Goal: Task Accomplishment & Management: Manage account settings

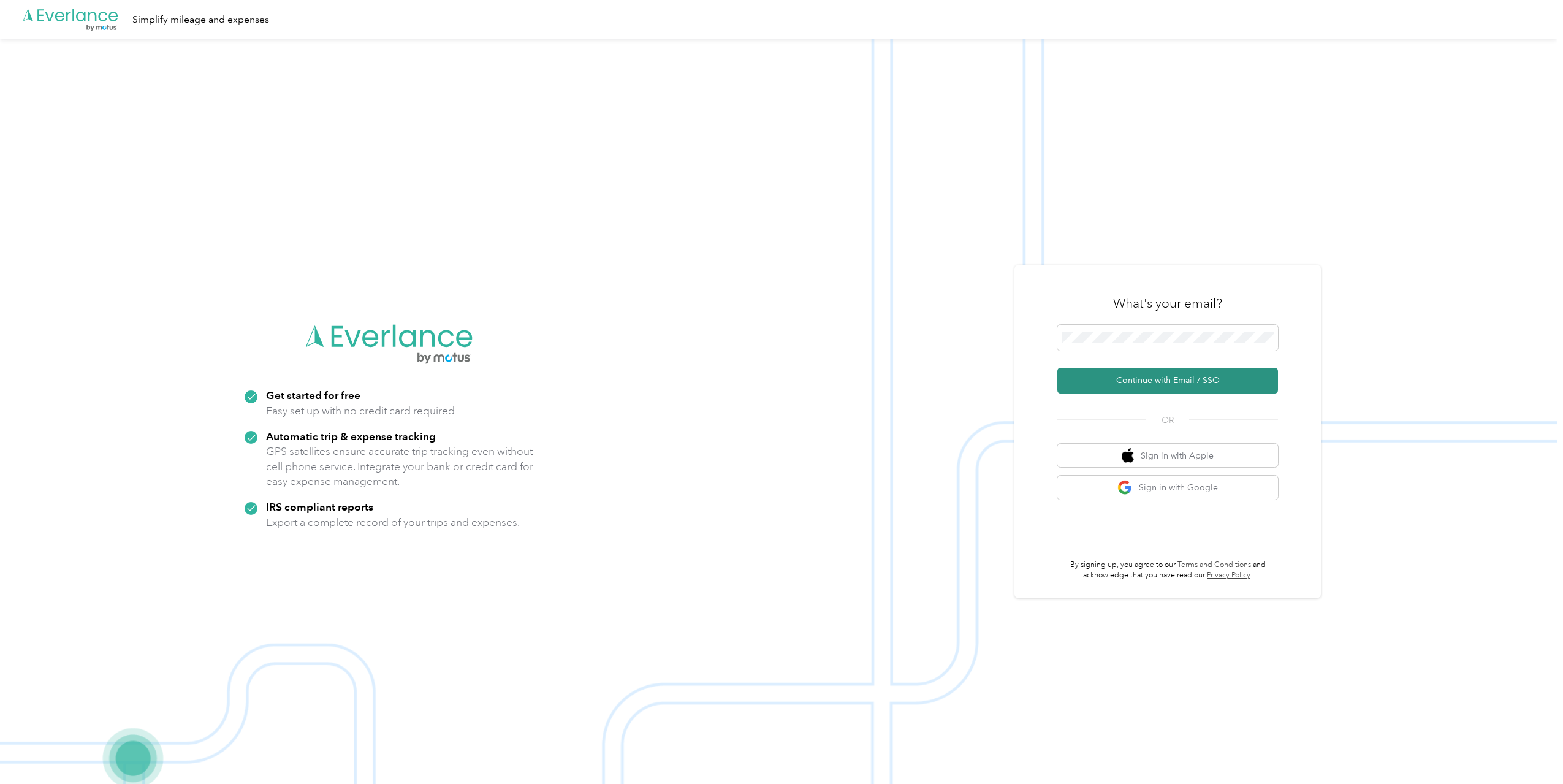
click at [1274, 386] on button "Continue with Email / SSO" at bounding box center [1168, 381] width 221 height 26
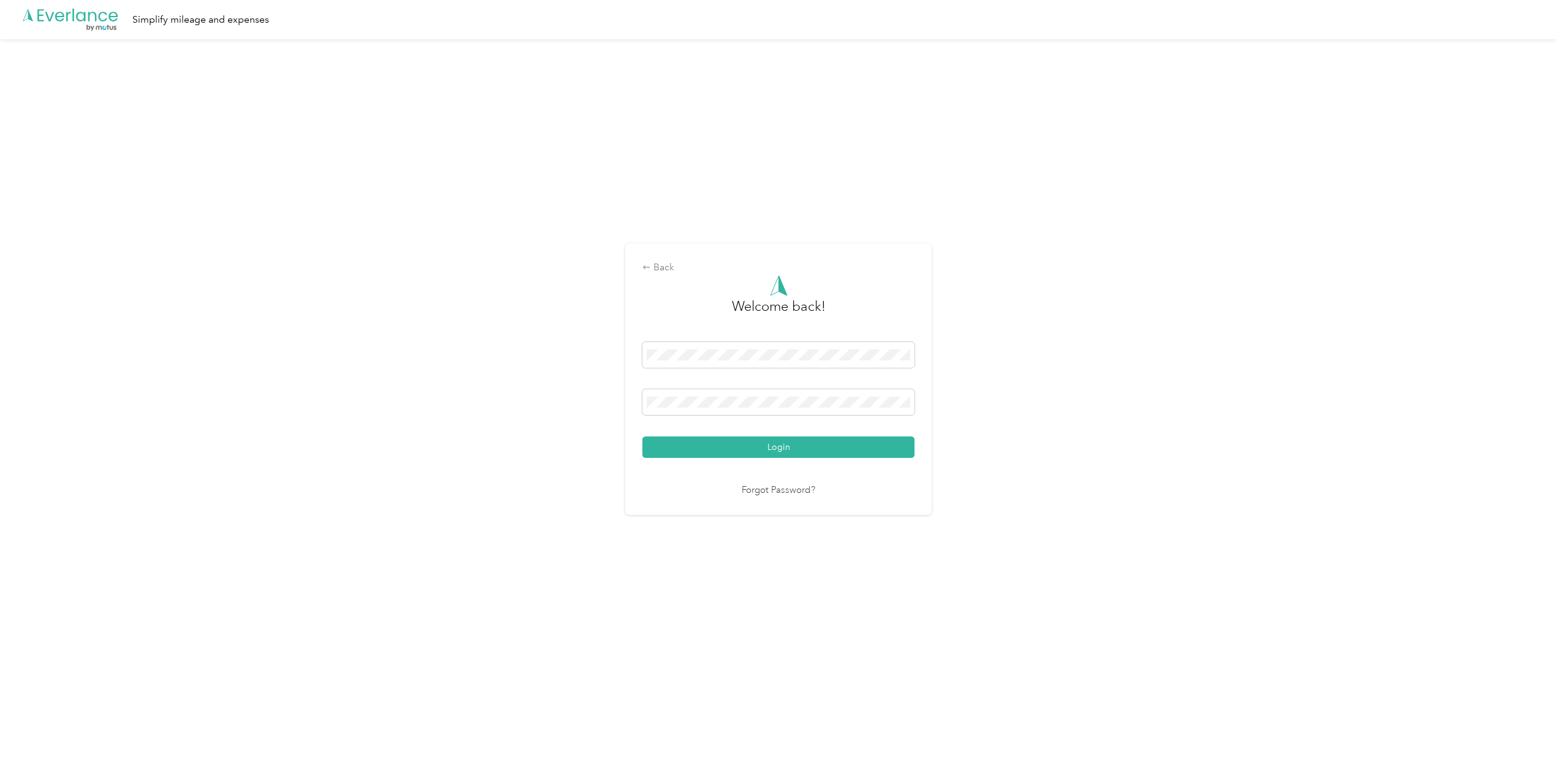
click at [834, 445] on button "Login" at bounding box center [779, 447] width 272 height 22
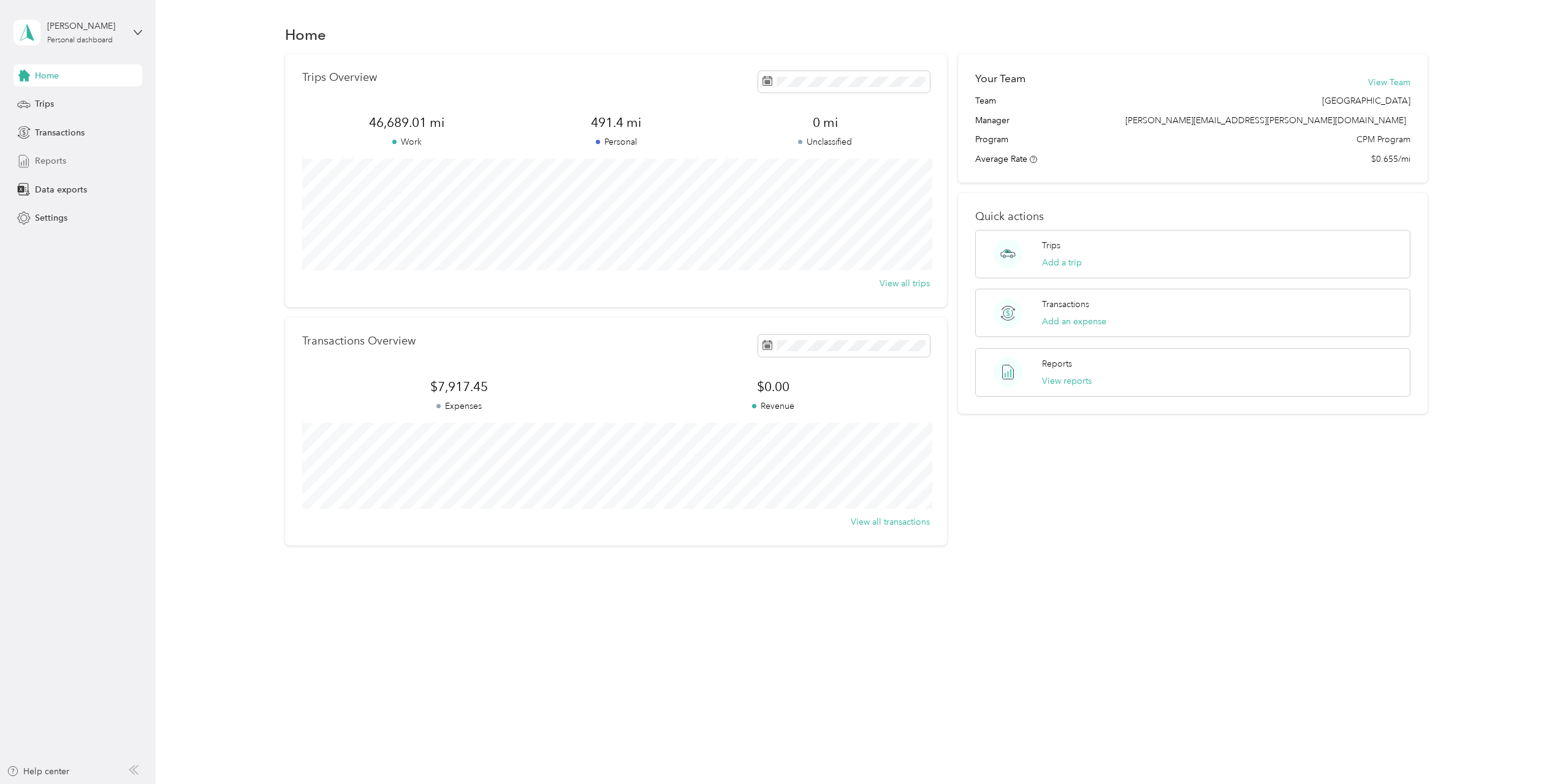
click at [52, 160] on span "Reports" at bounding box center [50, 161] width 31 height 13
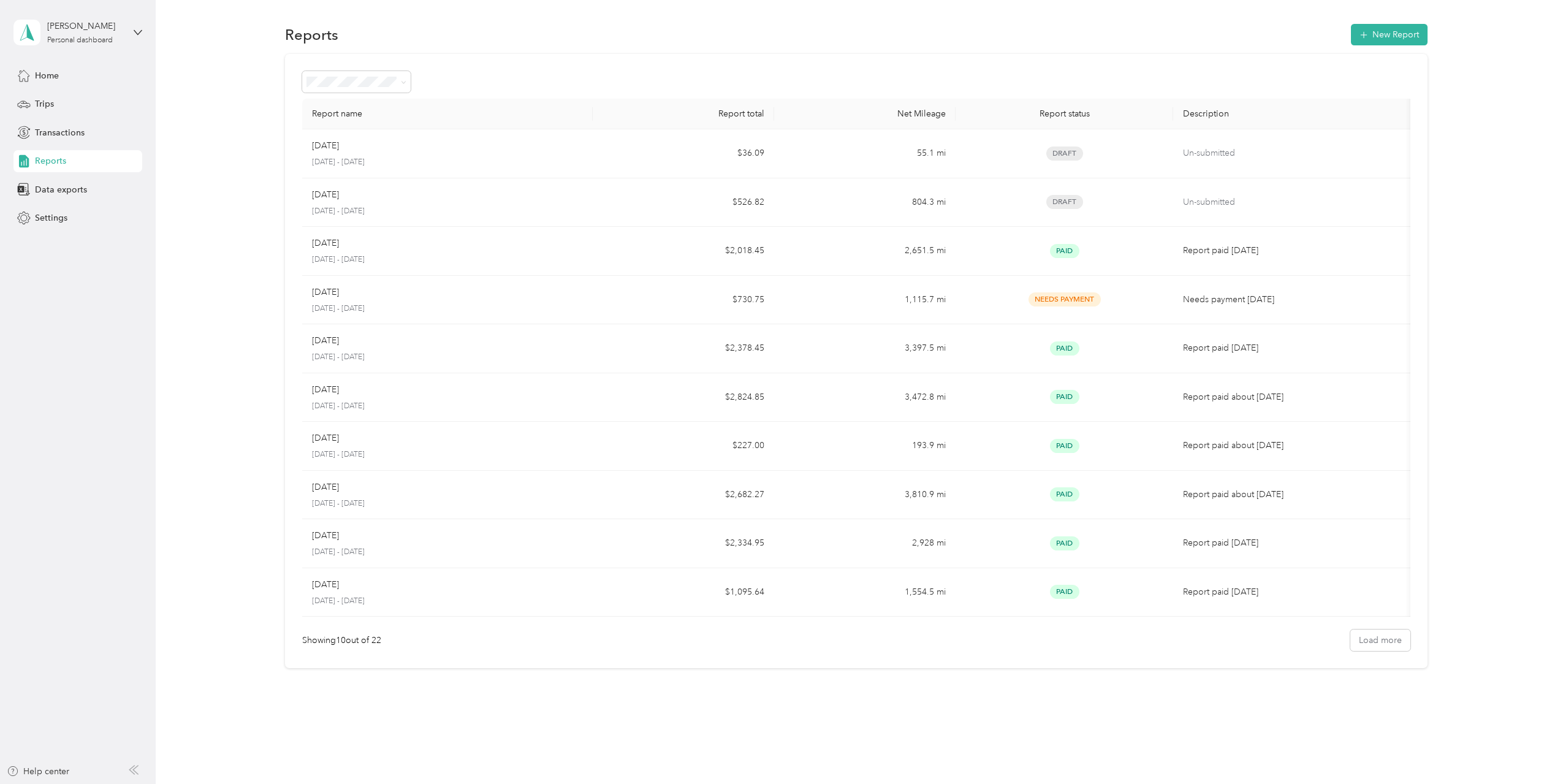
drag, startPoint x: 59, startPoint y: 75, endPoint x: 190, endPoint y: 48, distance: 133.8
click at [190, 48] on section "Reports New Report Report name Report total Net Mileage Report status Descripti…" at bounding box center [856, 345] width 1371 height 647
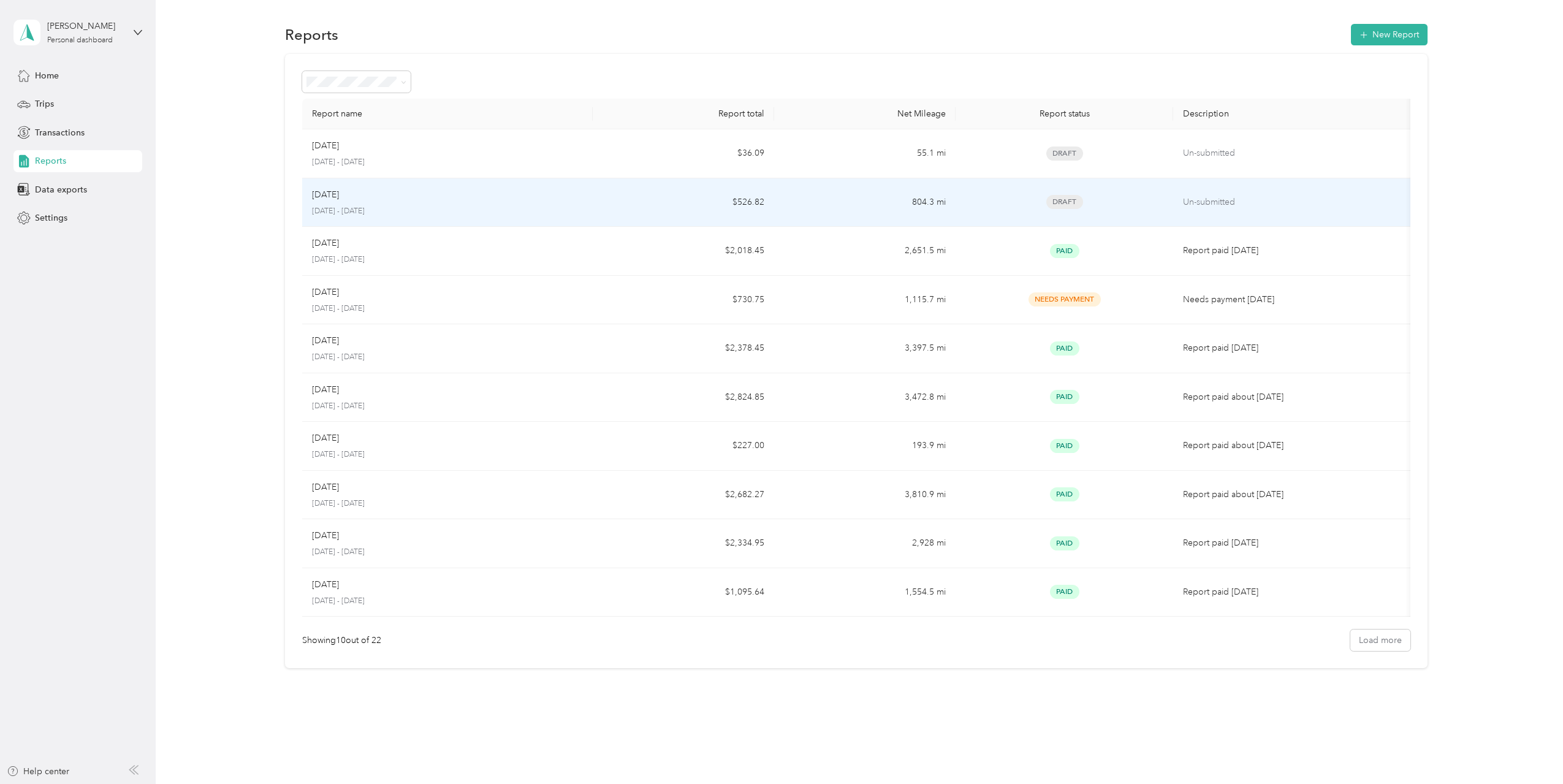
click at [475, 189] on div "[DATE]" at bounding box center [448, 194] width 271 height 13
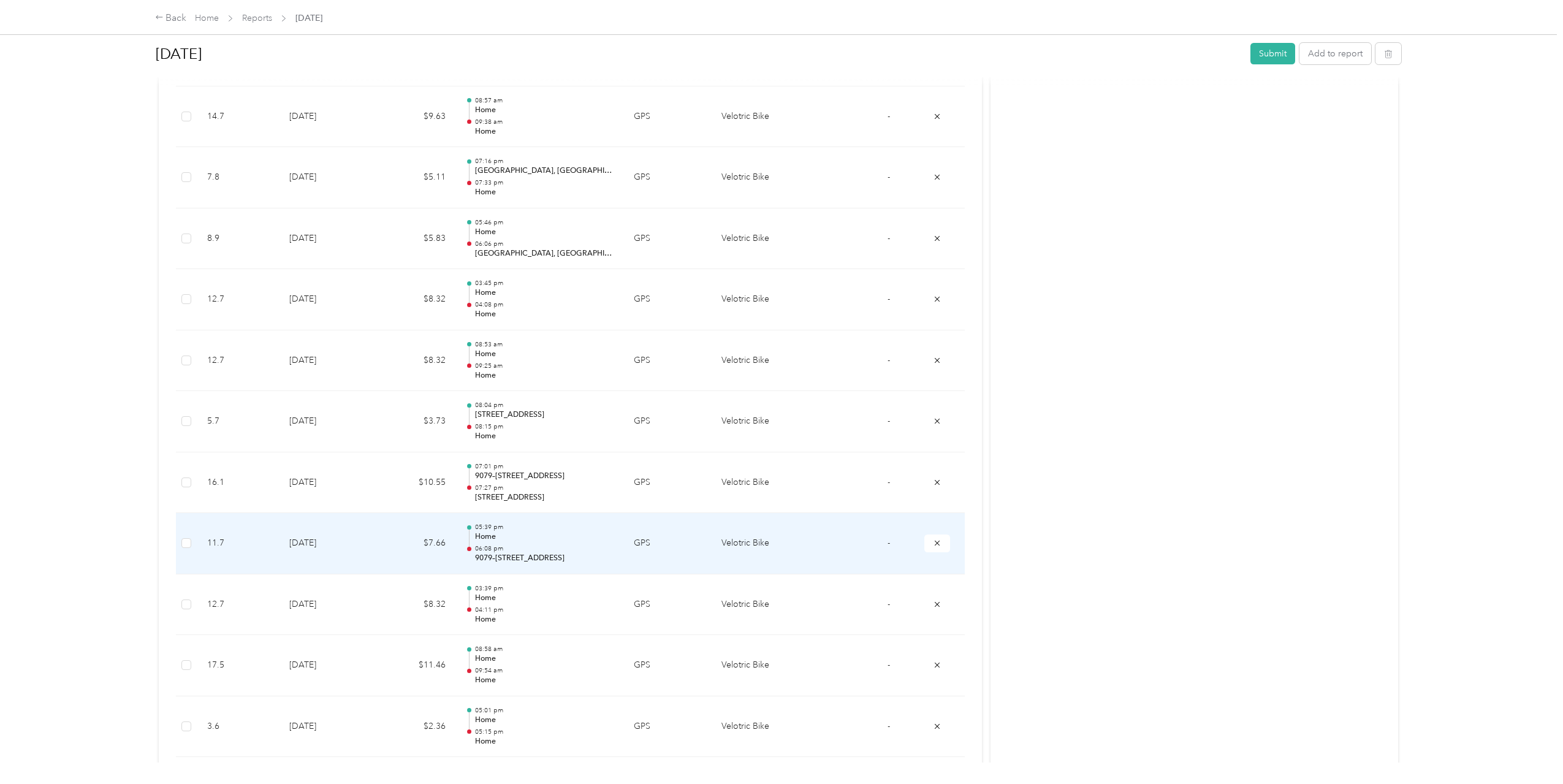
scroll to position [796, 0]
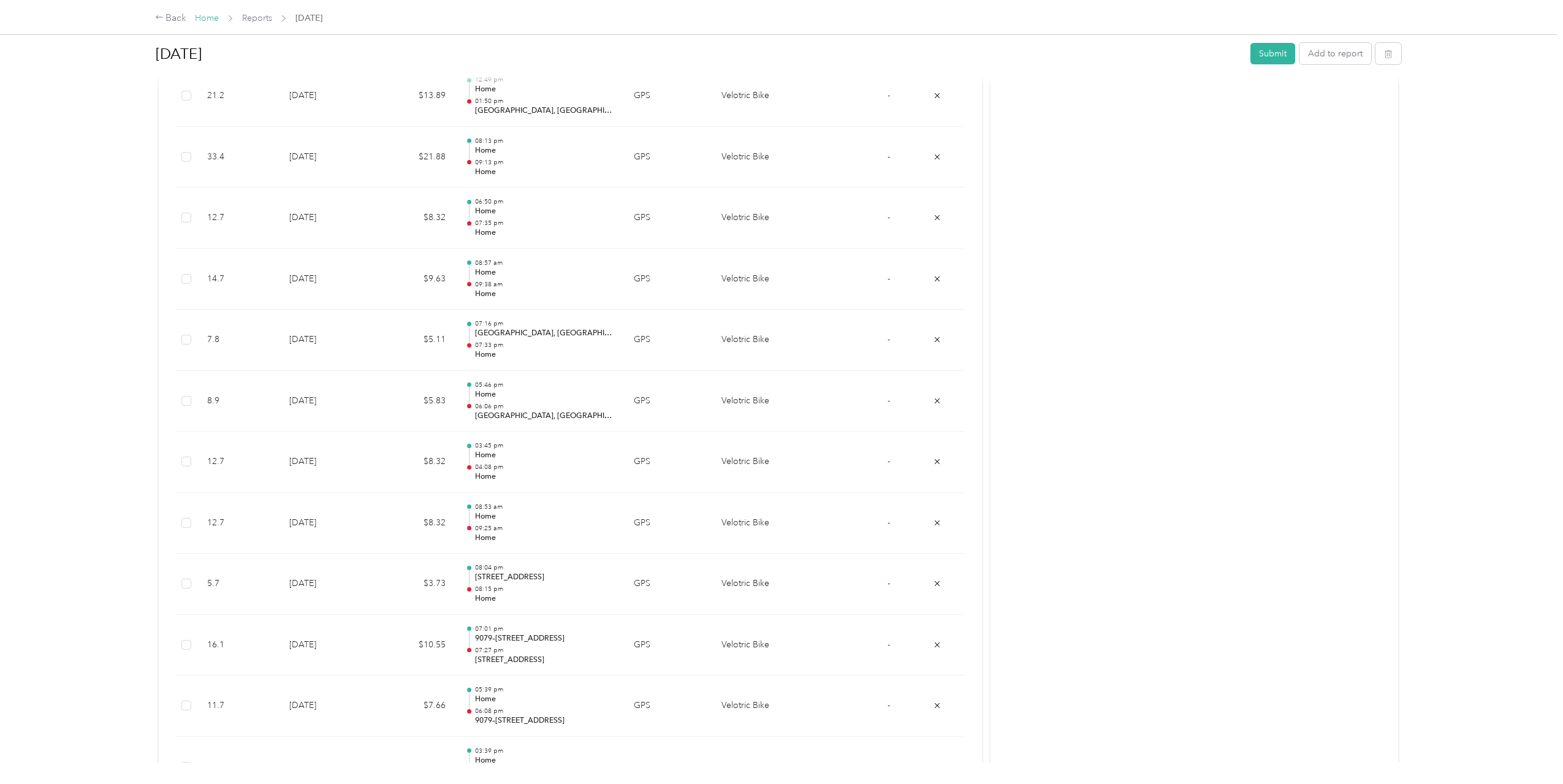
click at [210, 17] on link "Home" at bounding box center [207, 17] width 24 height 10
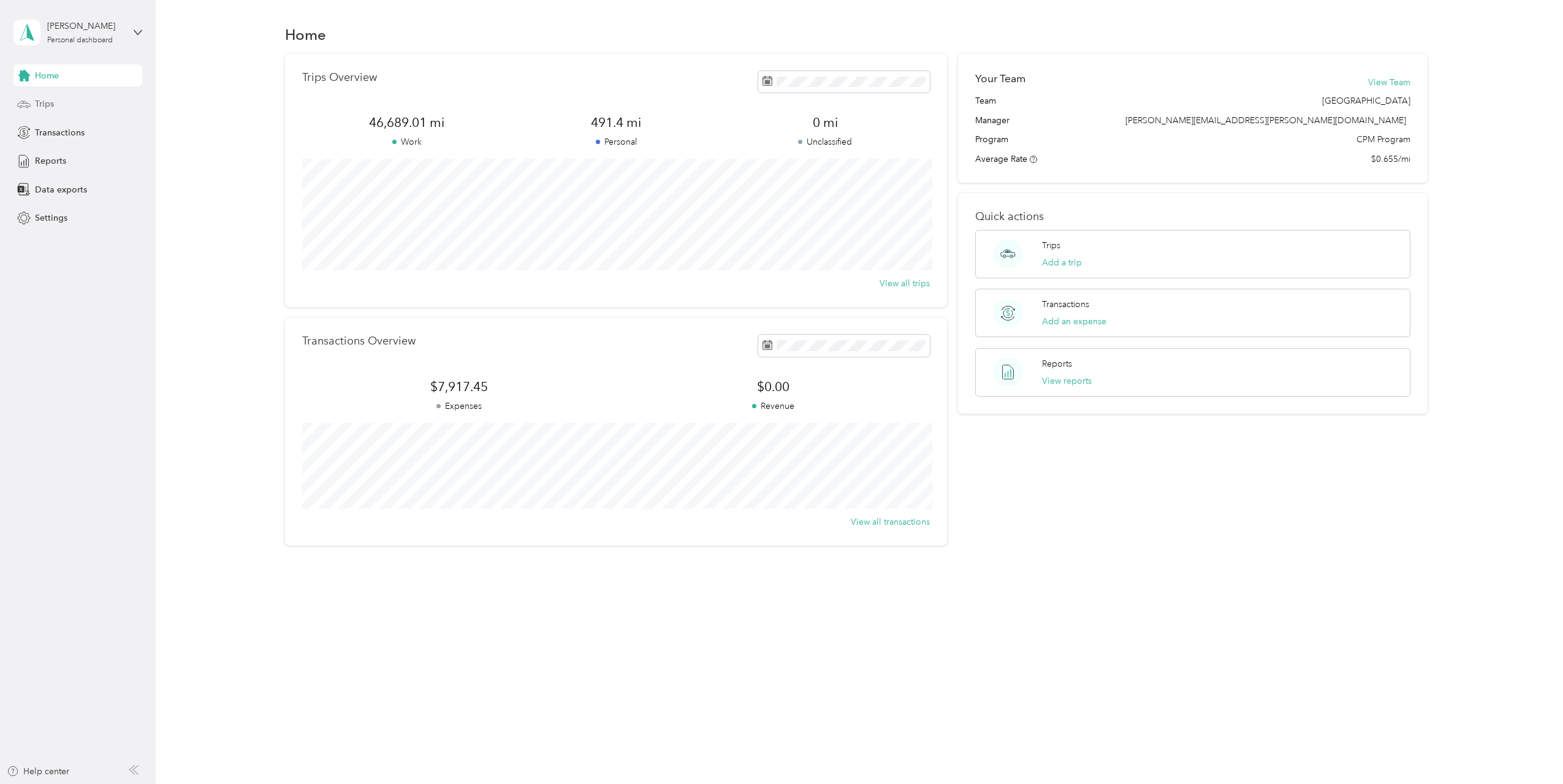
click at [59, 100] on div "Trips" at bounding box center [77, 105] width 129 height 22
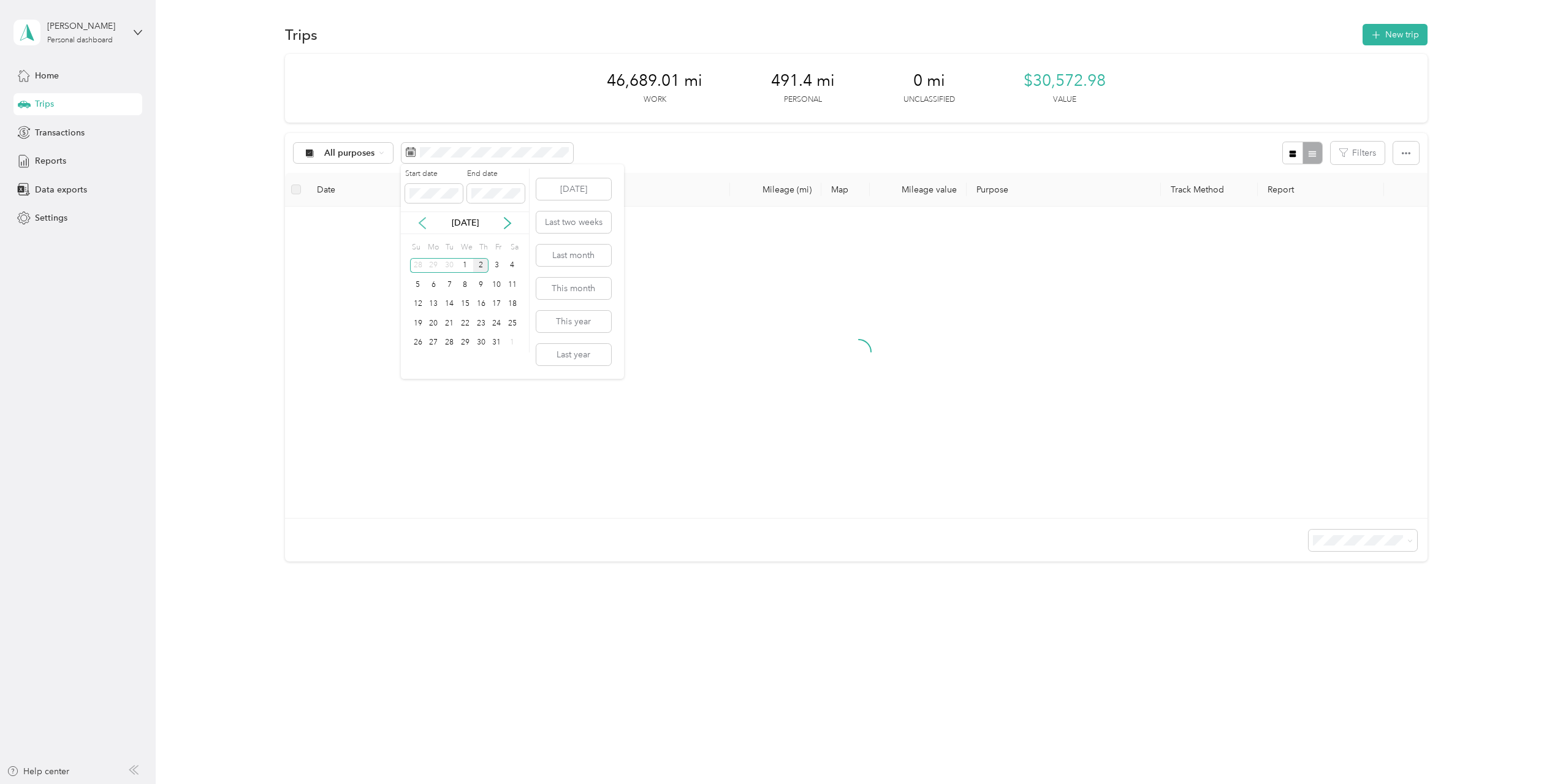
click at [426, 225] on icon at bounding box center [422, 223] width 13 height 13
click at [434, 307] on div "15" at bounding box center [434, 305] width 16 height 15
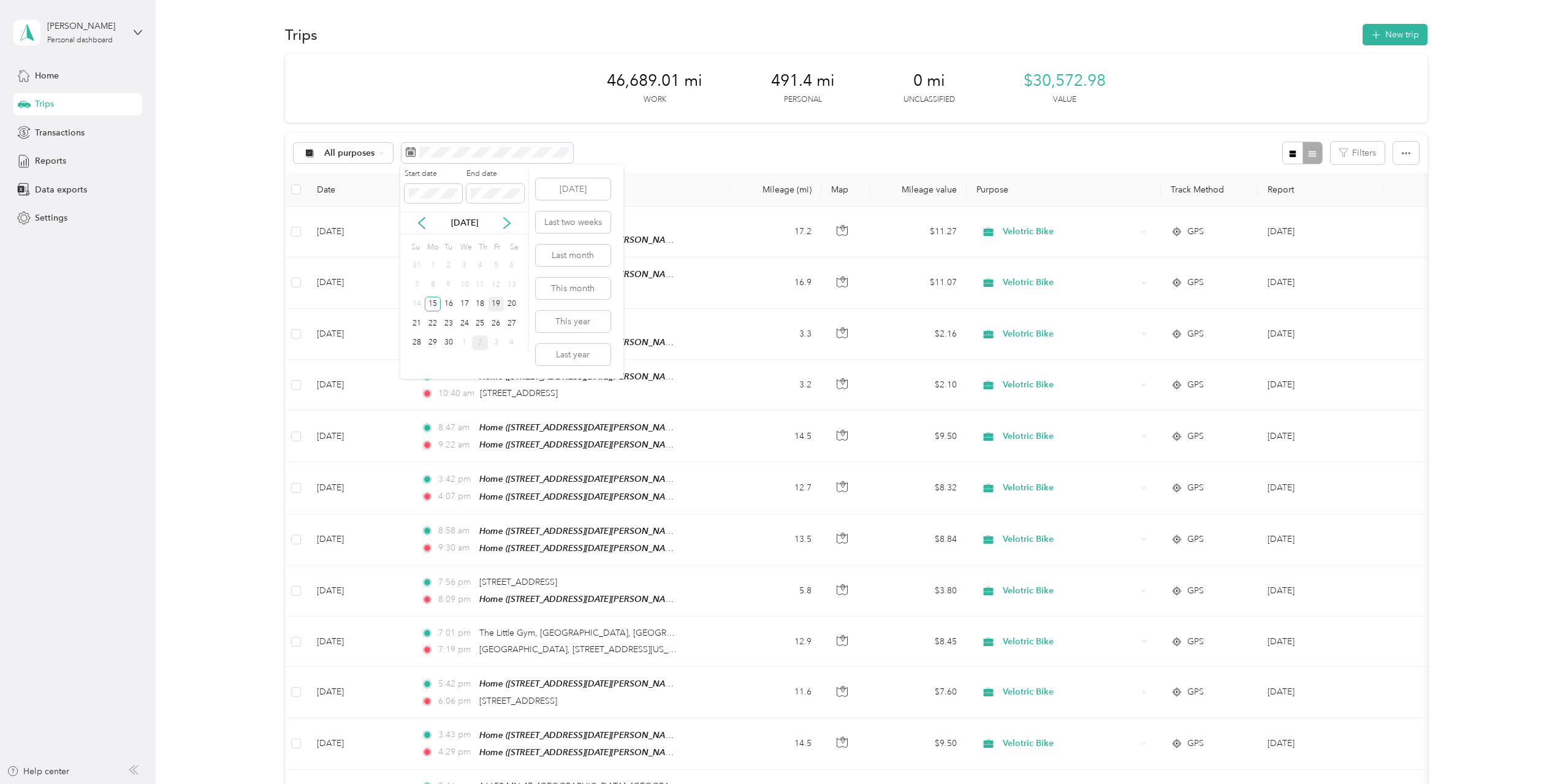
click at [495, 307] on div "19" at bounding box center [496, 305] width 16 height 15
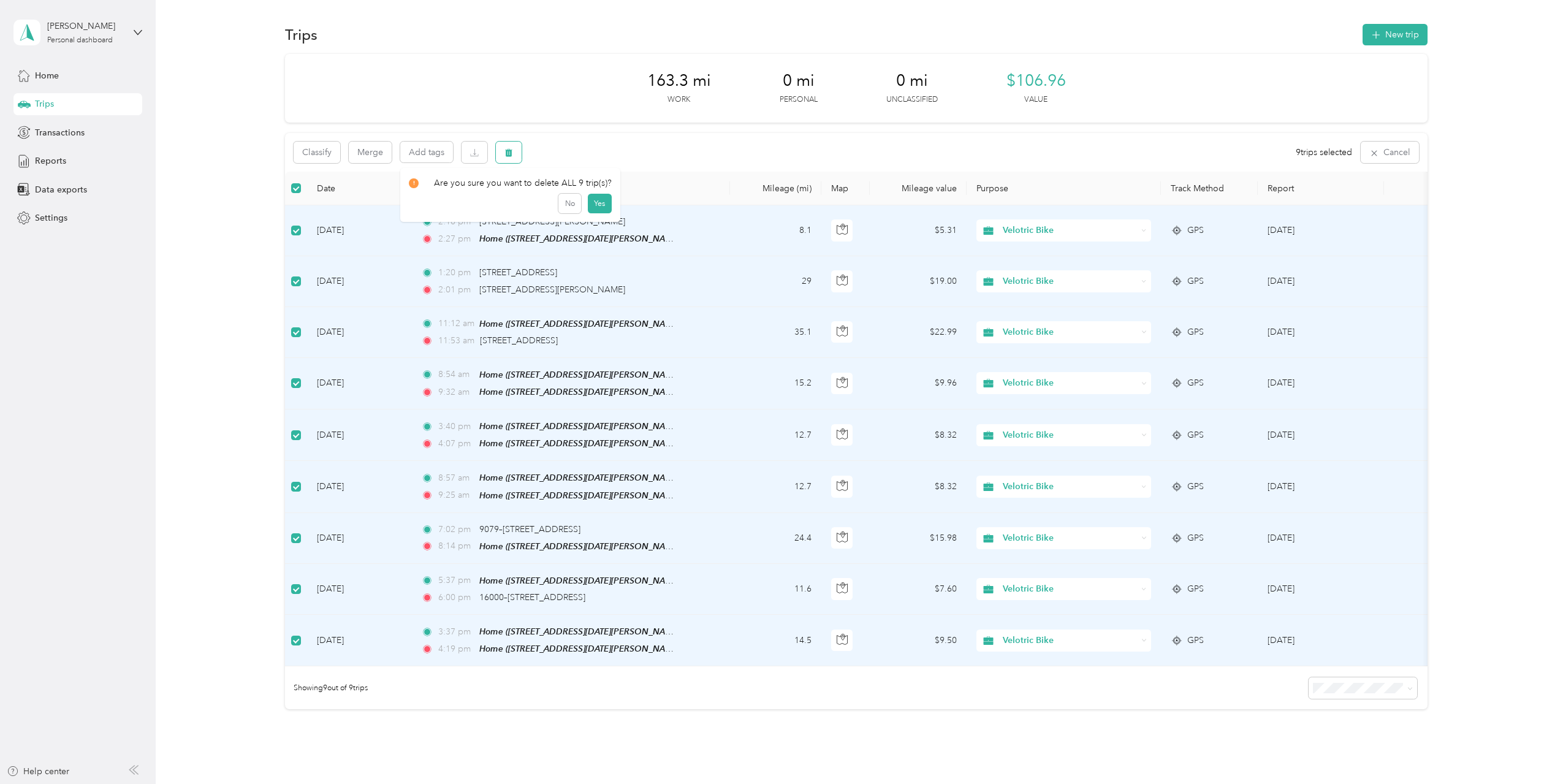
click at [516, 155] on button "button" at bounding box center [508, 152] width 26 height 22
drag, startPoint x: 592, startPoint y: 201, endPoint x: 655, endPoint y: 155, distance: 78.0
click at [654, 155] on body "Brent Santelices Personal dashboard Home Trips Transactions Reports Data export…" at bounding box center [778, 392] width 1557 height 784
click at [655, 155] on div "Classify Merge Add tags 9 trips selected Cancel" at bounding box center [856, 152] width 1143 height 38
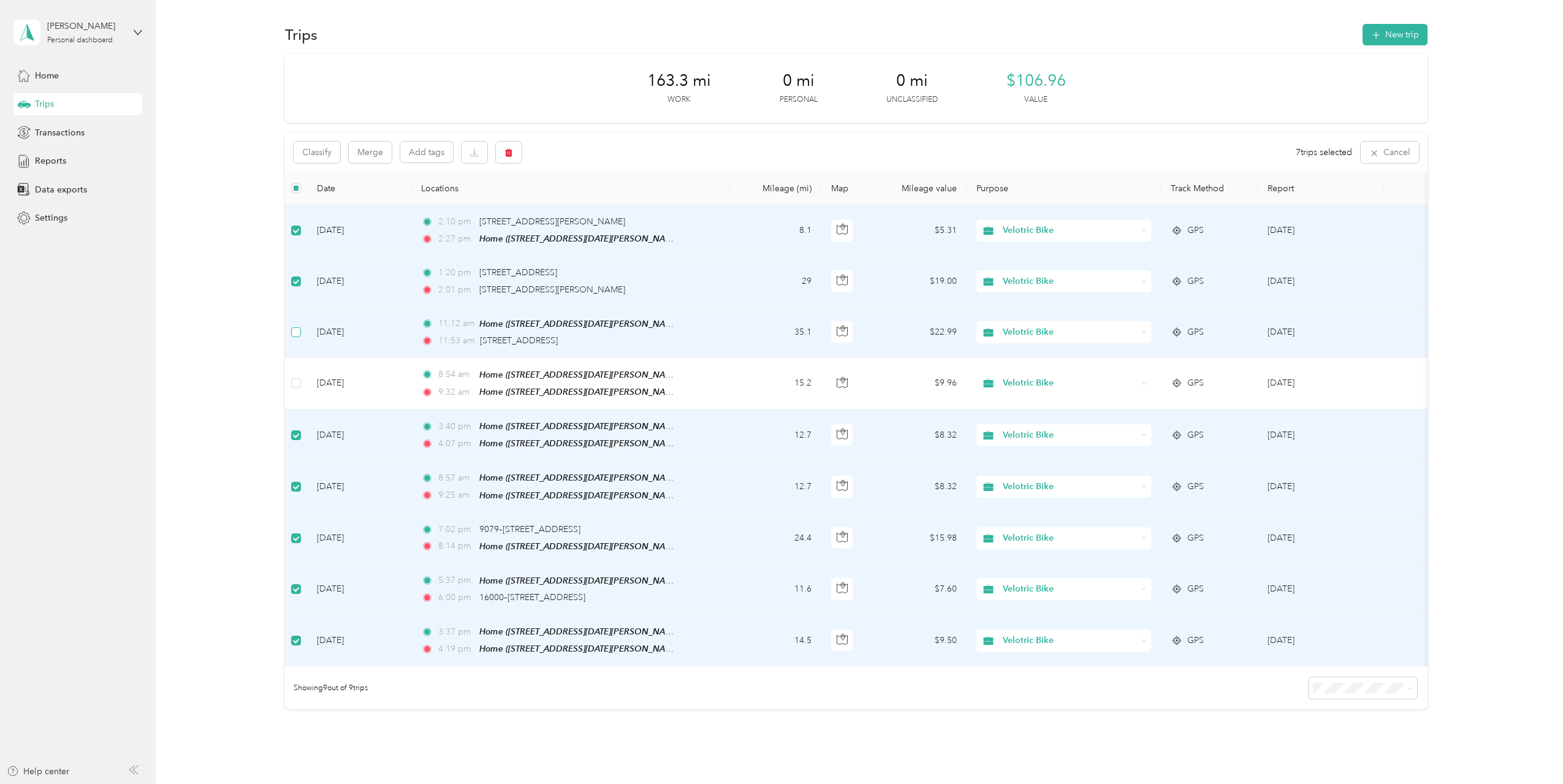
click at [296, 337] on label at bounding box center [296, 332] width 10 height 13
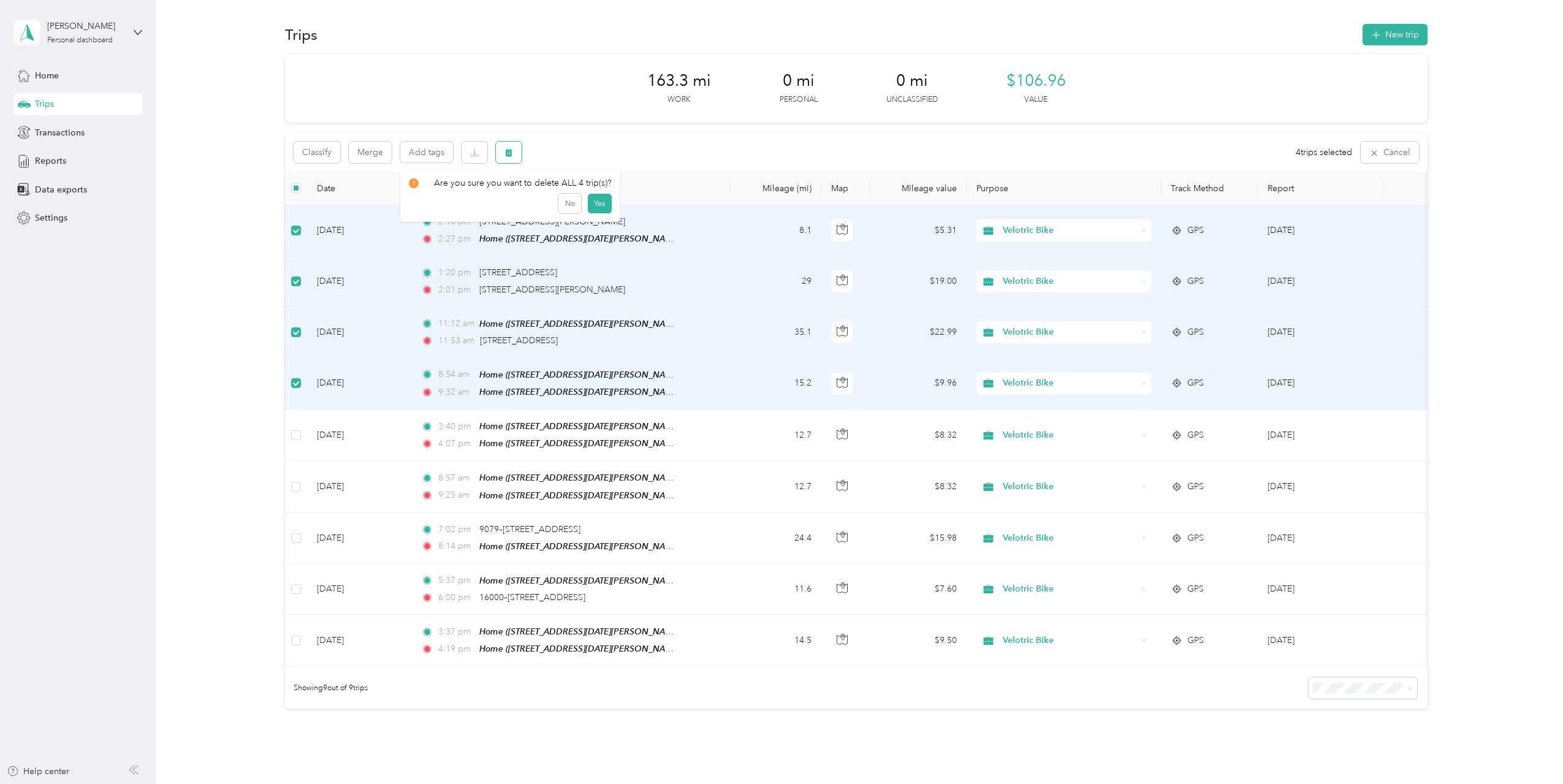
click at [510, 155] on icon "button" at bounding box center [509, 153] width 8 height 8
click at [598, 201] on button "Yes" at bounding box center [600, 203] width 24 height 20
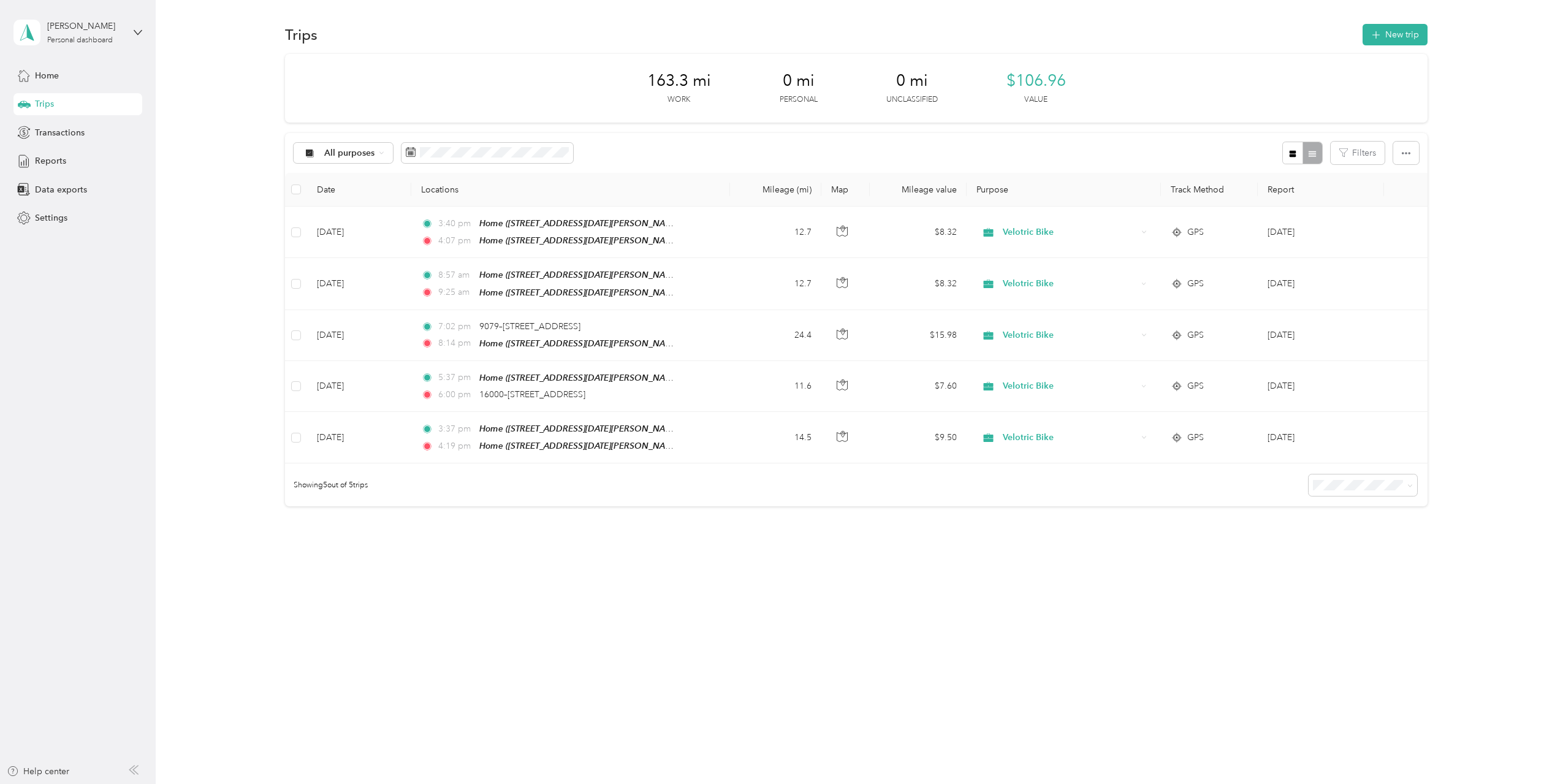
click at [1186, 599] on div "Trips New trip 163.3 mi Work 0 mi Personal 0 mi Unclassified $106.96 Value All …" at bounding box center [856, 308] width 1401 height 616
click at [1402, 43] on button "New trip" at bounding box center [1395, 34] width 65 height 22
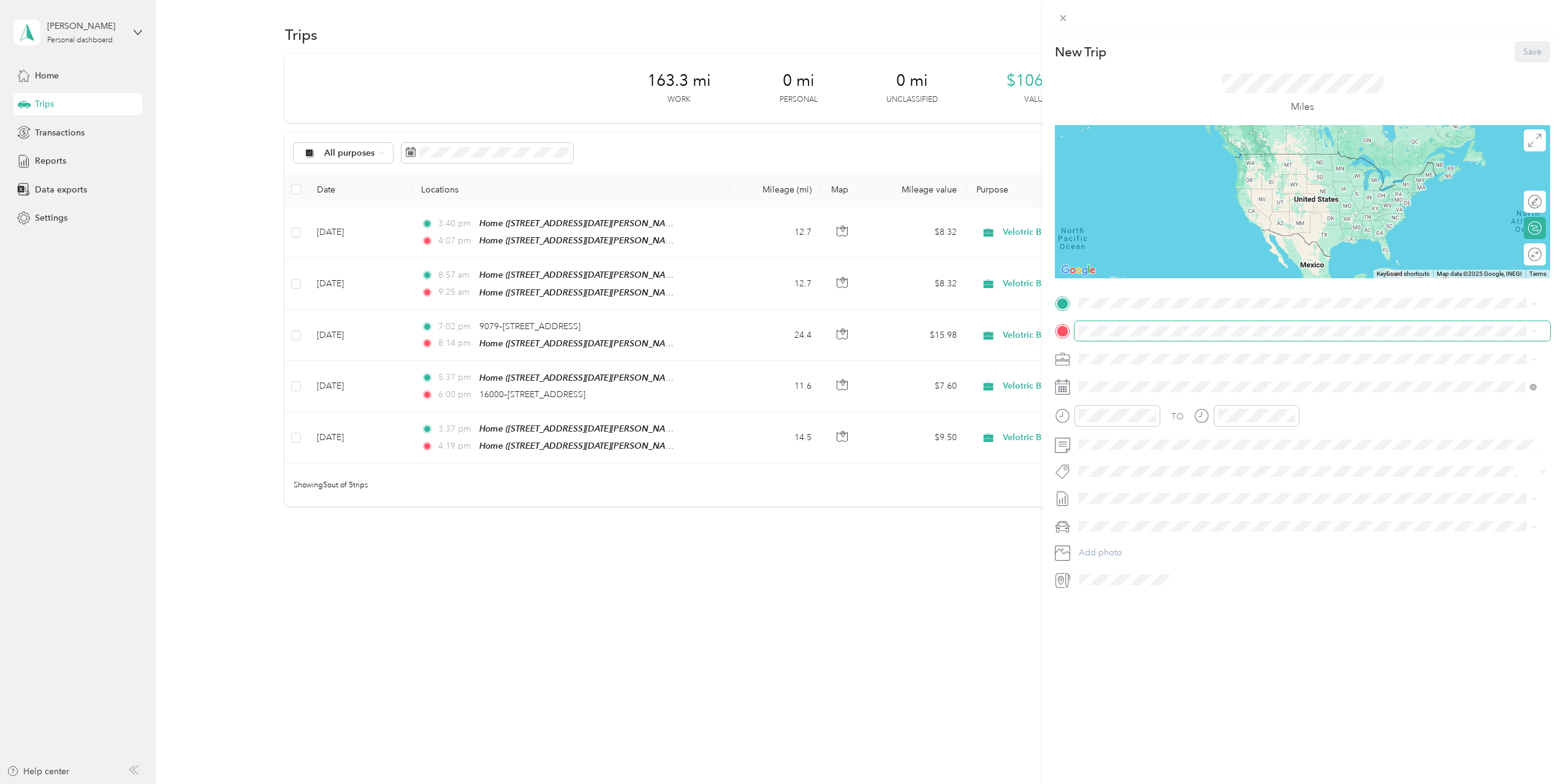
click at [1177, 338] on span at bounding box center [1312, 331] width 475 height 20
click at [1166, 351] on div "Home" at bounding box center [1236, 352] width 268 height 11
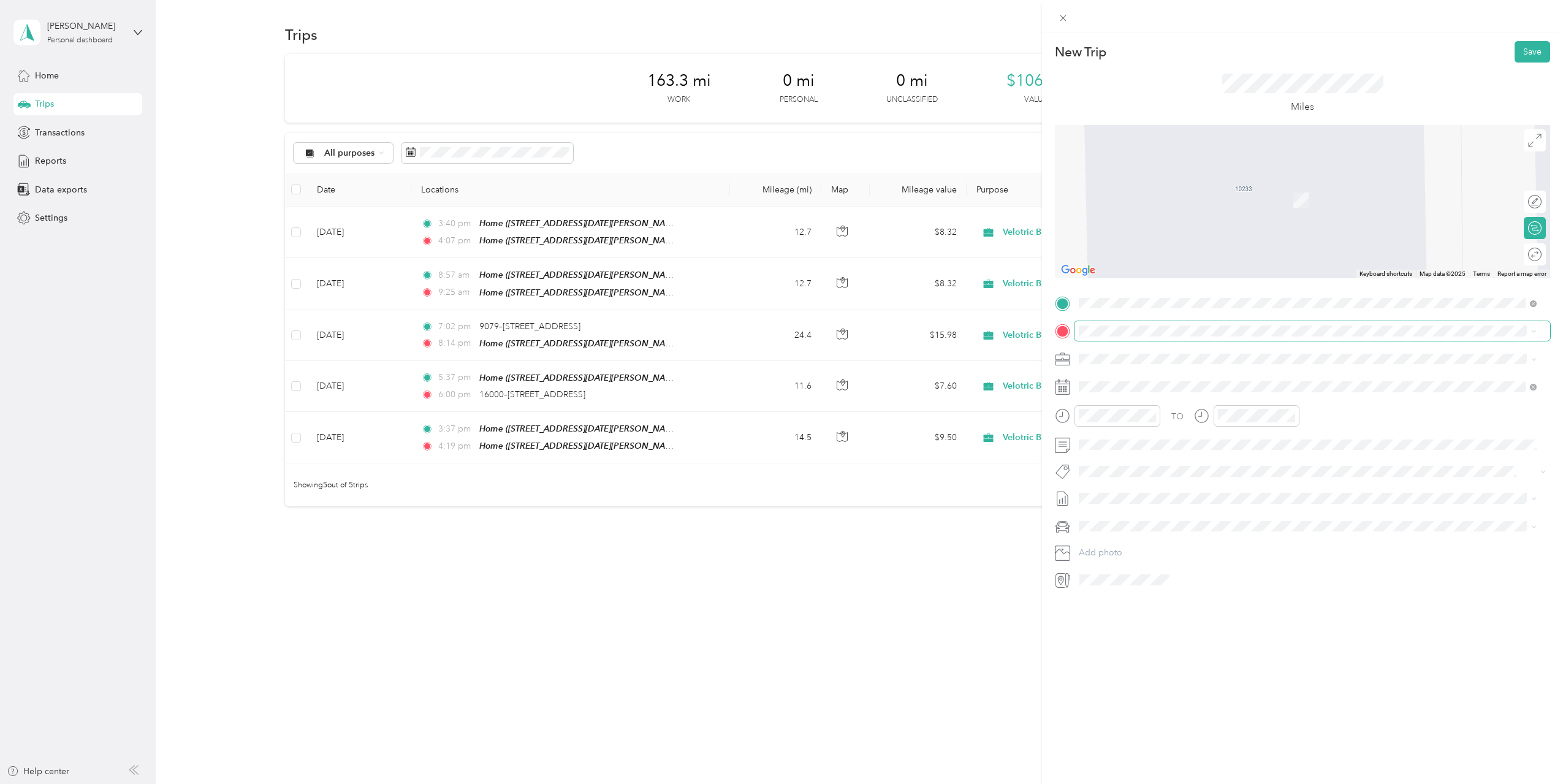
click at [1165, 339] on span at bounding box center [1312, 331] width 475 height 20
click at [1125, 373] on span "825 East 1st Street Ankeny, Iowa 50021, United States" at bounding box center [1164, 371] width 123 height 11
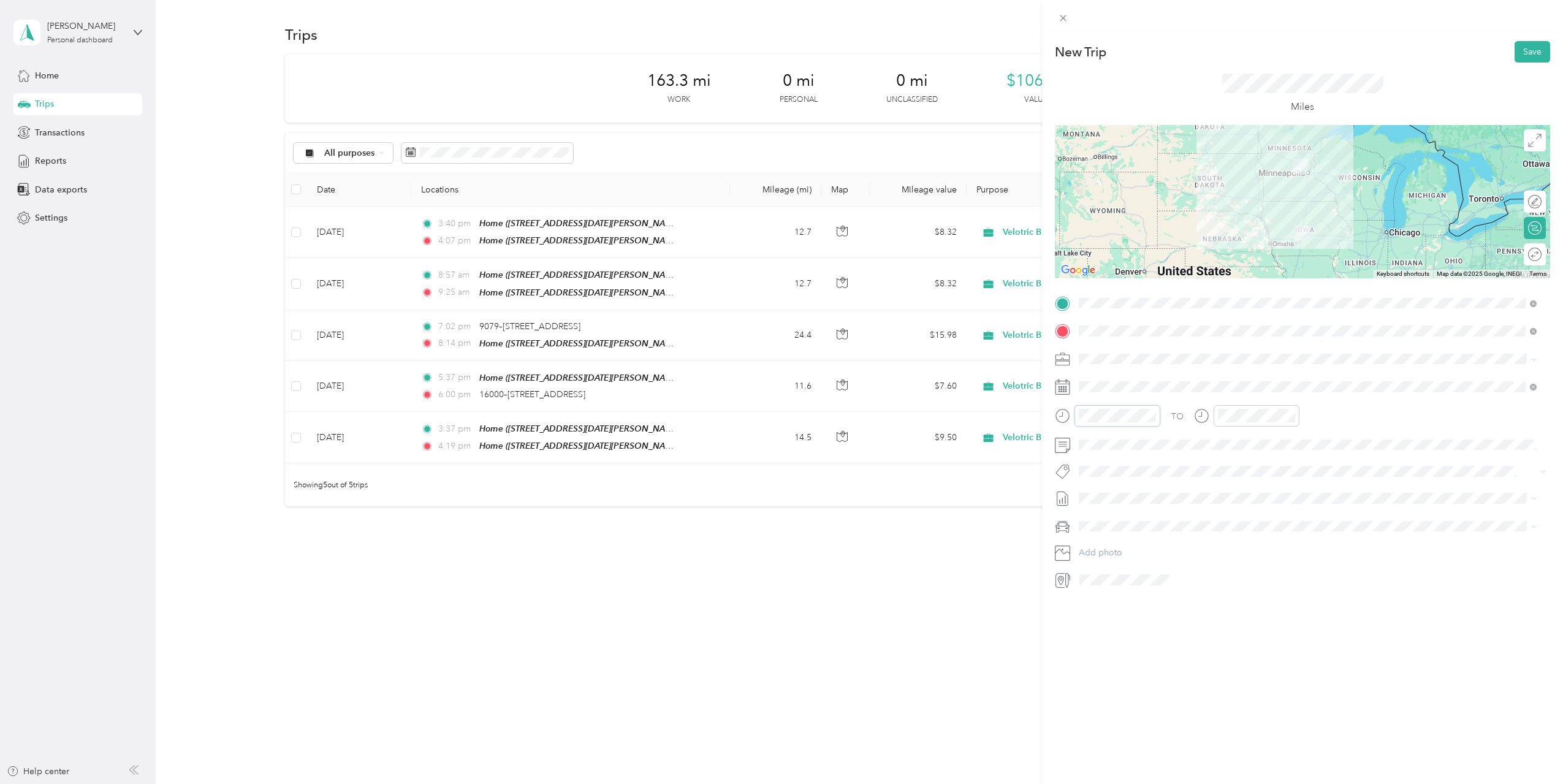
click at [1064, 418] on div at bounding box center [1107, 415] width 105 height 22
click at [1155, 440] on div "AM" at bounding box center [1161, 443] width 29 height 17
click at [1206, 420] on div at bounding box center [1246, 415] width 105 height 22
click at [1073, 418] on div at bounding box center [1107, 415] width 105 height 22
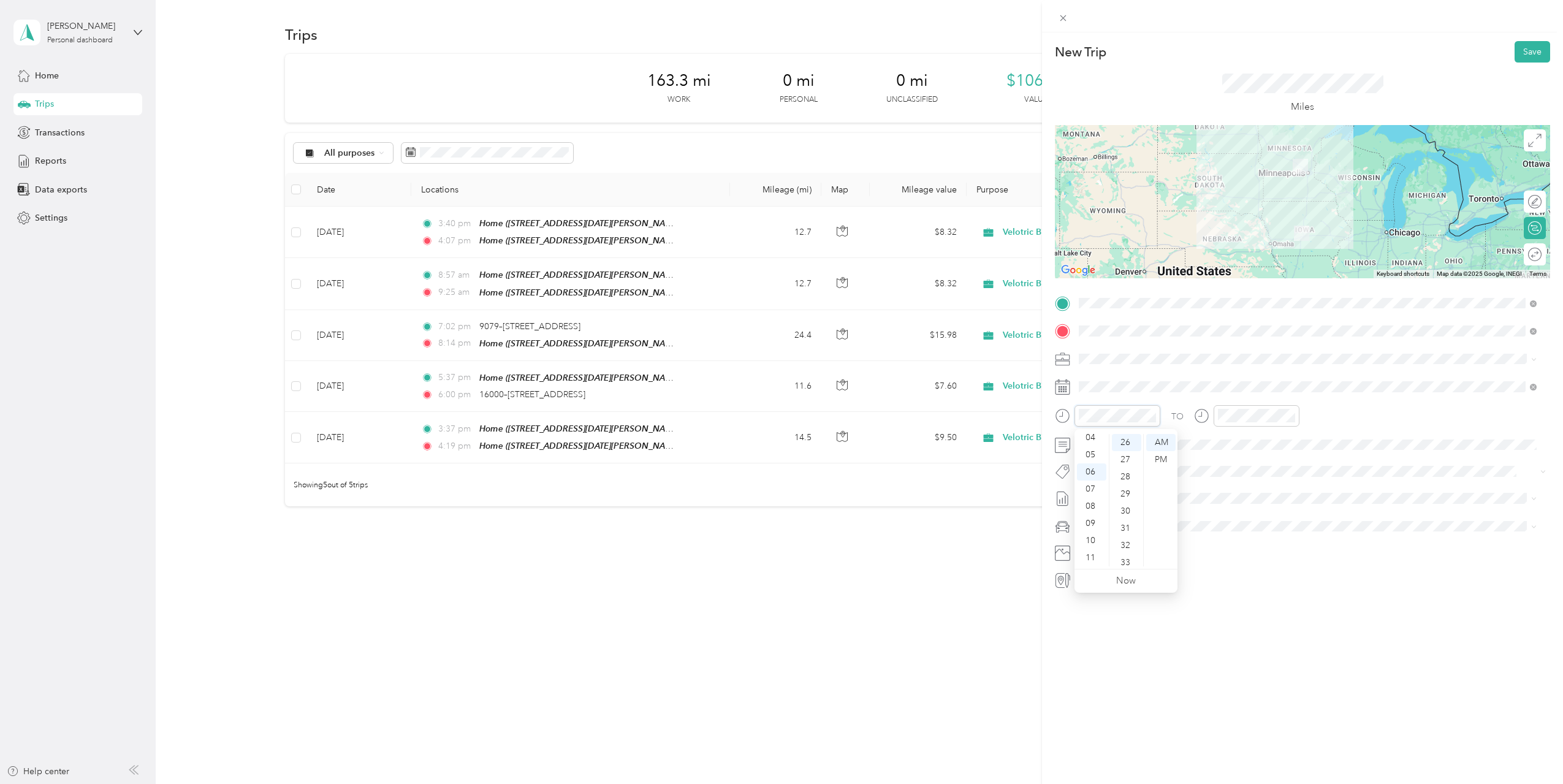
click at [1065, 417] on div at bounding box center [1107, 415] width 105 height 22
click at [1065, 418] on div at bounding box center [1107, 415] width 105 height 22
click at [1295, 438] on div "AM" at bounding box center [1299, 443] width 29 height 17
click at [1217, 416] on div at bounding box center [1256, 415] width 86 height 22
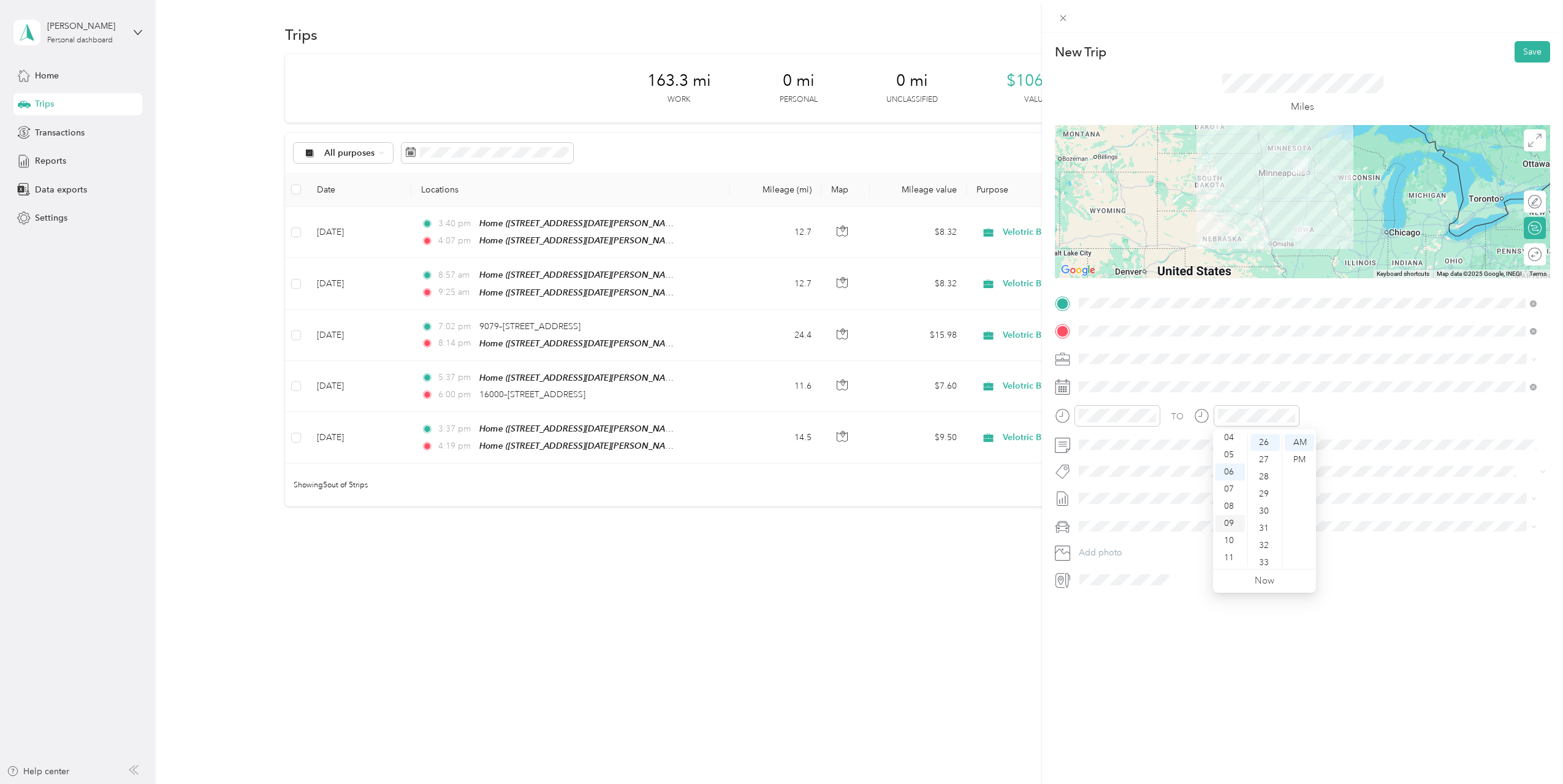
click at [1232, 527] on div "09" at bounding box center [1230, 523] width 29 height 17
click at [1266, 460] on div "51" at bounding box center [1265, 463] width 29 height 17
click at [1303, 443] on div "AM" at bounding box center [1299, 443] width 29 height 17
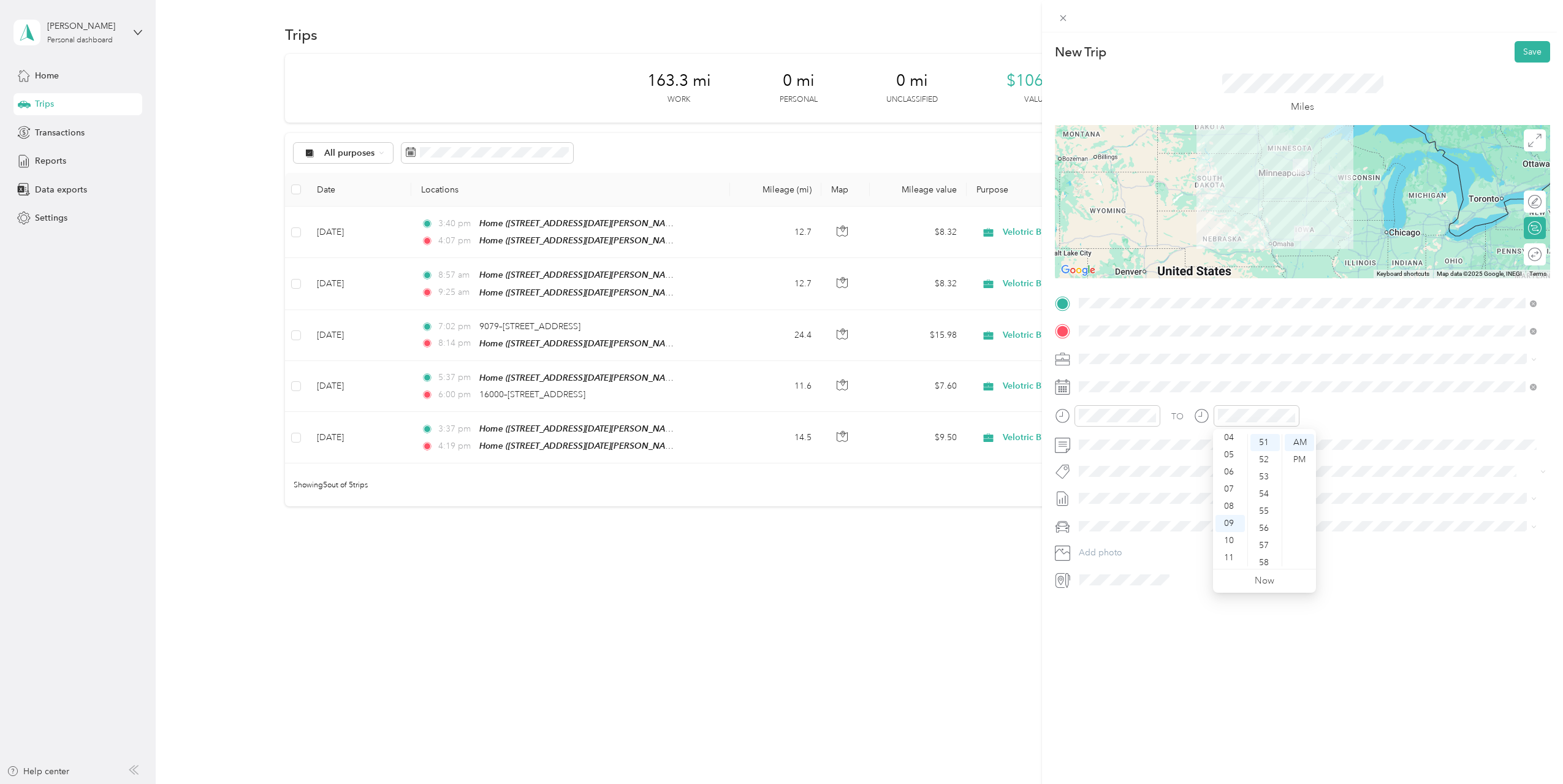
click at [1197, 673] on div "New Trip Save This trip cannot be edited because it is either under review, app…" at bounding box center [1302, 424] width 521 height 784
click at [1530, 52] on button "Save" at bounding box center [1532, 52] width 36 height 22
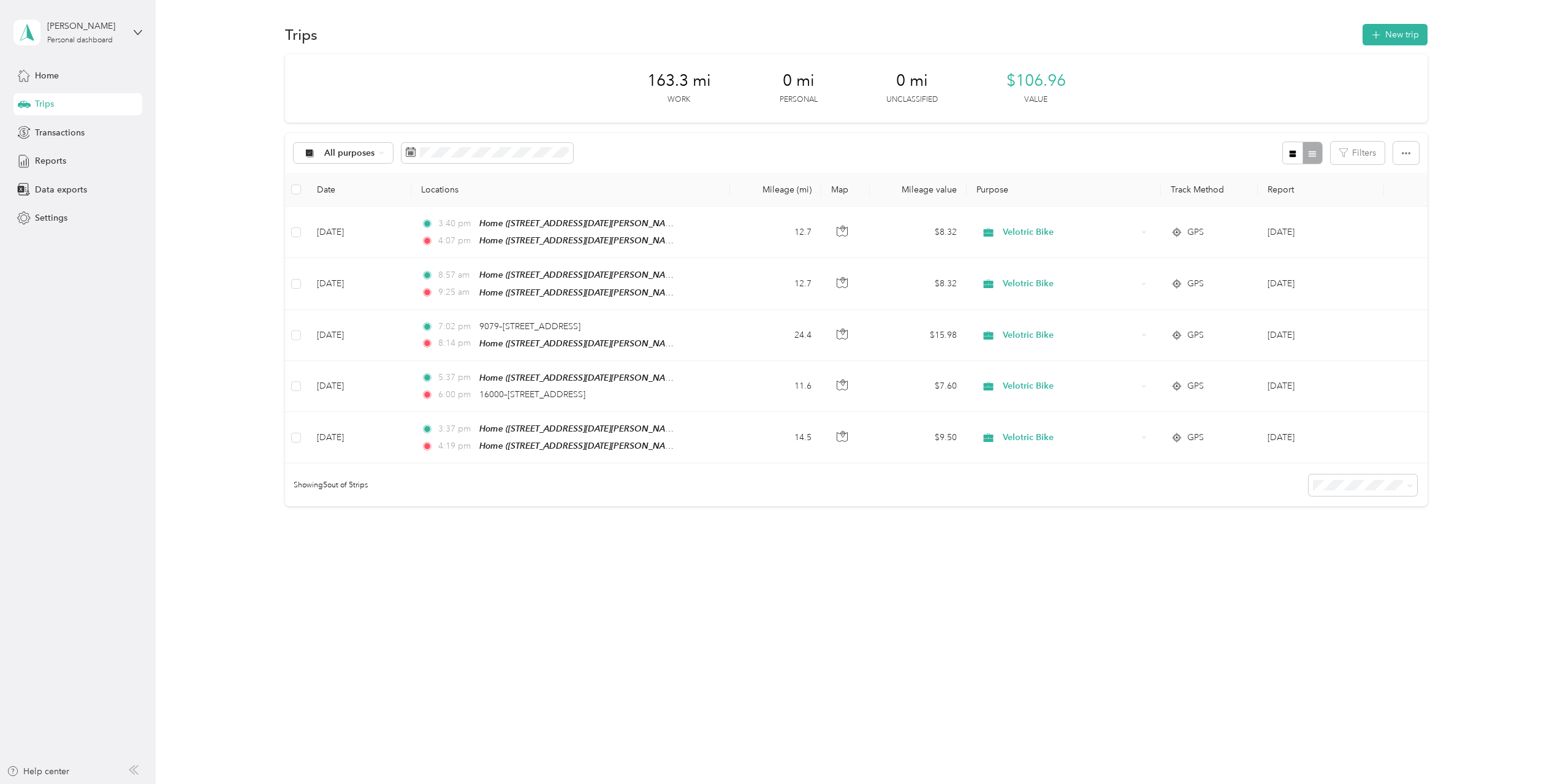
click at [871, 146] on div "All purposes Filters" at bounding box center [856, 153] width 1143 height 40
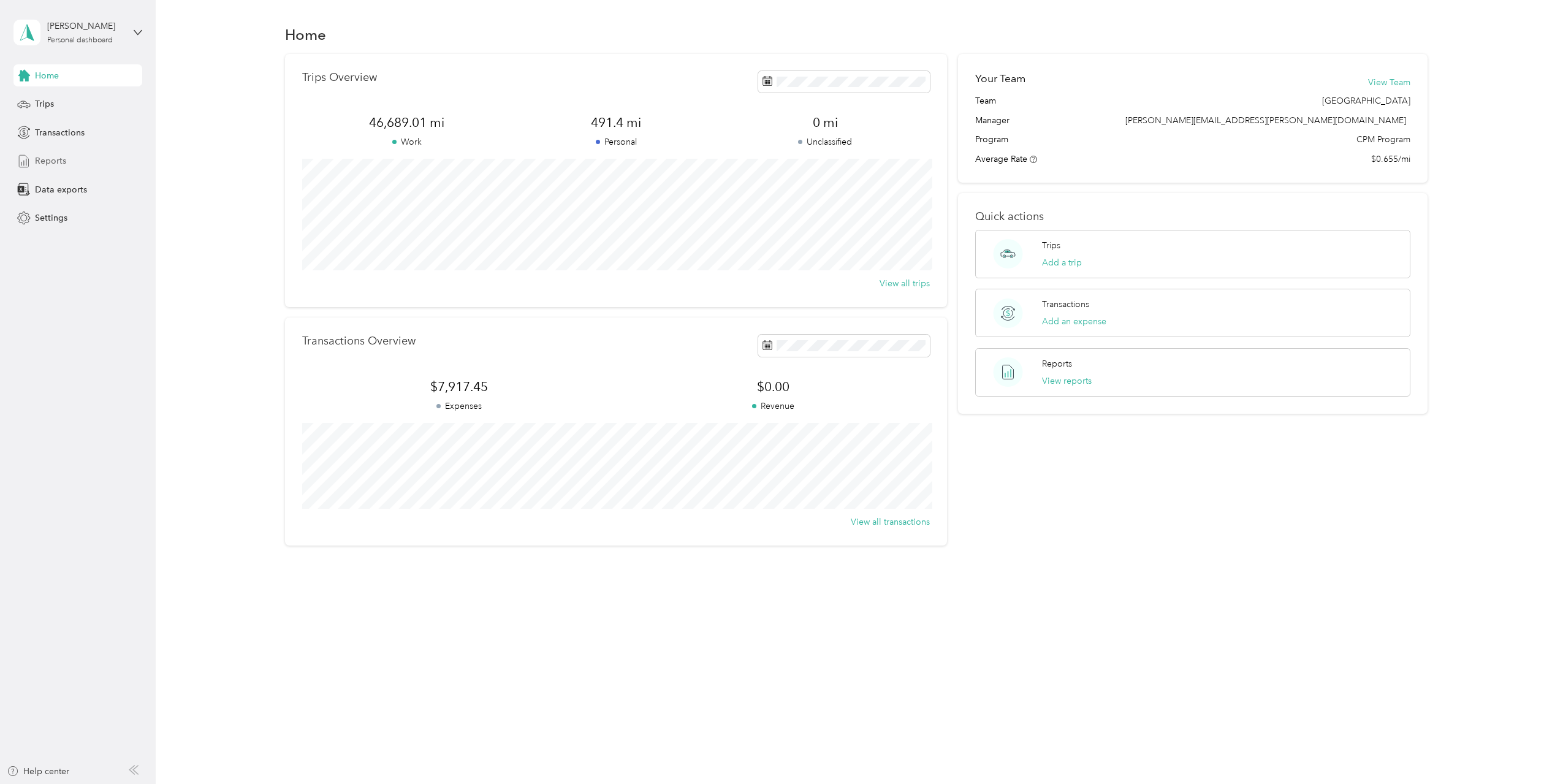
click at [51, 164] on span "Reports" at bounding box center [50, 161] width 31 height 13
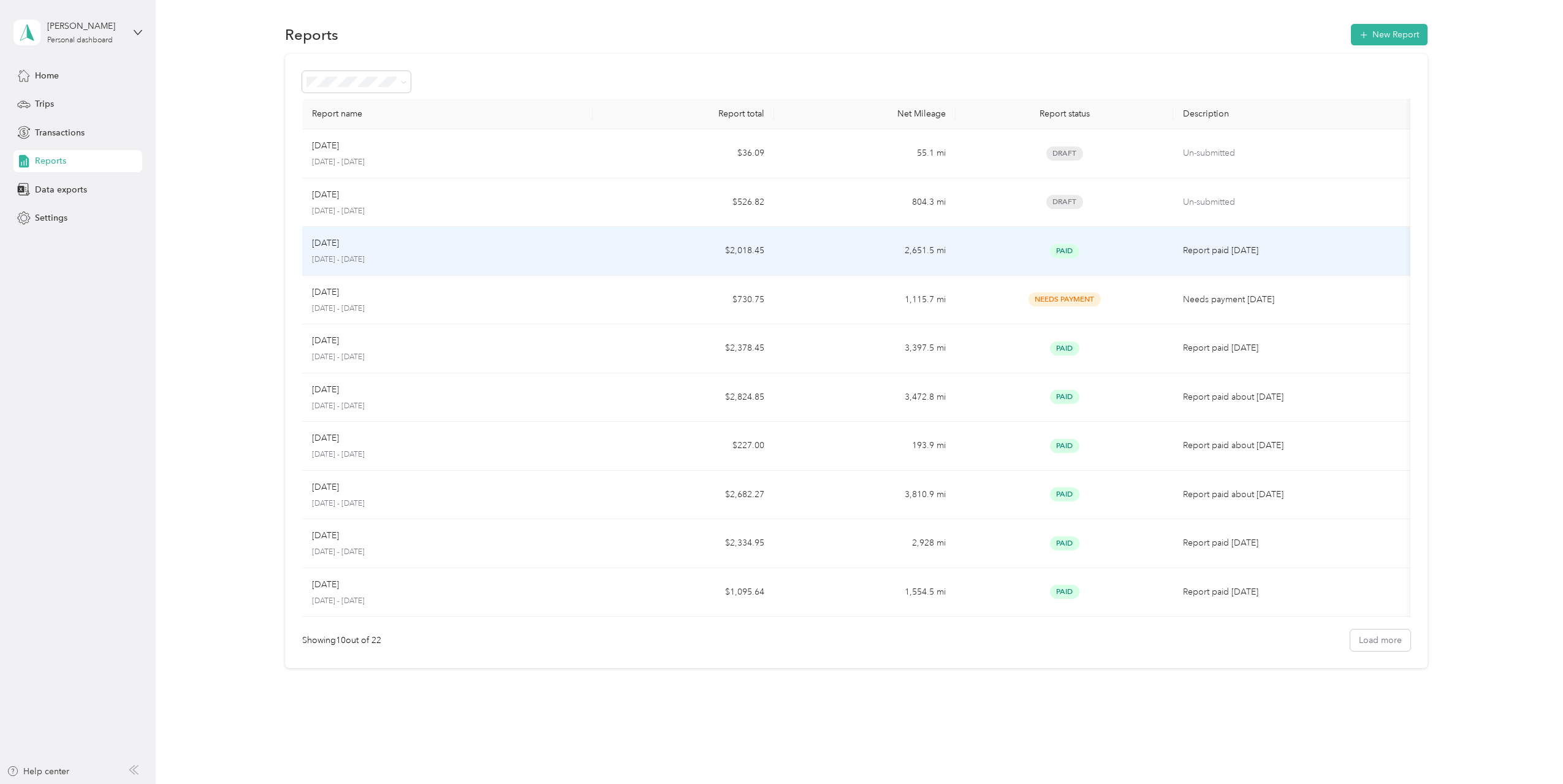
click at [604, 254] on td "$2,018.45" at bounding box center [683, 251] width 181 height 49
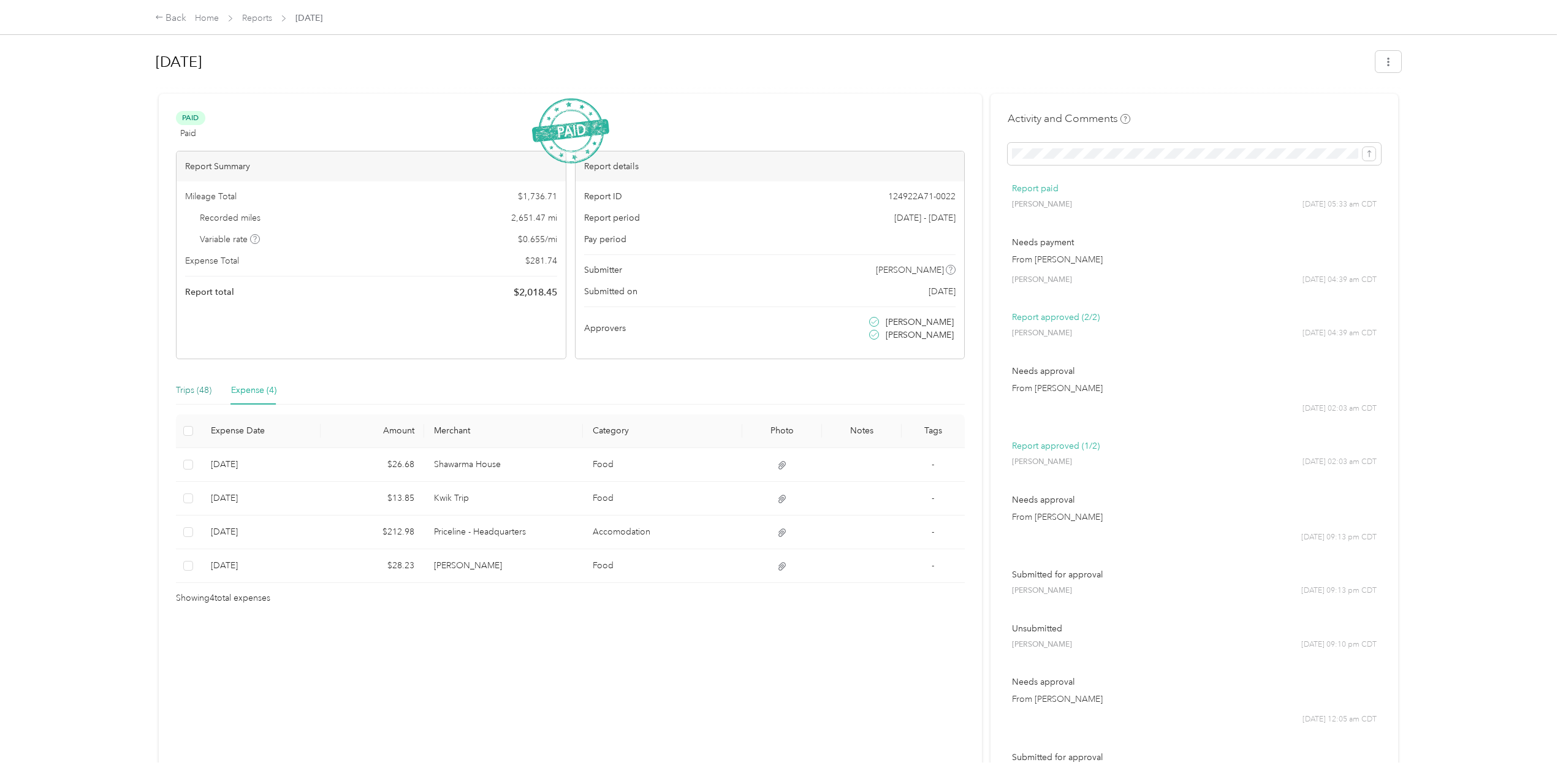
click at [182, 388] on div "Trips (48)" at bounding box center [193, 390] width 36 height 13
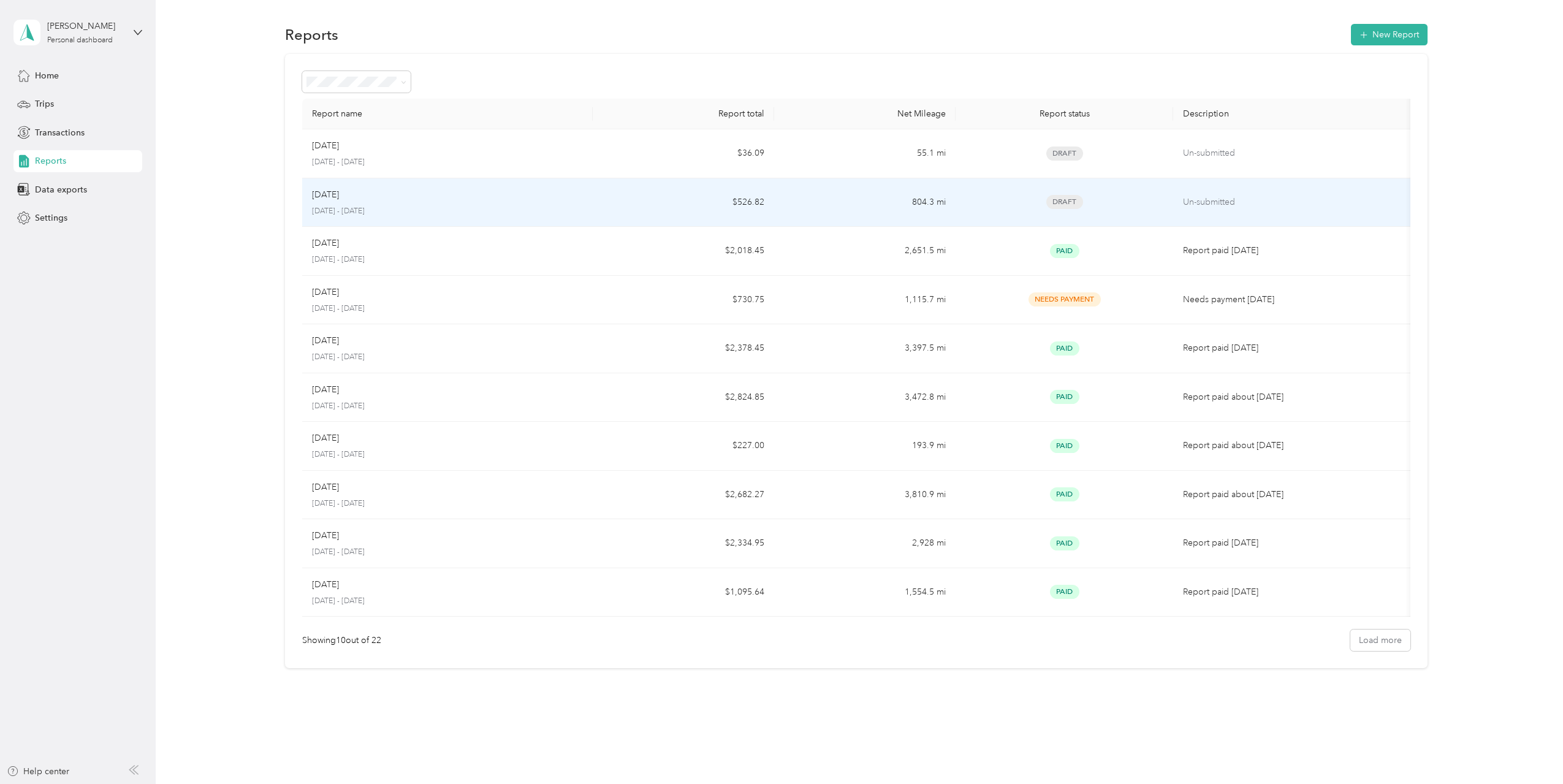
click at [365, 211] on p "[DATE] - [DATE]" at bounding box center [448, 211] width 271 height 11
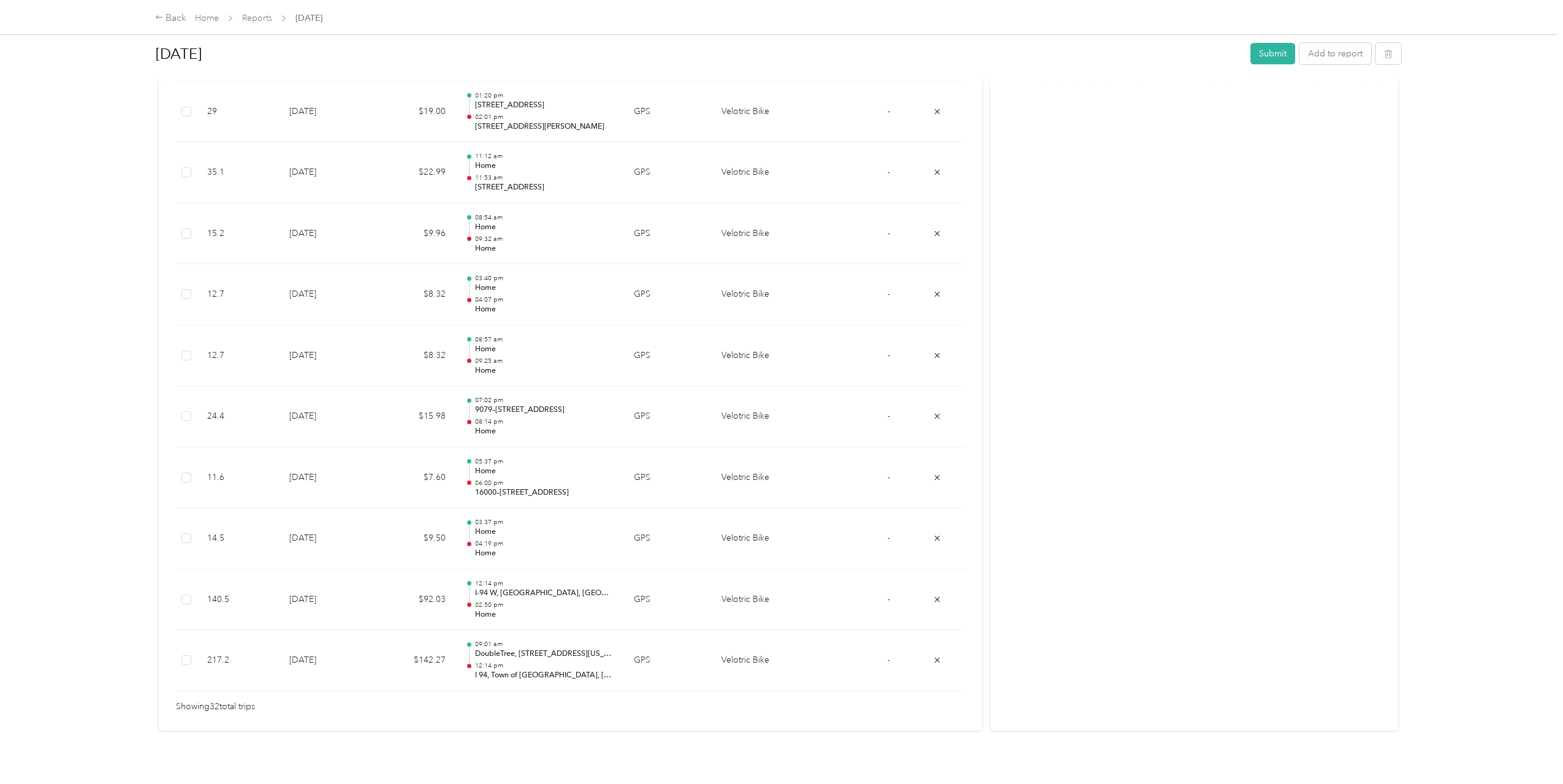
scroll to position [1715, 0]
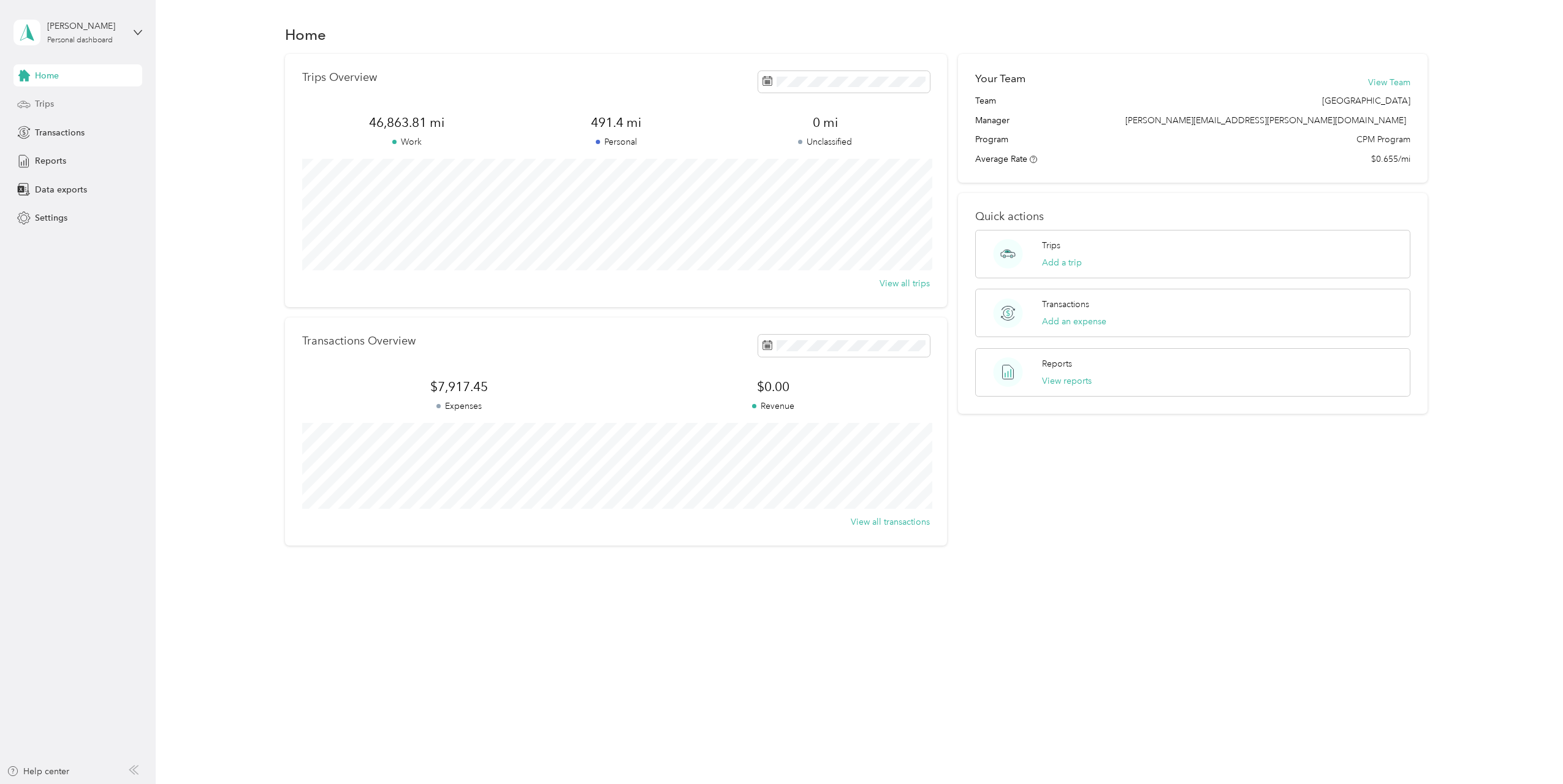
click at [39, 110] on div "Trips" at bounding box center [77, 105] width 129 height 22
click at [53, 101] on span "Trips" at bounding box center [44, 104] width 19 height 13
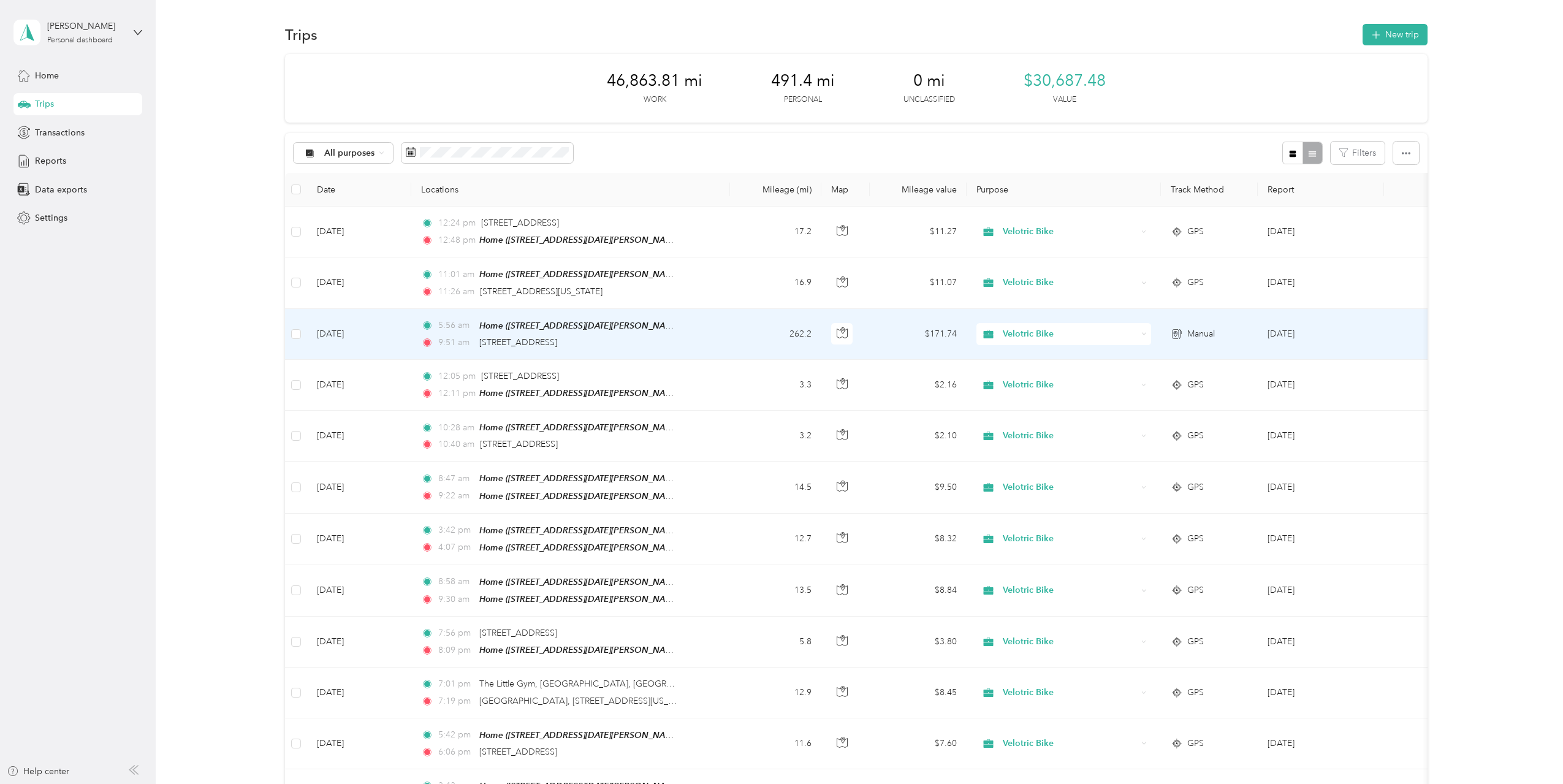
click at [735, 334] on td "262.2" at bounding box center [775, 334] width 91 height 51
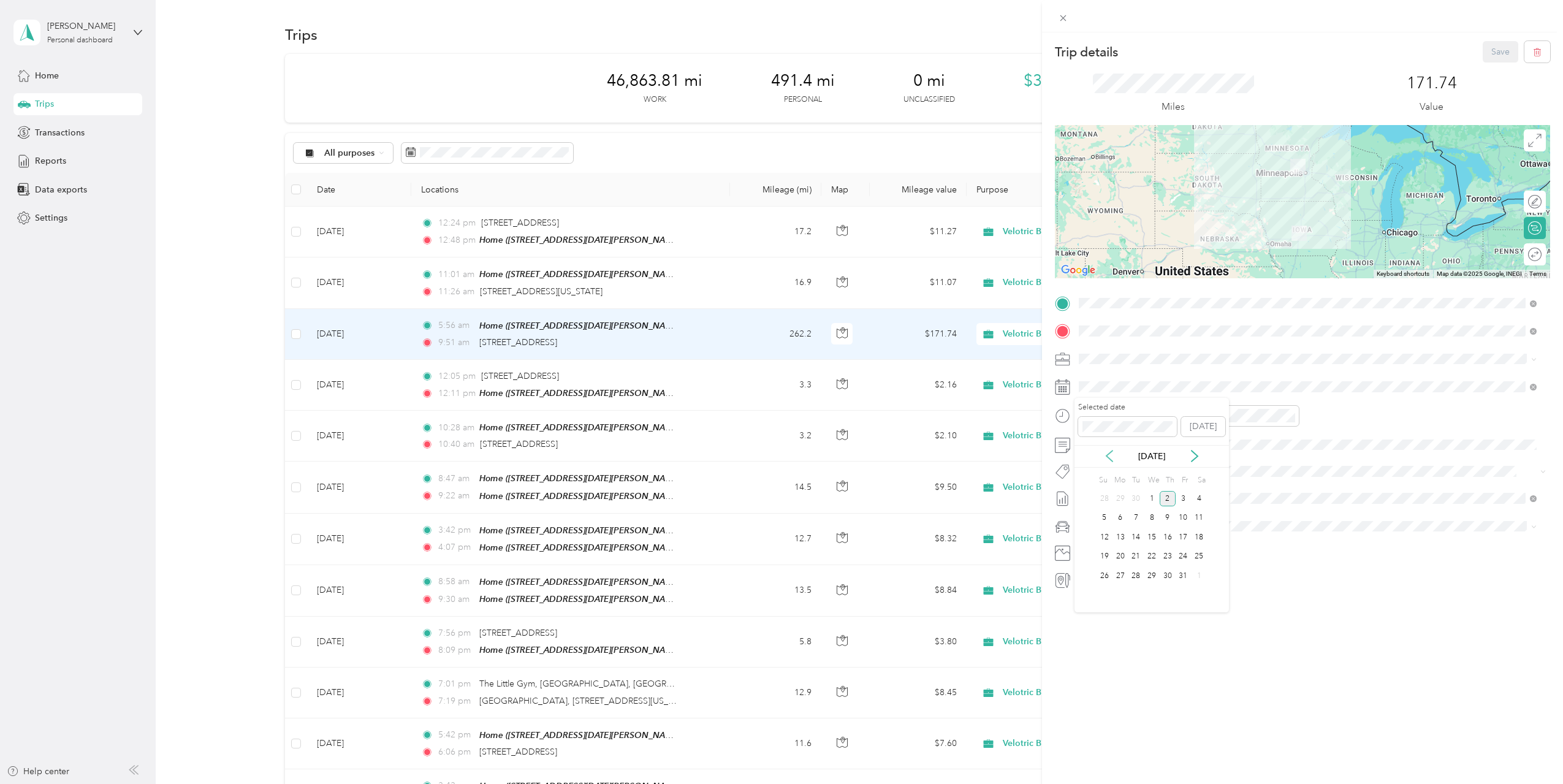
click at [1112, 456] on icon at bounding box center [1110, 456] width 13 height 13
click at [1152, 542] on div "17" at bounding box center [1152, 537] width 16 height 15
click at [1490, 54] on button "Save" at bounding box center [1500, 52] width 36 height 22
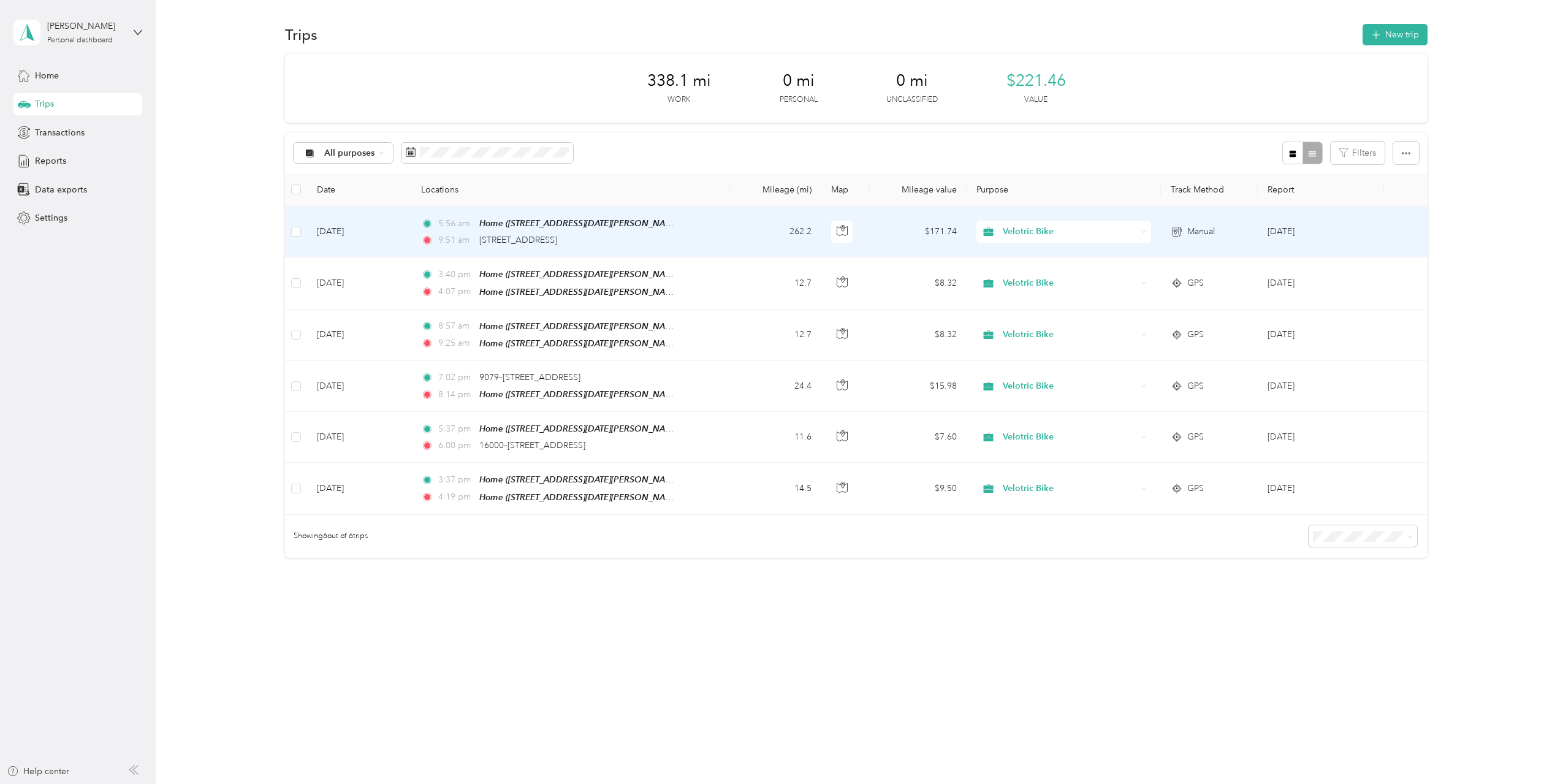
click at [1259, 227] on td "[DATE]" at bounding box center [1320, 231] width 126 height 51
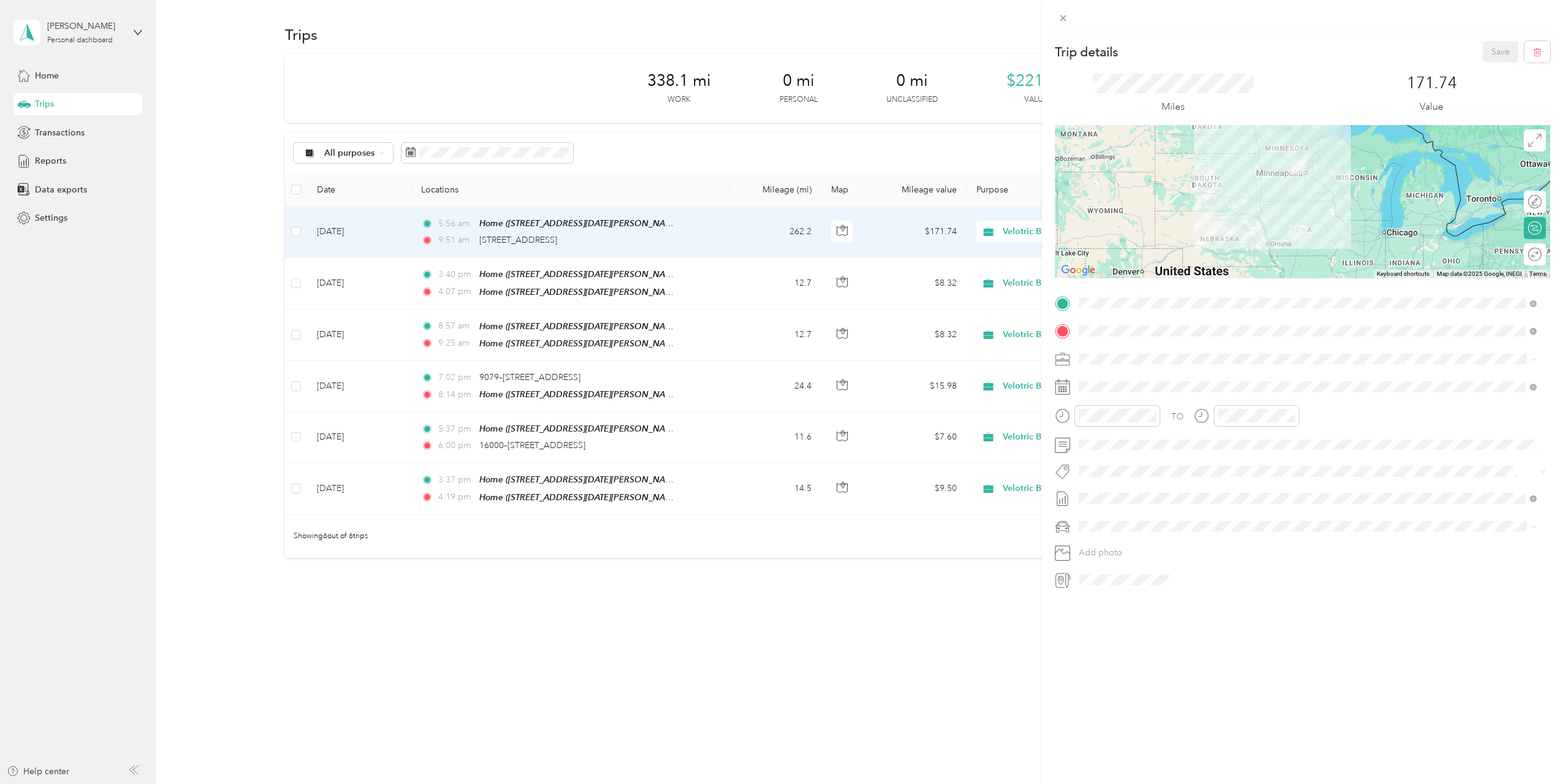
click at [1106, 554] on span "[DATE]" at bounding box center [1092, 558] width 27 height 13
click at [1484, 43] on button "Save" at bounding box center [1500, 52] width 36 height 22
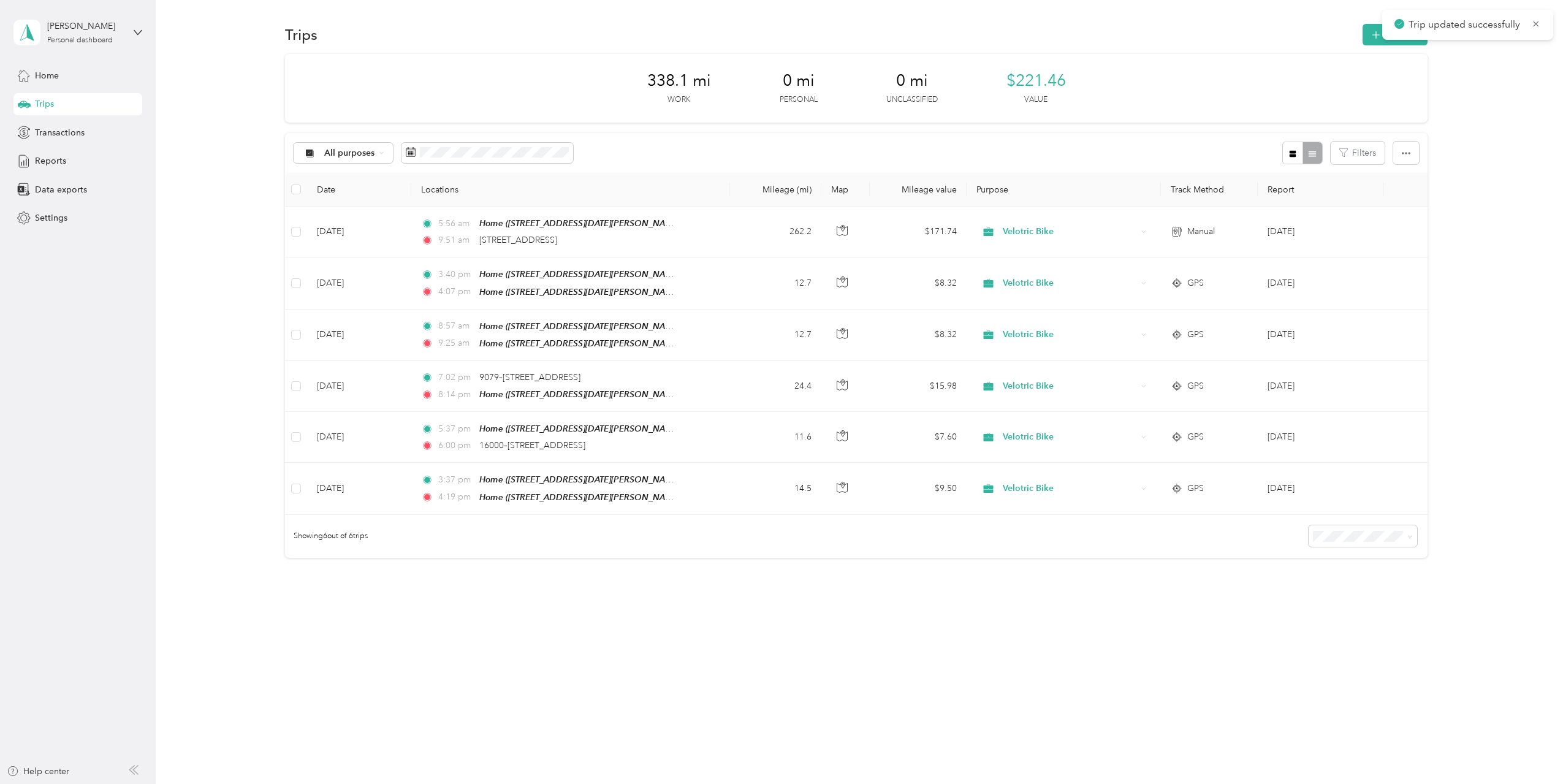
click at [1237, 114] on div "338.1 mi Work 0 mi Personal 0 mi Unclassified $221.46 Value" at bounding box center [856, 88] width 1143 height 68
click at [1409, 31] on button "New trip" at bounding box center [1395, 34] width 65 height 22
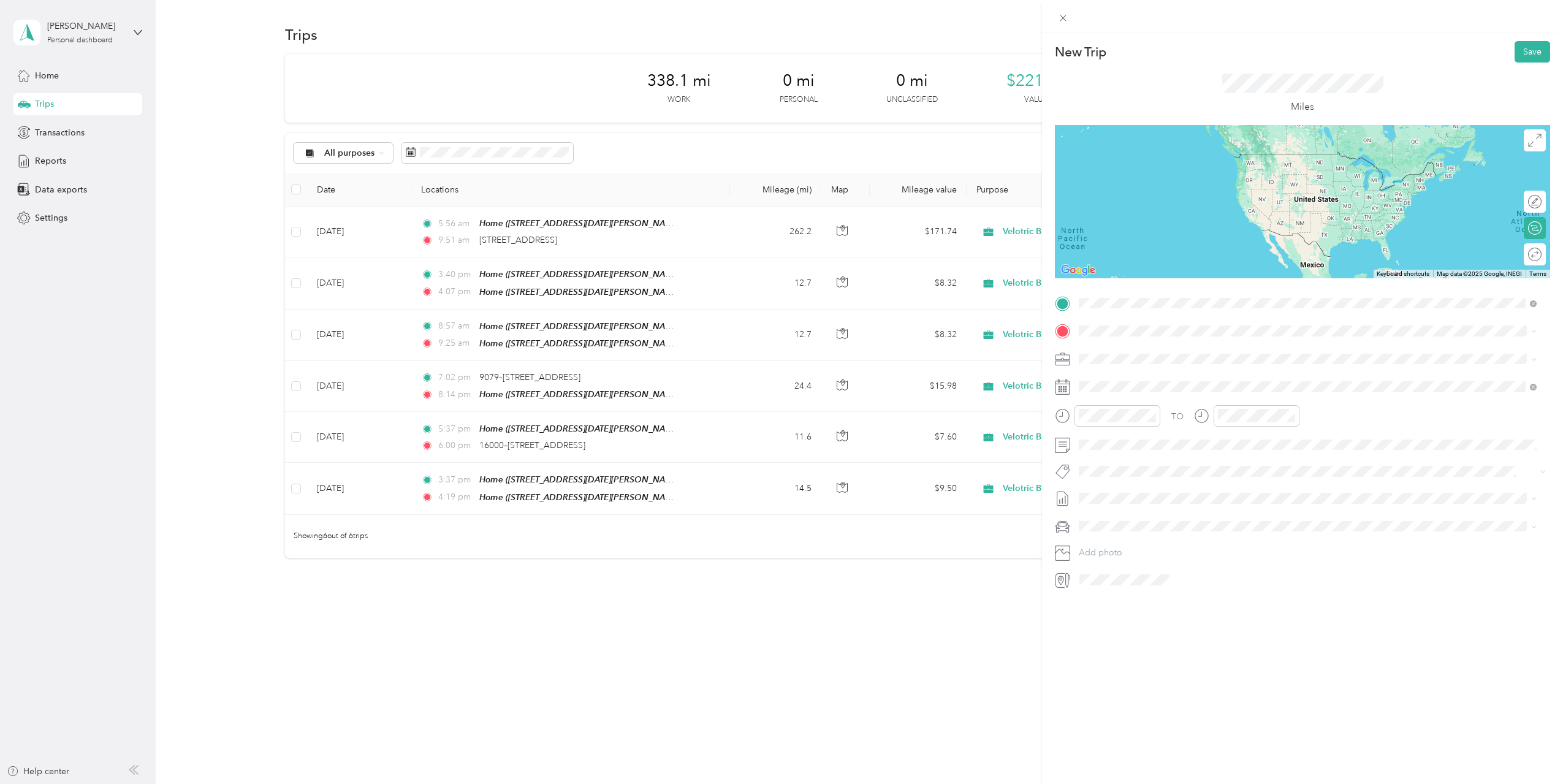
click at [1143, 350] on span "[STREET_ADDRESS][US_STATE]" at bounding box center [1164, 348] width 123 height 11
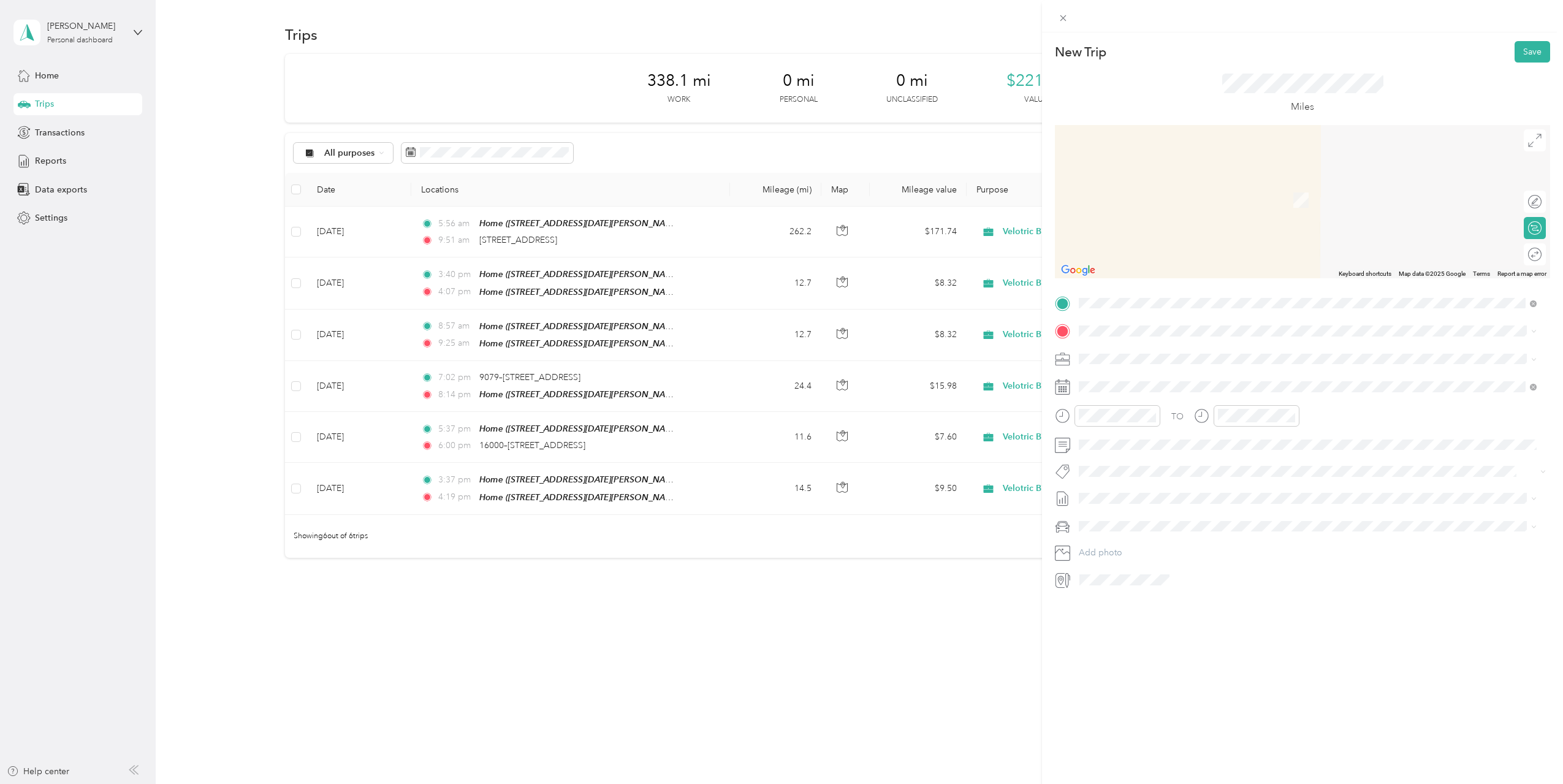
click at [1194, 375] on span "[STREET_ADDRESS][US_STATE]" at bounding box center [1164, 370] width 123 height 11
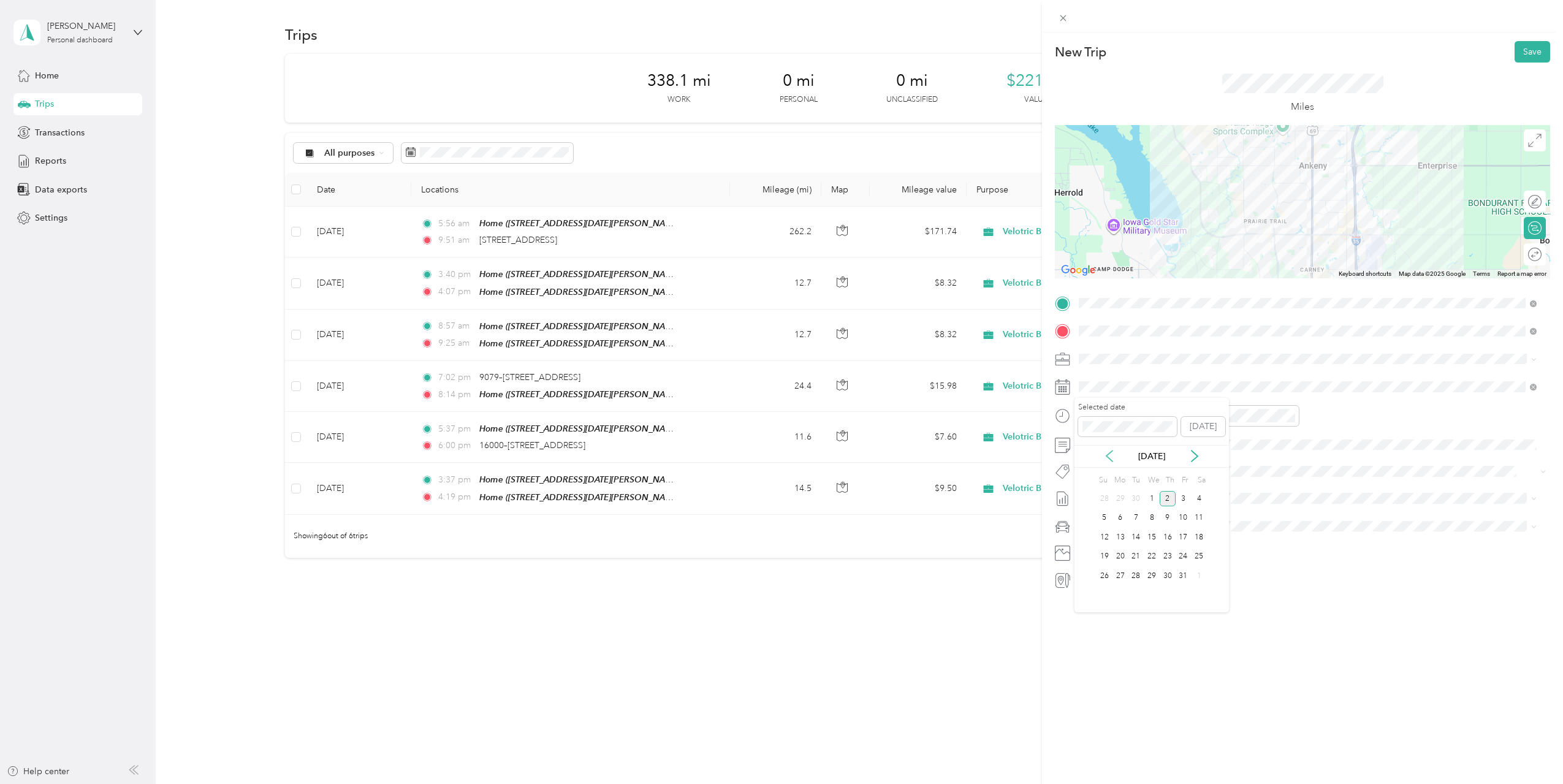
click at [1108, 455] on icon at bounding box center [1110, 456] width 13 height 13
click at [1154, 541] on div "17" at bounding box center [1152, 537] width 16 height 15
click at [1060, 415] on div at bounding box center [1107, 415] width 105 height 22
click at [1127, 445] on div "29" at bounding box center [1127, 443] width 29 height 17
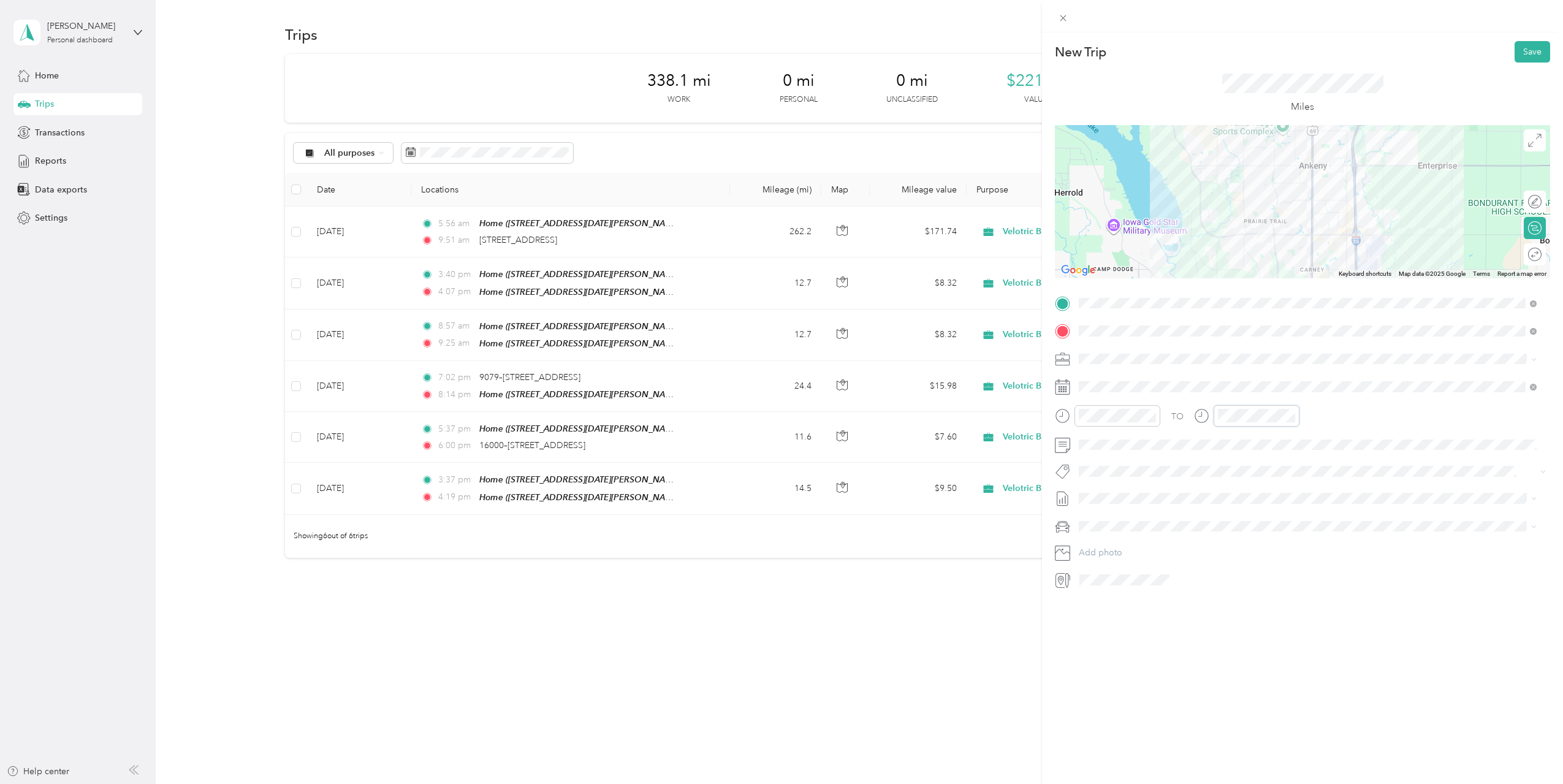
click at [1210, 419] on div at bounding box center [1246, 415] width 105 height 22
click at [1154, 438] on div "AM" at bounding box center [1161, 443] width 29 height 17
click at [1304, 445] on div "AM" at bounding box center [1299, 443] width 29 height 17
click at [1236, 539] on div "10" at bounding box center [1230, 540] width 29 height 17
click at [1267, 505] on div "33" at bounding box center [1265, 511] width 29 height 17
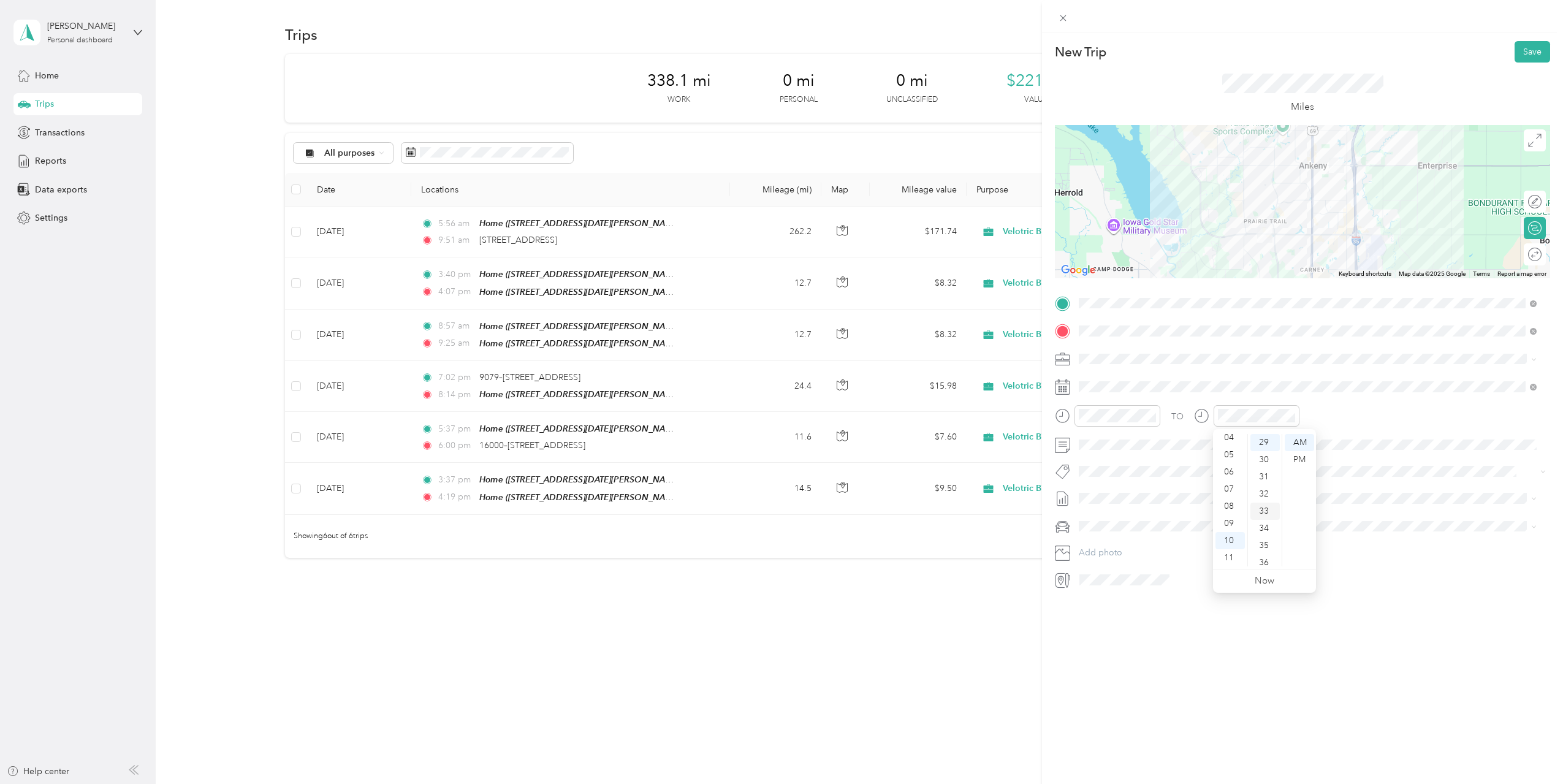
scroll to position [566, 0]
click at [1269, 459] on div "34" at bounding box center [1265, 459] width 29 height 17
click at [1230, 644] on div "New Trip Save This trip cannot be edited because it is either under review, app…" at bounding box center [1302, 424] width 521 height 784
click at [1124, 560] on li "[DATE] Draft" at bounding box center [1307, 558] width 466 height 20
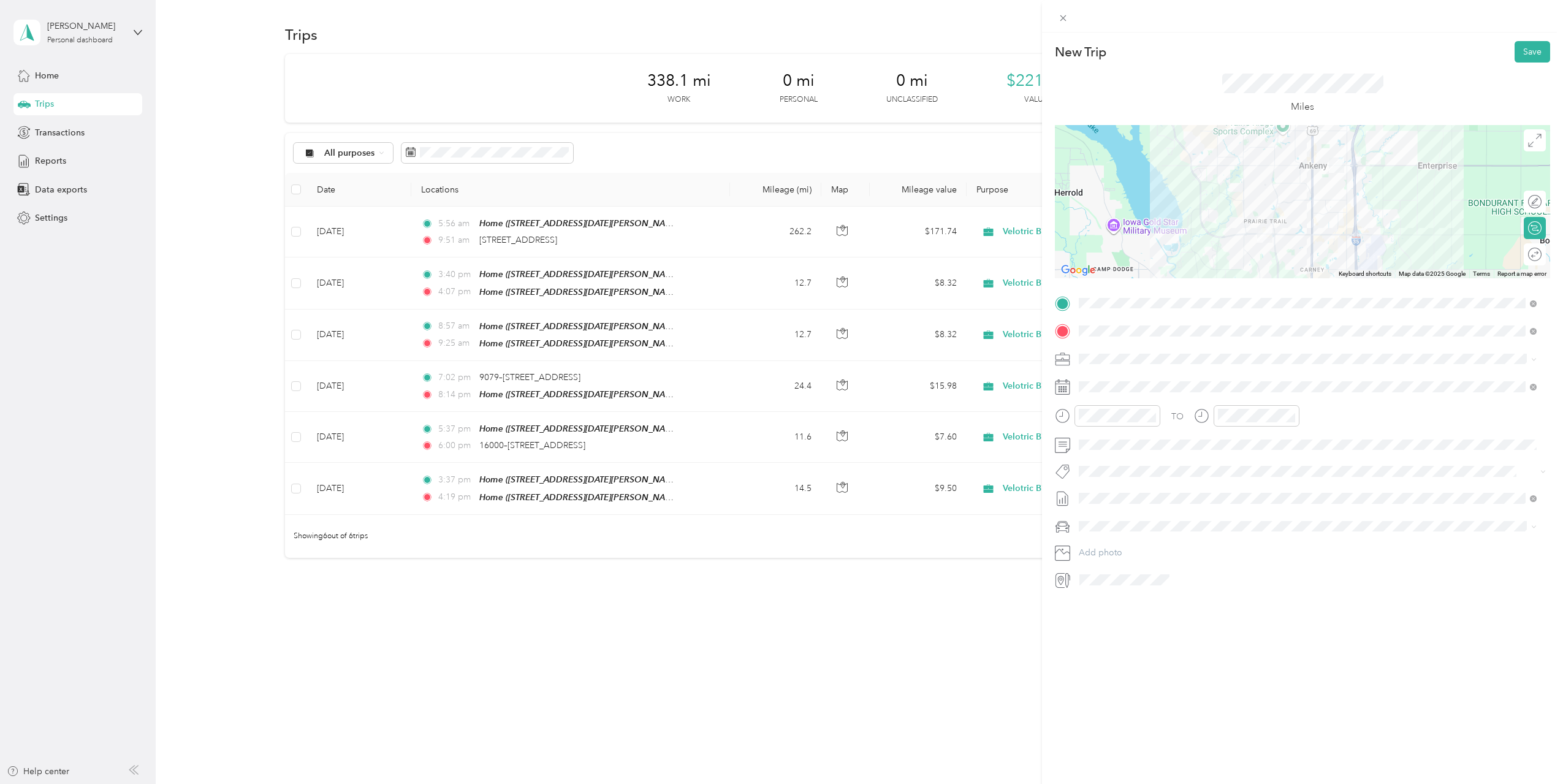
click at [1203, 652] on div "New Trip Save This trip cannot be edited because it is either under review, app…" at bounding box center [1302, 424] width 521 height 784
click at [1517, 53] on button "Save" at bounding box center [1532, 52] width 36 height 22
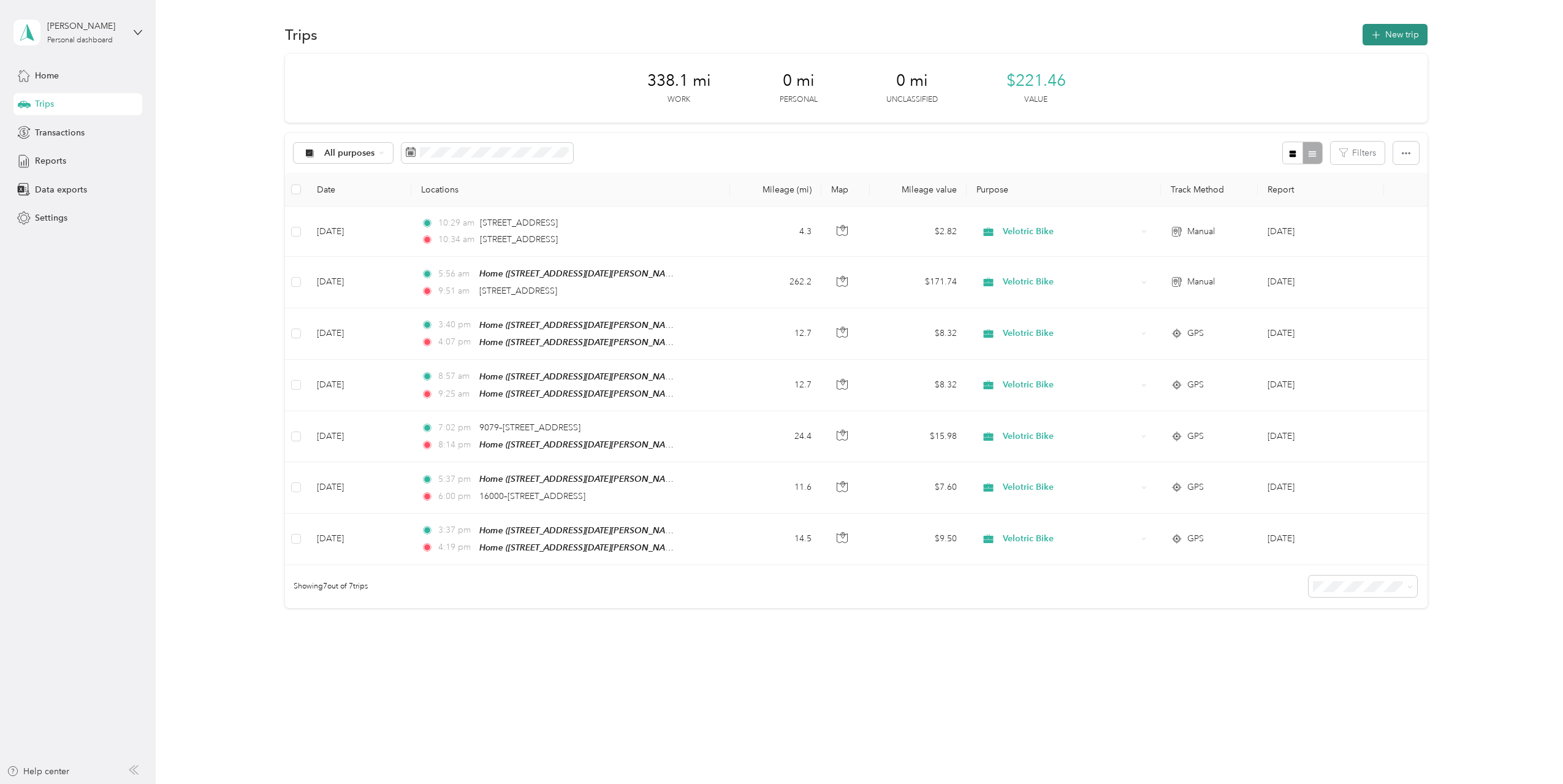
click at [1420, 37] on button "New trip" at bounding box center [1395, 34] width 65 height 22
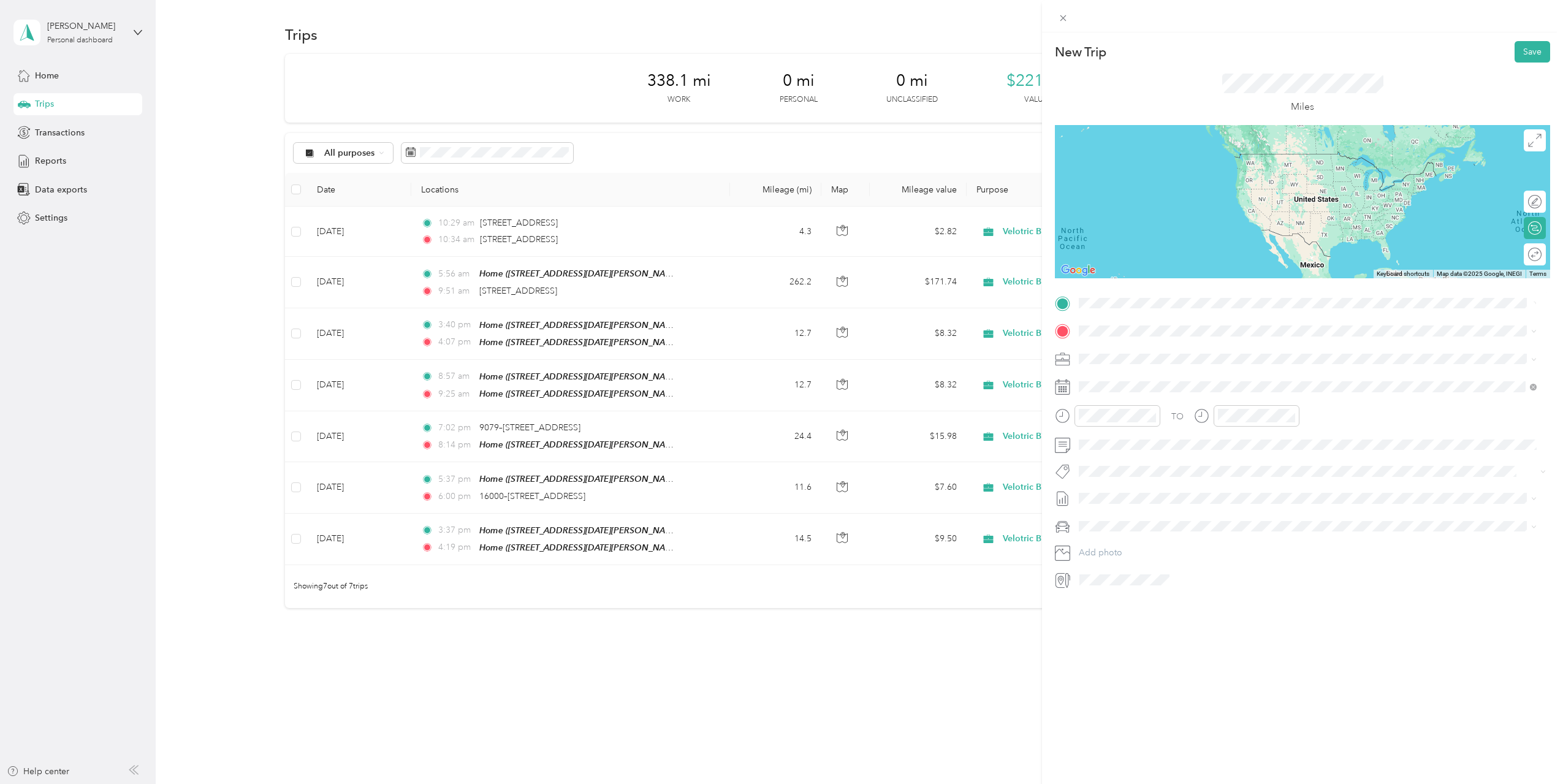
click at [1145, 352] on span "1840 Southwest White Birch Circle Ankeny, Iowa 50023, United States" at bounding box center [1164, 346] width 123 height 11
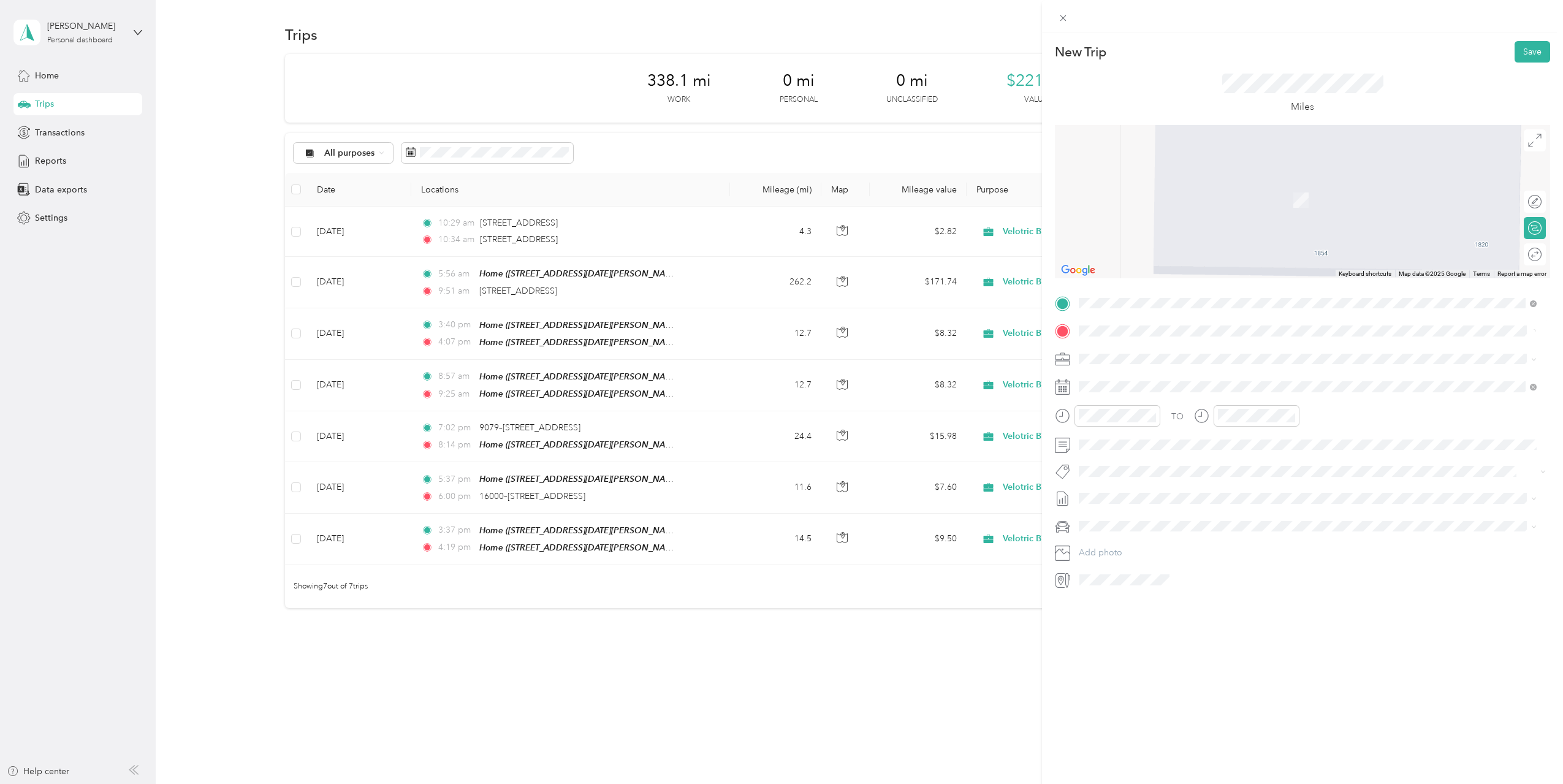
click at [1186, 376] on span "827 West Mamie Eisenhower Avenue Boone, Iowa 50036, United States" at bounding box center [1197, 371] width 190 height 11
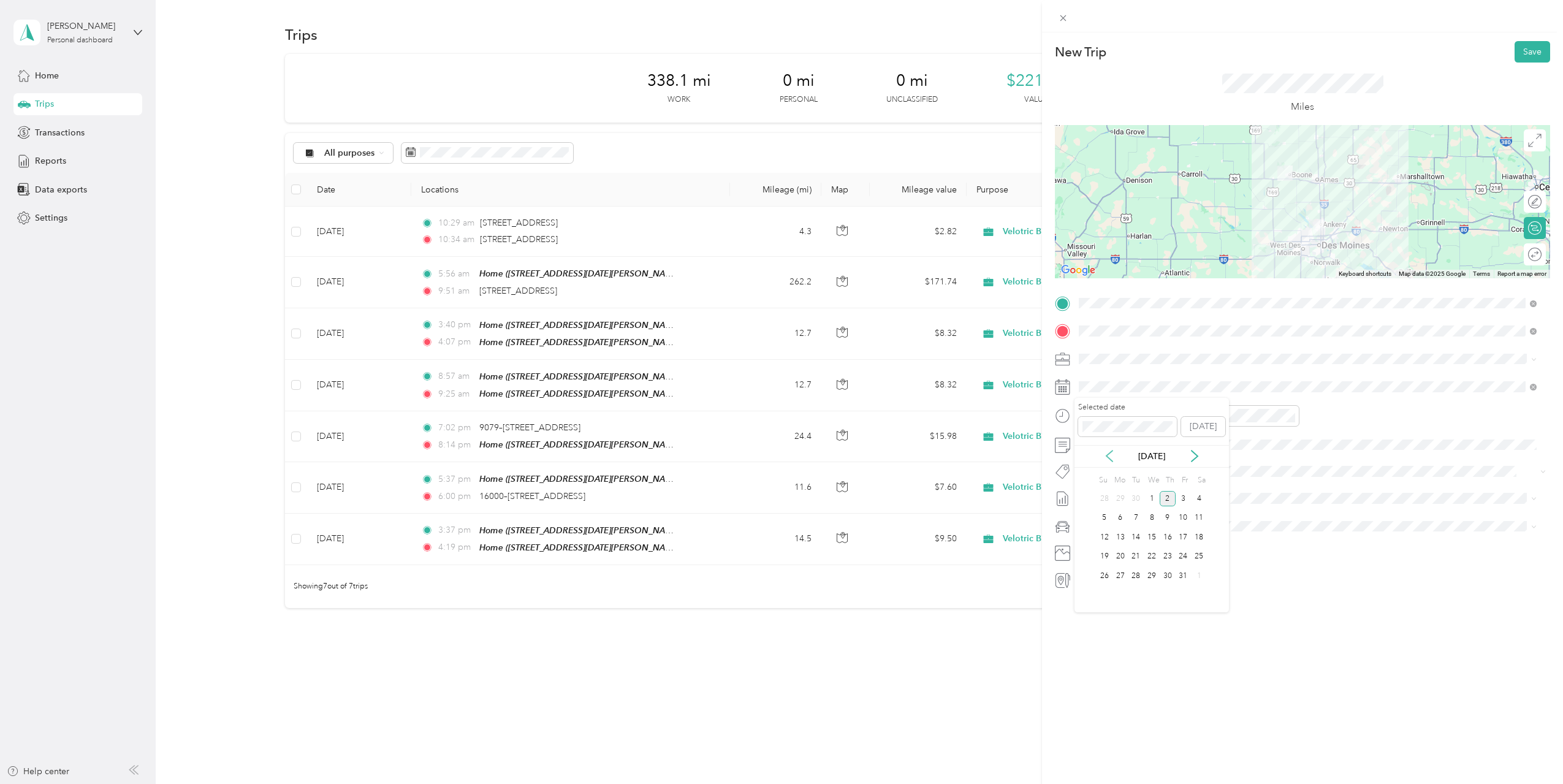
click at [1113, 455] on icon at bounding box center [1110, 456] width 13 height 13
click at [1156, 539] on div "17" at bounding box center [1152, 537] width 16 height 15
click at [1072, 422] on div at bounding box center [1107, 415] width 105 height 22
click at [1161, 445] on div "AM" at bounding box center [1161, 443] width 29 height 17
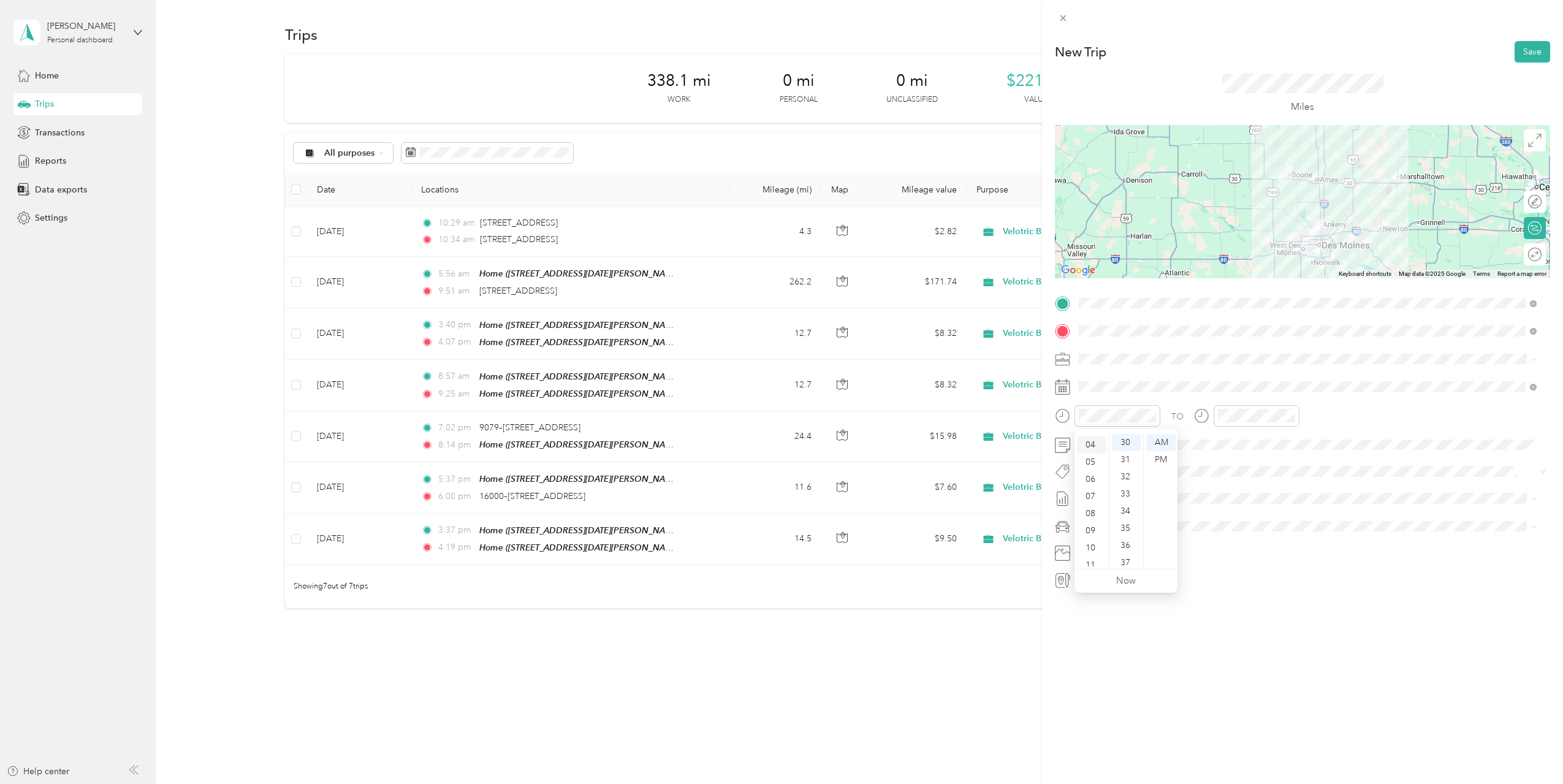
scroll to position [74, 0]
click at [1092, 558] on div "11" at bounding box center [1092, 558] width 29 height 17
click at [1095, 542] on div "10" at bounding box center [1092, 540] width 29 height 17
click at [1128, 466] on div "50" at bounding box center [1127, 464] width 29 height 17
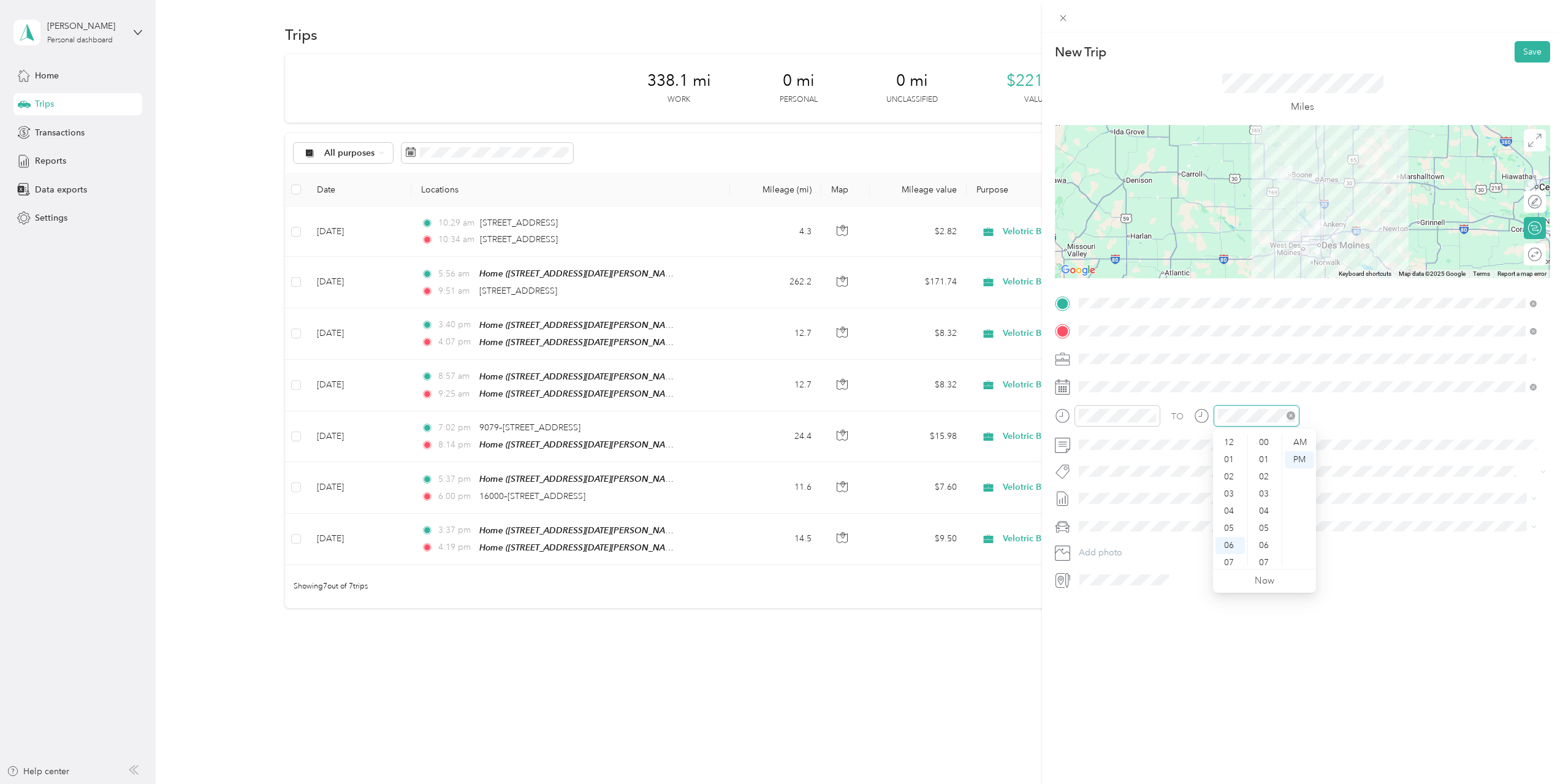
scroll to position [74, 0]
click at [1297, 440] on div "AM" at bounding box center [1299, 443] width 29 height 17
click at [1229, 555] on div "11" at bounding box center [1230, 558] width 29 height 17
click at [1266, 492] on div "33" at bounding box center [1265, 493] width 29 height 17
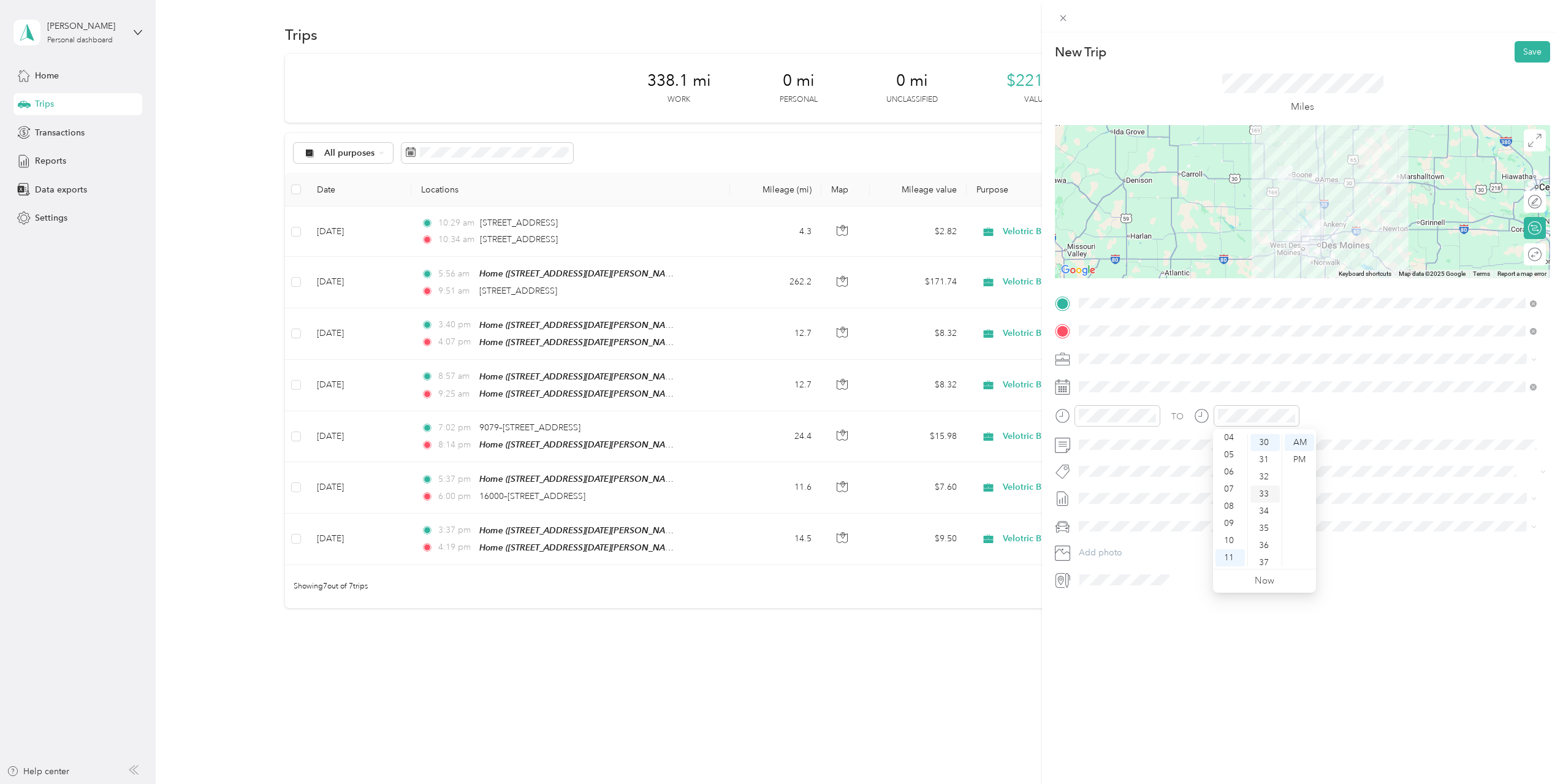
scroll to position [566, 0]
click at [1207, 619] on div "New Trip Save This trip cannot be edited because it is either under review, app…" at bounding box center [1302, 424] width 521 height 784
click at [1175, 491] on span at bounding box center [1312, 498] width 475 height 20
click at [1138, 550] on li "Sep 2025 Draft" at bounding box center [1307, 556] width 466 height 20
click at [1224, 633] on div "New Trip Save This trip cannot be edited because it is either under review, app…" at bounding box center [1302, 424] width 521 height 784
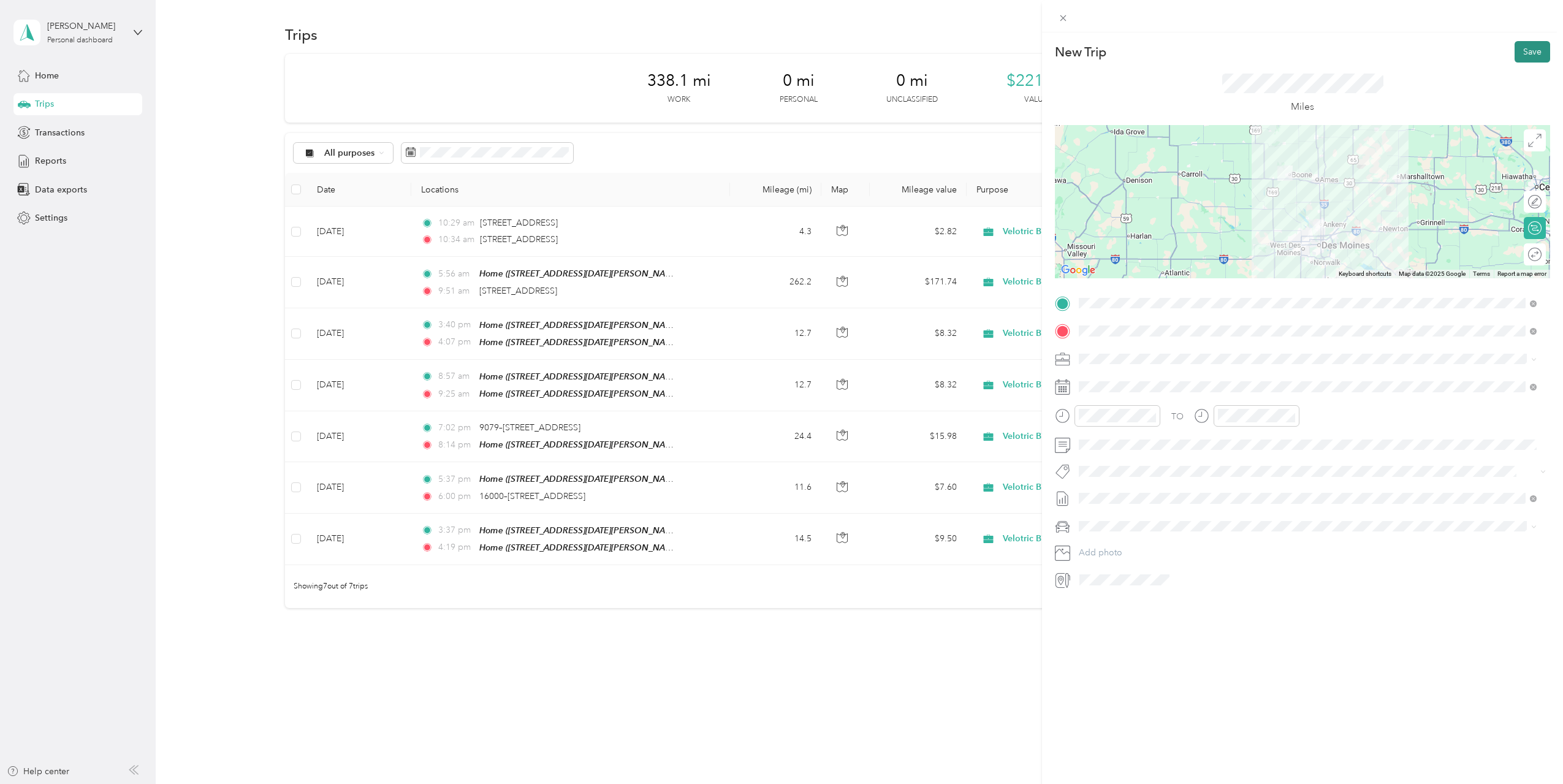
click at [1526, 54] on button "Save" at bounding box center [1532, 52] width 36 height 22
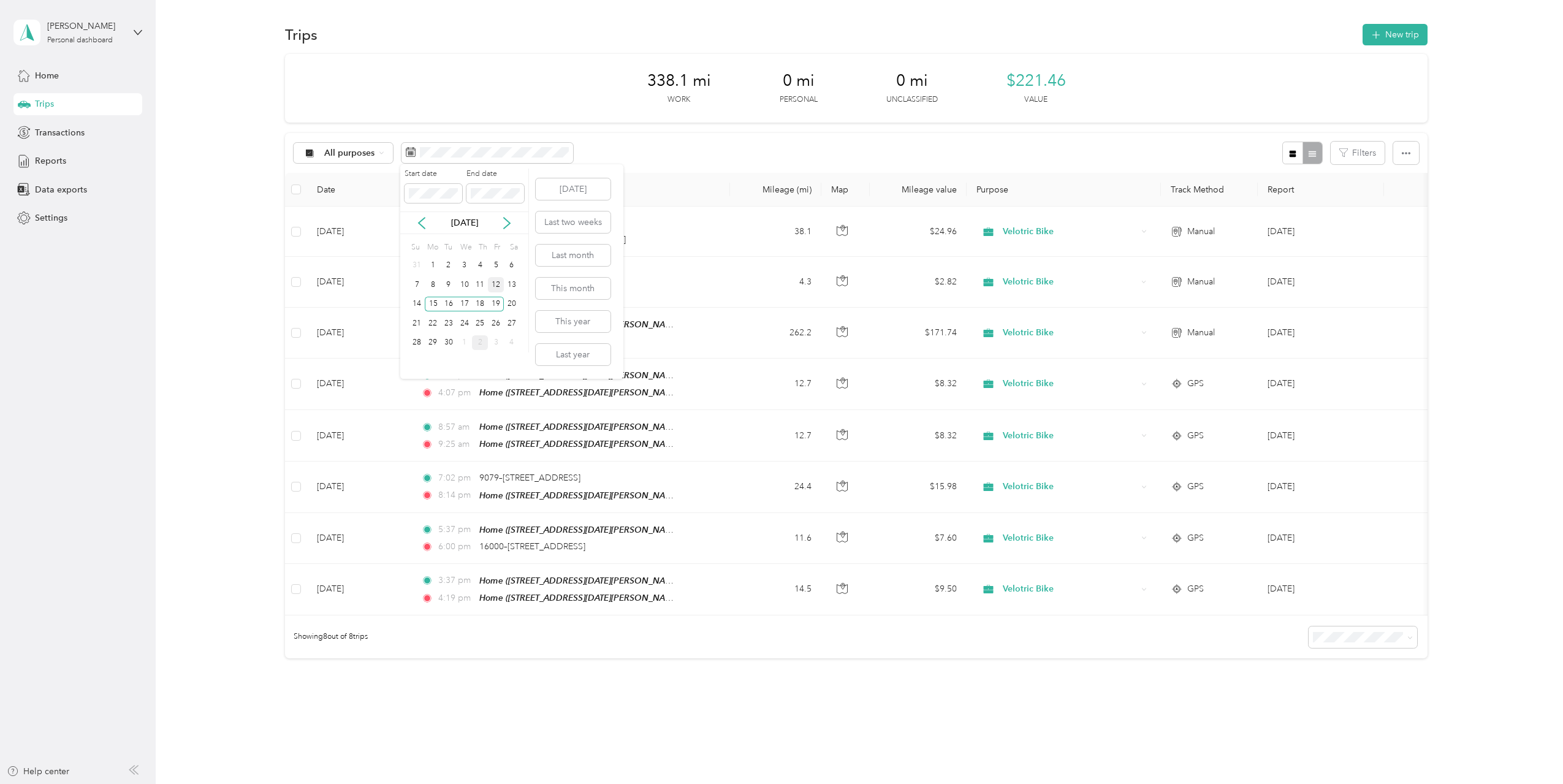
click at [501, 287] on div "12" at bounding box center [496, 284] width 16 height 15
click at [495, 306] on div "19" at bounding box center [496, 305] width 16 height 15
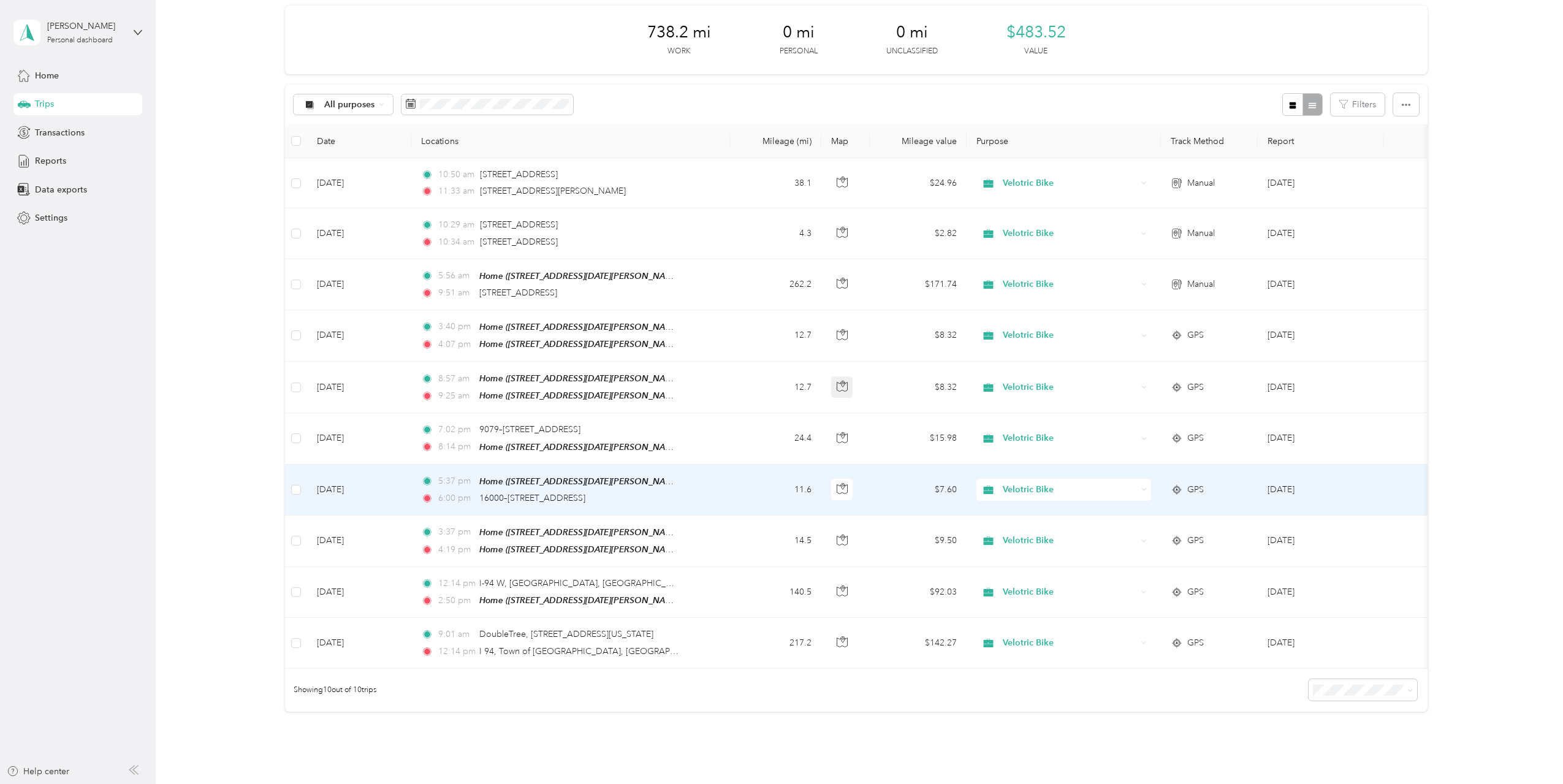
scroll to position [17, 0]
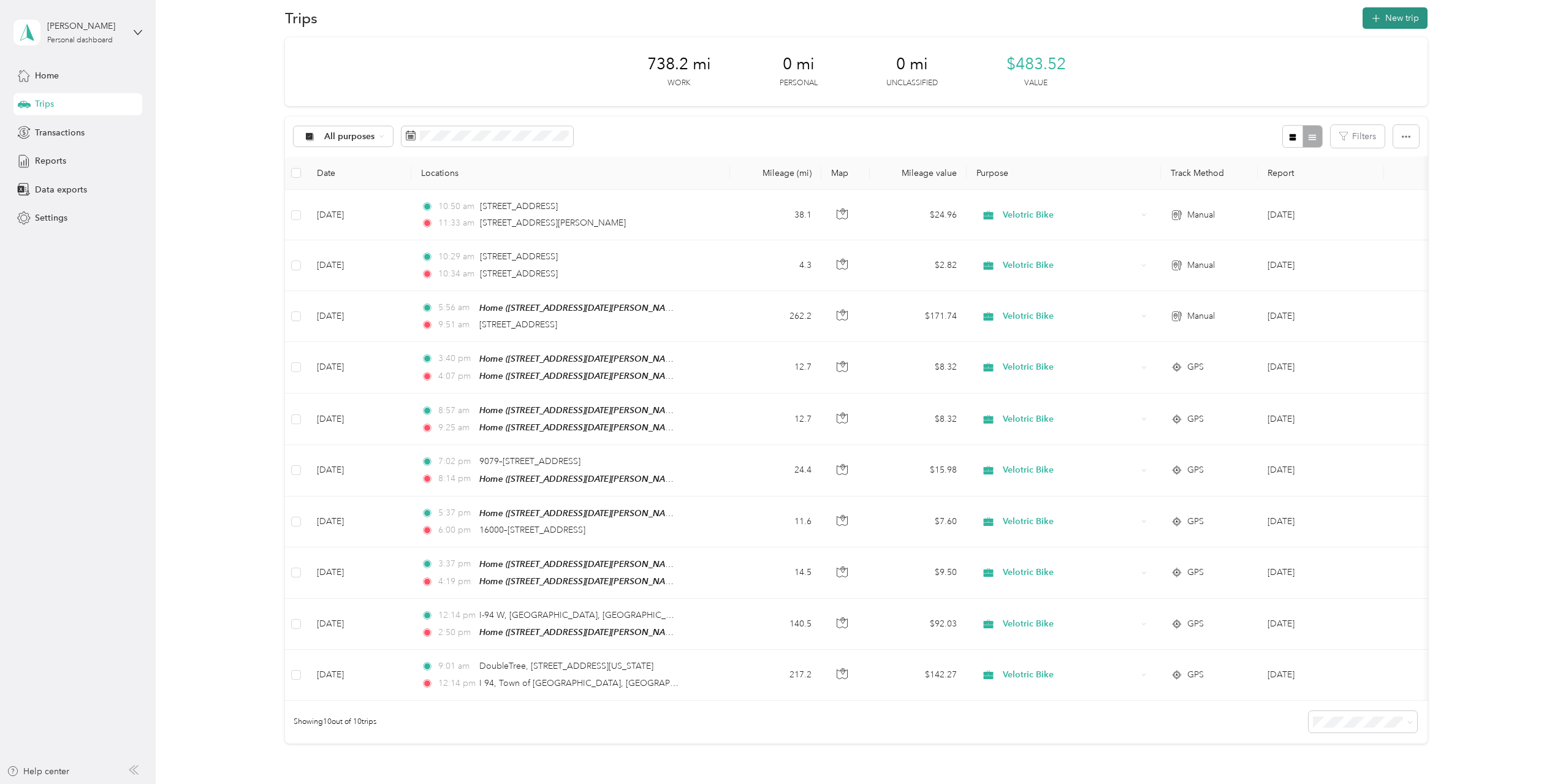
click at [1396, 17] on button "New trip" at bounding box center [1395, 18] width 65 height 22
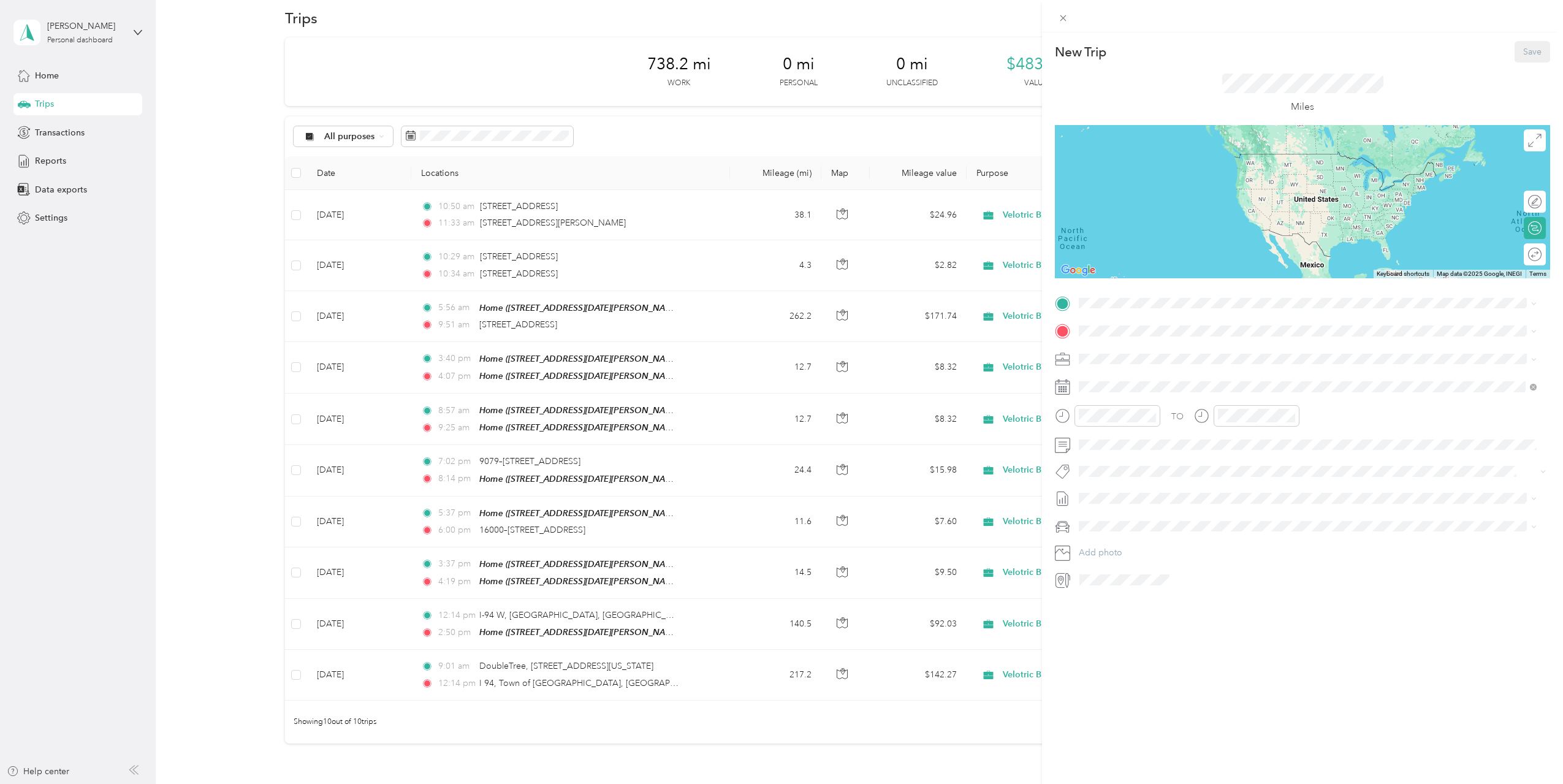
click at [973, 124] on div "New Trip Save This trip cannot be edited because it is either under review, app…" at bounding box center [782, 392] width 1563 height 784
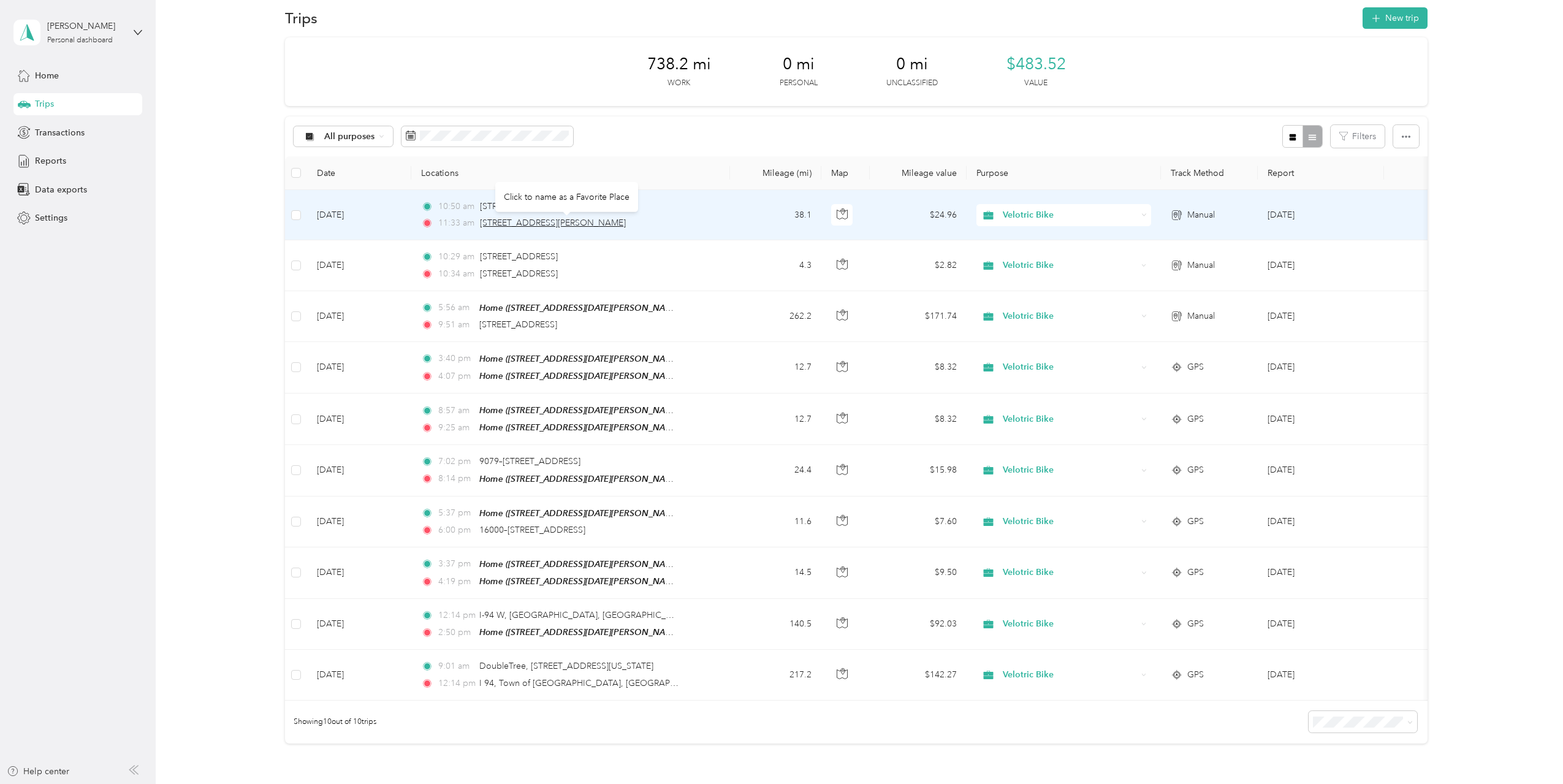
click at [609, 217] on span "[STREET_ADDRESS][PERSON_NAME]" at bounding box center [552, 222] width 146 height 10
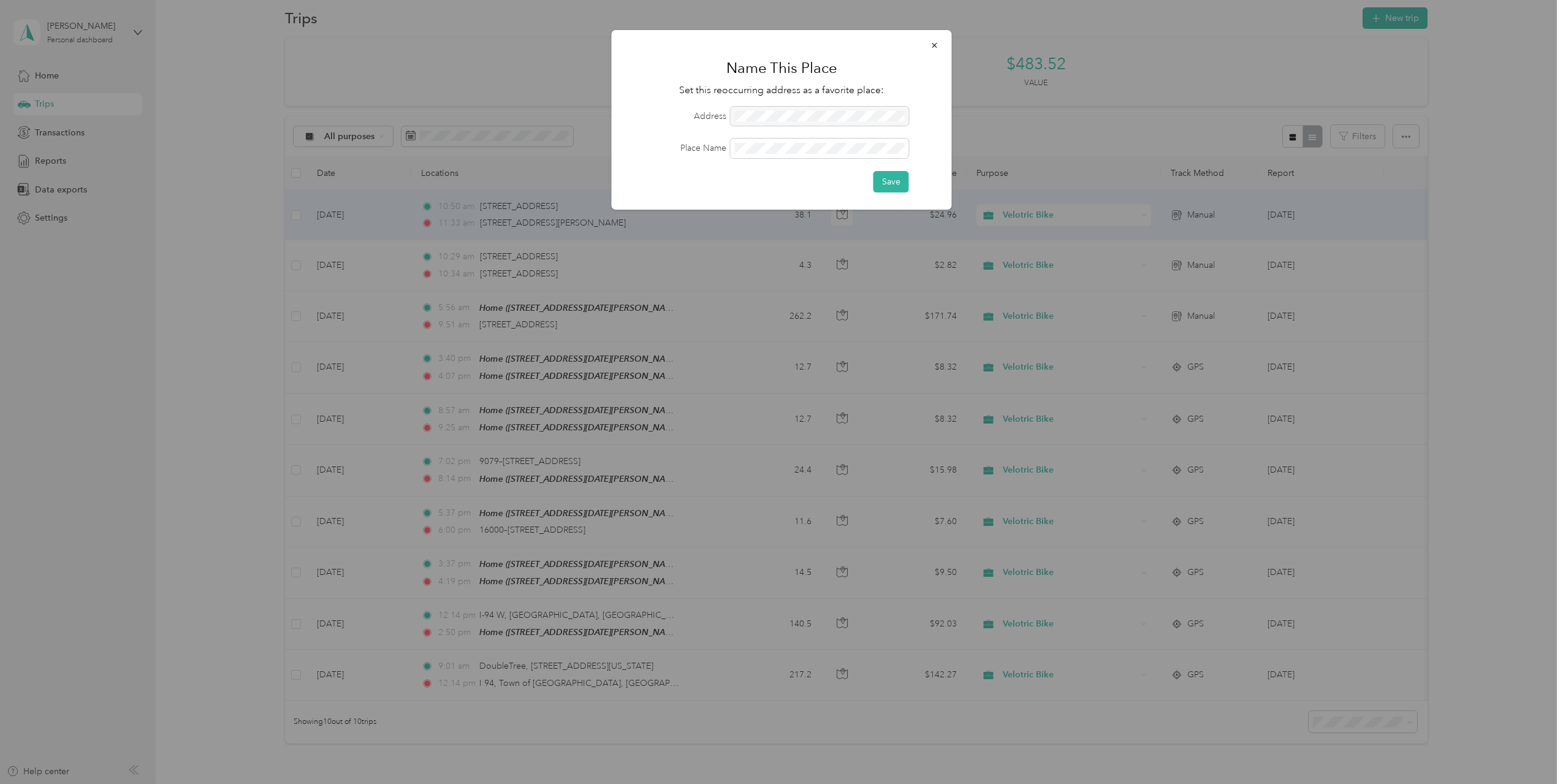
drag, startPoint x: 932, startPoint y: 46, endPoint x: 740, endPoint y: 84, distance: 195.7
click at [789, 84] on div "Name This Place Set this reoccurring address as a favorite place: Address Place…" at bounding box center [782, 120] width 340 height 180
click at [899, 185] on button "Save" at bounding box center [891, 181] width 36 height 22
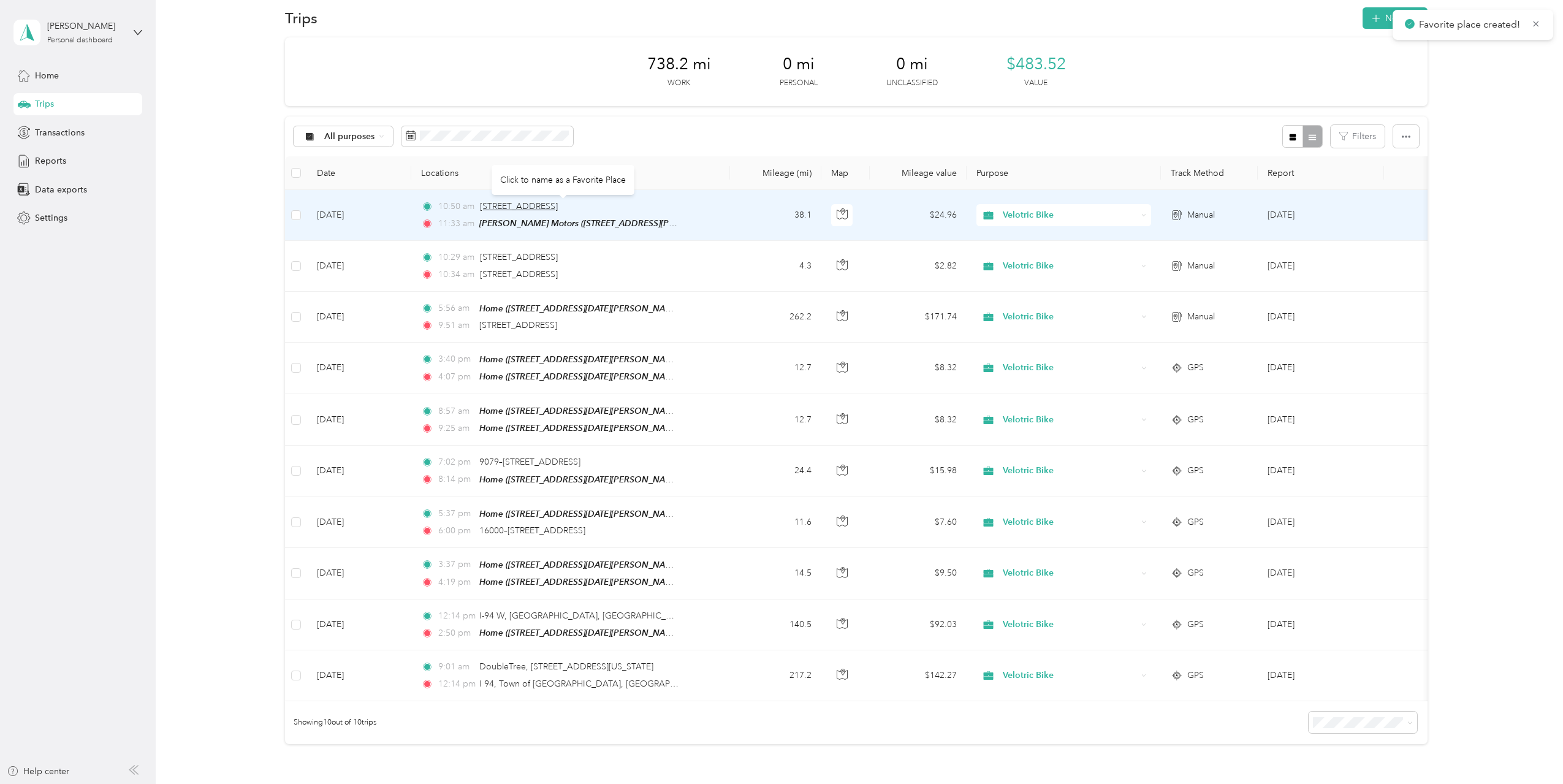
click at [558, 206] on span "[STREET_ADDRESS]" at bounding box center [519, 206] width 78 height 10
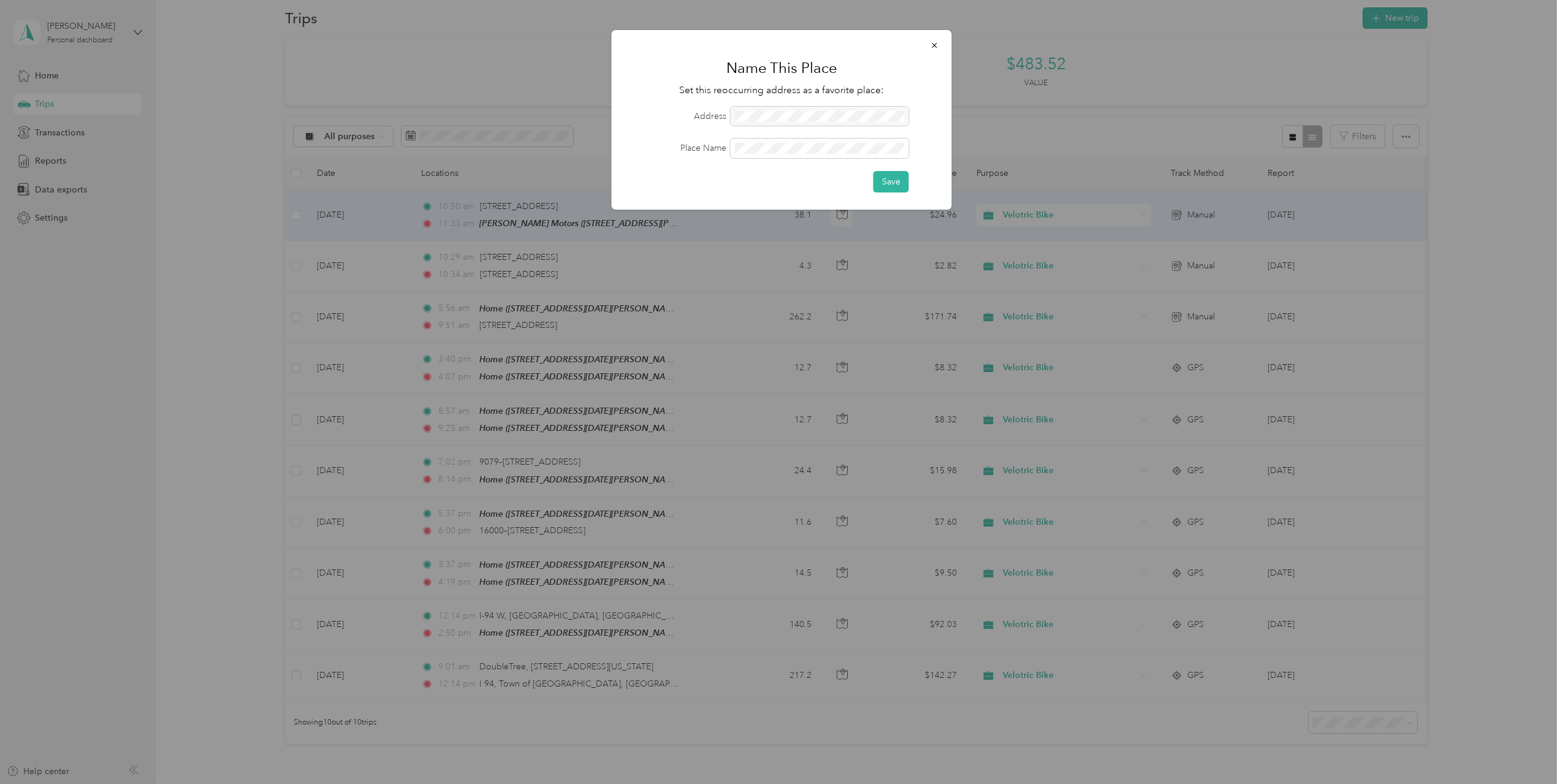
click at [864, 114] on div at bounding box center [820, 116] width 178 height 20
click at [900, 185] on button "Save" at bounding box center [891, 181] width 36 height 22
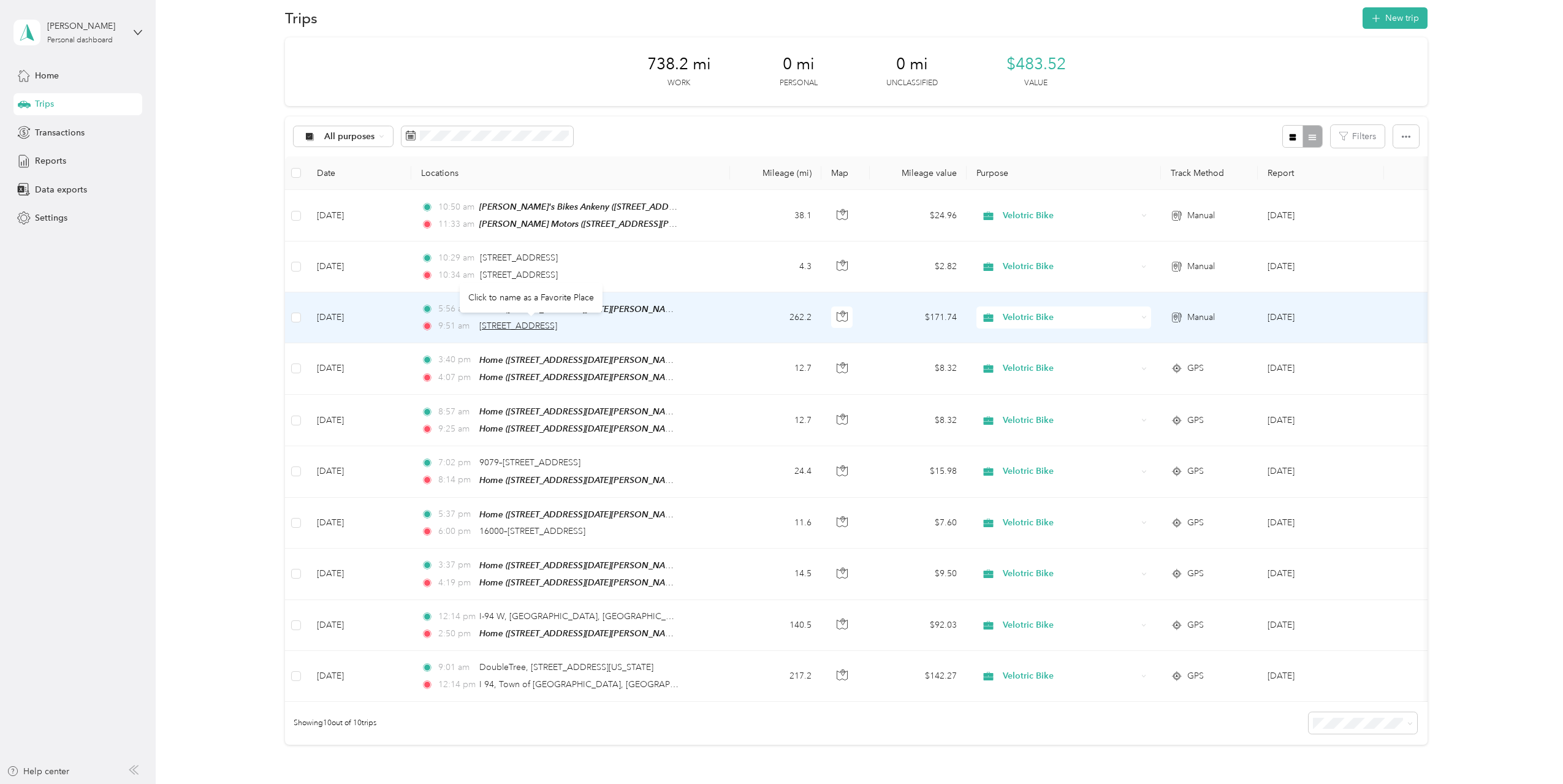
click at [557, 325] on span "[STREET_ADDRESS]" at bounding box center [519, 325] width 78 height 10
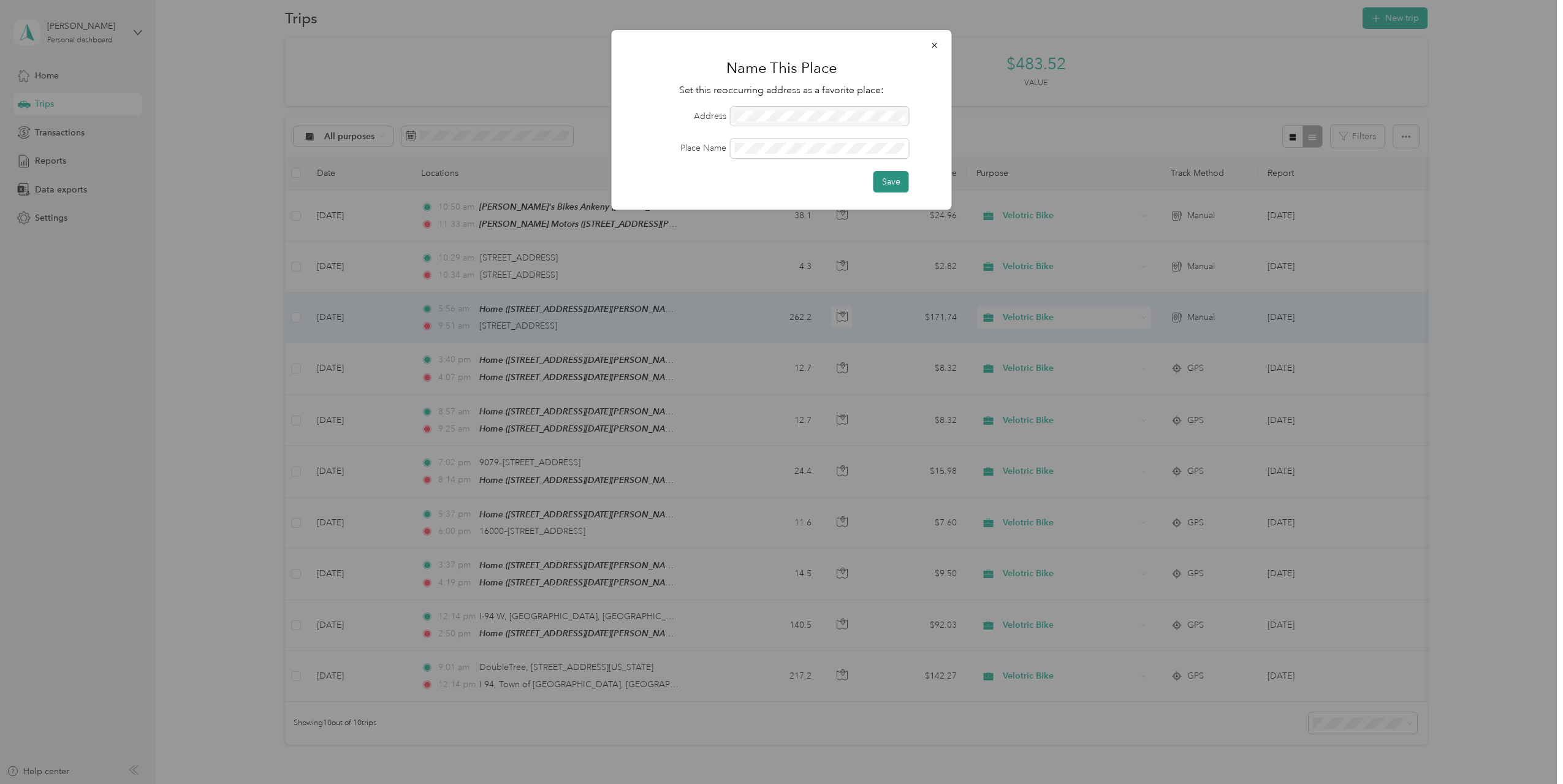
click at [904, 181] on button "Save" at bounding box center [891, 181] width 36 height 22
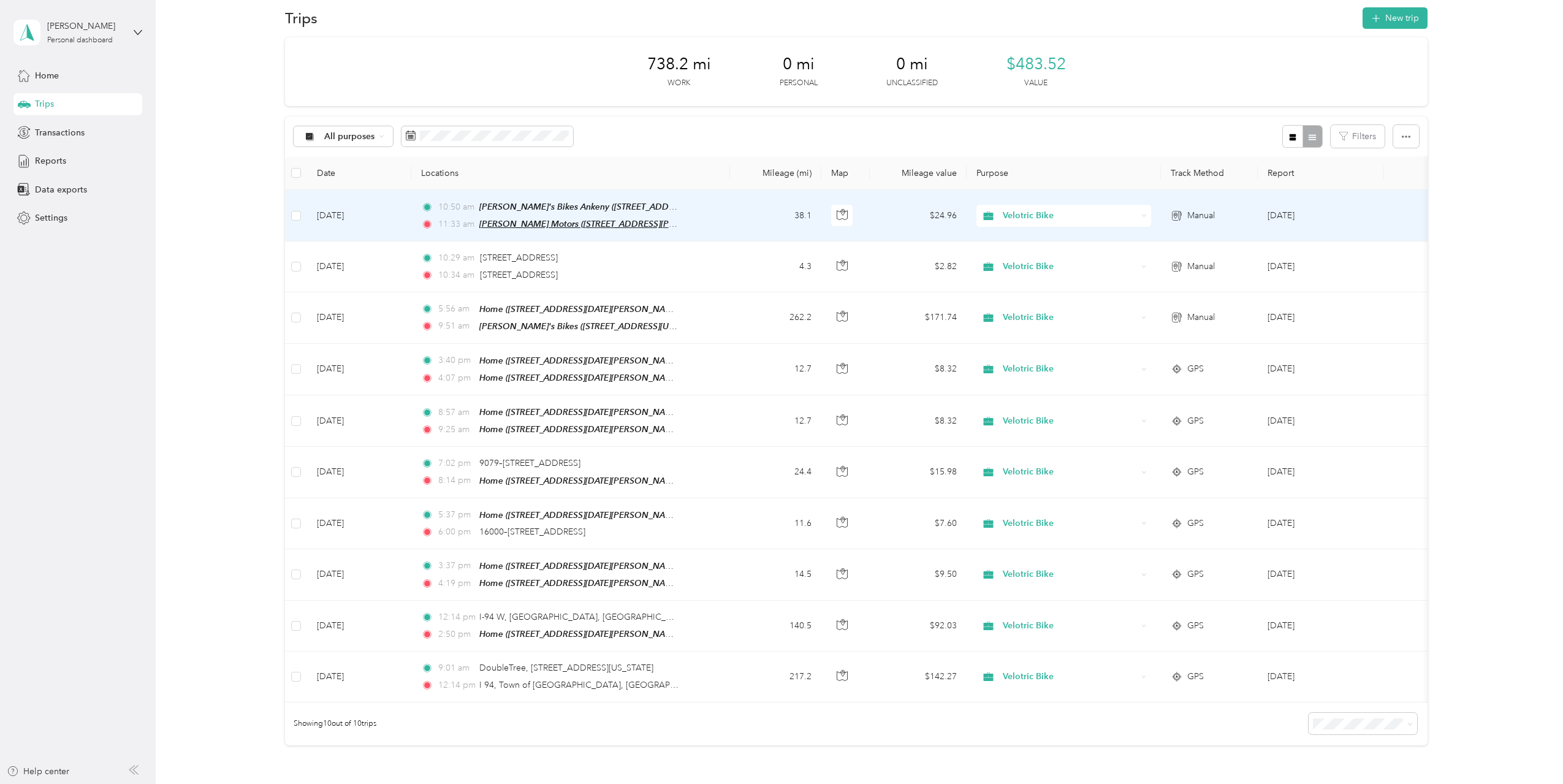
click at [650, 224] on span "[PERSON_NAME] Motors ([STREET_ADDRESS][PERSON_NAME][US_STATE])" at bounding box center [627, 224] width 296 height 10
drag, startPoint x: 547, startPoint y: 155, endPoint x: 554, endPoint y: 155, distance: 7.0
click at [600, 221] on span "[PERSON_NAME] Motors ([STREET_ADDRESS][PERSON_NAME][US_STATE])" at bounding box center [627, 224] width 296 height 10
drag, startPoint x: 549, startPoint y: 154, endPoint x: 643, endPoint y: 146, distance: 94.3
click at [631, 220] on span "[PERSON_NAME] Motors ([STREET_ADDRESS][PERSON_NAME][US_STATE])" at bounding box center [627, 224] width 296 height 10
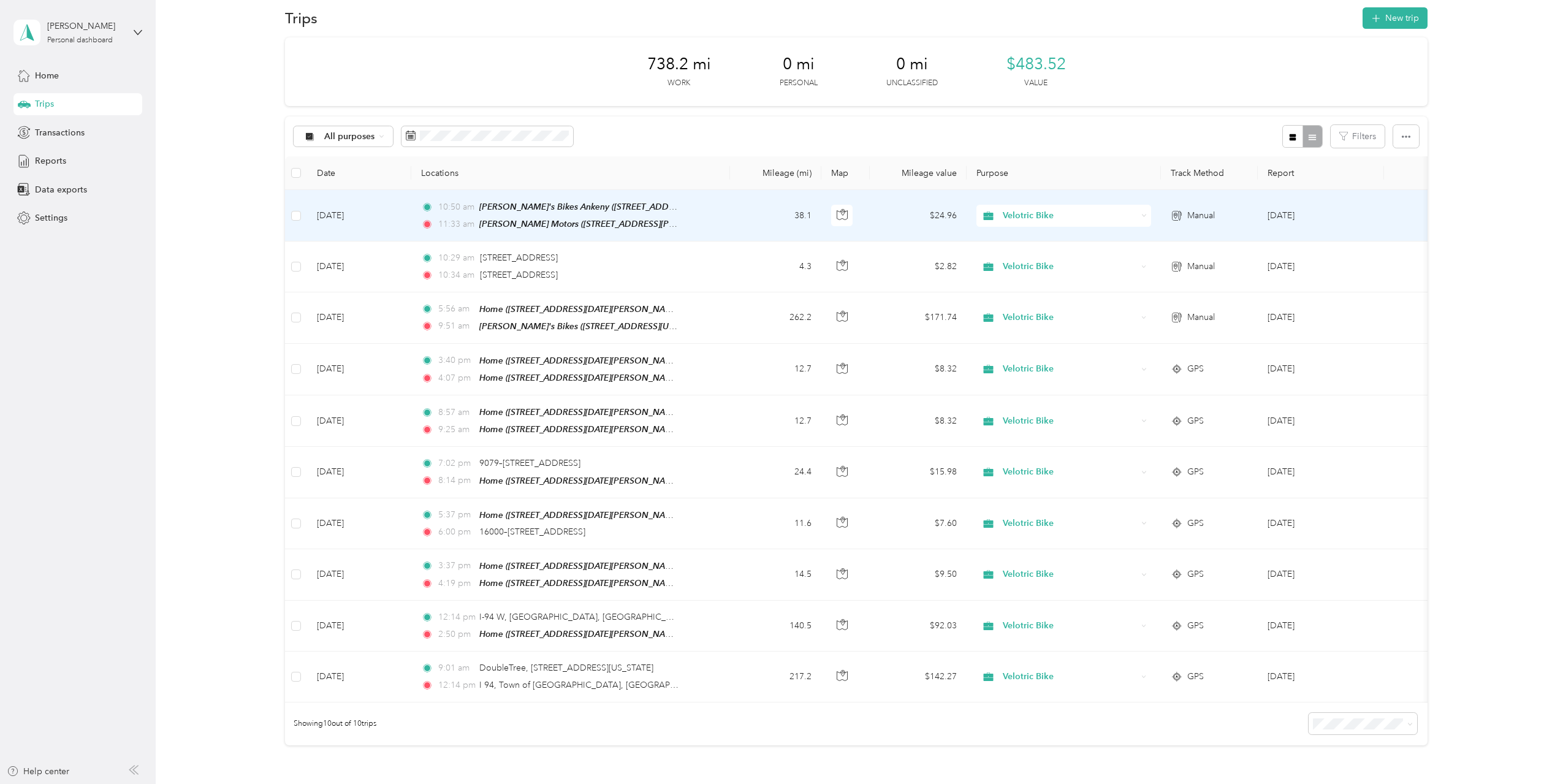
click at [776, 231] on td "38.1" at bounding box center [775, 216] width 91 height 52
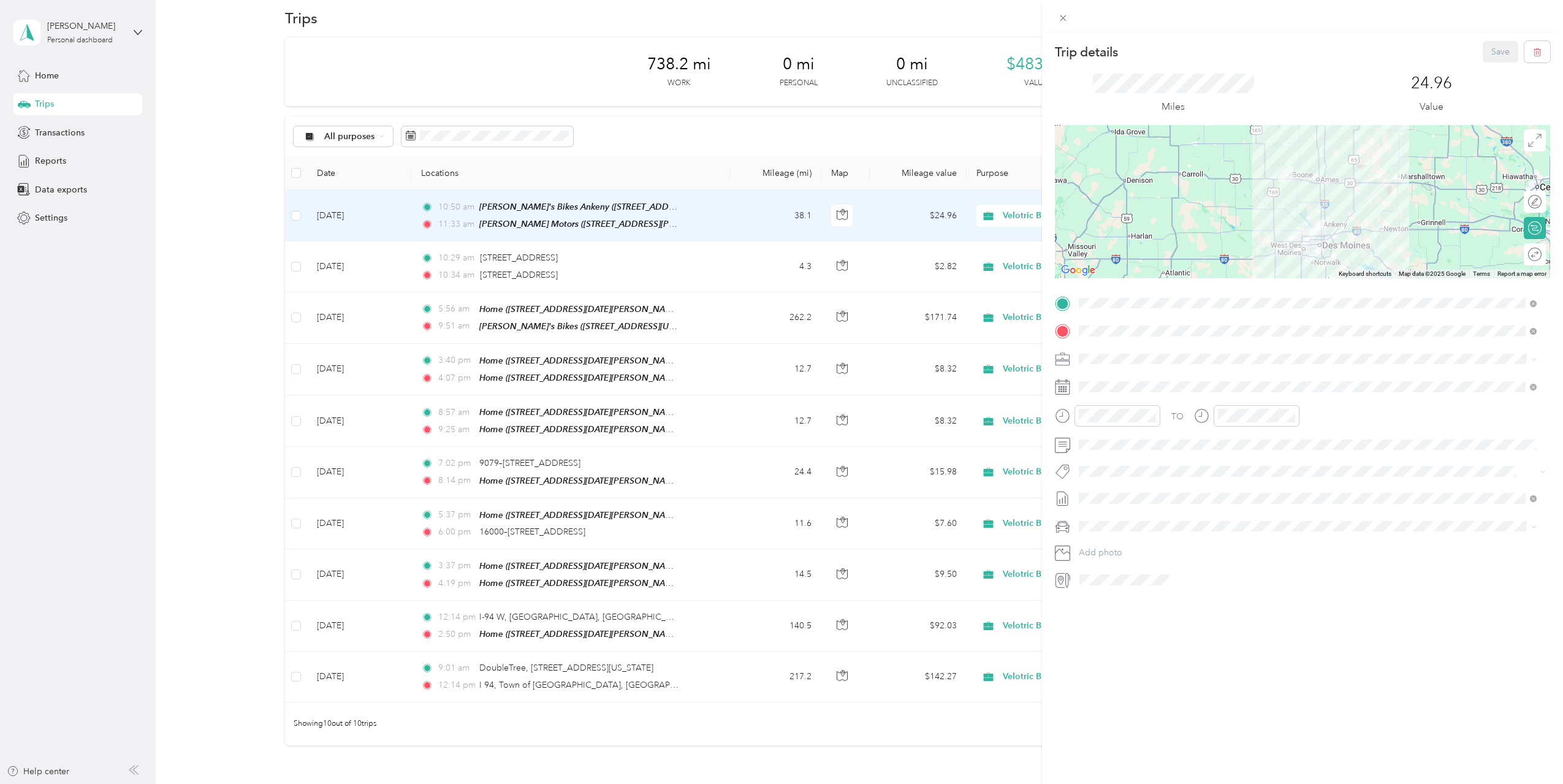
click at [989, 123] on div "Trip details Save This trip cannot be edited because it is either under review,…" at bounding box center [782, 392] width 1563 height 784
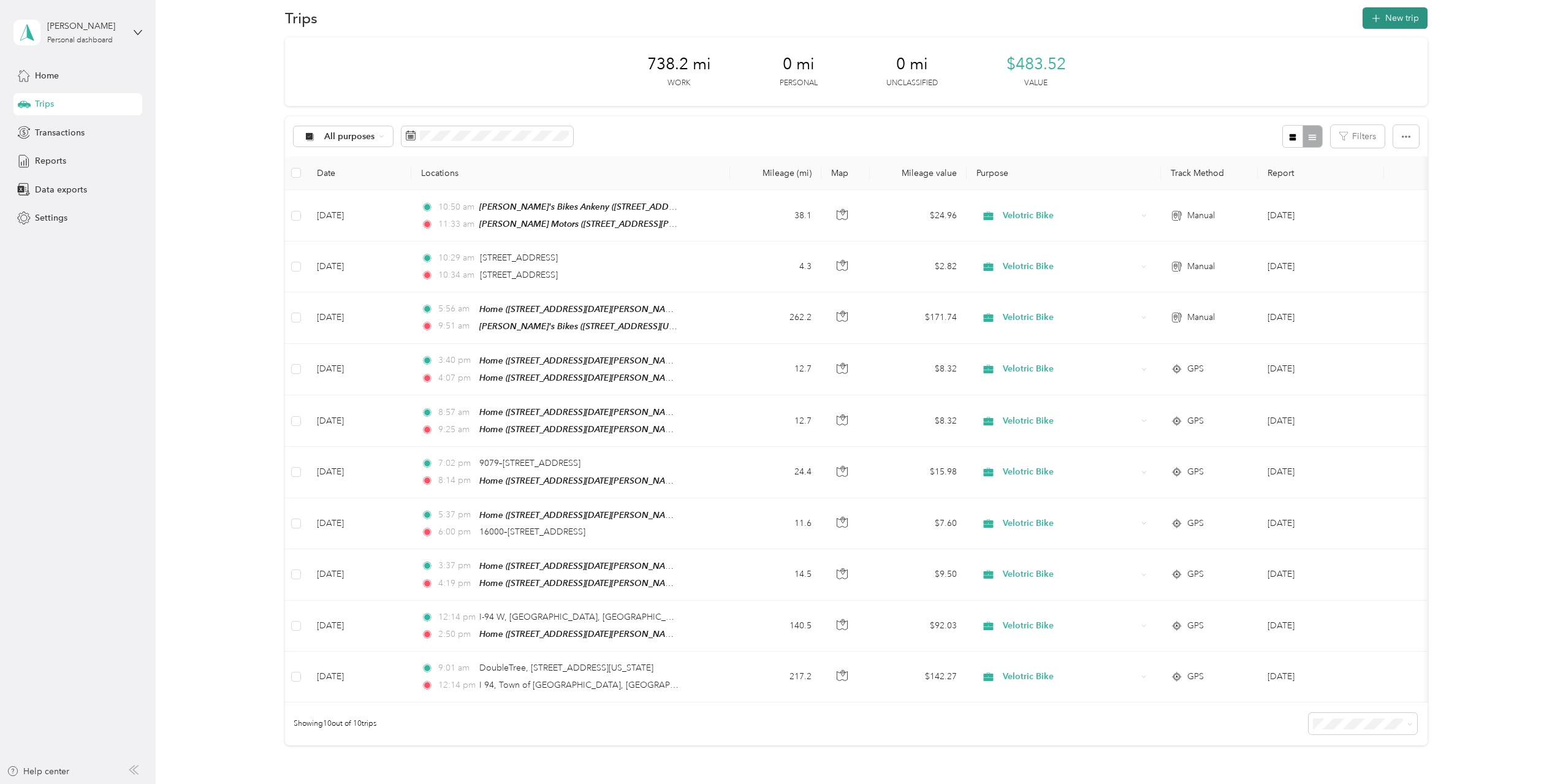
click at [1395, 16] on button "New trip" at bounding box center [1395, 18] width 65 height 22
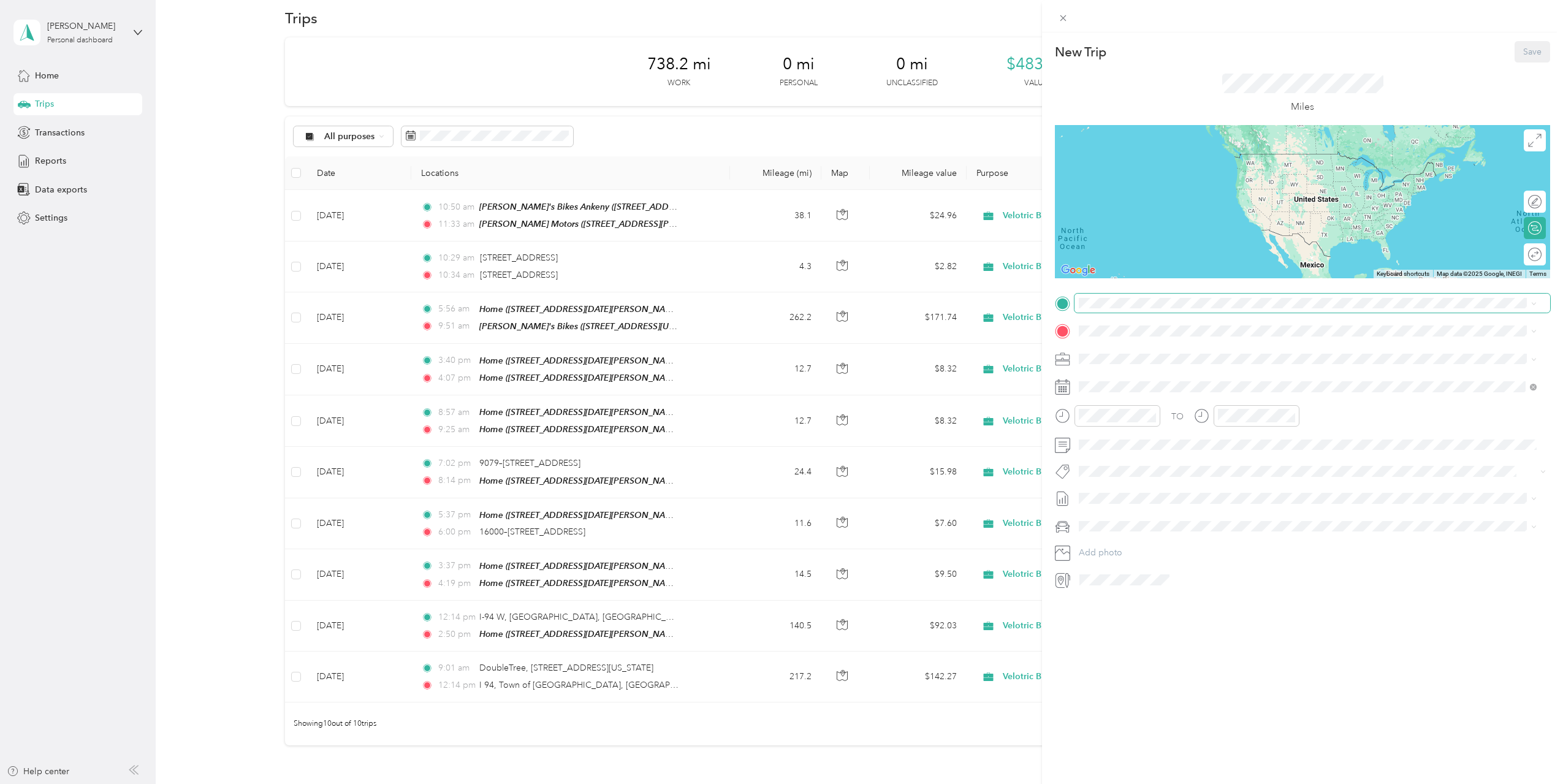
click at [1129, 307] on span at bounding box center [1312, 303] width 475 height 20
click at [1168, 347] on span "827 West Mamie Eisenhower Avenue Boone, Iowa 50036, United States" at bounding box center [1197, 341] width 190 height 11
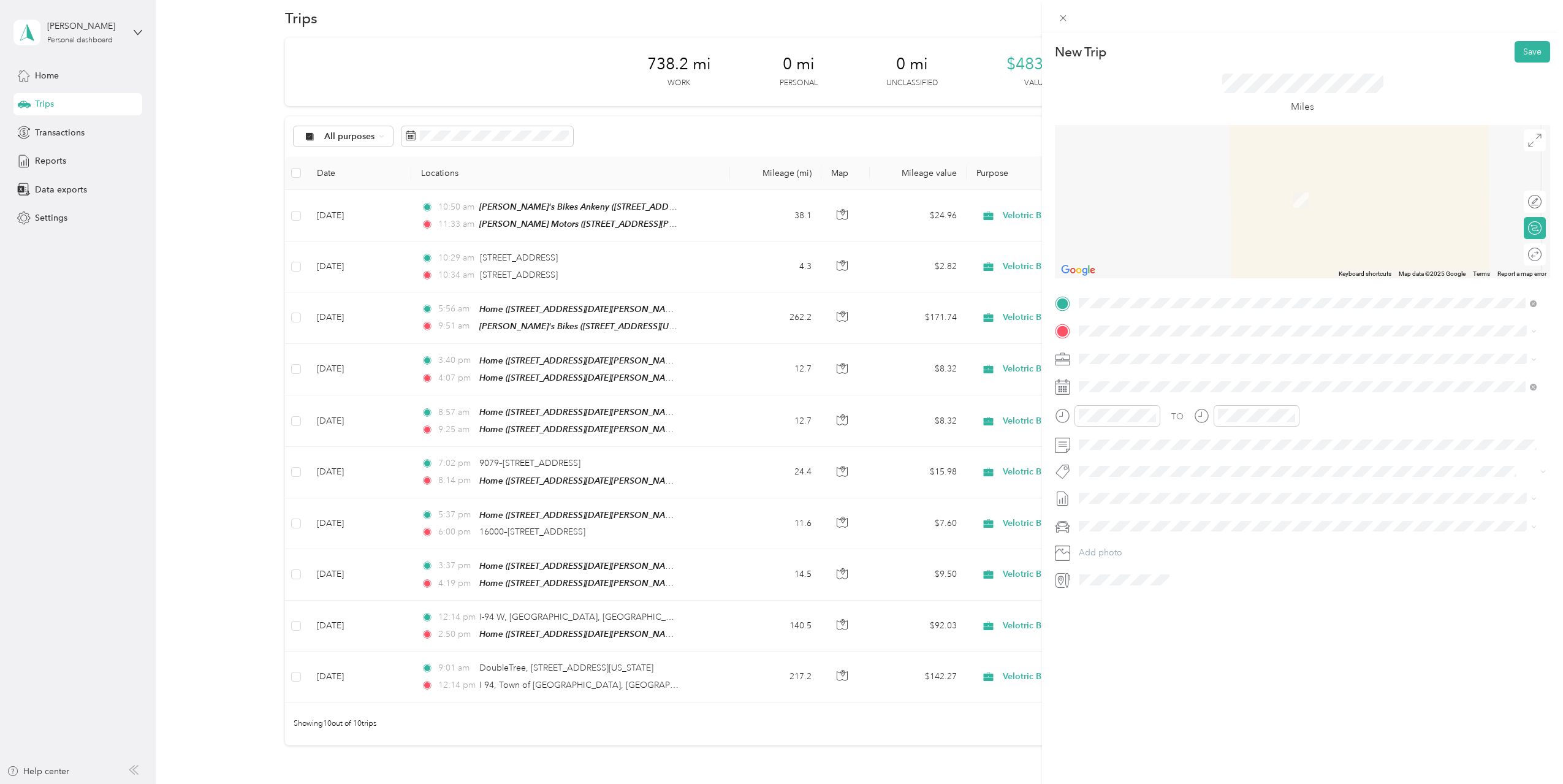
click at [1145, 373] on span "620 Franklin Street Pella, Iowa 50219, United States" at bounding box center [1164, 374] width 123 height 11
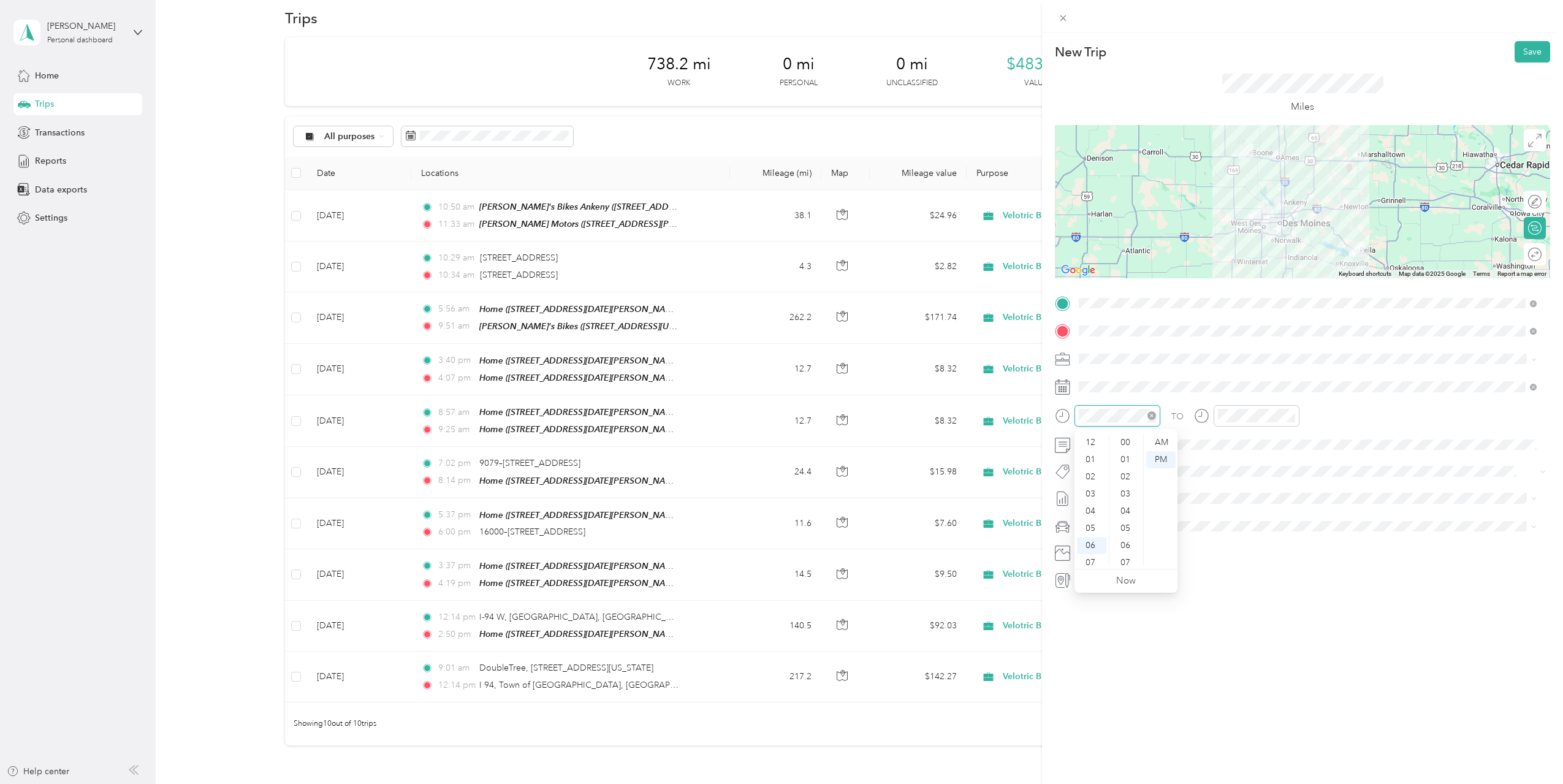
scroll to position [74, 0]
click at [1094, 558] on div "11" at bounding box center [1092, 558] width 29 height 17
click at [1127, 526] on div "57" at bounding box center [1127, 523] width 29 height 17
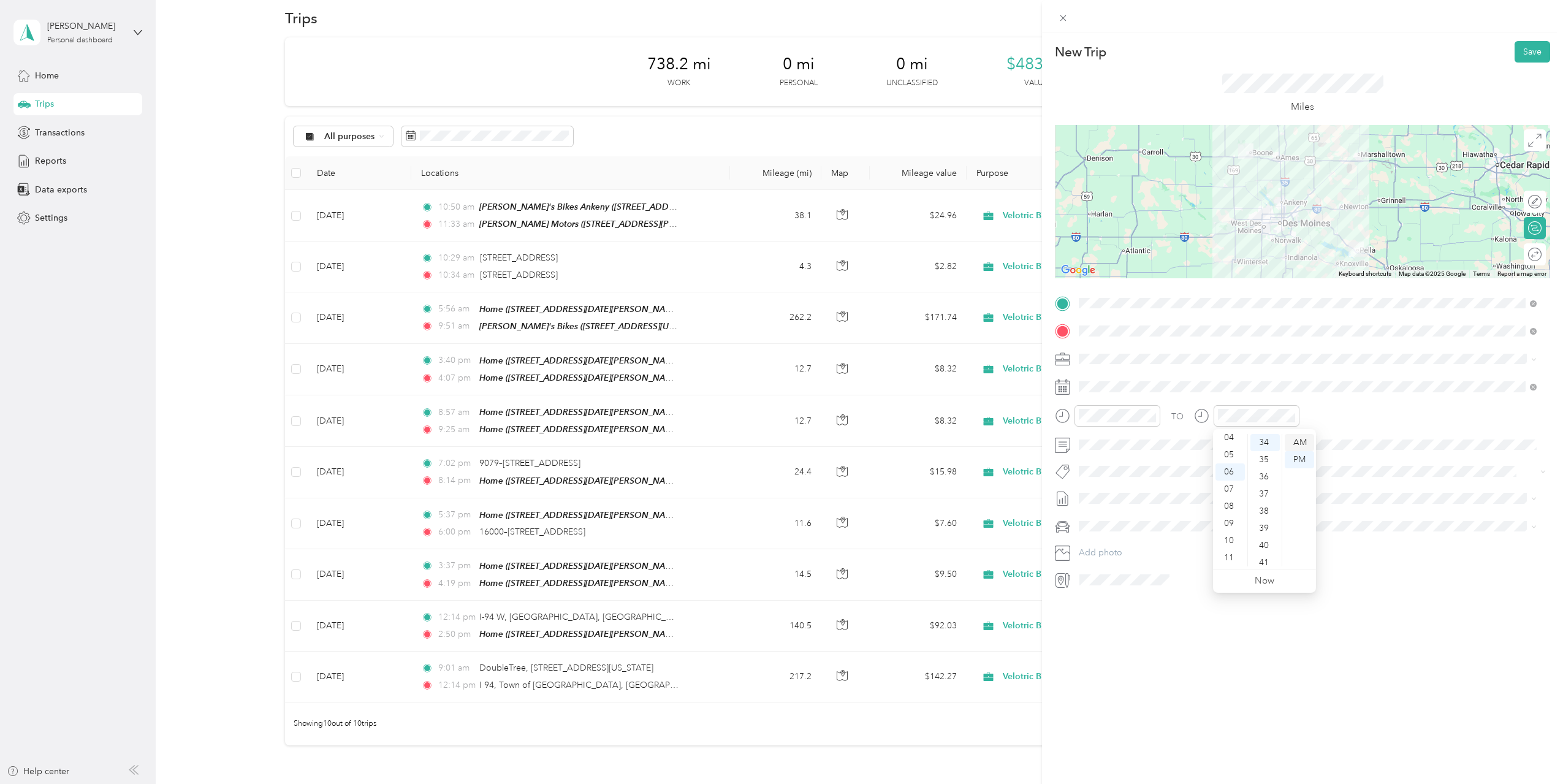
click at [1303, 445] on div "AM" at bounding box center [1299, 443] width 29 height 17
click at [1230, 444] on div "12" at bounding box center [1230, 443] width 29 height 17
click at [1303, 459] on div "PM" at bounding box center [1299, 459] width 29 height 17
click at [1154, 443] on div "AM" at bounding box center [1161, 443] width 29 height 17
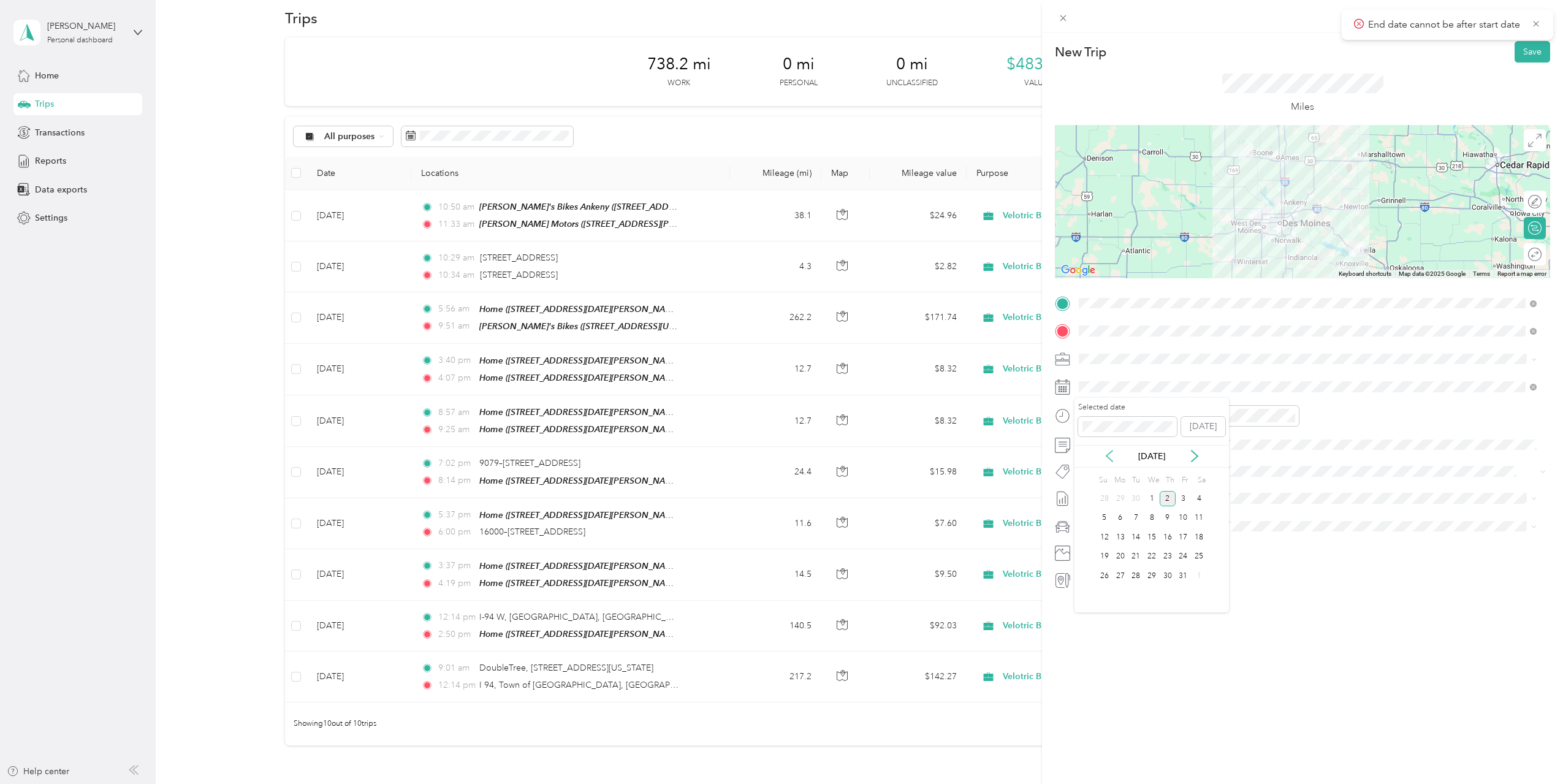
click at [1108, 457] on icon at bounding box center [1109, 456] width 6 height 11
click at [1150, 539] on div "17" at bounding box center [1152, 537] width 16 height 15
click at [1293, 459] on div "PM" at bounding box center [1299, 459] width 29 height 17
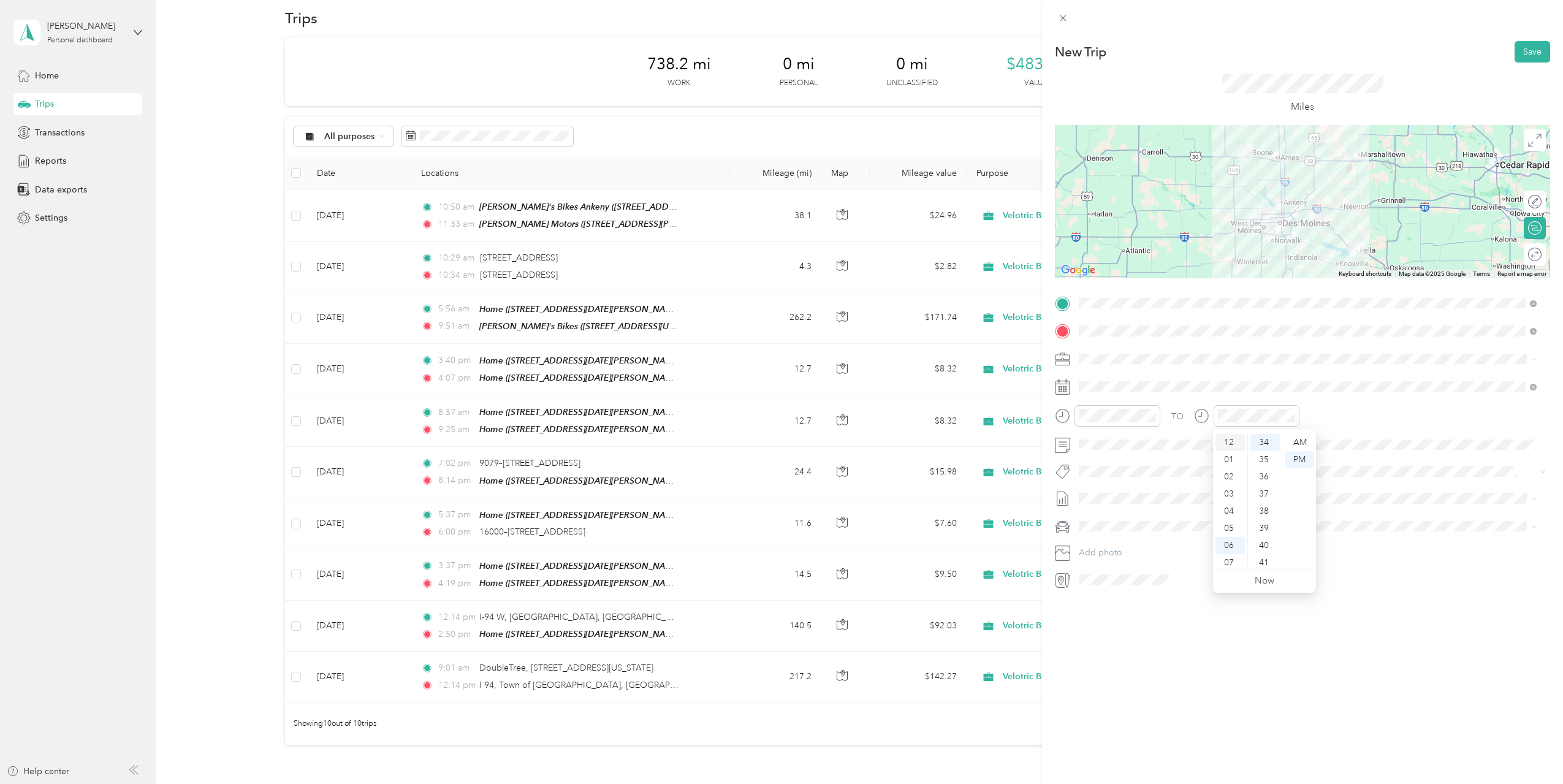
click at [1235, 443] on div "12" at bounding box center [1230, 443] width 29 height 17
click at [1232, 455] on div "01" at bounding box center [1230, 459] width 29 height 17
click at [1269, 500] on div "23" at bounding box center [1265, 498] width 29 height 17
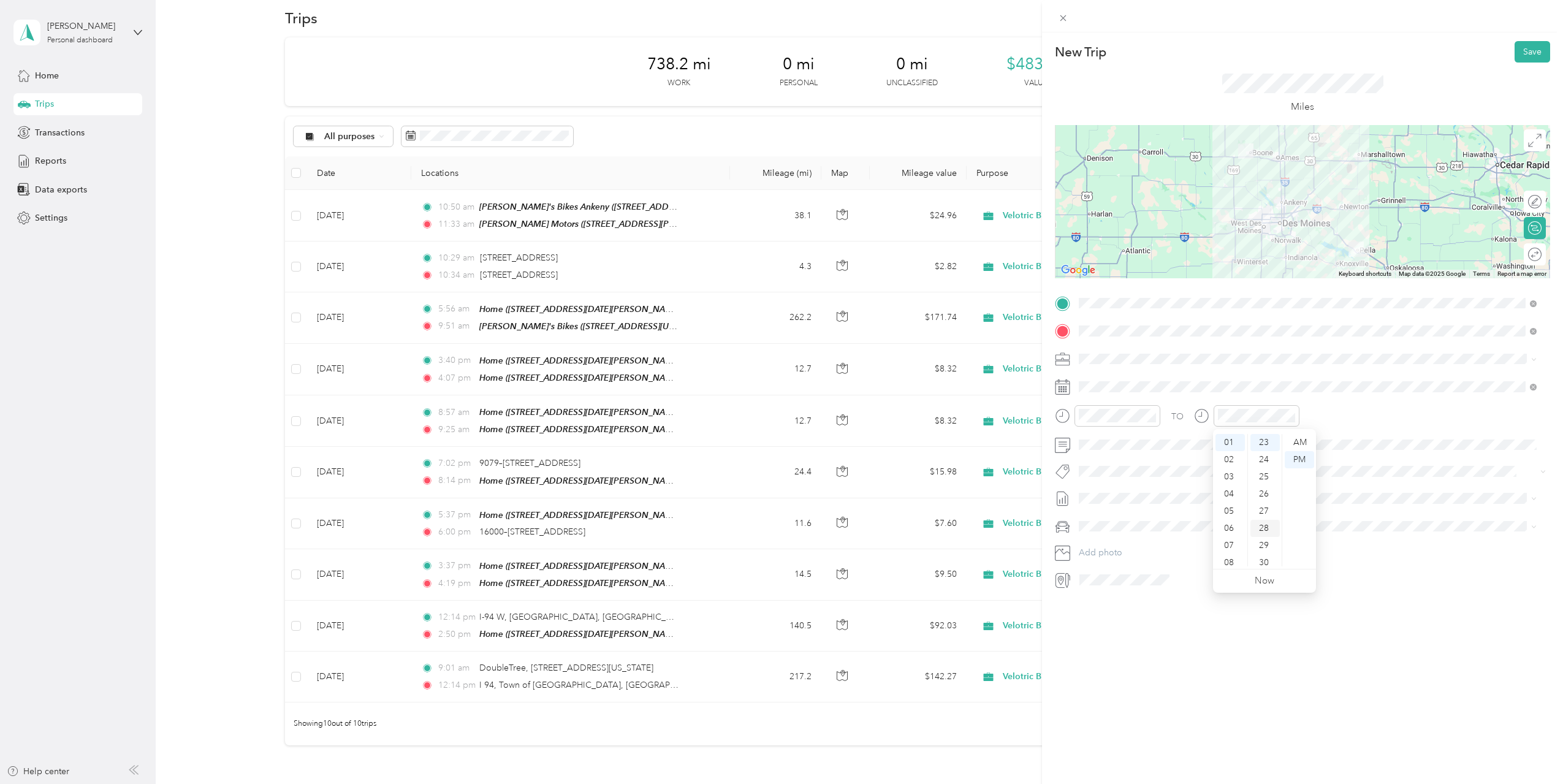
click at [1267, 528] on div "28" at bounding box center [1265, 528] width 29 height 17
click at [1280, 645] on div "New Trip Save This trip cannot be edited because it is either under review, app…" at bounding box center [1302, 424] width 521 height 784
click at [1128, 551] on li "[DATE] Draft" at bounding box center [1307, 558] width 466 height 20
click at [1206, 632] on div "New Trip Save This trip cannot be edited because it is either under review, app…" at bounding box center [1302, 424] width 521 height 784
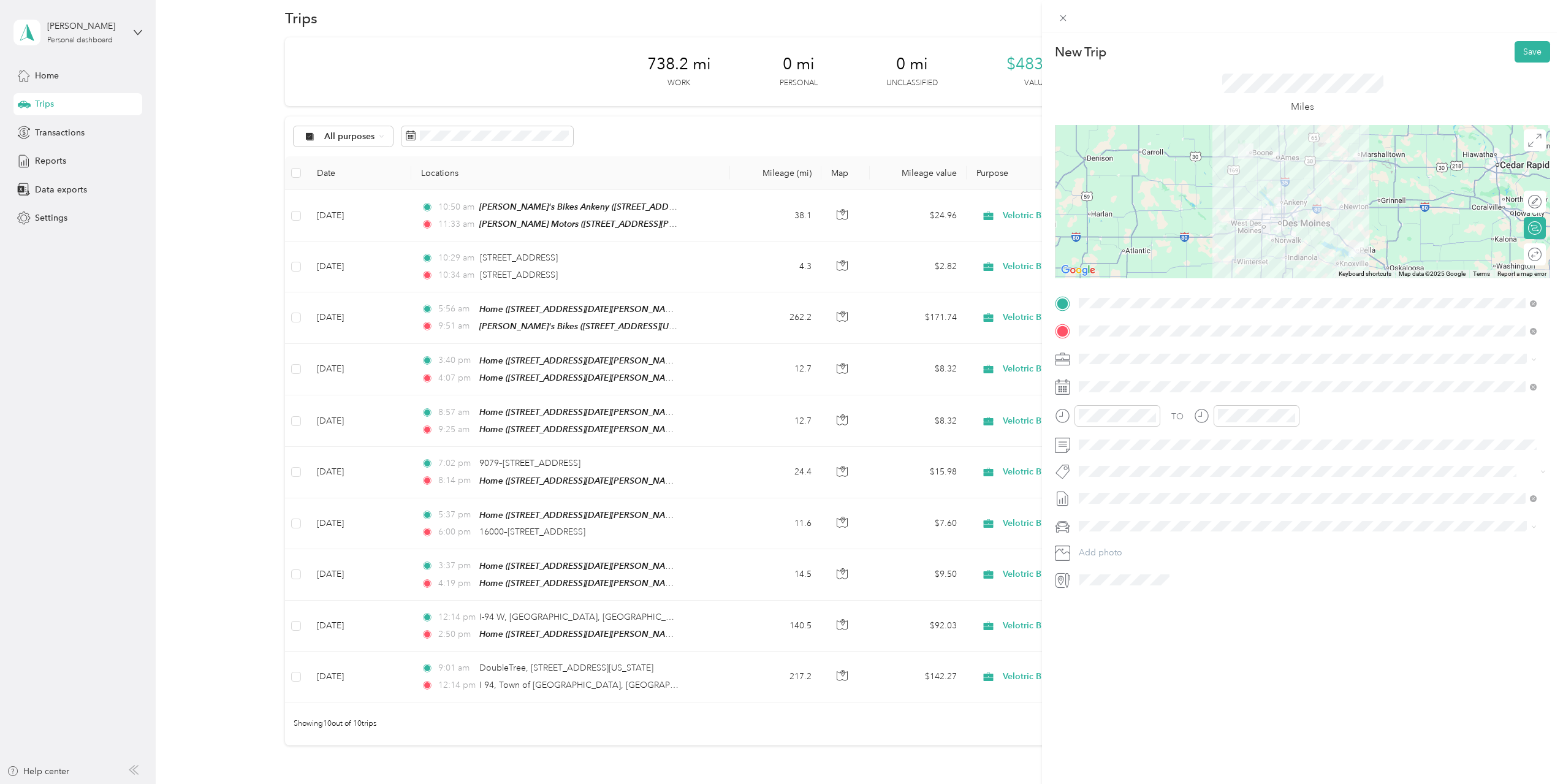
click at [1322, 669] on div "New Trip Save This trip cannot be edited because it is either under review, app…" at bounding box center [1302, 424] width 521 height 784
click at [1527, 52] on button "Save" at bounding box center [1532, 52] width 36 height 22
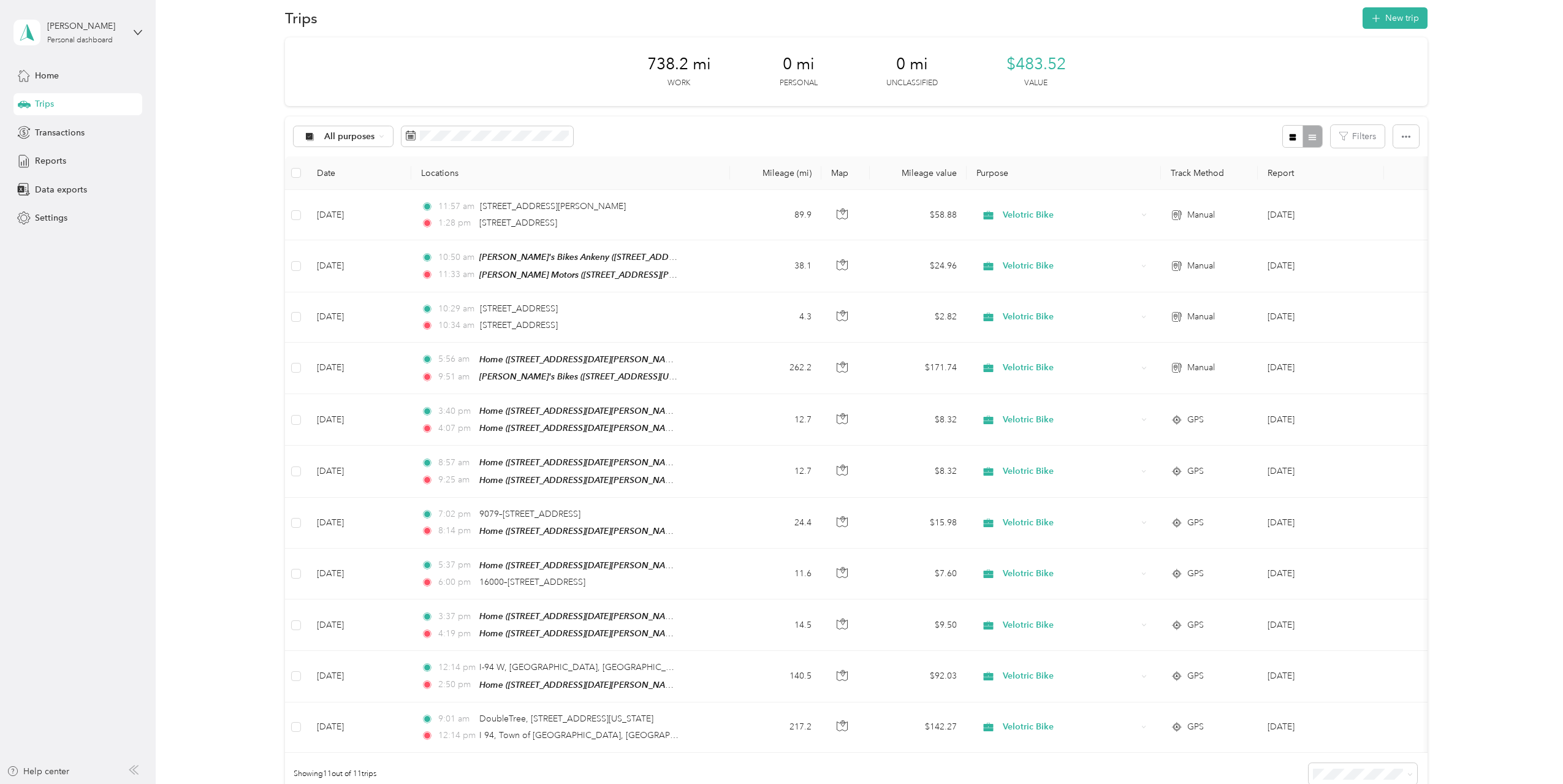
click at [803, 126] on div "All purposes Filters" at bounding box center [856, 136] width 1143 height 40
click at [1481, 230] on div "738.2 mi Work 0 mi Personal 0 mi Unclassified $483.52 Value All purposes Filter…" at bounding box center [856, 438] width 1371 height 801
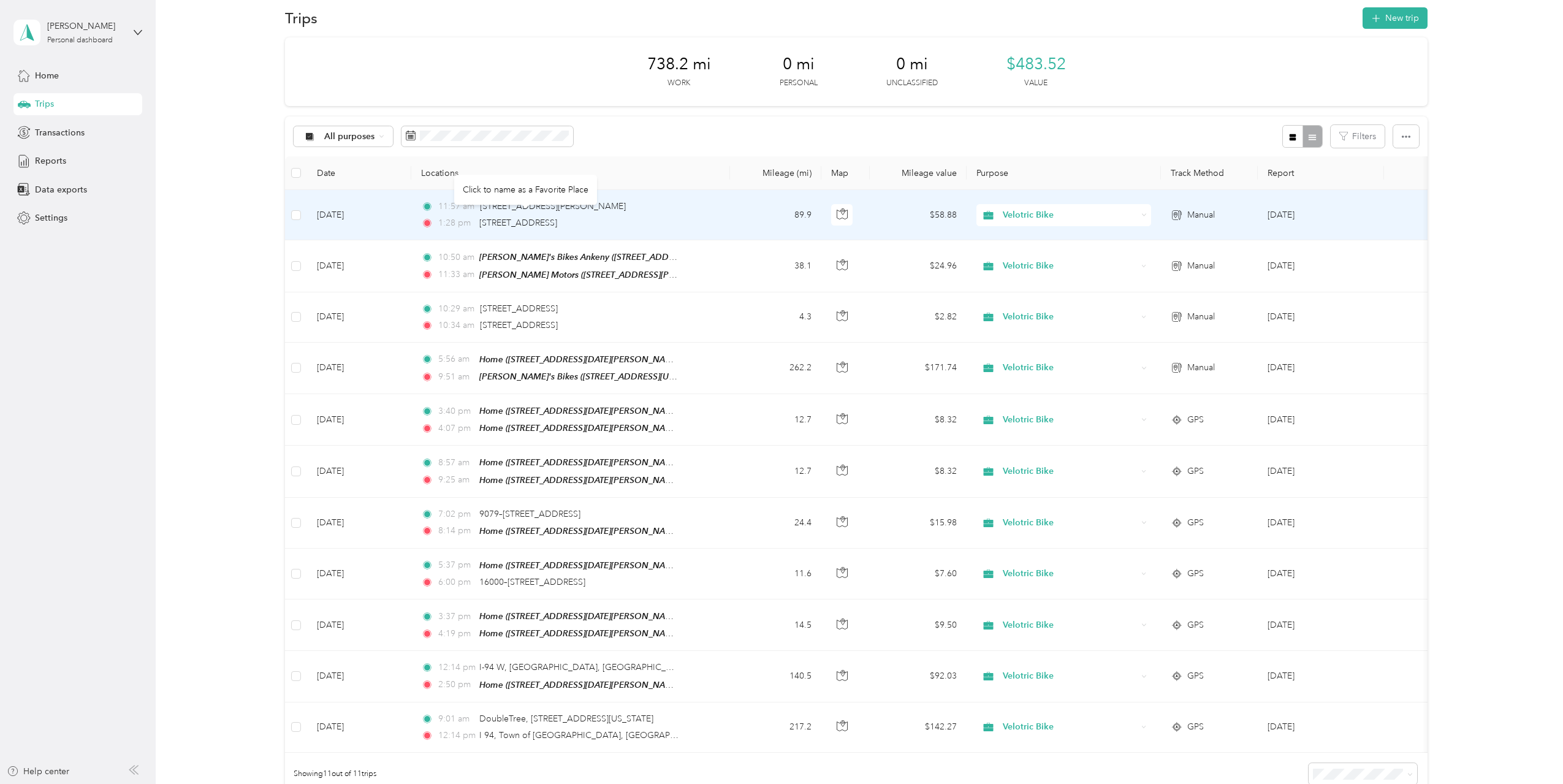
drag, startPoint x: 578, startPoint y: 224, endPoint x: 478, endPoint y: 224, distance: 100.0
click at [478, 224] on div "1:28 pm 620 Franklin Street, Pella" at bounding box center [549, 222] width 257 height 13
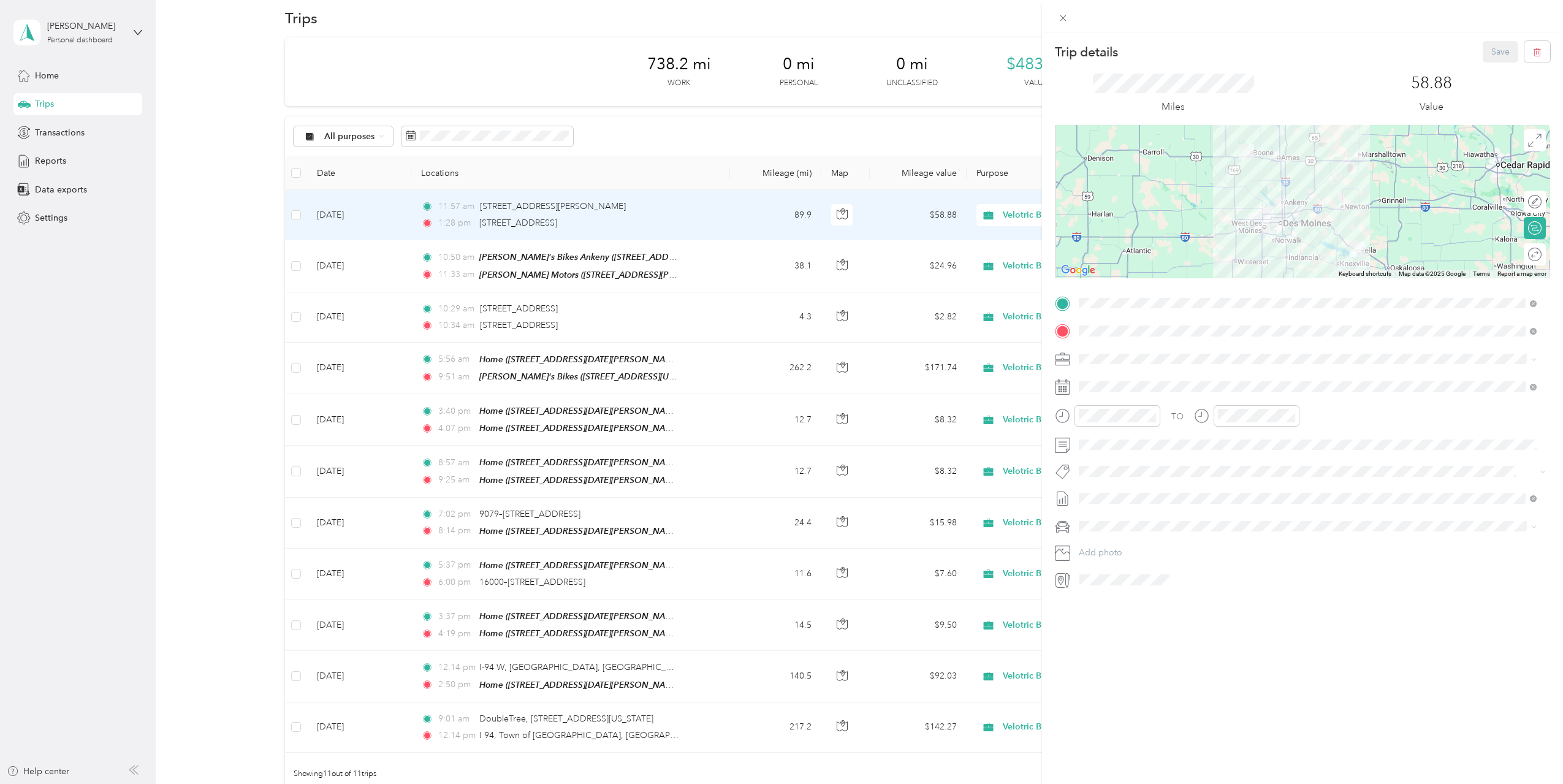
click at [982, 141] on div "Trip details Save This trip cannot be edited because it is either under review,…" at bounding box center [782, 392] width 1563 height 784
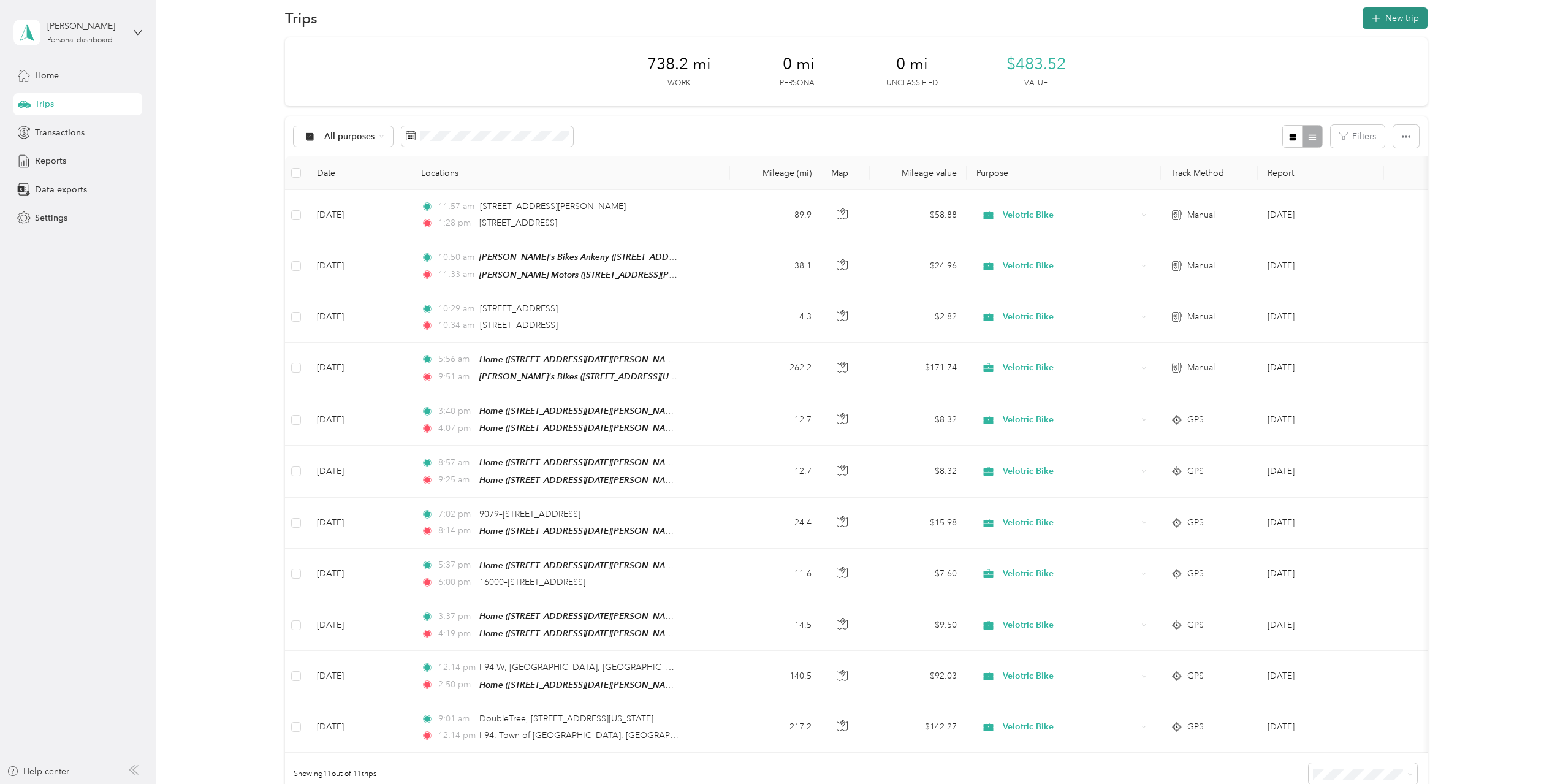
click at [1388, 25] on button "New trip" at bounding box center [1395, 18] width 65 height 22
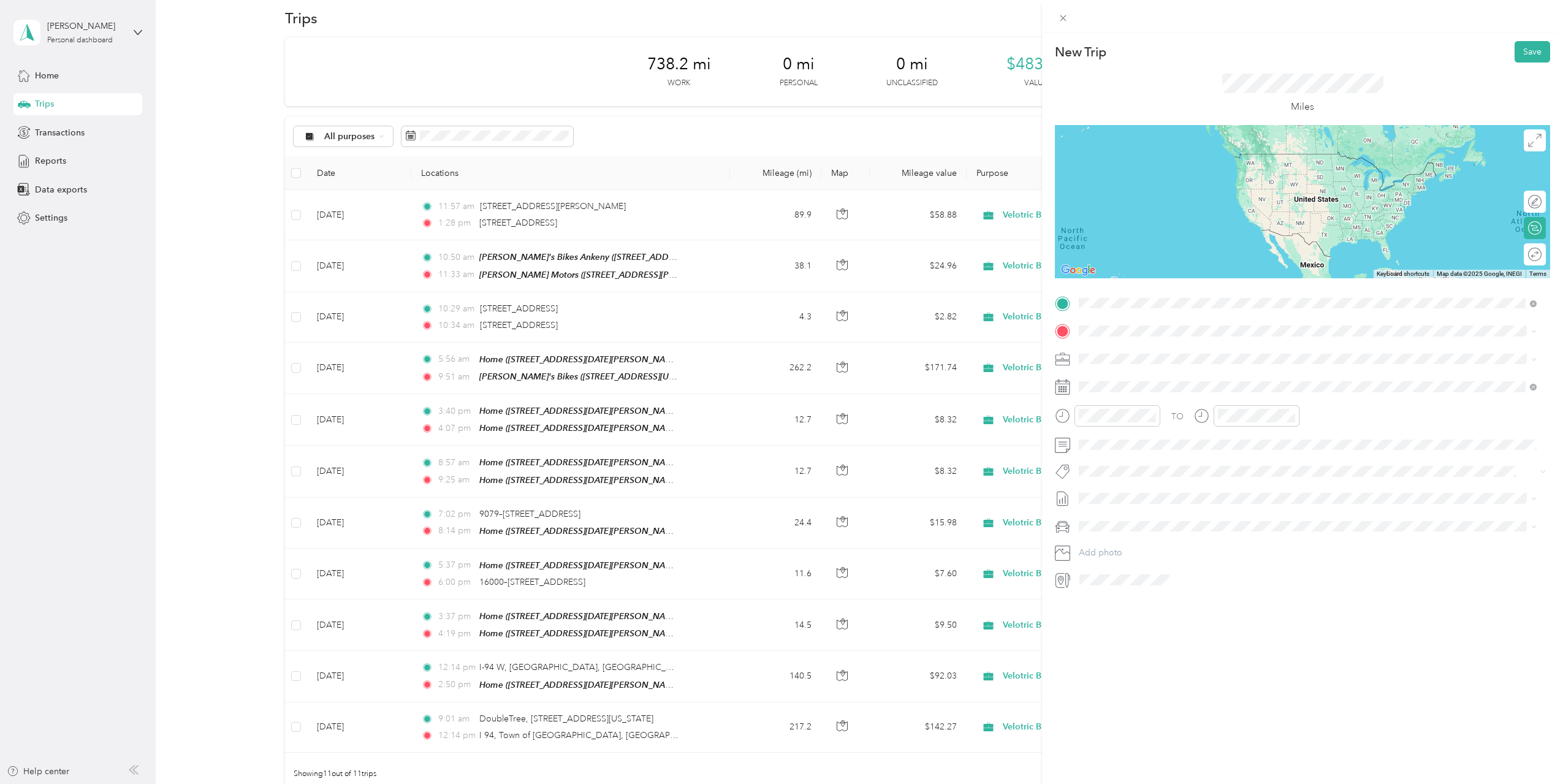
click at [1145, 348] on span "620 Franklin Street Pella, Iowa 50219, United States" at bounding box center [1164, 348] width 123 height 11
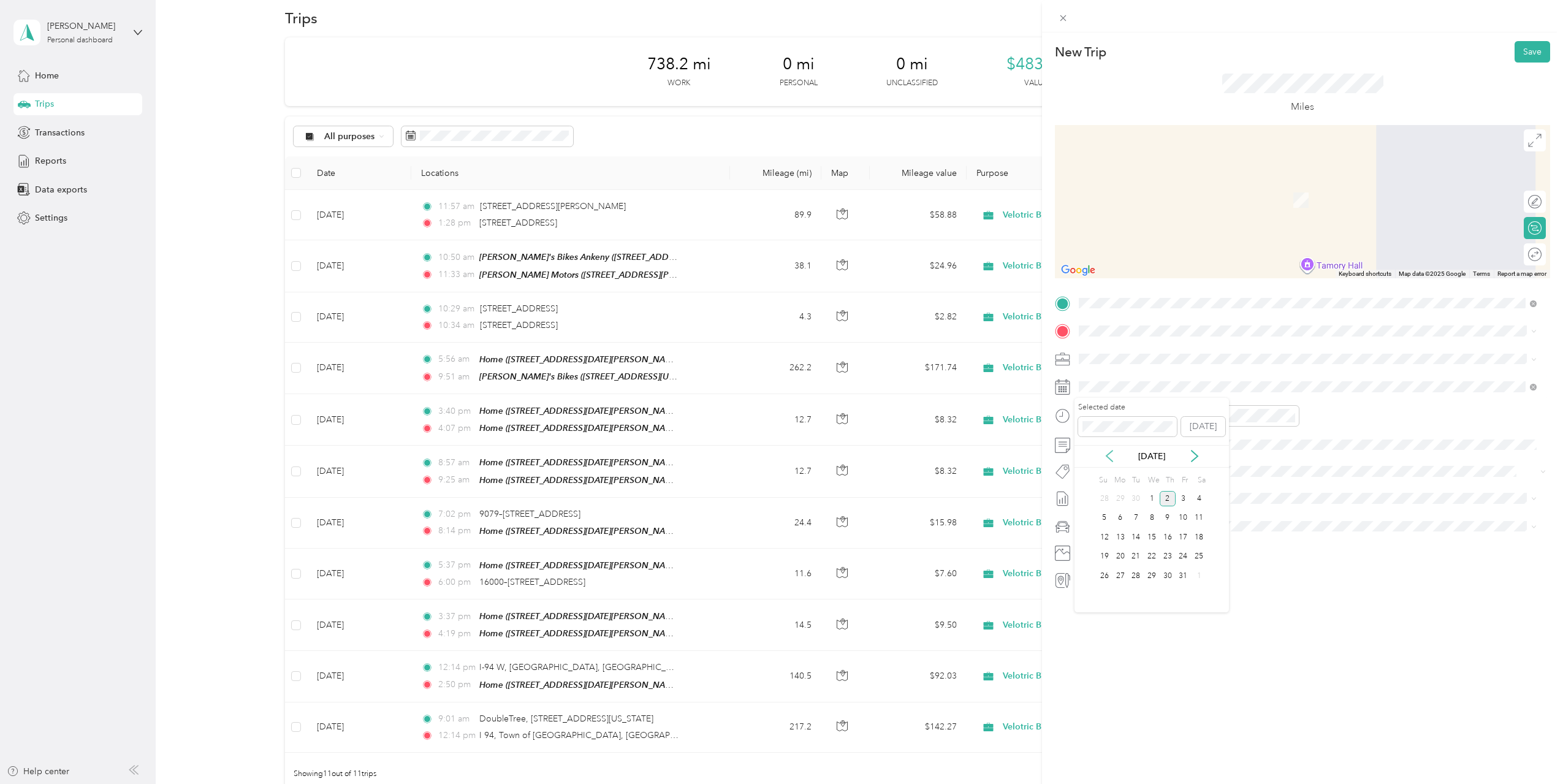
click at [1109, 454] on icon at bounding box center [1109, 456] width 6 height 11
click at [1157, 535] on div "17" at bounding box center [1152, 537] width 16 height 15
click at [1158, 376] on span "217 Washington Street Cedar Falls, Iowa 50613, United States" at bounding box center [1186, 372] width 167 height 11
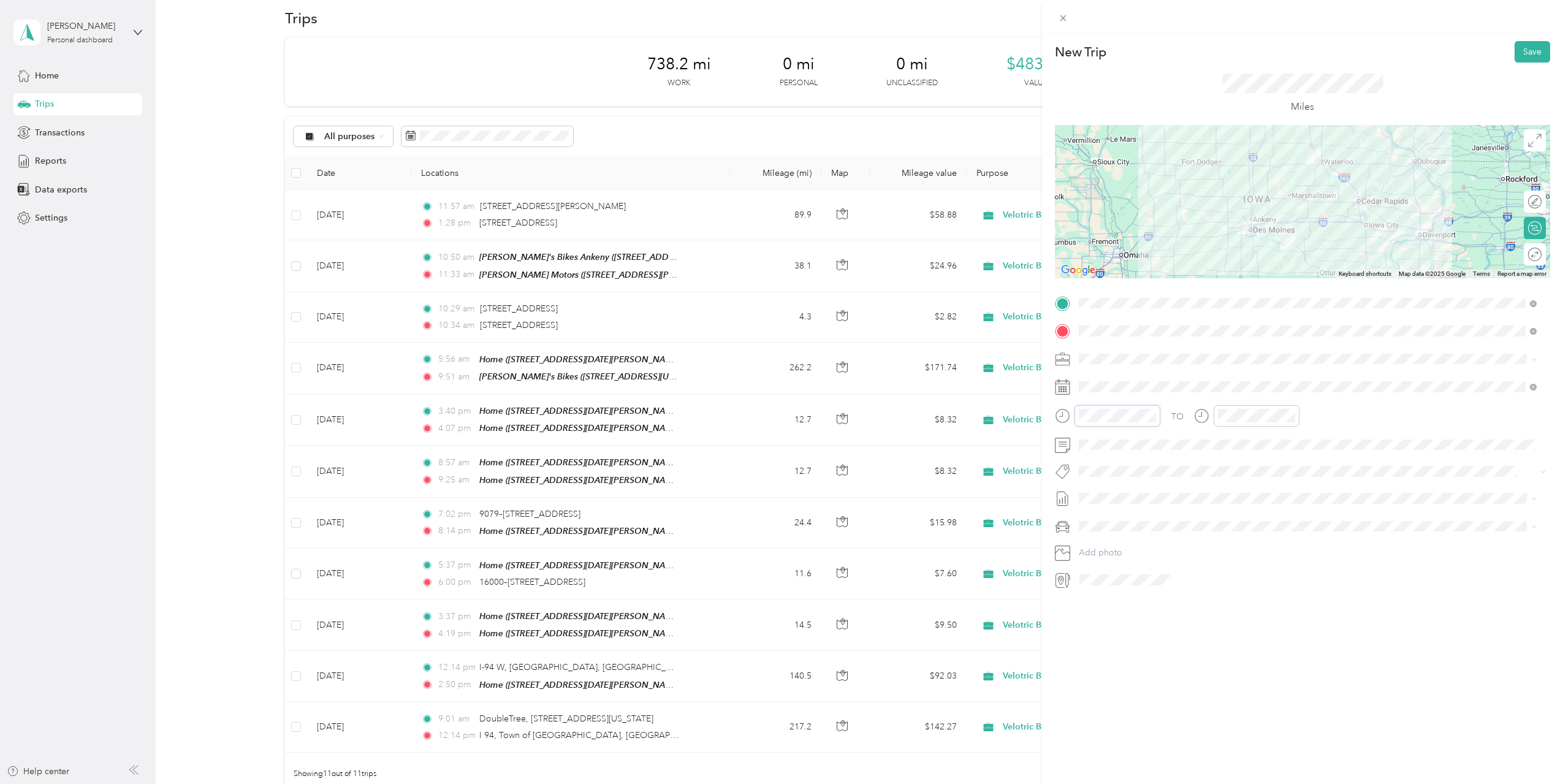
click at [1067, 419] on div at bounding box center [1107, 415] width 105 height 22
click at [1095, 461] on div "01" at bounding box center [1092, 459] width 29 height 17
click at [1265, 675] on div "New Trip Save This trip cannot be edited because it is either under review, app…" at bounding box center [1302, 424] width 521 height 784
click at [1212, 417] on div at bounding box center [1246, 415] width 105 height 22
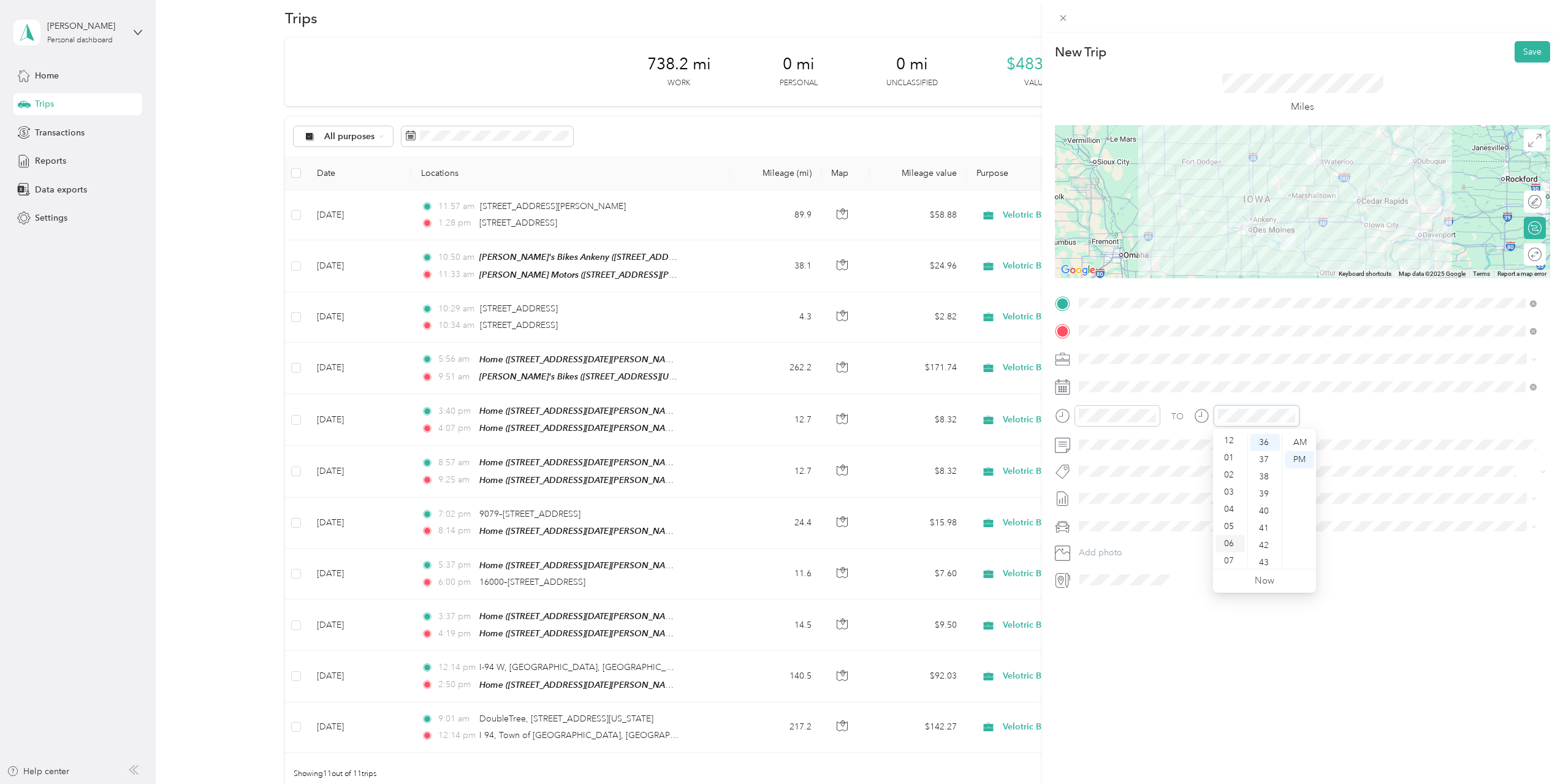
scroll to position [0, 0]
click at [1230, 495] on div "03" at bounding box center [1230, 493] width 29 height 17
click at [1265, 526] on div "41" at bounding box center [1265, 528] width 29 height 17
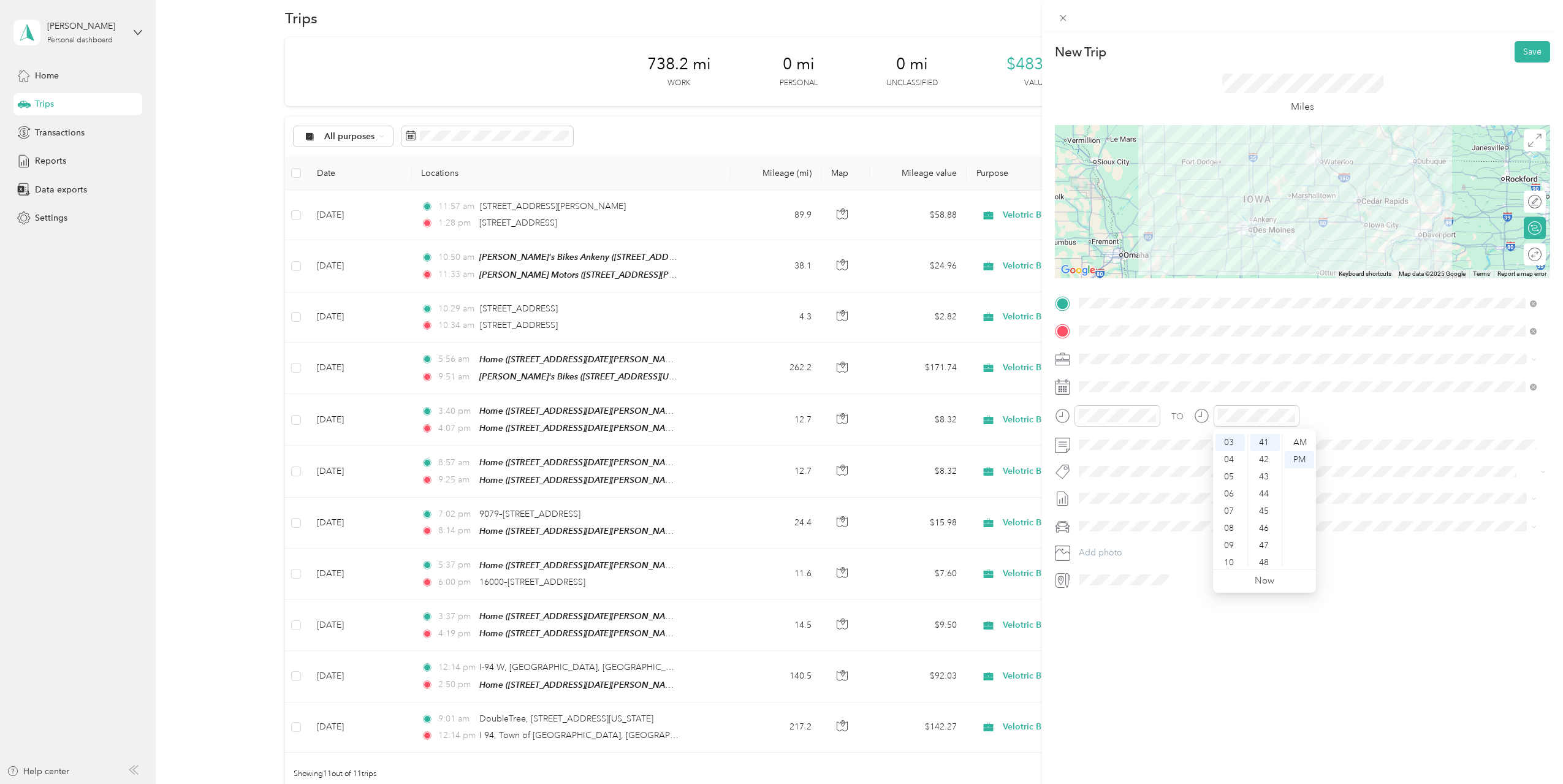
click at [1241, 645] on div "New Trip Save This trip cannot be edited because it is either under review, app…" at bounding box center [1302, 424] width 521 height 784
click at [1117, 554] on span "[DATE] Draft" at bounding box center [1308, 558] width 450 height 11
click at [1315, 652] on div "New Trip Save This trip cannot be edited because it is either under review, app…" at bounding box center [1302, 424] width 521 height 784
click at [1523, 57] on button "Save" at bounding box center [1532, 52] width 36 height 22
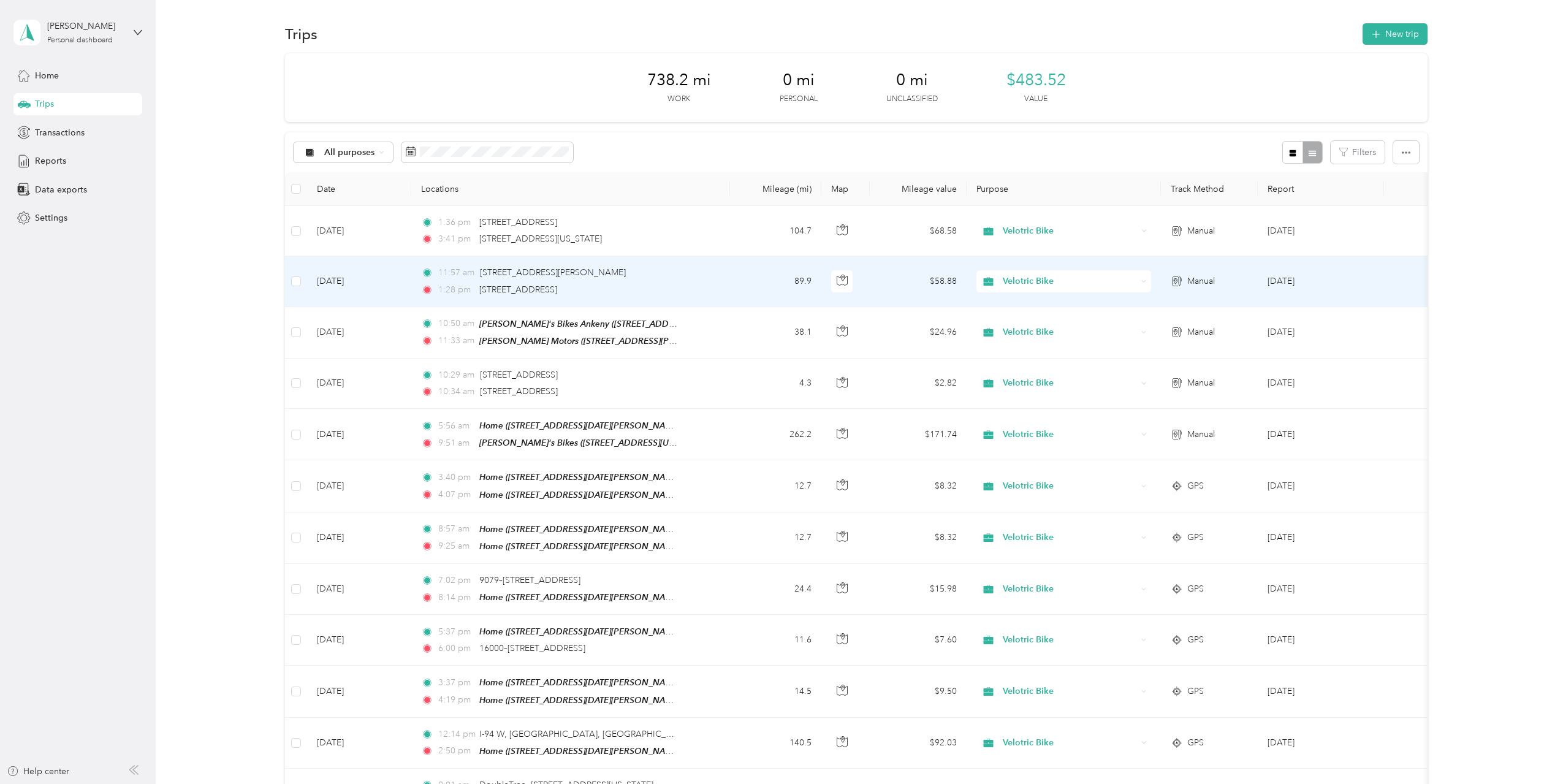
scroll to position [0, 0]
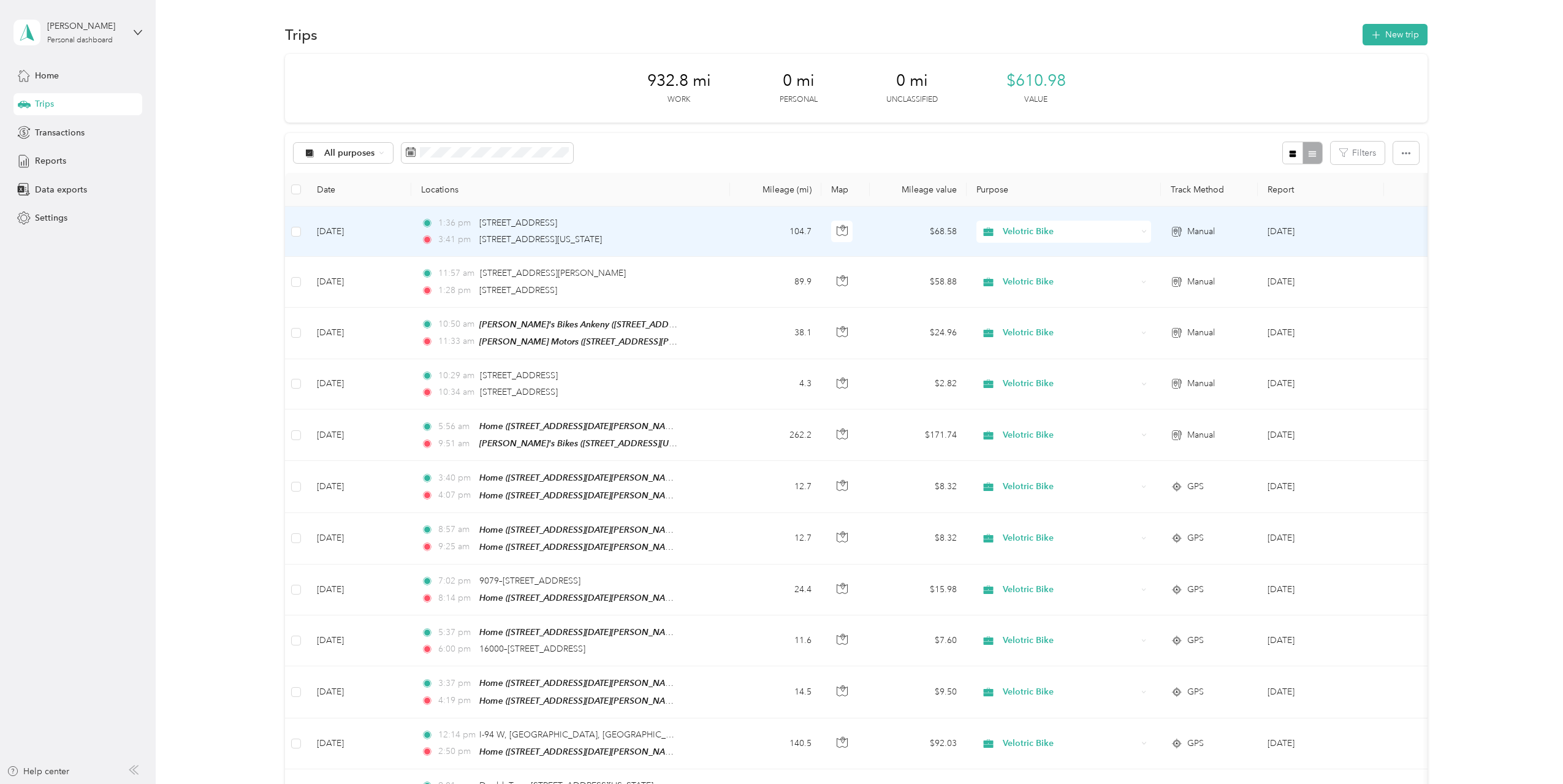
drag, startPoint x: 485, startPoint y: 238, endPoint x: 616, endPoint y: 242, distance: 131.1
click at [616, 242] on div "3:41 pm [STREET_ADDRESS][US_STATE]" at bounding box center [549, 239] width 257 height 13
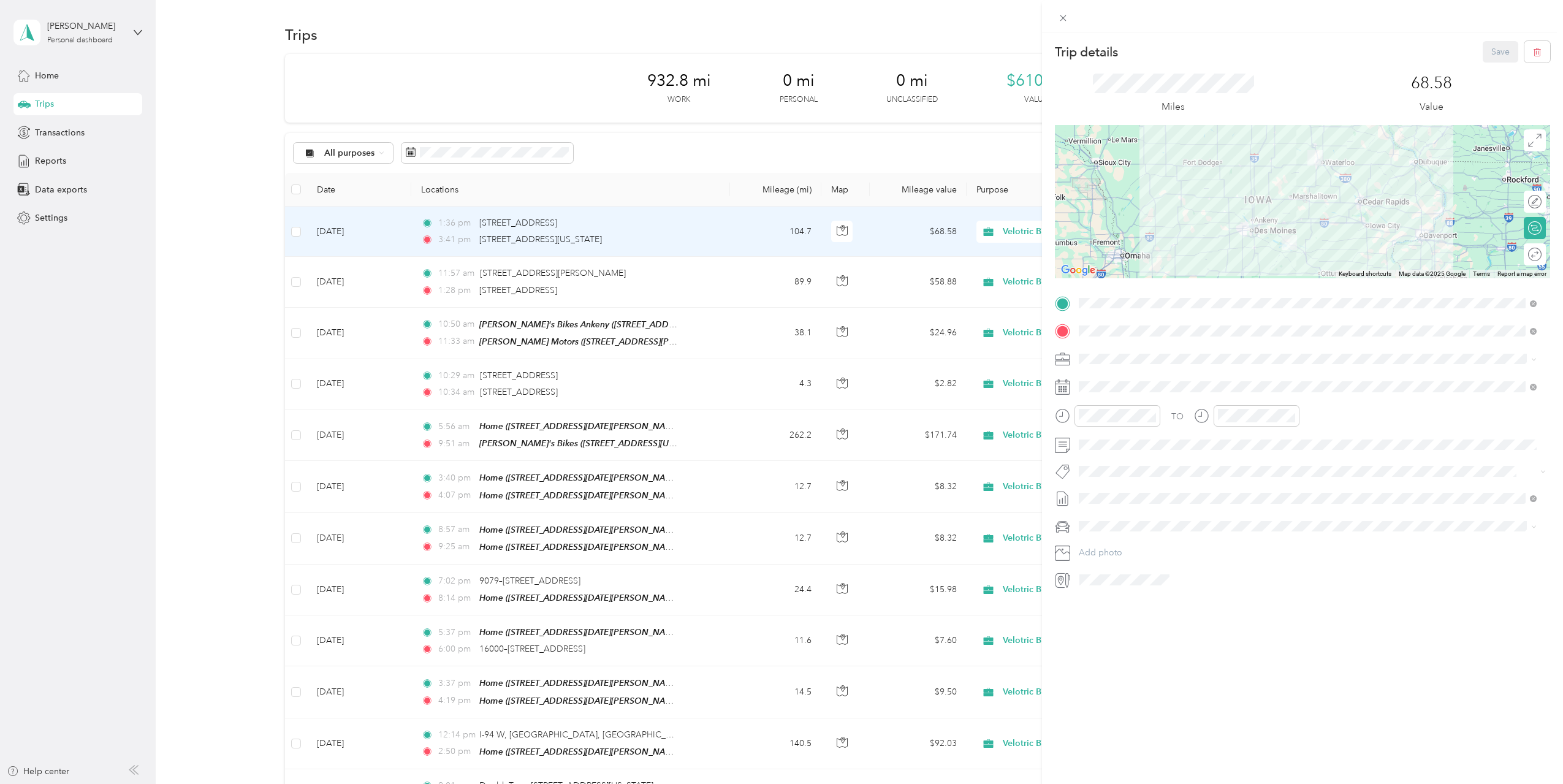
click at [954, 43] on div "Trip details Save This trip cannot be edited because it is either under review,…" at bounding box center [782, 392] width 1563 height 784
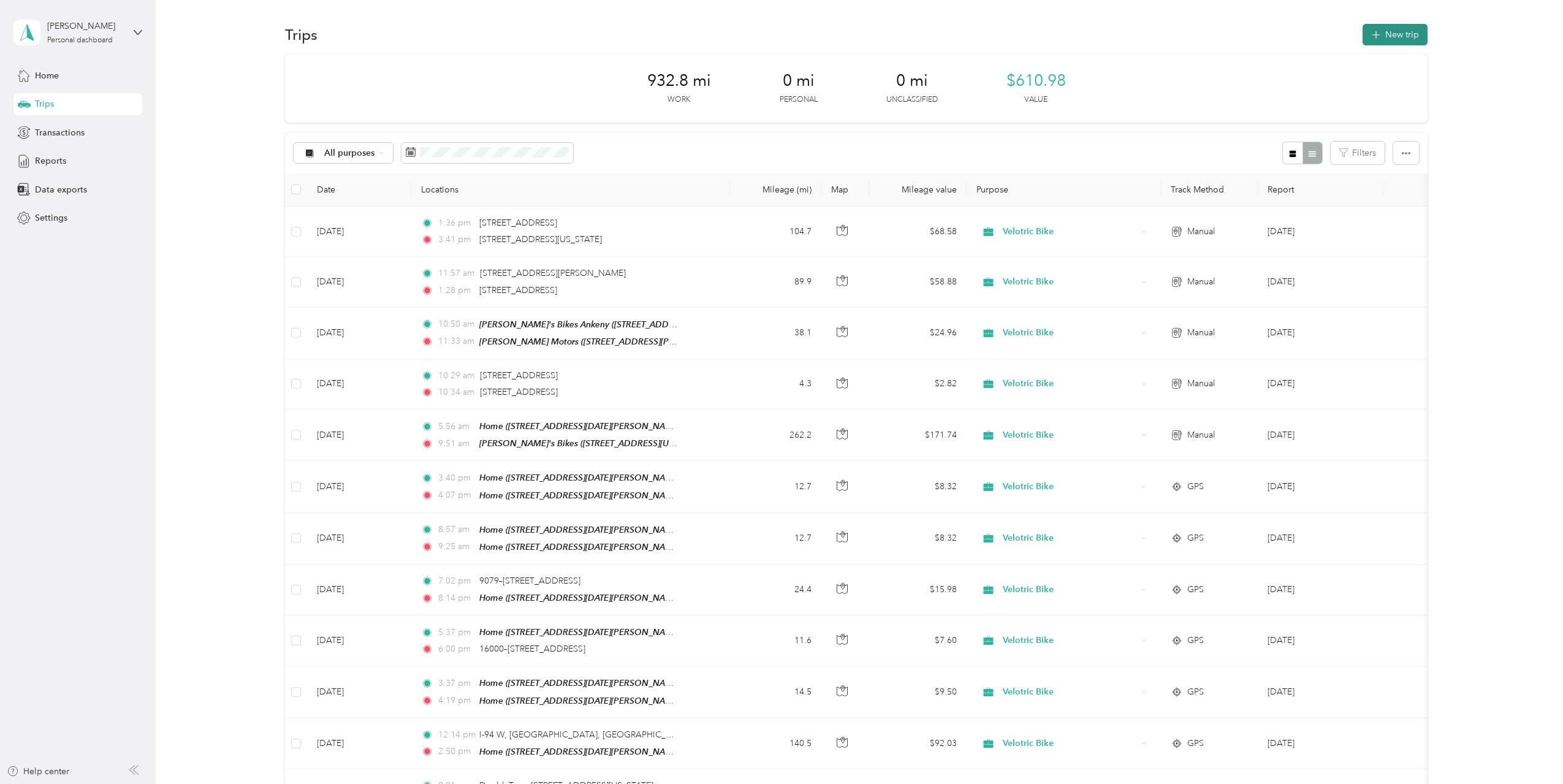
click at [1387, 36] on button "New trip" at bounding box center [1395, 34] width 65 height 22
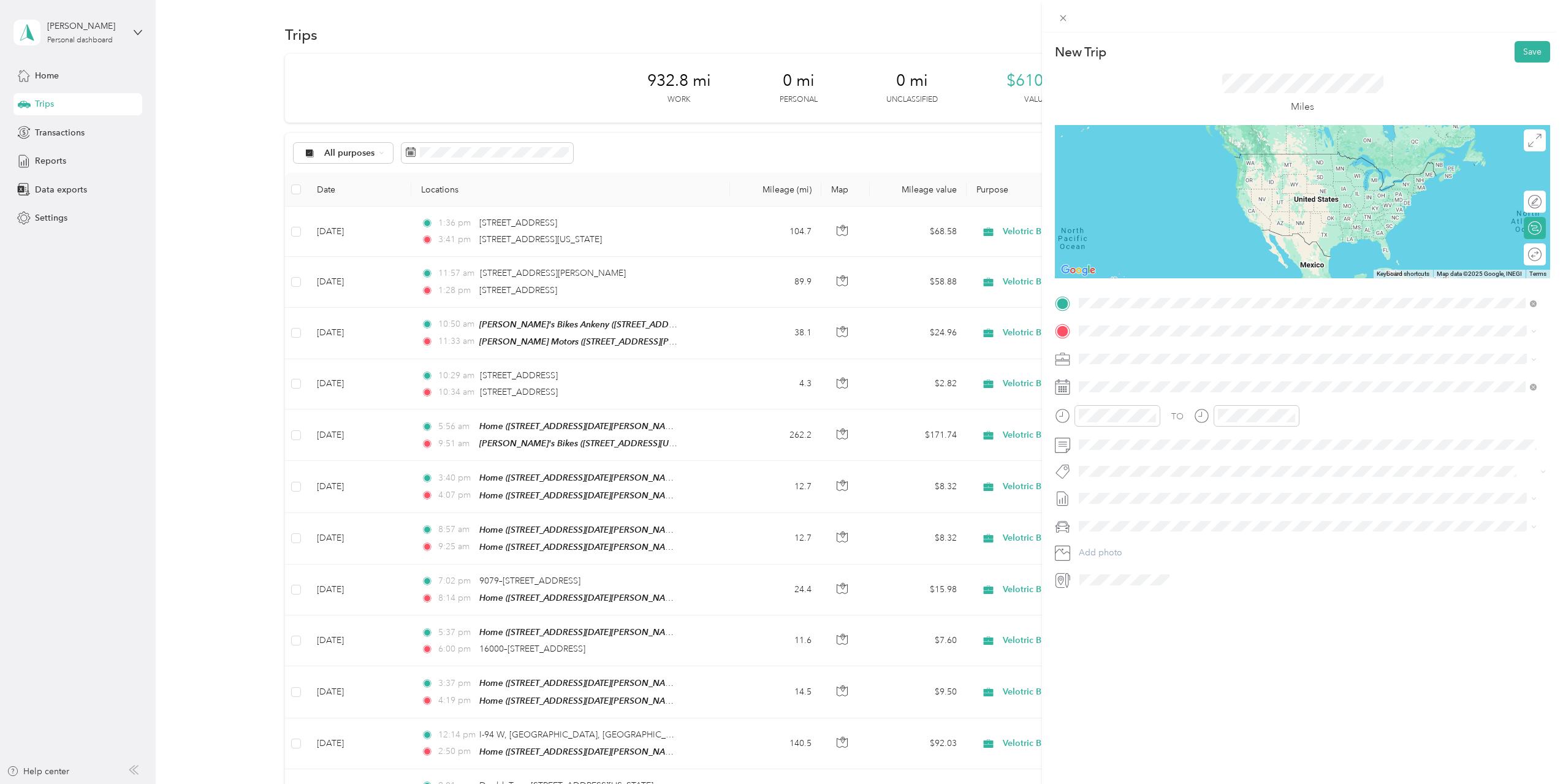
click at [1200, 353] on span "217 Washington Street Cedar Falls, Iowa 50613, United States" at bounding box center [1186, 348] width 167 height 11
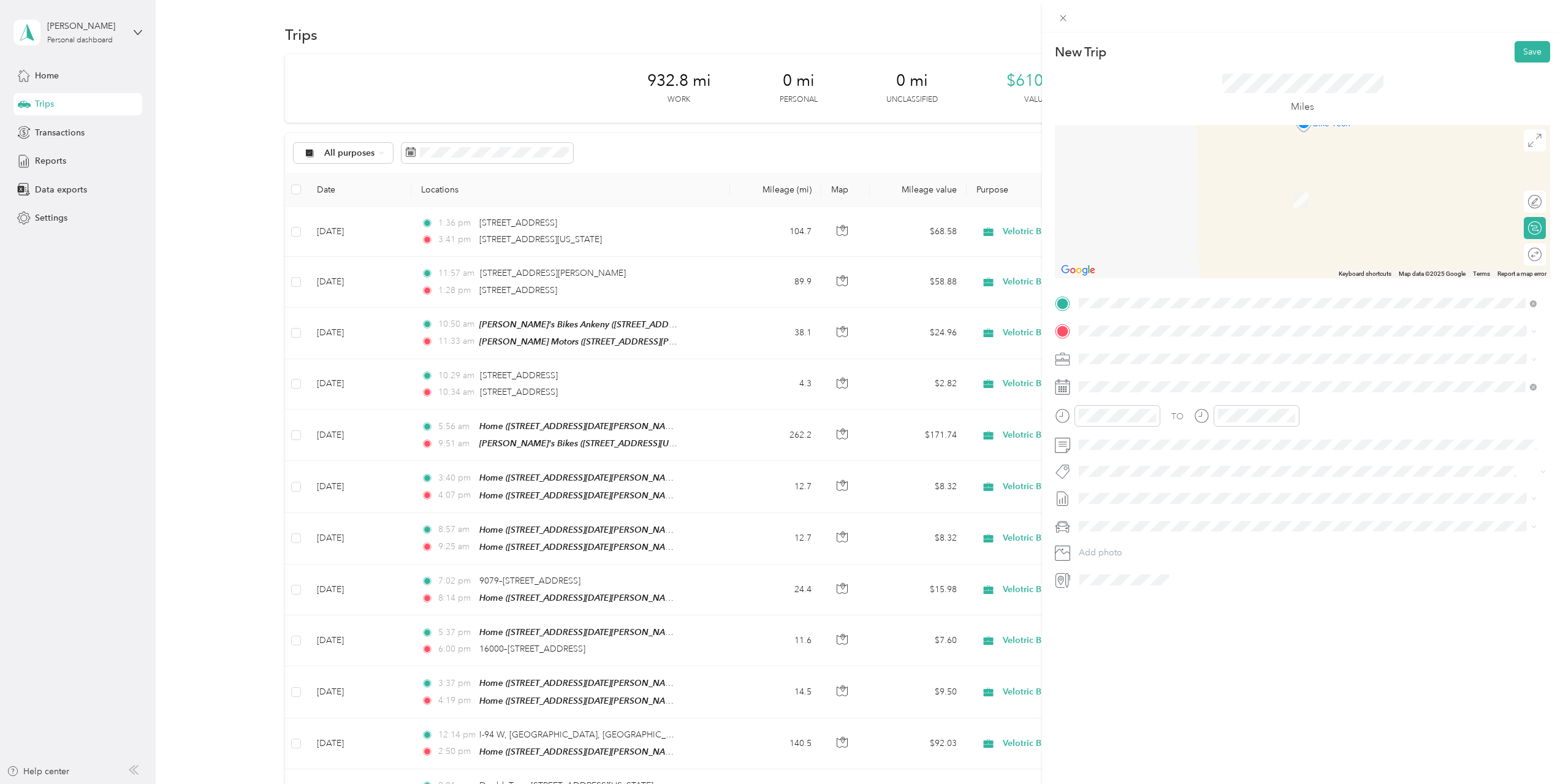
click at [1197, 373] on span "205 East Bremer Avenue Waverly, Iowa 50677, United States" at bounding box center [1197, 375] width 190 height 11
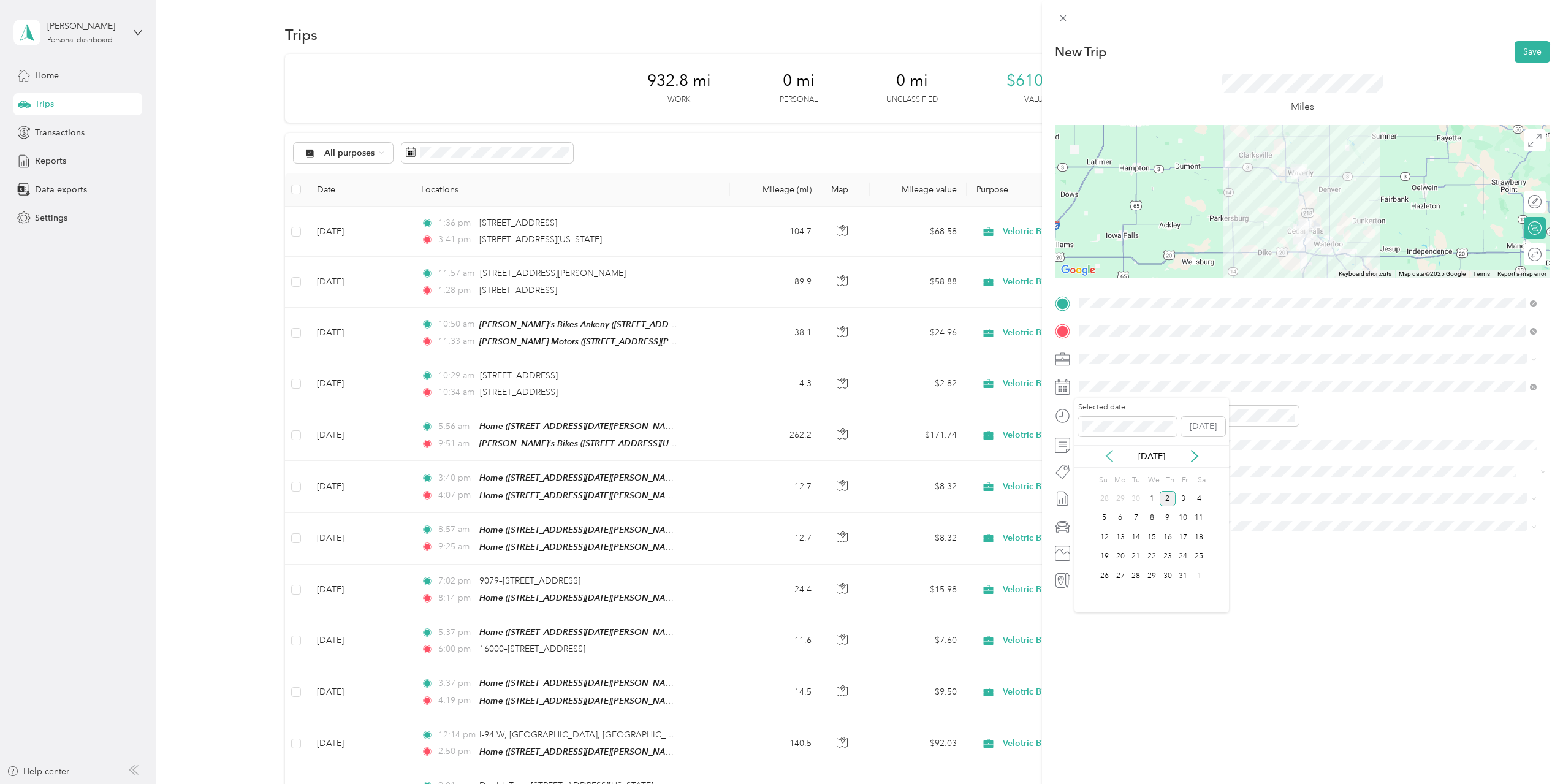
click at [1113, 457] on icon at bounding box center [1110, 456] width 13 height 13
click at [1150, 537] on div "17" at bounding box center [1152, 537] width 16 height 15
click at [1092, 441] on div "04" at bounding box center [1092, 438] width 29 height 17
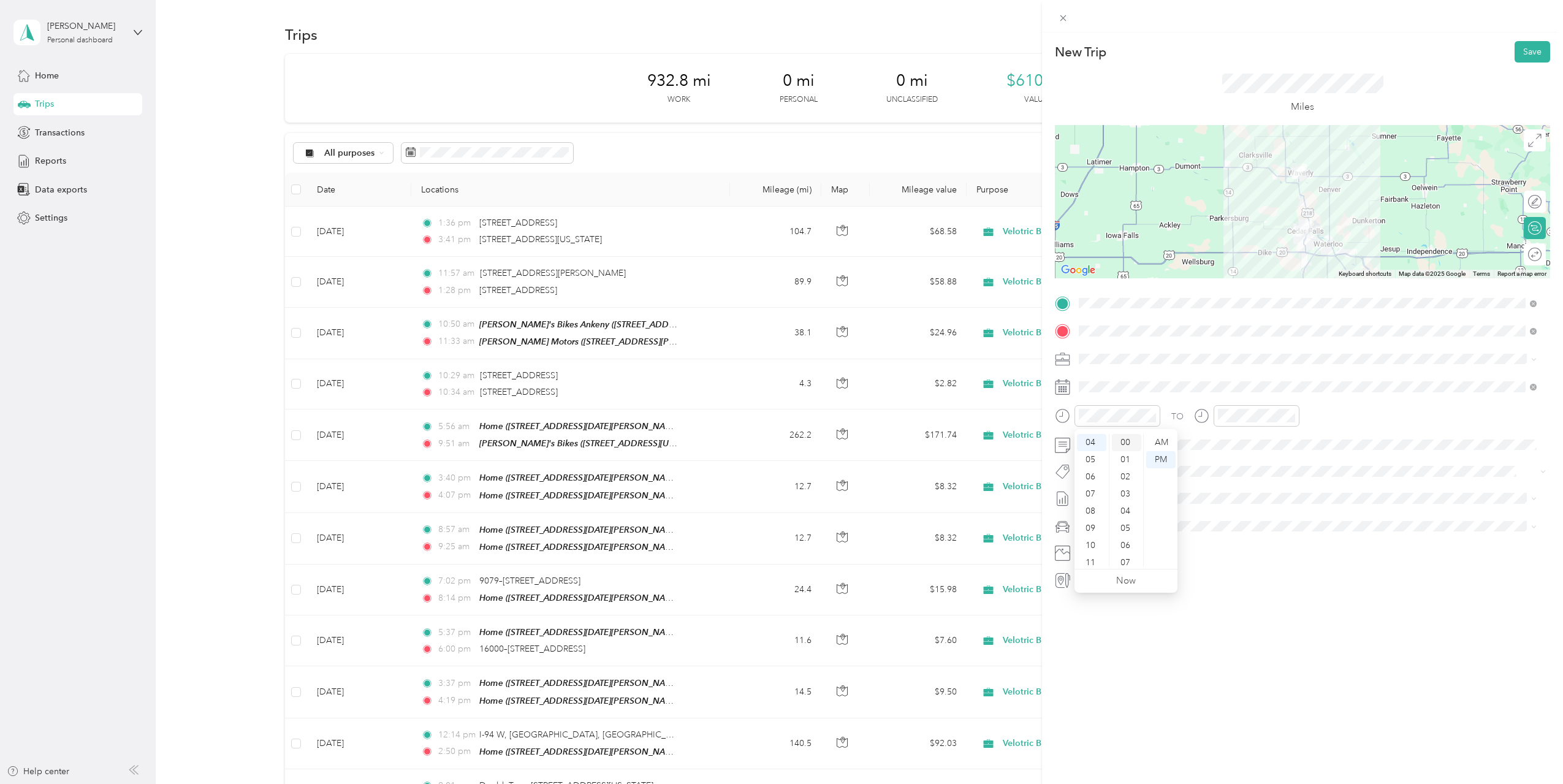
click at [1133, 443] on div "00" at bounding box center [1127, 443] width 29 height 17
click at [1230, 438] on div "04" at bounding box center [1230, 438] width 29 height 17
click at [1267, 514] on div "23" at bounding box center [1265, 518] width 29 height 17
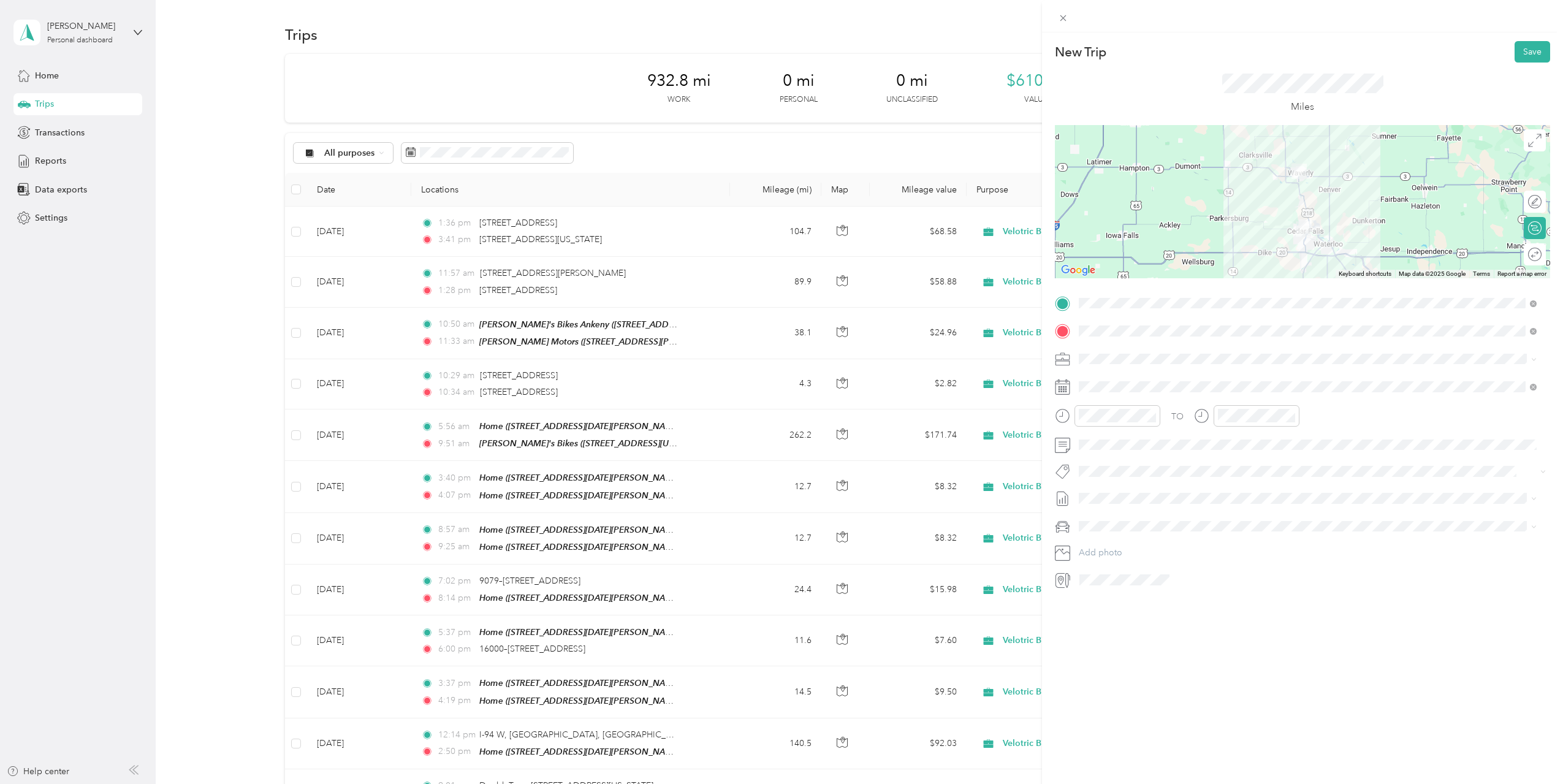
click at [1232, 665] on div "New Trip Save This trip cannot be edited because it is either under review, app…" at bounding box center [1302, 424] width 521 height 784
click at [1129, 552] on li "[DATE] Draft" at bounding box center [1307, 558] width 466 height 20
click at [1211, 652] on div "New Trip Save This trip cannot be edited because it is either under review, app…" at bounding box center [1302, 424] width 521 height 784
click at [1523, 56] on button "Save" at bounding box center [1532, 52] width 36 height 22
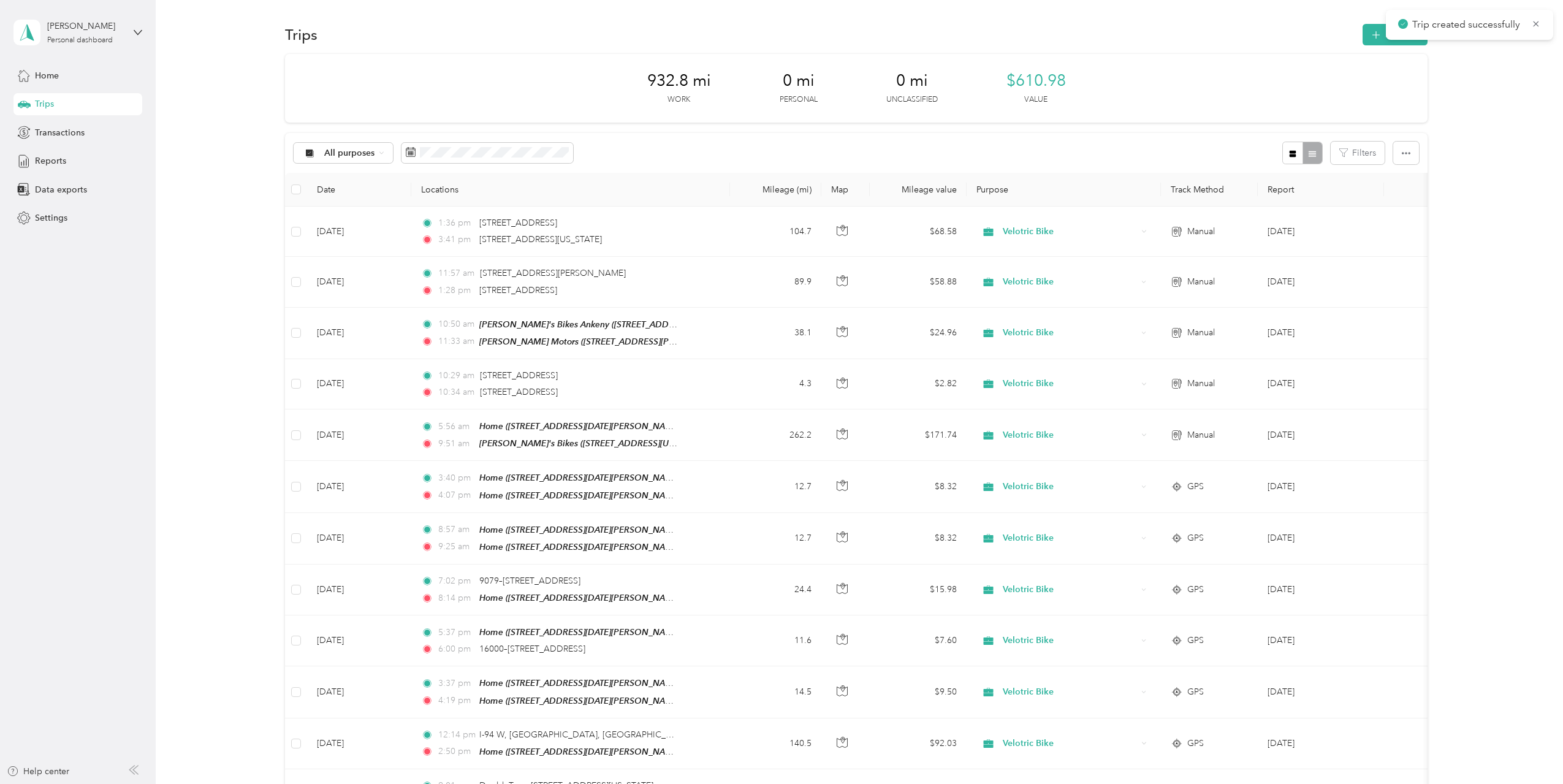
click at [1518, 200] on div "932.8 mi Work 0 mi Personal 0 mi Unclassified $610.98 Value All purposes Filter…" at bounding box center [856, 479] width 1371 height 852
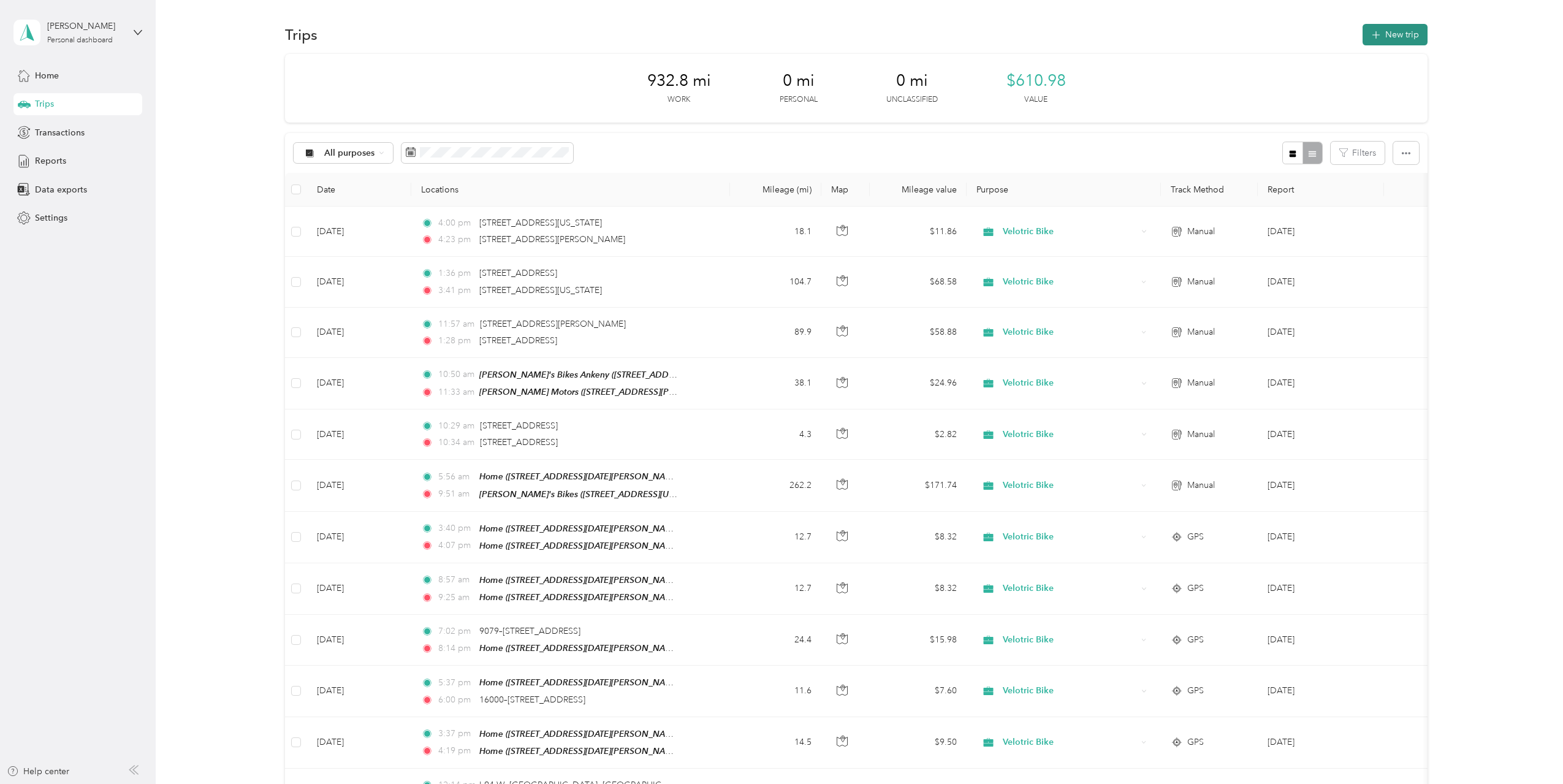
click at [1394, 33] on button "New trip" at bounding box center [1395, 34] width 65 height 22
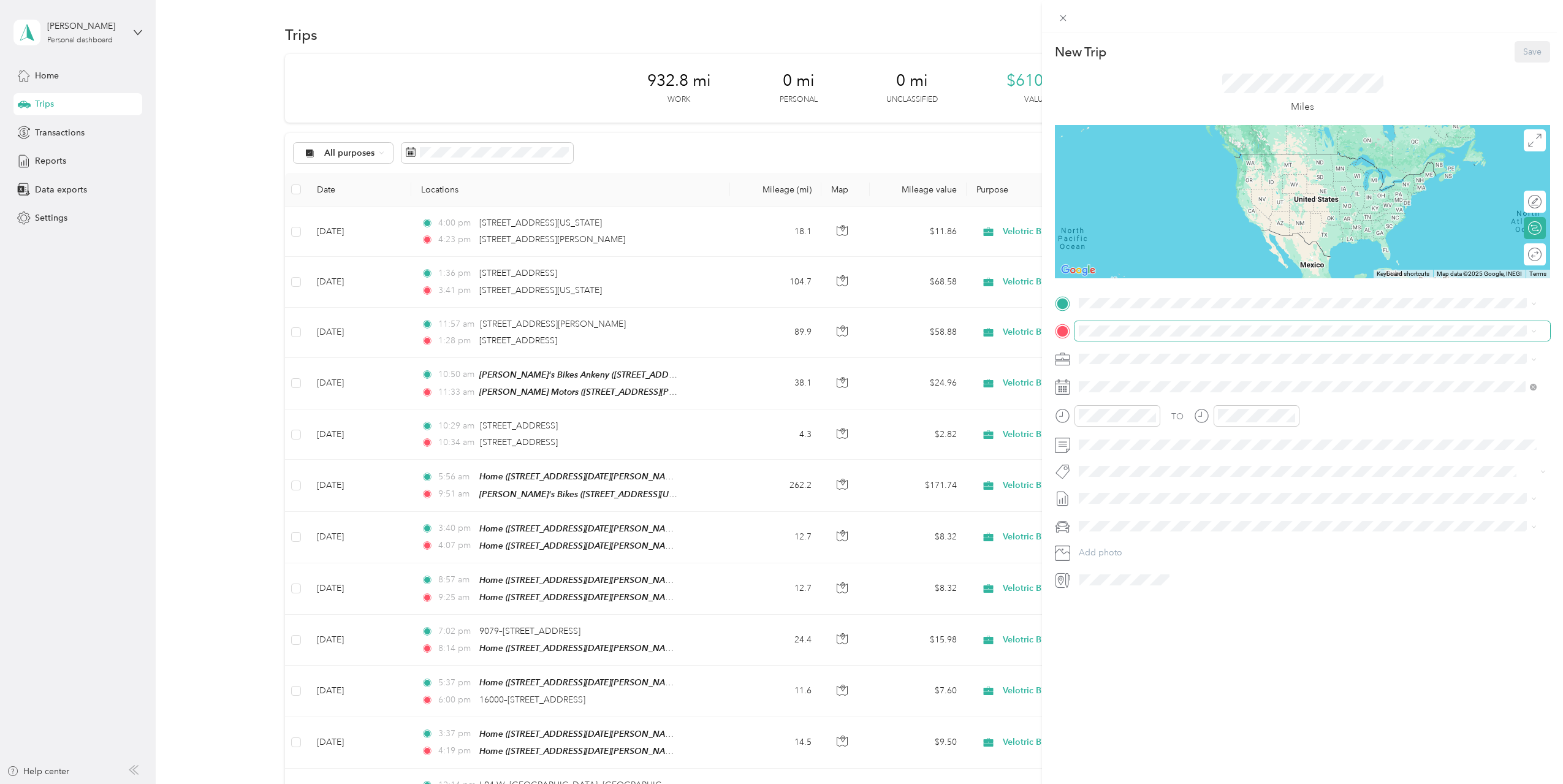
click at [1280, 323] on span at bounding box center [1312, 331] width 475 height 20
click at [1175, 351] on span "205 East Bremer Avenue Waverly, Iowa 50677, United States" at bounding box center [1197, 348] width 190 height 11
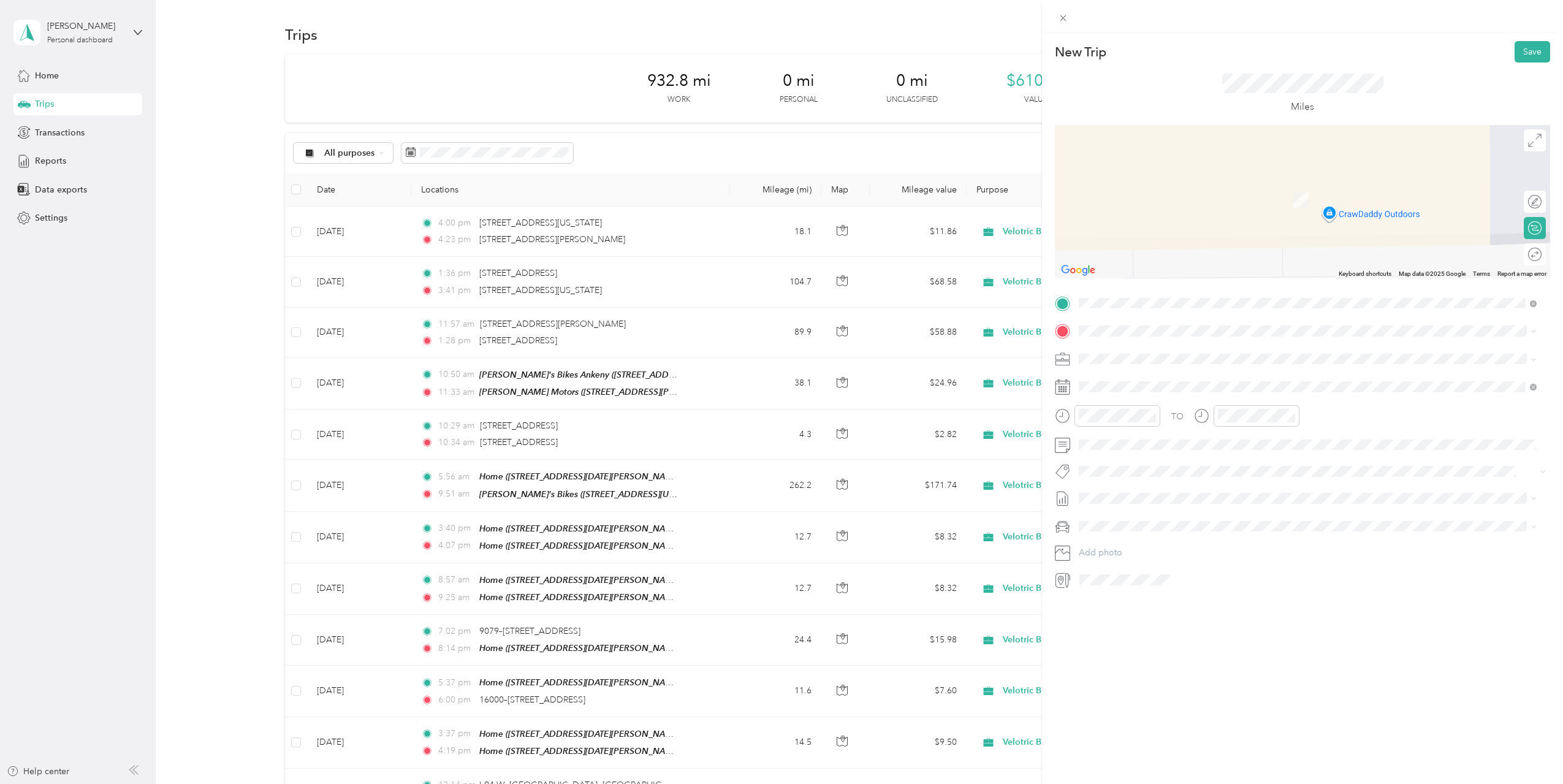
click at [1156, 381] on div "Home 10233 41st Pl NE, Saint Michael, MN, United States , 55376, Saint Michael,…" at bounding box center [1236, 385] width 268 height 26
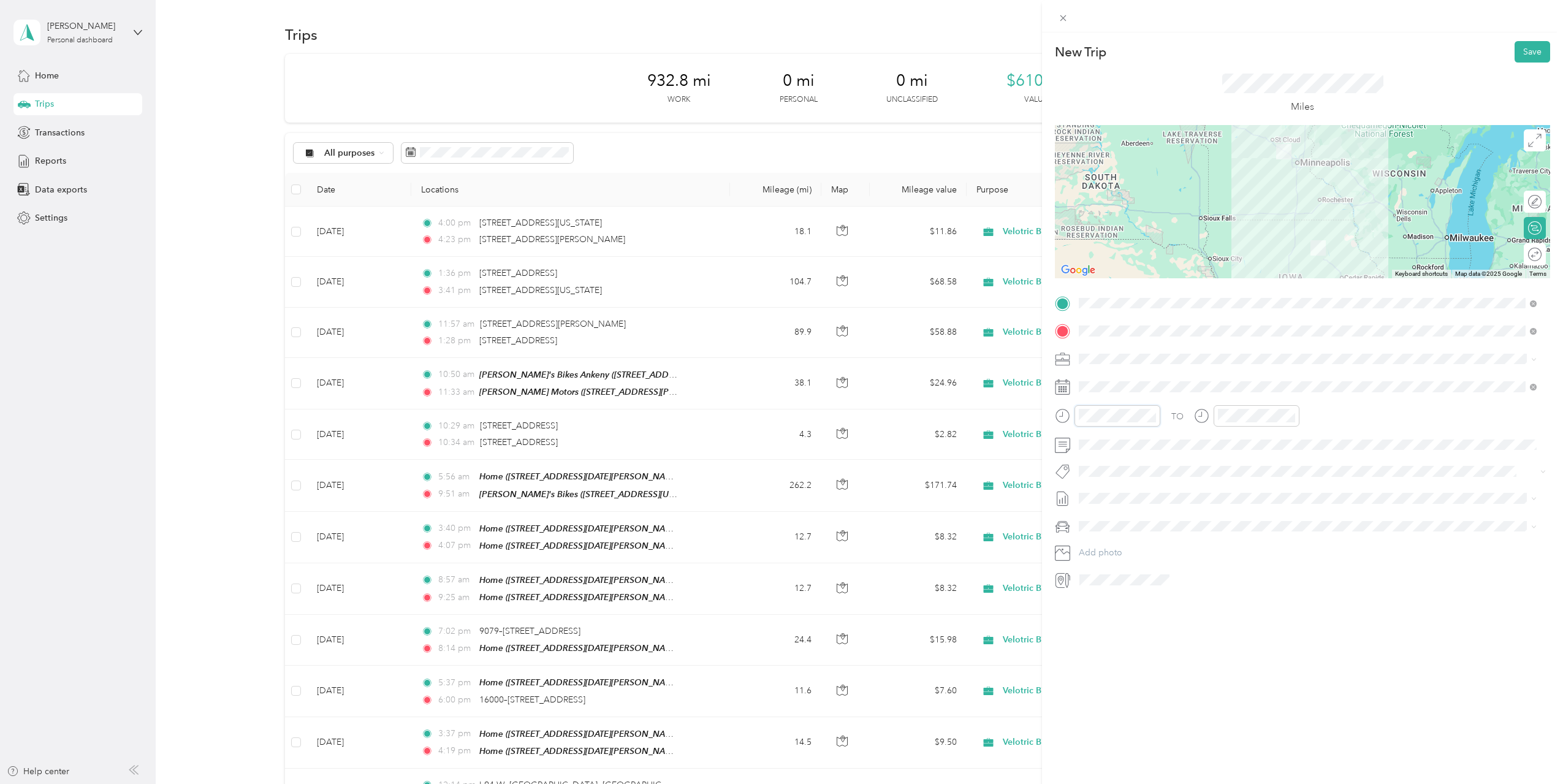
click at [1072, 418] on div at bounding box center [1107, 415] width 105 height 22
click at [1210, 417] on div at bounding box center [1246, 415] width 105 height 22
click at [1267, 439] on div "41" at bounding box center [1265, 443] width 29 height 17
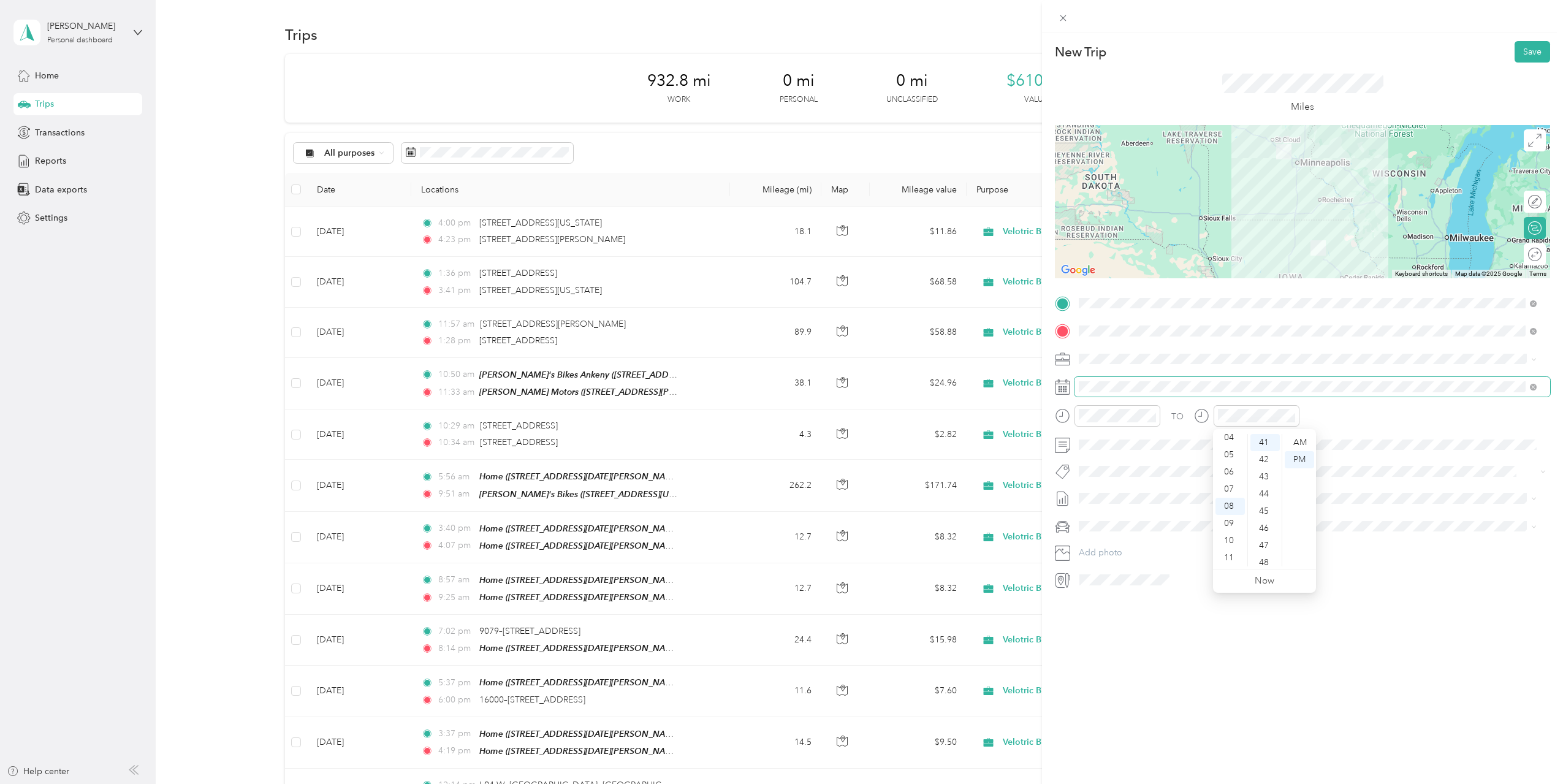
click at [1128, 392] on span at bounding box center [1312, 387] width 475 height 20
click at [1113, 449] on div "[DATE]" at bounding box center [1152, 456] width 155 height 13
click at [1113, 454] on icon at bounding box center [1110, 456] width 13 height 13
click at [1151, 539] on div "17" at bounding box center [1152, 537] width 16 height 15
click at [1275, 636] on div "New Trip Save This trip cannot be edited because it is either under review, app…" at bounding box center [1302, 424] width 521 height 784
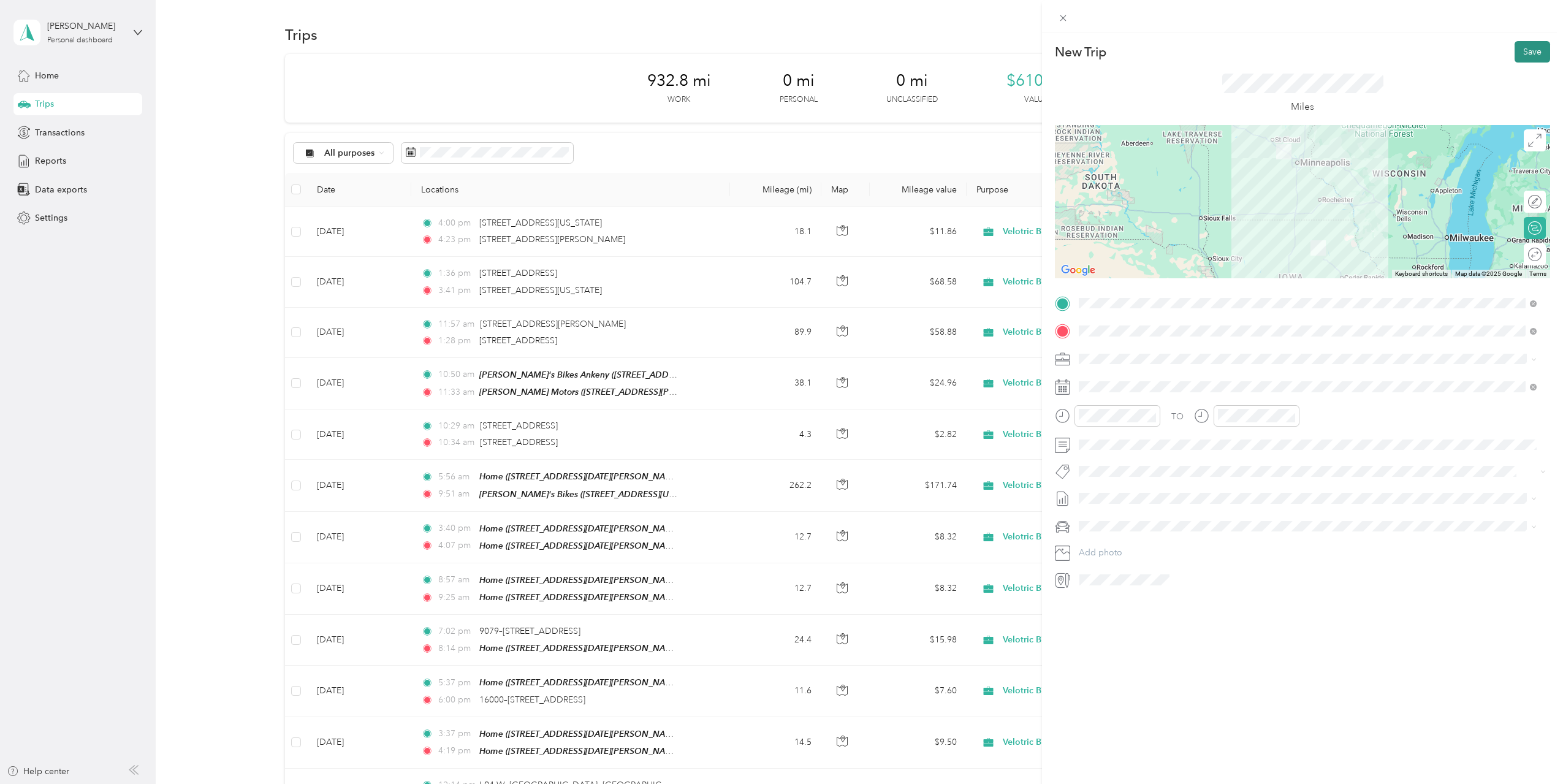
click at [1519, 51] on button "Save" at bounding box center [1532, 52] width 36 height 22
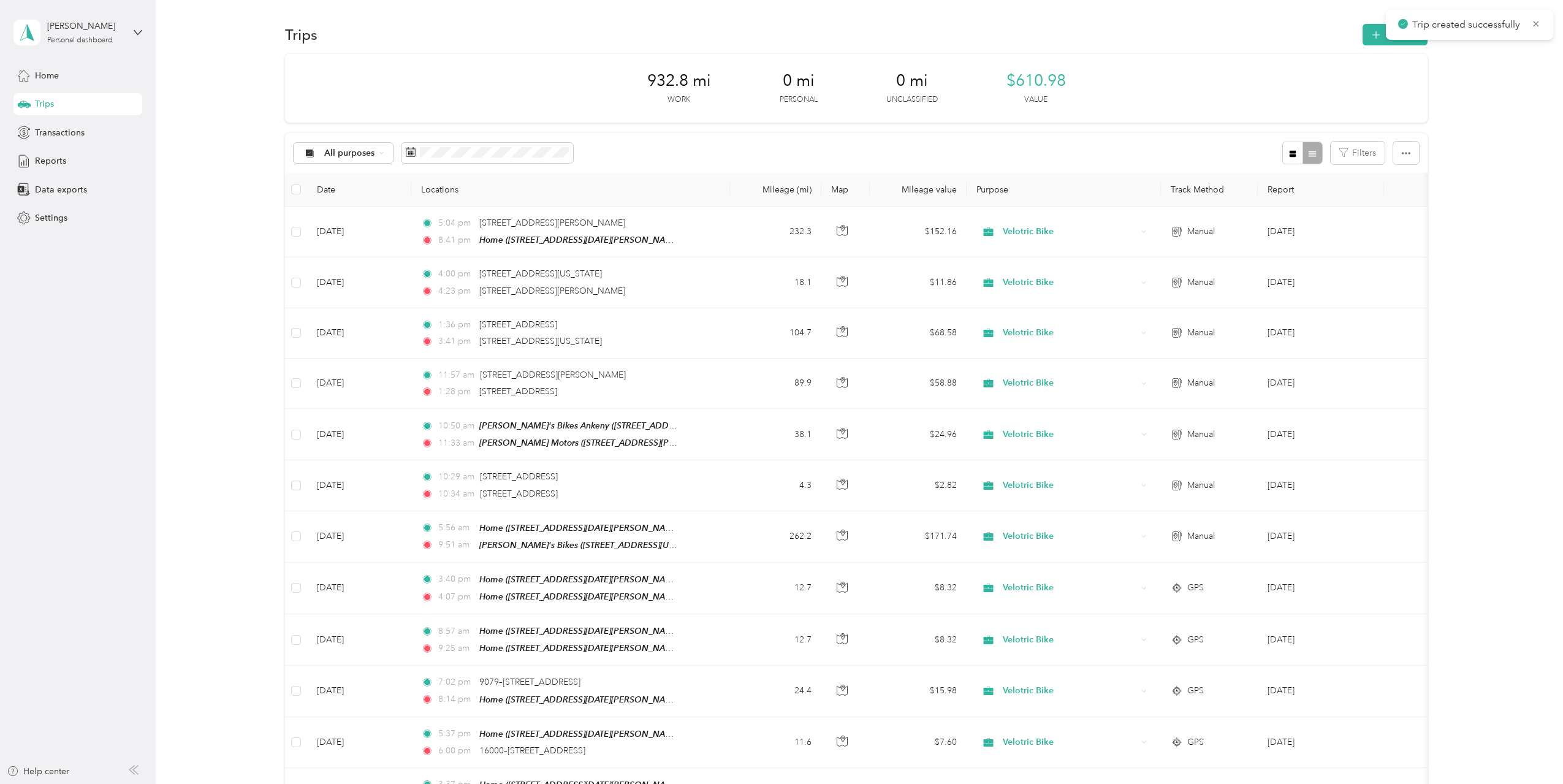
click at [1472, 114] on div "932.8 mi Work 0 mi Personal 0 mi Unclassified $610.98 Value All purposes Filter…" at bounding box center [856, 530] width 1371 height 953
click at [1385, 36] on button "New trip" at bounding box center [1395, 34] width 65 height 22
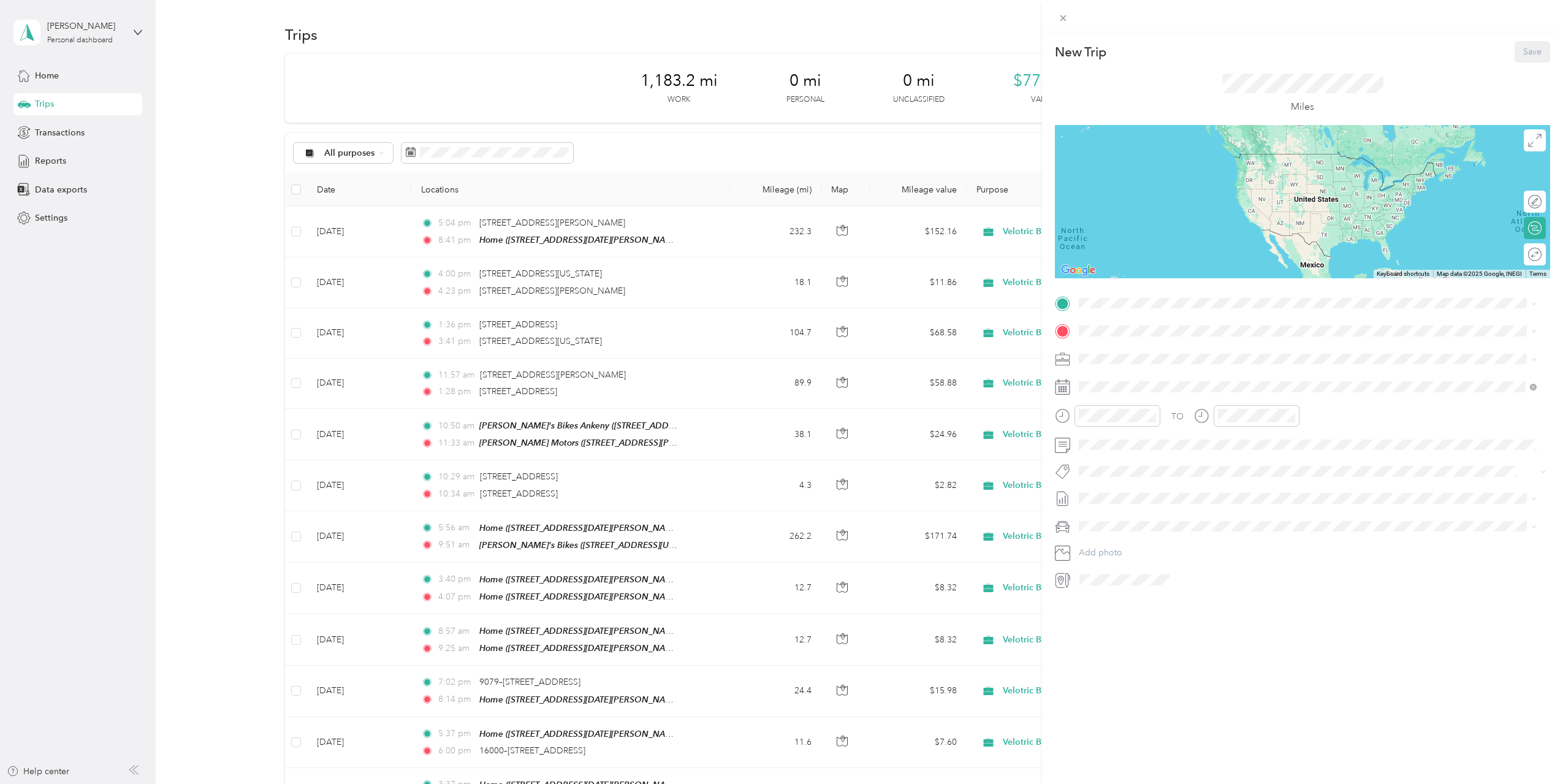
click at [968, 154] on div "New Trip Save This trip cannot be edited because it is either under review, app…" at bounding box center [782, 392] width 1563 height 784
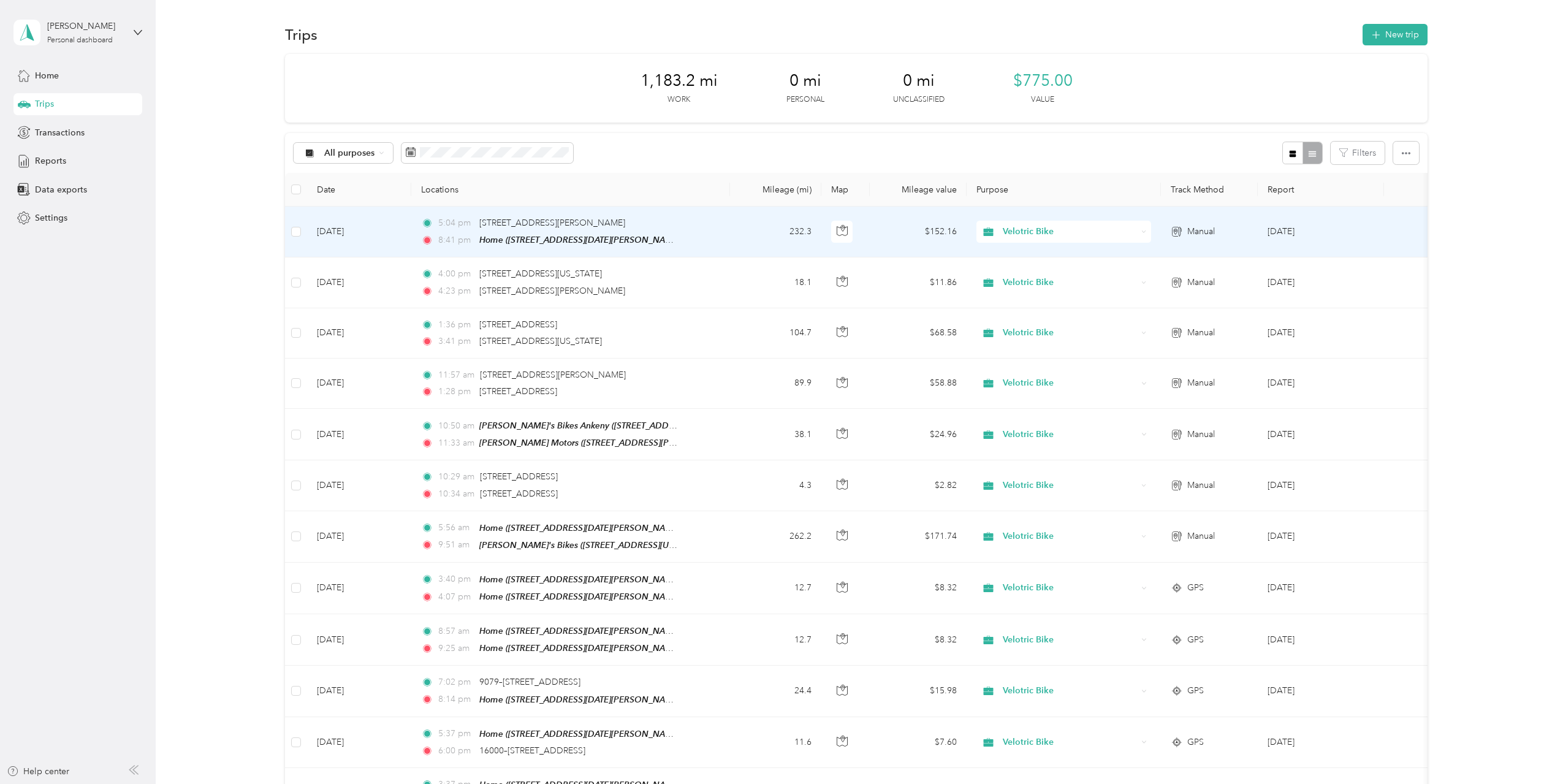
click at [745, 245] on td "232.3" at bounding box center [775, 231] width 91 height 51
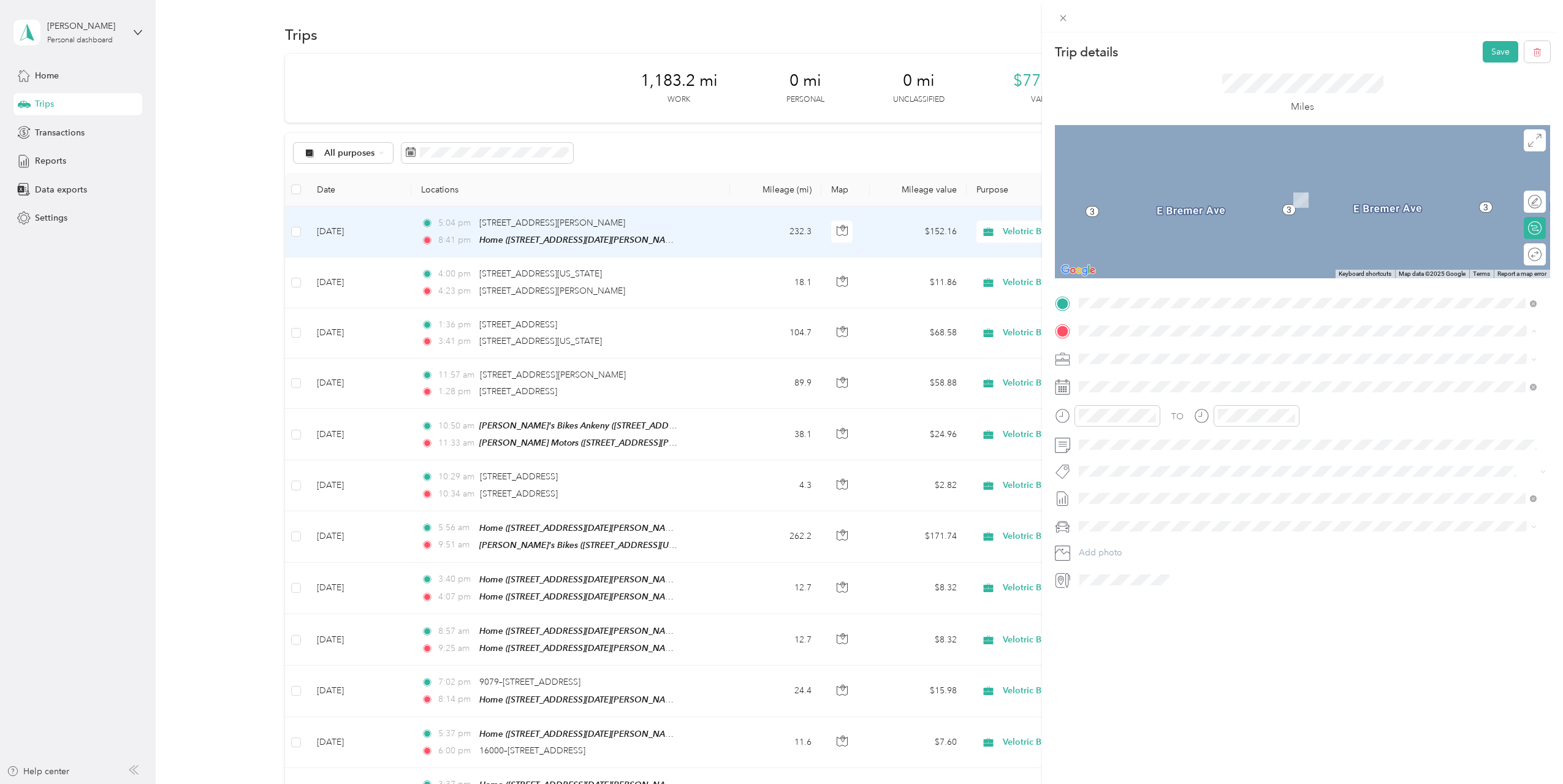
click at [1191, 369] on div "[STREET_ADDRESS][PERSON_NAME][US_STATE]" at bounding box center [1308, 376] width 450 height 17
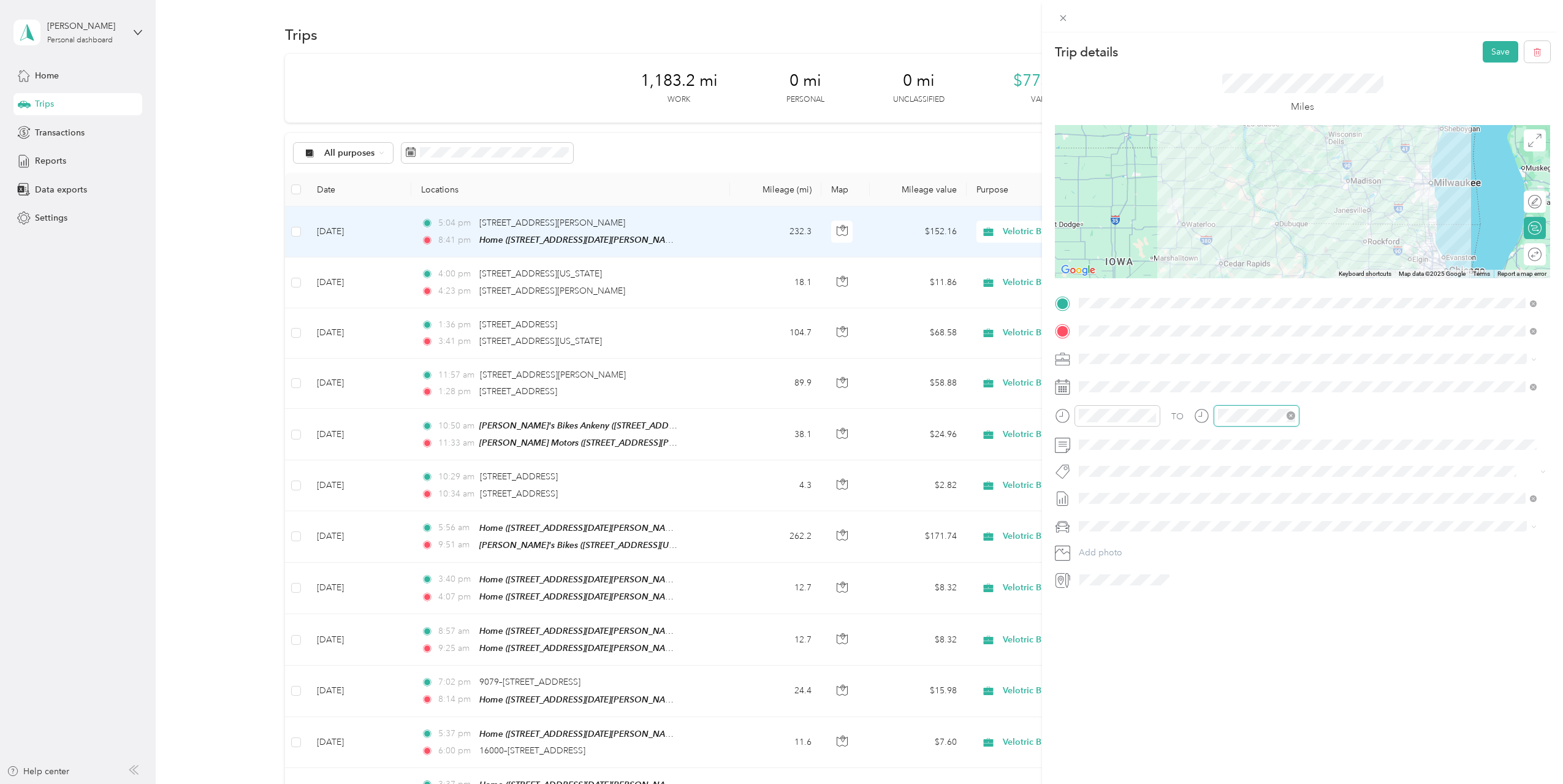
click at [1214, 417] on div at bounding box center [1256, 415] width 86 height 22
click at [1232, 521] on div "09" at bounding box center [1230, 523] width 29 height 17
click at [1256, 650] on div "Trip details Save This trip cannot be edited because it is either under review,…" at bounding box center [1302, 424] width 521 height 784
click at [1210, 420] on div at bounding box center [1246, 415] width 105 height 22
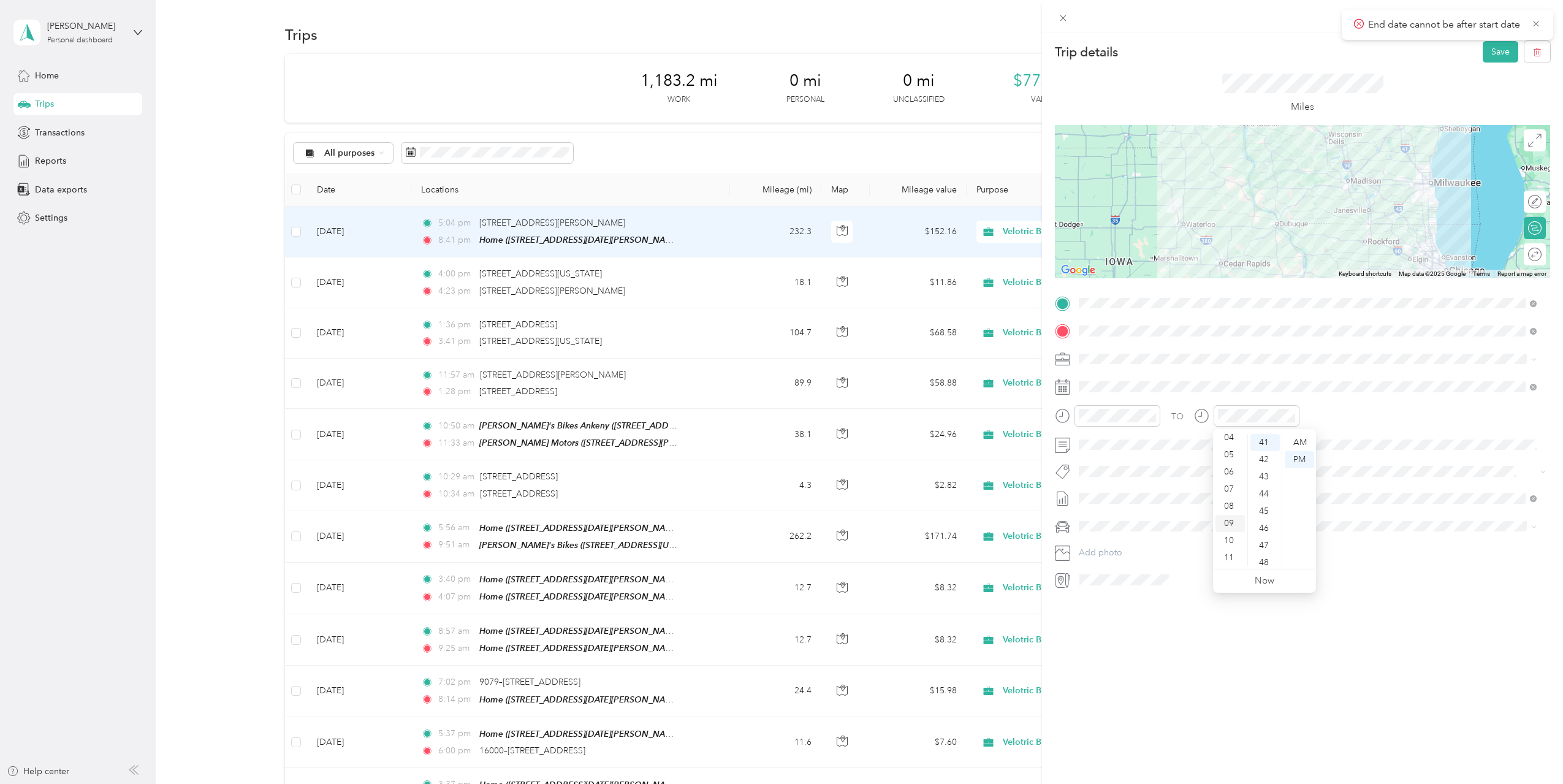
click at [1230, 522] on div "09" at bounding box center [1230, 523] width 29 height 17
click at [1348, 632] on div "Trip details Save This trip cannot be edited because it is either under review,…" at bounding box center [1302, 424] width 521 height 784
click at [1214, 419] on div at bounding box center [1256, 415] width 86 height 22
click at [1336, 700] on div "Trip details Save This trip cannot be edited because it is either under review,…" at bounding box center [1302, 424] width 521 height 784
click at [1293, 417] on icon "close-circle" at bounding box center [1291, 415] width 8 height 8
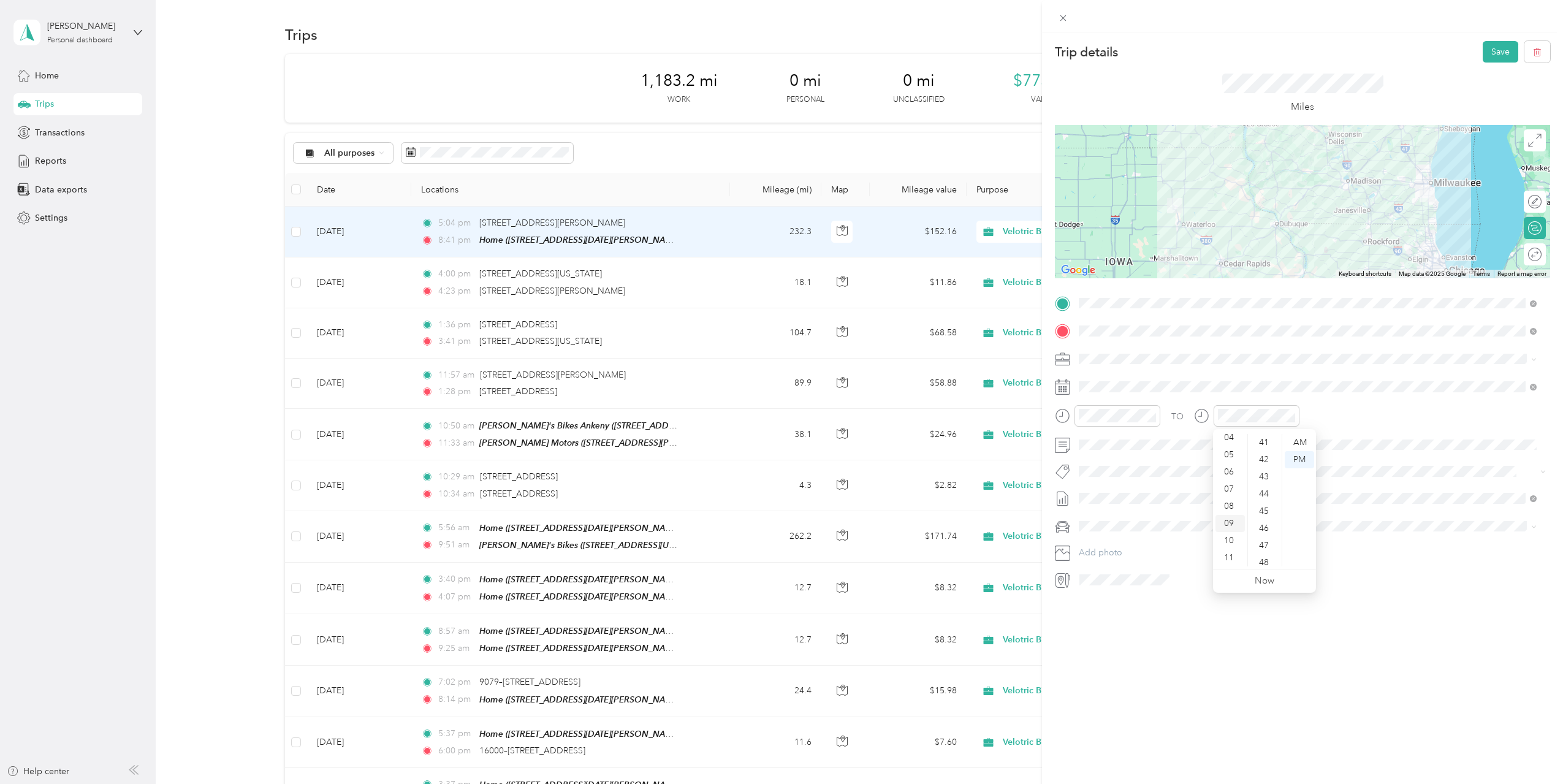
click at [1233, 524] on div "09" at bounding box center [1230, 523] width 29 height 17
click at [1230, 520] on div "09" at bounding box center [1230, 523] width 29 height 17
click at [1379, 634] on div "Trip details Save This trip cannot be edited because it is either under review,…" at bounding box center [1302, 424] width 521 height 784
click at [1493, 53] on button "Save" at bounding box center [1500, 52] width 36 height 22
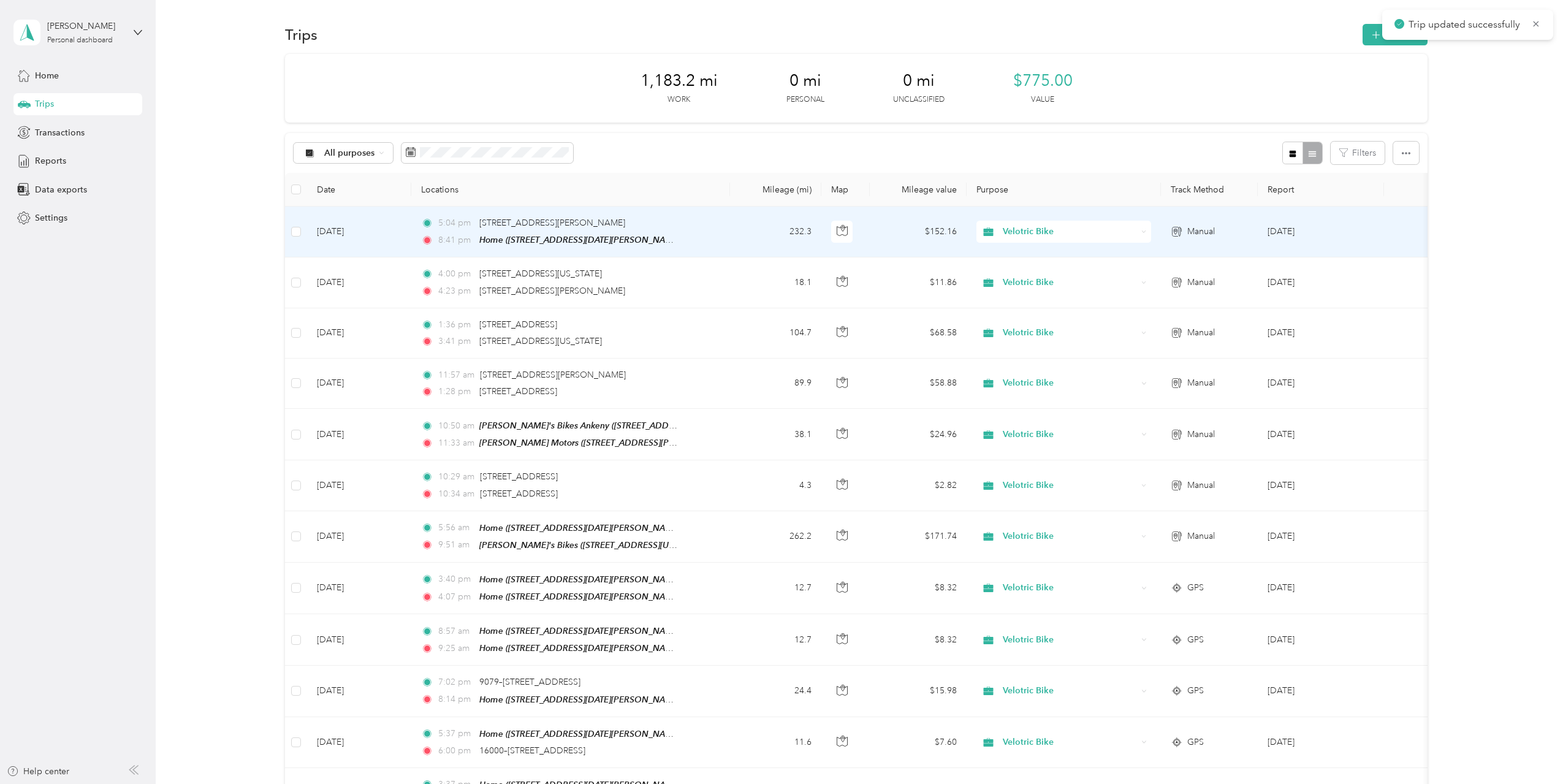
click at [715, 238] on td "5:04 pm 205 East Bremer Avenue, Waverly 8:41 pm Home (10233 41st Pl NE, Saint M…" at bounding box center [570, 231] width 319 height 51
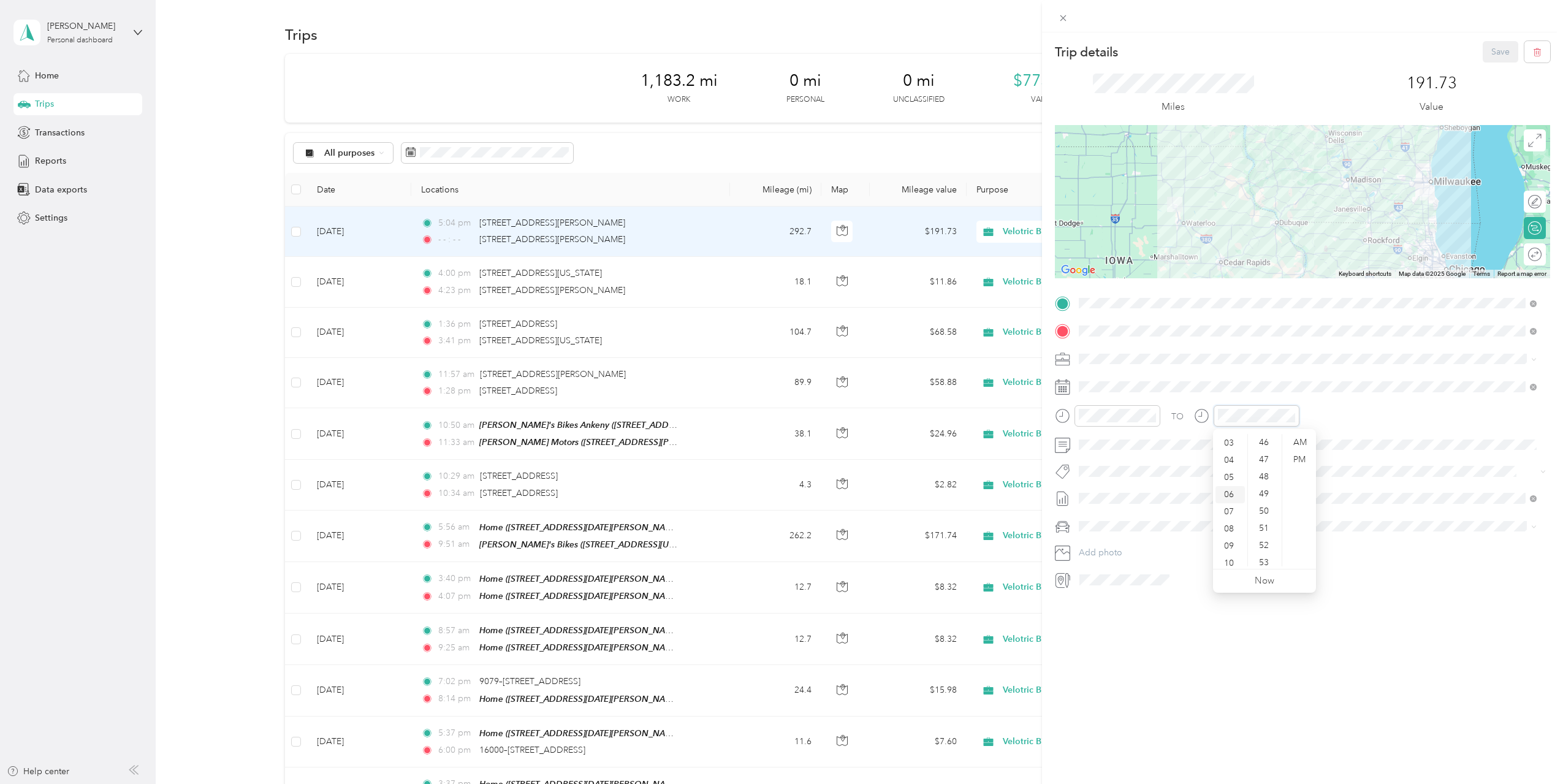
scroll to position [74, 0]
click at [1229, 521] on div "09" at bounding box center [1230, 523] width 29 height 17
click at [1267, 444] on div "46" at bounding box center [1265, 443] width 29 height 17
click at [1297, 656] on div "Trip details Save This trip cannot be edited because it is either under review,…" at bounding box center [1302, 424] width 521 height 784
click at [1530, 501] on span at bounding box center [1534, 498] width 7 height 10
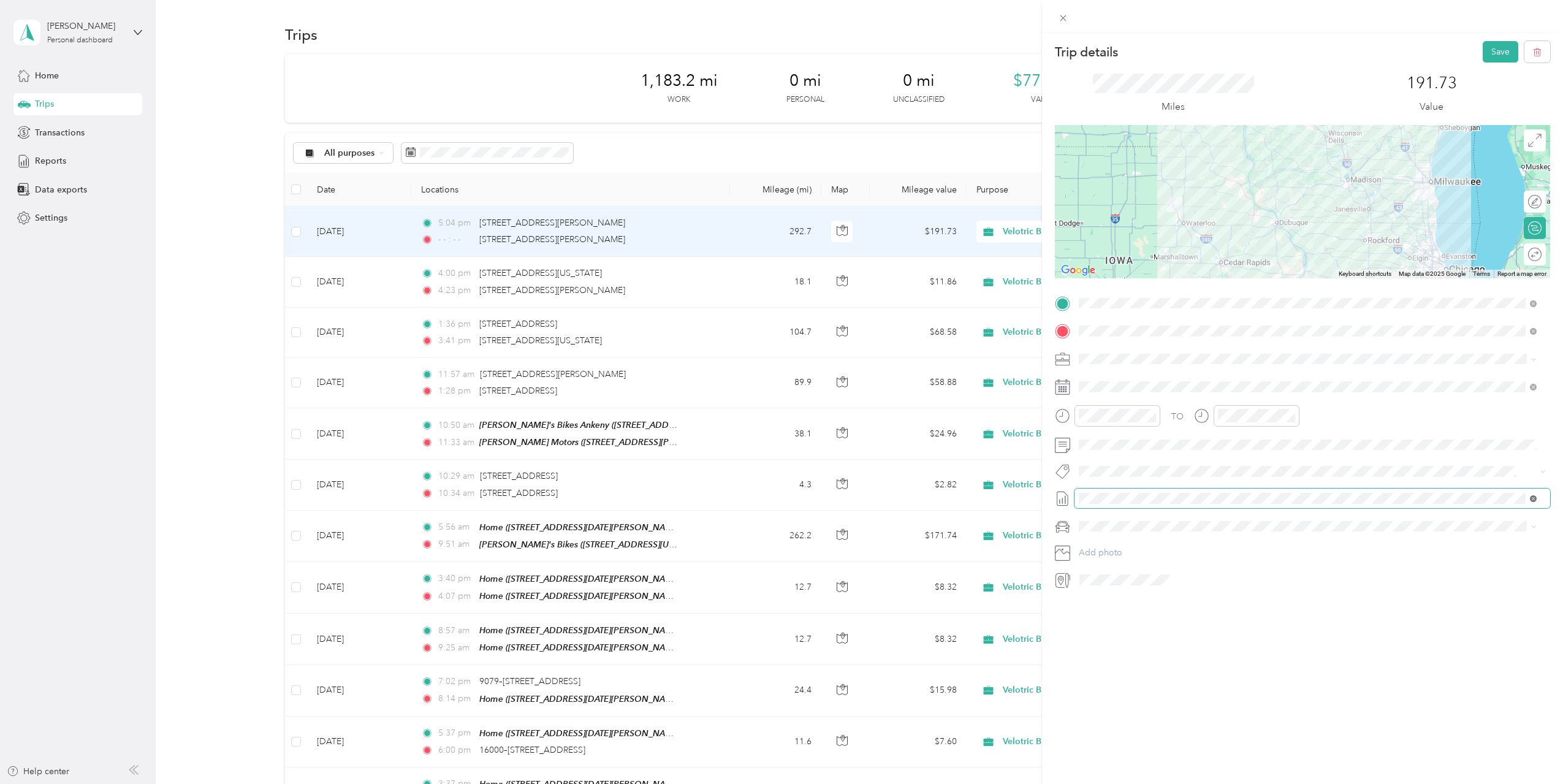
click at [1532, 500] on icon at bounding box center [1534, 498] width 7 height 7
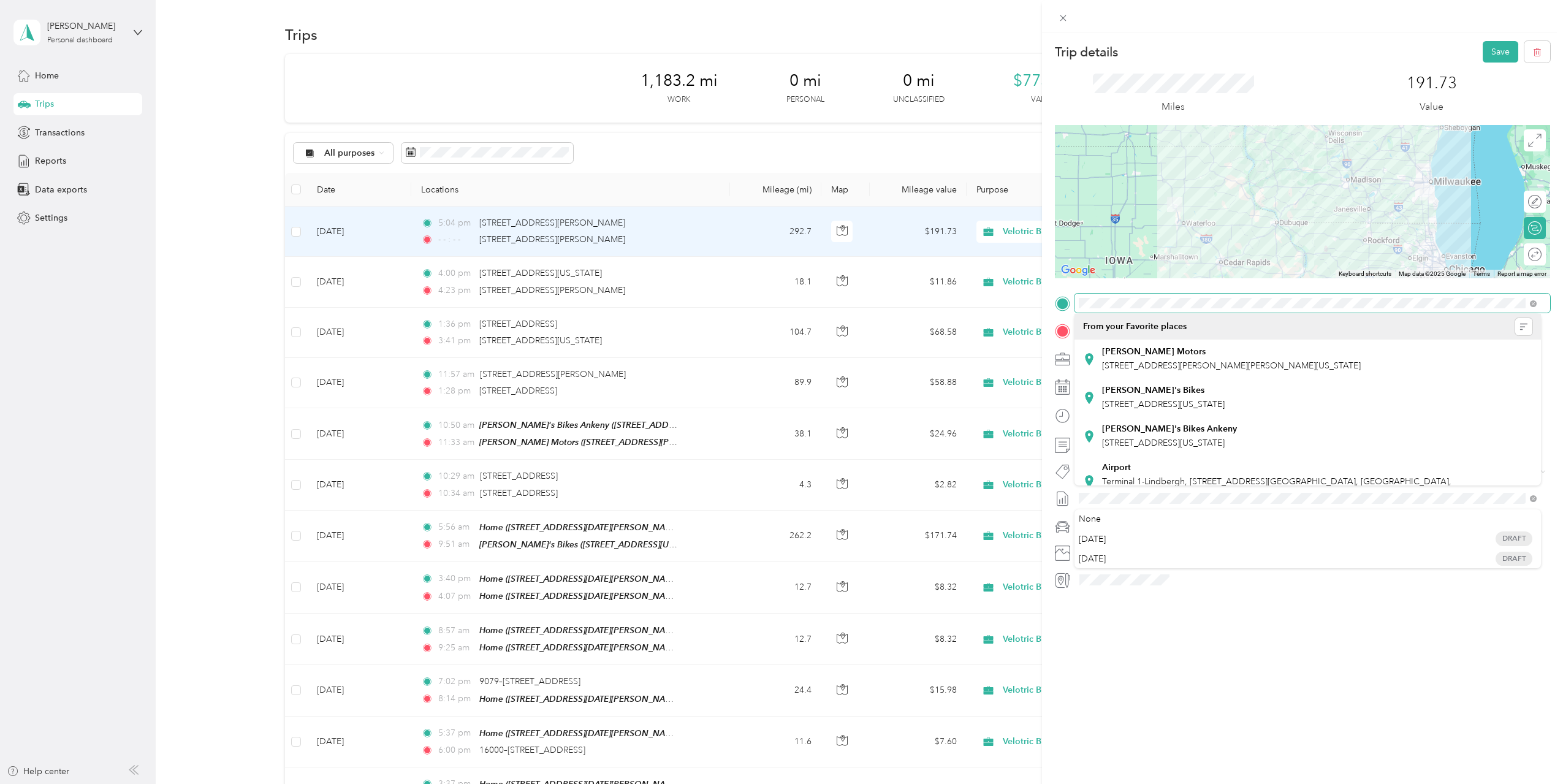
click at [1062, 305] on div at bounding box center [1302, 303] width 495 height 20
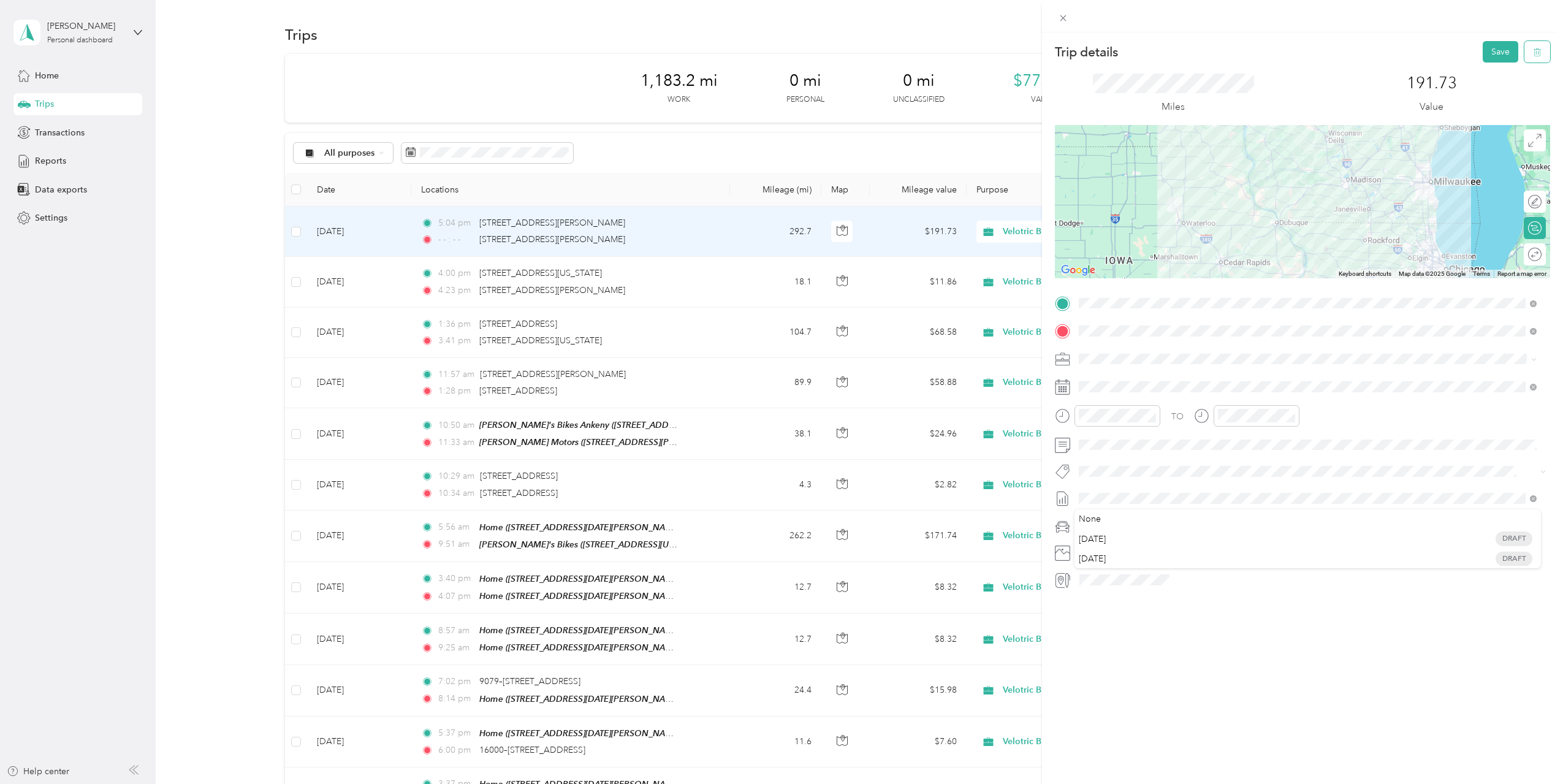
click at [1533, 47] on span "button" at bounding box center [1537, 52] width 8 height 10
click at [1488, 68] on button "Yes" at bounding box center [1493, 67] width 24 height 20
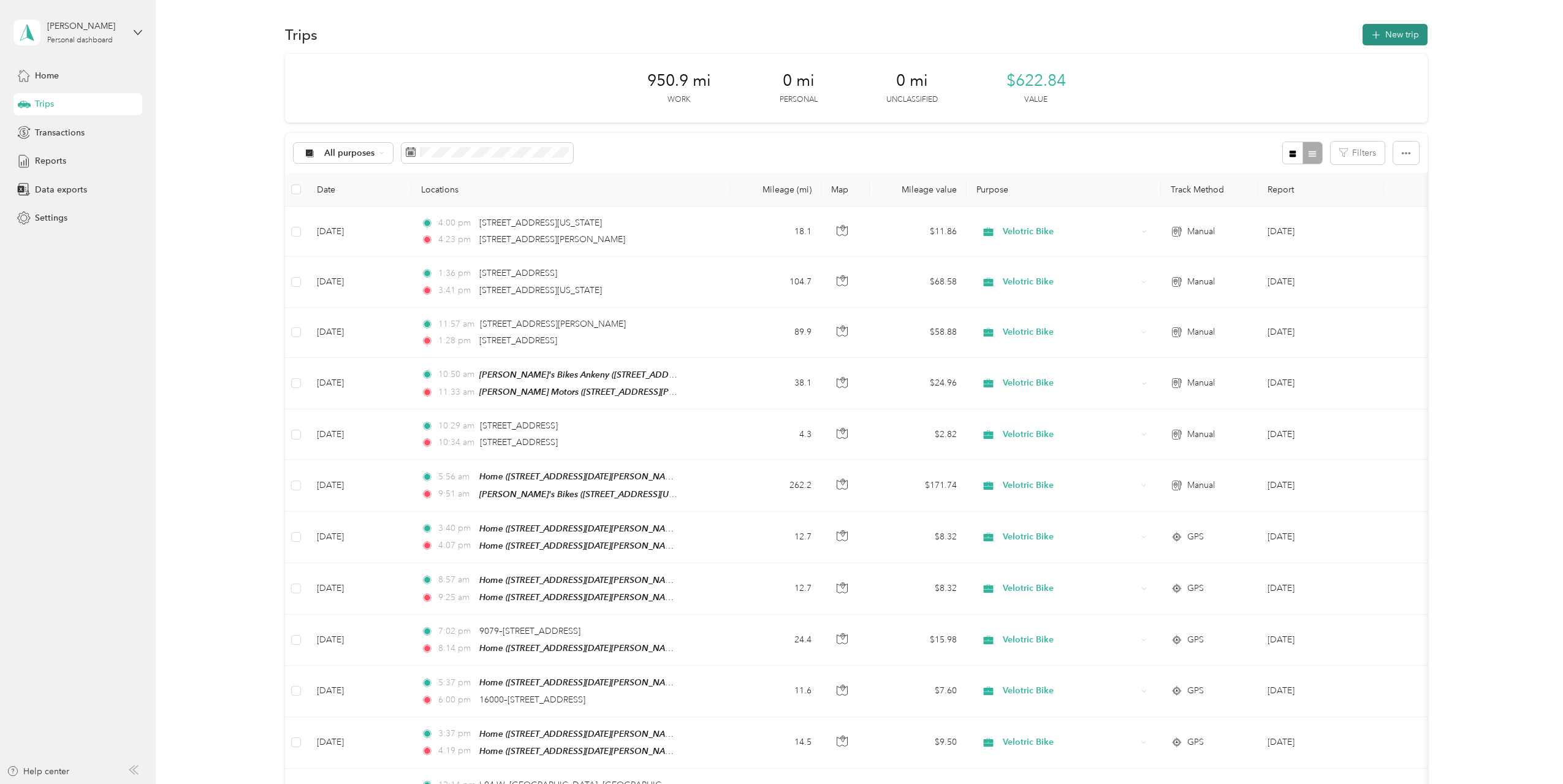
click at [1393, 38] on button "New trip" at bounding box center [1395, 34] width 65 height 22
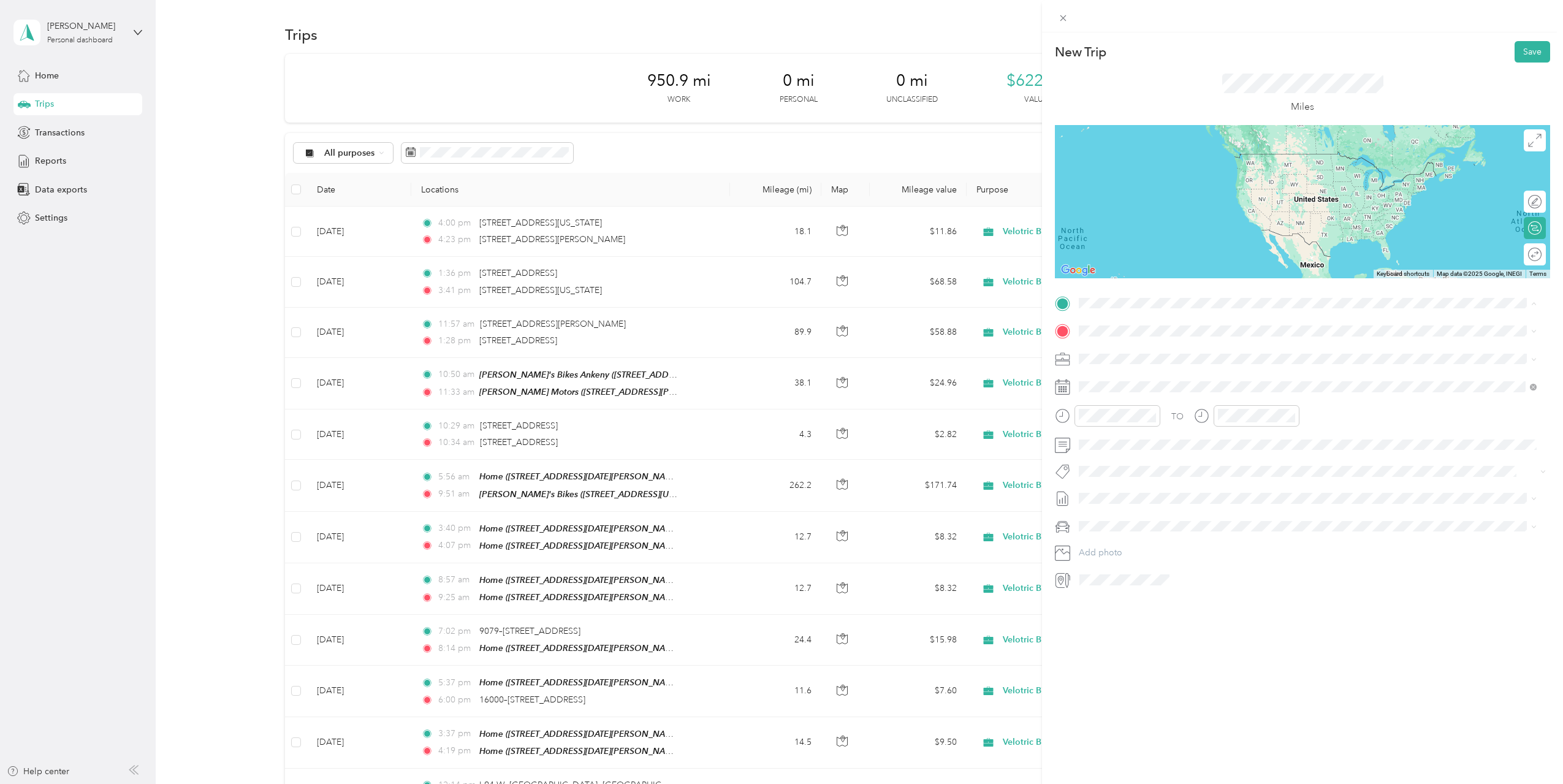
click at [1161, 350] on span "[STREET_ADDRESS][PERSON_NAME][US_STATE]" at bounding box center [1197, 348] width 190 height 11
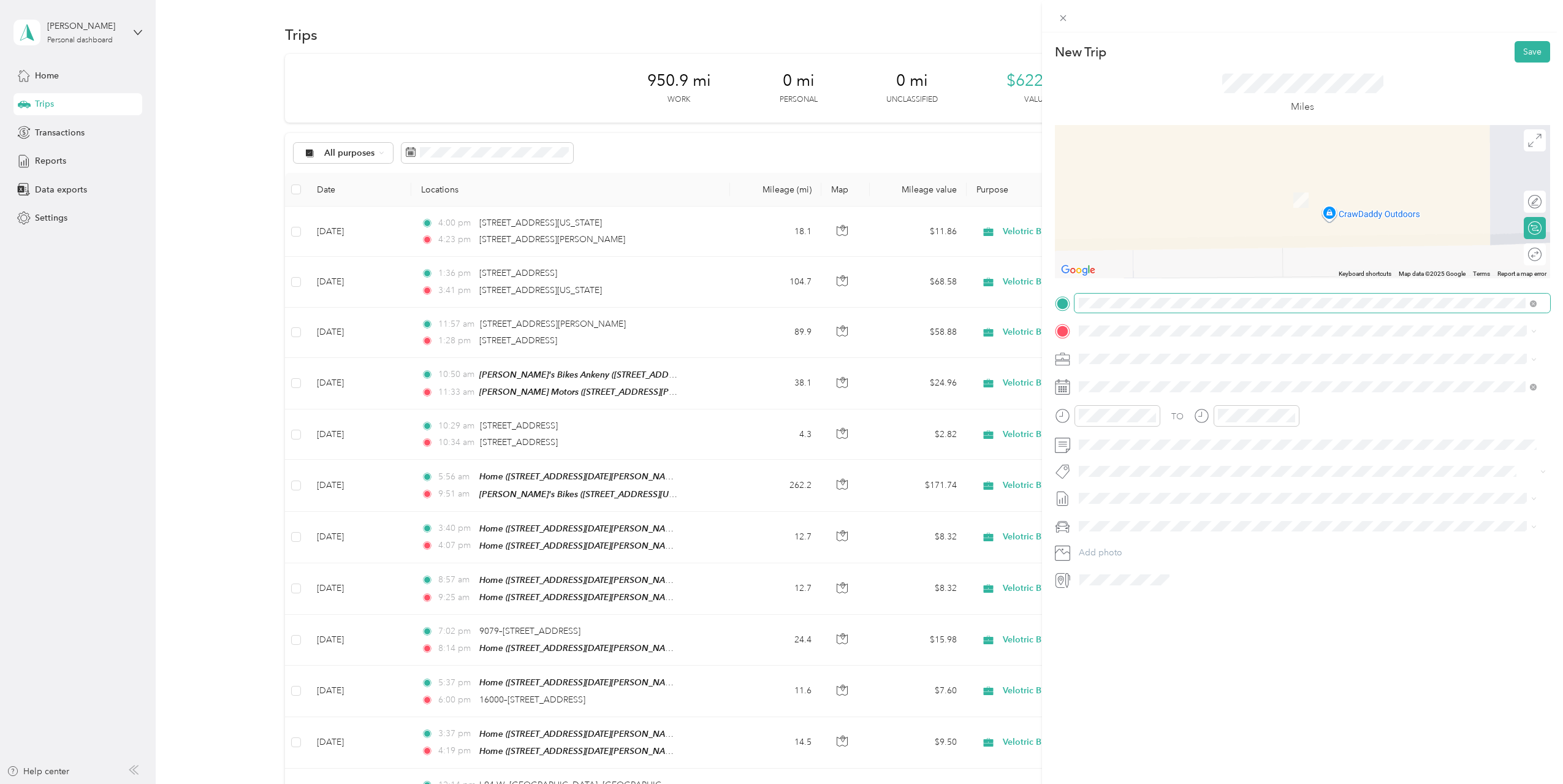
click at [1166, 308] on span at bounding box center [1312, 303] width 475 height 20
click at [1164, 376] on span "[STREET_ADDRESS][PERSON_NAME][US_STATE]" at bounding box center [1197, 374] width 190 height 11
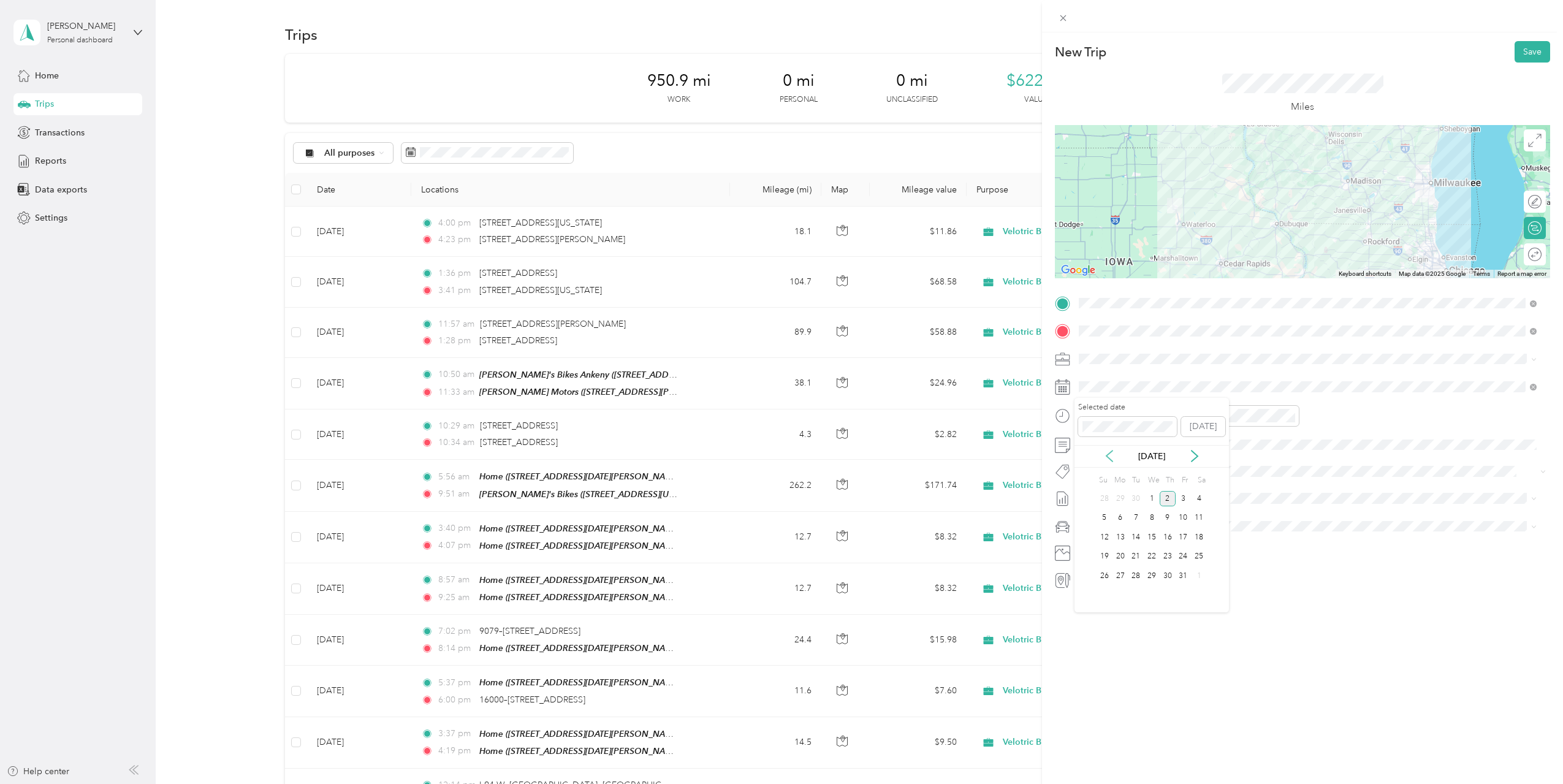
click at [1108, 452] on icon at bounding box center [1110, 456] width 13 height 13
click at [1152, 537] on div "17" at bounding box center [1152, 537] width 16 height 15
click at [1074, 419] on div at bounding box center [1107, 415] width 105 height 22
click at [1210, 419] on div at bounding box center [1246, 415] width 105 height 22
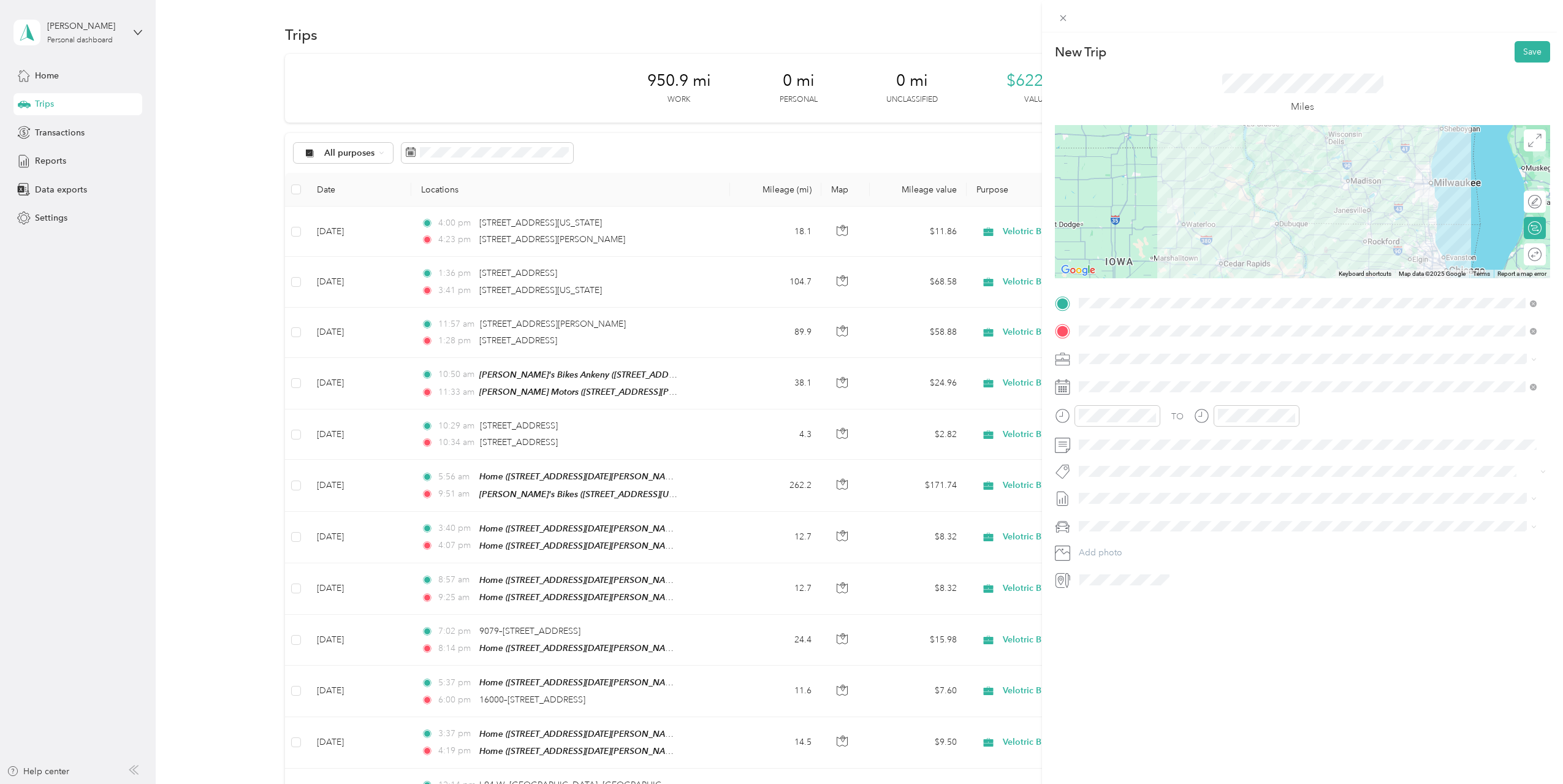
click at [1235, 630] on div "New Trip Save This trip cannot be edited because it is either under review, app…" at bounding box center [1302, 424] width 521 height 784
click at [1075, 417] on div at bounding box center [1117, 415] width 86 height 22
click at [1159, 459] on div "PM" at bounding box center [1161, 459] width 29 height 17
click at [1361, 654] on div "New Trip Save This trip cannot be edited because it is either under review, app…" at bounding box center [1302, 424] width 521 height 784
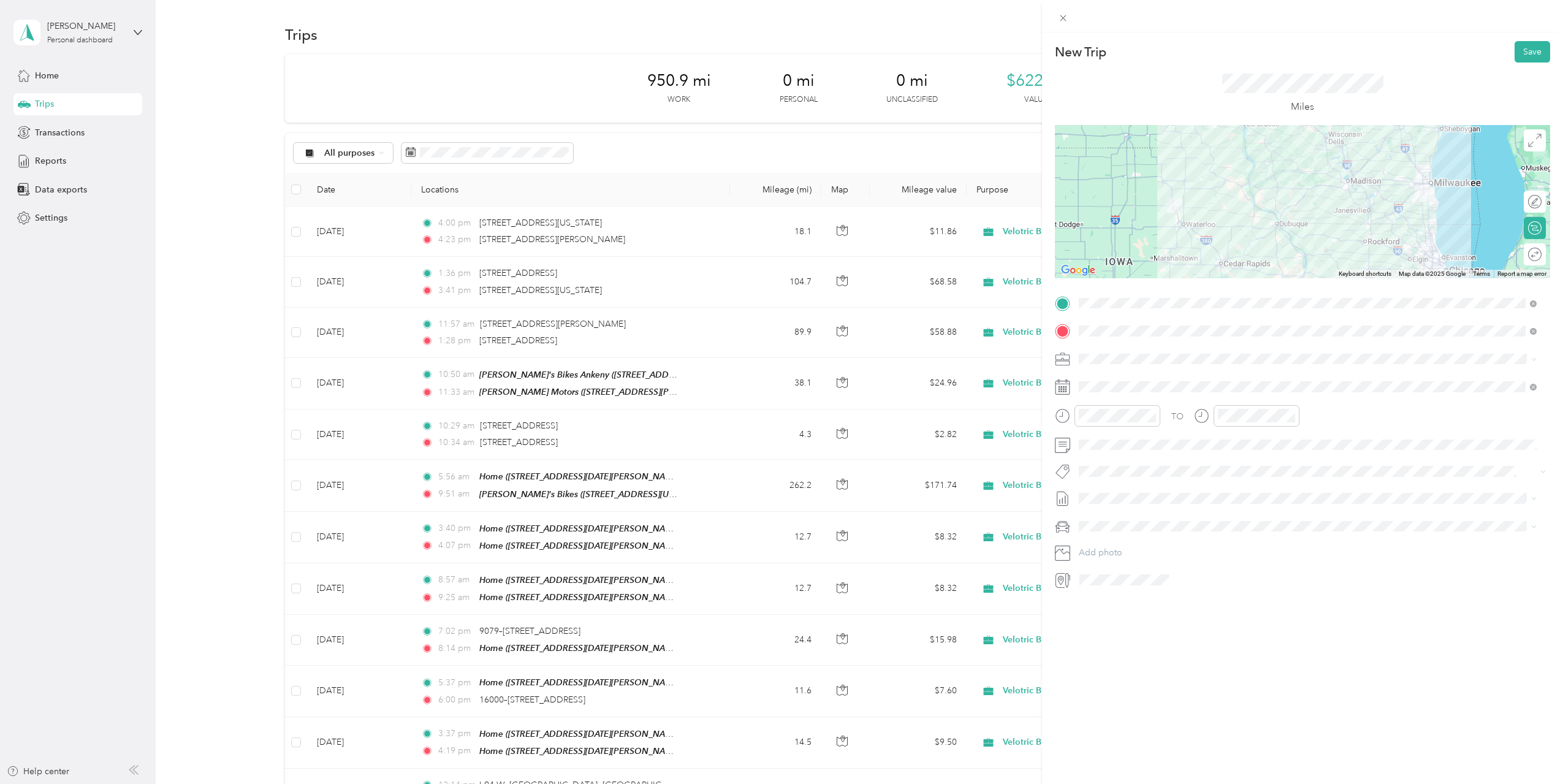
click at [1147, 549] on li "[DATE] Draft" at bounding box center [1307, 554] width 466 height 20
click at [1304, 650] on div "New Trip Save This trip cannot be edited because it is either under review, app…" at bounding box center [1302, 424] width 521 height 784
click at [1523, 56] on button "Save" at bounding box center [1532, 52] width 36 height 22
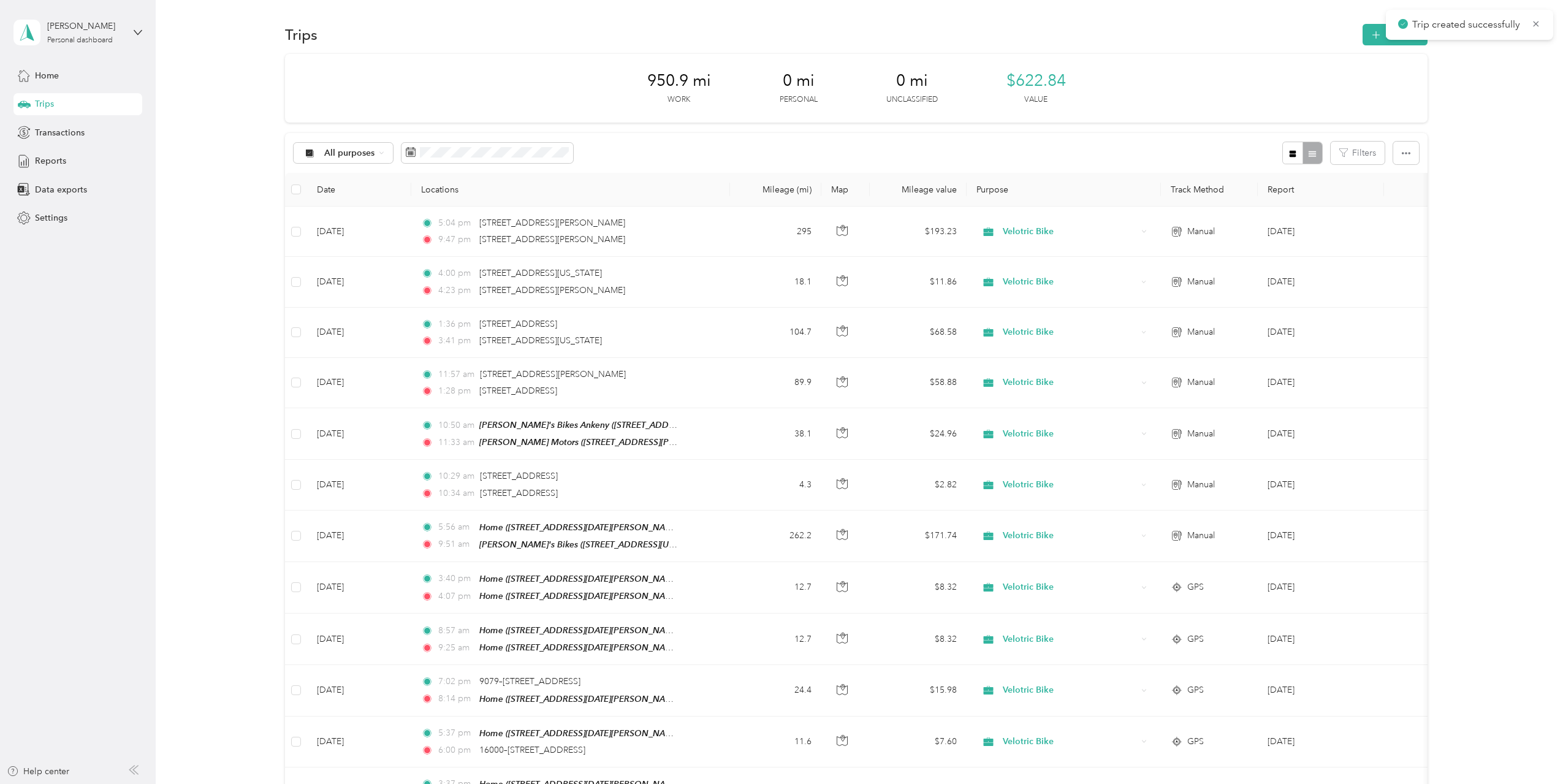
click at [1509, 134] on div "950.9 mi Work 0 mi Personal 0 mi Unclassified $622.84 Value All purposes Filter…" at bounding box center [856, 530] width 1371 height 952
click at [1378, 31] on span "button" at bounding box center [1376, 34] width 10 height 10
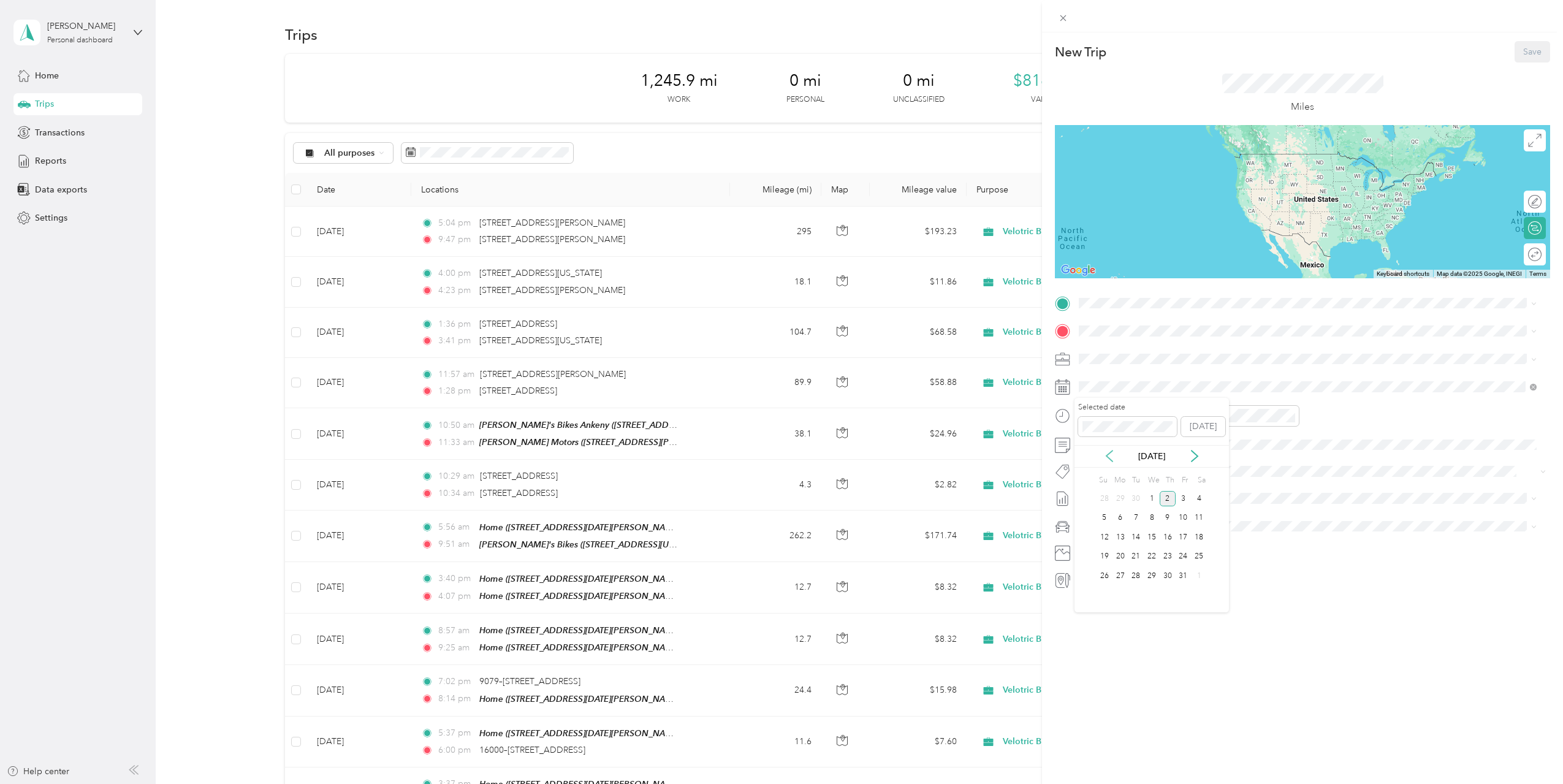
click at [1110, 459] on icon at bounding box center [1109, 456] width 6 height 11
click at [1173, 541] on div "18" at bounding box center [1168, 537] width 16 height 15
click at [1161, 341] on div "2031 West Ryan Road Oak Creek, Wisconsin 53154, United States" at bounding box center [1308, 342] width 450 height 17
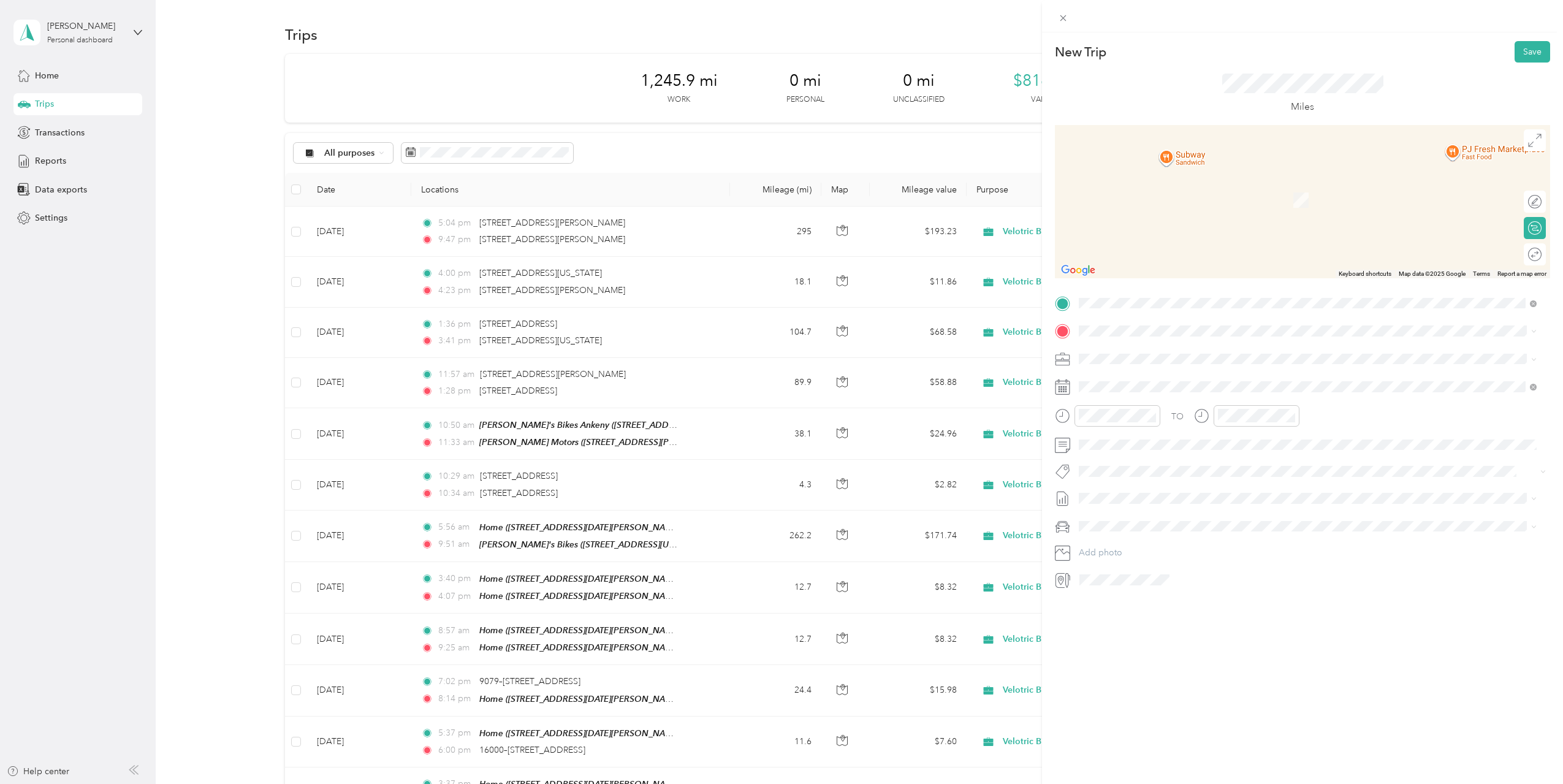
click at [1242, 636] on div "New Trip Save This trip cannot be edited because it is either under review, app…" at bounding box center [1302, 424] width 521 height 784
click at [1169, 381] on span "1849 South Calhoun Road New Berlin, Wisconsin 53151, United States" at bounding box center [1197, 375] width 190 height 11
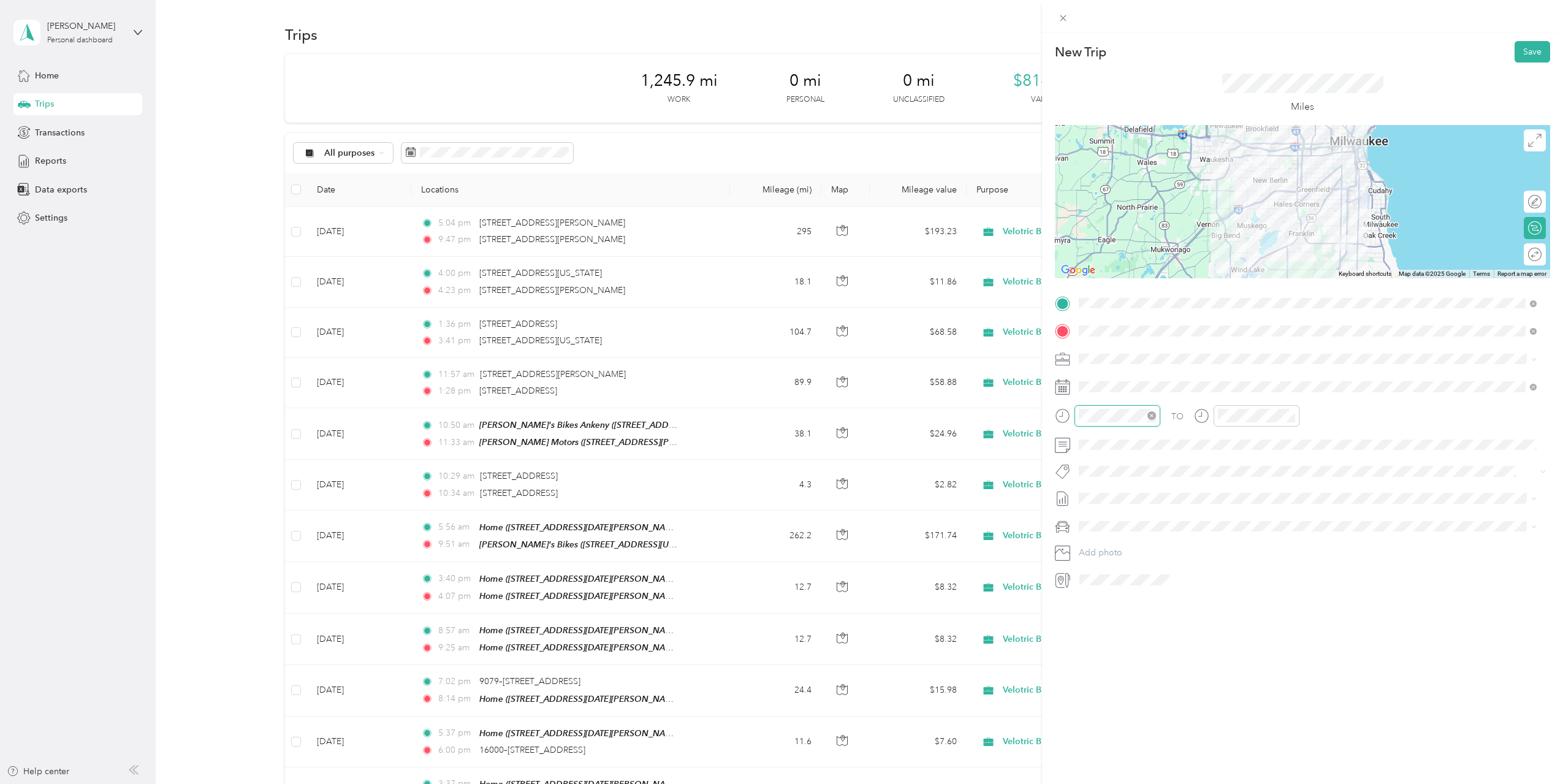
click at [1075, 417] on div at bounding box center [1117, 415] width 86 height 22
click at [1095, 525] on div "09" at bounding box center [1092, 523] width 29 height 17
click at [1165, 443] on div "AM" at bounding box center [1161, 443] width 29 height 17
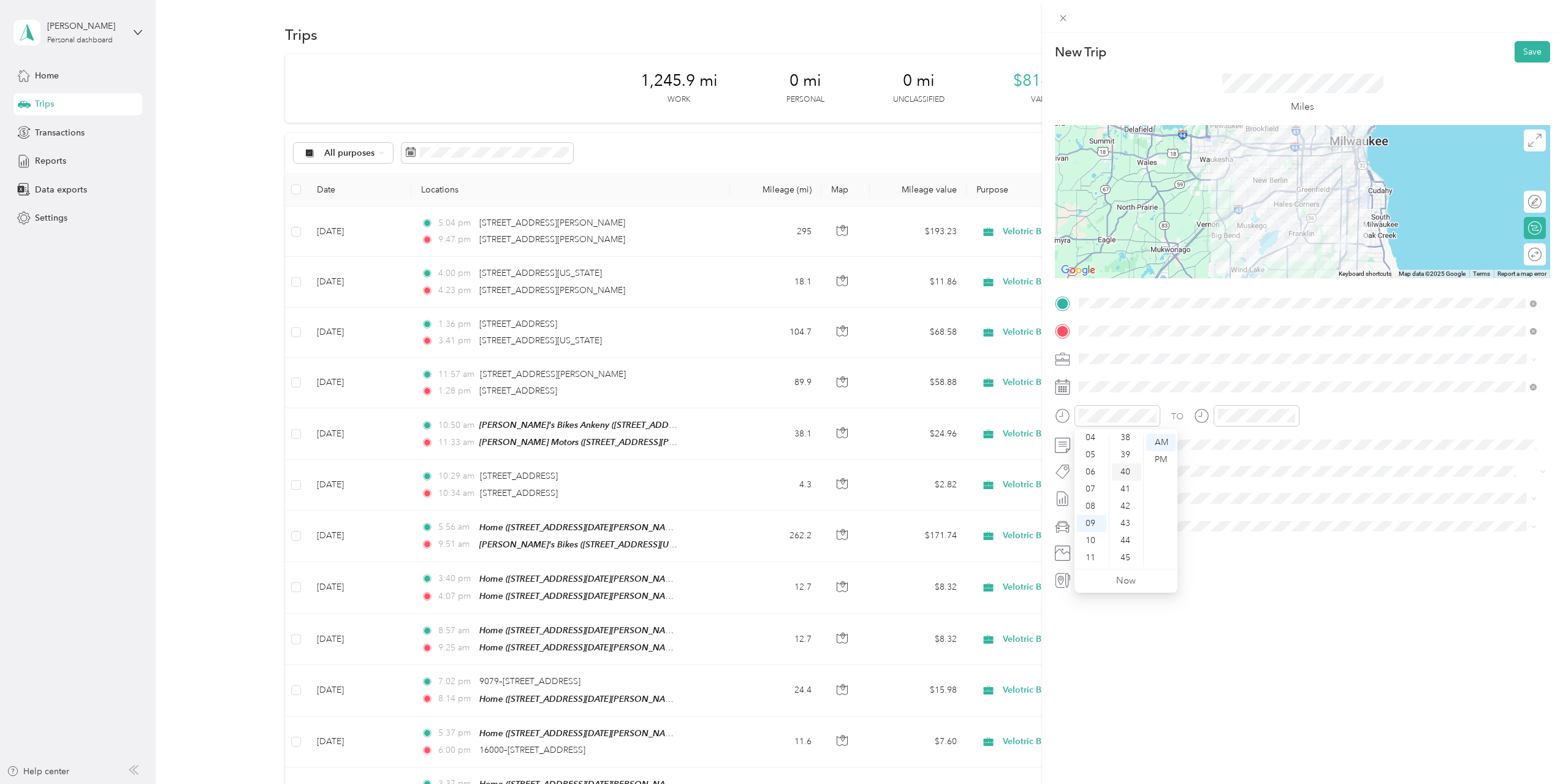
click at [1129, 472] on div "40" at bounding box center [1127, 472] width 29 height 17
click at [1232, 524] on div "09" at bounding box center [1230, 523] width 29 height 17
click at [1297, 443] on div "AM" at bounding box center [1299, 443] width 29 height 17
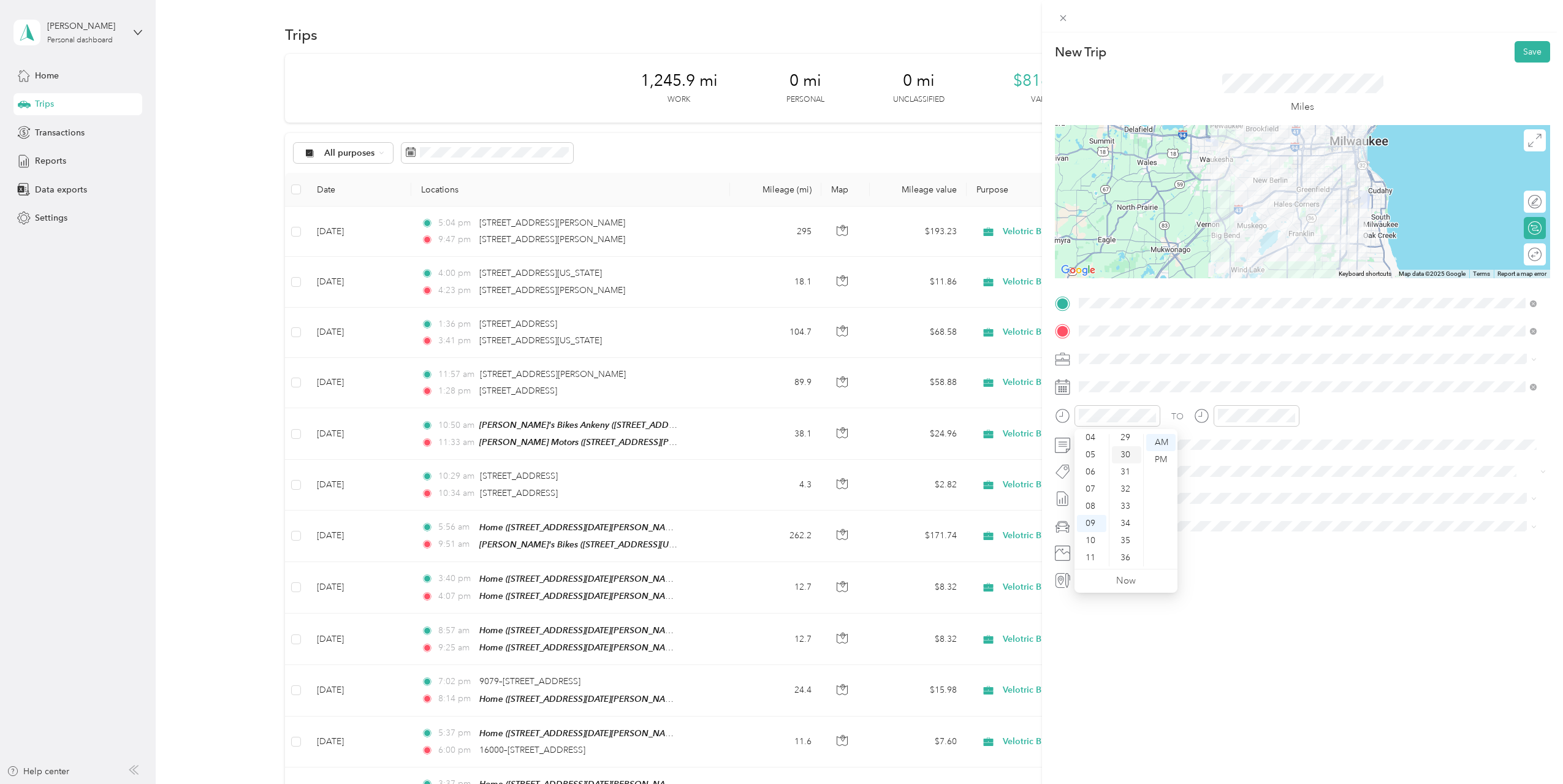
click at [1126, 454] on div "30" at bounding box center [1127, 454] width 29 height 17
click at [1266, 505] on div "56" at bounding box center [1265, 506] width 29 height 17
click at [1252, 677] on div "New Trip Save This trip cannot be edited because it is either under review, app…" at bounding box center [1302, 424] width 521 height 784
click at [1143, 555] on span "[DATE] Draft" at bounding box center [1308, 558] width 450 height 11
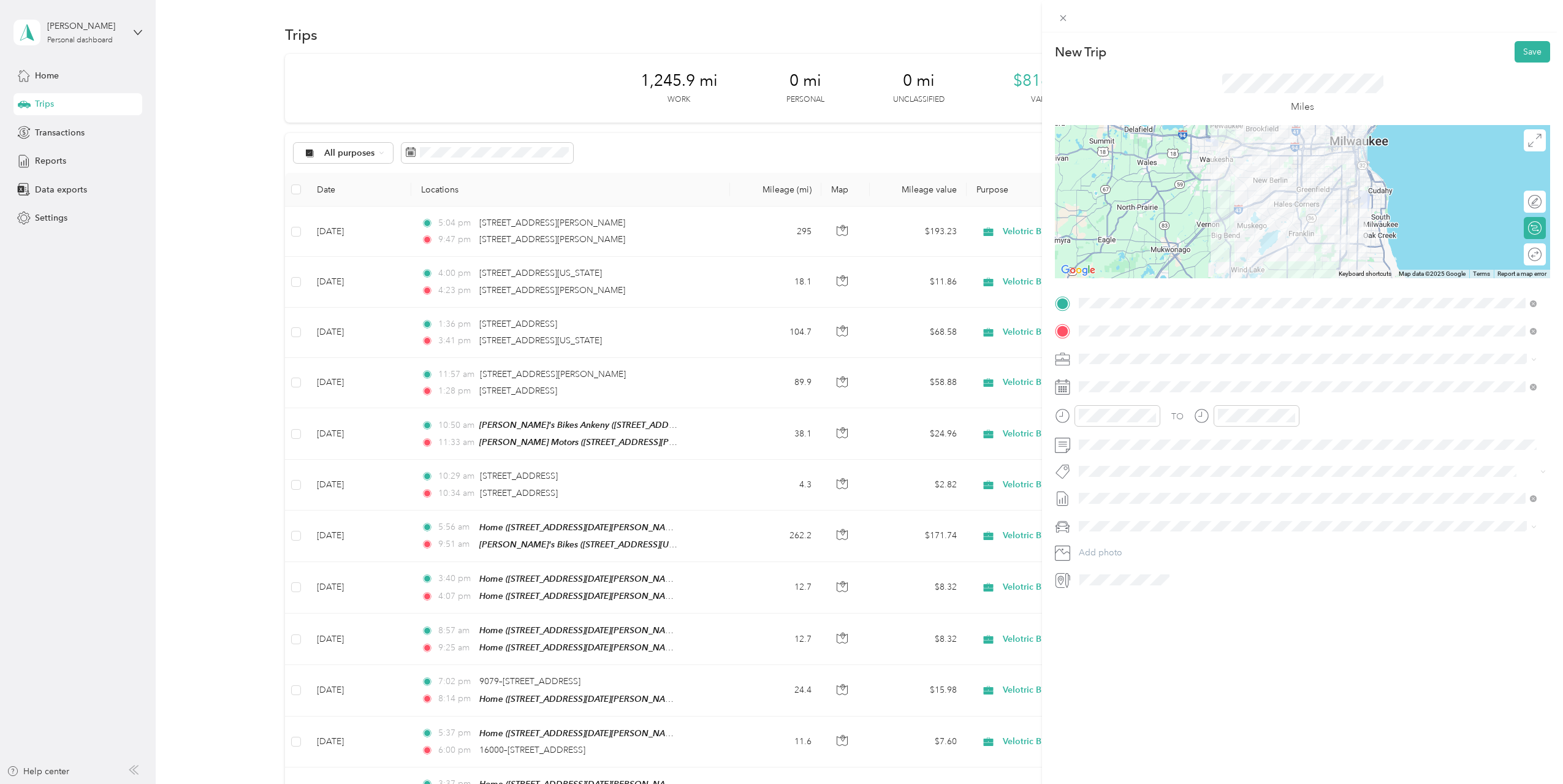
click at [1316, 663] on div "New Trip Save This trip cannot be edited because it is either under review, app…" at bounding box center [1302, 424] width 521 height 784
click at [1525, 50] on button "Save" at bounding box center [1532, 52] width 36 height 22
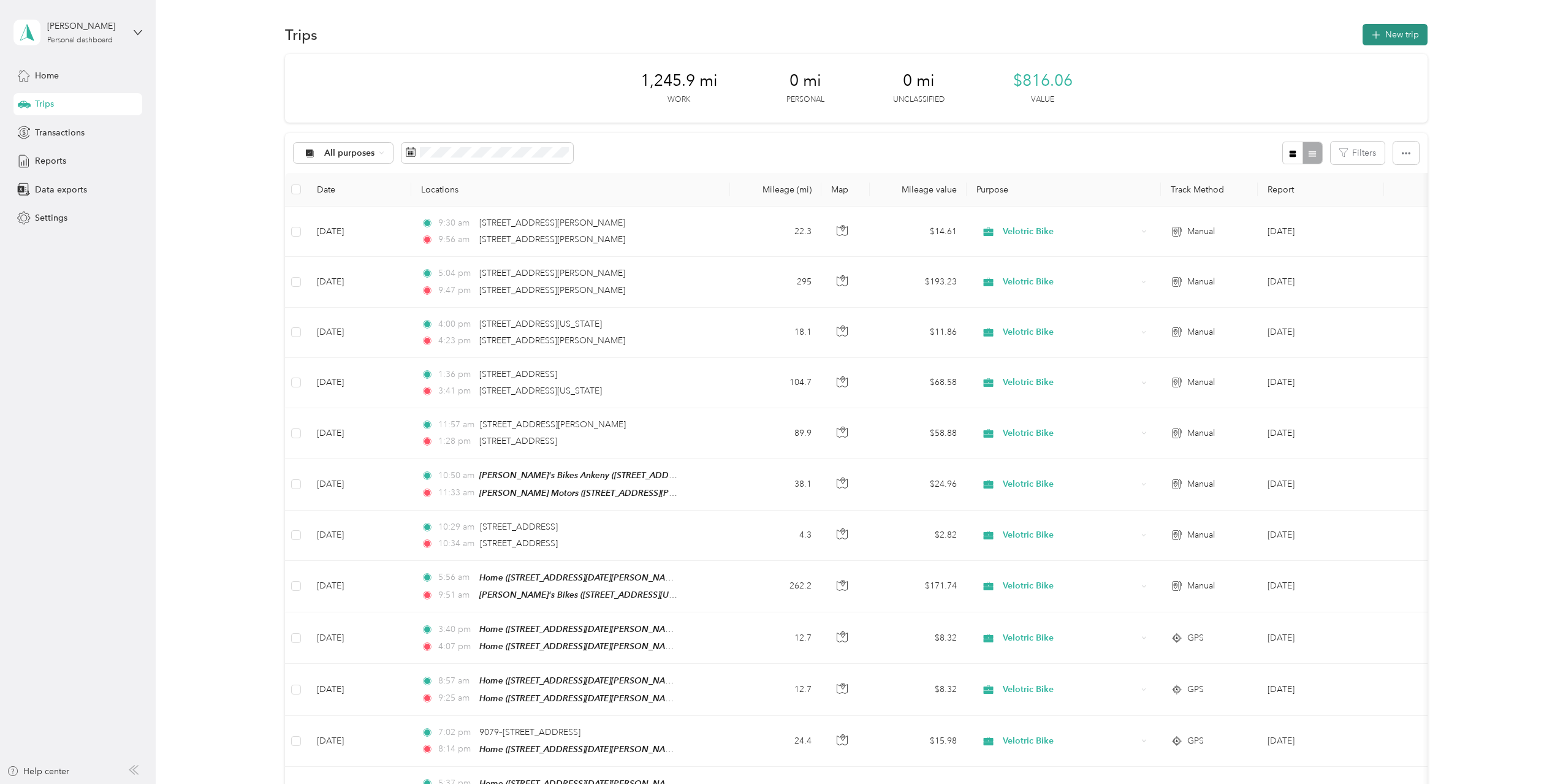
click at [1394, 34] on button "New trip" at bounding box center [1395, 34] width 65 height 22
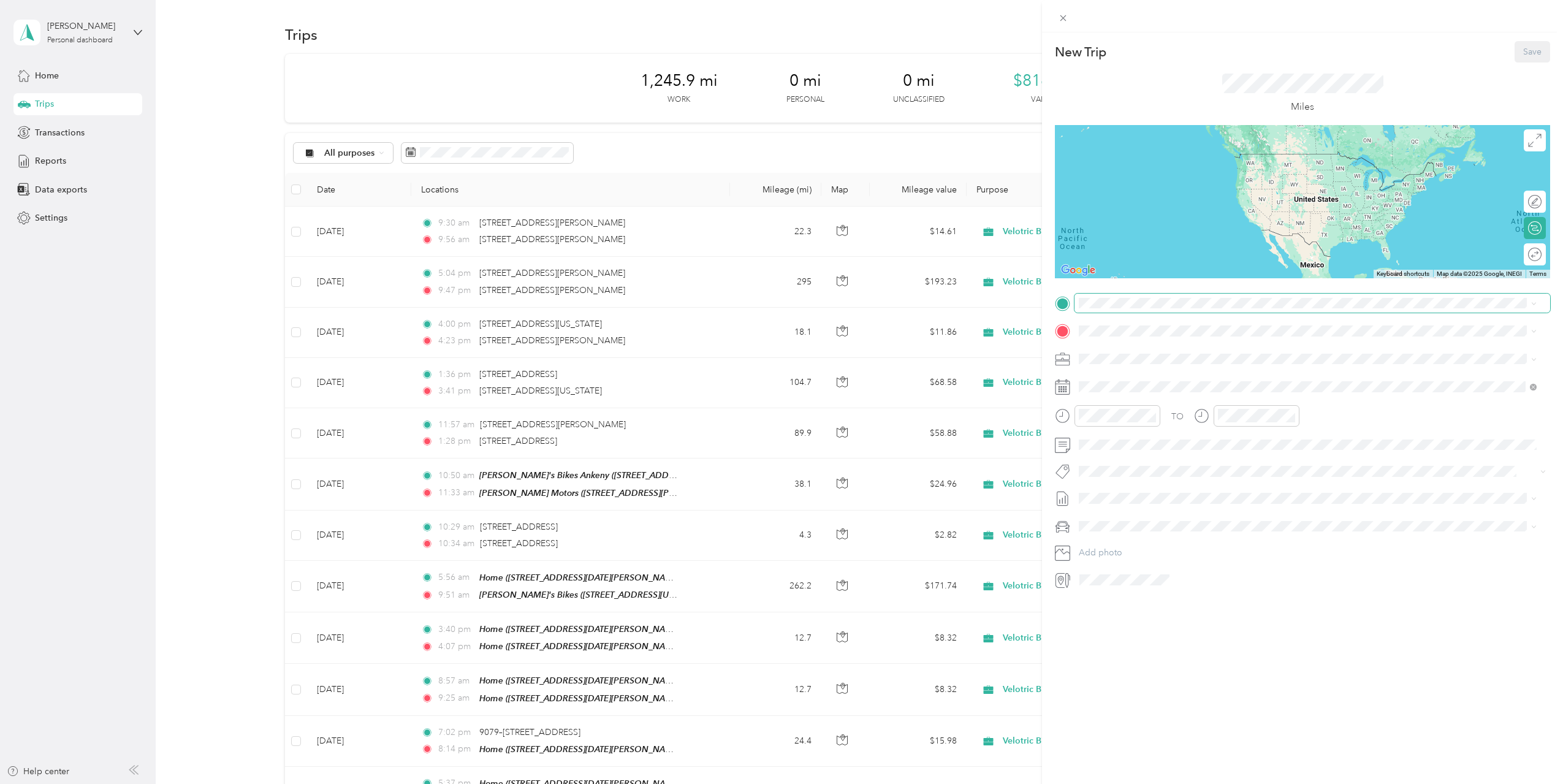
click at [1129, 309] on span at bounding box center [1312, 303] width 475 height 20
click at [1189, 346] on span "1849 South Calhoun Road New Berlin, Wisconsin 53151, United States" at bounding box center [1197, 348] width 190 height 11
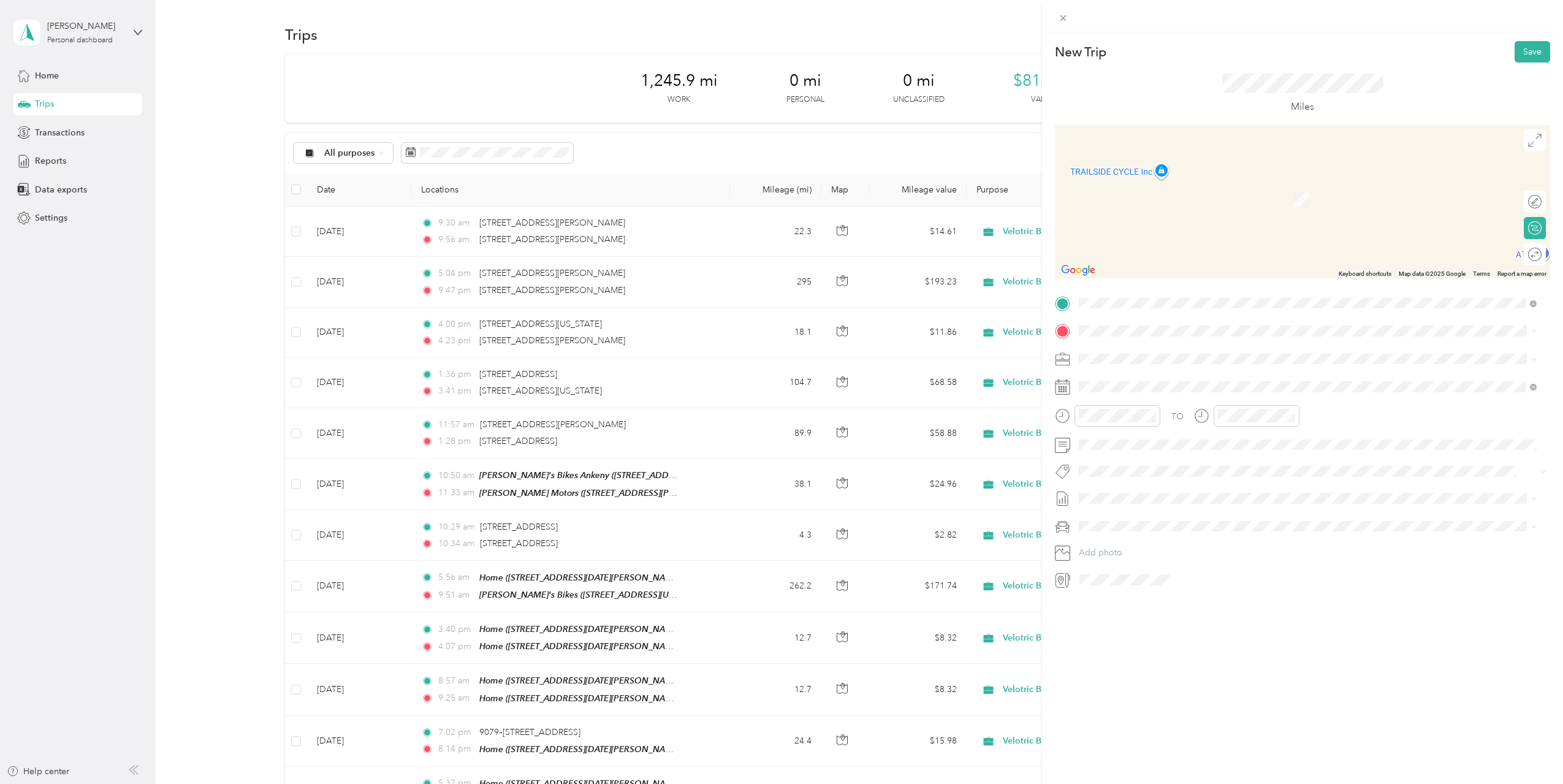
click at [1143, 380] on span "1013 West Lincoln Avenue Milwaukee, Wisconsin 53215, United States" at bounding box center [1164, 374] width 123 height 11
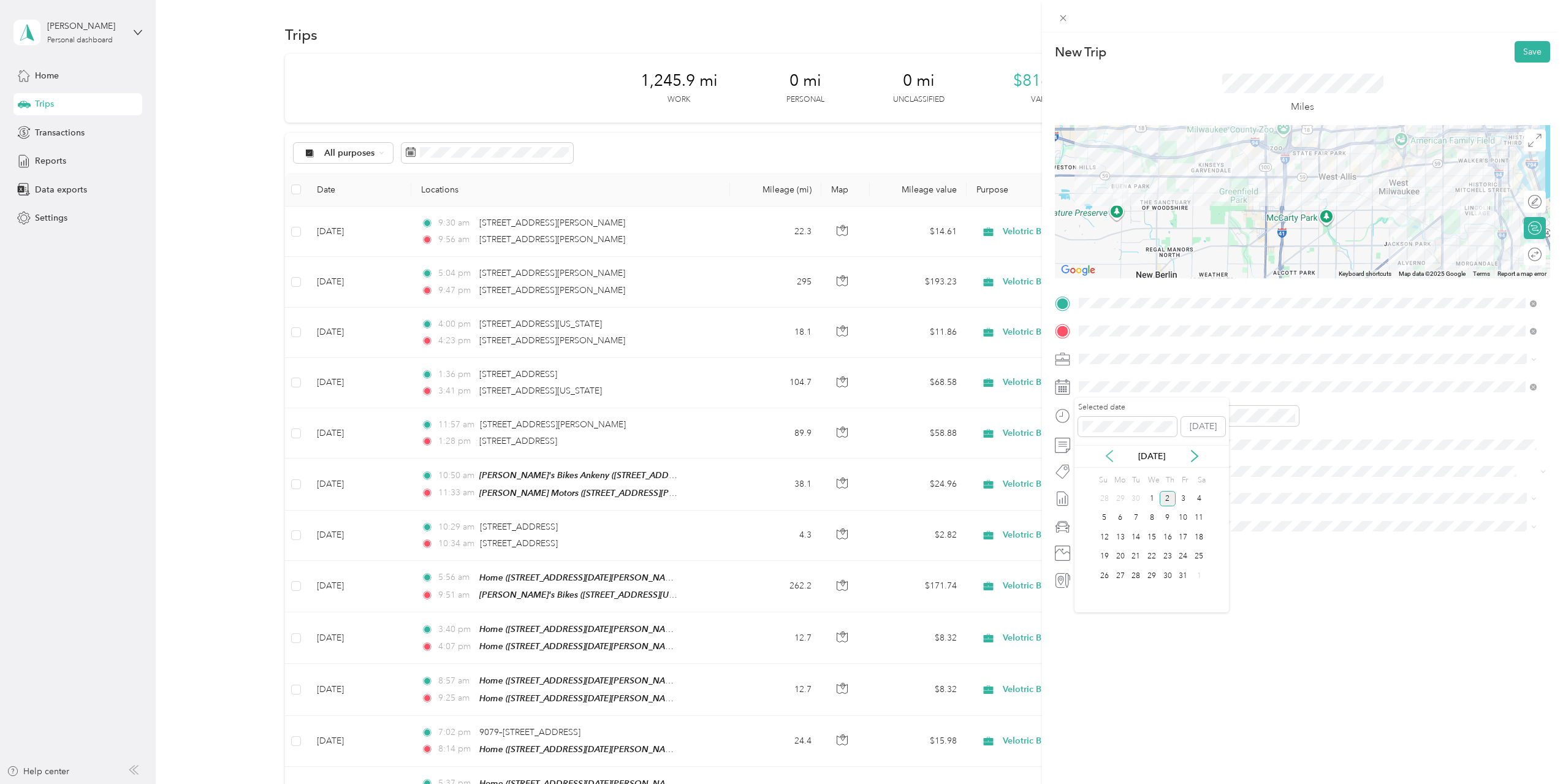
click at [1111, 456] on icon at bounding box center [1110, 456] width 13 height 13
click at [1166, 537] on div "18" at bounding box center [1168, 537] width 16 height 15
click at [1074, 418] on div at bounding box center [1107, 415] width 105 height 22
click at [1155, 439] on div "AM" at bounding box center [1161, 443] width 29 height 17
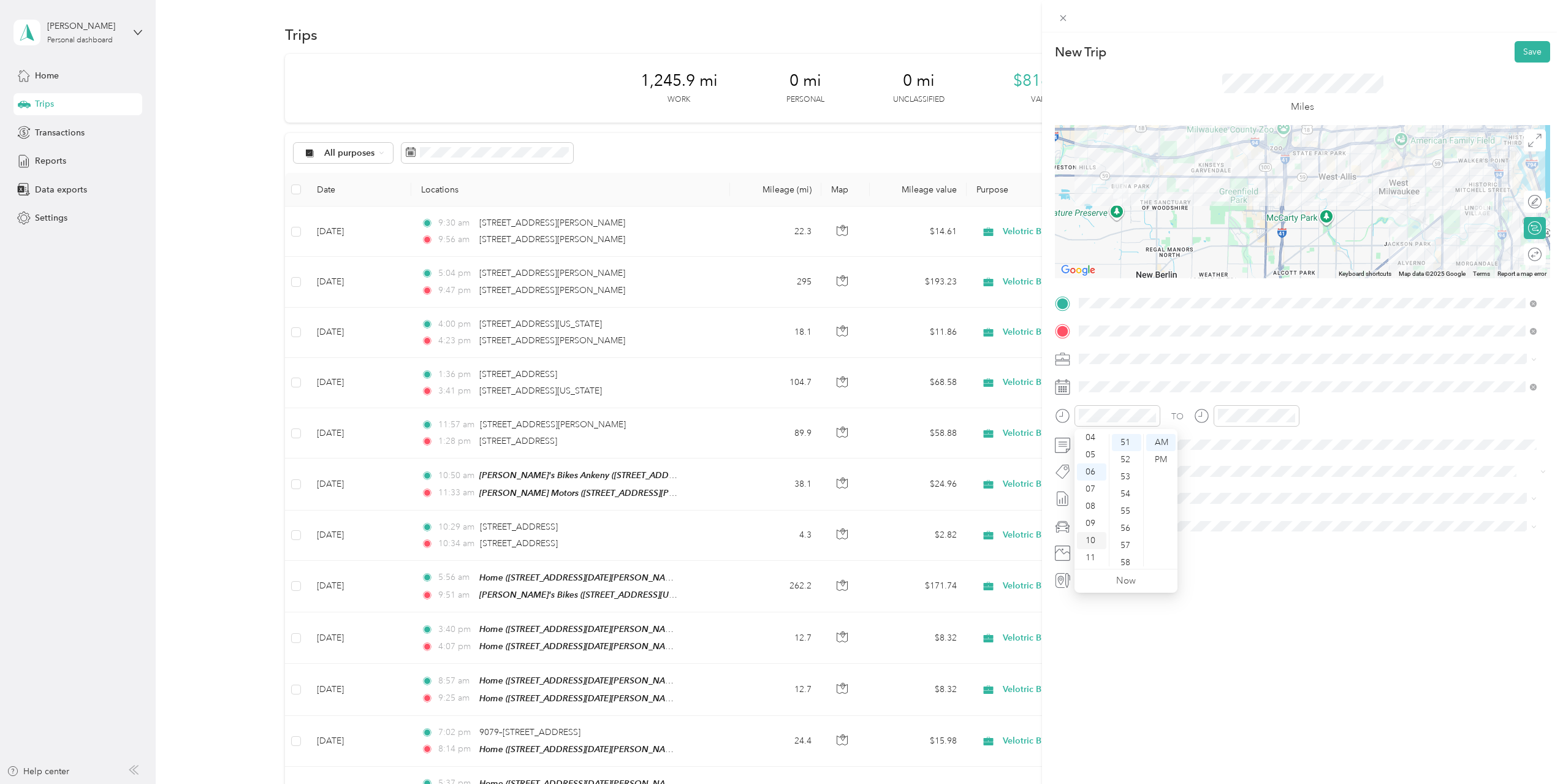
click at [1094, 540] on div "10" at bounding box center [1092, 540] width 29 height 17
click at [1130, 489] on div "10" at bounding box center [1127, 491] width 29 height 17
click at [1295, 440] on div "AM" at bounding box center [1299, 443] width 29 height 17
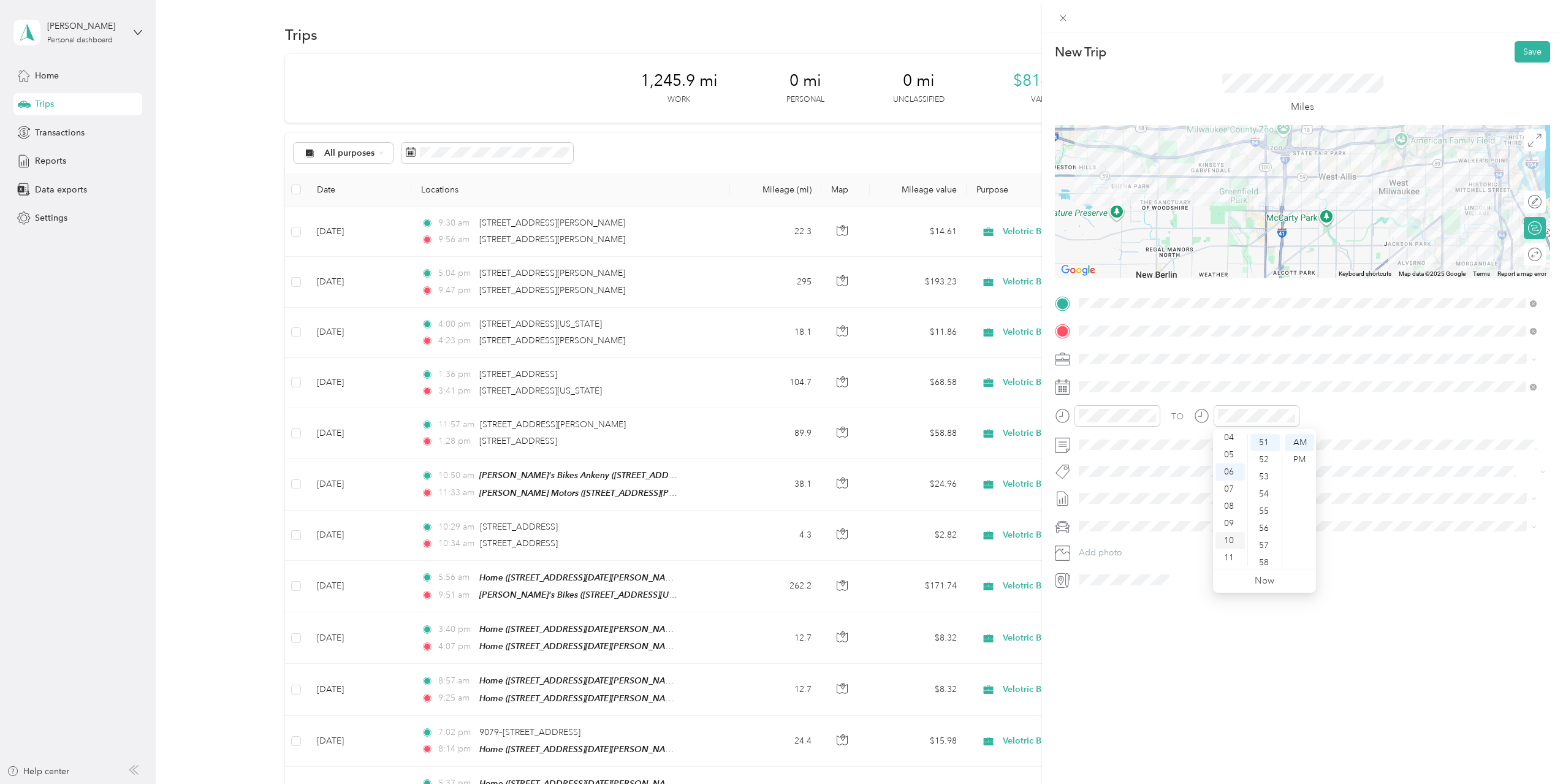
click at [1230, 539] on div "10" at bounding box center [1230, 540] width 29 height 17
click at [1267, 436] on div "33" at bounding box center [1265, 440] width 29 height 17
click at [1352, 633] on div "New Trip Save This trip cannot be edited because it is either under review, app…" at bounding box center [1302, 424] width 521 height 784
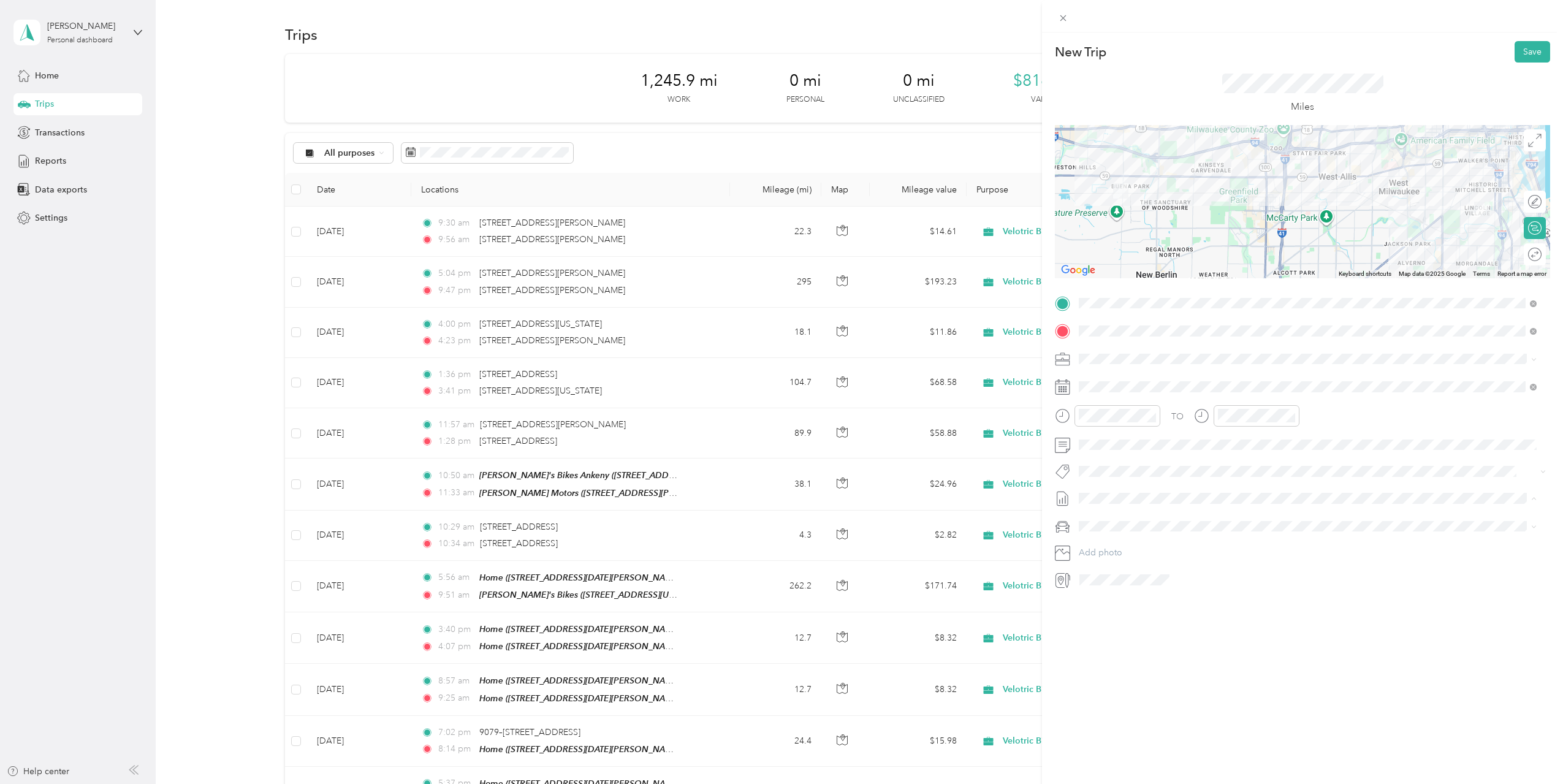
click at [1154, 554] on span "Sep 2025 Draft" at bounding box center [1308, 558] width 450 height 11
click at [1247, 649] on div "New Trip Save This trip cannot be edited because it is either under review, app…" at bounding box center [1302, 424] width 521 height 784
click at [1522, 53] on button "Save" at bounding box center [1532, 52] width 36 height 22
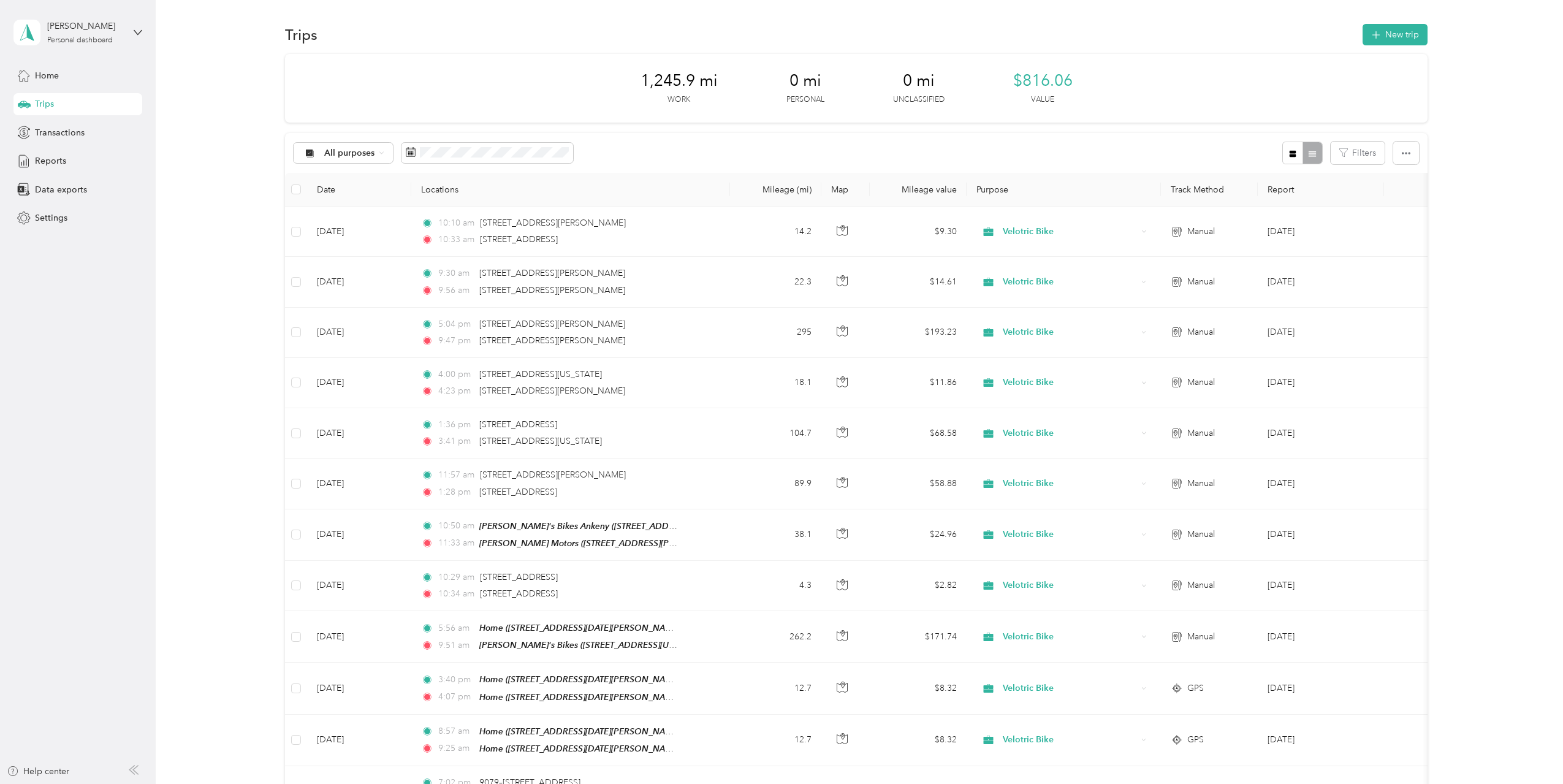
click at [1491, 117] on div "1,245.9 mi Work 0 mi Personal 0 mi Unclassified $816.06 Value All purposes Filt…" at bounding box center [856, 581] width 1371 height 1054
click at [1389, 38] on button "New trip" at bounding box center [1395, 34] width 65 height 22
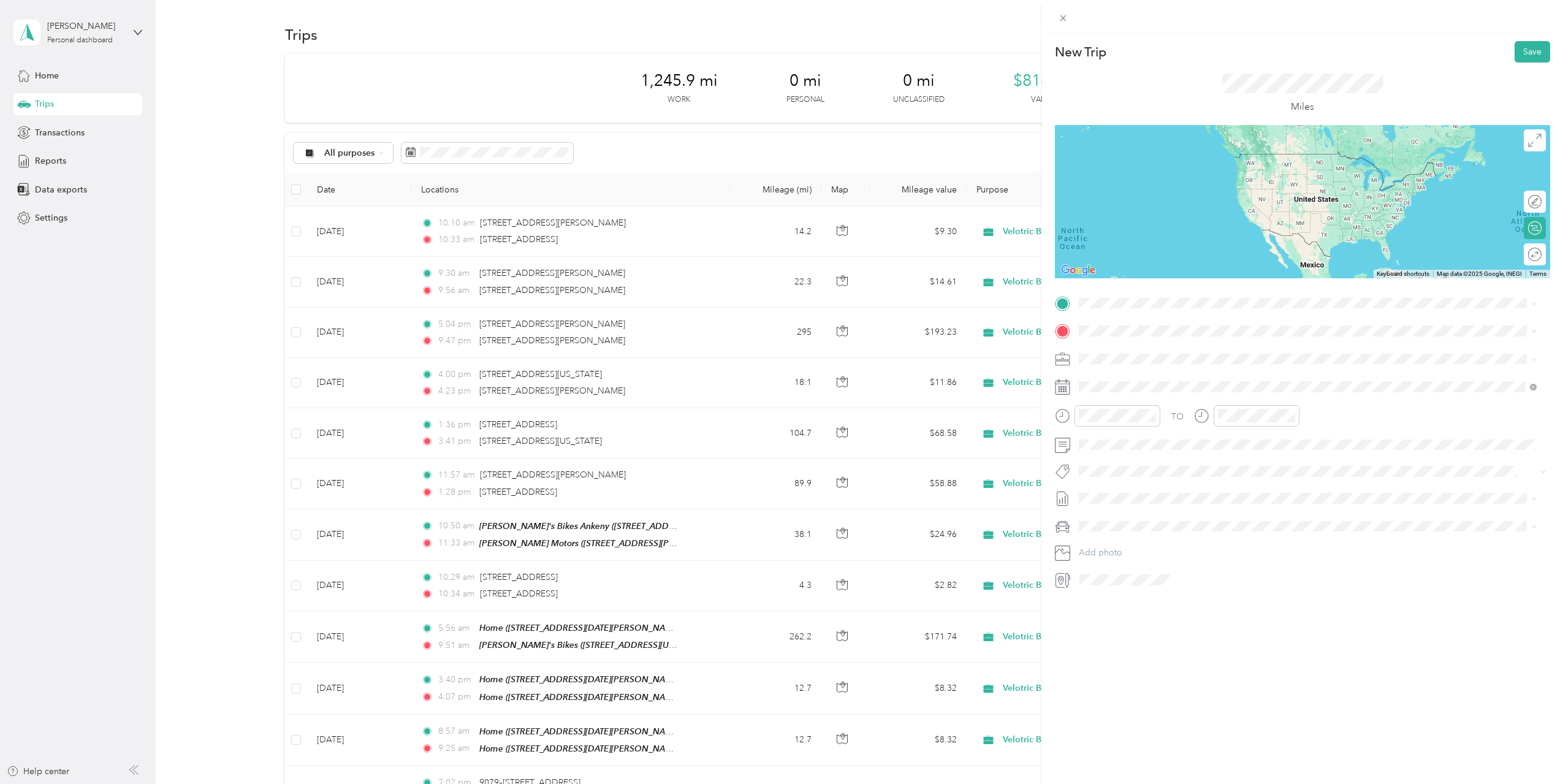
click at [1215, 346] on span "1013 West Lincoln Avenue Milwaukee, Wisconsin 53215, United States" at bounding box center [1164, 343] width 123 height 11
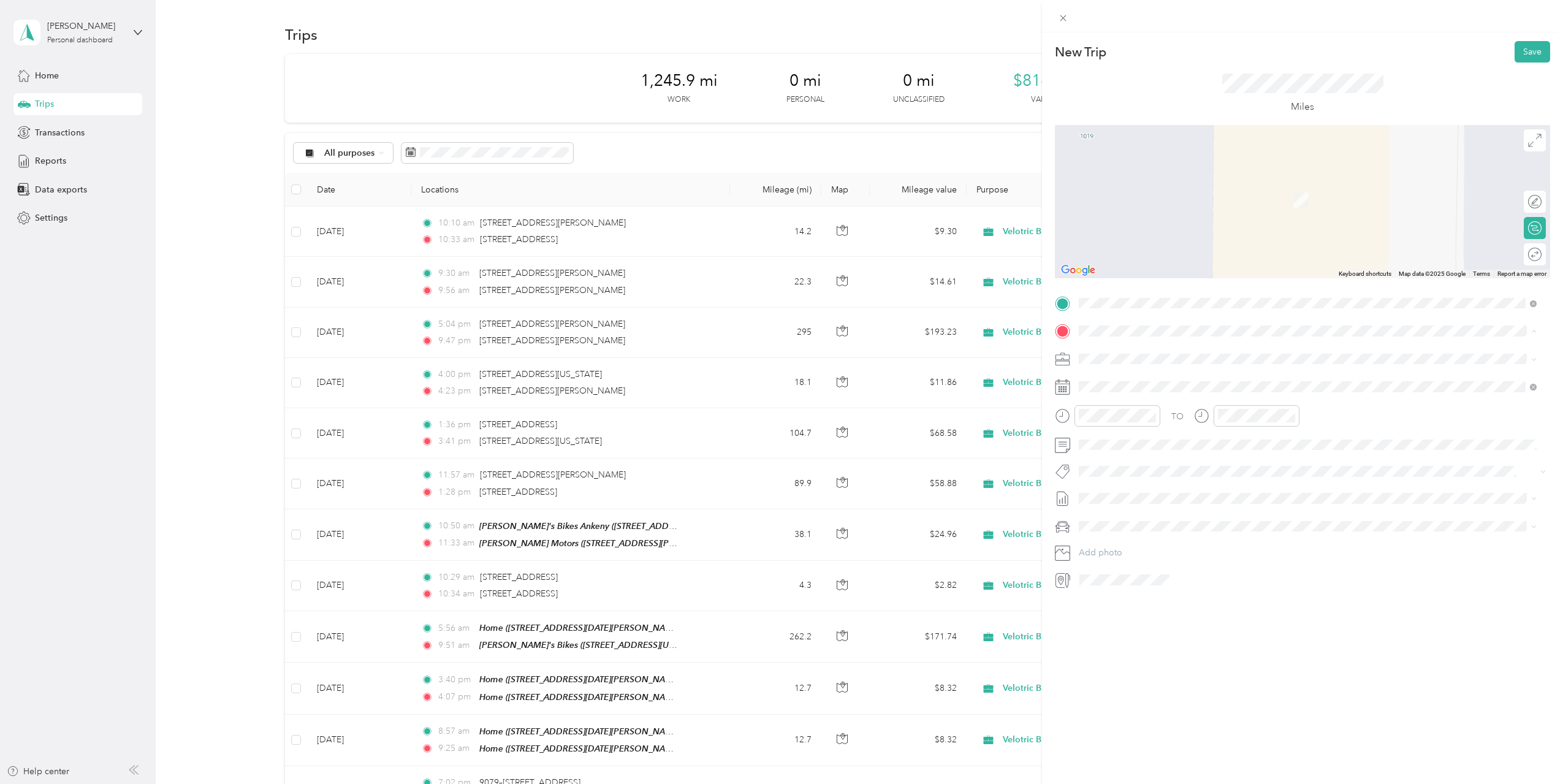
click at [1152, 367] on li "1327 North Wright Road Janesville, Wisconsin 53546, United States" at bounding box center [1307, 376] width 466 height 25
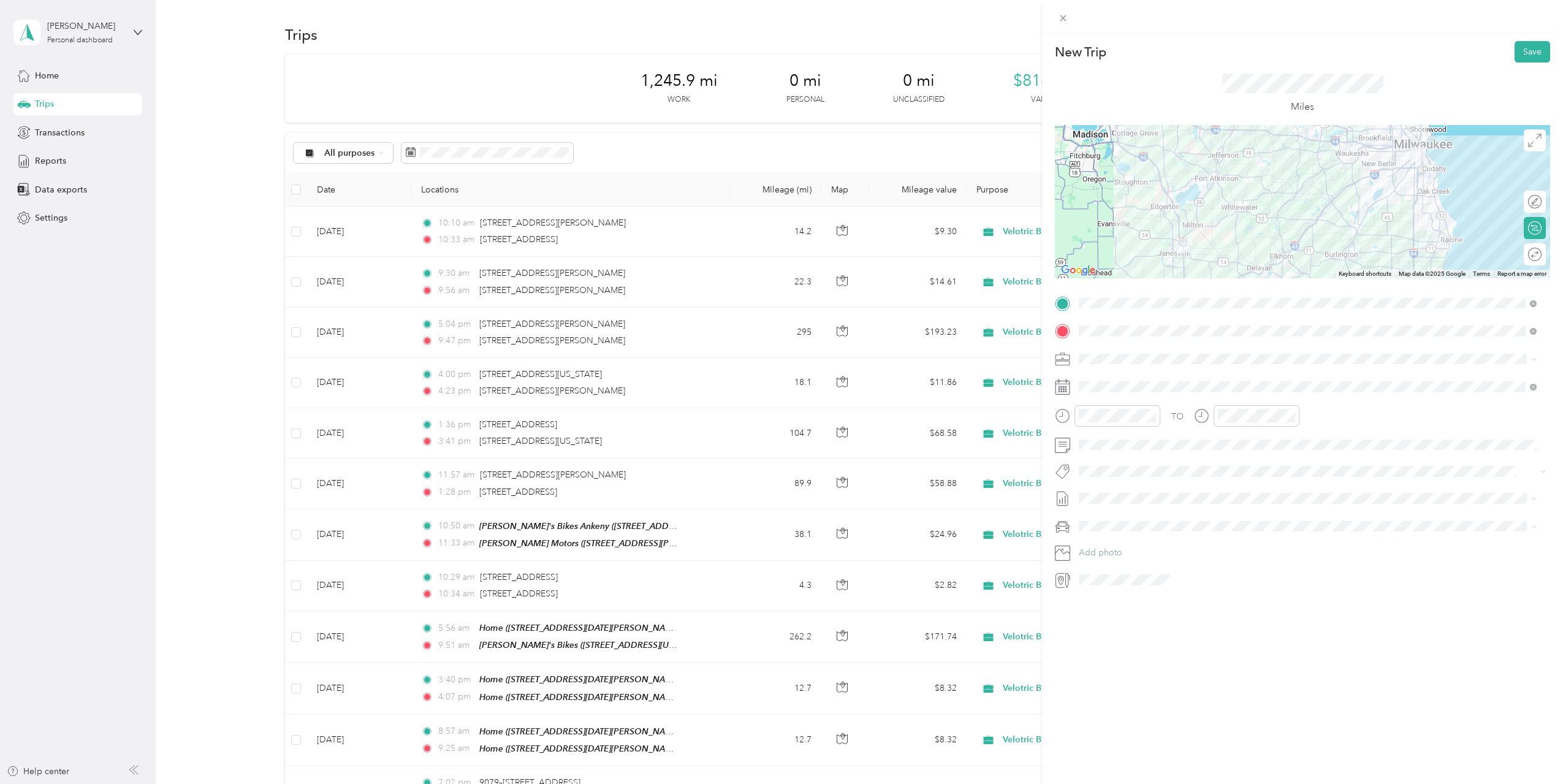
click at [1257, 665] on div "New Trip Save This trip cannot be edited because it is either under review, app…" at bounding box center [1302, 424] width 521 height 784
click at [1077, 418] on div at bounding box center [1117, 415] width 86 height 22
click at [1162, 440] on div "AM" at bounding box center [1161, 443] width 29 height 17
click at [1094, 541] on div "10" at bounding box center [1092, 540] width 29 height 17
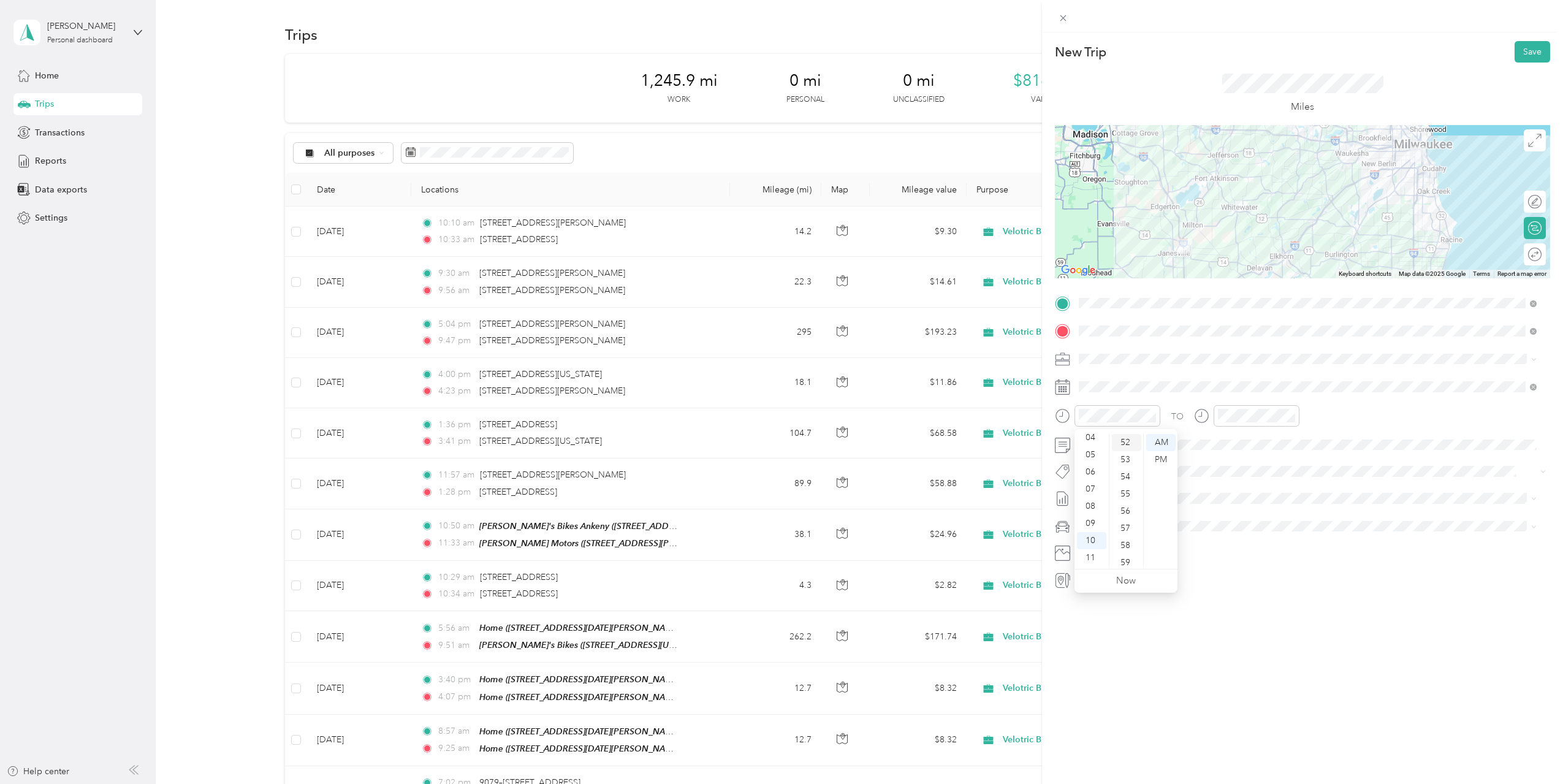
click at [1127, 443] on div "52" at bounding box center [1127, 443] width 29 height 17
click at [1307, 440] on div "AM" at bounding box center [1299, 443] width 29 height 17
click at [1231, 558] on div "11" at bounding box center [1230, 558] width 29 height 17
click at [1232, 436] on div "12" at bounding box center [1230, 443] width 29 height 17
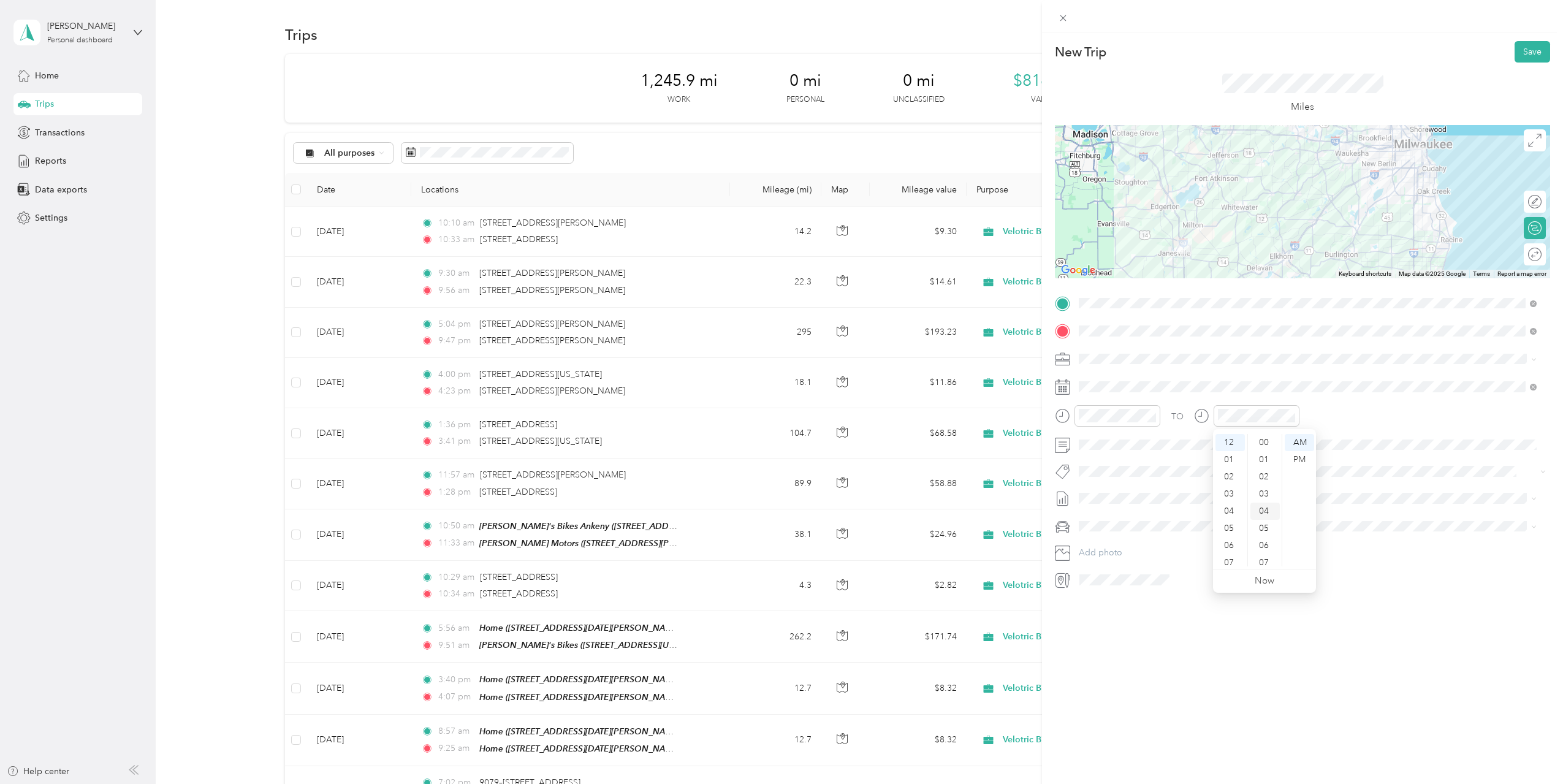
click at [1263, 514] on div "04" at bounding box center [1265, 511] width 29 height 17
click at [1217, 666] on div "New Trip Save This trip cannot be edited because it is either under review, app…" at bounding box center [1302, 424] width 521 height 784
click at [1232, 438] on div "12" at bounding box center [1230, 443] width 29 height 17
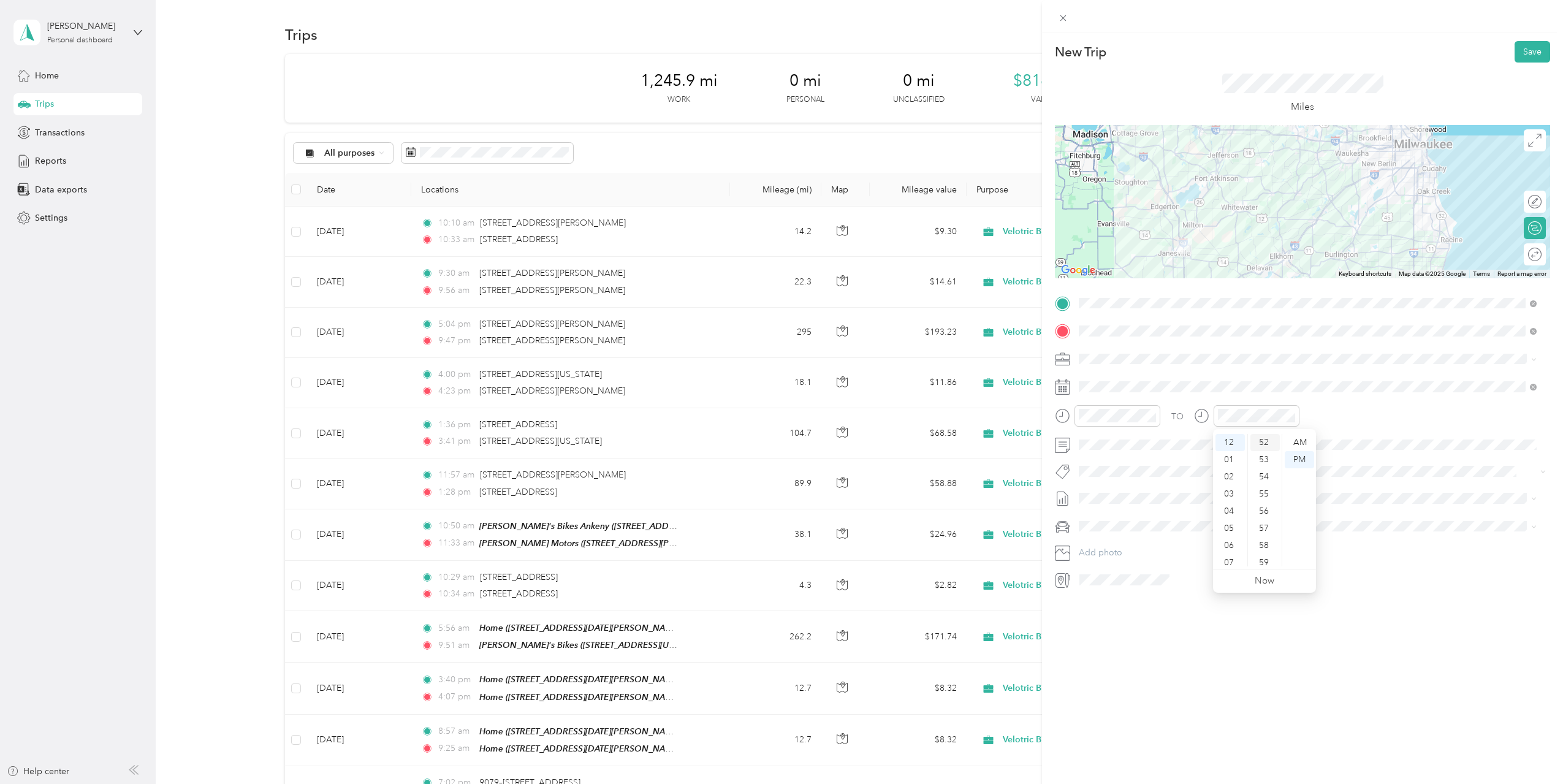
click at [1258, 441] on div "52" at bounding box center [1265, 443] width 29 height 17
click at [1280, 615] on div "New Trip Save This trip cannot be edited because it is either under review, app…" at bounding box center [1302, 424] width 521 height 784
click at [1280, 617] on div "New Trip Save This trip cannot be edited because it is either under review, app…" at bounding box center [1302, 424] width 521 height 784
click at [1112, 459] on icon at bounding box center [1110, 456] width 13 height 13
drag, startPoint x: 1152, startPoint y: 539, endPoint x: 1167, endPoint y: 539, distance: 15.0
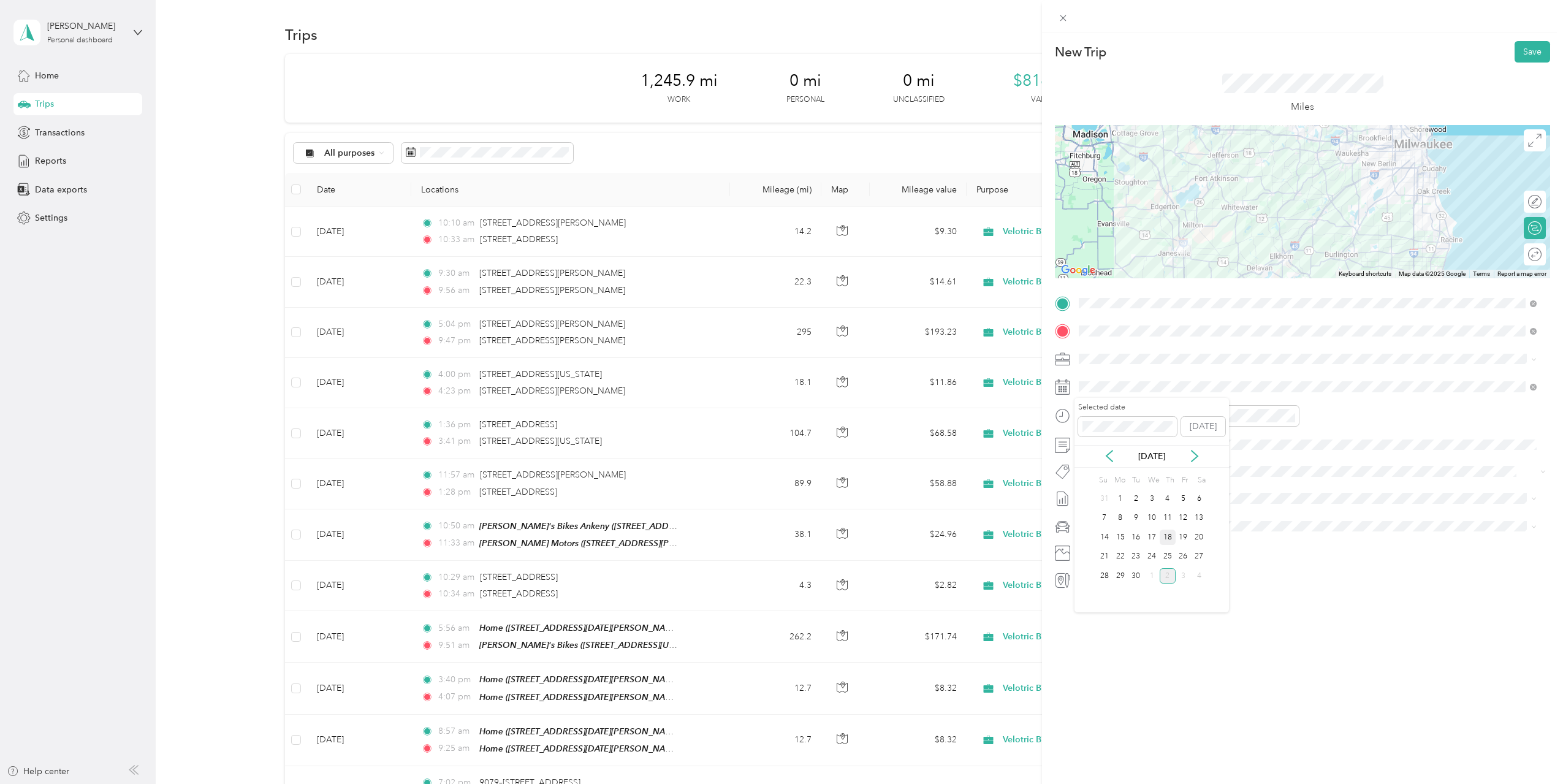
click at [1167, 539] on div "14 15 16 17 18 19 20" at bounding box center [1152, 537] width 110 height 20
click at [1167, 539] on div "18" at bounding box center [1168, 537] width 16 height 15
click at [1275, 627] on div "New Trip Save This trip cannot be edited because it is either under review, app…" at bounding box center [1302, 424] width 521 height 784
click at [1229, 439] on div "12" at bounding box center [1230, 443] width 29 height 17
click at [1266, 507] on div "04" at bounding box center [1265, 511] width 29 height 17
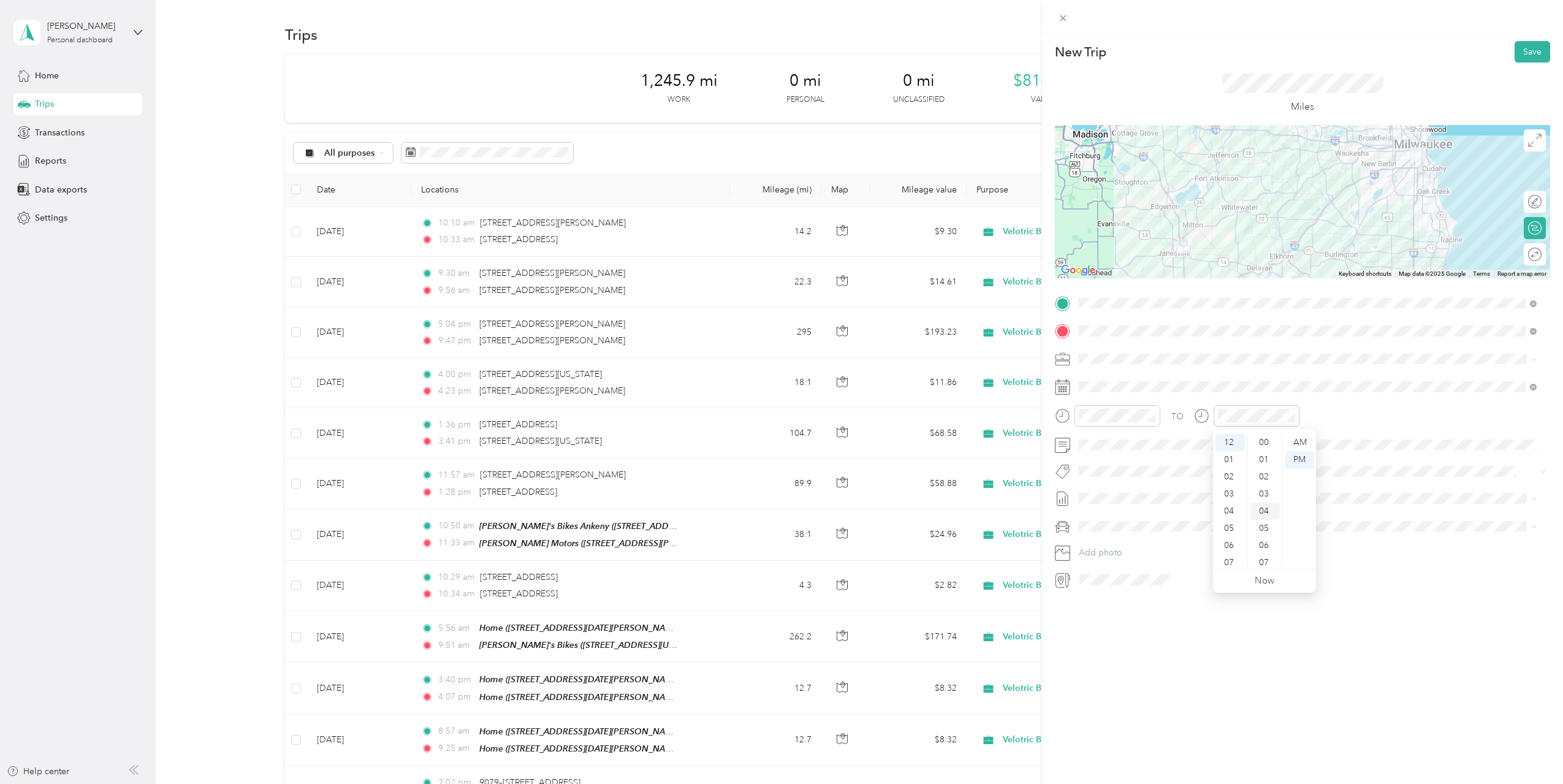
scroll to position [68, 0]
click at [1271, 652] on div "New Trip Save This trip cannot be edited because it is either under review, app…" at bounding box center [1302, 424] width 521 height 784
click at [1162, 556] on span "Sep 2025 Draft" at bounding box center [1308, 558] width 450 height 11
click at [1246, 647] on div "New Trip Save This trip cannot be edited because it is either under review, app…" at bounding box center [1302, 424] width 521 height 784
click at [1526, 52] on button "Save" at bounding box center [1532, 52] width 36 height 22
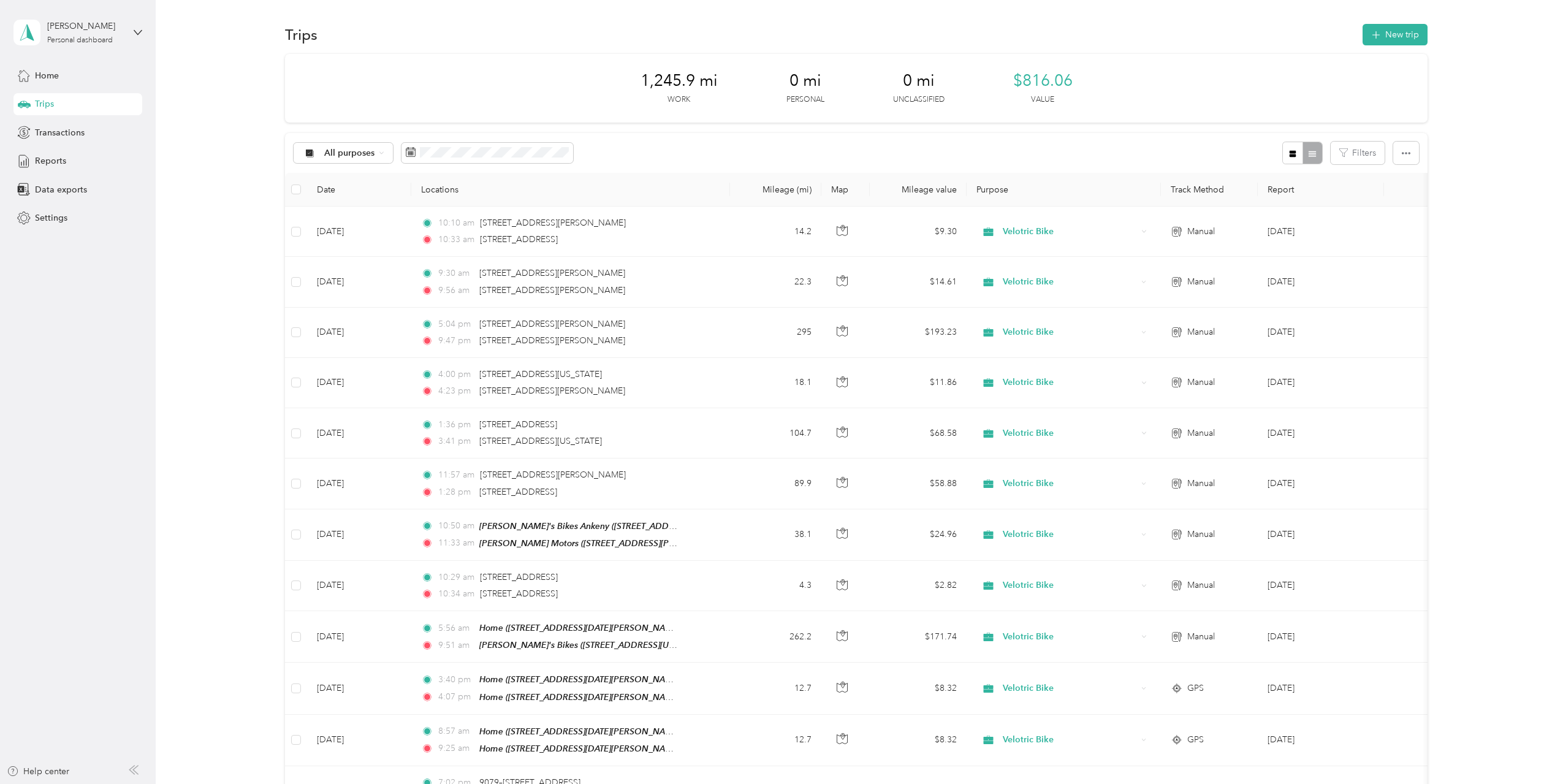
click at [1433, 210] on div "1,245.9 mi Work 0 mi Personal 0 mi Unclassified $816.06 Value All purposes Filt…" at bounding box center [856, 581] width 1371 height 1054
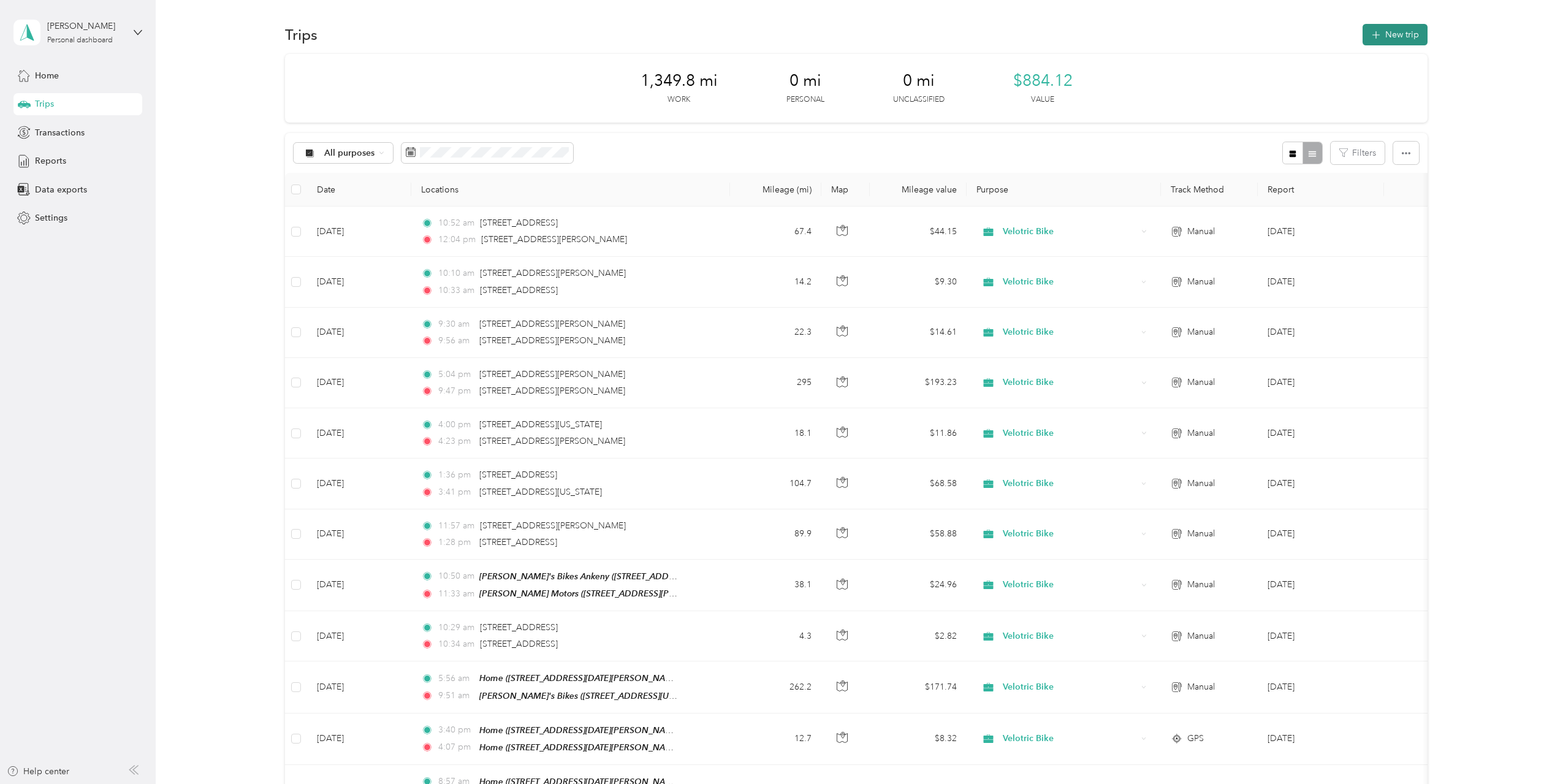
click at [1398, 32] on button "New trip" at bounding box center [1395, 34] width 65 height 22
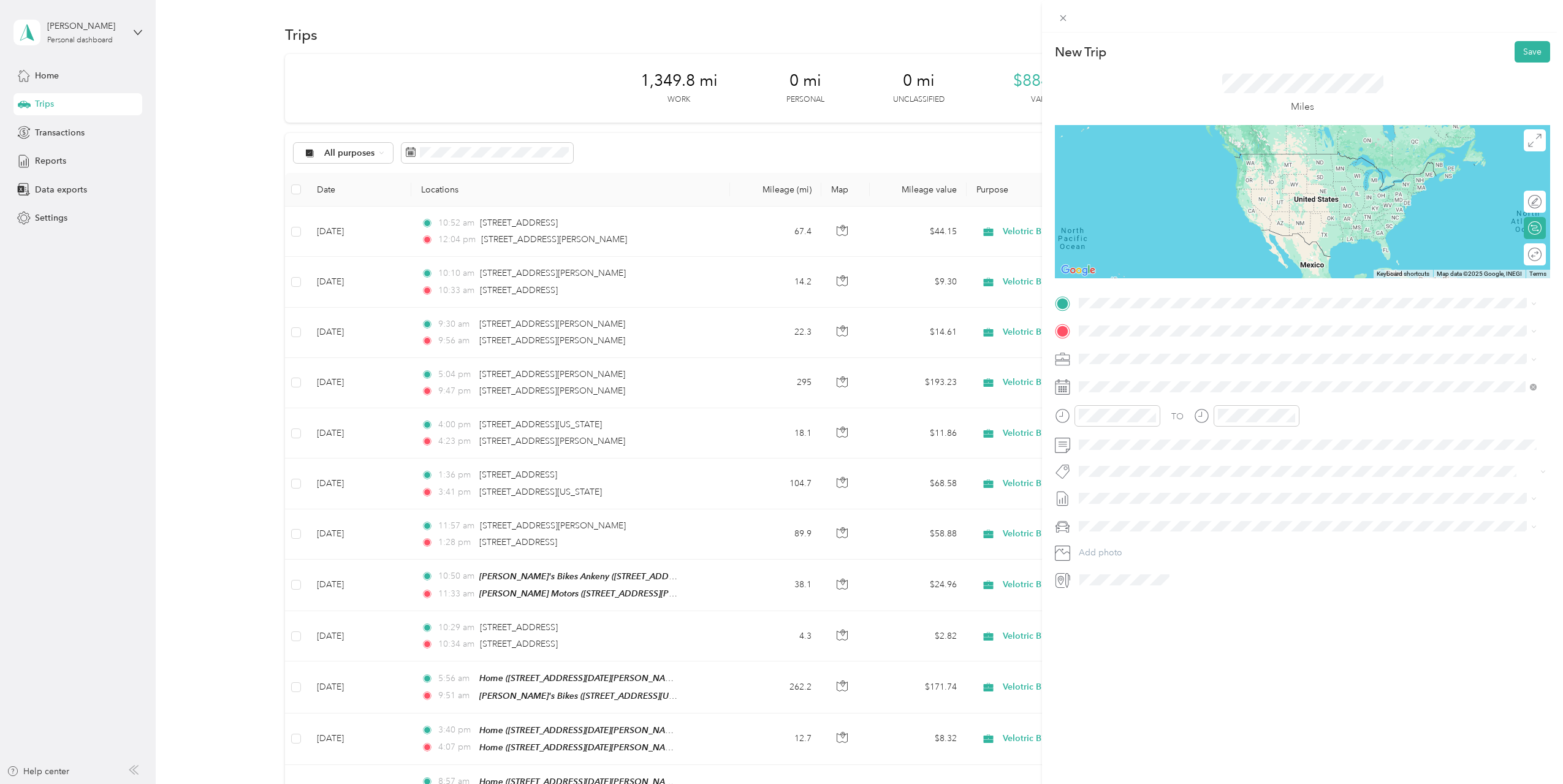
click at [1159, 379] on span "[STREET_ADDRESS][PERSON_NAME][US_STATE]" at bounding box center [1197, 374] width 190 height 11
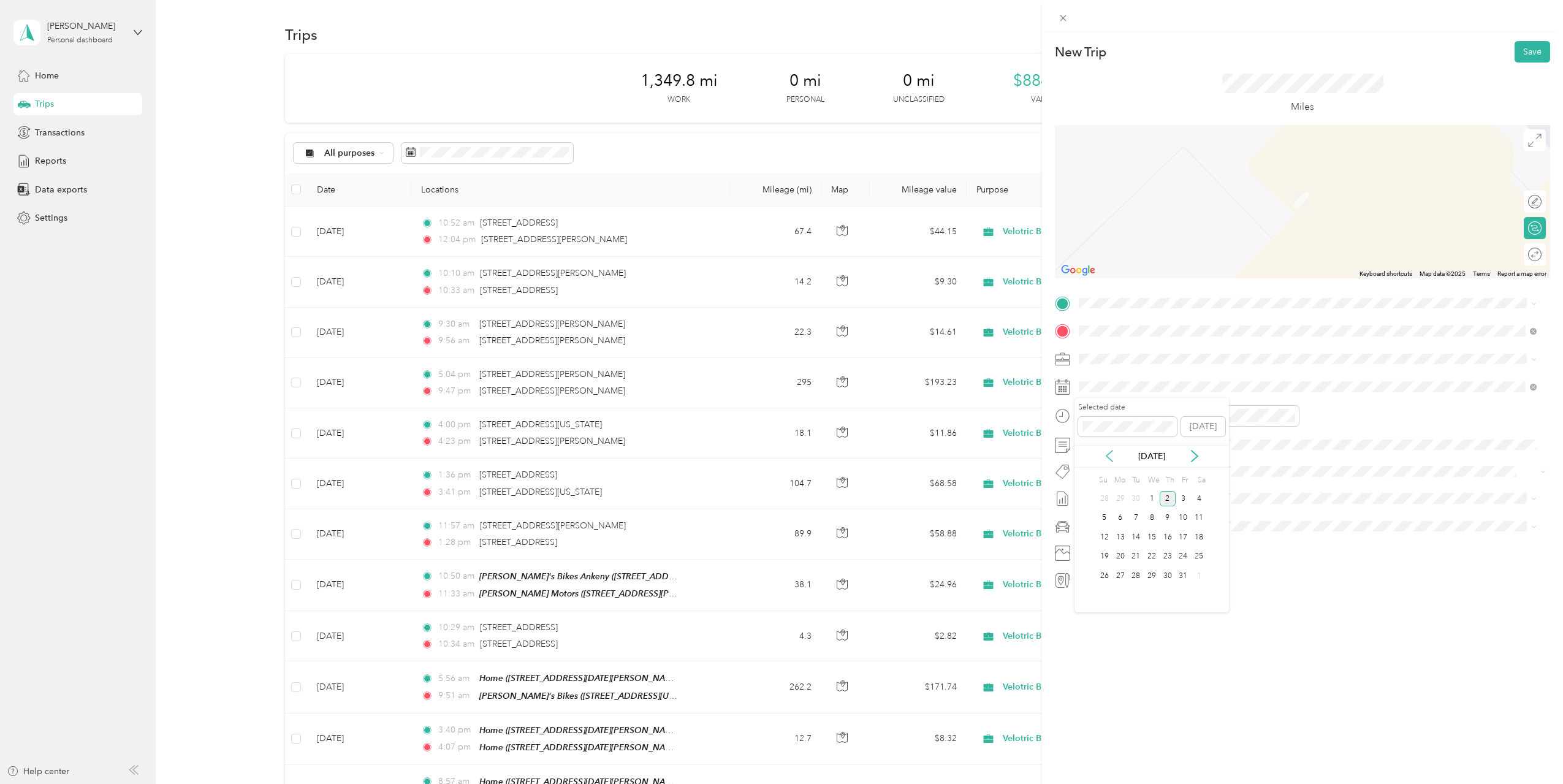
click at [1113, 452] on icon at bounding box center [1110, 456] width 13 height 13
click at [1172, 541] on div "18" at bounding box center [1168, 537] width 16 height 15
click at [1087, 439] on div "12" at bounding box center [1092, 443] width 29 height 17
click at [1095, 445] on div "12" at bounding box center [1092, 443] width 29 height 17
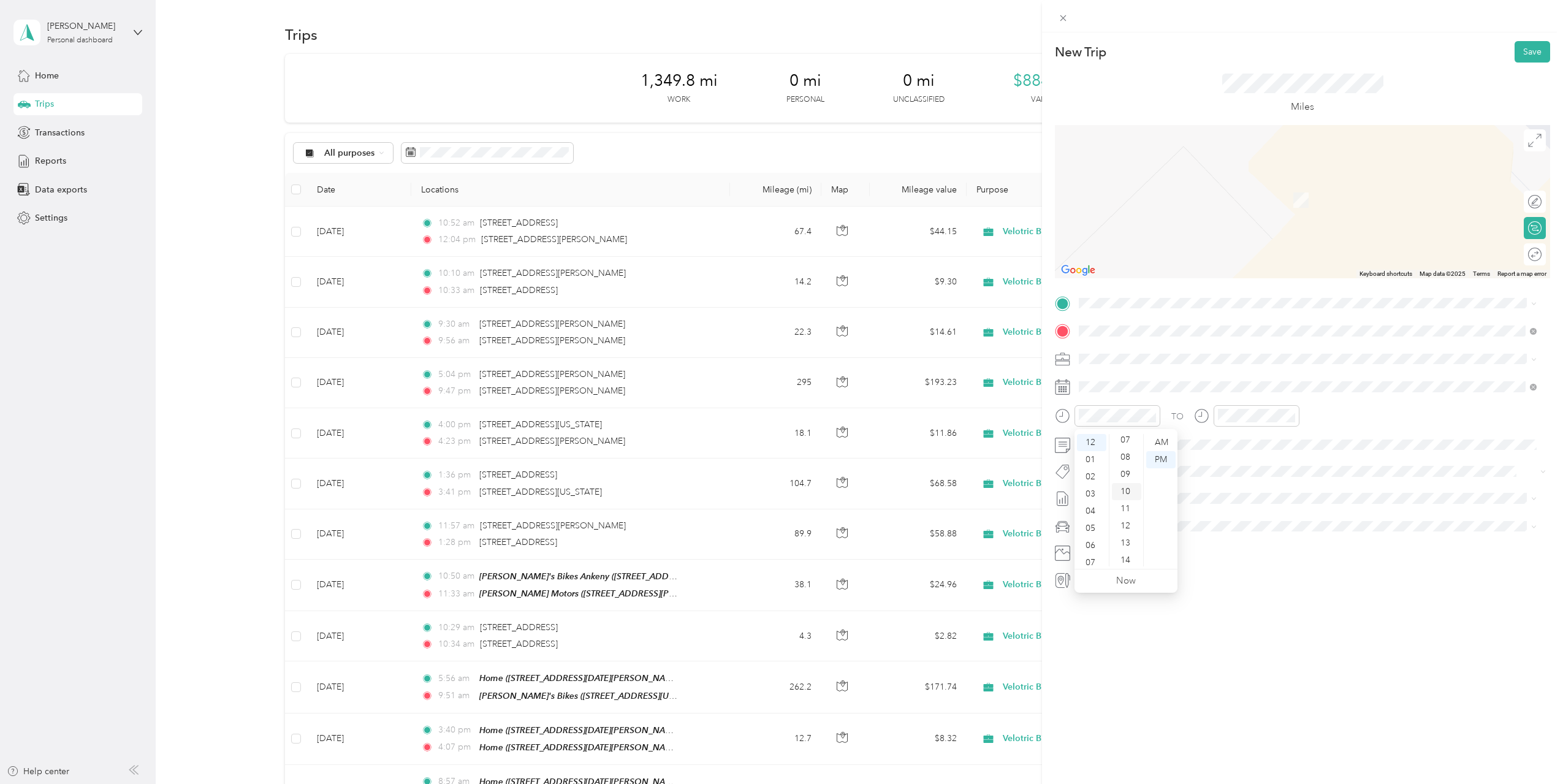
click at [1126, 493] on div "10" at bounding box center [1127, 491] width 29 height 17
click at [1149, 311] on span at bounding box center [1312, 303] width 475 height 20
click at [1161, 348] on span "[STREET_ADDRESS][PERSON_NAME][US_STATE]" at bounding box center [1197, 348] width 190 height 11
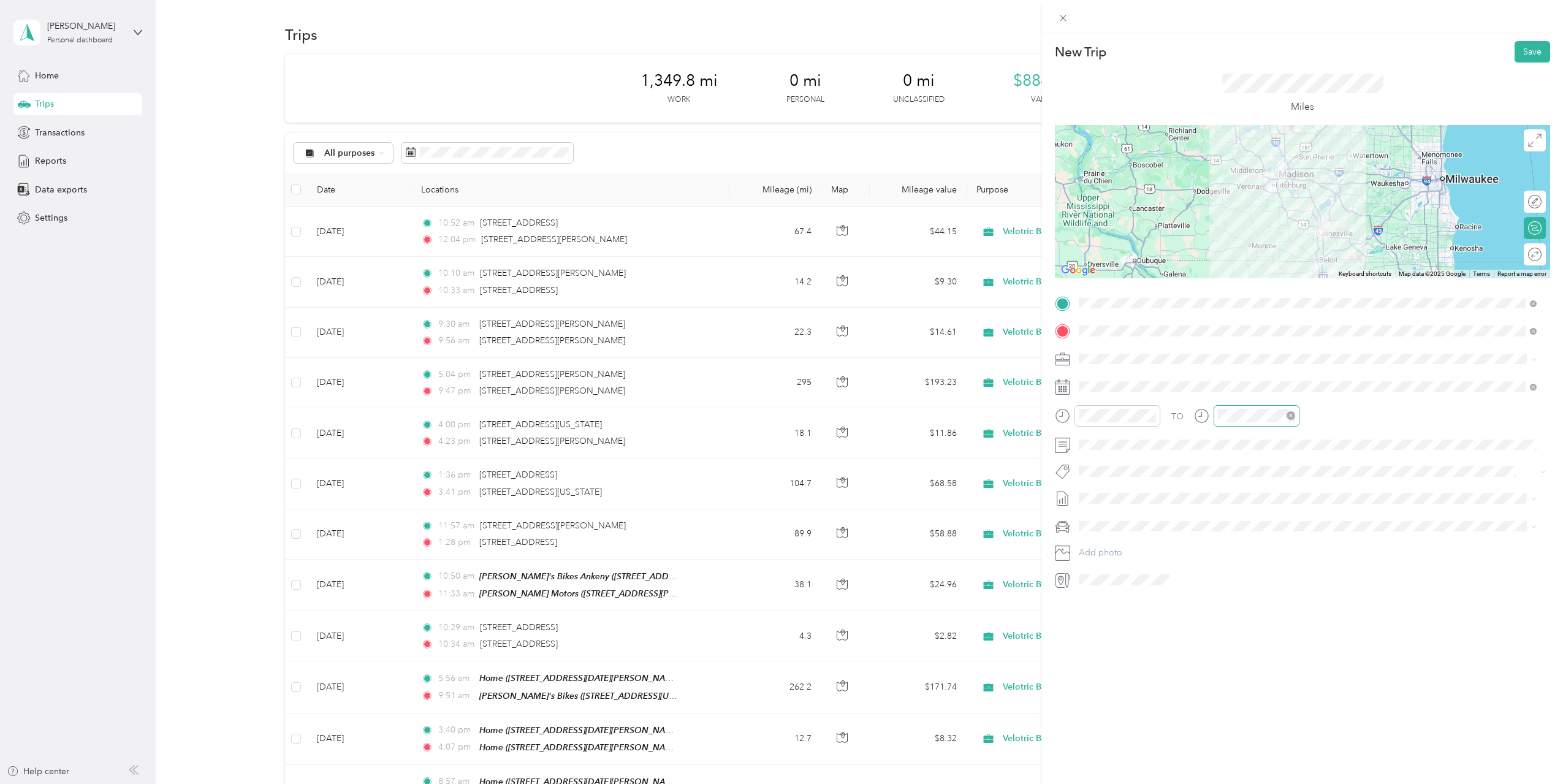
click at [1217, 416] on div at bounding box center [1256, 415] width 86 height 22
click at [1228, 445] on div "12" at bounding box center [1230, 443] width 29 height 17
click at [1221, 662] on div "New Trip Save This trip cannot be edited because it is either under review, app…" at bounding box center [1302, 424] width 521 height 784
click at [1124, 555] on span "[DATE] Draft" at bounding box center [1308, 558] width 450 height 11
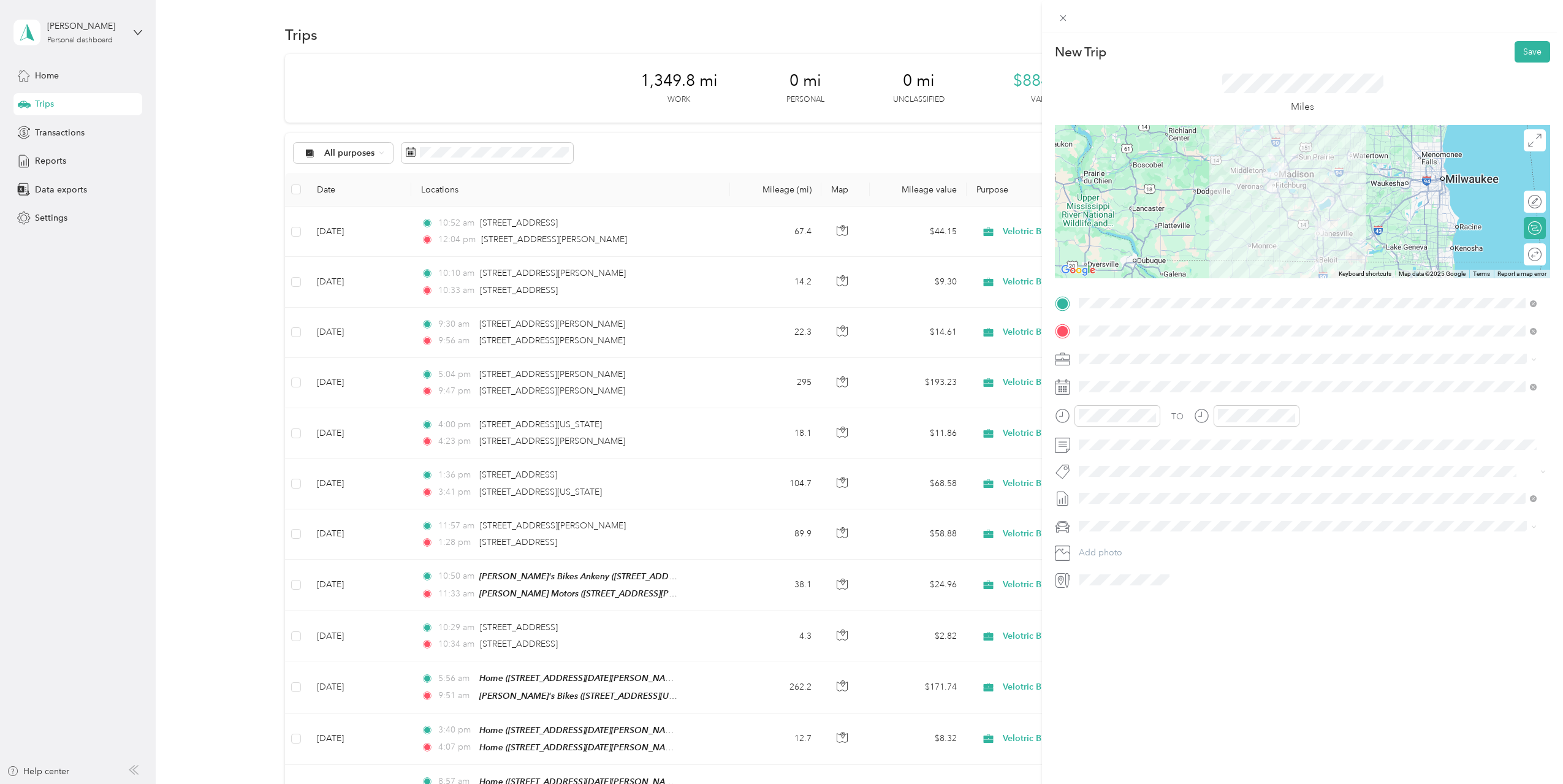
click at [1246, 669] on div "New Trip Save This trip cannot be edited because it is either under review, app…" at bounding box center [1302, 424] width 521 height 784
click at [1531, 55] on button "Save" at bounding box center [1532, 52] width 36 height 22
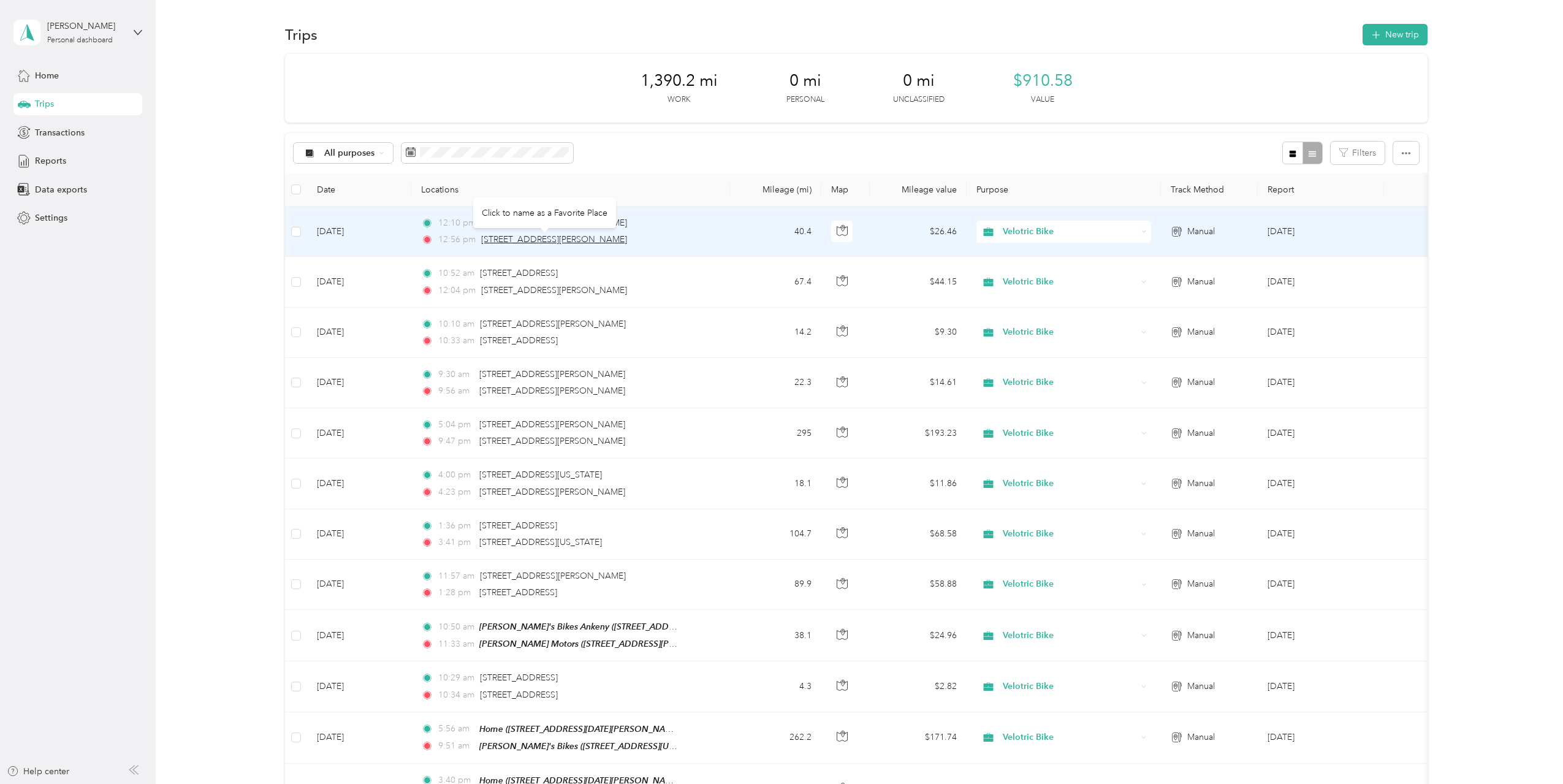
drag, startPoint x: 612, startPoint y: 240, endPoint x: 483, endPoint y: 239, distance: 129.0
click at [483, 239] on div "12:56 pm [STREET_ADDRESS][PERSON_NAME]" at bounding box center [549, 239] width 257 height 13
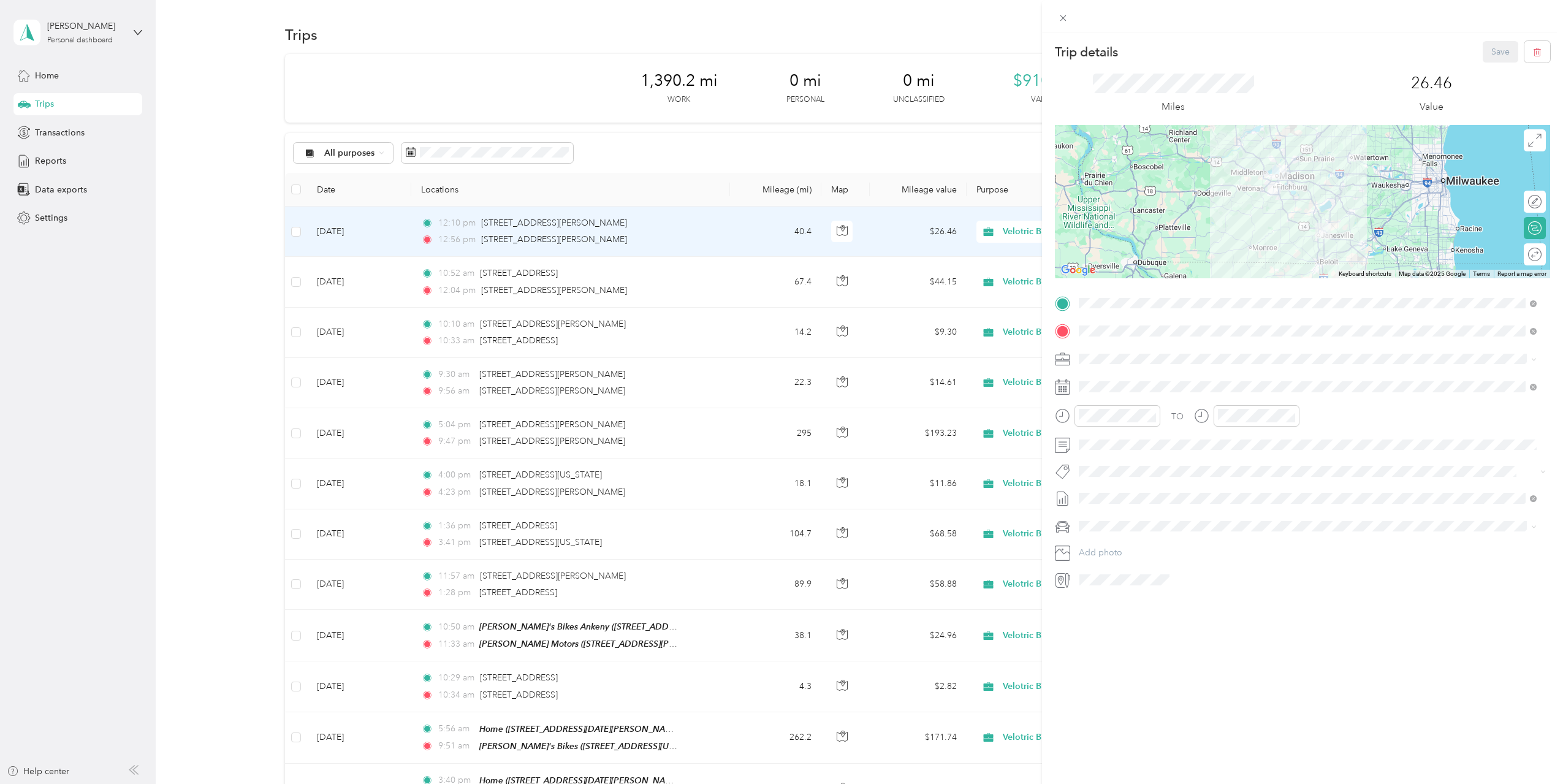
click at [982, 124] on div "Trip details Save This trip cannot be edited because it is either under review,…" at bounding box center [782, 392] width 1563 height 784
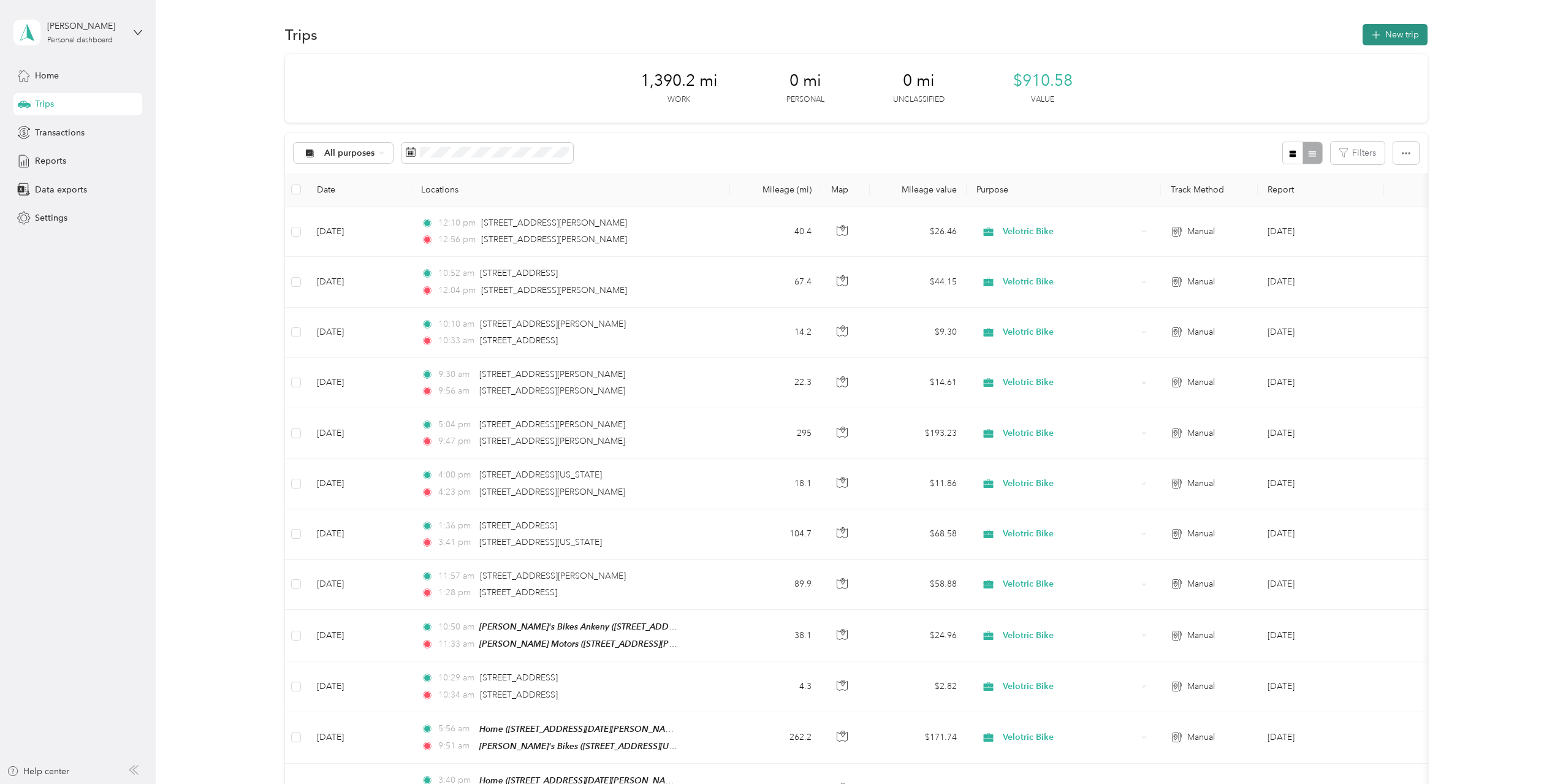
click at [1385, 32] on button "New trip" at bounding box center [1395, 34] width 65 height 22
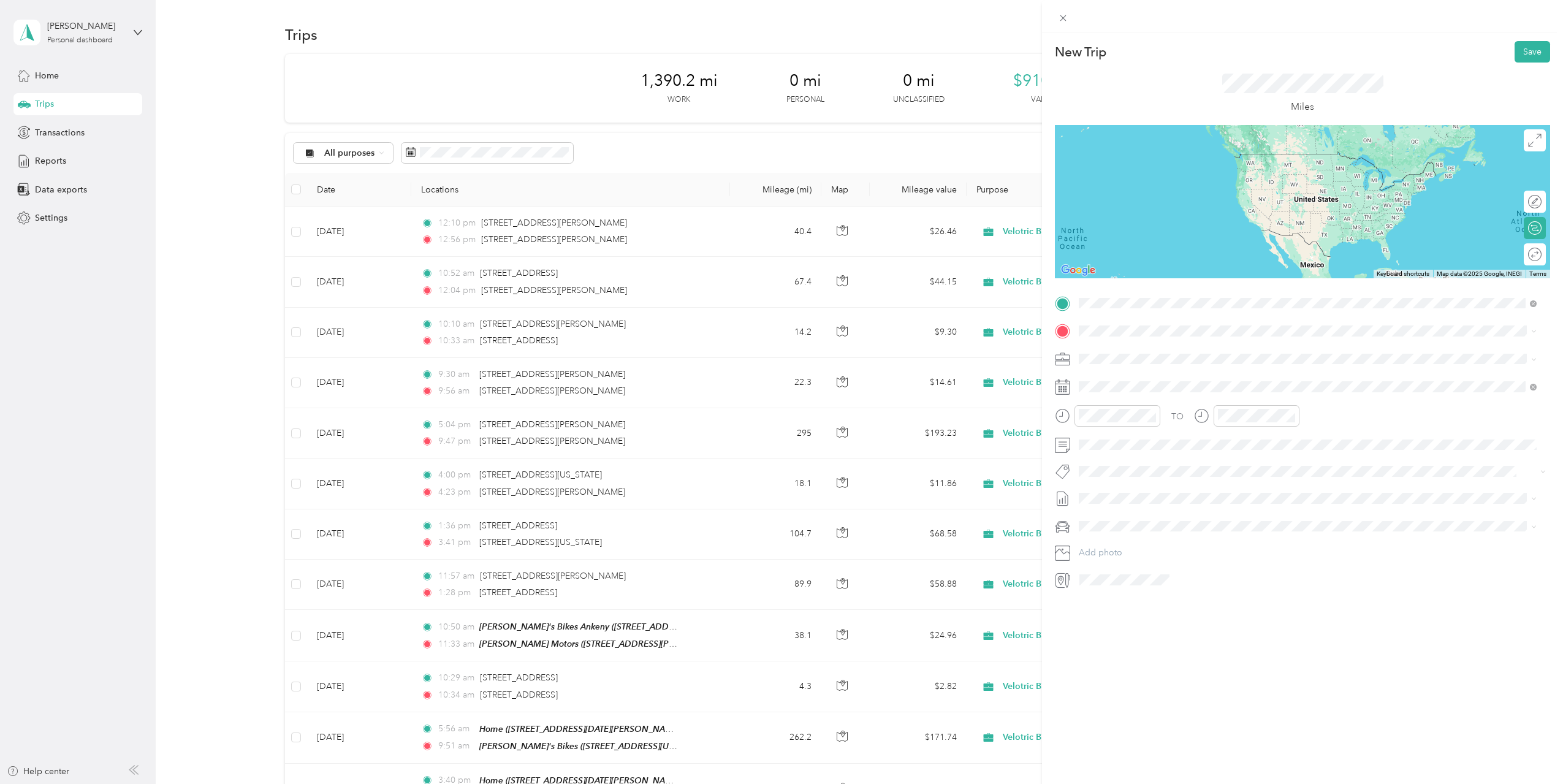
click at [1193, 353] on span "1404 Williamson Street Madison, Wisconsin 53703, United States" at bounding box center [1197, 348] width 190 height 11
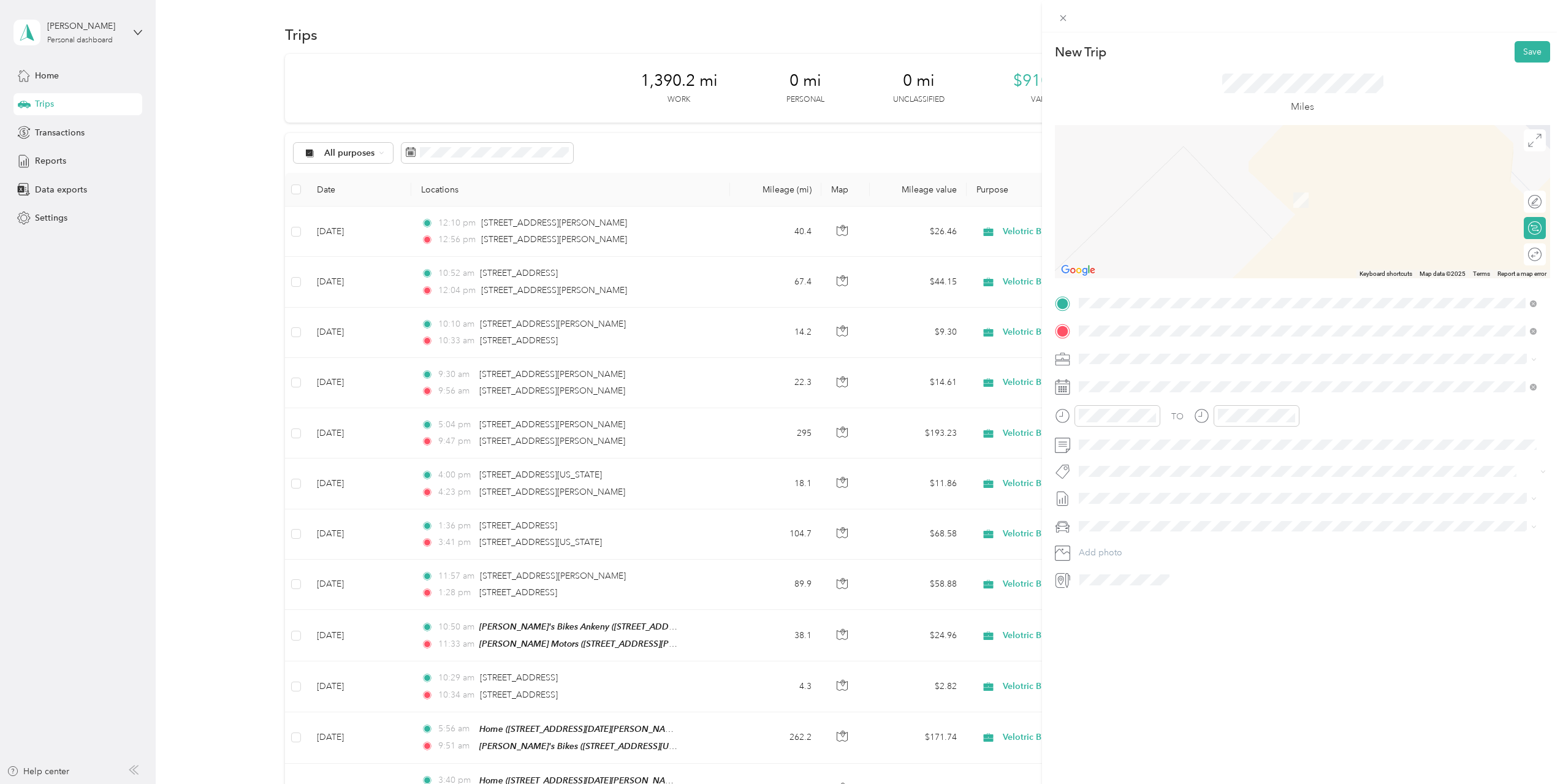
click at [1200, 377] on span "1861 Northport Drive Madison, Wisconsin 53704, United States" at bounding box center [1164, 375] width 123 height 11
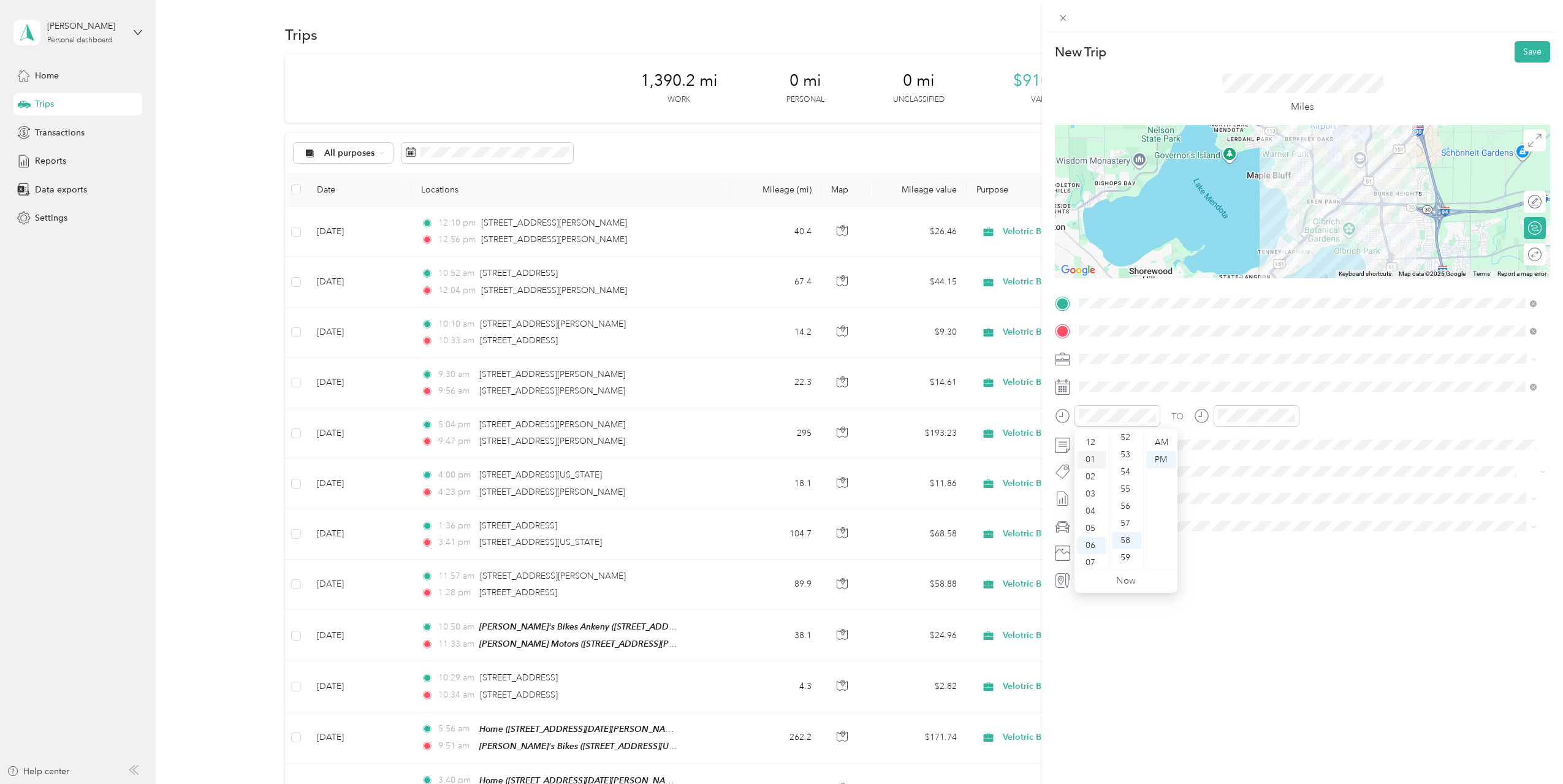
click at [1092, 457] on div "01" at bounding box center [1092, 459] width 29 height 17
click at [1127, 475] on div "15" at bounding box center [1127, 477] width 29 height 17
click at [1210, 419] on div at bounding box center [1246, 415] width 105 height 22
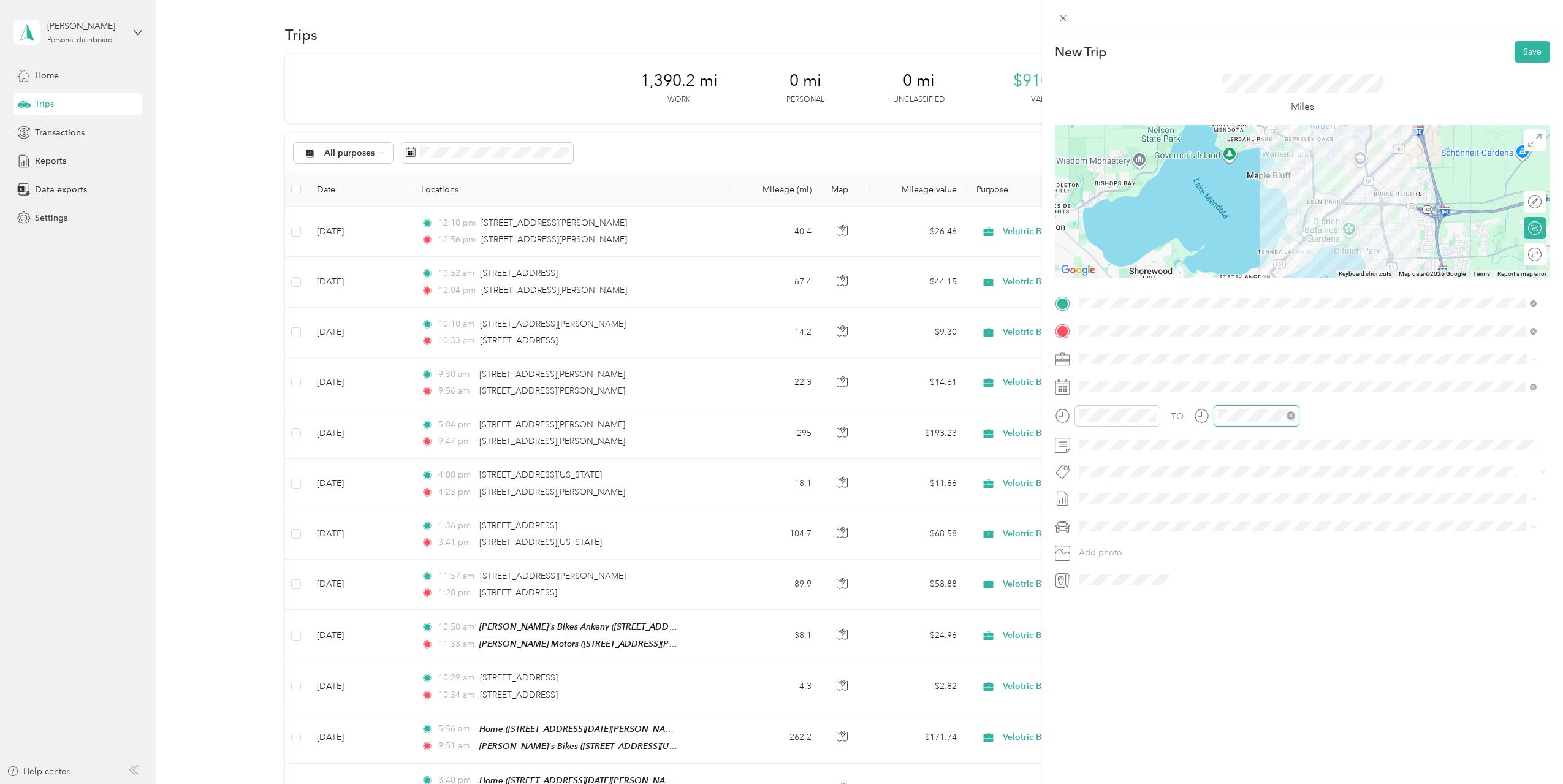
click at [1217, 415] on div at bounding box center [1256, 415] width 86 height 22
click at [1210, 415] on div at bounding box center [1246, 415] width 105 height 22
click at [1267, 510] on div "19" at bounding box center [1265, 510] width 29 height 17
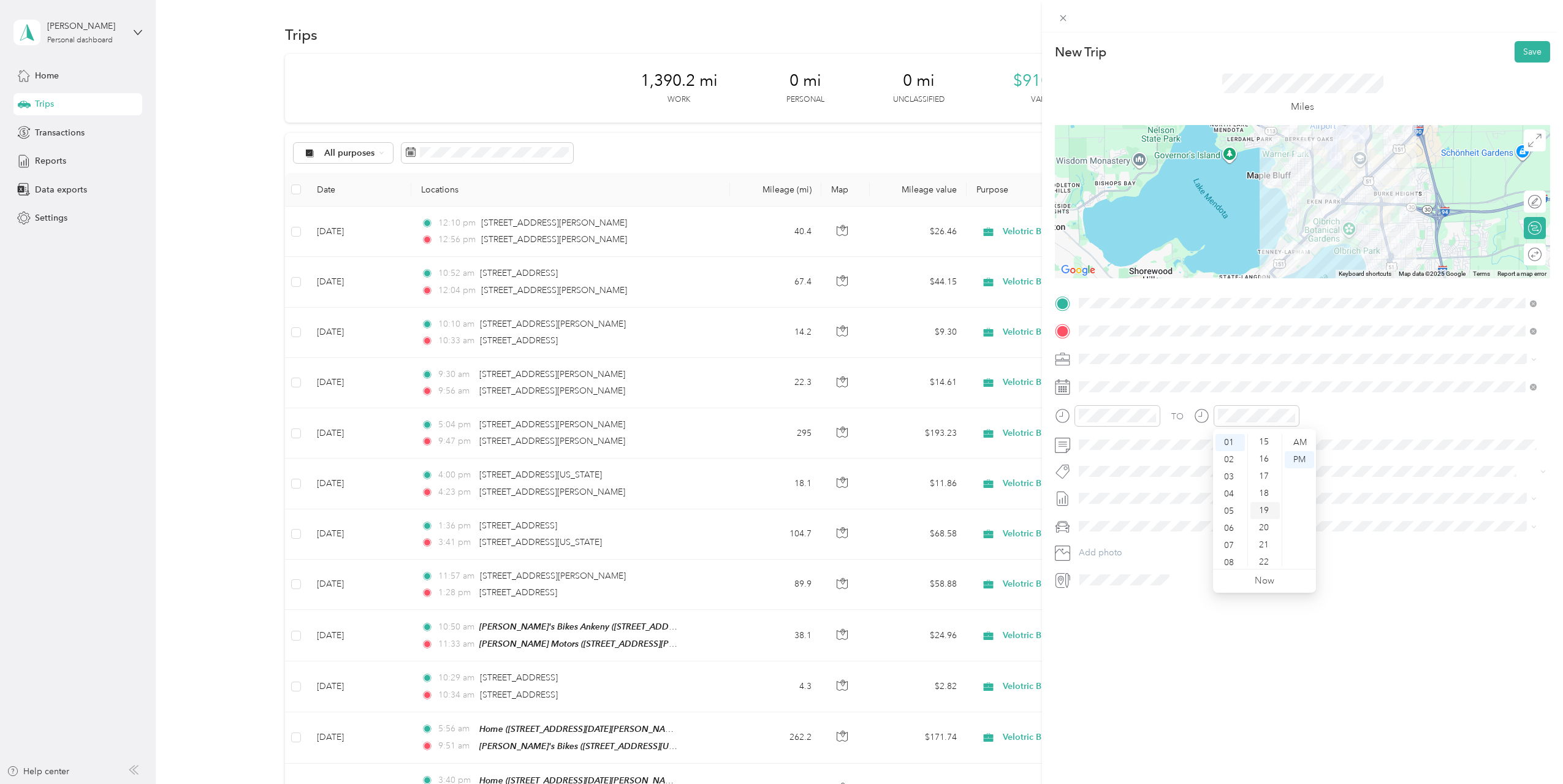
scroll to position [326, 0]
click at [1253, 632] on div "New Trip Save This trip cannot be edited because it is either under review, app…" at bounding box center [1302, 424] width 521 height 784
click at [1148, 560] on span "[DATE] Draft" at bounding box center [1308, 558] width 450 height 11
click at [1223, 675] on div "New Trip Save This trip cannot be edited because it is either under review, app…" at bounding box center [1302, 424] width 521 height 784
click at [1534, 56] on button "Save" at bounding box center [1532, 52] width 36 height 22
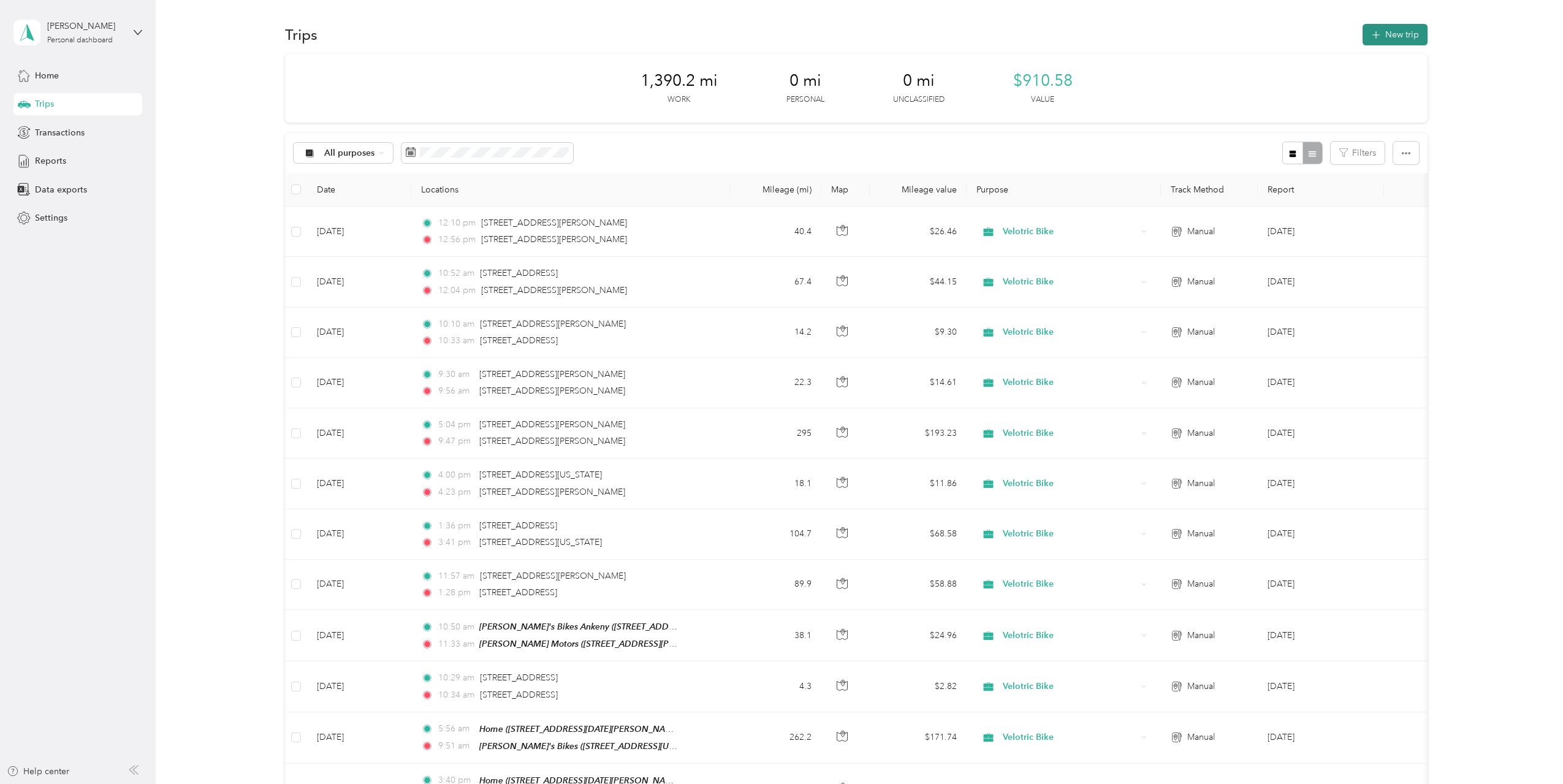
click at [1389, 33] on button "New trip" at bounding box center [1395, 34] width 65 height 22
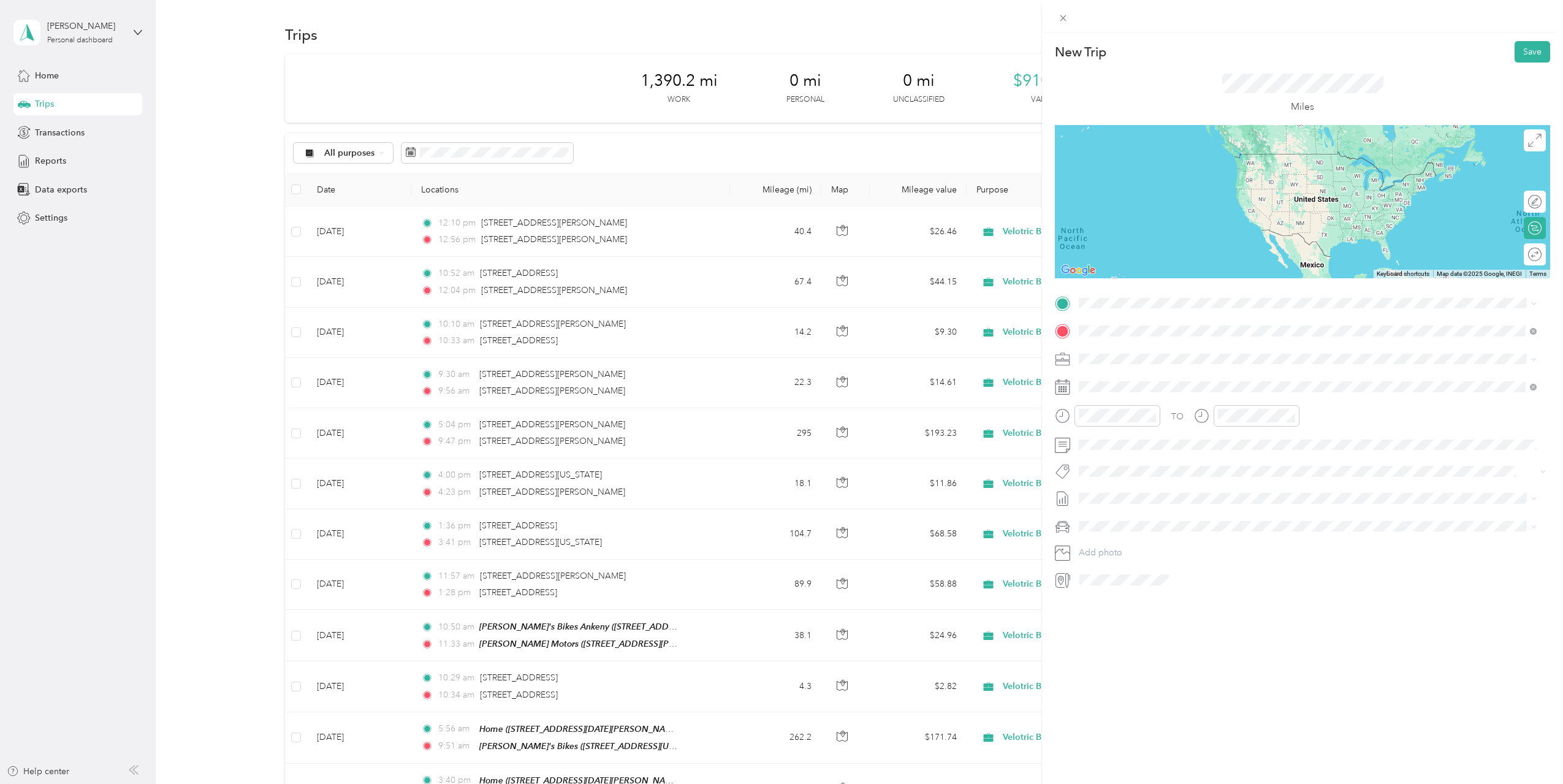
click at [1151, 376] on span "[STREET_ADDRESS][US_STATE]" at bounding box center [1164, 375] width 123 height 11
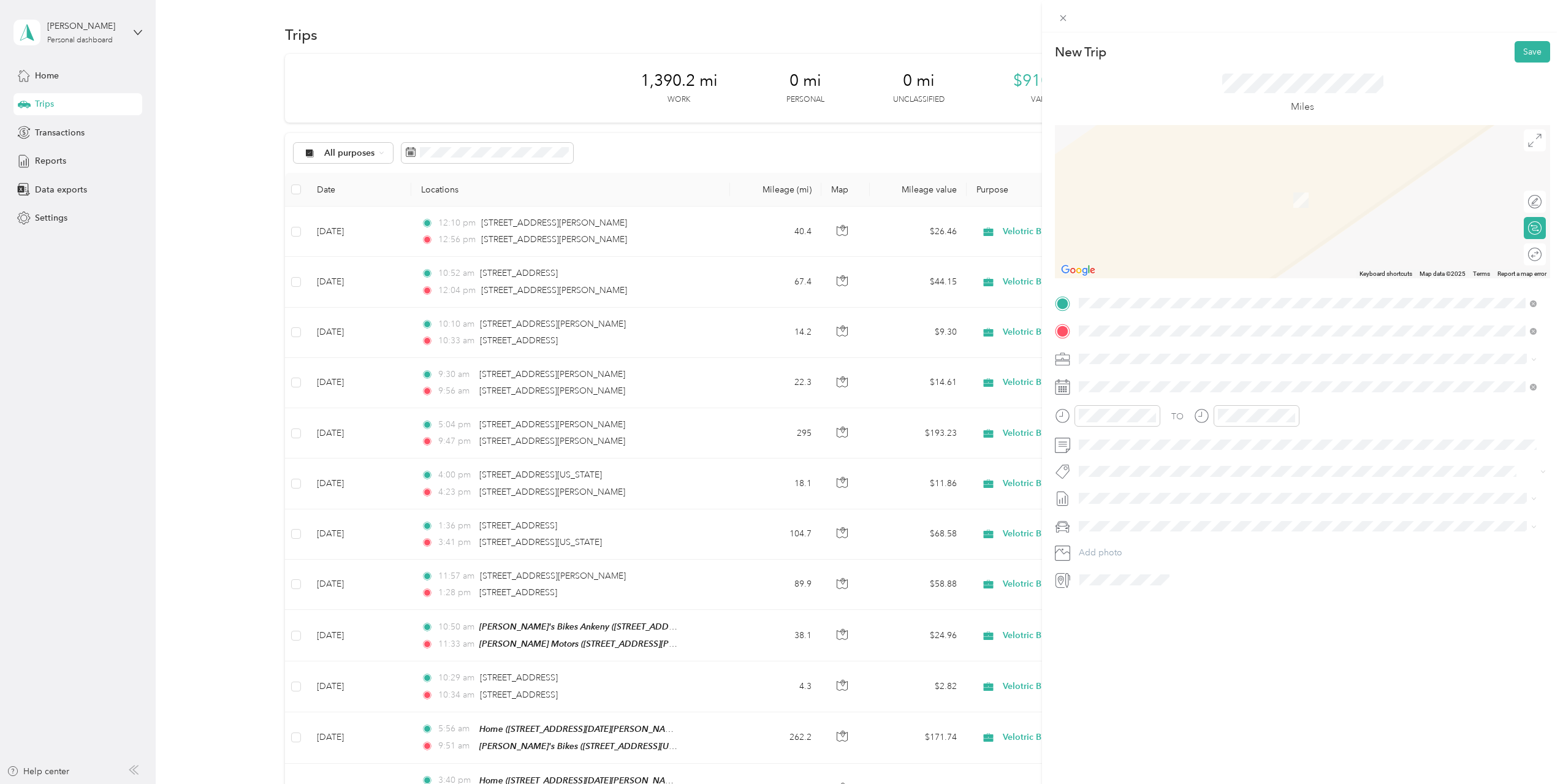
click at [1148, 351] on span "1861 Northport Drive Madison, Wisconsin 53704, United States" at bounding box center [1164, 348] width 123 height 11
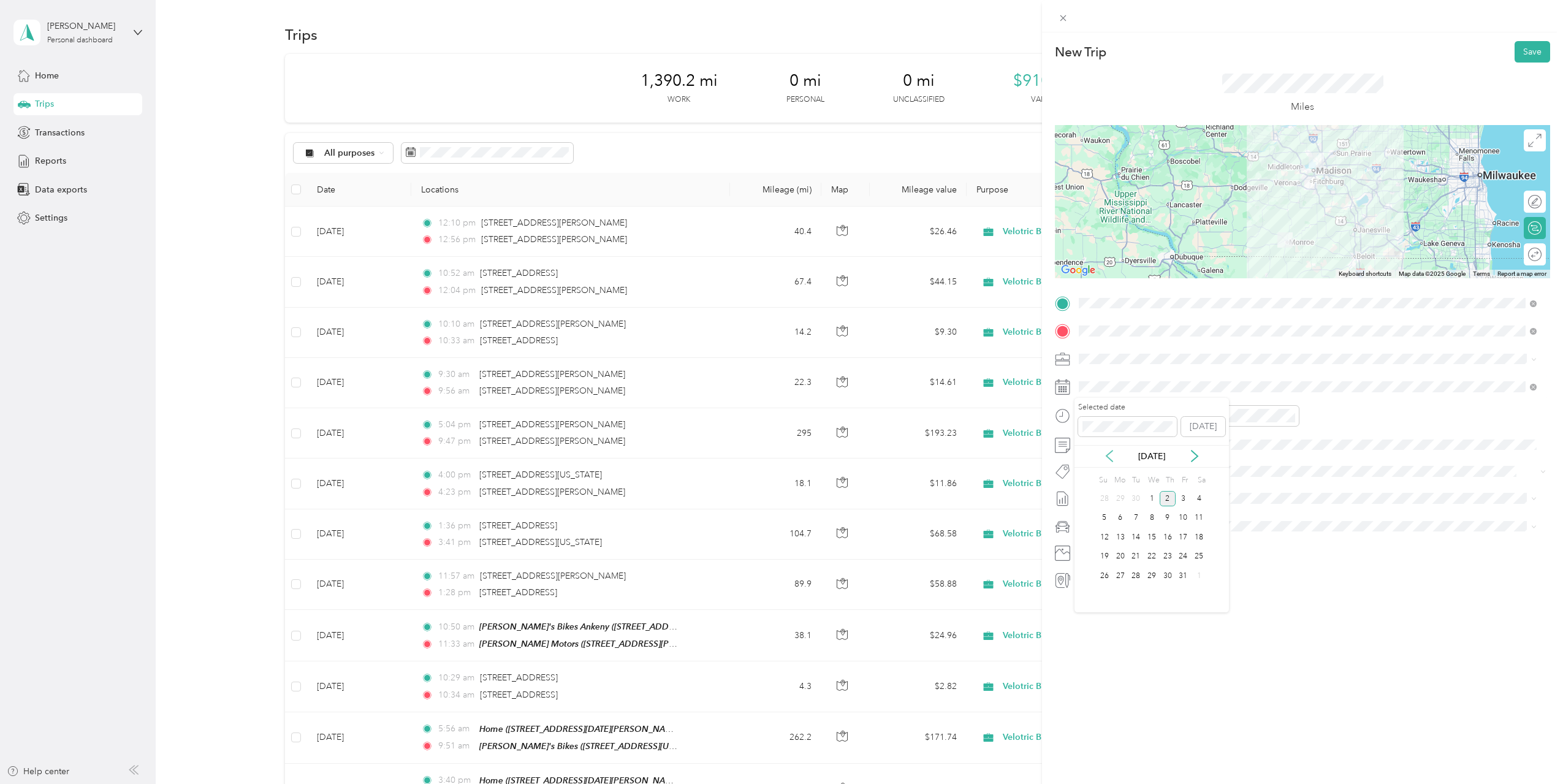
click at [1113, 456] on icon at bounding box center [1110, 456] width 13 height 13
click at [1171, 541] on div "18" at bounding box center [1168, 537] width 16 height 15
click at [1235, 657] on div "New Trip Save This trip cannot be edited because it is either under review, app…" at bounding box center [1302, 424] width 521 height 784
click at [1075, 419] on div at bounding box center [1117, 415] width 86 height 22
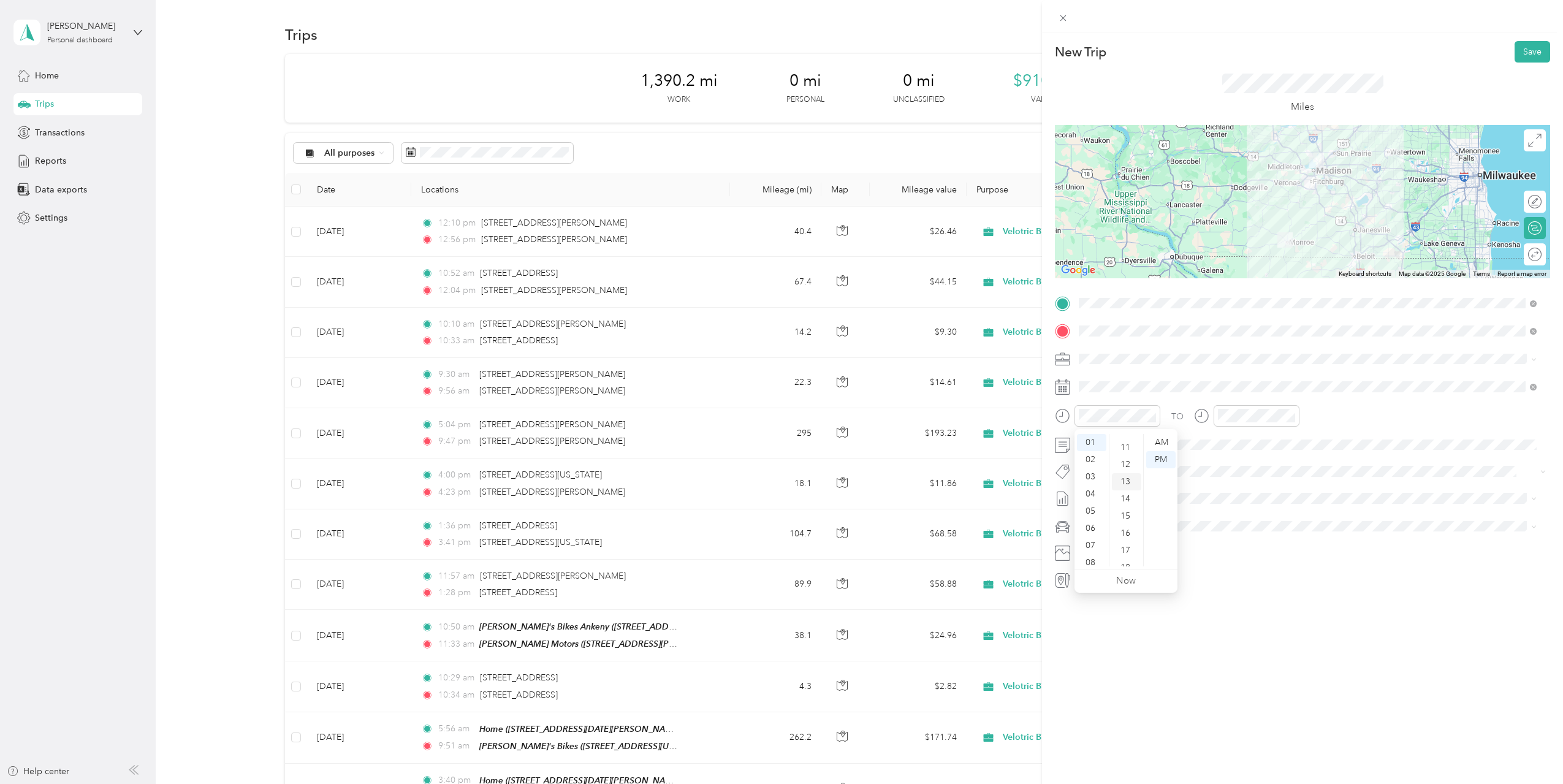
click at [1131, 479] on div "13" at bounding box center [1127, 482] width 29 height 17
click at [1208, 419] on div at bounding box center [1246, 415] width 105 height 22
click at [1233, 479] on div "02" at bounding box center [1230, 477] width 29 height 17
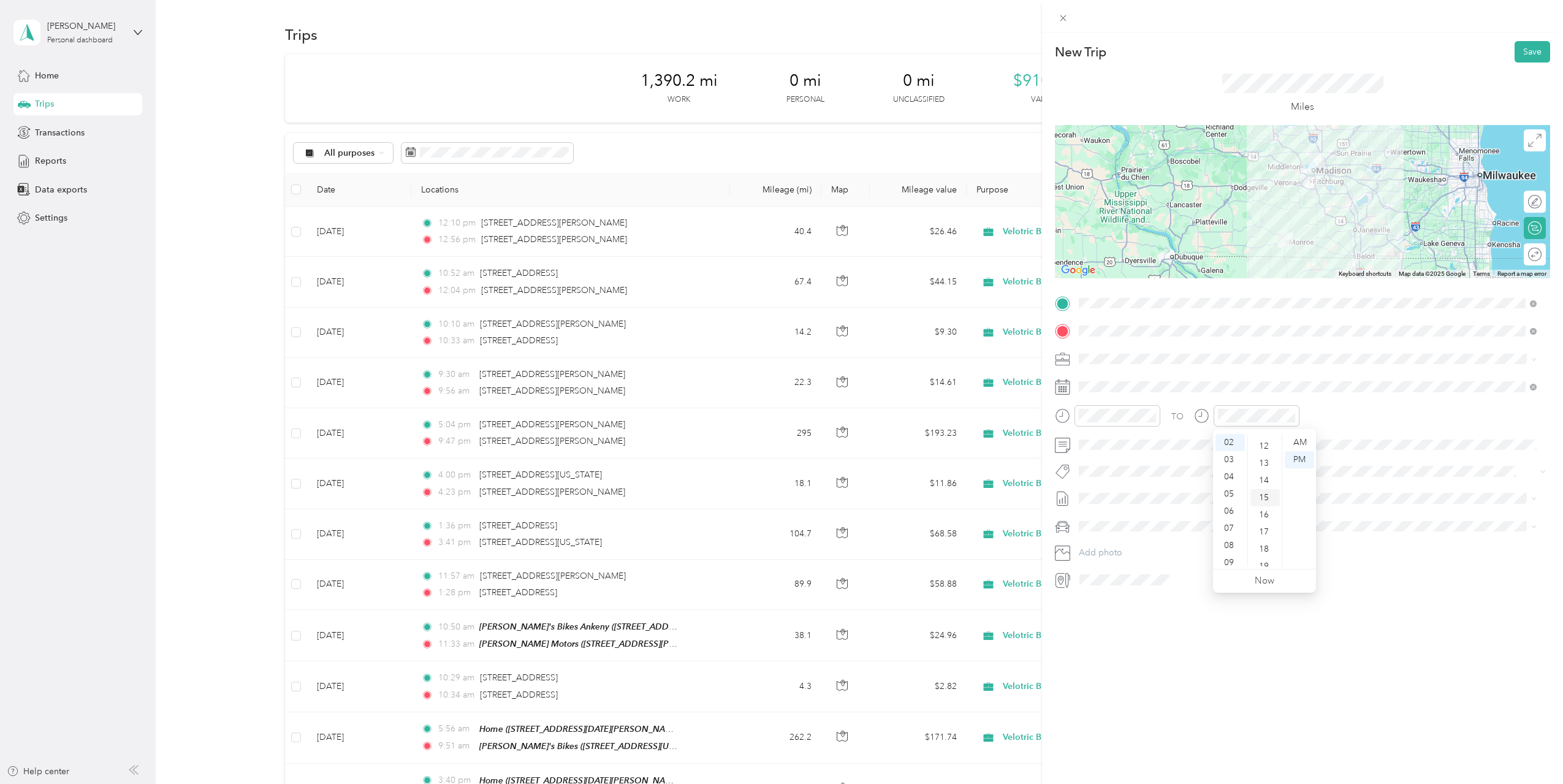
scroll to position [245, 0]
click at [1268, 528] on div "19" at bounding box center [1265, 523] width 29 height 17
click at [1296, 661] on div "New Trip Save This trip cannot be edited because it is either under review, app…" at bounding box center [1302, 424] width 521 height 784
click at [1196, 552] on li "[DATE] Draft" at bounding box center [1307, 558] width 466 height 20
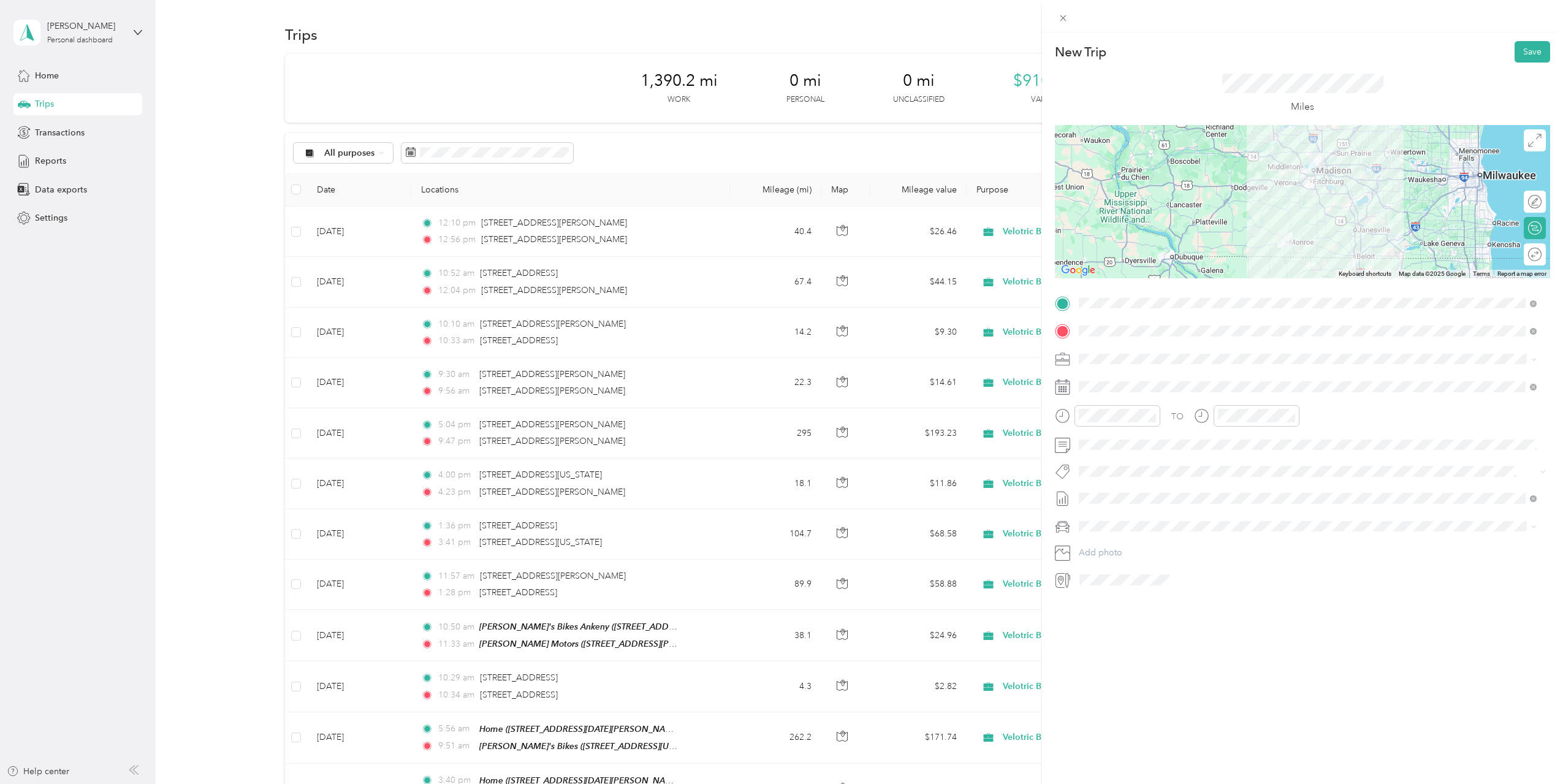
click at [1278, 639] on div "New Trip Save This trip cannot be edited because it is either under review, app…" at bounding box center [1302, 424] width 521 height 784
click at [1518, 50] on button "Save" at bounding box center [1532, 52] width 36 height 22
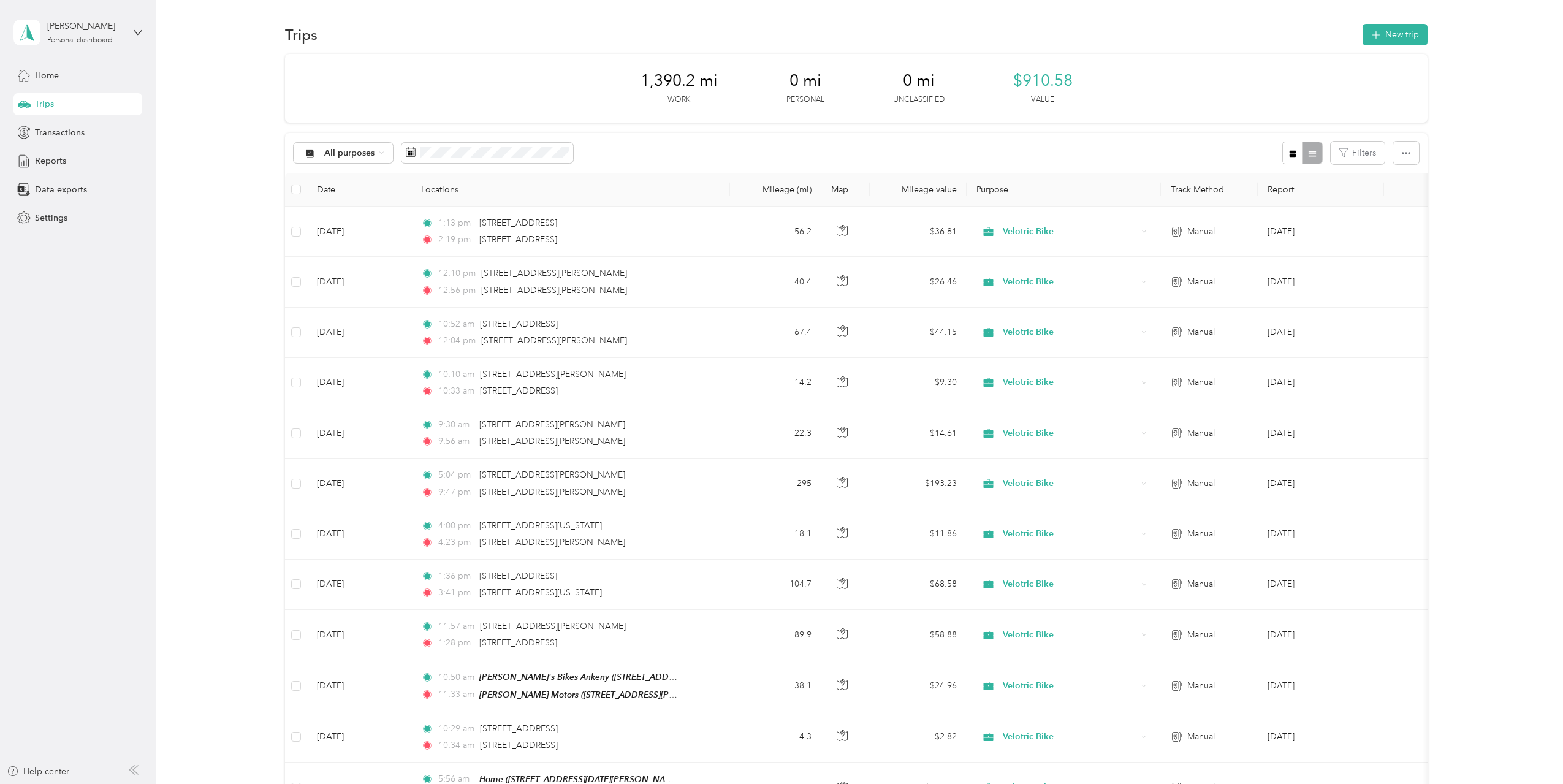
click at [1505, 312] on div "1,390.2 mi Work 0 mi Personal 0 mi Unclassified $910.58 Value All purposes Filt…" at bounding box center [856, 656] width 1371 height 1204
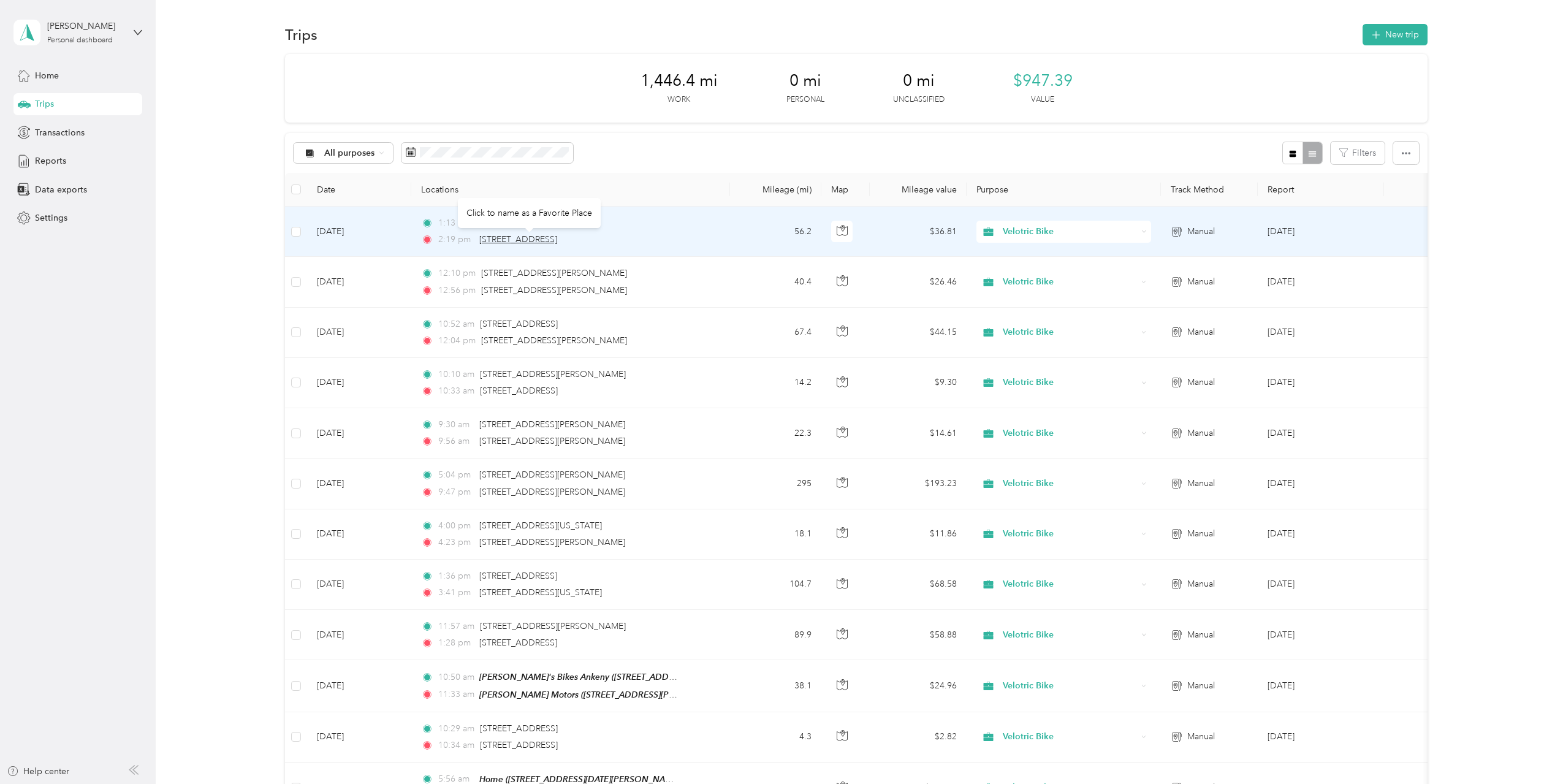
drag, startPoint x: 593, startPoint y: 242, endPoint x: 480, endPoint y: 243, distance: 113.0
click at [480, 243] on div "2:19 pm [STREET_ADDRESS]" at bounding box center [549, 239] width 257 height 13
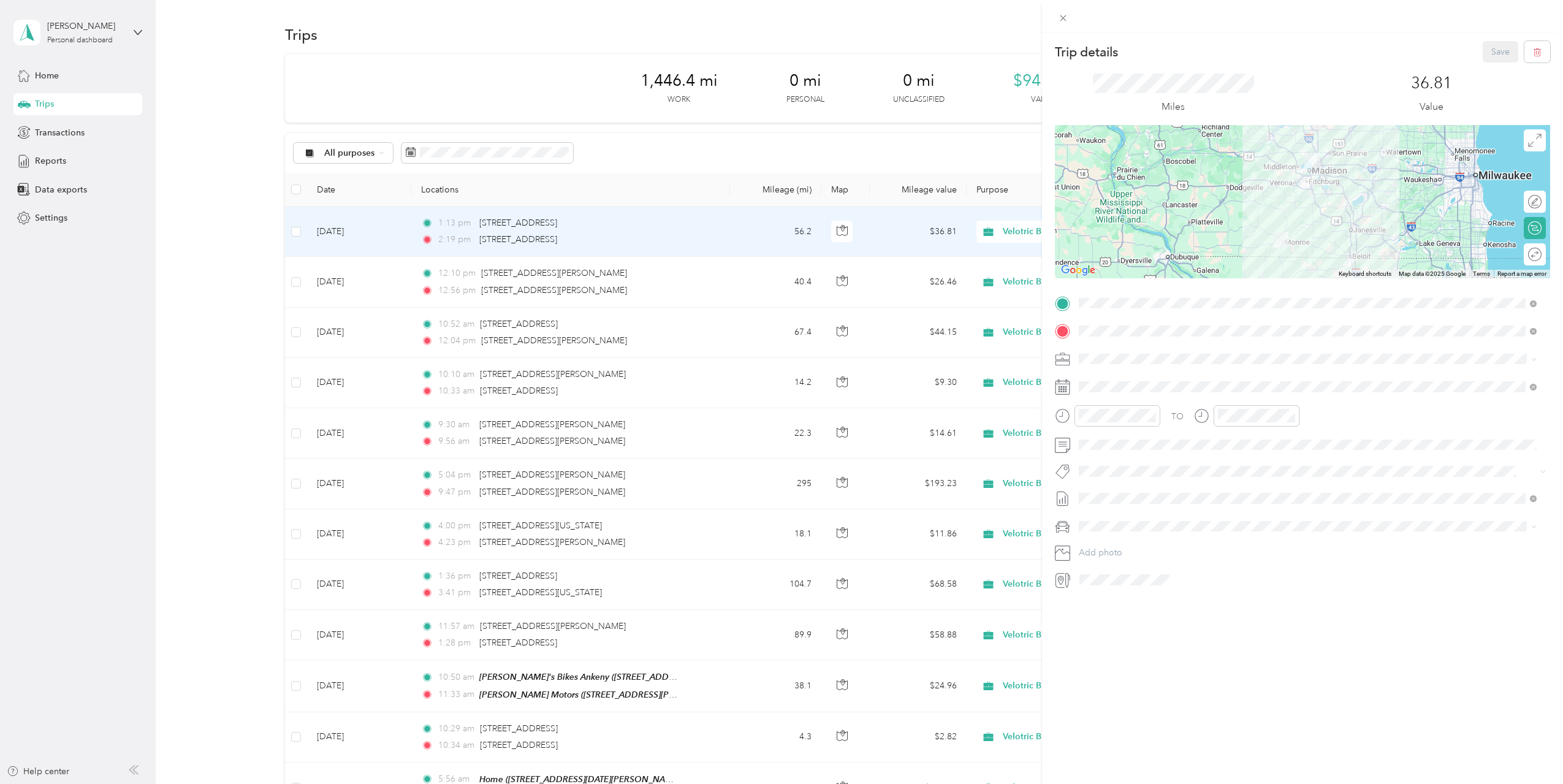
drag, startPoint x: 944, startPoint y: 148, endPoint x: 1140, endPoint y: 116, distance: 198.6
click at [945, 148] on div "Trip details Save This trip cannot be edited because it is either under review,…" at bounding box center [782, 392] width 1563 height 784
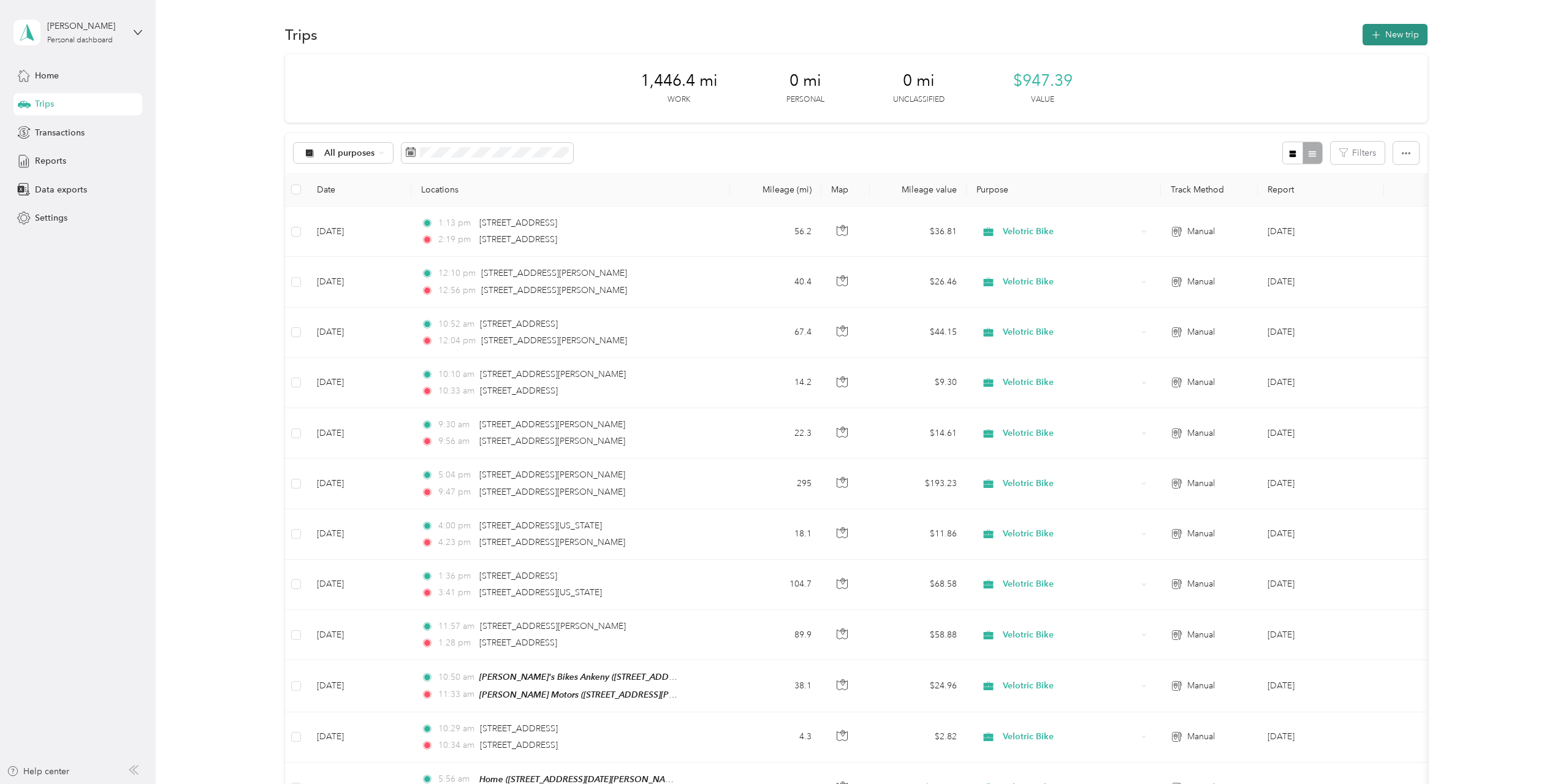
click at [1389, 29] on button "New trip" at bounding box center [1395, 34] width 65 height 22
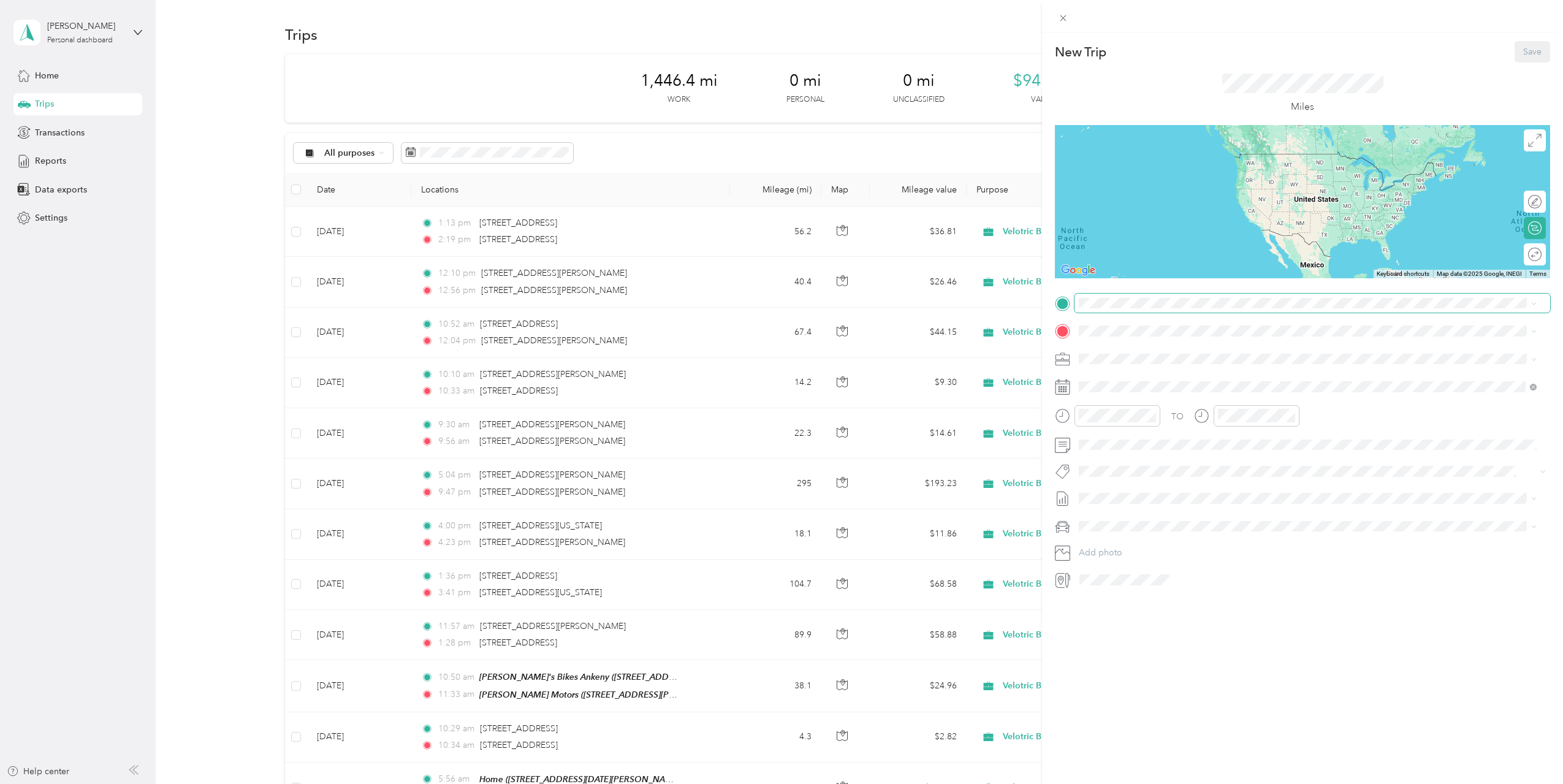
click at [1115, 312] on span at bounding box center [1312, 303] width 475 height 20
click at [1137, 346] on span "[STREET_ADDRESS][US_STATE]" at bounding box center [1164, 348] width 123 height 11
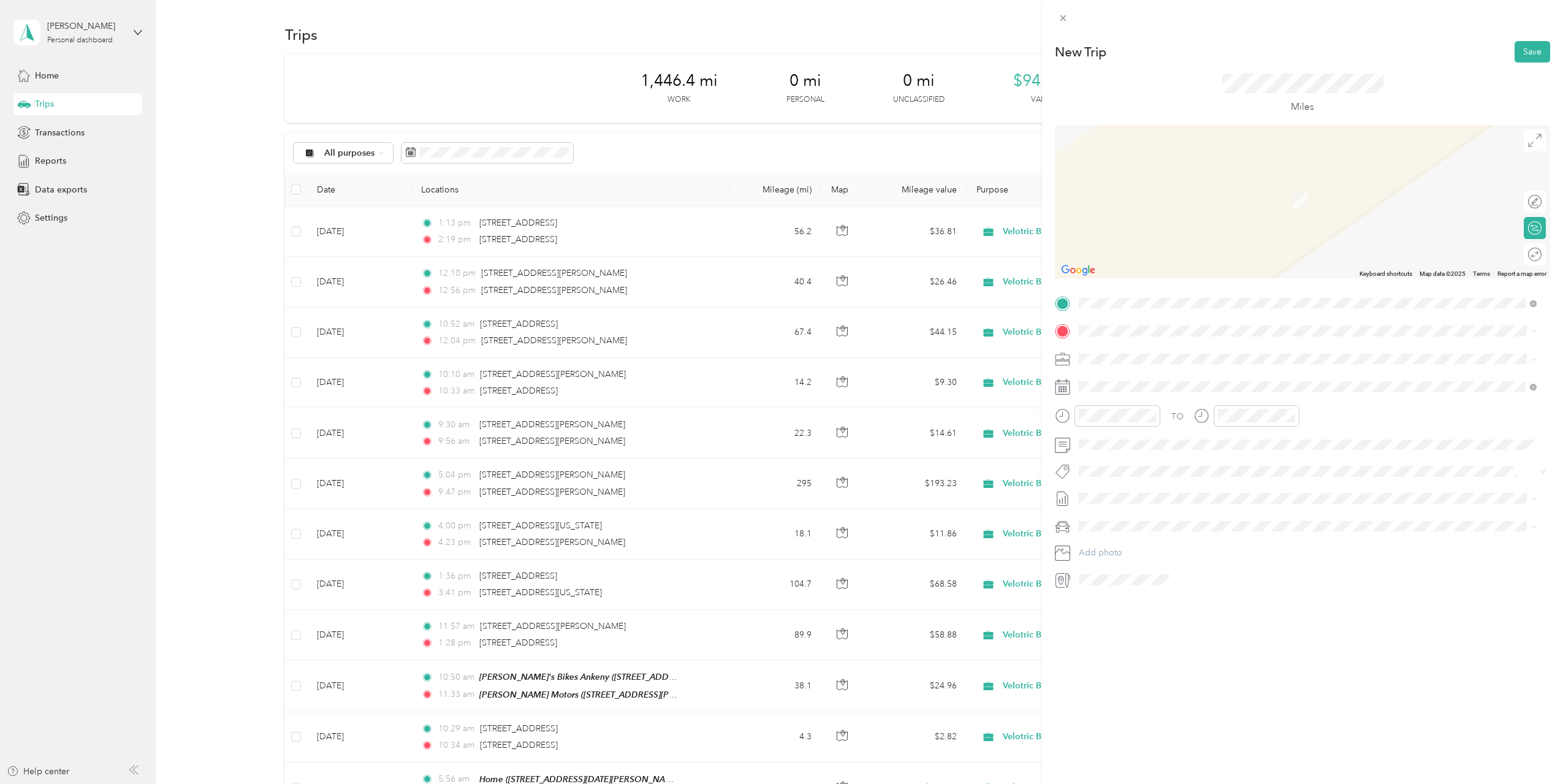
click at [1136, 381] on div "Home" at bounding box center [1236, 379] width 268 height 11
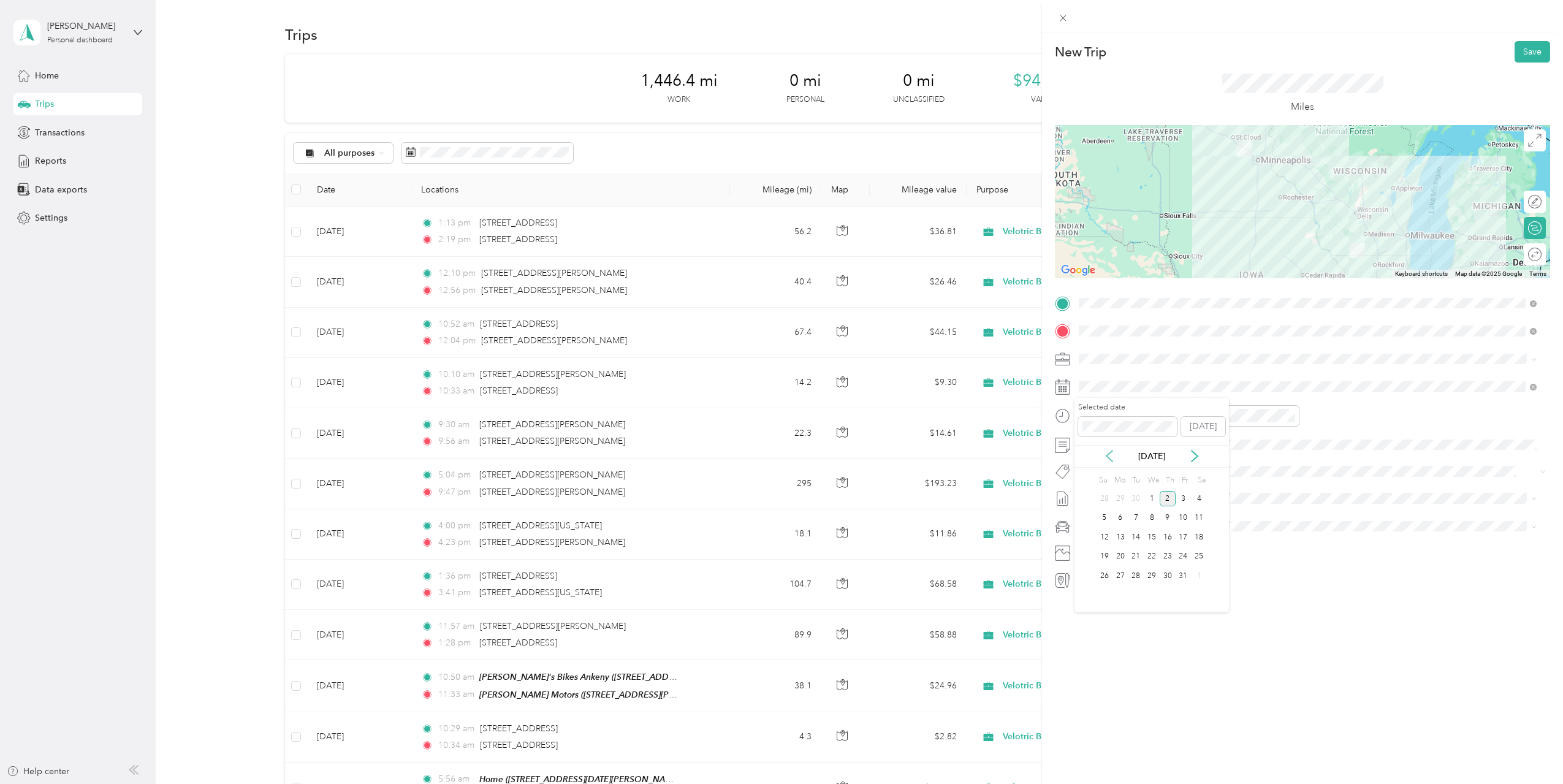
click at [1113, 459] on icon at bounding box center [1110, 456] width 13 height 13
click at [1165, 539] on div "18" at bounding box center [1168, 537] width 16 height 15
click at [1075, 421] on div at bounding box center [1117, 415] width 86 height 22
click at [1210, 419] on div at bounding box center [1246, 415] width 105 height 22
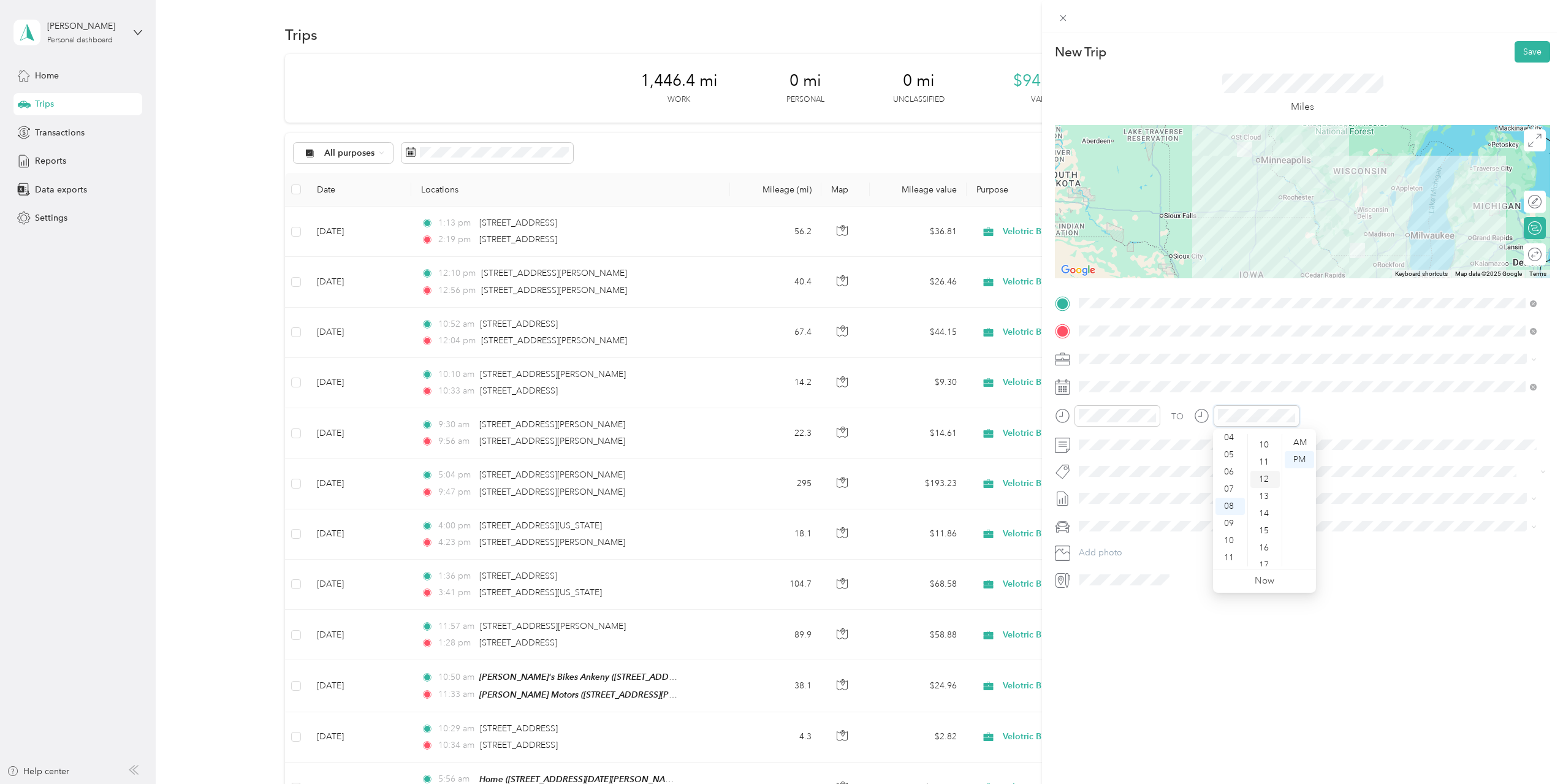
scroll to position [218, 0]
drag, startPoint x: 1267, startPoint y: 548, endPoint x: 1263, endPoint y: 537, distance: 11.7
click at [1263, 537] on ul "00 01 02 03 04 05 06 07 08 09 10 11 12 13 14 15 16 17 18 19 20 21 22 23 24 25 2…" at bounding box center [1264, 500] width 34 height 132
click at [1267, 526] on div "21" at bounding box center [1265, 523] width 29 height 17
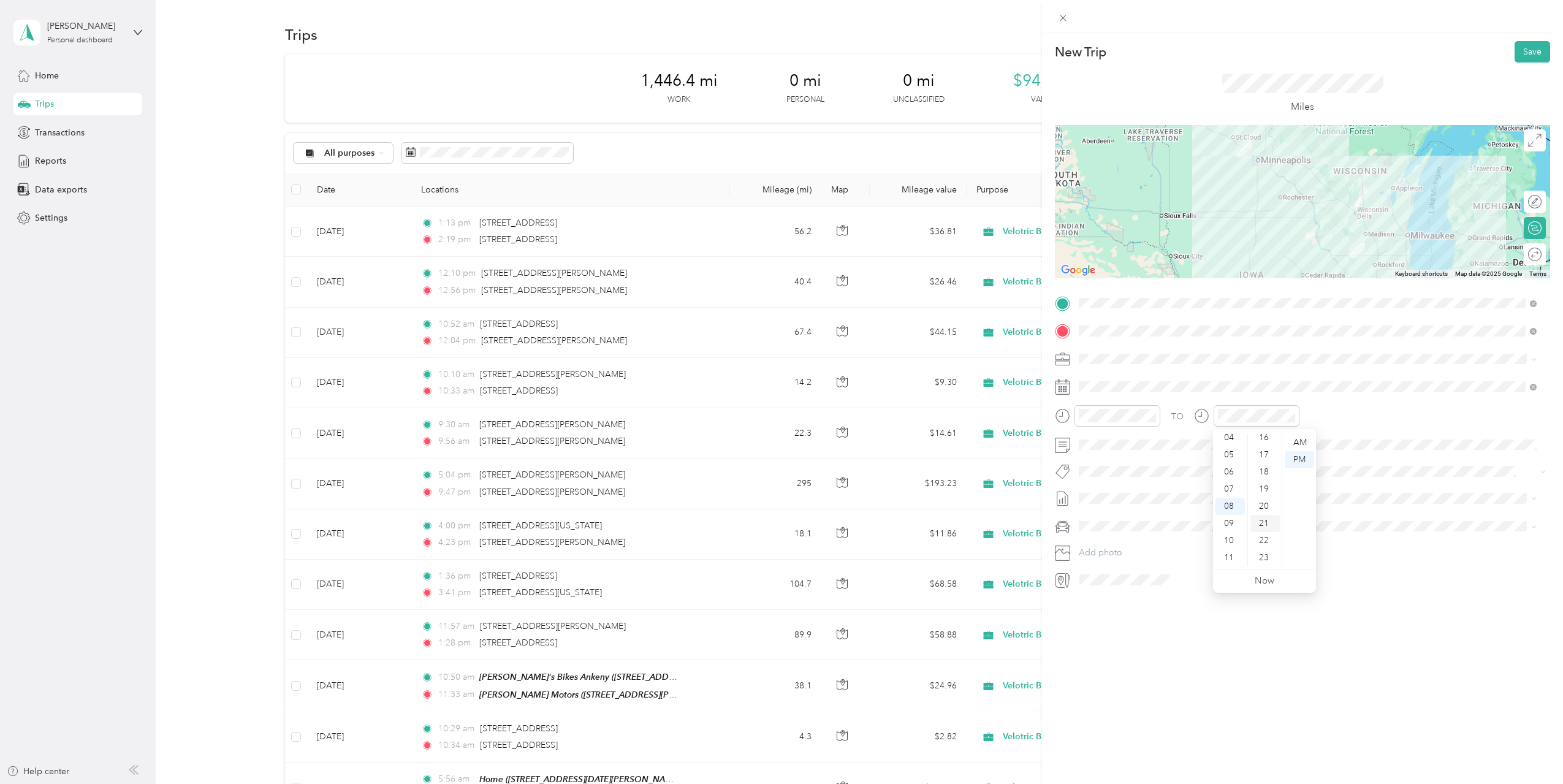
scroll to position [360, 0]
click at [1254, 624] on div "New Trip Save This trip cannot be edited because it is either under review, app…" at bounding box center [1302, 424] width 521 height 784
click at [1130, 551] on li "[DATE] Draft" at bounding box center [1307, 558] width 466 height 20
click at [1191, 643] on div "New Trip Save This trip cannot be edited because it is either under review, app…" at bounding box center [1302, 424] width 521 height 784
click at [1531, 47] on button "Save" at bounding box center [1532, 52] width 36 height 22
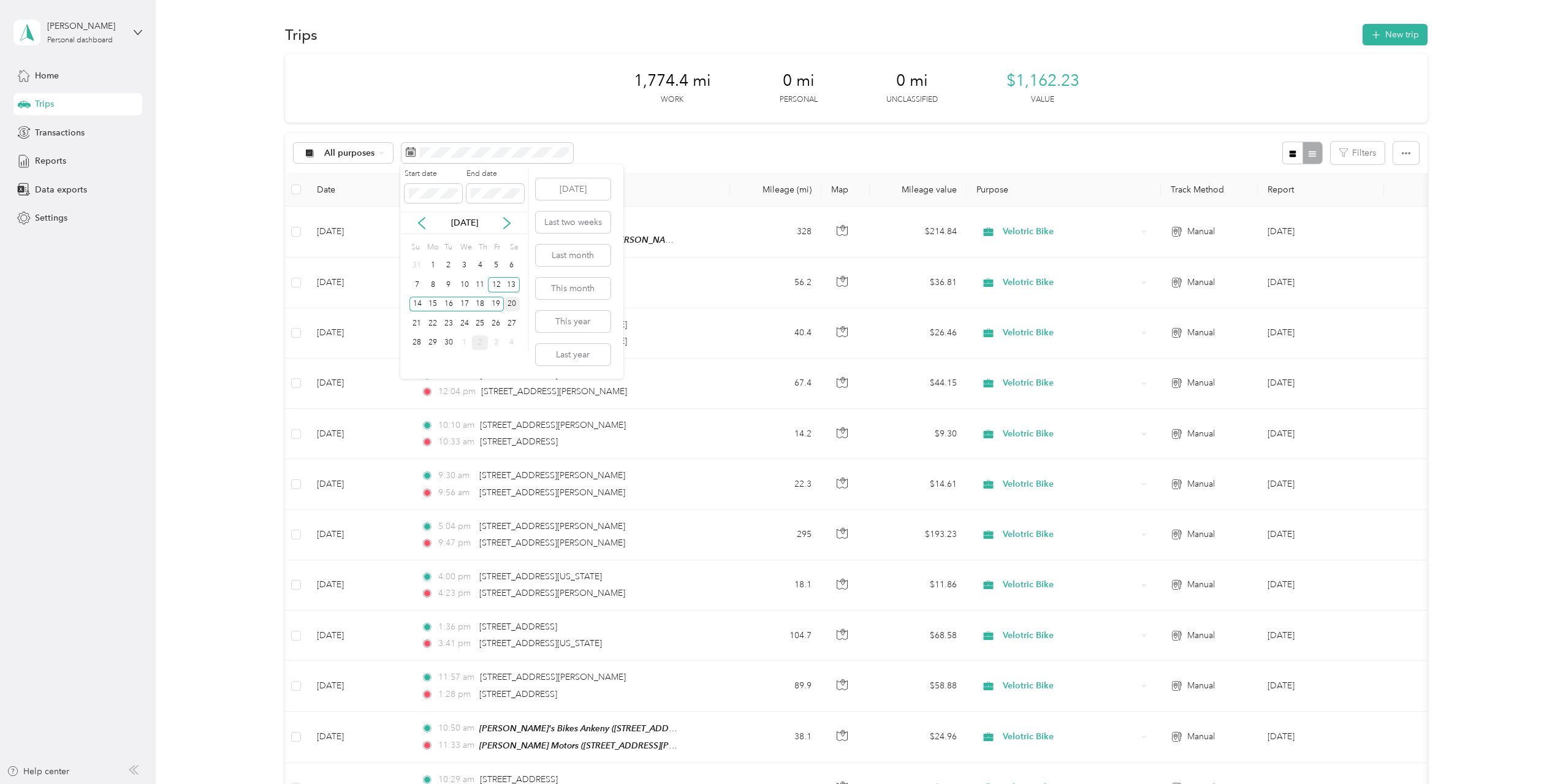
click at [510, 301] on div "20" at bounding box center [512, 305] width 16 height 15
click at [501, 323] on div "26" at bounding box center [496, 323] width 16 height 15
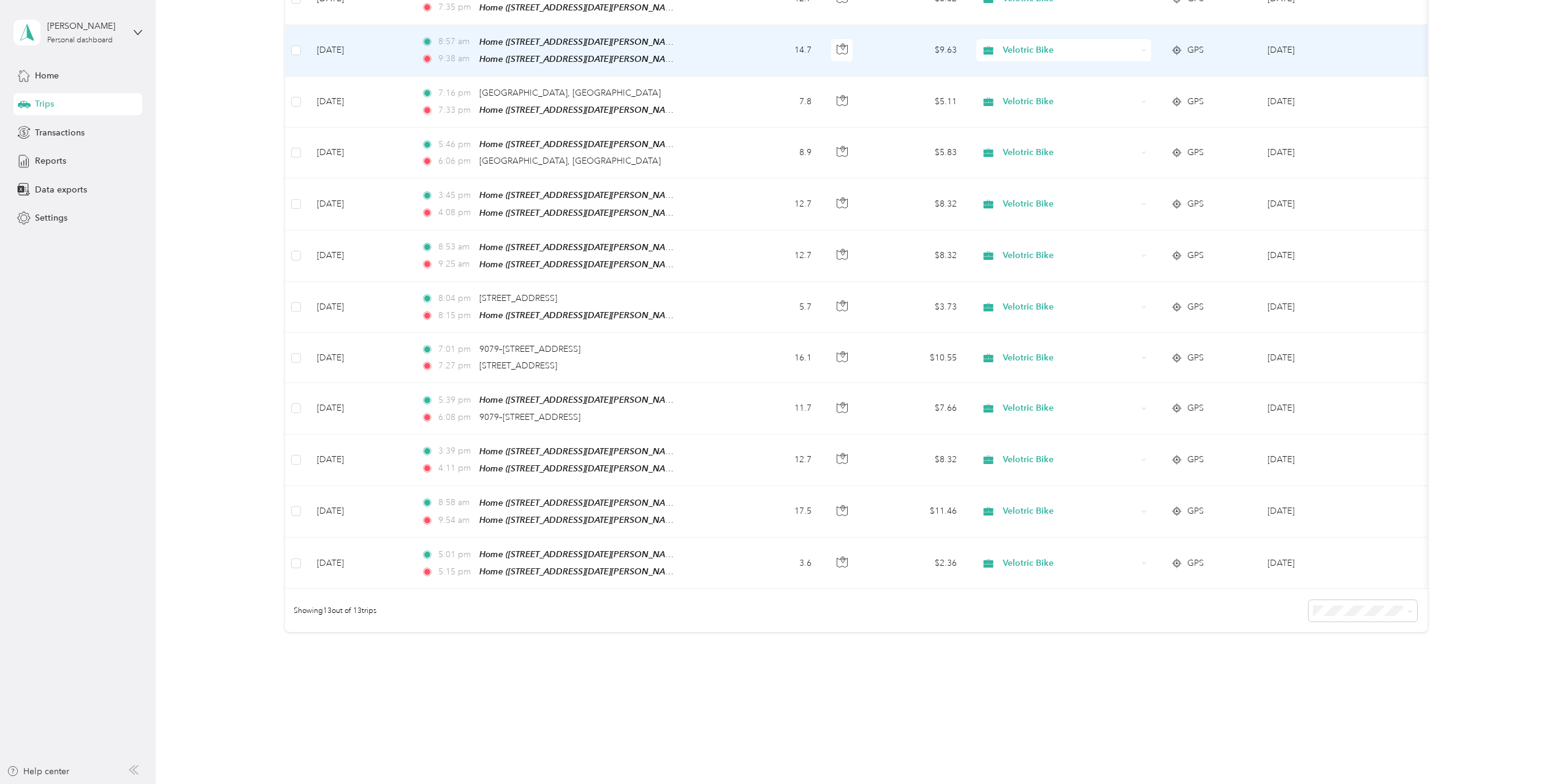
scroll to position [291, 0]
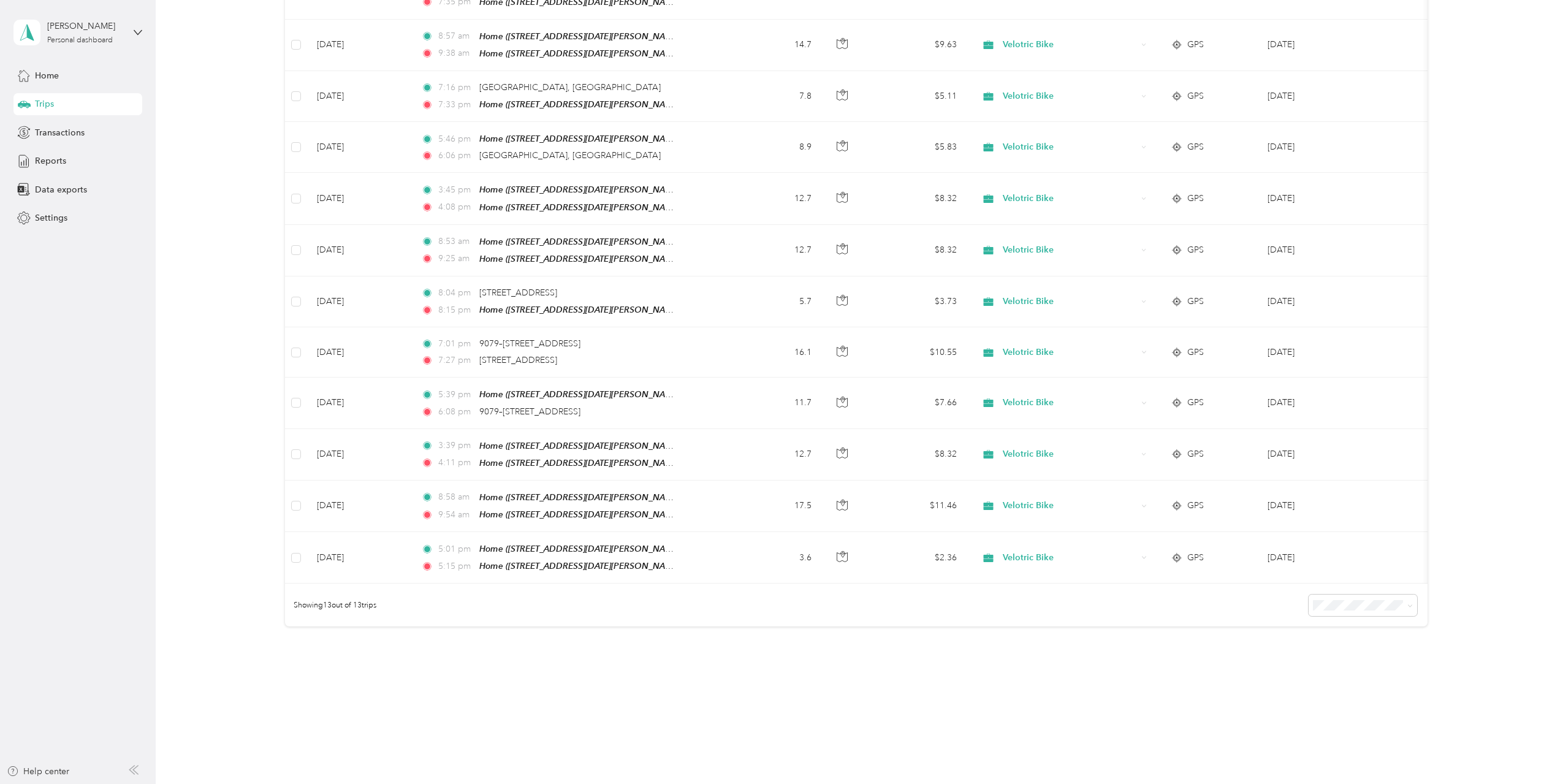
click at [1130, 686] on div "Trips New trip 170.2 mi Work 0 mi Personal 0 mi Unclassified $111.48 Value All …" at bounding box center [856, 222] width 1401 height 1027
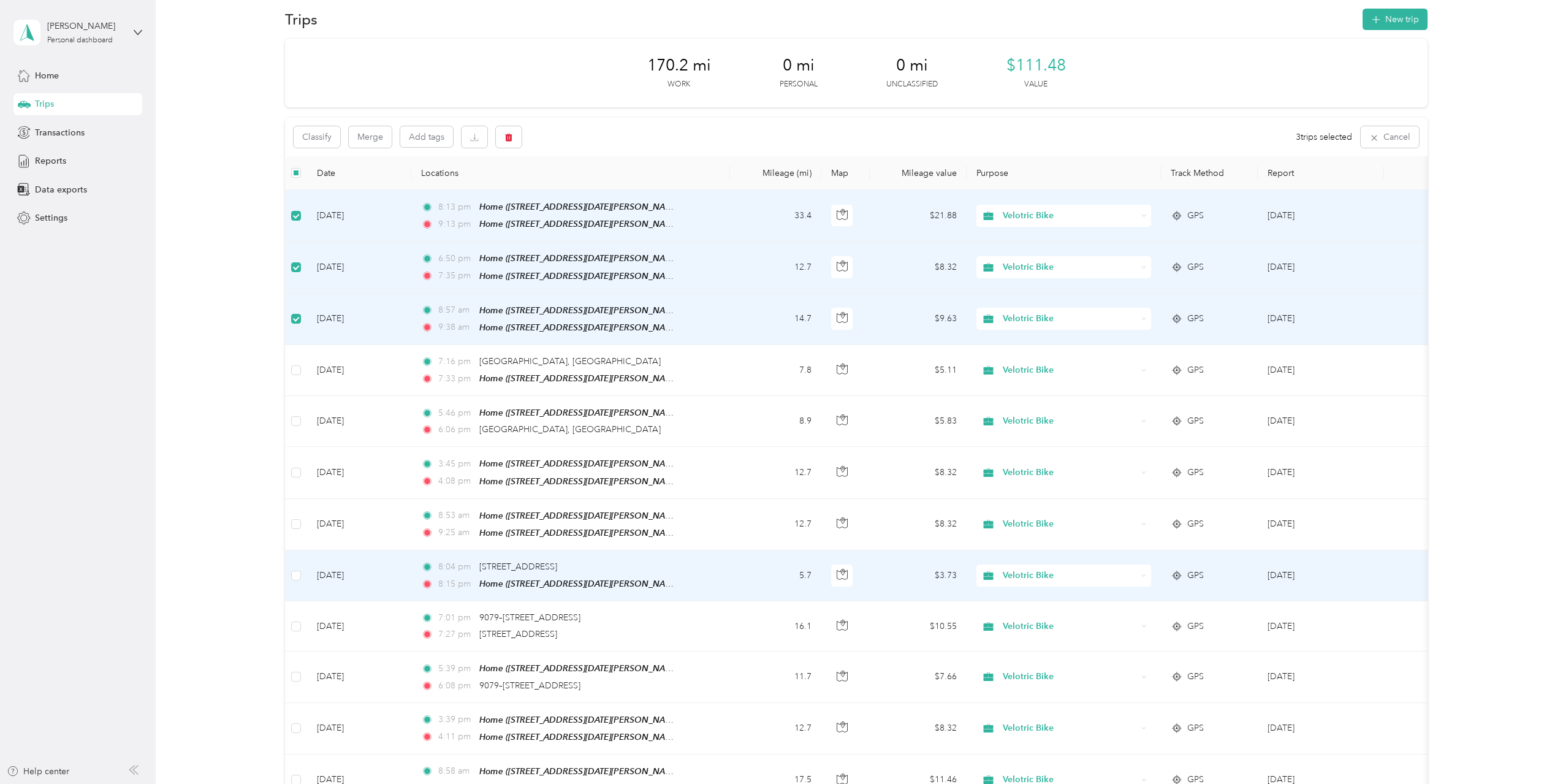
scroll to position [0, 0]
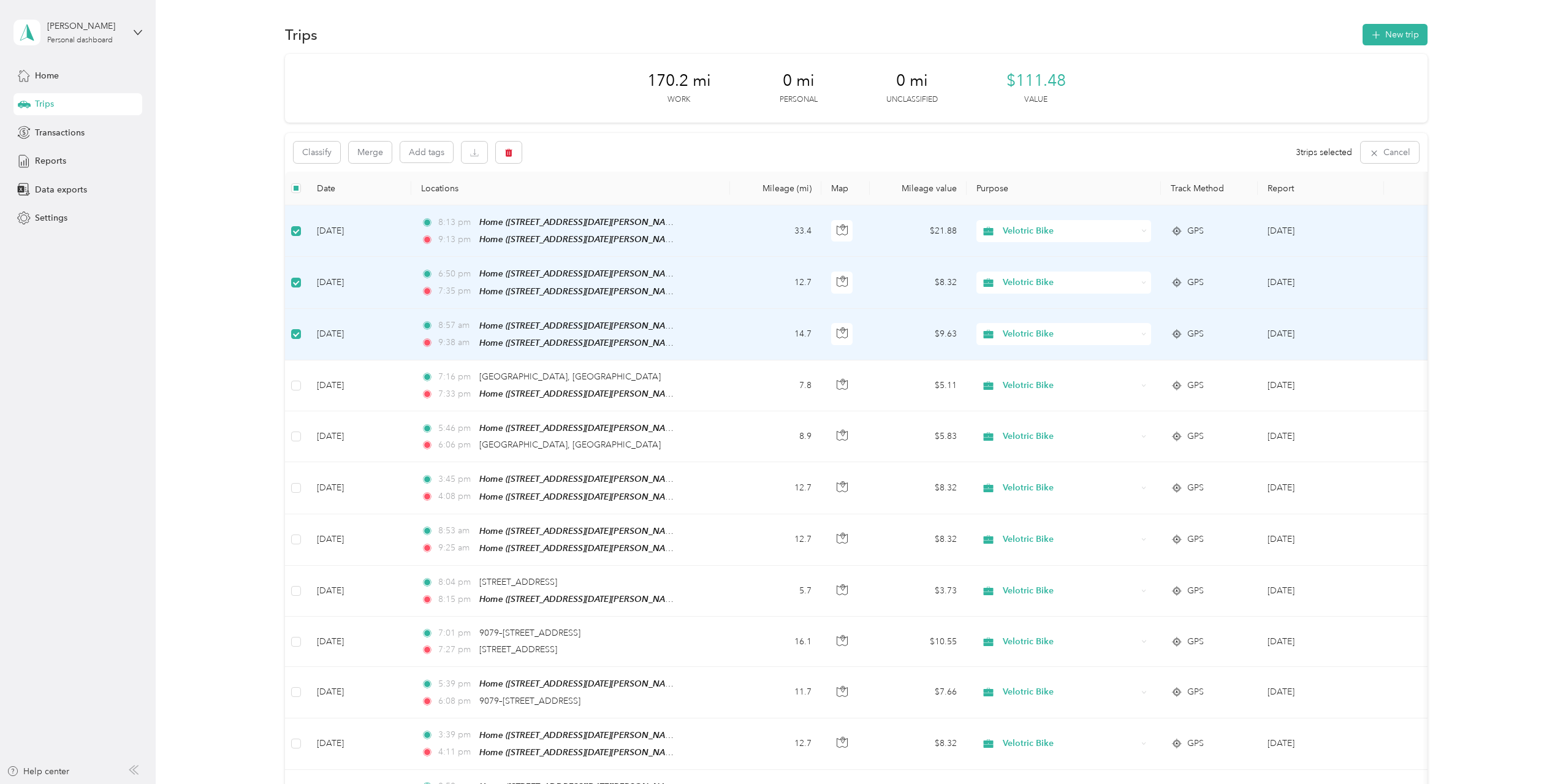
click at [1512, 384] on div "170.2 mi Work 0 mi Personal 0 mi Unclassified $111.48 Value Classify Merge Add …" at bounding box center [856, 506] width 1371 height 905
click at [506, 156] on icon "button" at bounding box center [509, 153] width 8 height 8
click at [606, 203] on button "Yes" at bounding box center [600, 203] width 24 height 20
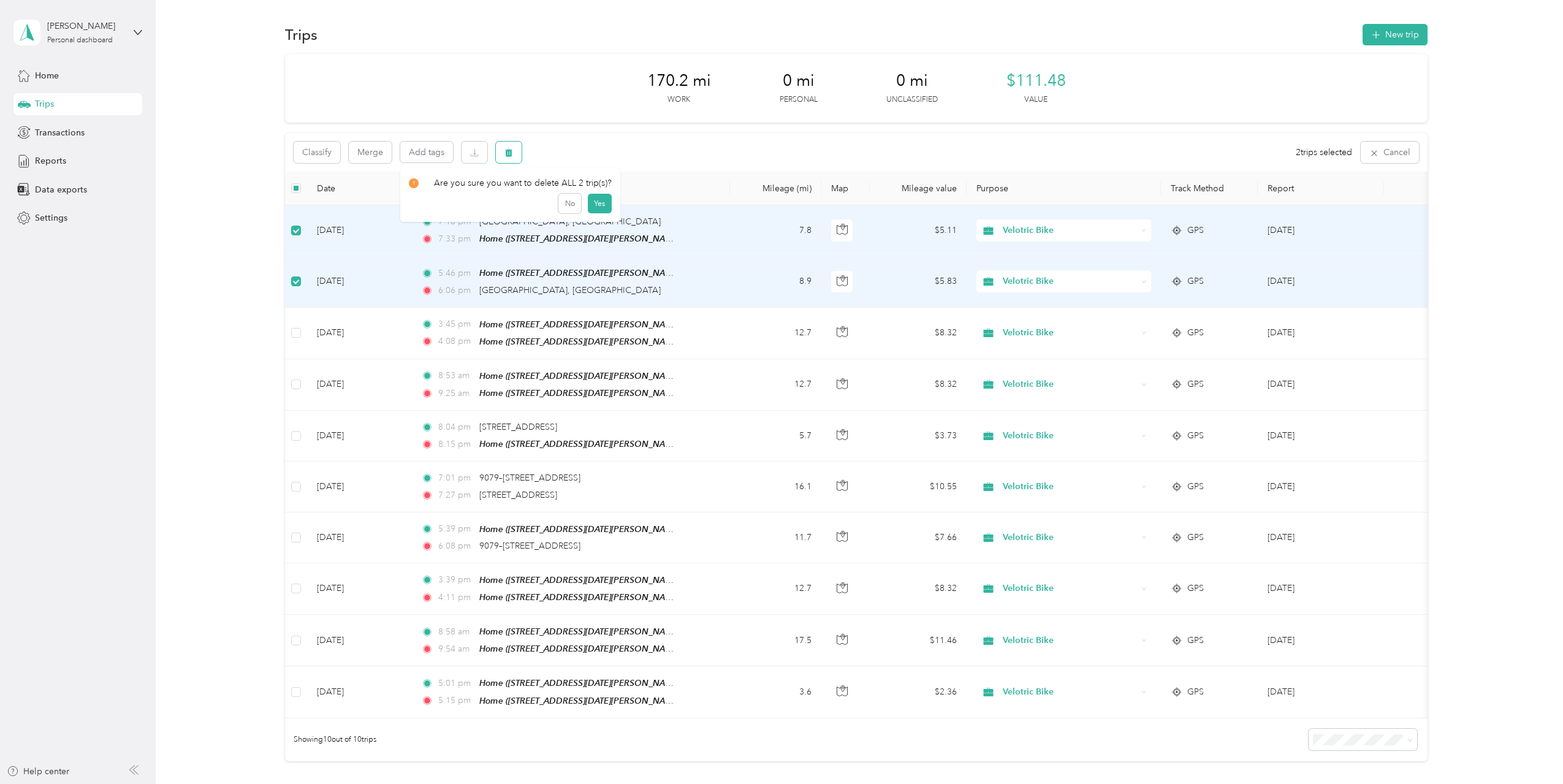
click at [517, 154] on button "button" at bounding box center [508, 152] width 26 height 22
click at [596, 203] on button "Yes" at bounding box center [600, 203] width 24 height 20
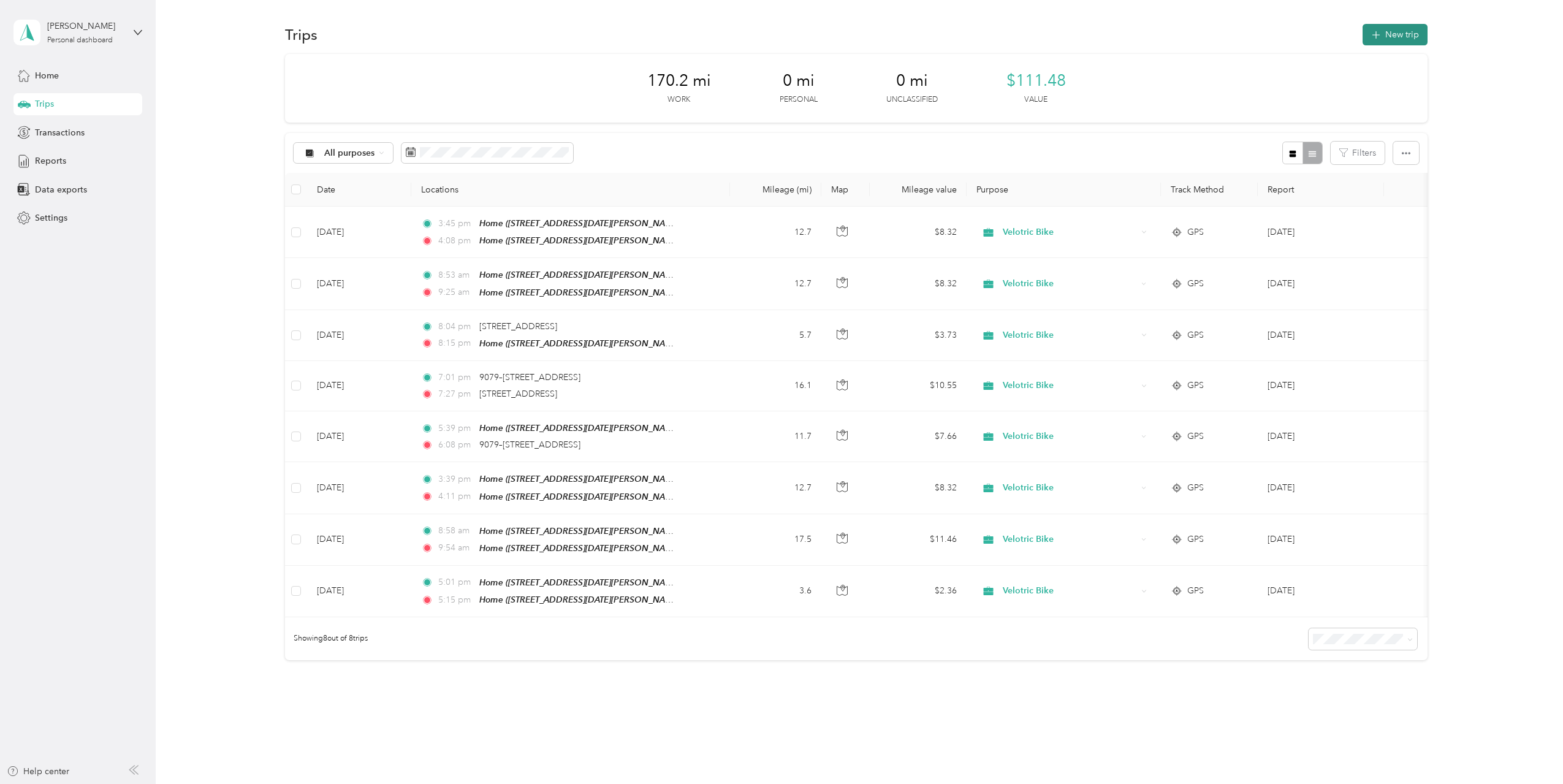
click at [1397, 41] on button "New trip" at bounding box center [1395, 34] width 65 height 22
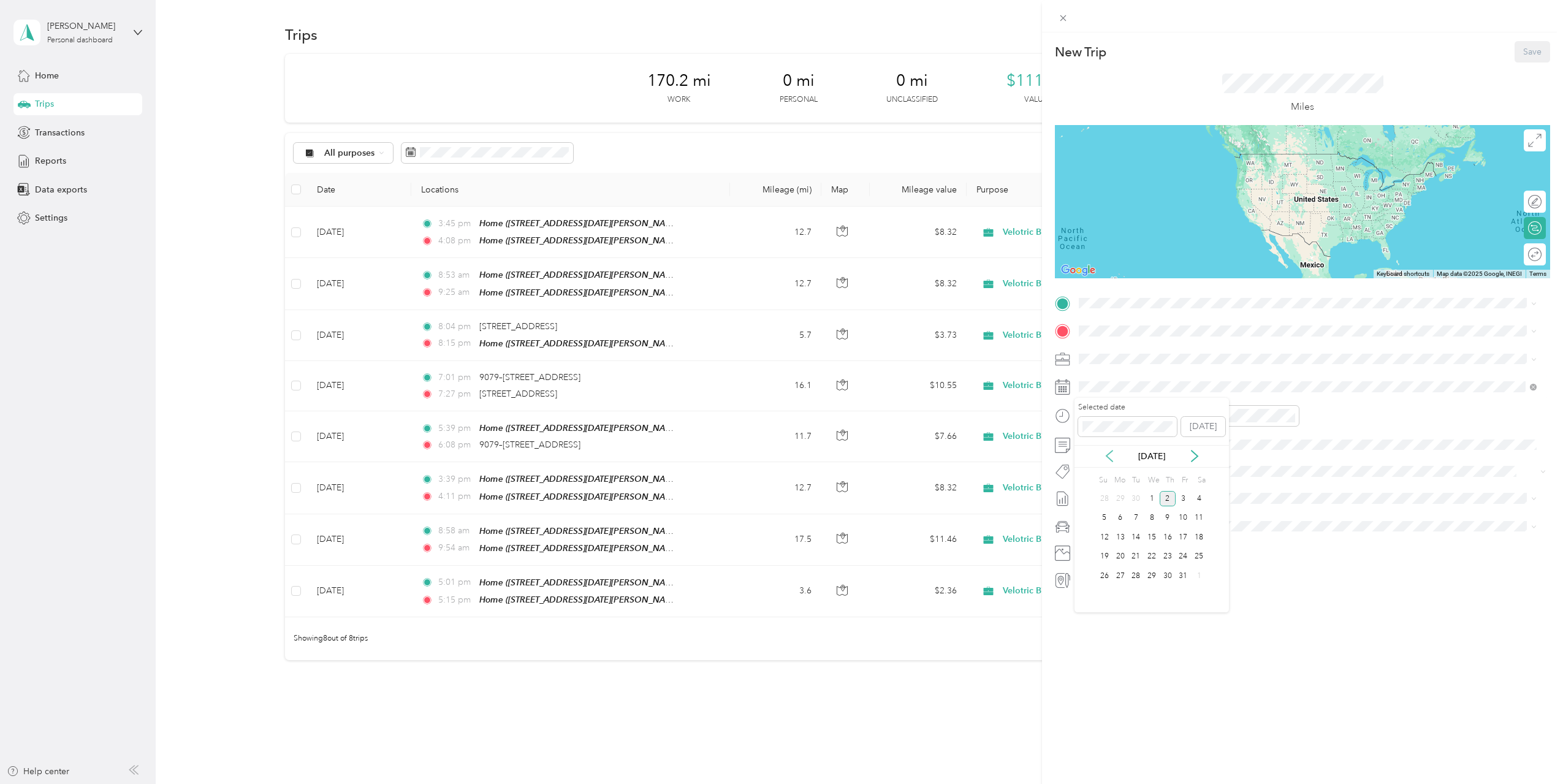
click at [1108, 456] on icon at bounding box center [1109, 456] width 6 height 11
click at [1152, 556] on div "24" at bounding box center [1152, 557] width 16 height 15
click at [1136, 555] on div "23" at bounding box center [1136, 557] width 16 height 15
click at [1134, 355] on div "Home [STREET_ADDRESS][DATE][PERSON_NAME][DATE][PERSON_NAME]" at bounding box center [1236, 359] width 268 height 26
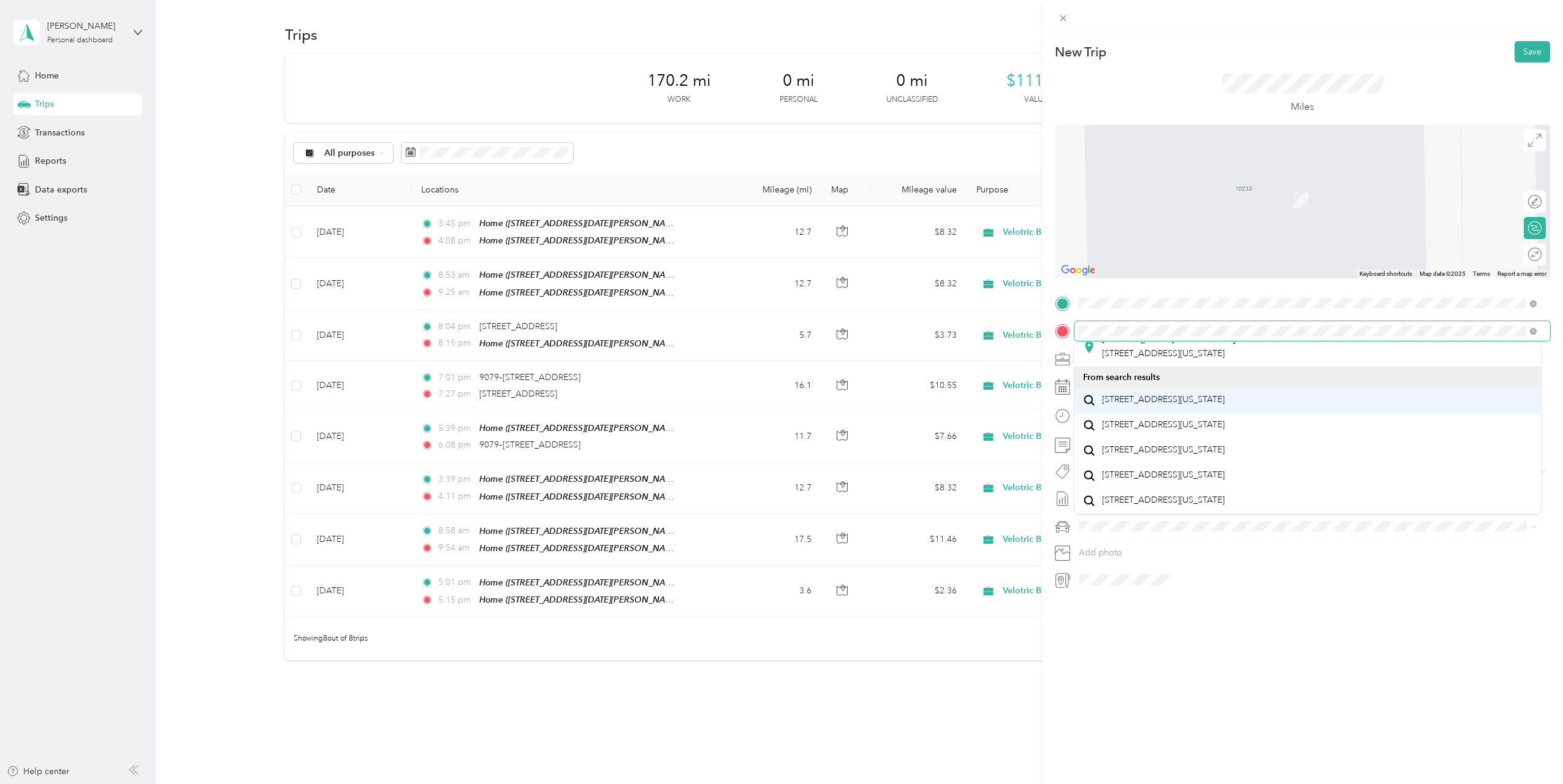
scroll to position [123, 0]
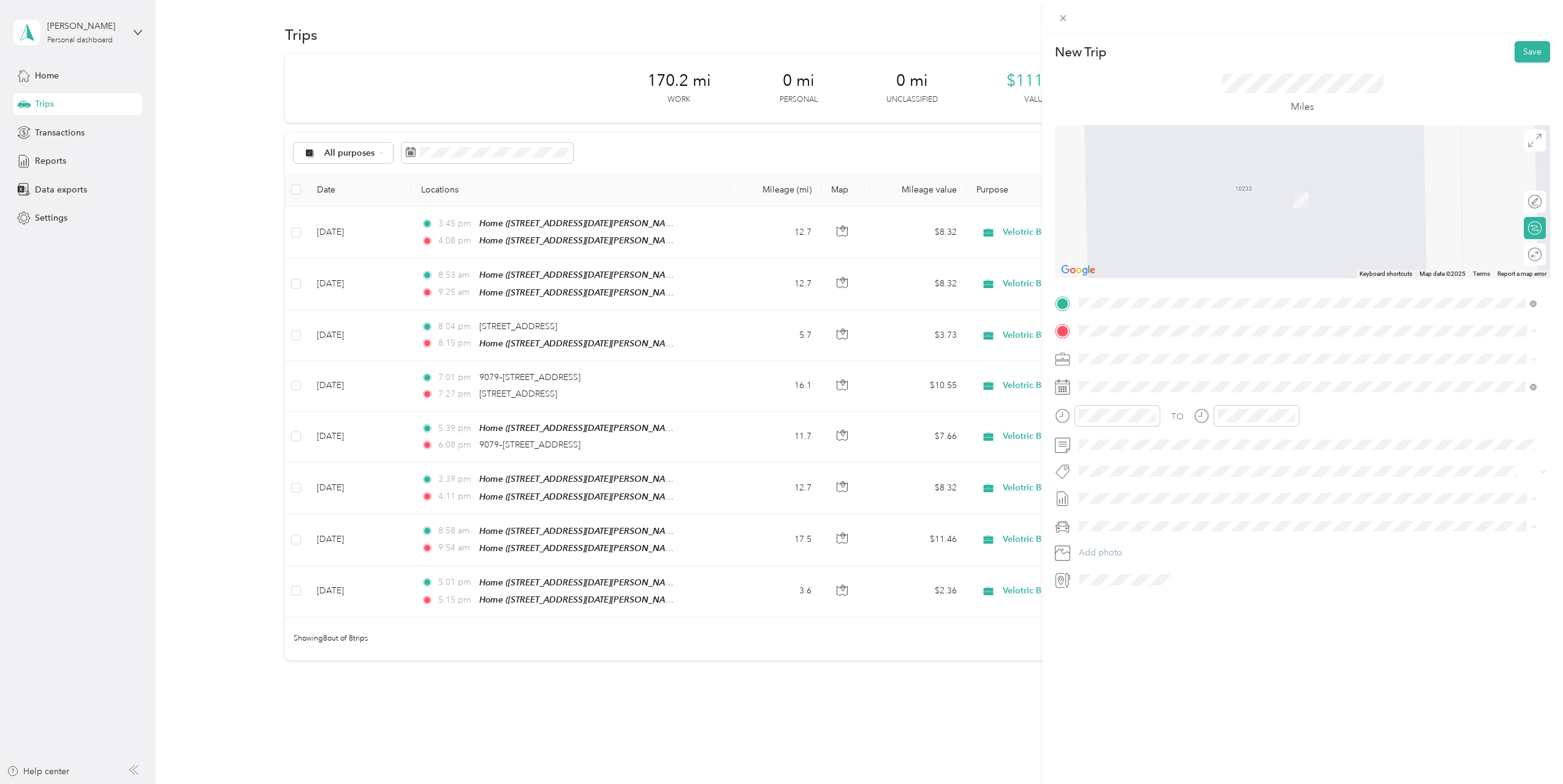
click at [1225, 479] on span "[STREET_ADDRESS][US_STATE]" at bounding box center [1164, 474] width 123 height 11
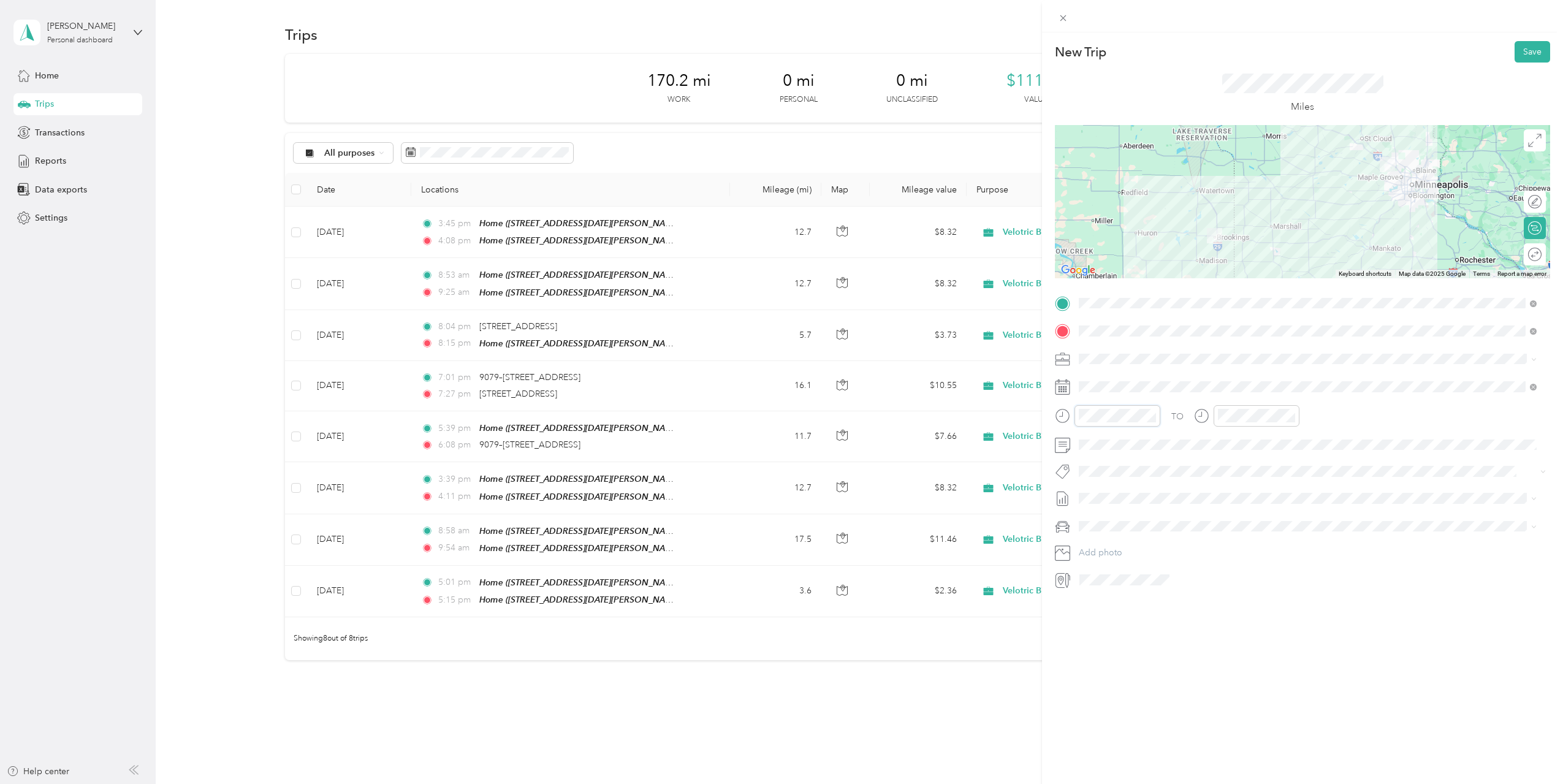
click at [1068, 419] on div at bounding box center [1107, 415] width 105 height 22
click at [1099, 454] on div "05" at bounding box center [1092, 454] width 29 height 17
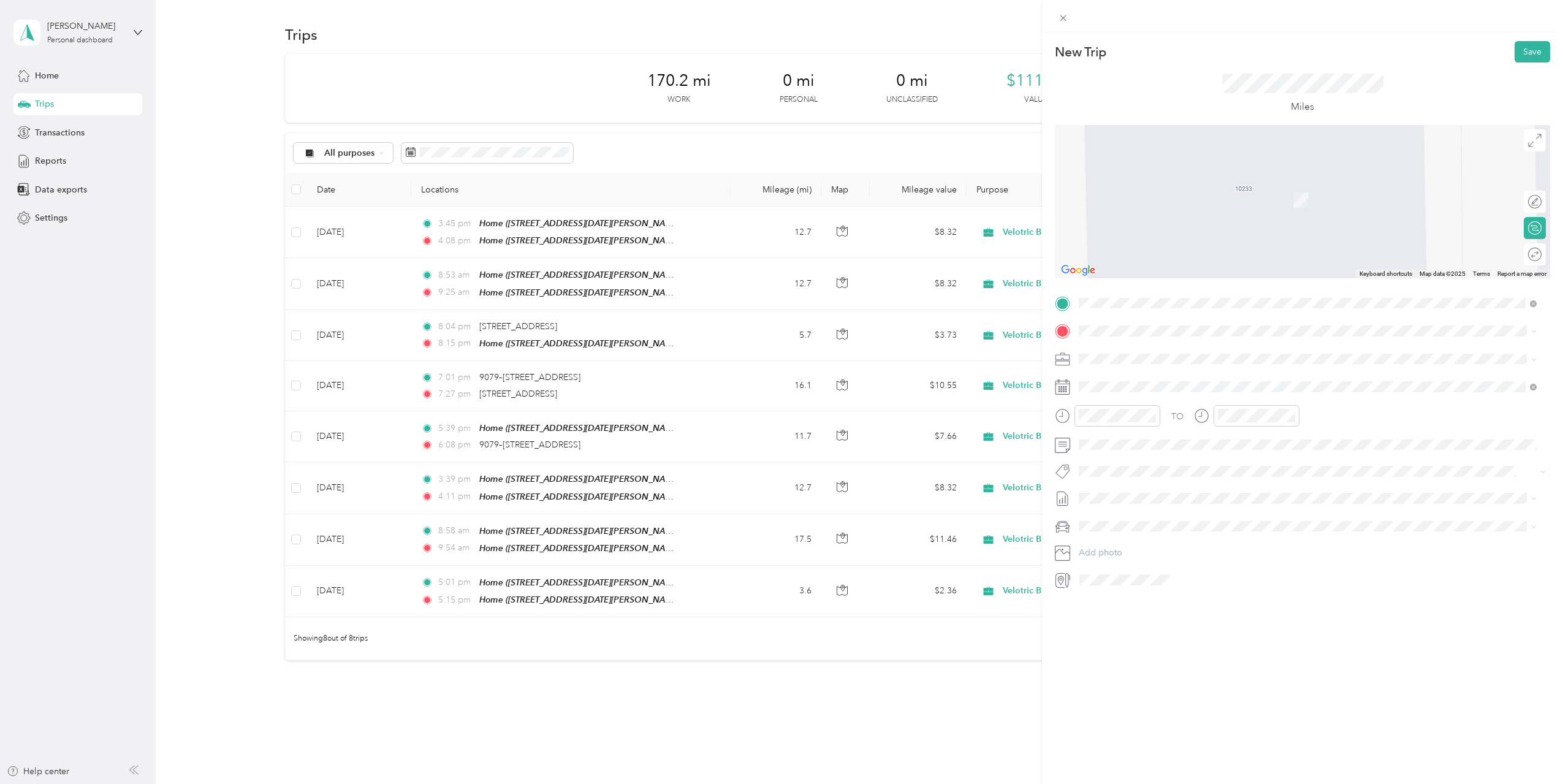
click at [1155, 377] on span "[STREET_ADDRESS][US_STATE]" at bounding box center [1164, 373] width 123 height 11
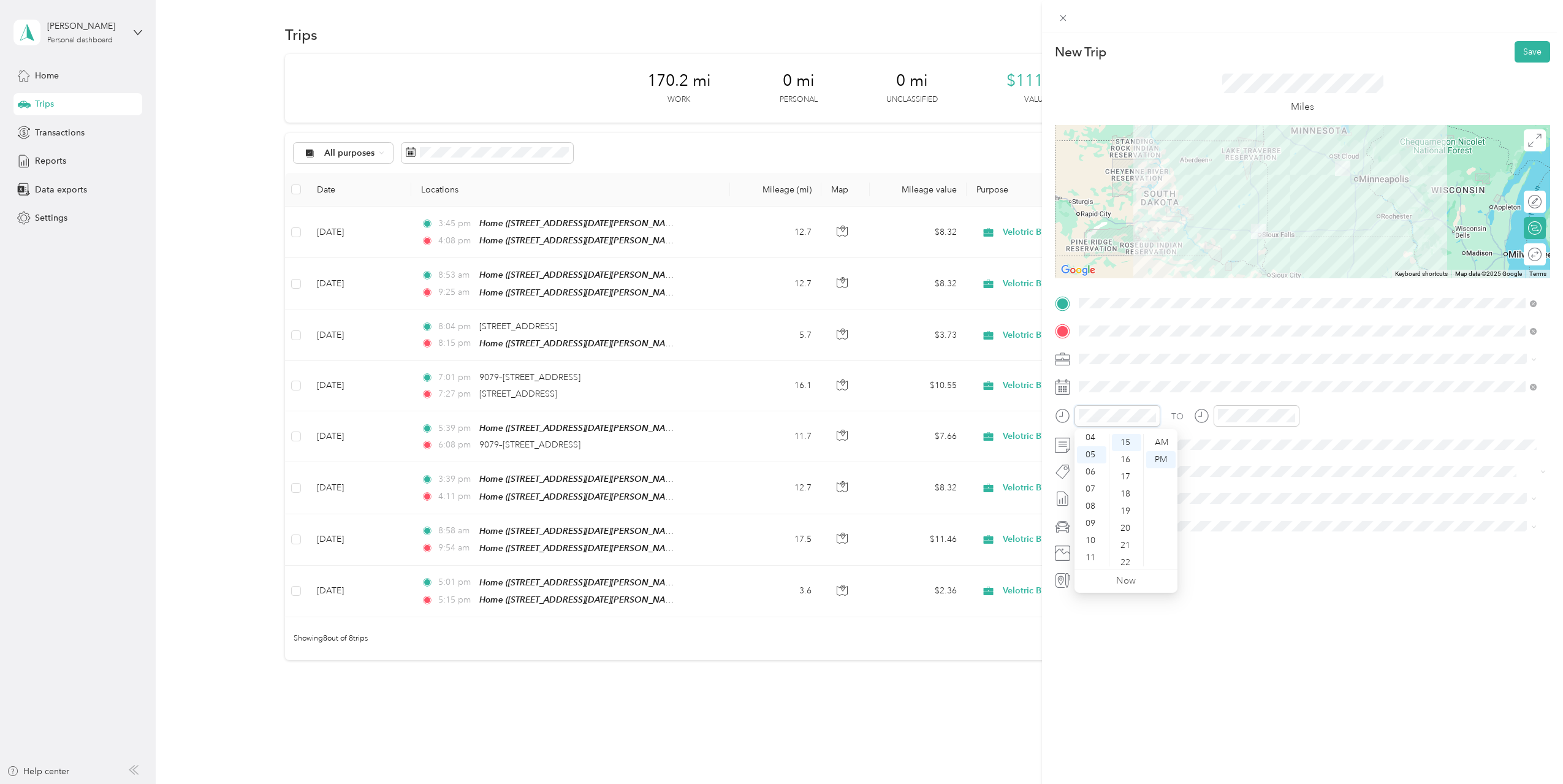
scroll to position [0, 0]
click at [1200, 419] on div at bounding box center [1246, 415] width 105 height 22
click at [1206, 413] on div at bounding box center [1246, 415] width 105 height 22
click at [1265, 444] on div "15" at bounding box center [1265, 443] width 29 height 17
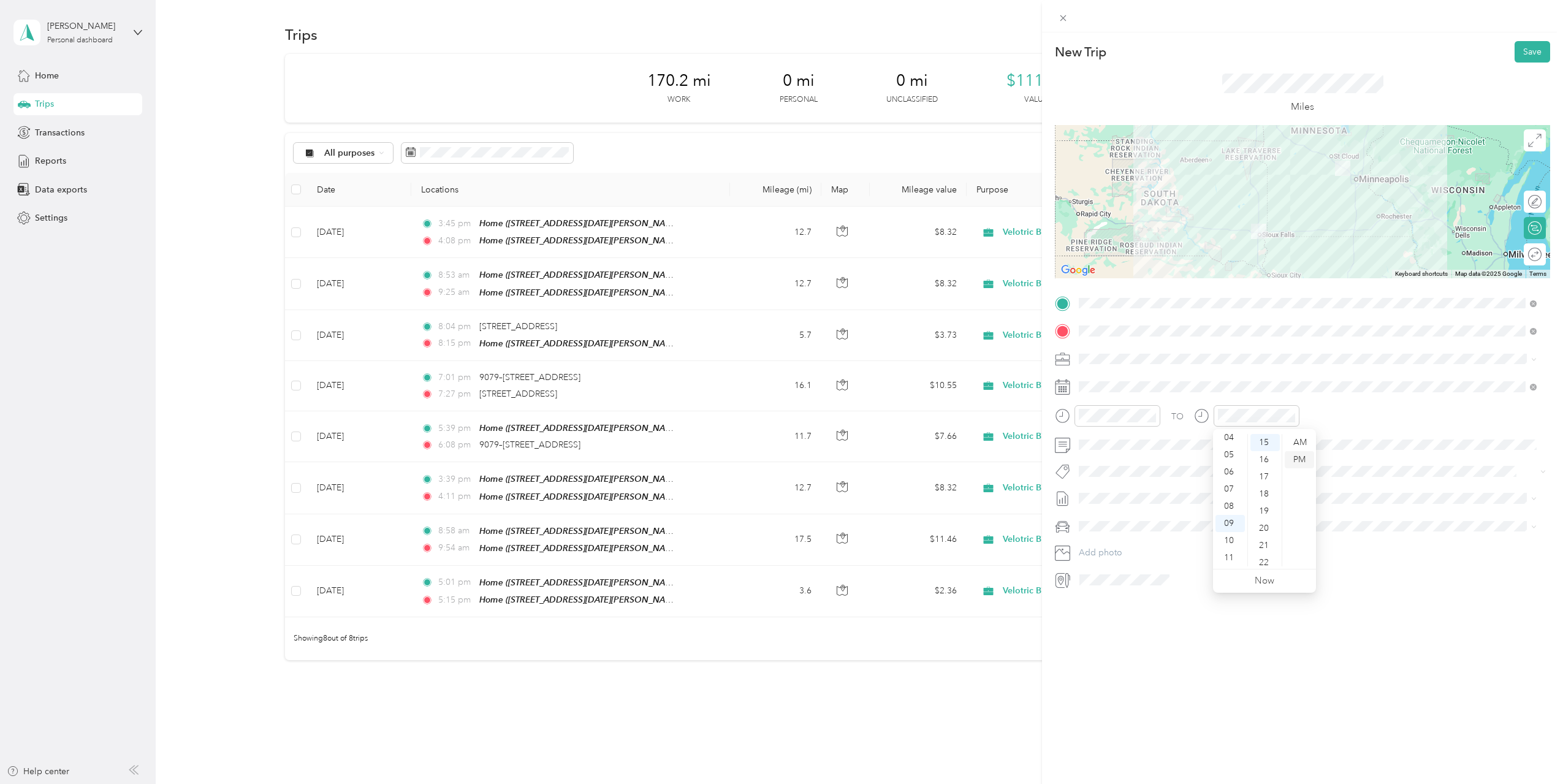
click at [1304, 464] on div "PM" at bounding box center [1299, 459] width 29 height 17
click at [1285, 654] on div "New Trip Save This trip cannot be edited because it is either under review, app…" at bounding box center [1302, 424] width 521 height 784
click at [1521, 51] on button "Save" at bounding box center [1532, 52] width 36 height 22
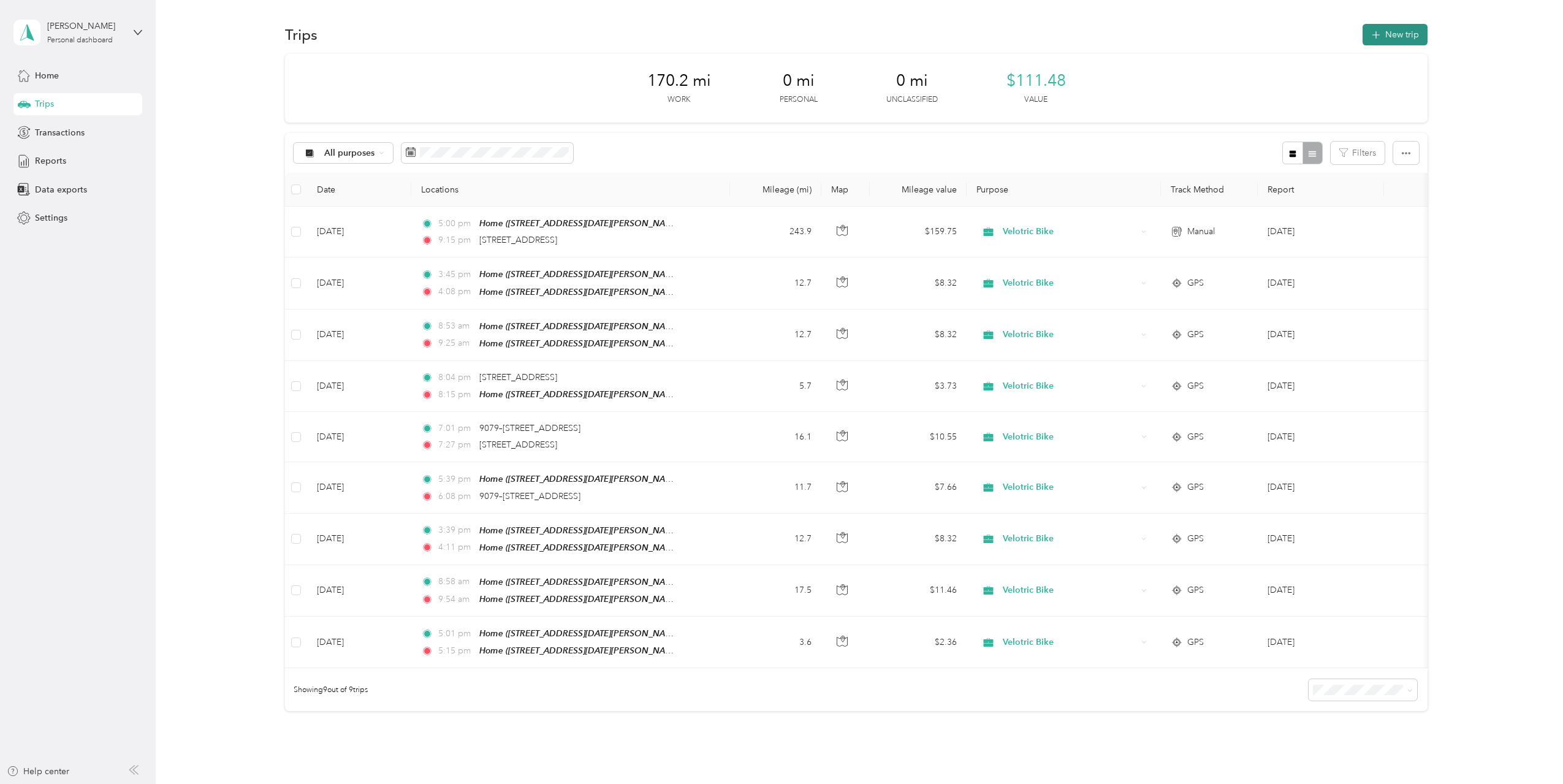
click at [1382, 36] on button "New trip" at bounding box center [1395, 34] width 65 height 22
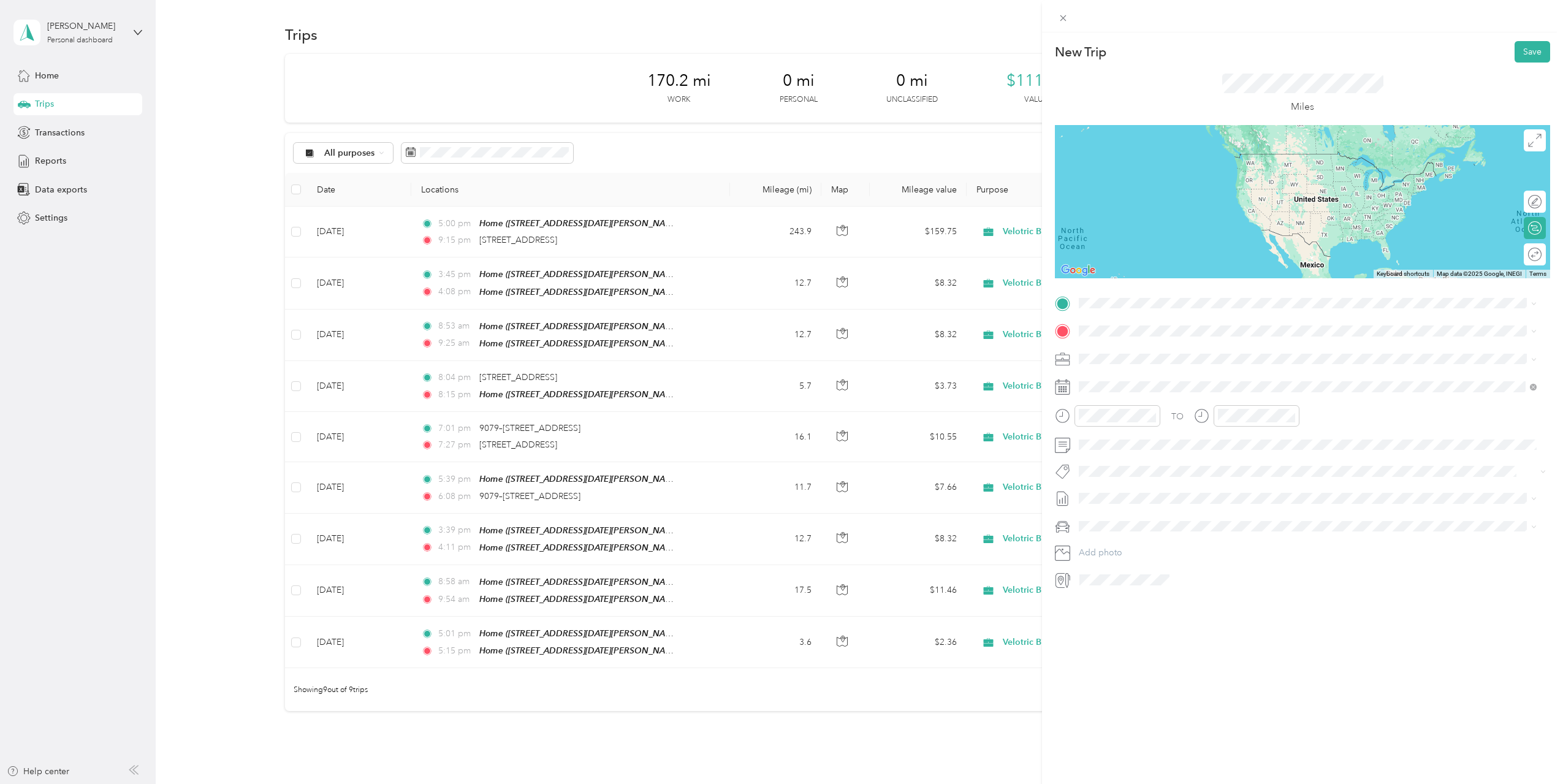
click at [1193, 381] on div "[STREET_ADDRESS][US_STATE]" at bounding box center [1308, 373] width 450 height 17
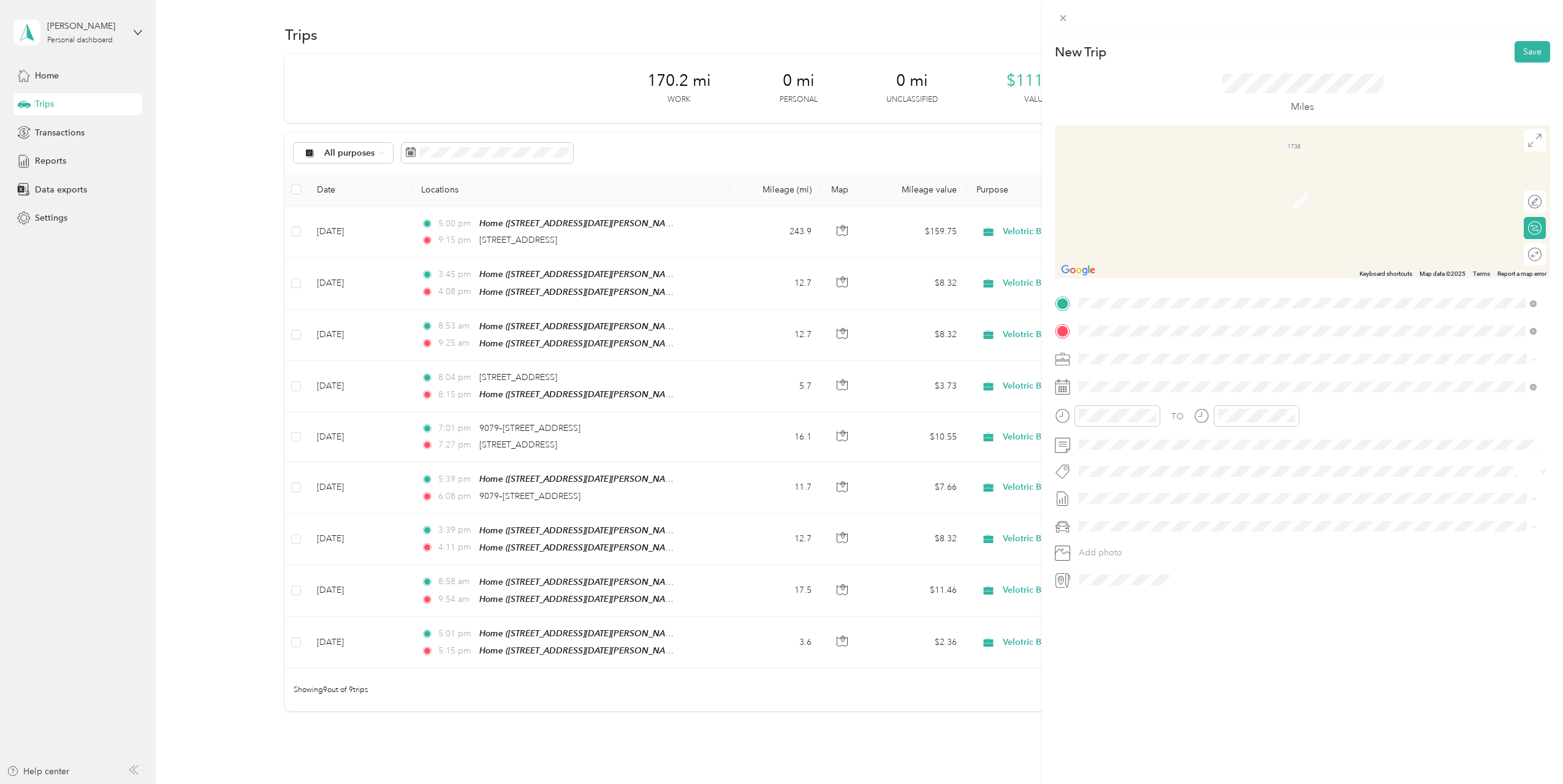
click at [1134, 353] on span "5301 North Cliff Avenue Sioux Falls, South Dakota 57104, United States" at bounding box center [1164, 348] width 123 height 11
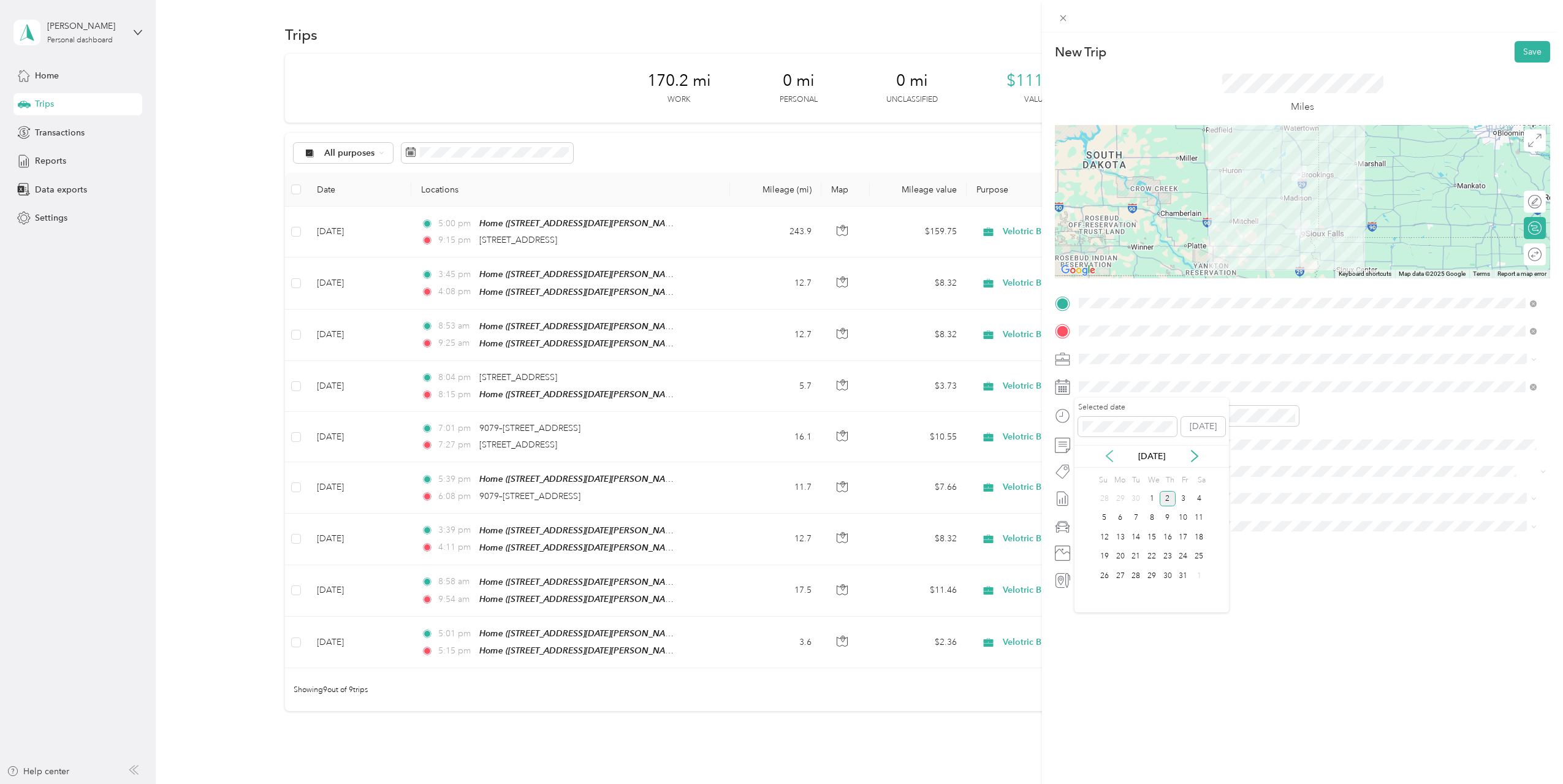
click at [1108, 459] on icon at bounding box center [1110, 456] width 13 height 13
click at [1154, 555] on div "24" at bounding box center [1152, 557] width 16 height 15
click at [1334, 601] on div "New Trip Save This trip cannot be edited because it is either under review, app…" at bounding box center [1302, 424] width 521 height 784
click at [1095, 516] on div "09" at bounding box center [1092, 523] width 29 height 17
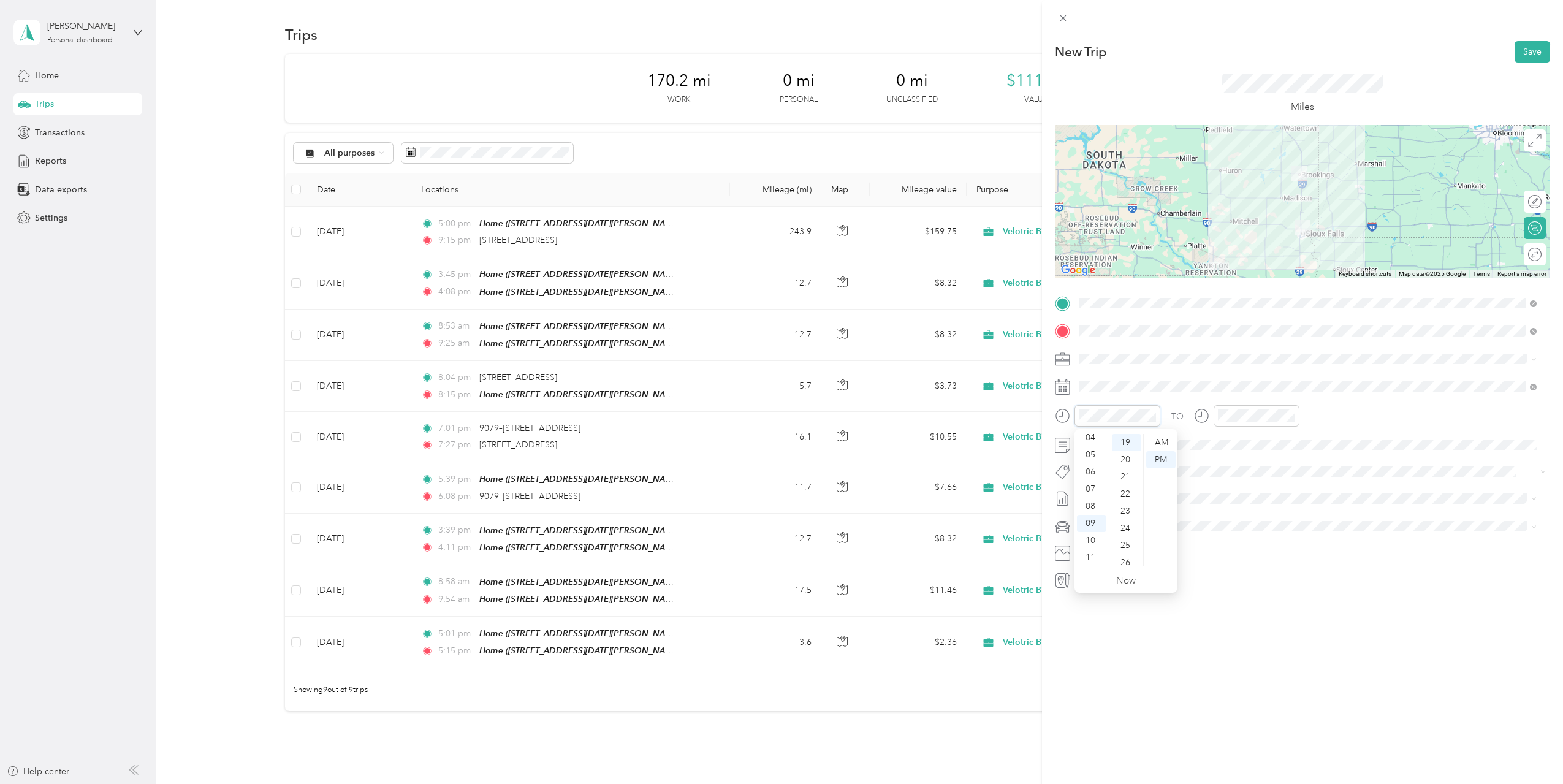
click at [1071, 415] on div at bounding box center [1107, 415] width 105 height 22
click at [1157, 443] on div "AM" at bounding box center [1161, 443] width 29 height 17
click at [1288, 631] on div "New Trip Save This trip cannot be edited because it is either under review, app…" at bounding box center [1302, 424] width 521 height 784
click at [1127, 536] on div "10" at bounding box center [1127, 533] width 29 height 17
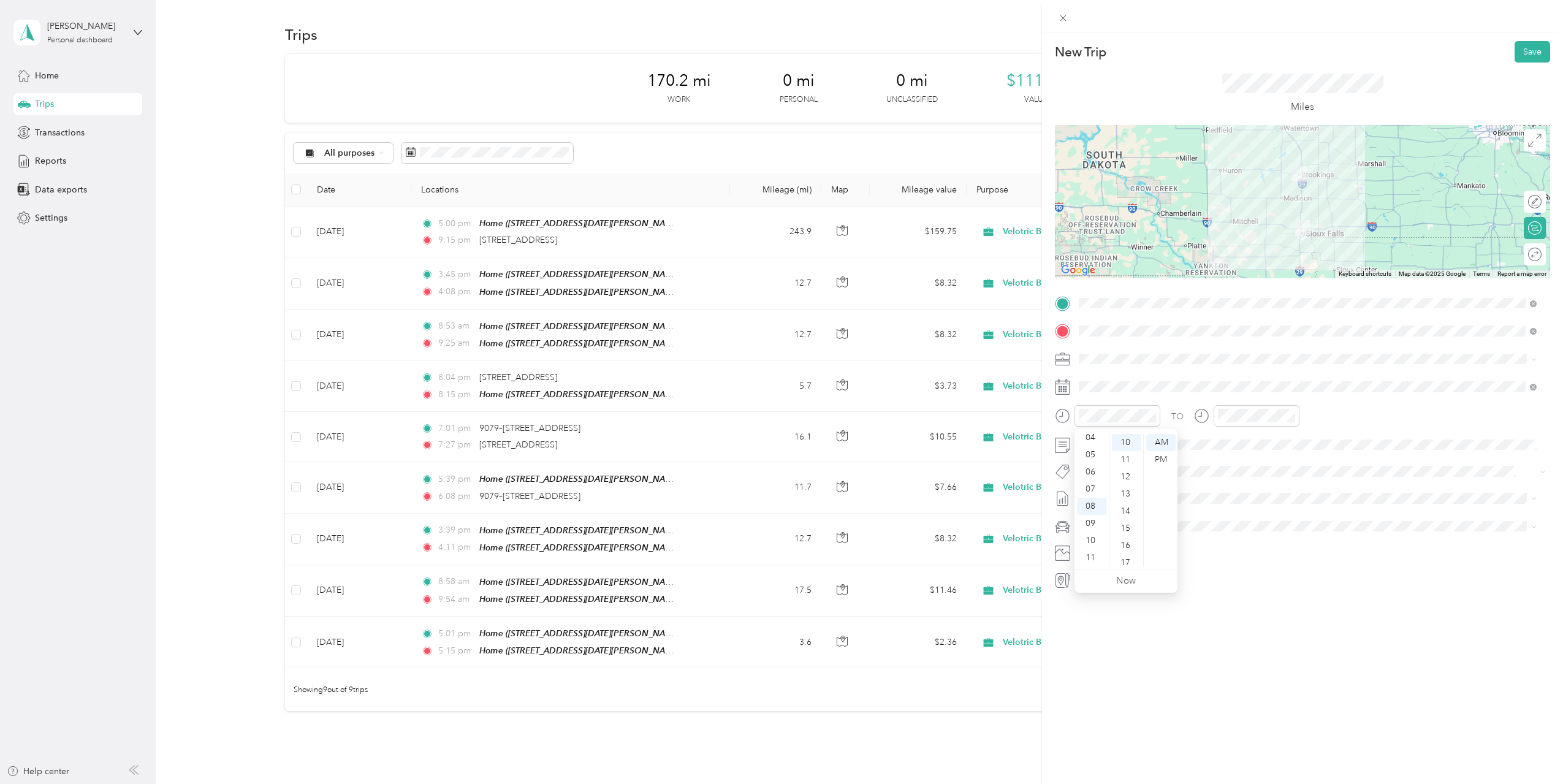
click at [1295, 646] on div "New Trip Save This trip cannot be edited because it is either under review, app…" at bounding box center [1302, 424] width 521 height 784
click at [1210, 419] on div at bounding box center [1246, 415] width 105 height 22
click at [1300, 444] on div "AM" at bounding box center [1299, 443] width 29 height 17
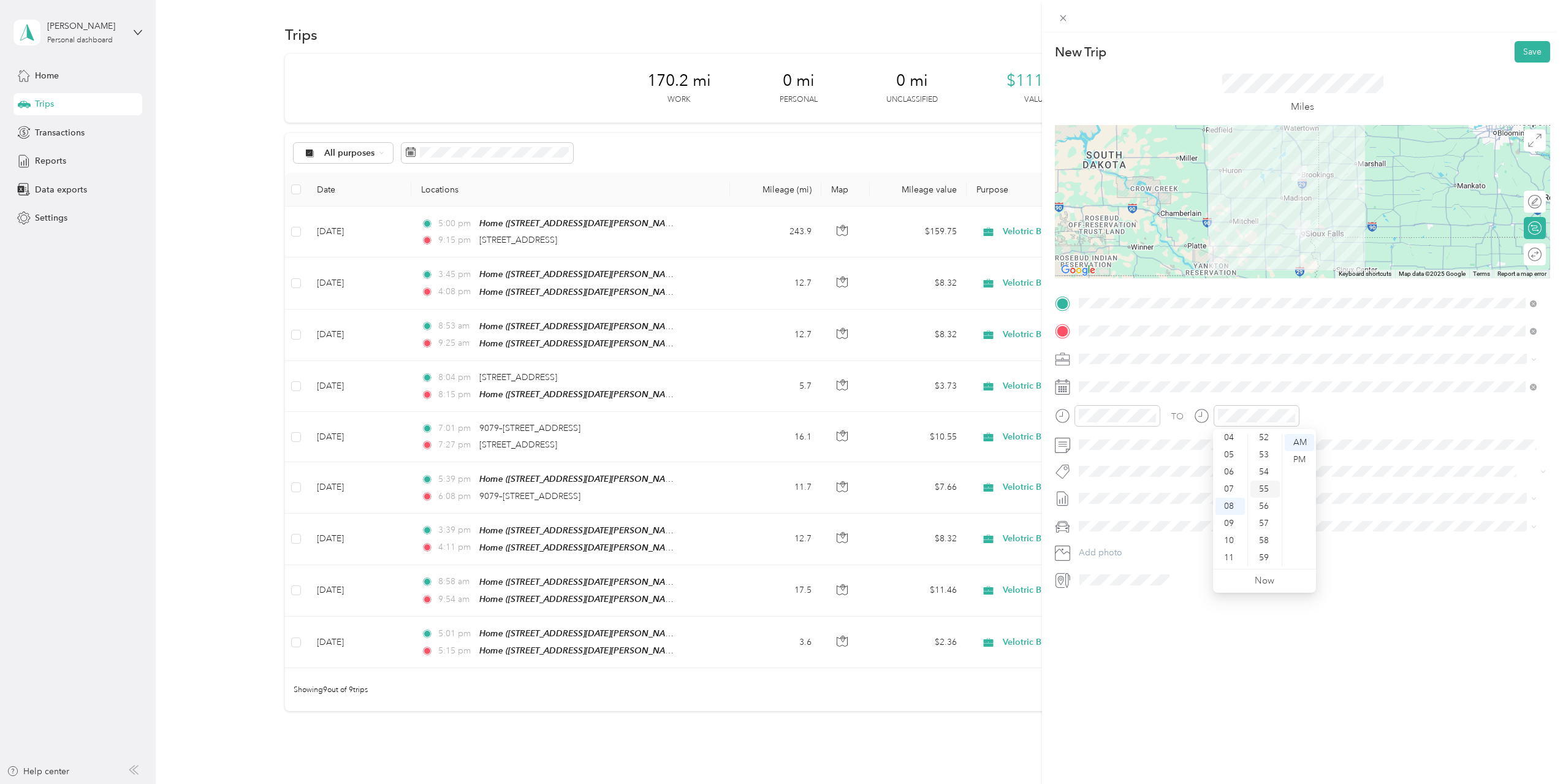
click at [1266, 490] on div "55" at bounding box center [1265, 489] width 29 height 17
click at [1240, 662] on div "New Trip Save This trip cannot be edited because it is either under review, app…" at bounding box center [1302, 424] width 521 height 784
click at [1161, 553] on span "[DATE] Draft" at bounding box center [1308, 554] width 450 height 11
click at [1311, 676] on div "New Trip Save This trip cannot be edited because it is either under review, app…" at bounding box center [1302, 424] width 521 height 784
click at [1519, 51] on button "Save" at bounding box center [1532, 52] width 36 height 22
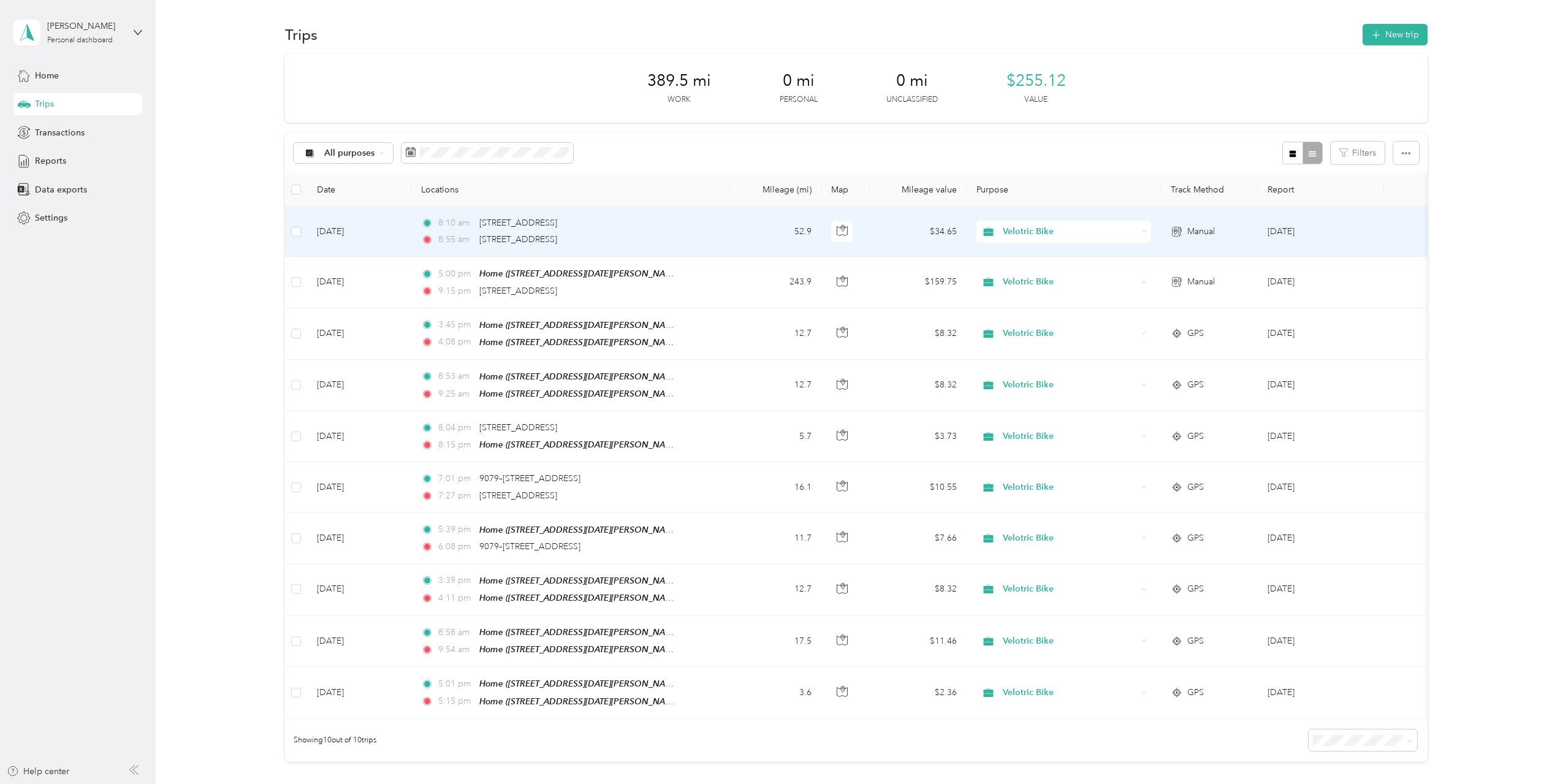
drag, startPoint x: 595, startPoint y: 241, endPoint x: 475, endPoint y: 243, distance: 120.0
click at [475, 243] on div "8:[STREET_ADDRESS]" at bounding box center [549, 239] width 257 height 13
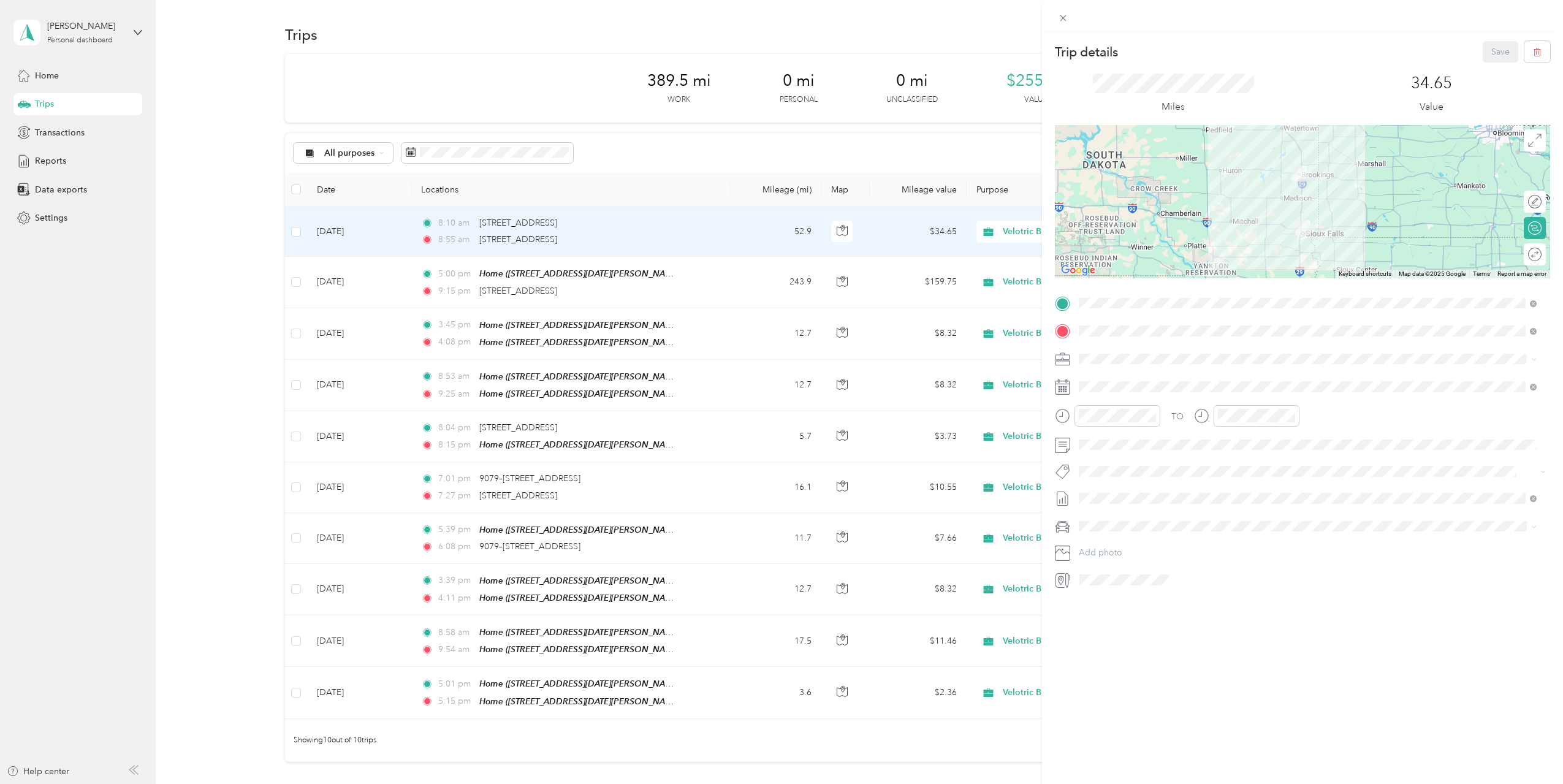
click at [930, 139] on div "Trip details Save This trip cannot be edited because it is either under review,…" at bounding box center [782, 392] width 1563 height 784
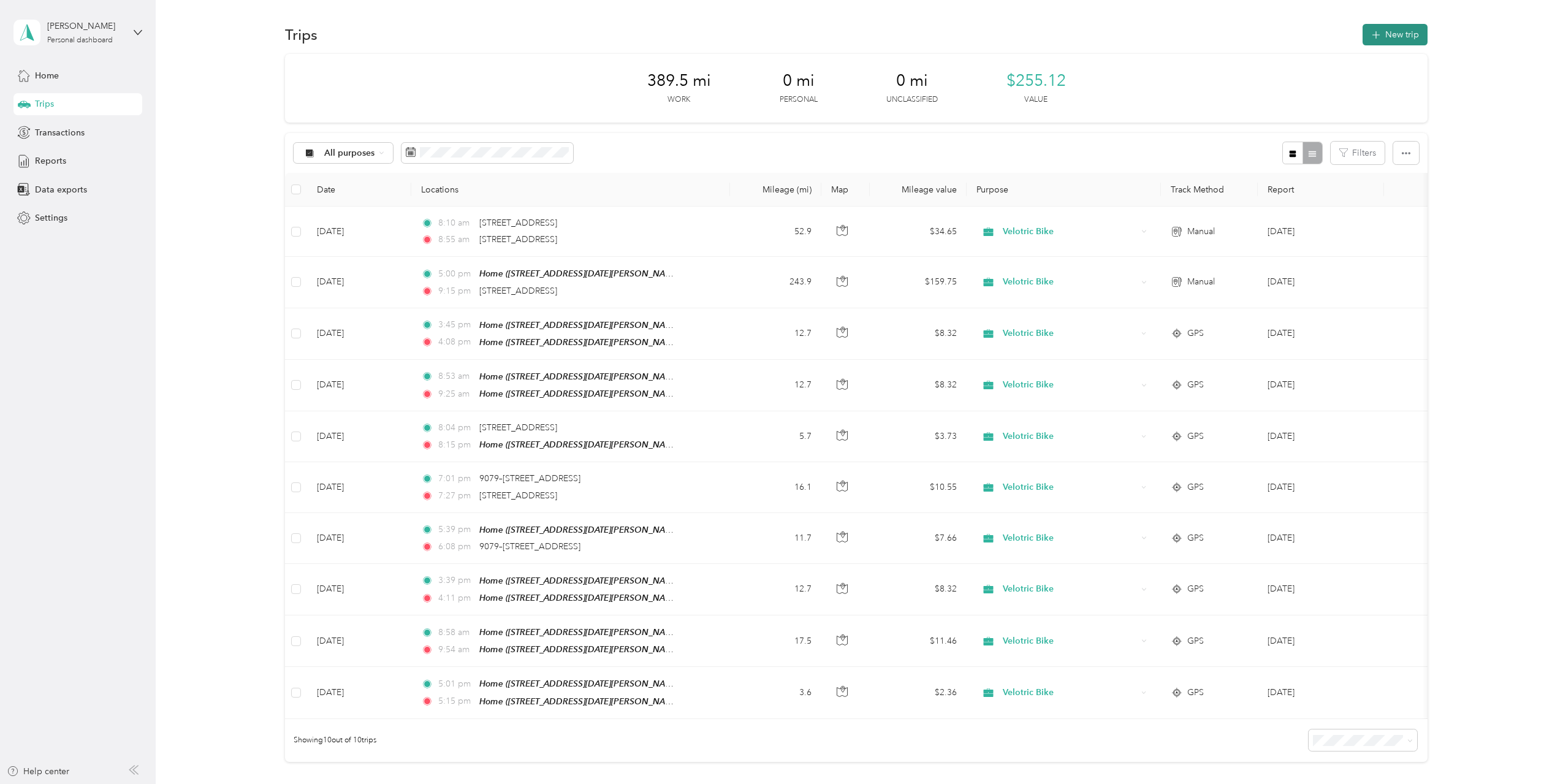
click at [1401, 40] on button "New trip" at bounding box center [1395, 34] width 65 height 22
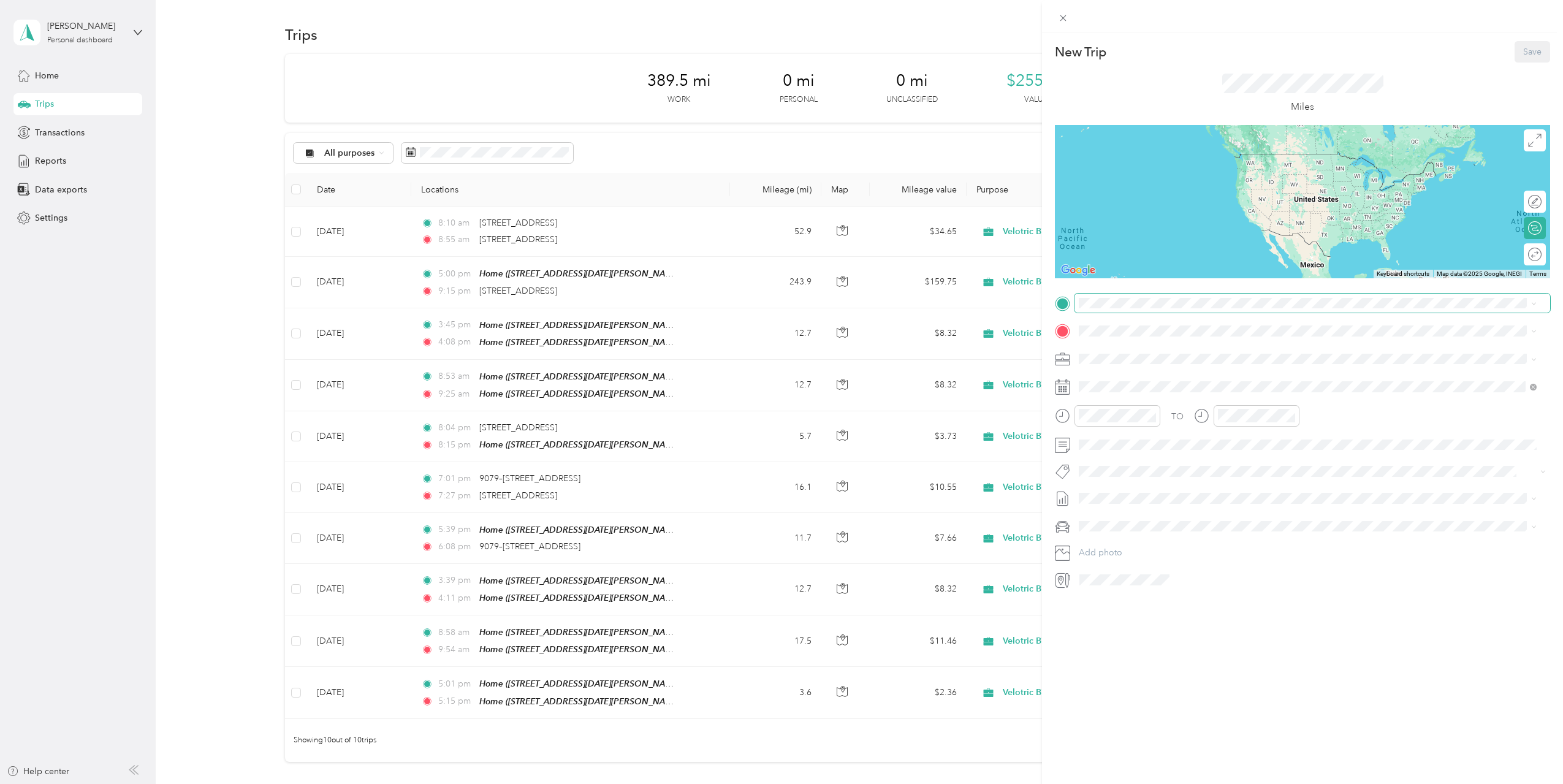
click at [1170, 308] on span at bounding box center [1312, 303] width 475 height 20
click at [1170, 348] on span "1738 6th Street Brookings, South Dakota 57006, United States" at bounding box center [1164, 348] width 123 height 11
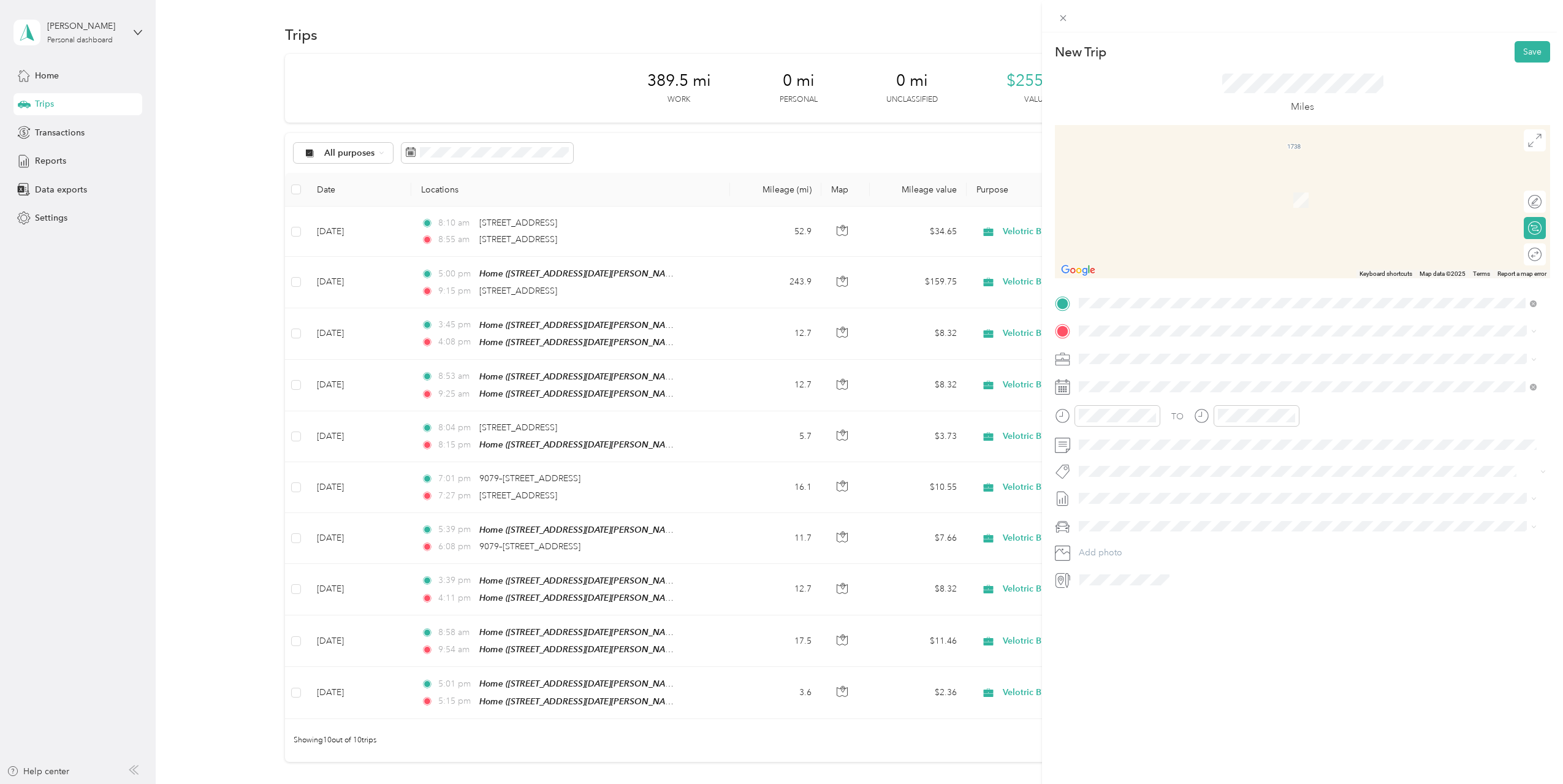
click at [1208, 374] on span "405 Main Avenue Brookings, South Dakota 57006, United States" at bounding box center [1164, 369] width 123 height 11
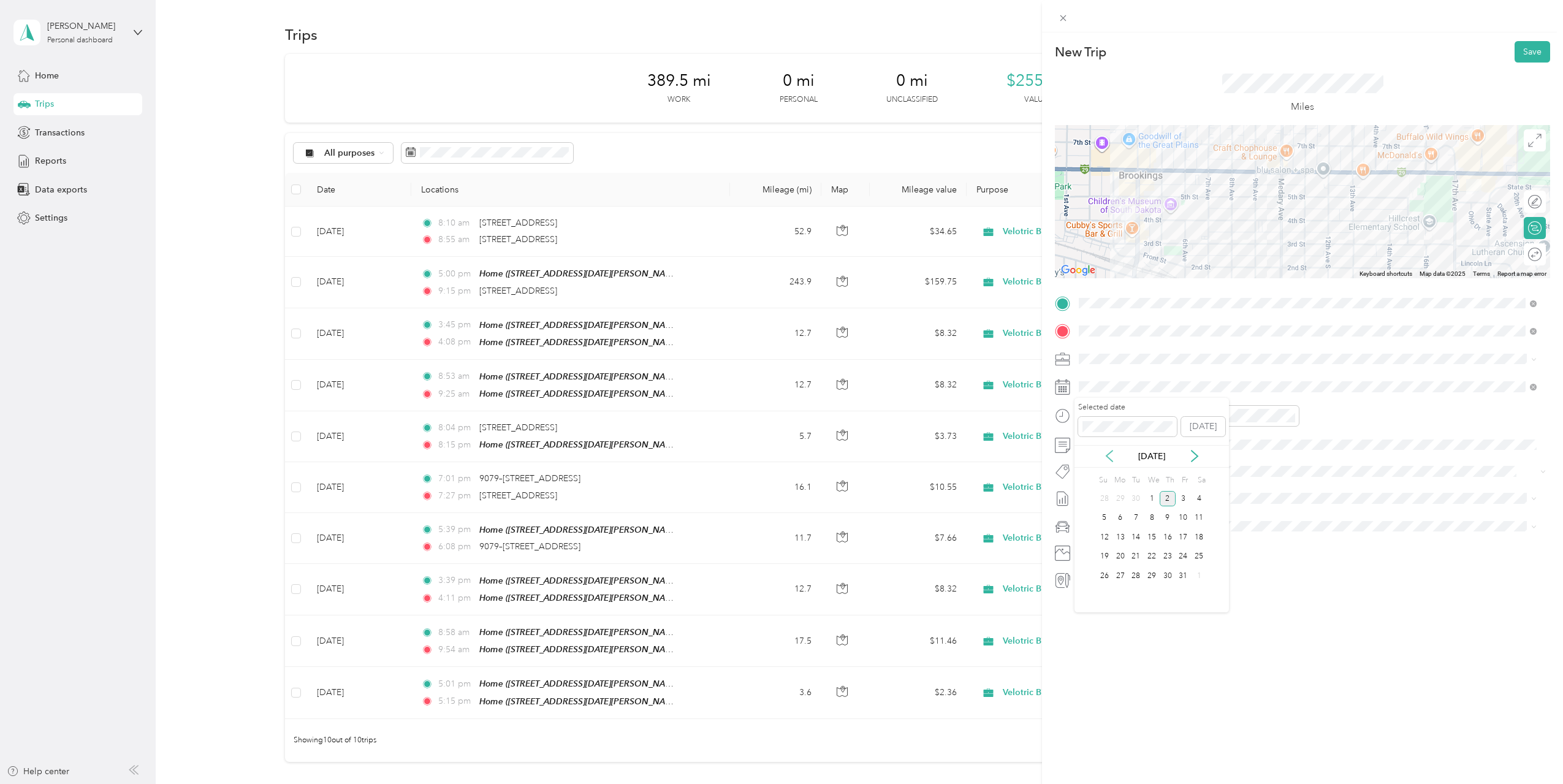
click at [1111, 450] on icon at bounding box center [1110, 456] width 13 height 13
click at [1152, 559] on div "24" at bounding box center [1152, 557] width 16 height 15
click at [1160, 438] on div "AM" at bounding box center [1161, 443] width 29 height 17
click at [1099, 523] on div "09" at bounding box center [1092, 523] width 29 height 17
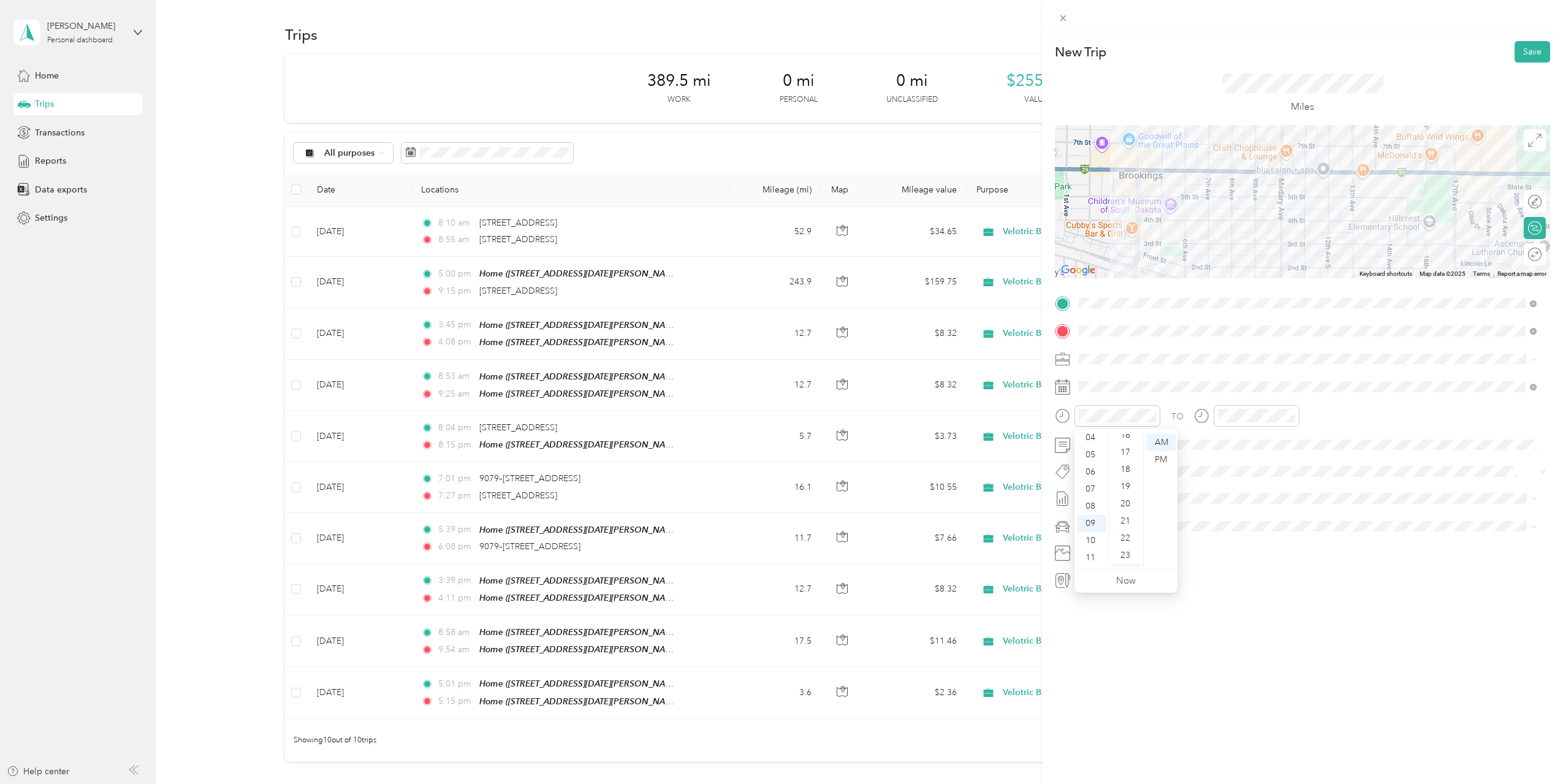
scroll to position [289, 0]
click at [1129, 516] on div "21" at bounding box center [1127, 514] width 29 height 17
click at [1211, 418] on div at bounding box center [1246, 415] width 105 height 22
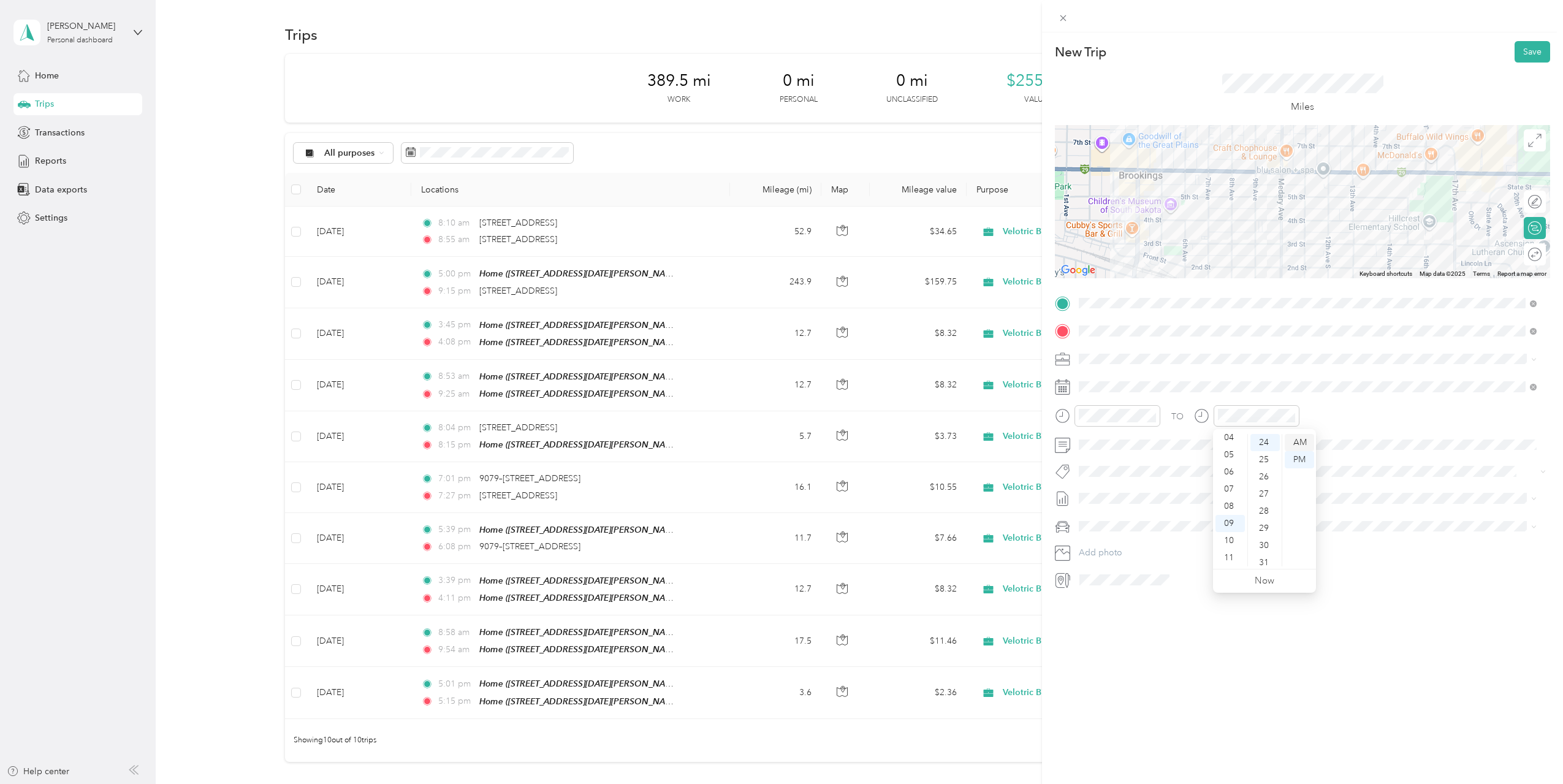
click at [1297, 444] on div "AM" at bounding box center [1299, 443] width 29 height 17
click at [1267, 443] on div "24" at bounding box center [1265, 443] width 29 height 17
click at [1206, 654] on div "New Trip Save This trip cannot be edited because it is either under review, app…" at bounding box center [1302, 424] width 521 height 784
click at [1140, 553] on span "[DATE] Draft" at bounding box center [1308, 558] width 450 height 11
click at [1207, 654] on div "New Trip Save This trip cannot be edited because it is either under review, app…" at bounding box center [1302, 424] width 521 height 784
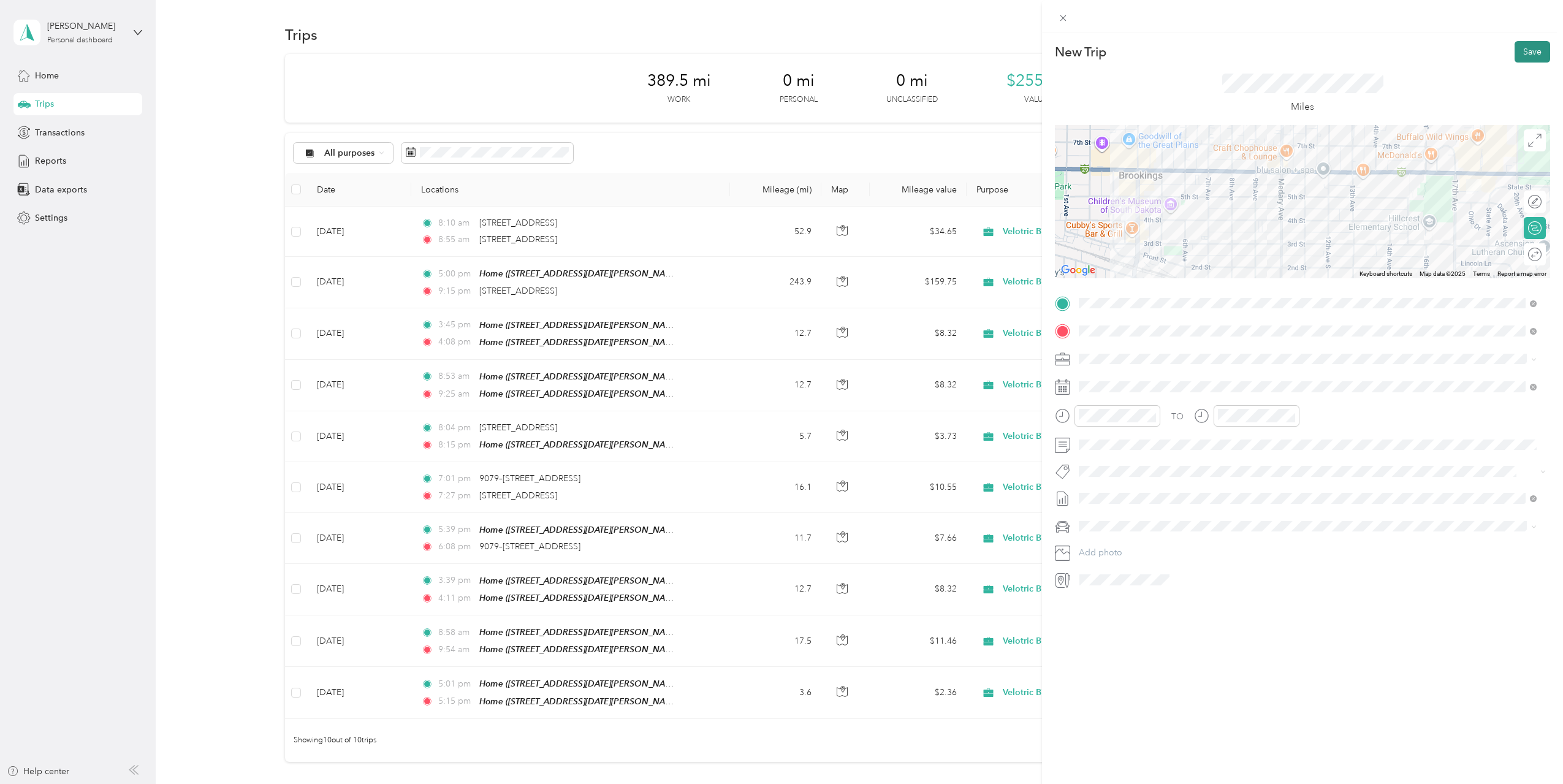
click at [1521, 54] on button "Save" at bounding box center [1532, 52] width 36 height 22
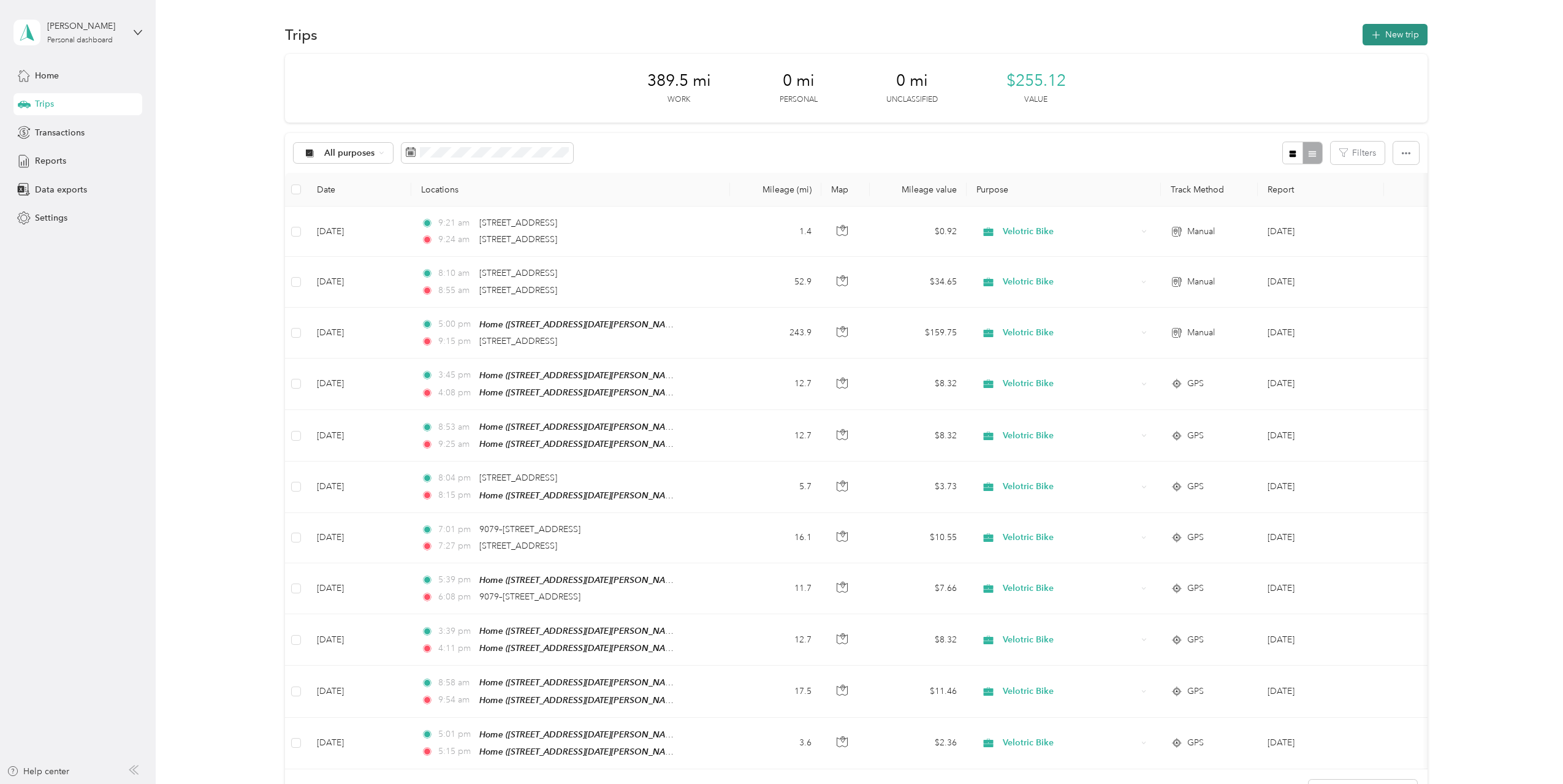
click at [1372, 31] on icon "button" at bounding box center [1376, 35] width 14 height 14
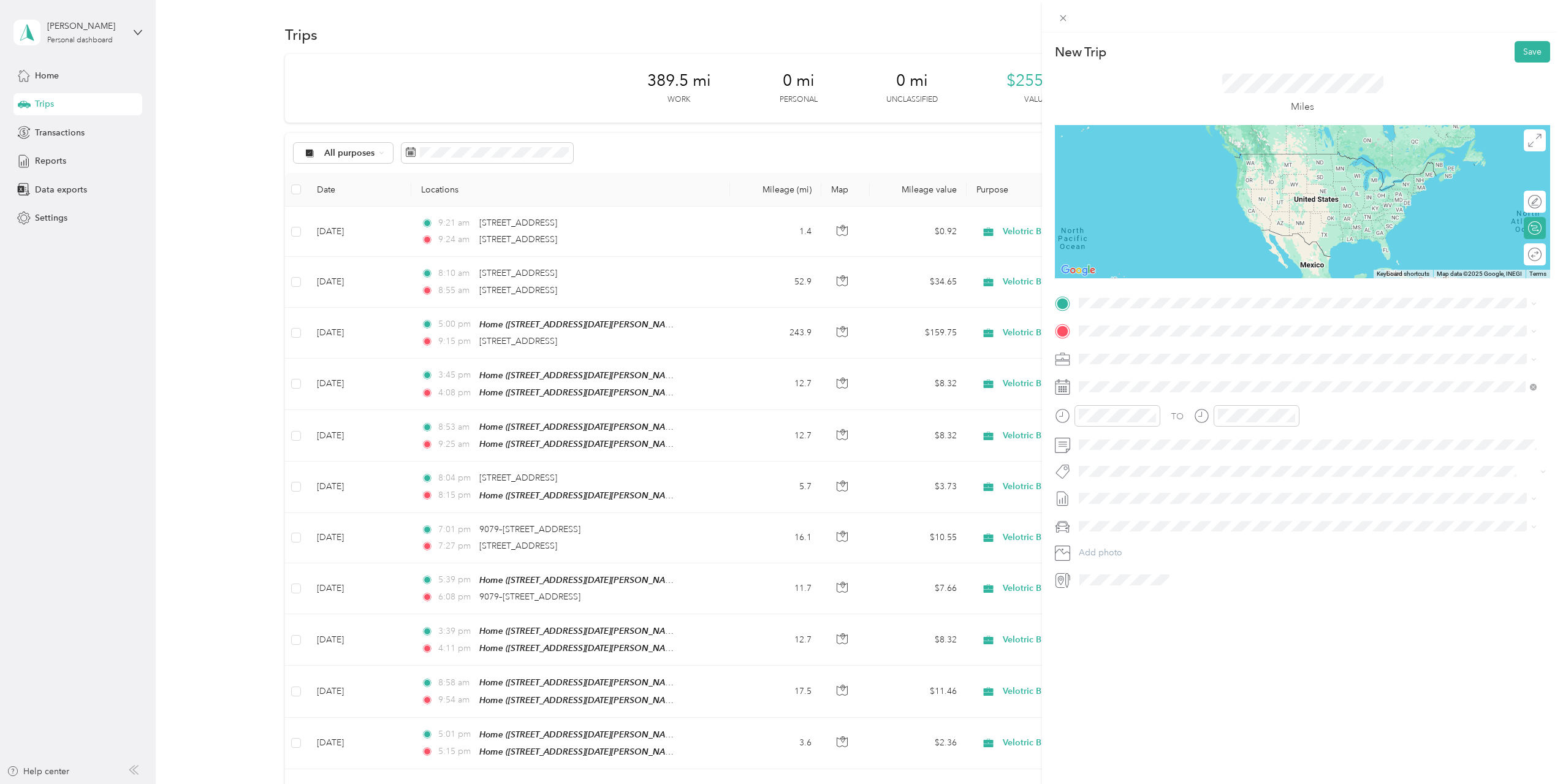
click at [1129, 375] on span "106 North Egan Avenue Madison, South Dakota 57042, United States" at bounding box center [1197, 369] width 190 height 11
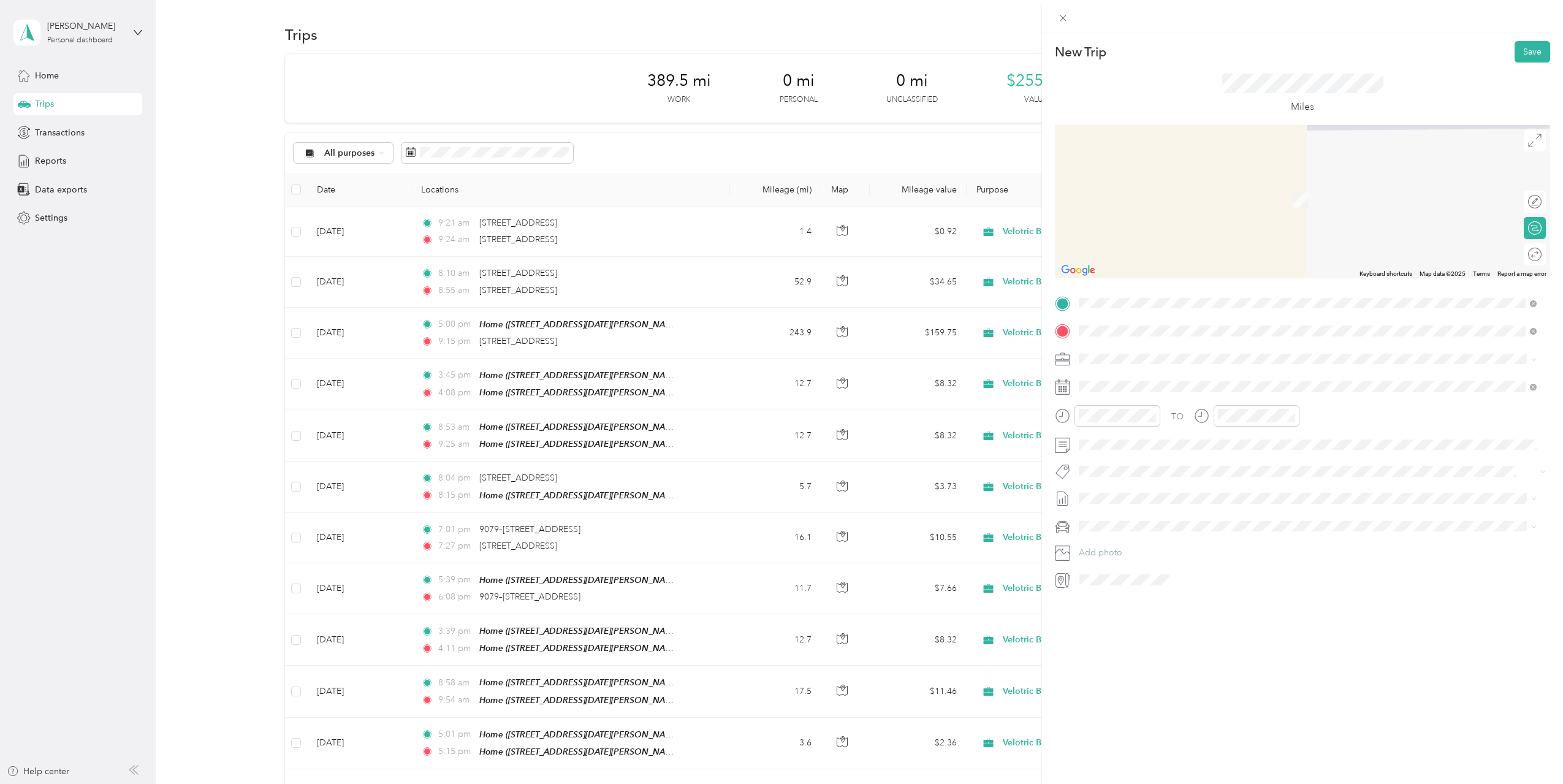
click at [1134, 353] on span "405 Main Avenue Brookings, South Dakota 57006, United States" at bounding box center [1164, 348] width 123 height 11
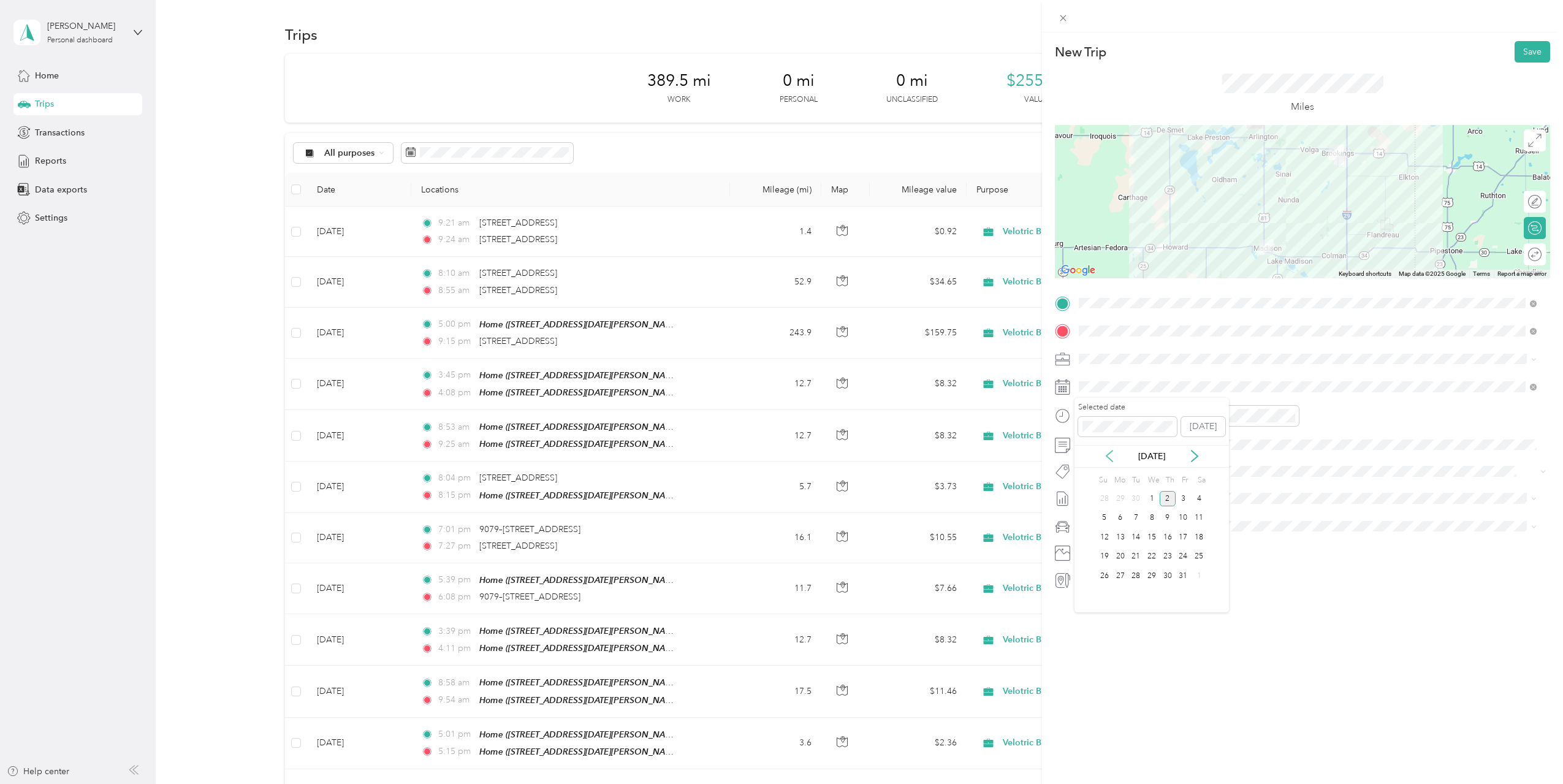
click at [1111, 452] on icon at bounding box center [1109, 456] width 6 height 11
click at [1153, 558] on div "24" at bounding box center [1152, 557] width 16 height 15
click at [1092, 543] on div "10" at bounding box center [1092, 540] width 29 height 17
click at [1150, 440] on div "AM" at bounding box center [1161, 443] width 29 height 17
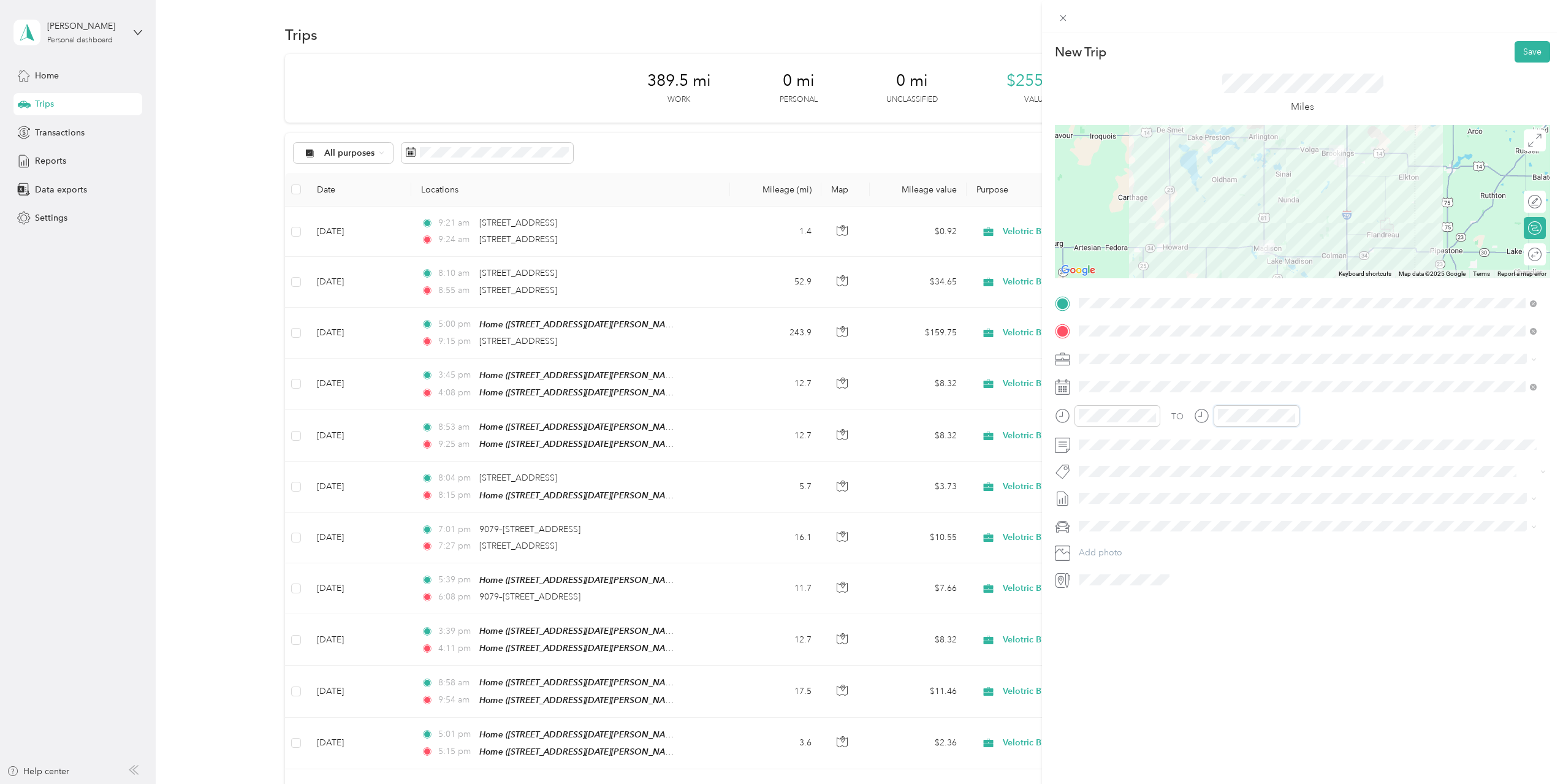
click at [1211, 420] on div at bounding box center [1246, 415] width 105 height 22
click at [1214, 419] on div at bounding box center [1256, 415] width 86 height 22
click at [1265, 470] on div "02" at bounding box center [1265, 477] width 29 height 17
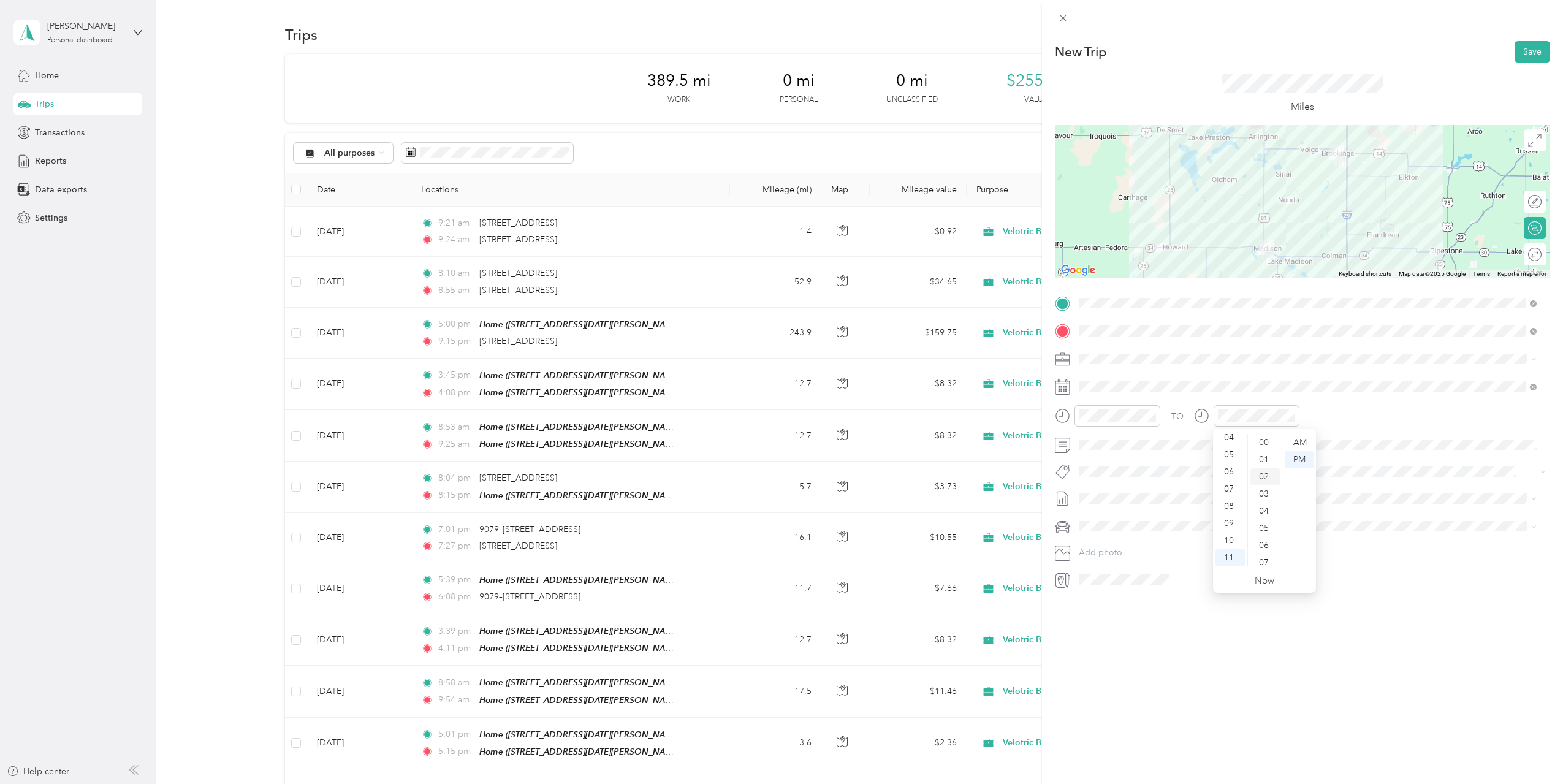
scroll to position [34, 0]
click at [1298, 443] on div "AM" at bounding box center [1299, 443] width 29 height 17
click at [1190, 643] on div "New Trip Save This trip cannot be edited because it is either under review, app…" at bounding box center [1302, 424] width 521 height 784
click at [1145, 559] on span "[DATE] Draft" at bounding box center [1308, 558] width 450 height 11
click at [1206, 666] on div "New Trip Save This trip cannot be edited because it is either under review, app…" at bounding box center [1302, 424] width 521 height 784
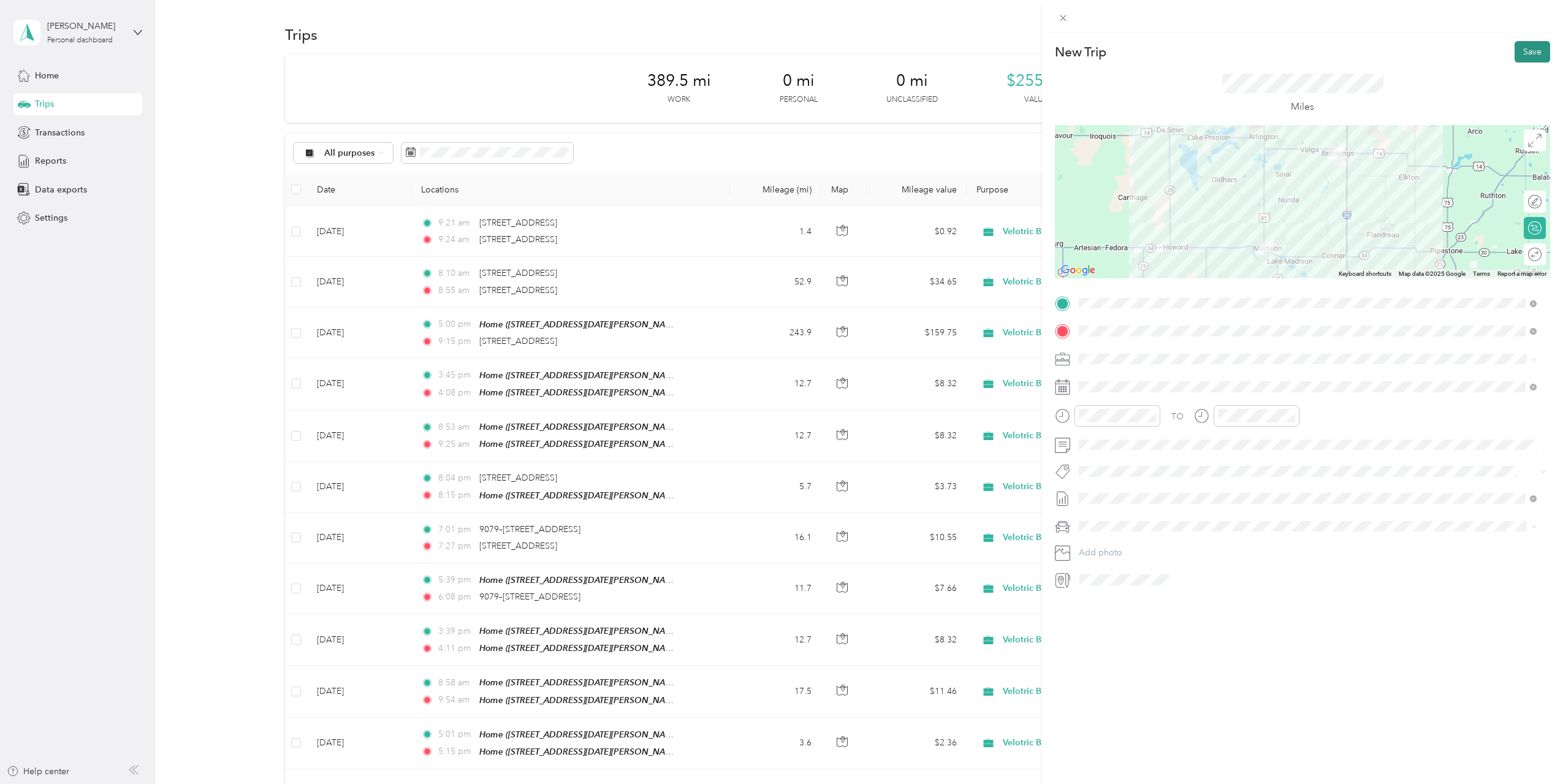
click at [1521, 47] on button "Save" at bounding box center [1532, 52] width 36 height 22
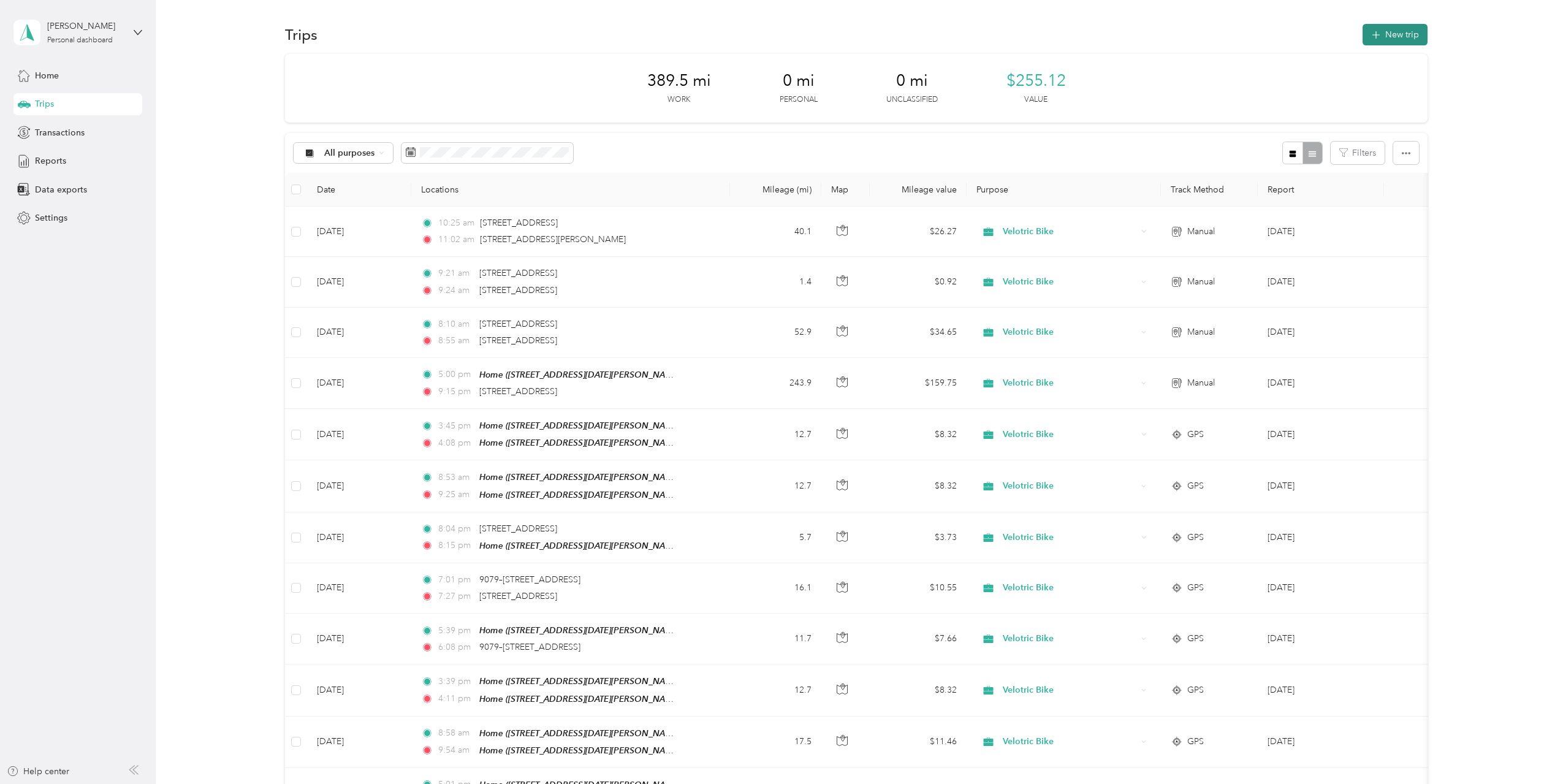
click at [1411, 28] on button "New trip" at bounding box center [1395, 34] width 65 height 22
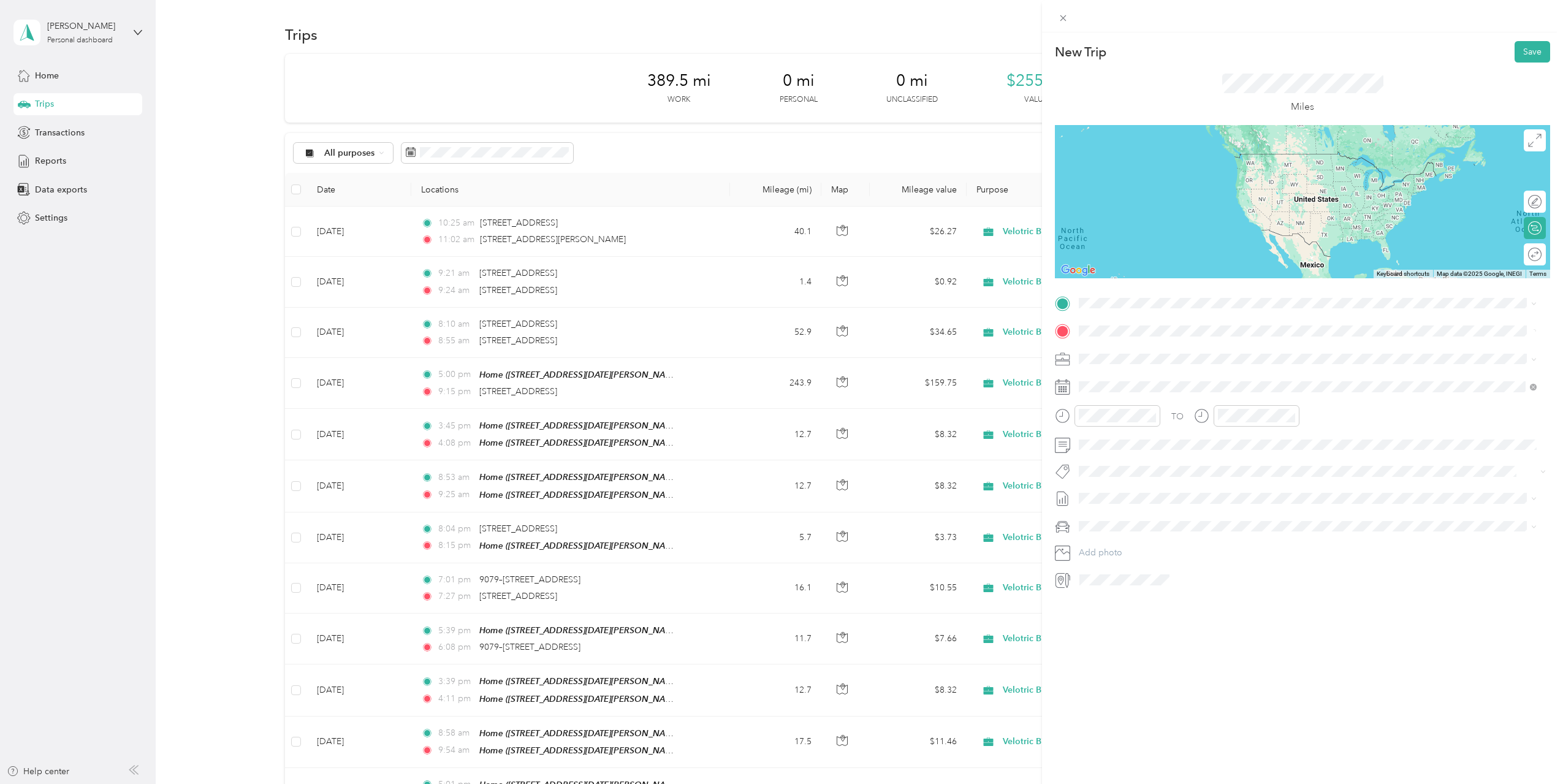
click at [1155, 374] on span "1600 West 41st Street Sioux Falls, South Dakota 57105, United States" at bounding box center [1164, 375] width 123 height 11
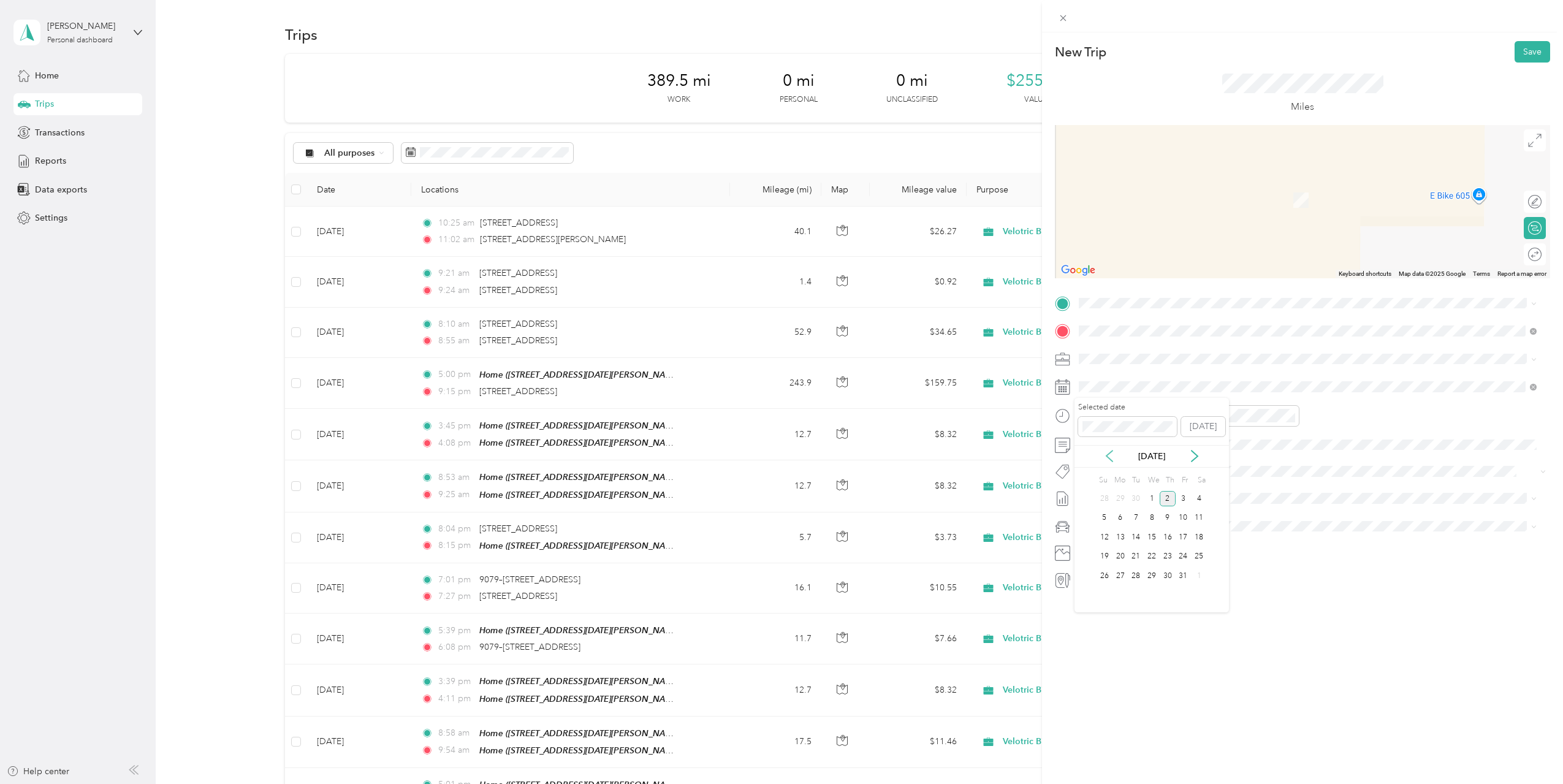
click at [1110, 459] on icon at bounding box center [1110, 456] width 13 height 13
click at [1169, 558] on div "25" at bounding box center [1168, 557] width 16 height 15
click at [1127, 351] on span "106 North Egan Avenue Madison, South Dakota 57042, United States" at bounding box center [1197, 348] width 190 height 11
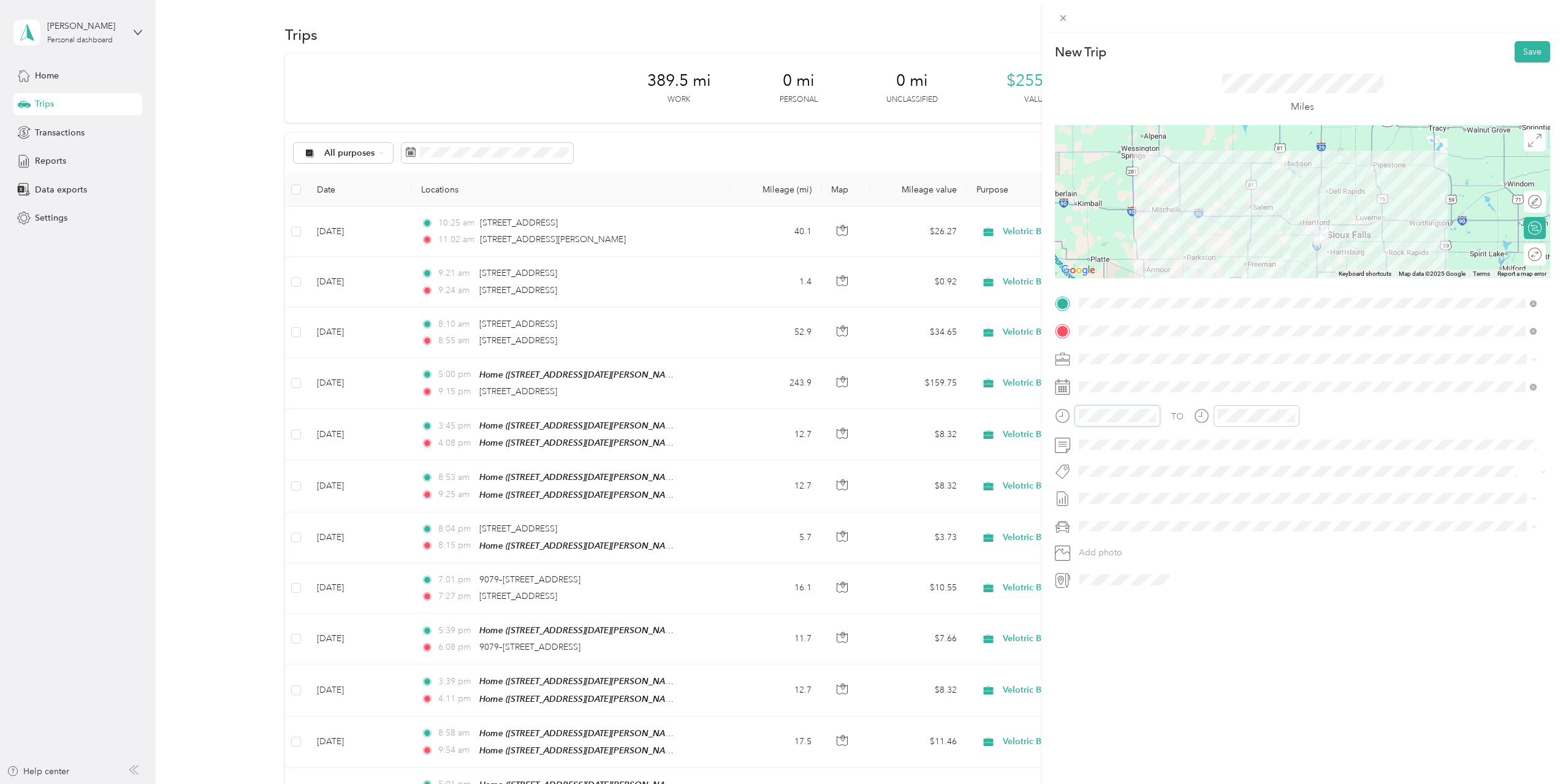
click at [1072, 417] on div at bounding box center [1107, 415] width 105 height 22
drag, startPoint x: 1088, startPoint y: 561, endPoint x: 1106, endPoint y: 545, distance: 24.1
click at [1089, 561] on div "11" at bounding box center [1092, 558] width 29 height 17
click at [1159, 445] on div "AM" at bounding box center [1161, 443] width 29 height 17
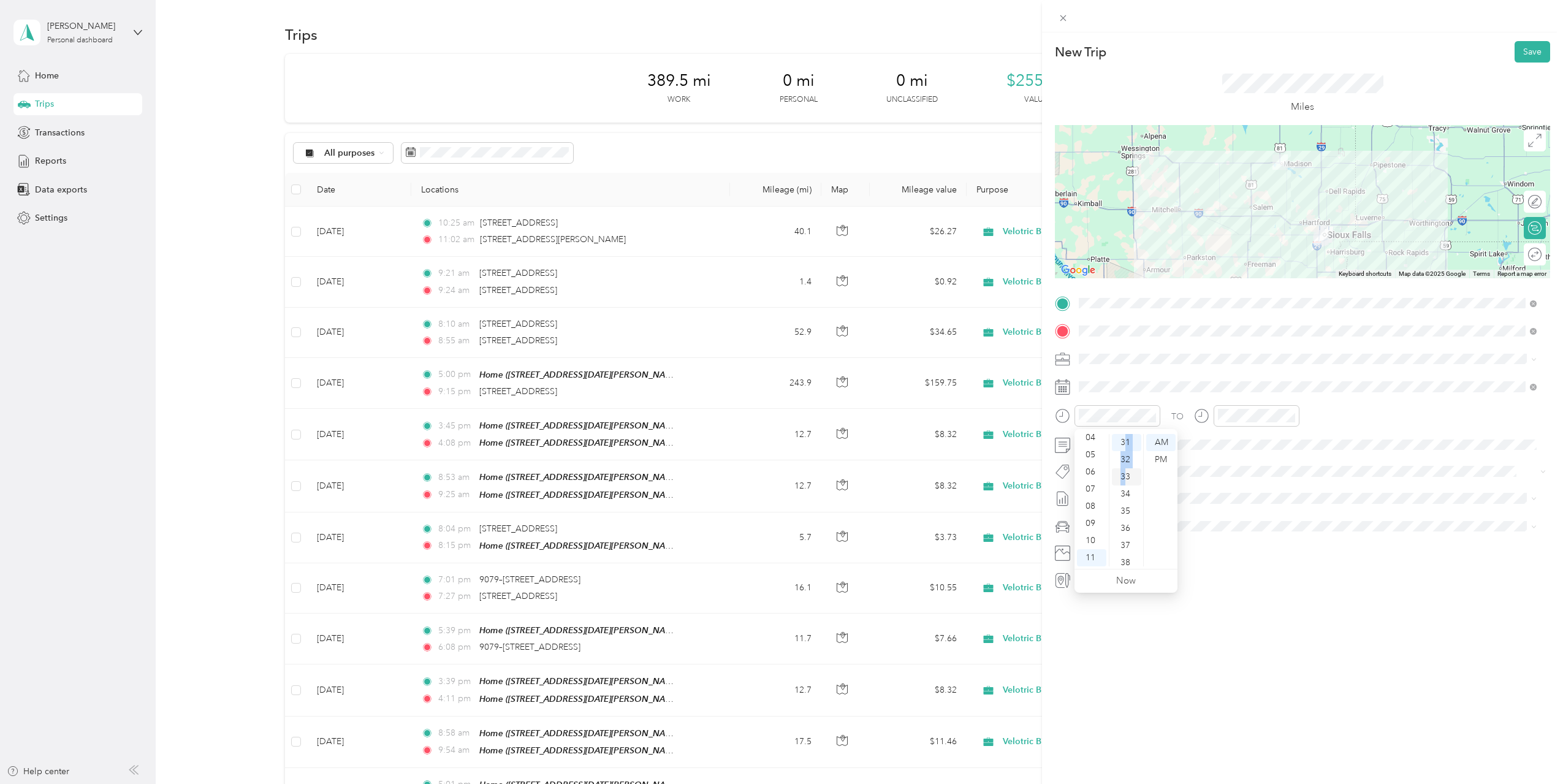
drag, startPoint x: 1125, startPoint y: 440, endPoint x: 1125, endPoint y: 475, distance: 35.0
click at [1125, 475] on ul "00 01 02 03 04 05 06 07 08 09 10 11 12 13 14 15 16 17 18 19 20 21 22 23 24 25 2…" at bounding box center [1126, 500] width 34 height 132
click at [1125, 477] on div "33" at bounding box center [1127, 477] width 29 height 17
click at [1217, 418] on div at bounding box center [1256, 415] width 86 height 22
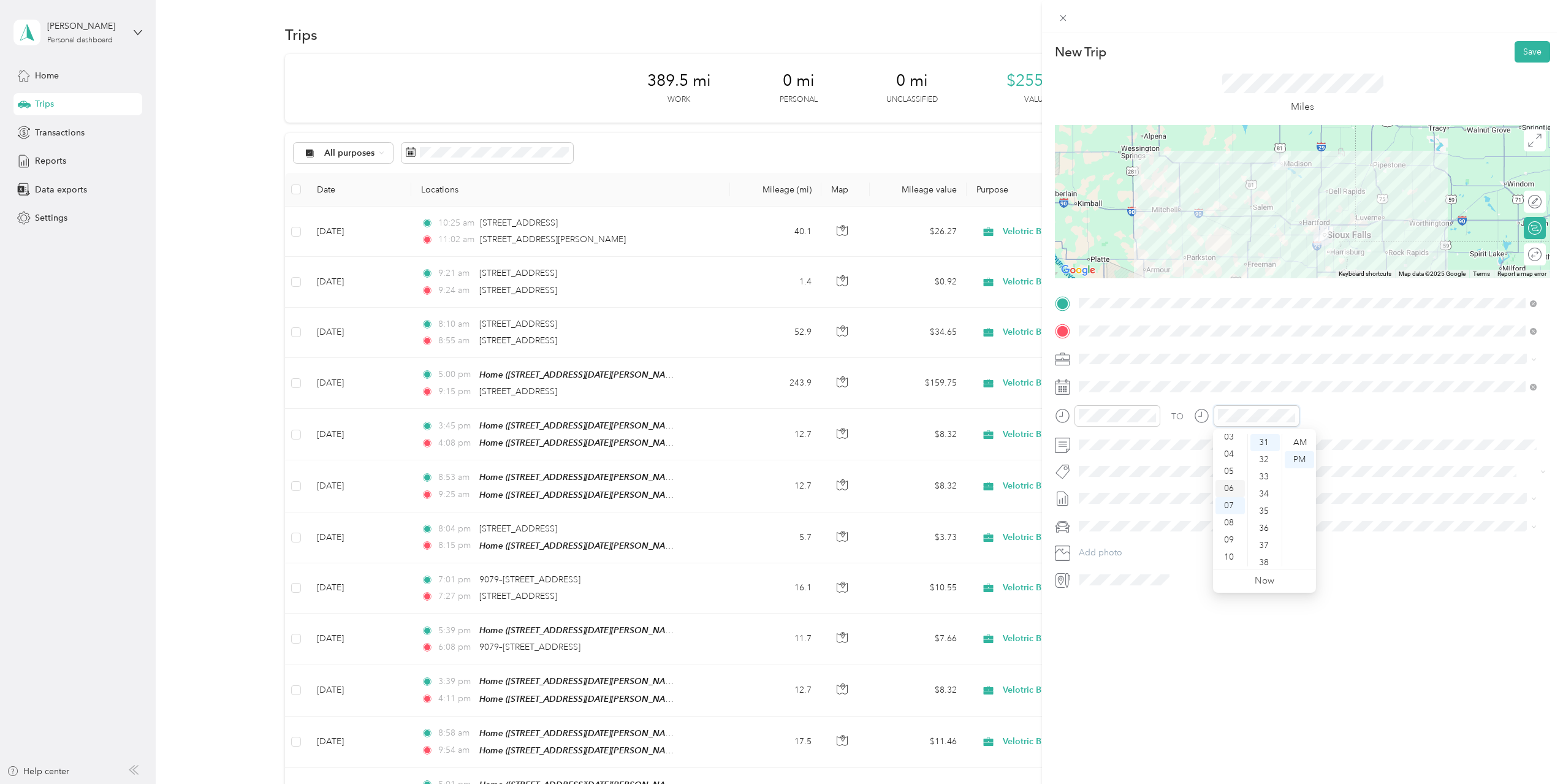
scroll to position [0, 0]
click at [1232, 444] on div "12" at bounding box center [1230, 443] width 29 height 17
click at [1266, 473] on div "22" at bounding box center [1265, 472] width 29 height 17
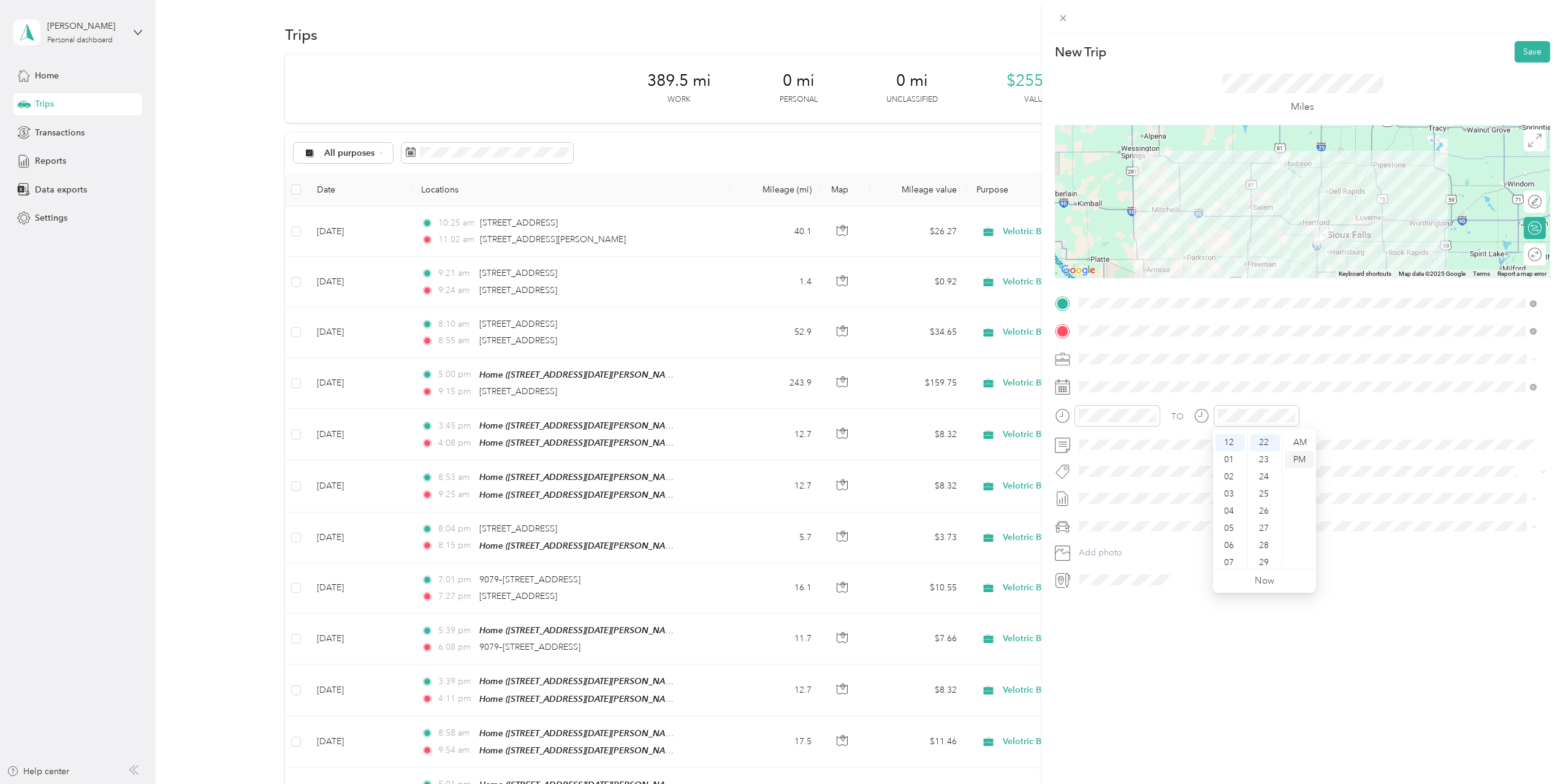
click at [1300, 462] on div "PM" at bounding box center [1299, 459] width 29 height 17
click at [1264, 691] on div "New Trip Save This trip cannot be edited because it is either under review, app…" at bounding box center [1302, 424] width 521 height 784
click at [1154, 553] on span "[DATE] Draft" at bounding box center [1308, 558] width 450 height 11
click at [1204, 651] on div "New Trip Save This trip cannot be edited because it is either under review, app…" at bounding box center [1302, 424] width 521 height 784
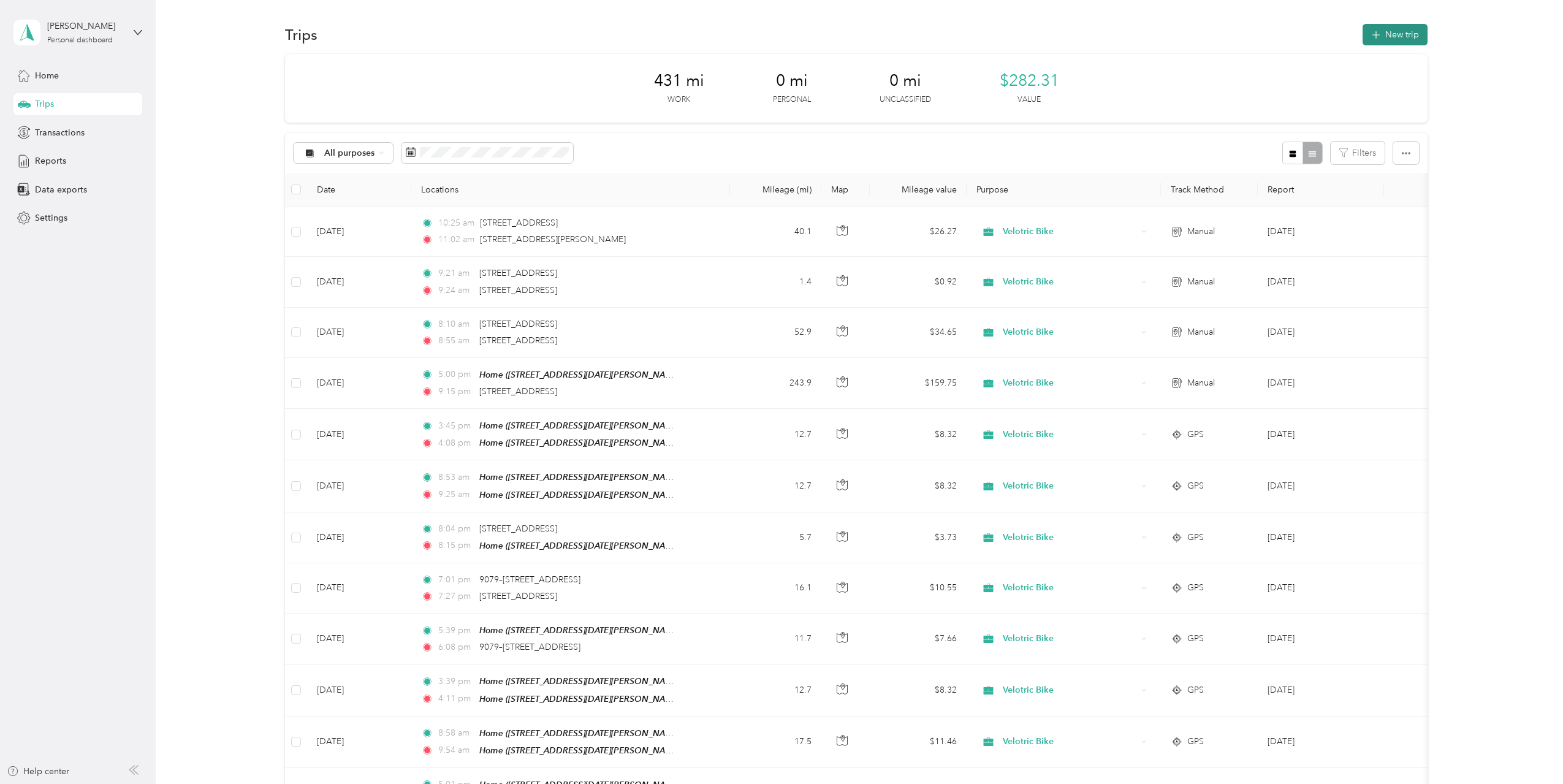
click at [1410, 28] on button "New trip" at bounding box center [1395, 34] width 65 height 22
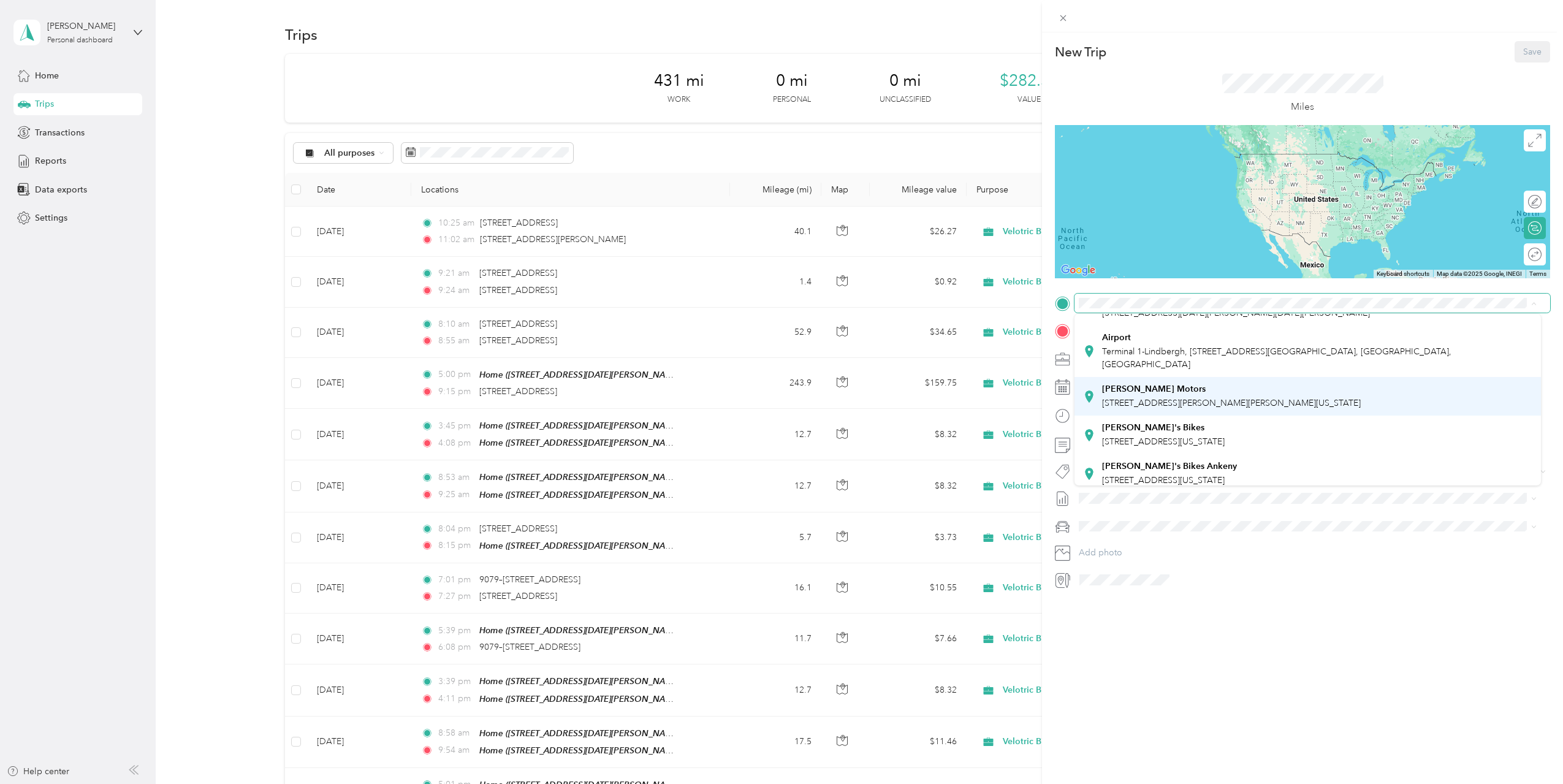
scroll to position [60, 0]
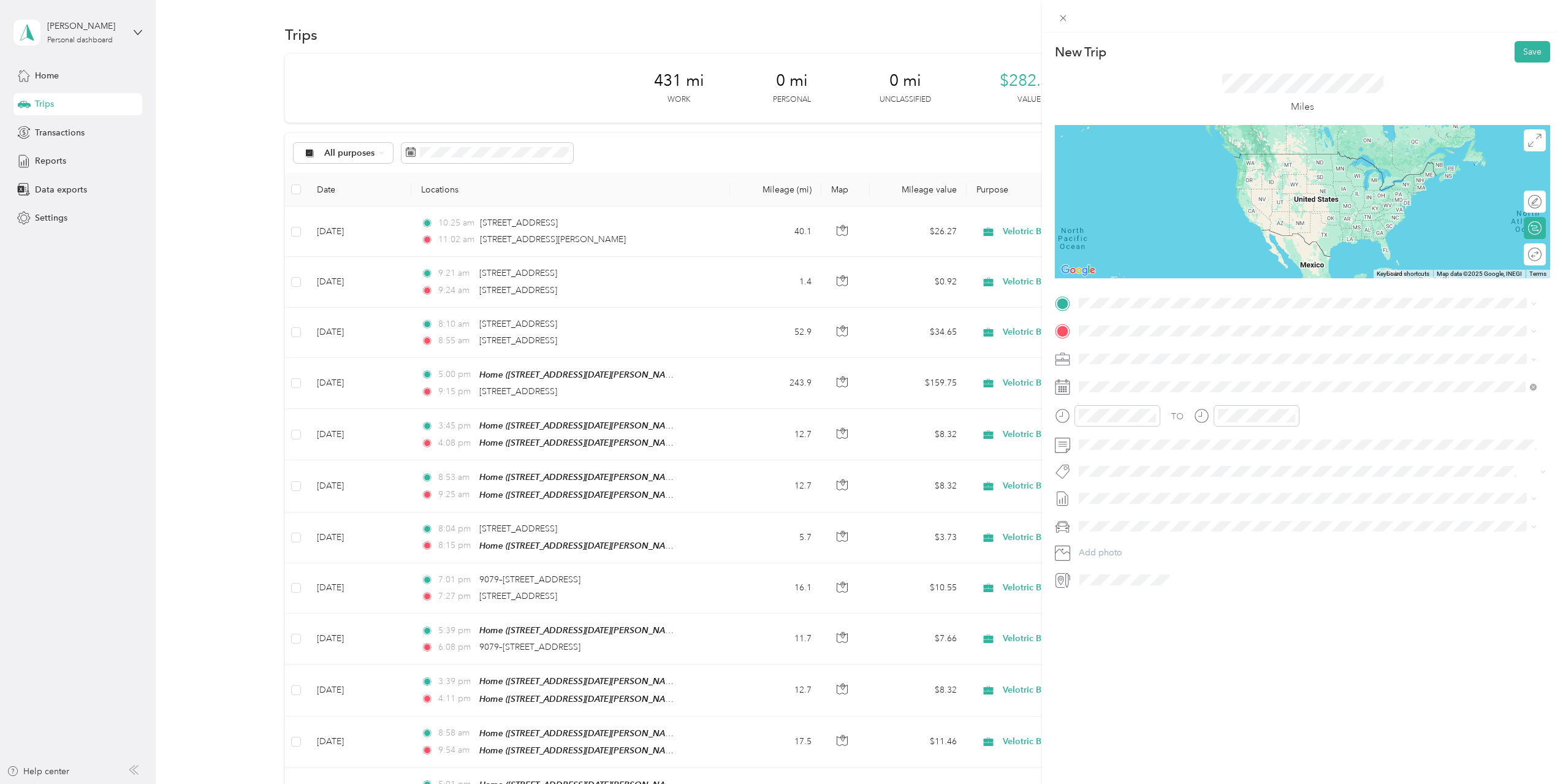
click at [1171, 351] on span "[STREET_ADDRESS][PERSON_NAME][US_STATE]" at bounding box center [1197, 345] width 190 height 11
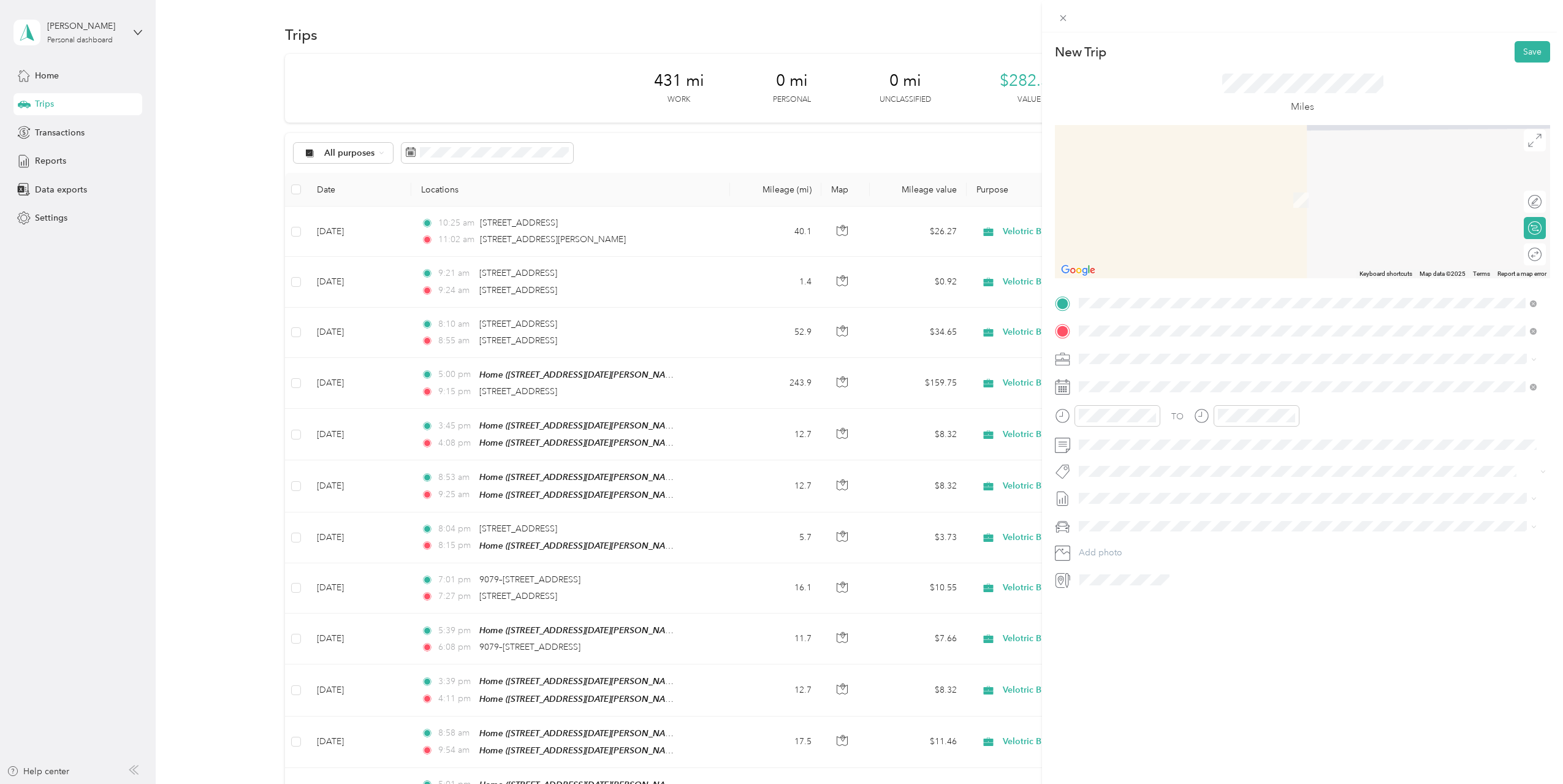
click at [1177, 381] on span "[STREET_ADDRESS][US_STATE]" at bounding box center [1164, 375] width 123 height 11
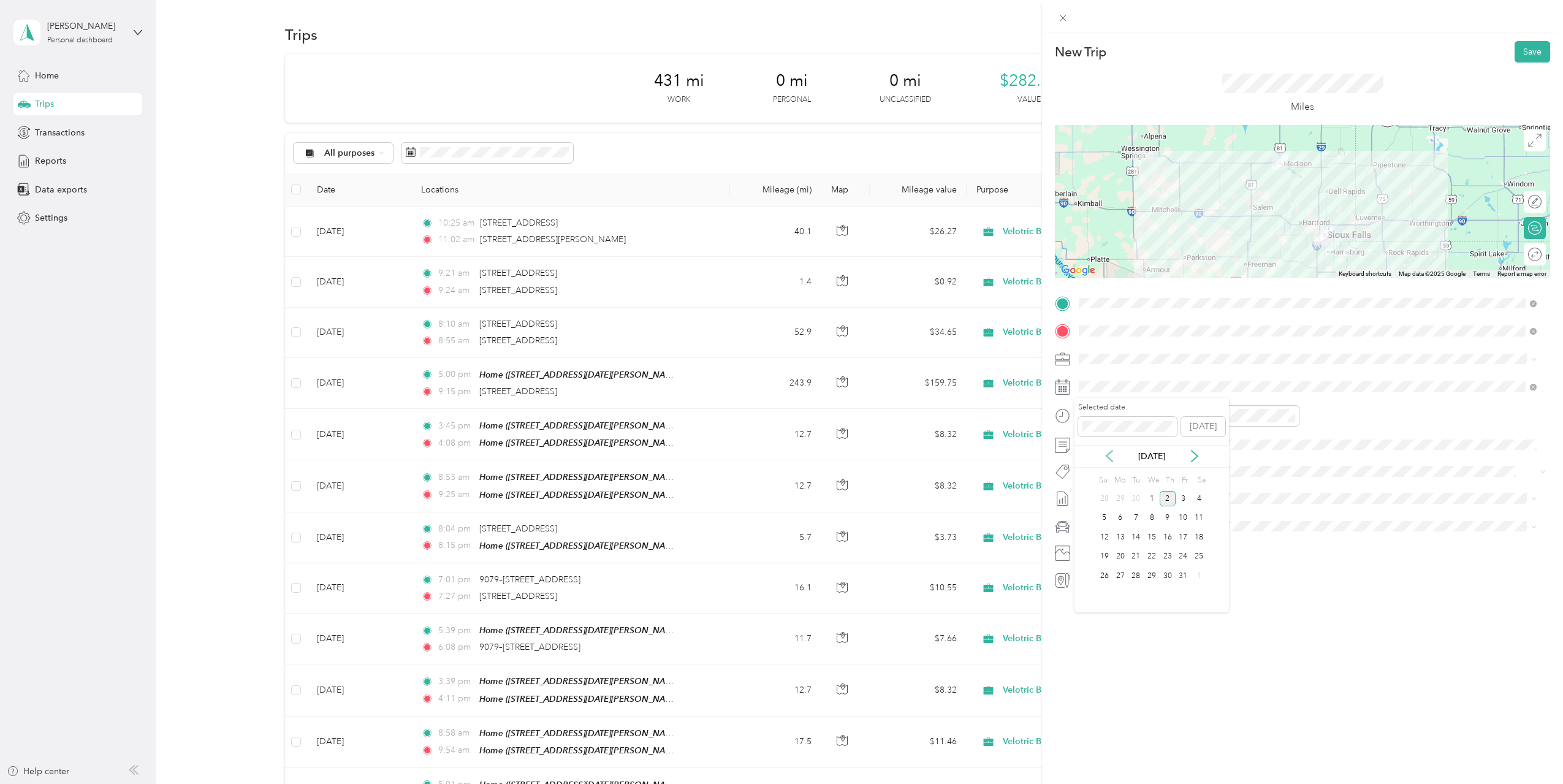
click at [1113, 460] on icon at bounding box center [1110, 456] width 13 height 13
click at [1170, 556] on div "25" at bounding box center [1168, 557] width 16 height 15
click at [1164, 443] on div "AM" at bounding box center [1161, 443] width 29 height 17
click at [1209, 418] on div at bounding box center [1246, 415] width 105 height 22
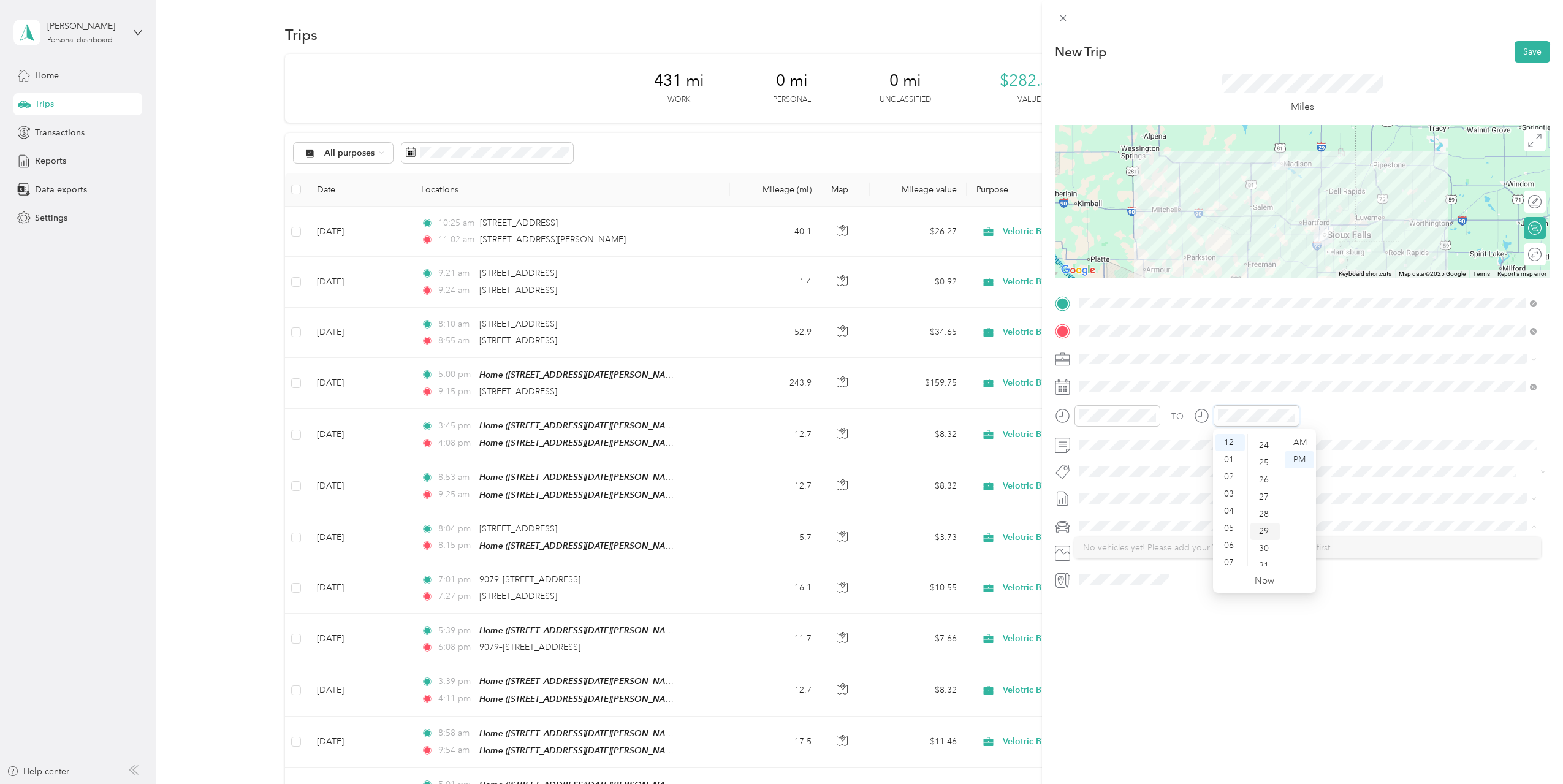
scroll to position [417, 0]
click at [1261, 456] on div "25" at bounding box center [1265, 454] width 29 height 17
click at [1265, 538] on div "27" at bounding box center [1265, 538] width 29 height 17
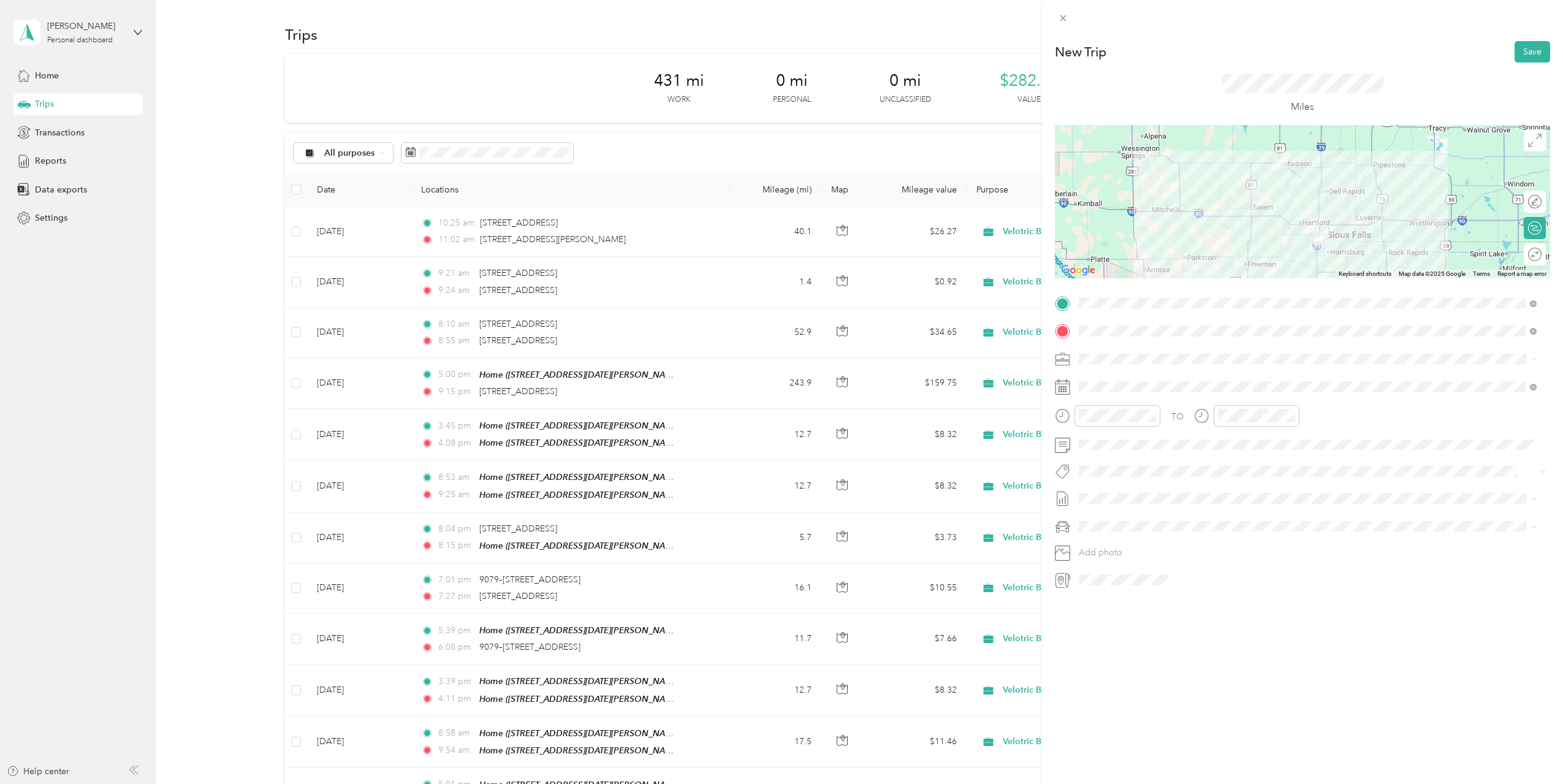
click at [1200, 656] on div "New Trip Save This trip cannot be edited because it is either under review, app…" at bounding box center [1302, 424] width 521 height 784
click at [1161, 506] on span at bounding box center [1312, 498] width 475 height 20
click at [1149, 556] on span "[DATE] Draft" at bounding box center [1308, 558] width 450 height 11
click at [1207, 655] on div "New Trip Save This trip cannot be edited because it is either under review, app…" at bounding box center [1302, 424] width 521 height 784
click at [1528, 52] on button "Save" at bounding box center [1532, 52] width 36 height 22
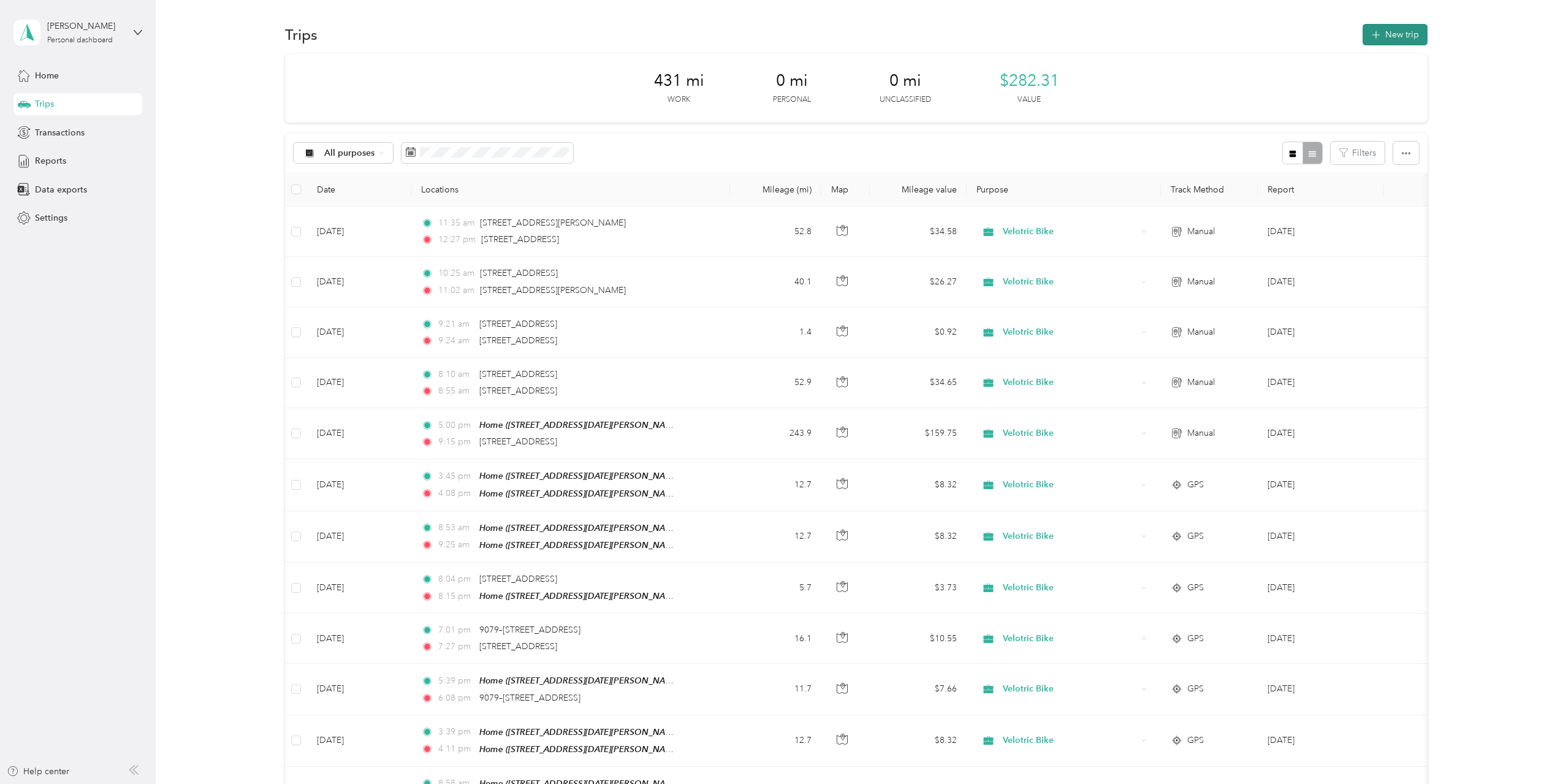
click at [1400, 26] on button "New trip" at bounding box center [1395, 34] width 65 height 22
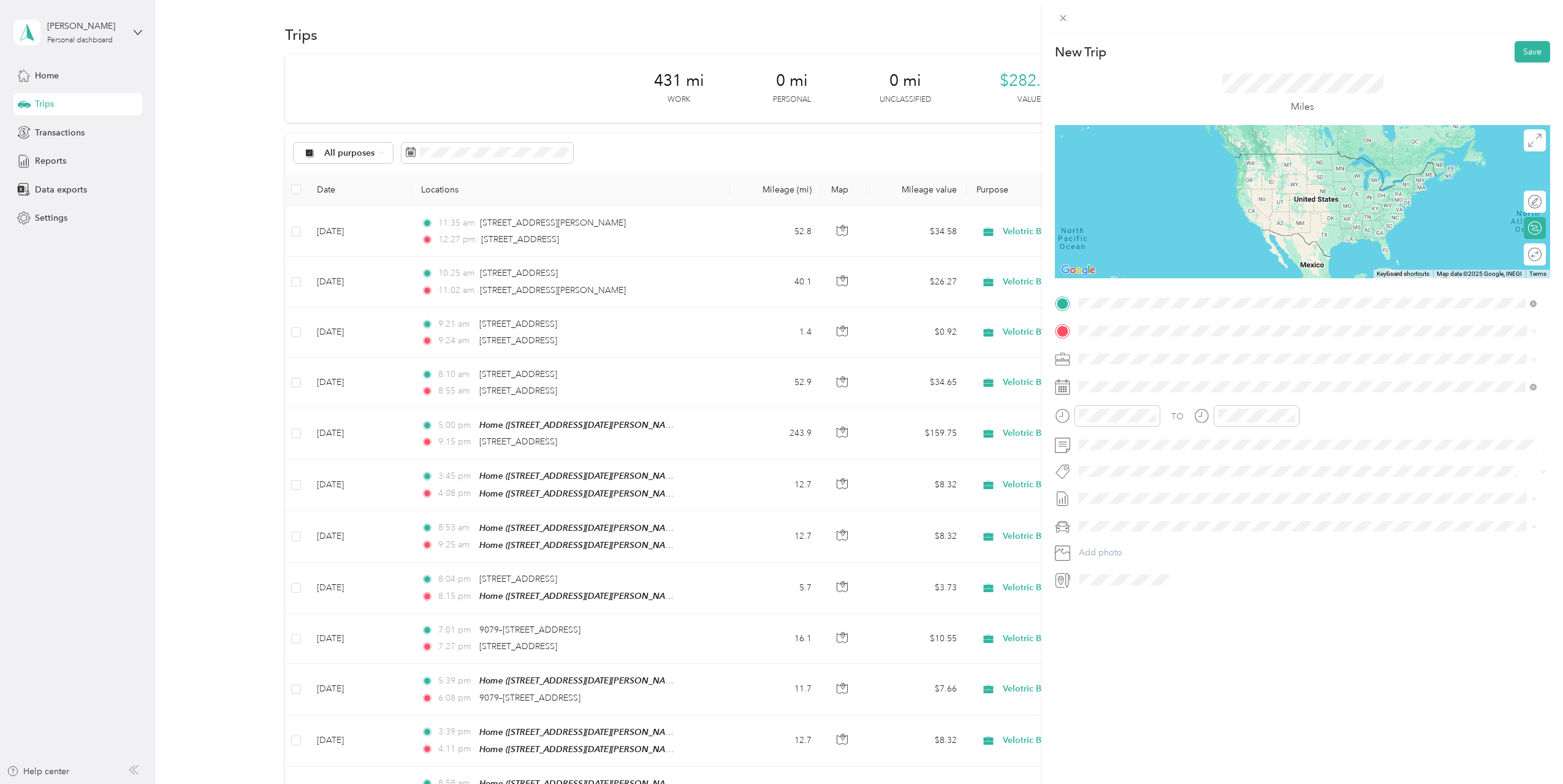
click at [1164, 346] on span "1600 West 41st Street Sioux Falls, South Dakota 57105, United States" at bounding box center [1164, 348] width 123 height 11
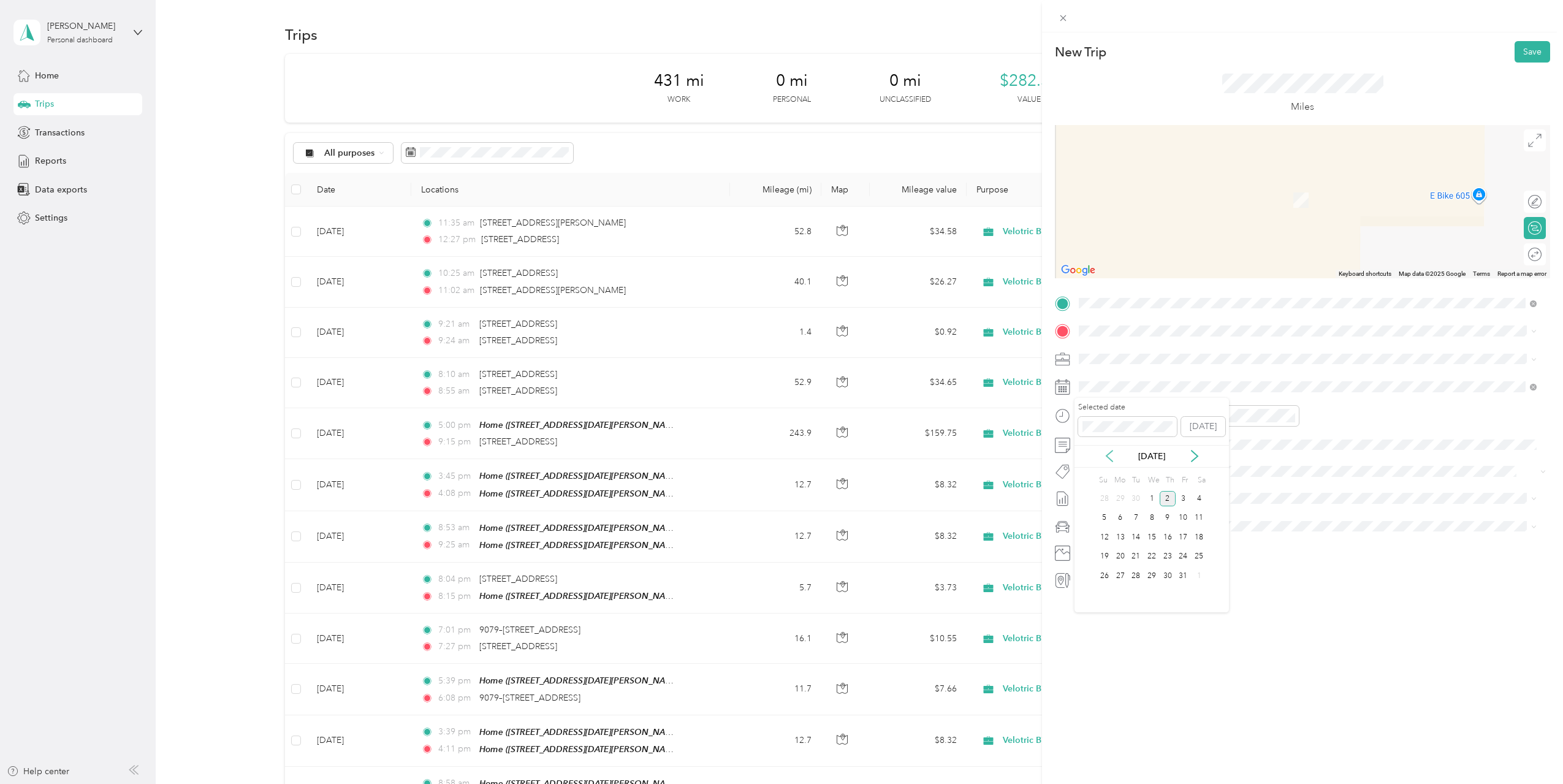
click at [1108, 454] on icon at bounding box center [1109, 456] width 6 height 11
click at [1173, 560] on div "25" at bounding box center [1168, 557] width 16 height 15
click at [1214, 656] on div "New Trip Save This trip cannot be edited because it is either under review, app…" at bounding box center [1302, 424] width 521 height 784
click at [1159, 375] on span "101 West Kemp Avenue Watertown, South Dakota 57201, United States" at bounding box center [1197, 375] width 190 height 11
click at [1260, 384] on div "509 South Main Avenue Platte, South Dakota 57369, United States" at bounding box center [1308, 376] width 450 height 17
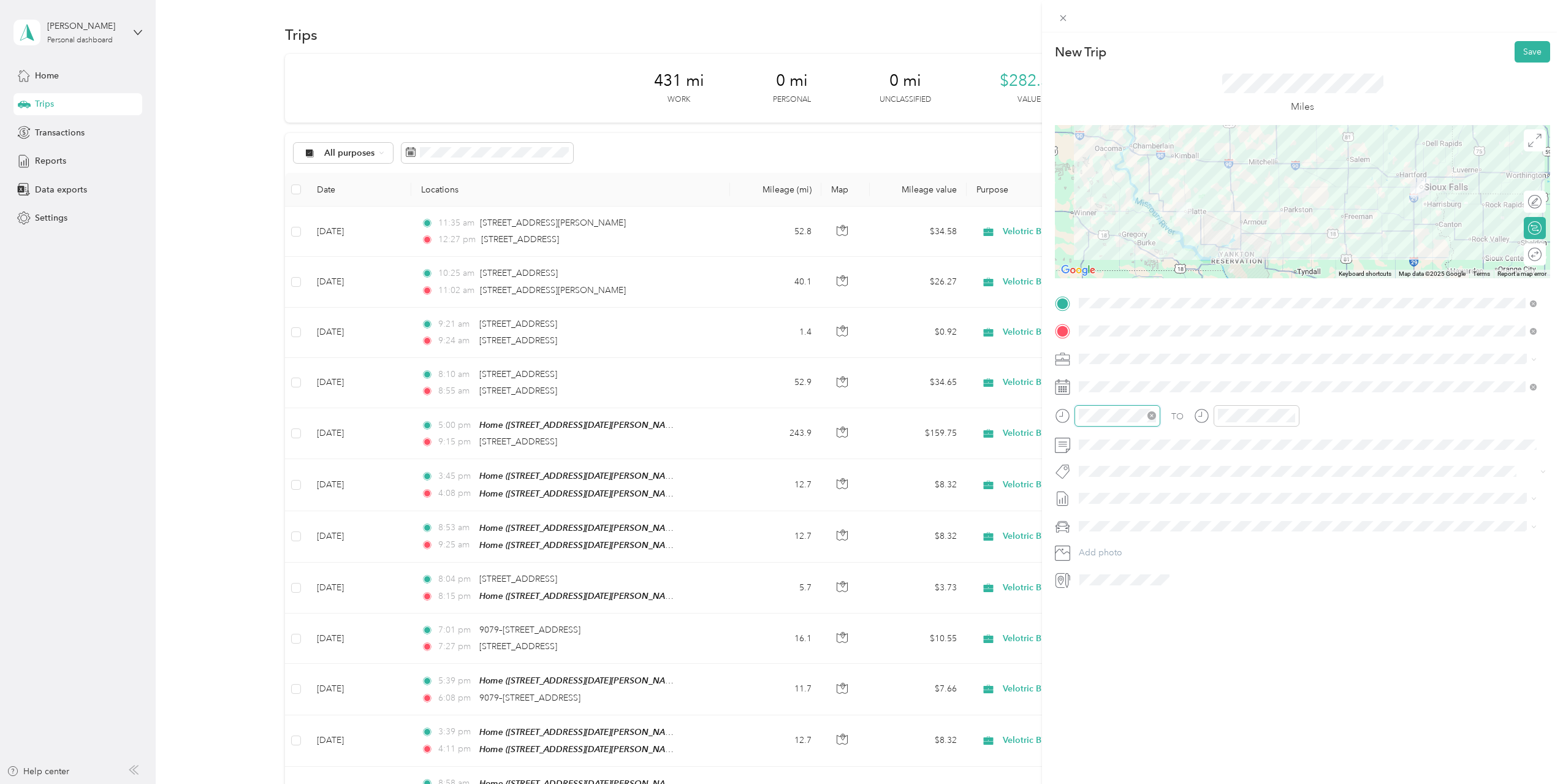
click at [1076, 420] on div at bounding box center [1117, 415] width 86 height 22
click at [1095, 440] on div "12" at bounding box center [1092, 443] width 29 height 17
click at [1128, 534] on div "54" at bounding box center [1127, 533] width 29 height 17
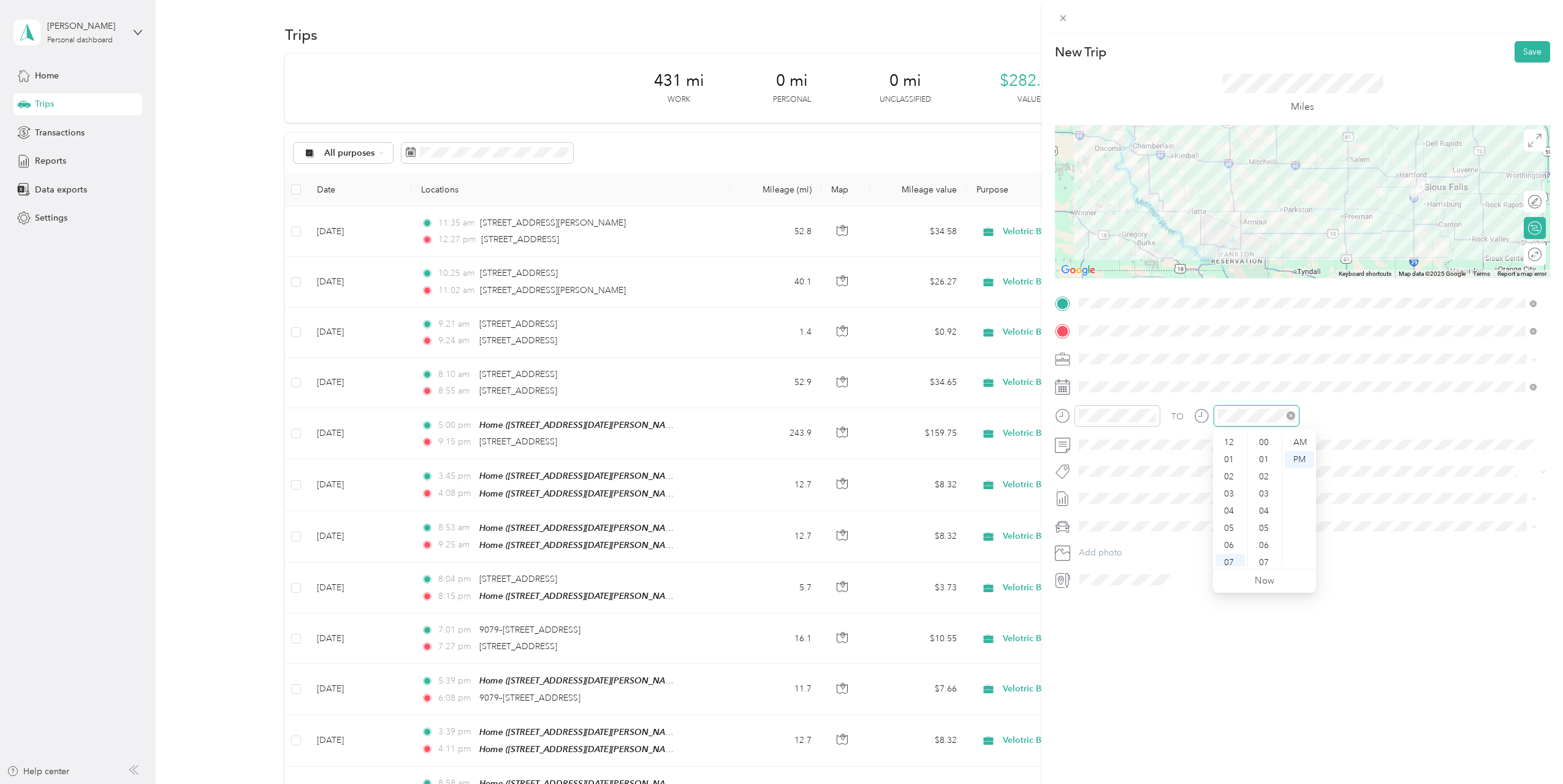
scroll to position [652, 0]
click at [1212, 419] on div at bounding box center [1246, 415] width 105 height 22
click at [1229, 456] on div "01" at bounding box center [1230, 459] width 29 height 17
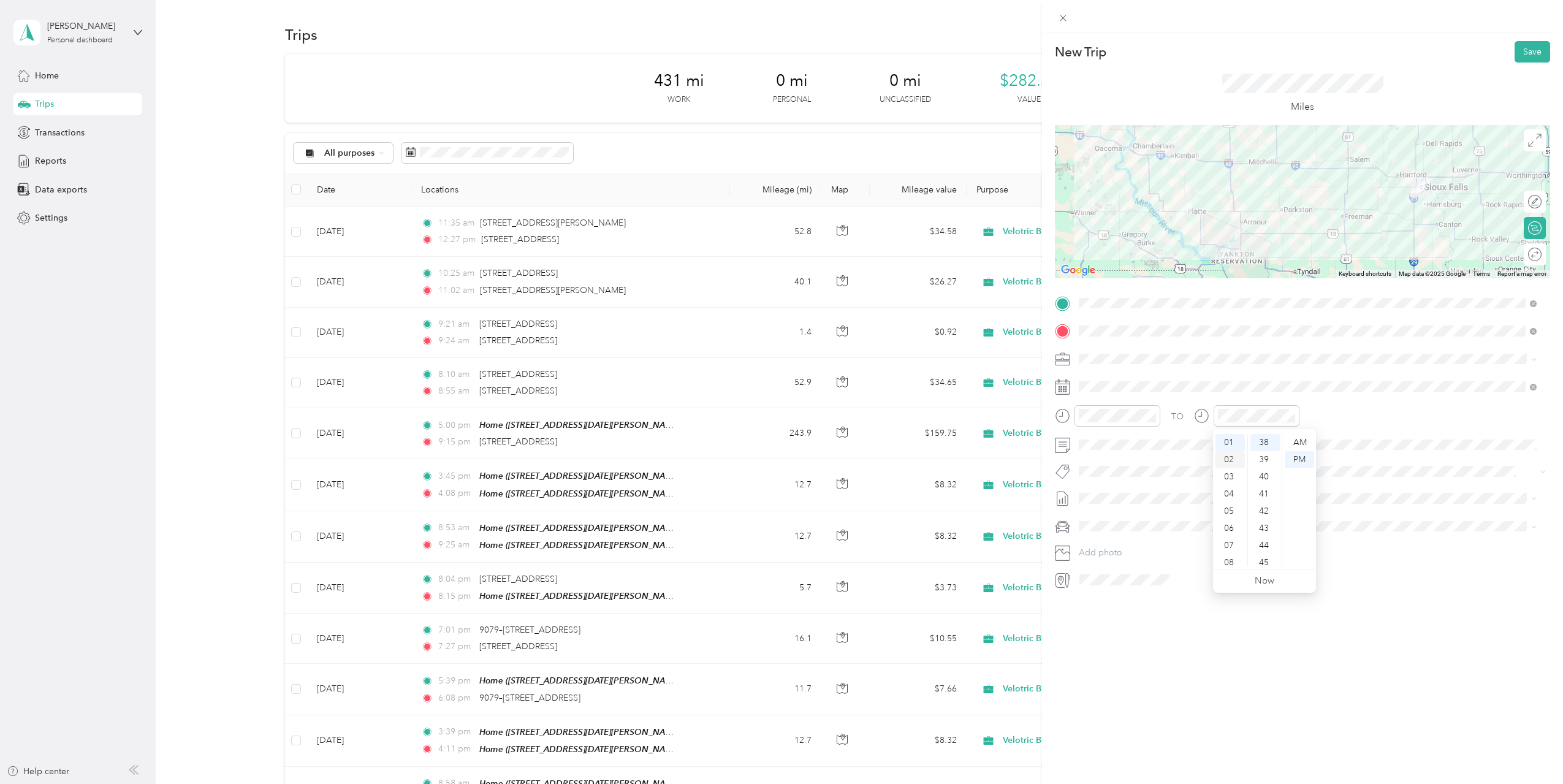
click at [1229, 460] on div "02" at bounding box center [1230, 459] width 29 height 17
click at [1265, 541] on div "58" at bounding box center [1265, 540] width 29 height 17
click at [1233, 621] on div "New Trip Save This trip cannot be edited because it is either under review, app…" at bounding box center [1302, 424] width 521 height 784
click at [1127, 553] on span "[DATE] Draft" at bounding box center [1308, 558] width 450 height 11
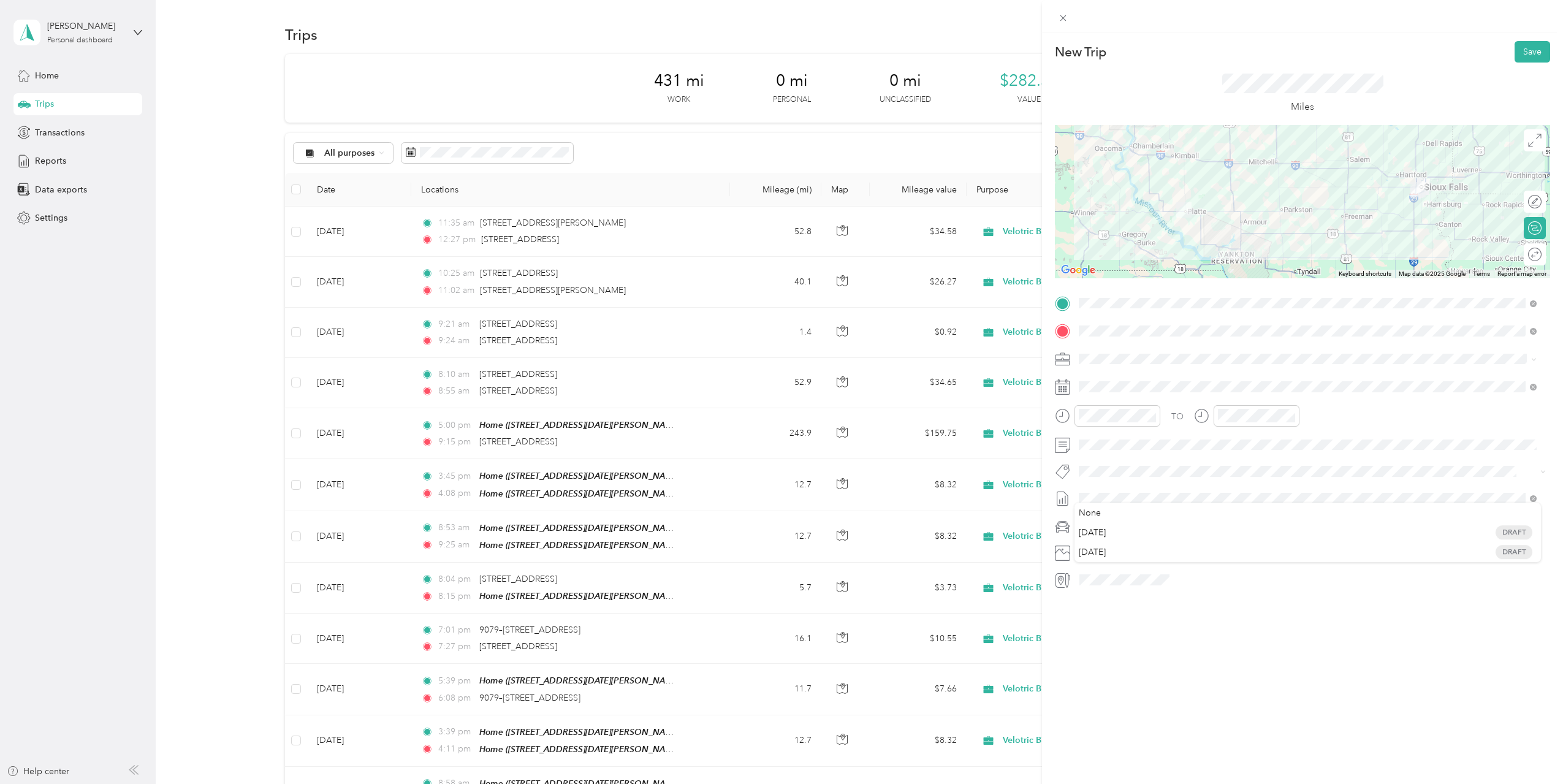
click at [1201, 633] on div "New Trip Save This trip cannot be edited because it is either under review, app…" at bounding box center [1302, 424] width 521 height 784
click at [1520, 53] on button "Save" at bounding box center [1532, 52] width 36 height 22
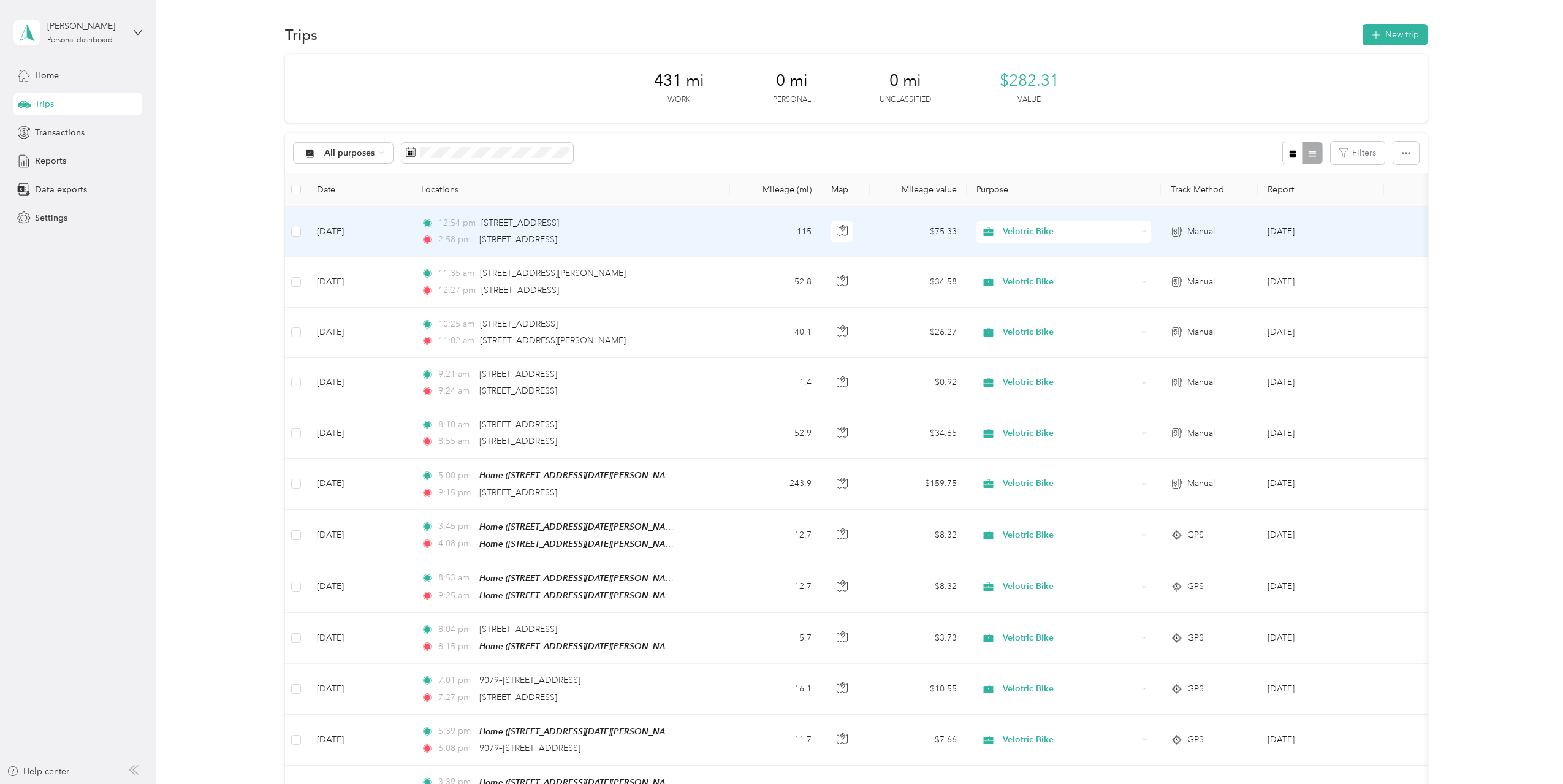
drag, startPoint x: 587, startPoint y: 246, endPoint x: 479, endPoint y: 249, distance: 108.0
click at [479, 249] on td "12:54 pm 1600 West 41st Street, Sioux Falls 2:58 pm 509 South Main Avenue, Plat…" at bounding box center [570, 231] width 319 height 50
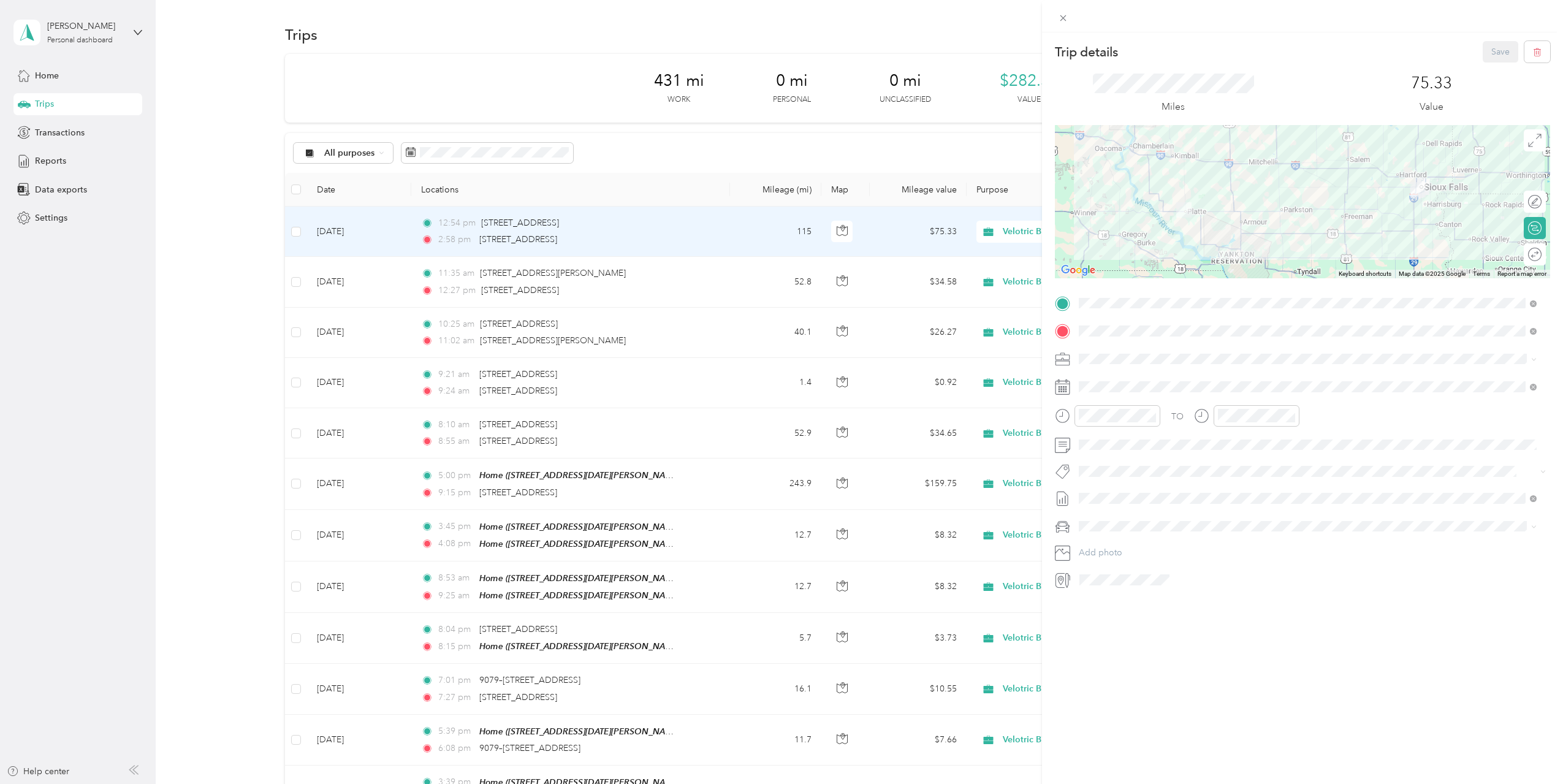
click at [986, 146] on div "Trip details Save This trip cannot be edited because it is either under review,…" at bounding box center [782, 392] width 1563 height 784
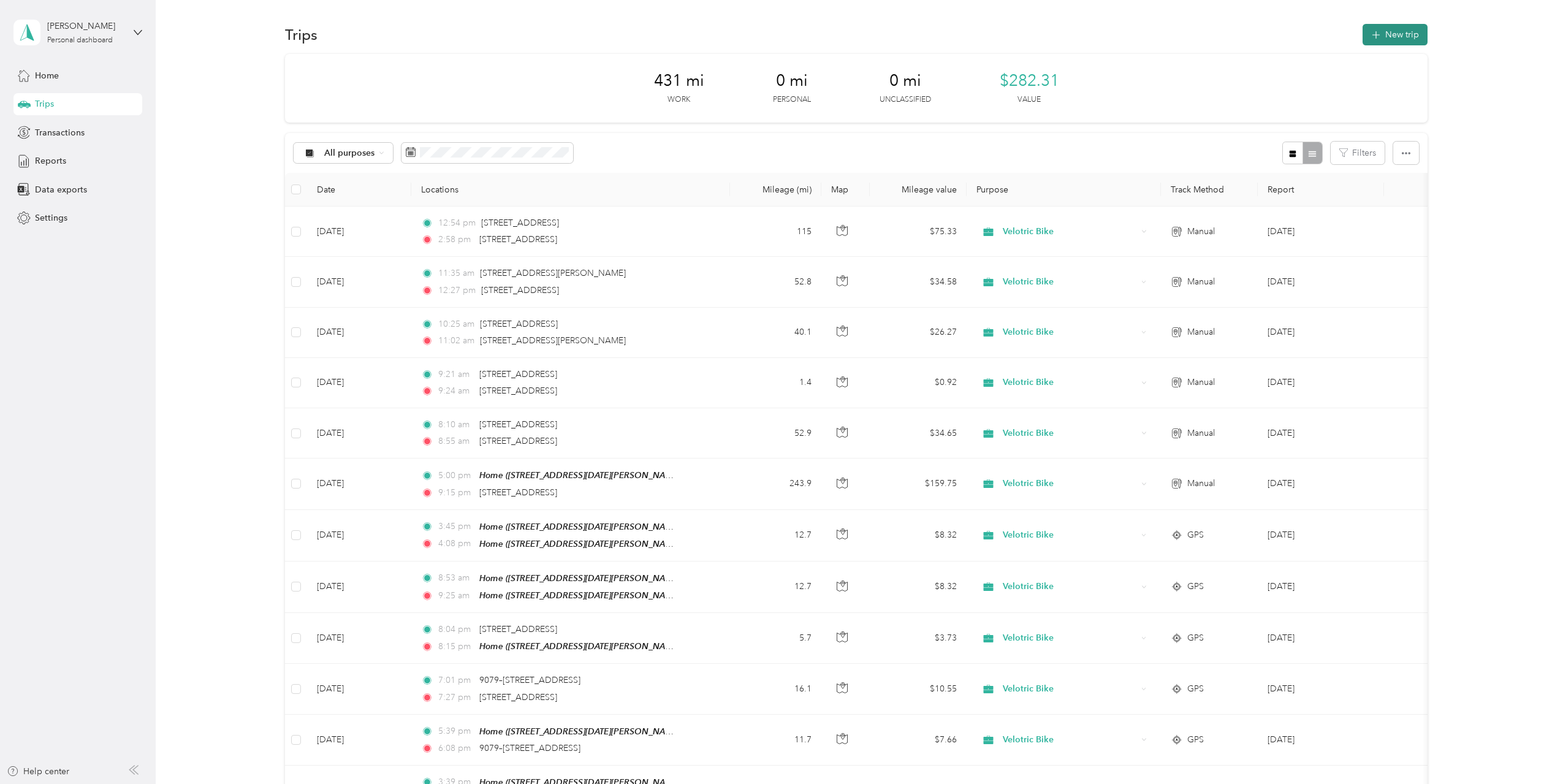
click at [1378, 38] on span "button" at bounding box center [1376, 34] width 10 height 10
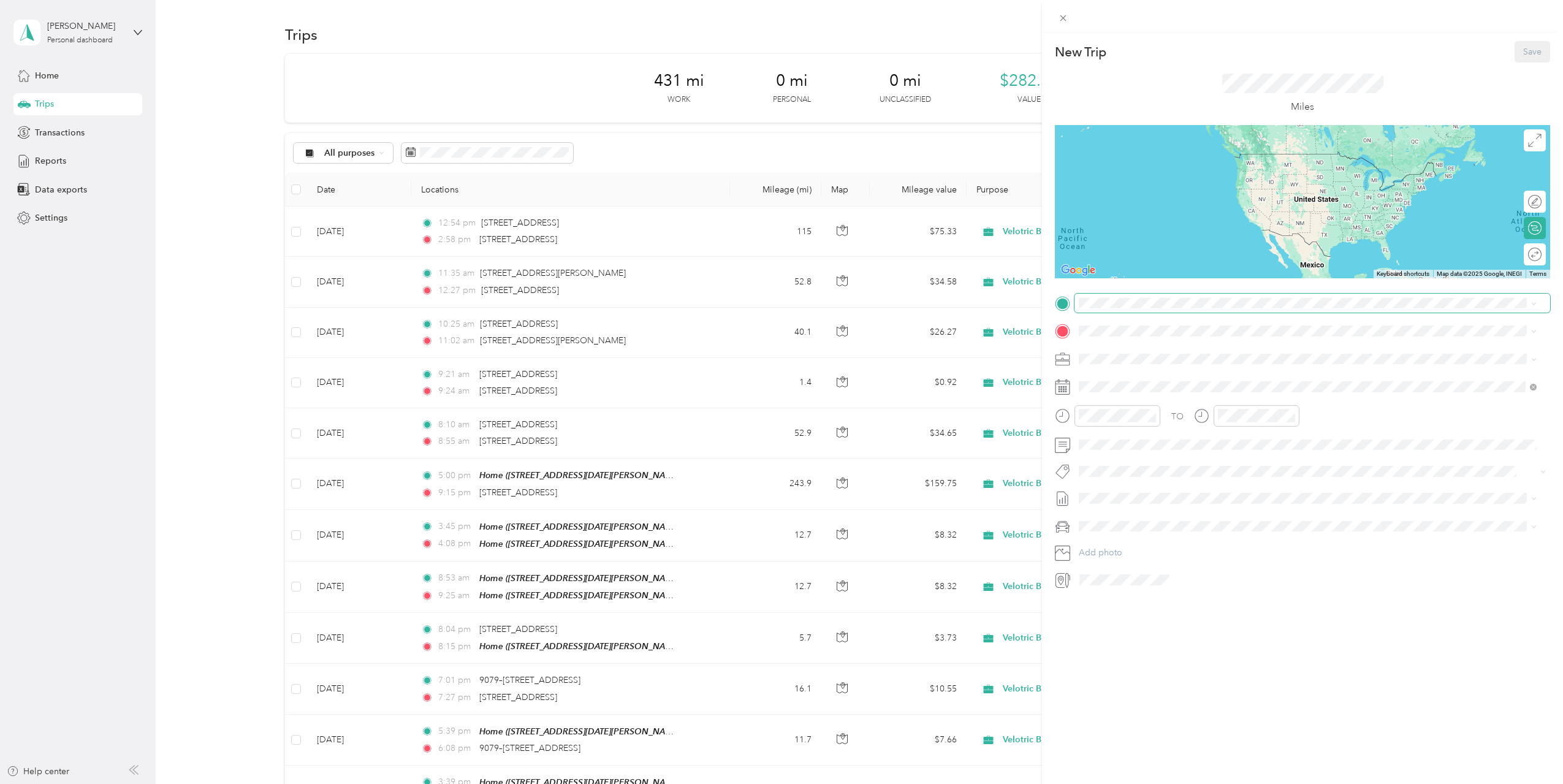
click at [1134, 293] on span at bounding box center [1312, 303] width 475 height 20
click at [1179, 344] on span "509 South Main Avenue Platte, South Dakota 57369, United States" at bounding box center [1164, 348] width 123 height 11
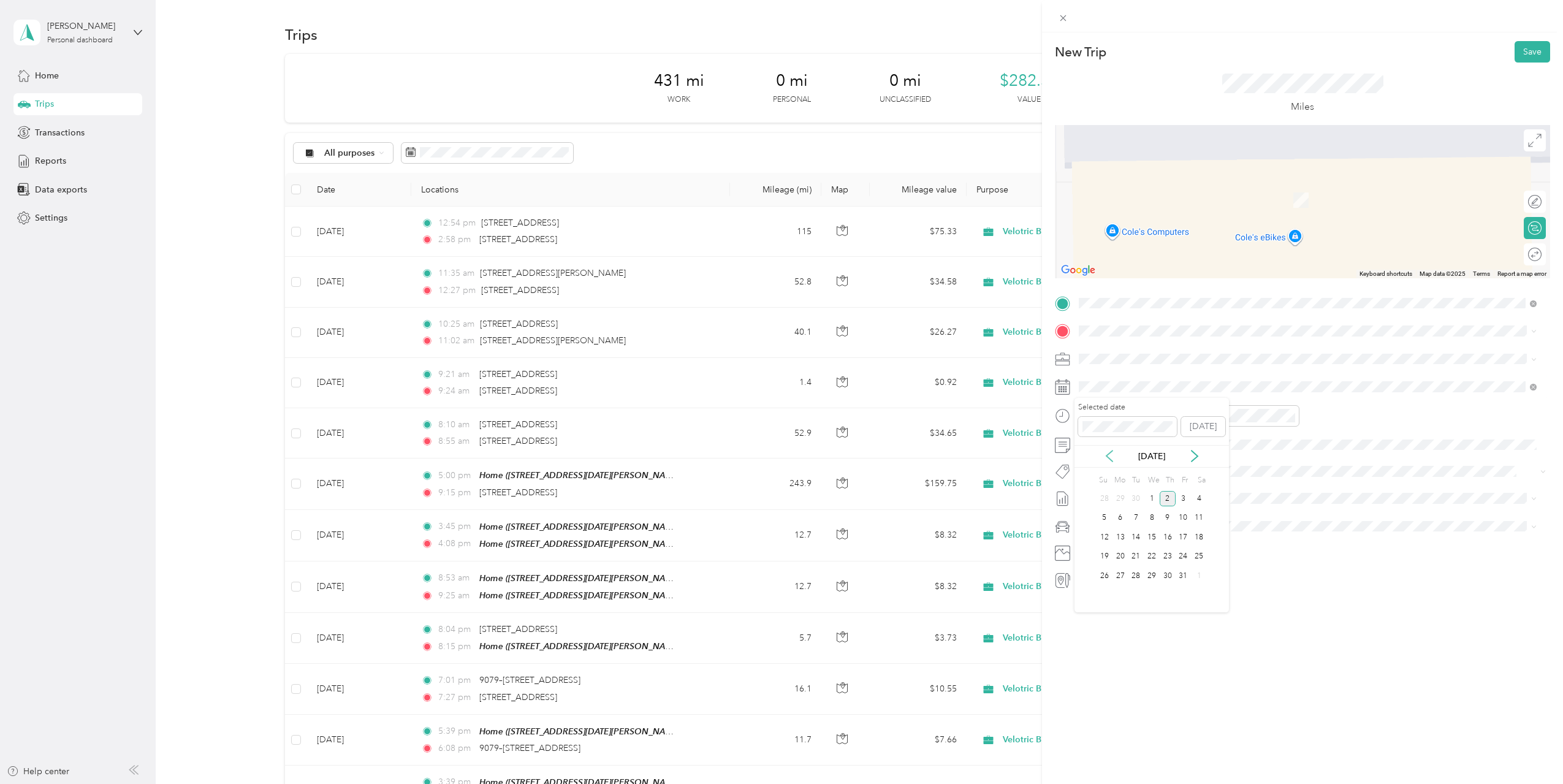
click at [1109, 452] on icon at bounding box center [1110, 456] width 13 height 13
click at [1168, 556] on div "25" at bounding box center [1168, 557] width 16 height 15
click at [1226, 672] on div "New Trip Save This trip cannot be edited because it is either under review, app…" at bounding box center [1302, 424] width 521 height 784
click at [1193, 369] on span "1730 Nebraska Highway 10 Gibbon, Nebraska 68840, United States" at bounding box center [1186, 373] width 167 height 11
click at [1152, 378] on span "[STREET_ADDRESS][US_STATE]" at bounding box center [1164, 375] width 123 height 11
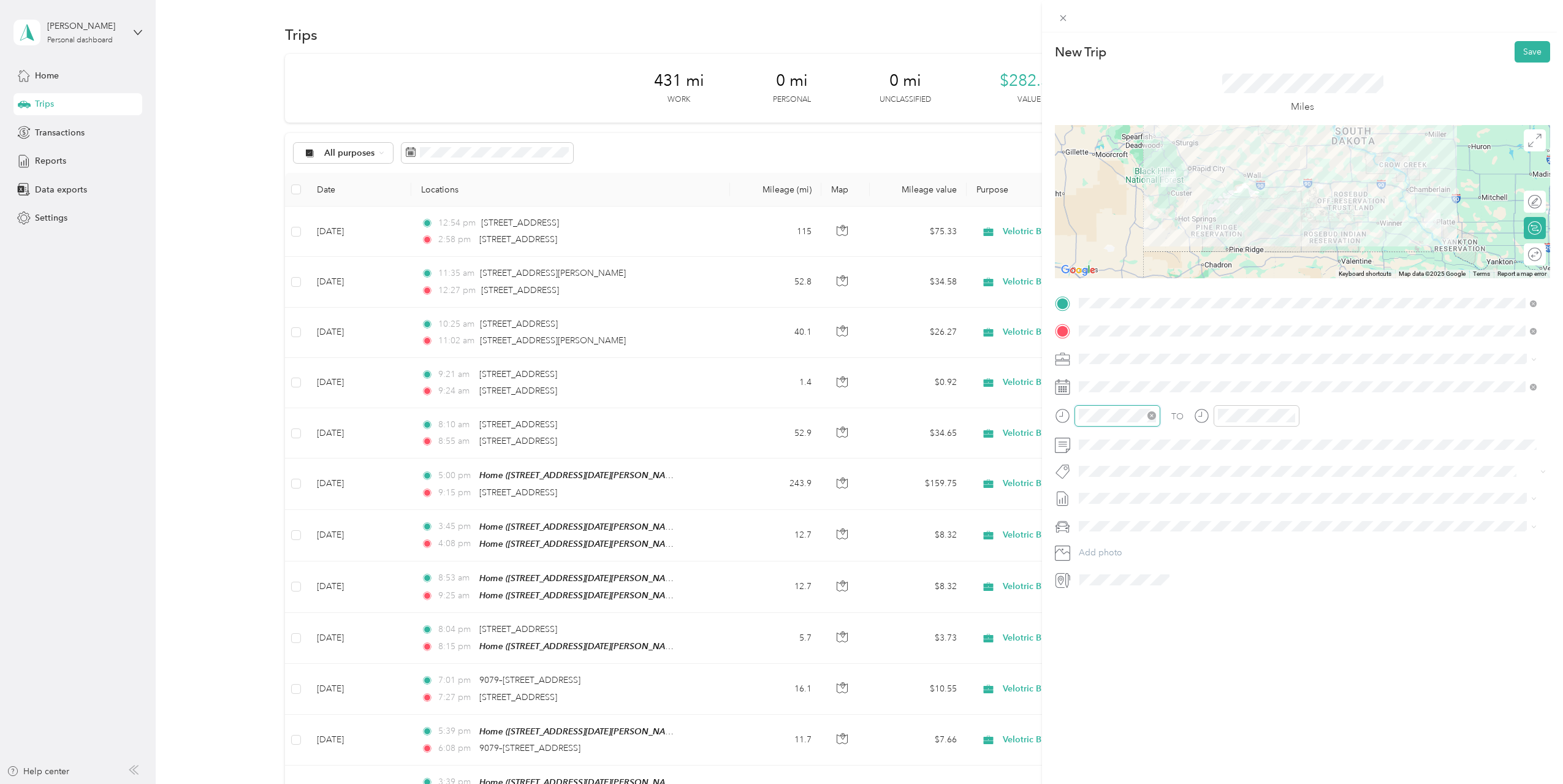
click at [1076, 416] on div at bounding box center [1117, 415] width 86 height 22
click at [1251, 578] on div at bounding box center [1312, 580] width 475 height 20
click at [1196, 556] on span "[DATE] Draft" at bounding box center [1308, 558] width 450 height 11
click at [1237, 644] on div "New Trip Save This trip cannot be edited because it is either under review, app…" at bounding box center [1302, 424] width 521 height 784
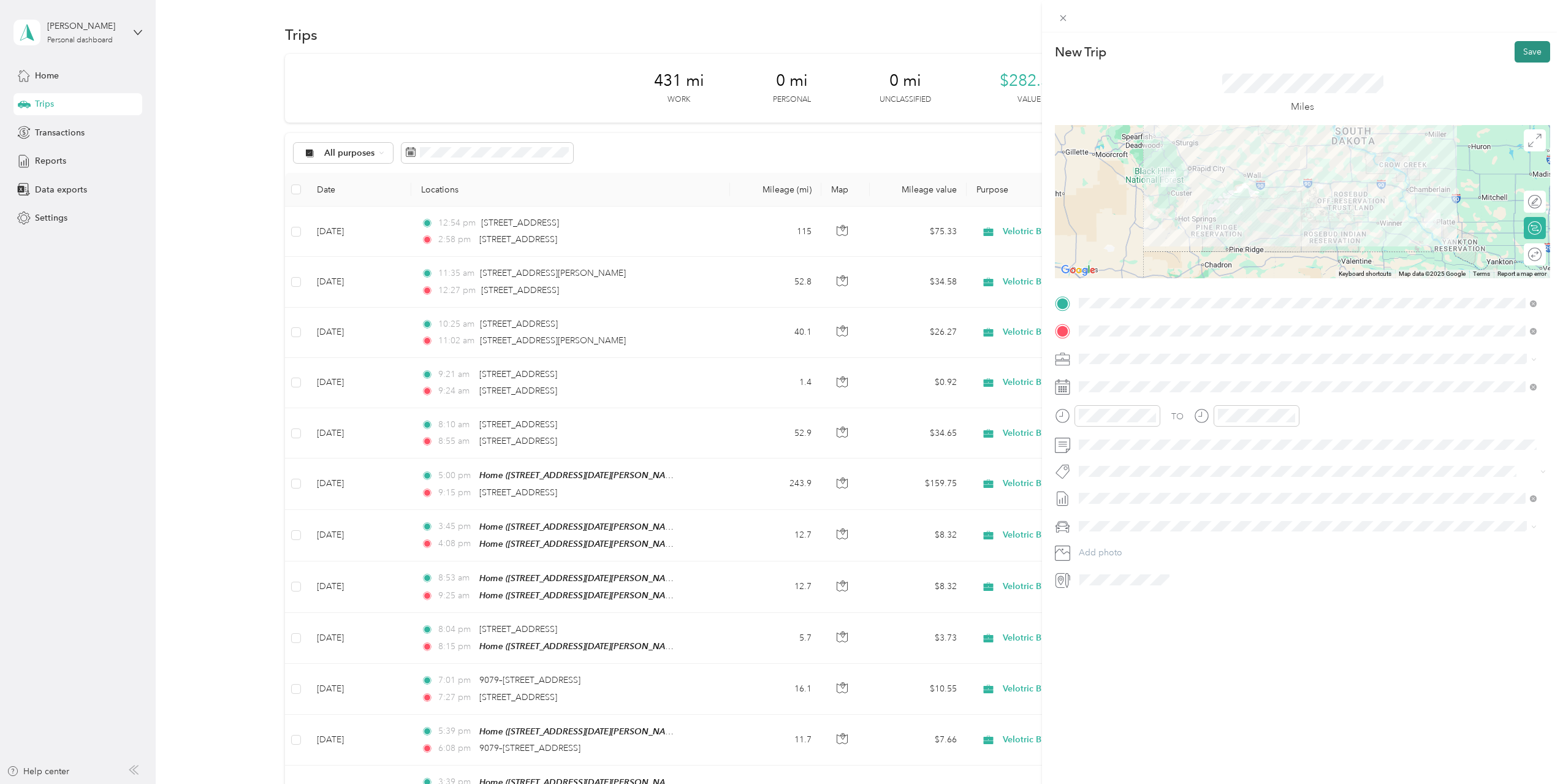
click at [1527, 57] on button "Save" at bounding box center [1532, 52] width 36 height 22
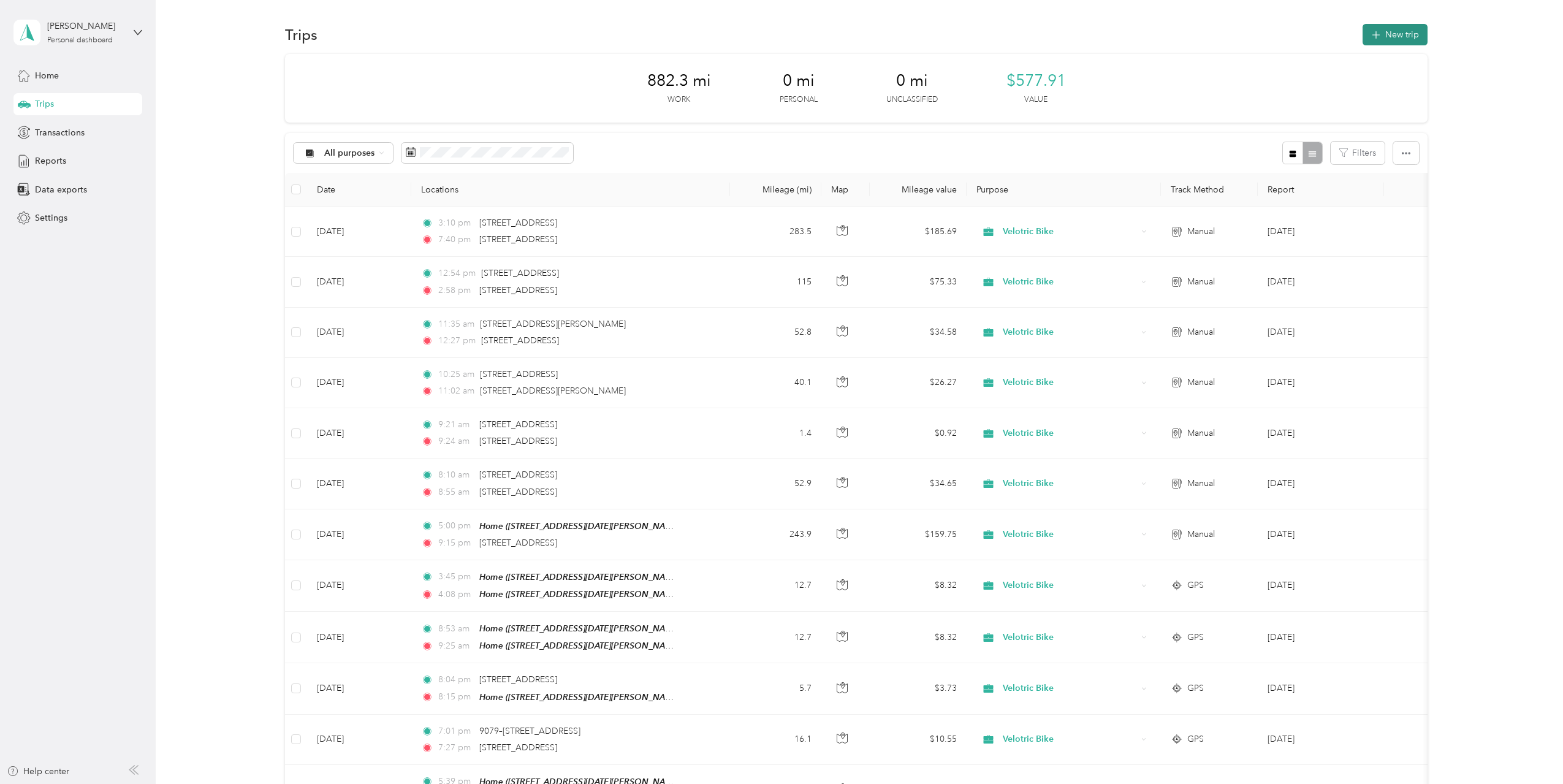
click at [1380, 33] on button "New trip" at bounding box center [1395, 34] width 65 height 22
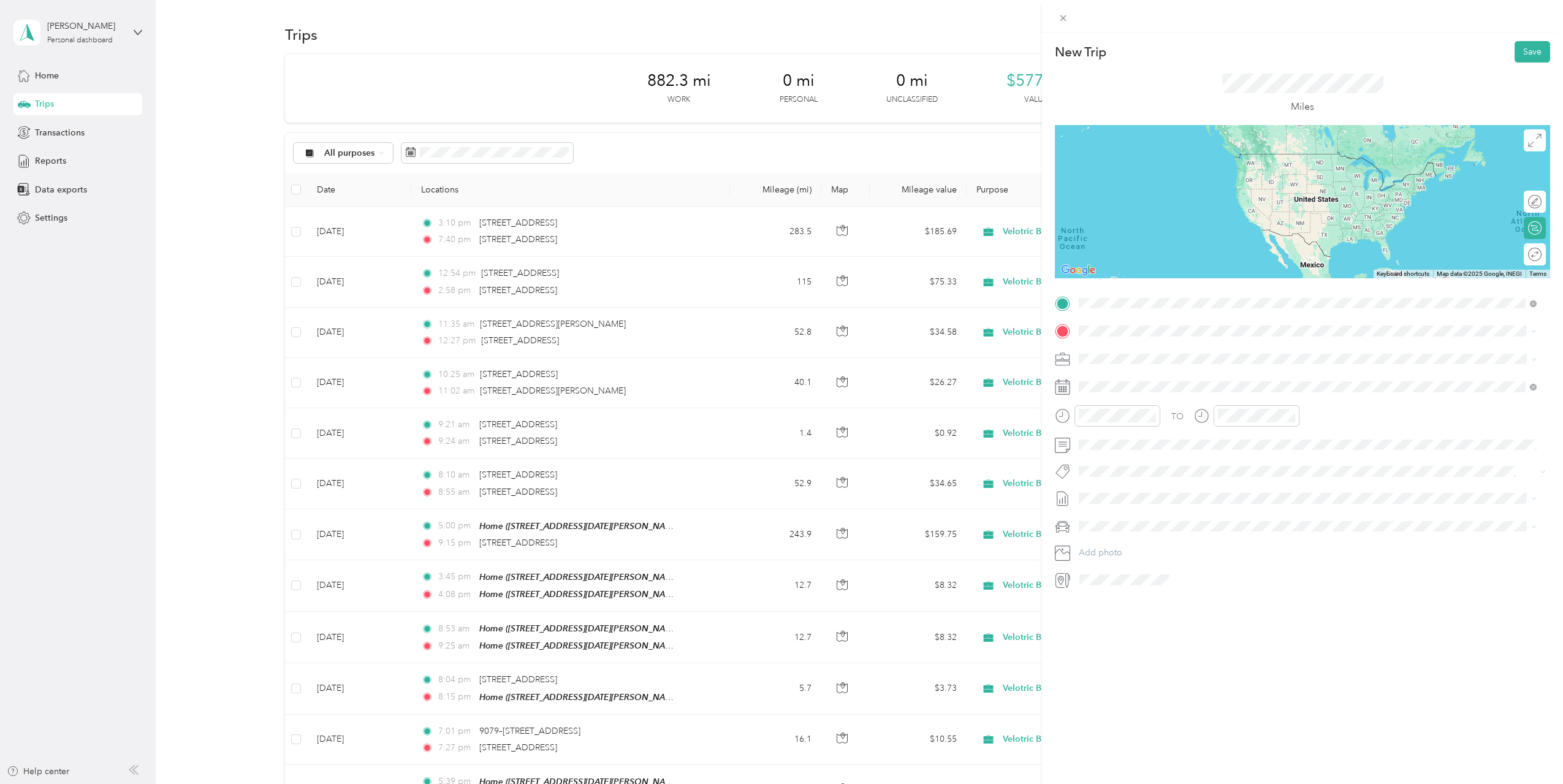
click at [1232, 673] on div "New Trip Save This trip cannot be edited because it is either under review, app…" at bounding box center [1302, 424] width 521 height 784
click at [1297, 632] on div "New Trip Save This trip cannot be edited because it is either under review, app…" at bounding box center [1302, 424] width 521 height 784
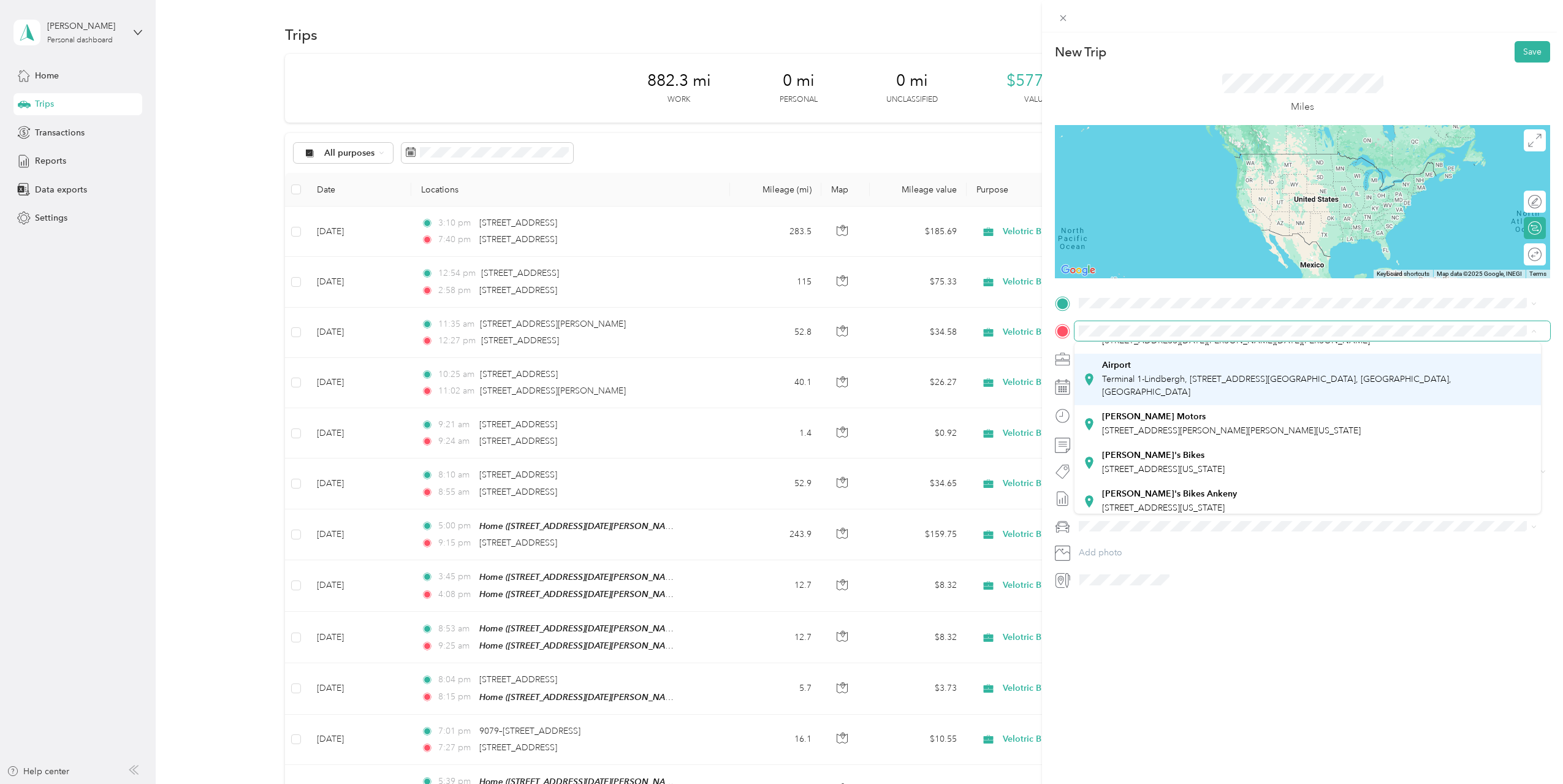
scroll to position [60, 0]
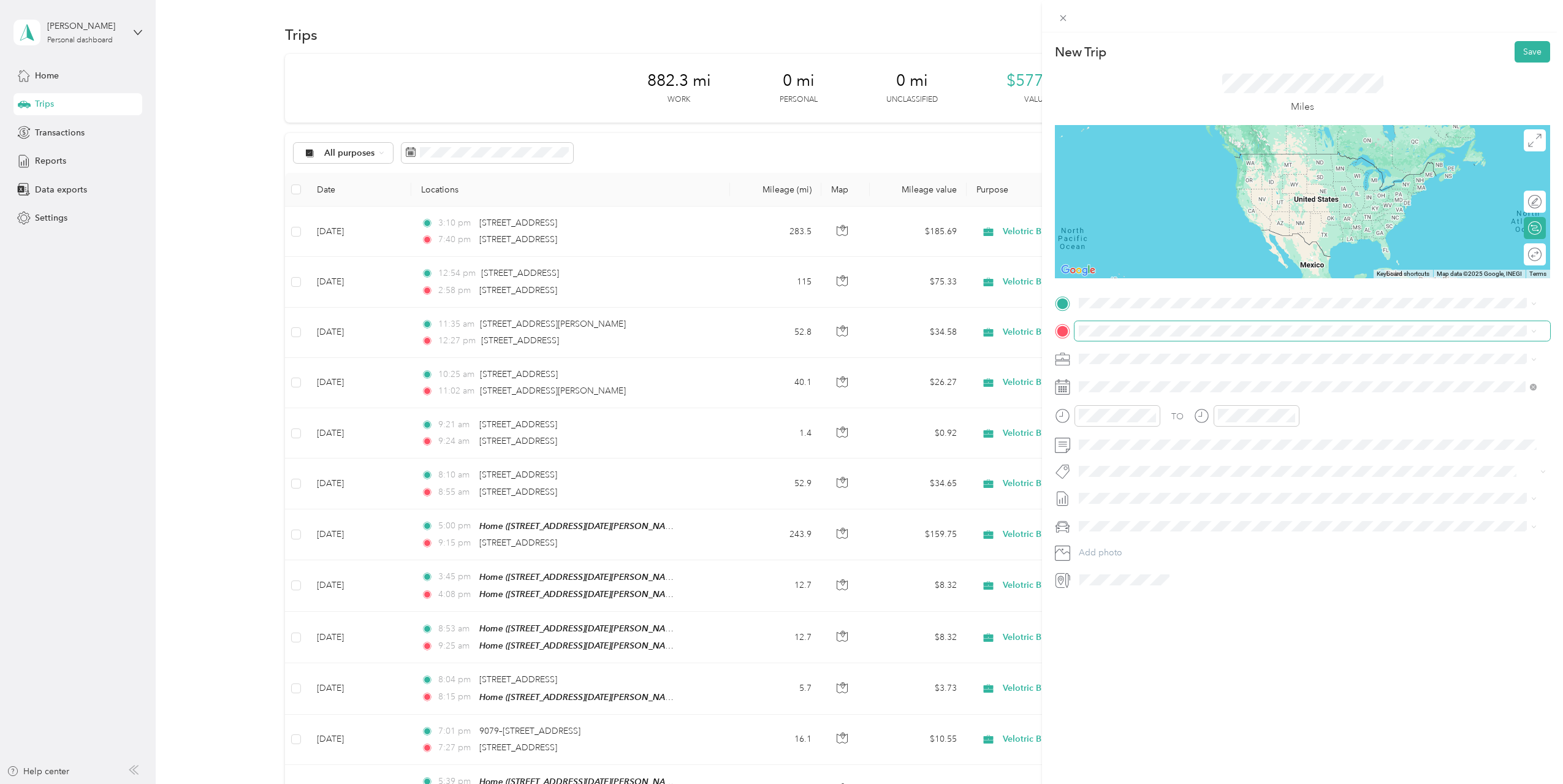
click at [1150, 339] on span at bounding box center [1312, 331] width 475 height 20
click at [1161, 399] on span "[STREET_ADDRESS][US_STATE][US_STATE]" at bounding box center [1186, 394] width 167 height 11
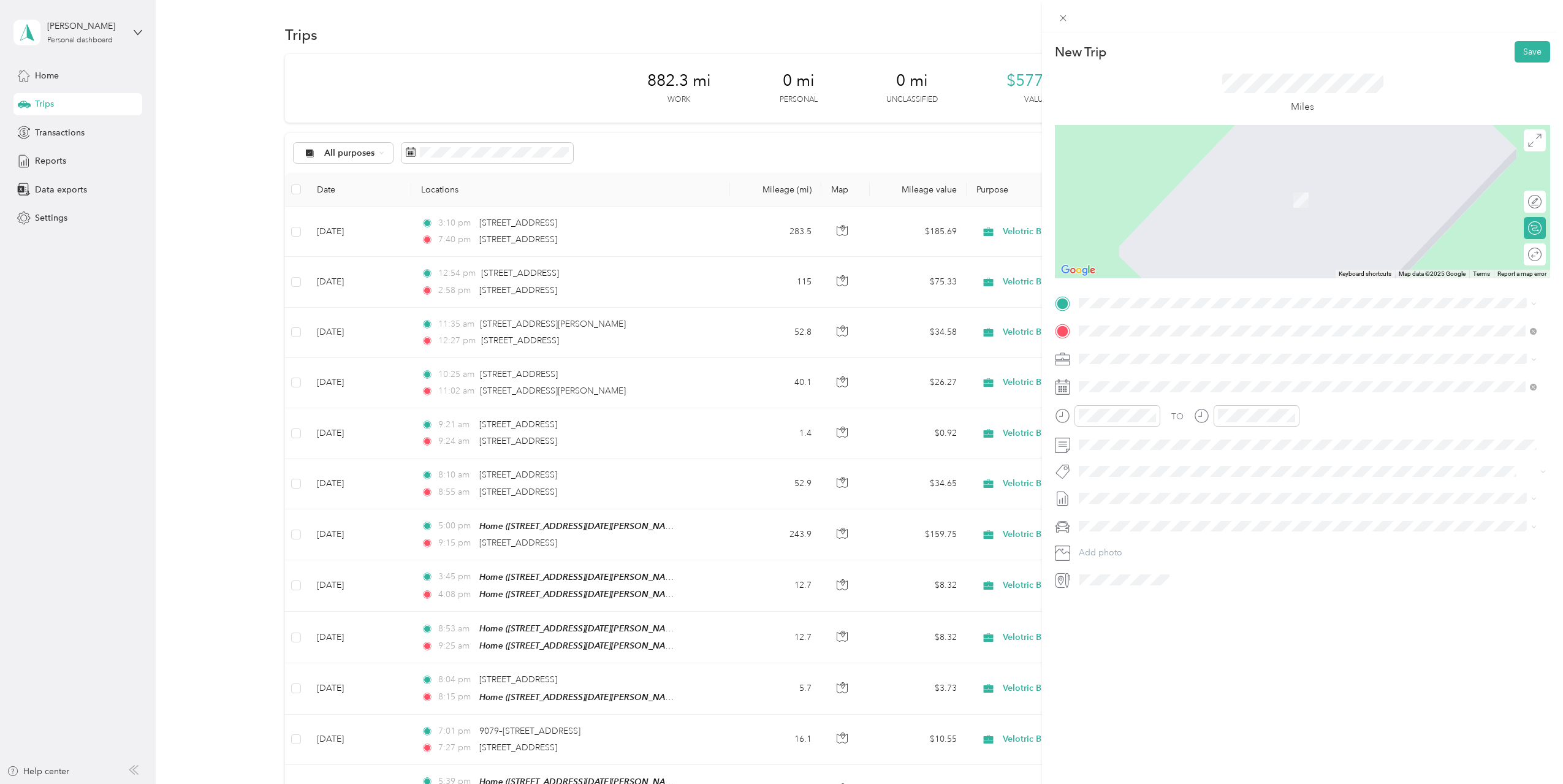
click at [516, 237] on div "New Trip Save This trip cannot be edited because it is either under review, app…" at bounding box center [782, 392] width 1563 height 784
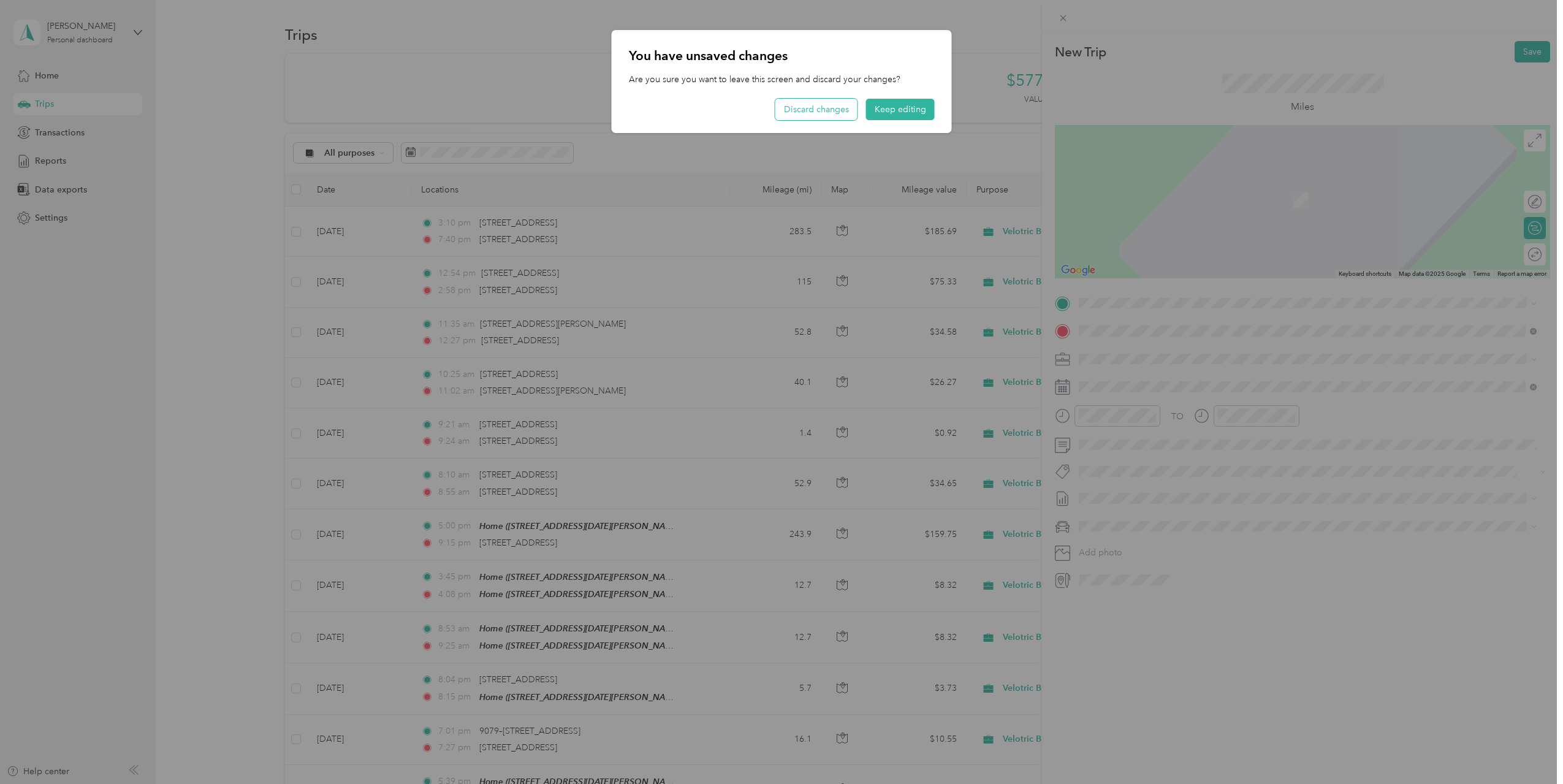
click at [825, 113] on button "Discard changes" at bounding box center [816, 109] width 82 height 22
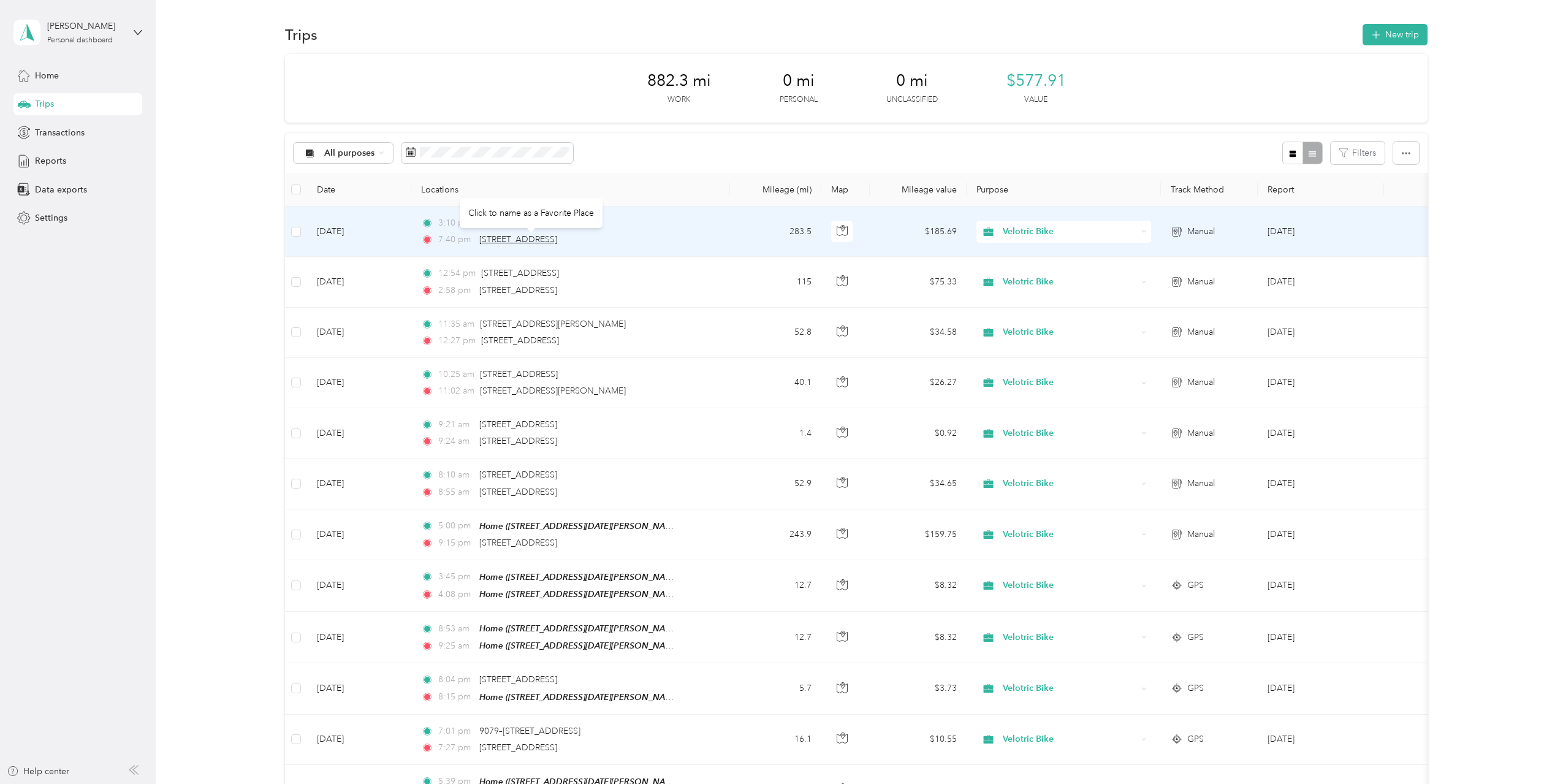
click at [557, 240] on span "[STREET_ADDRESS]" at bounding box center [519, 239] width 78 height 10
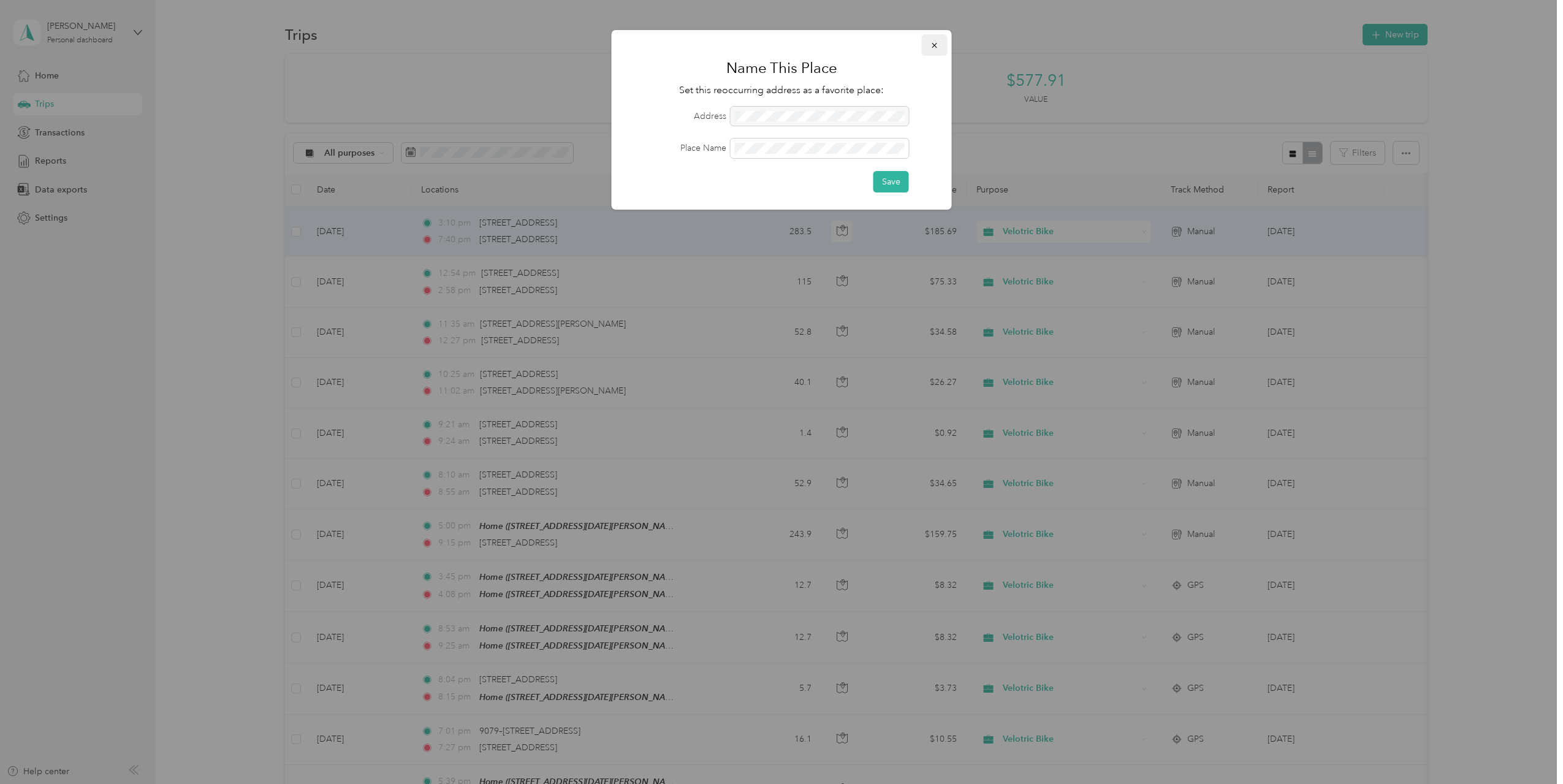
click at [936, 43] on icon "button" at bounding box center [935, 45] width 8 height 8
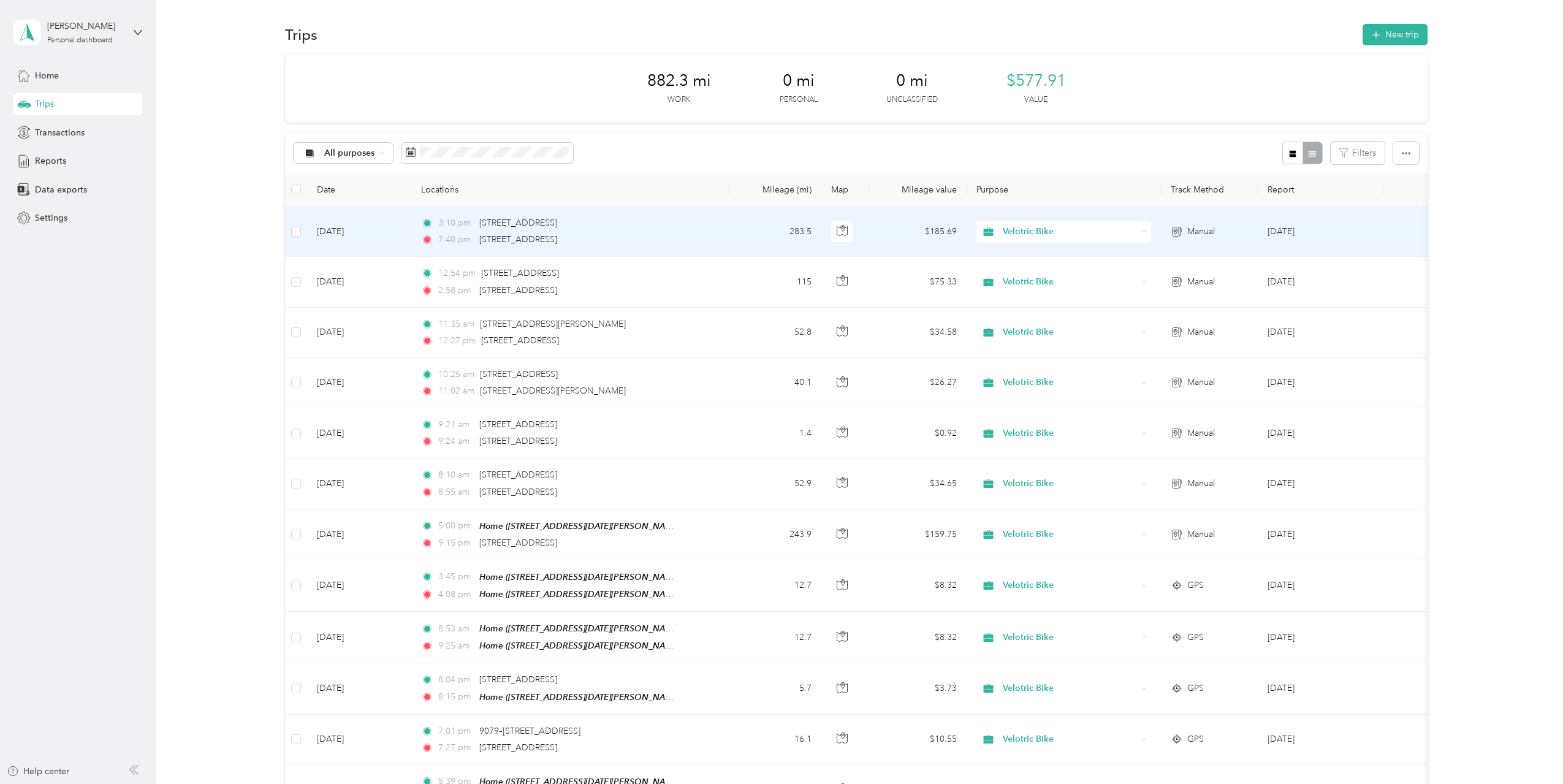
click at [655, 240] on div "7:40 pm [STREET_ADDRESS]" at bounding box center [549, 239] width 257 height 13
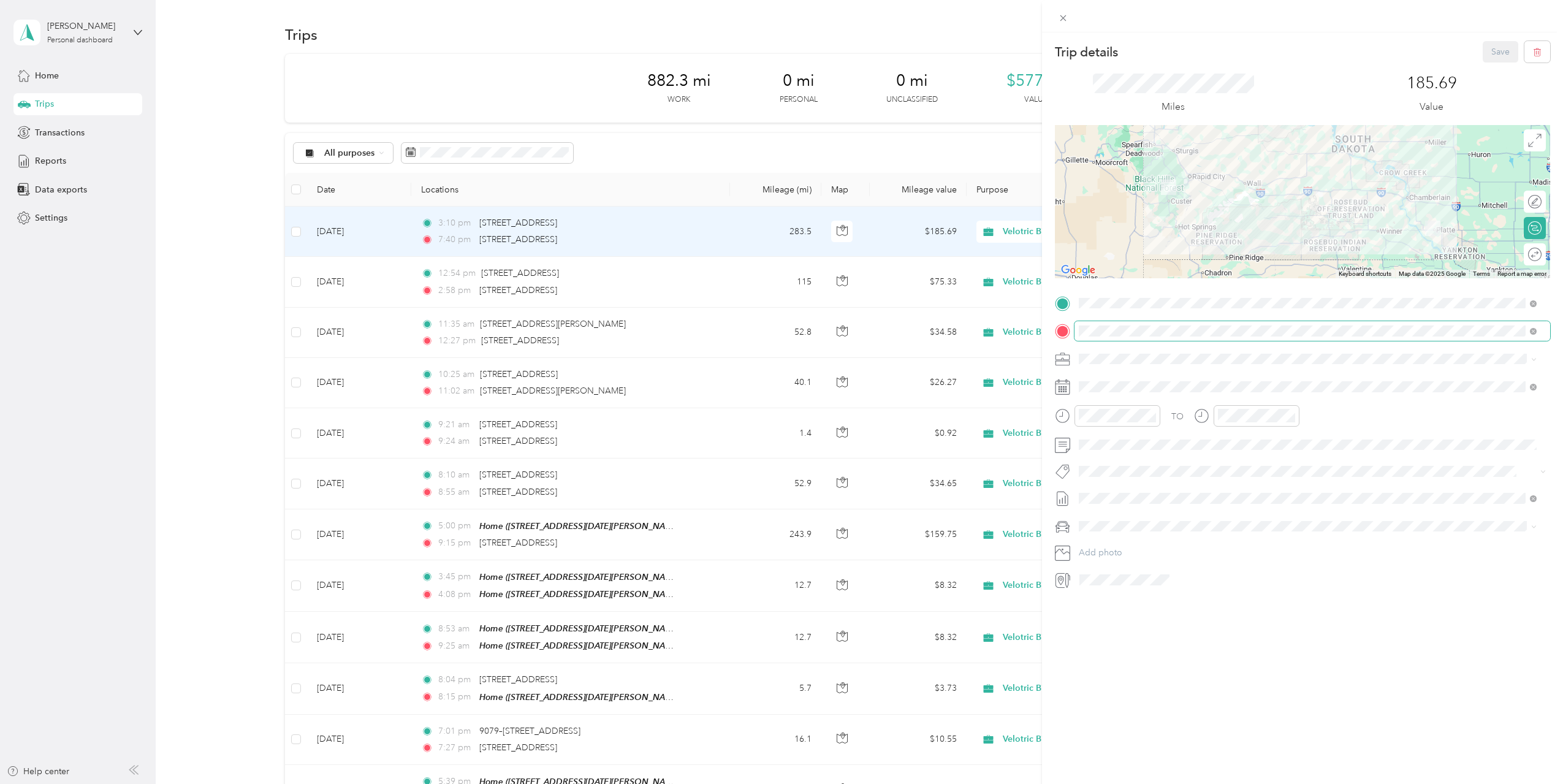
click at [1003, 330] on div "Trip details Save This trip cannot be edited because it is either under review,…" at bounding box center [782, 392] width 1563 height 784
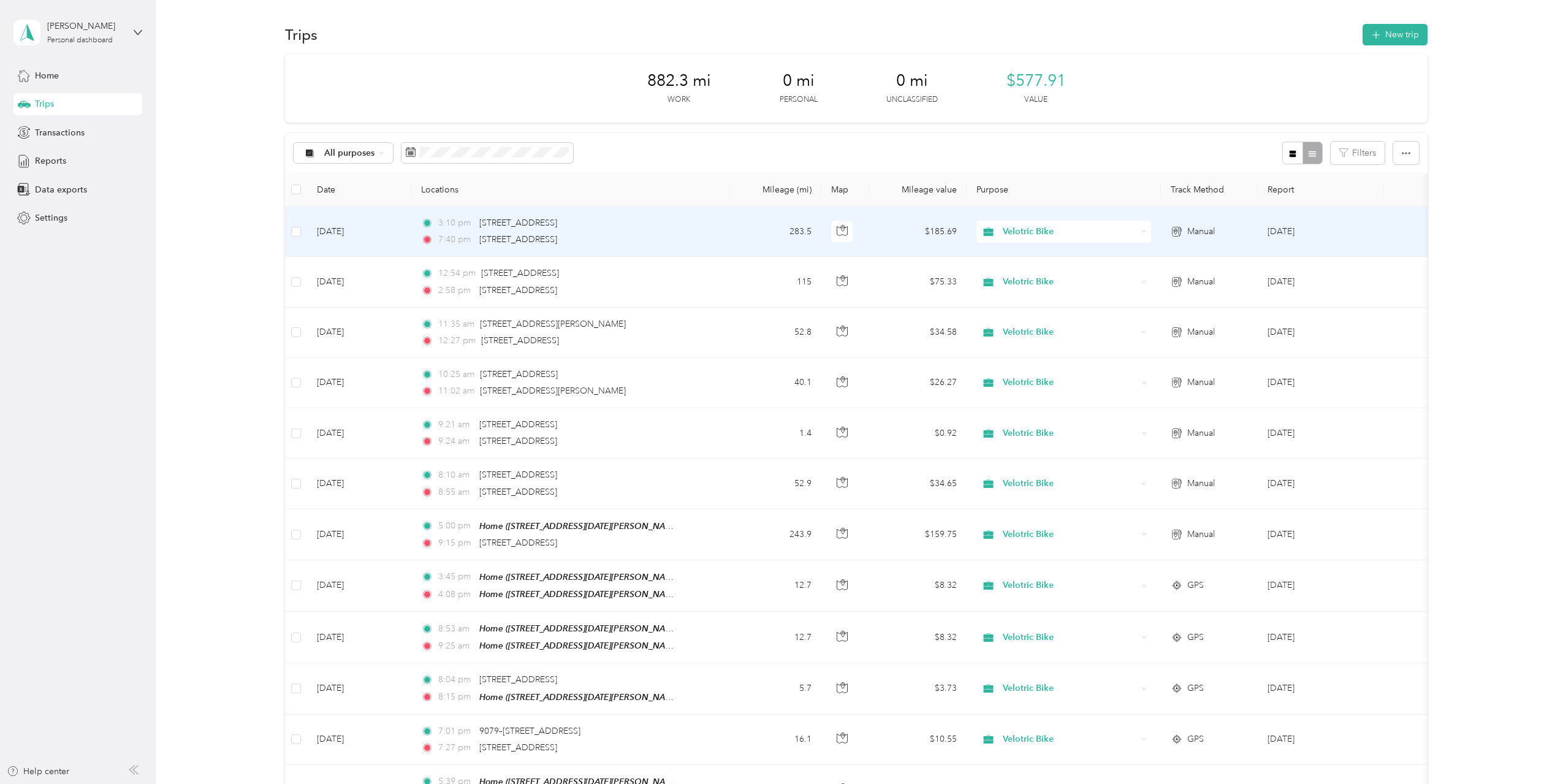
click at [676, 238] on div "7:40 pm [STREET_ADDRESS]" at bounding box center [549, 239] width 257 height 13
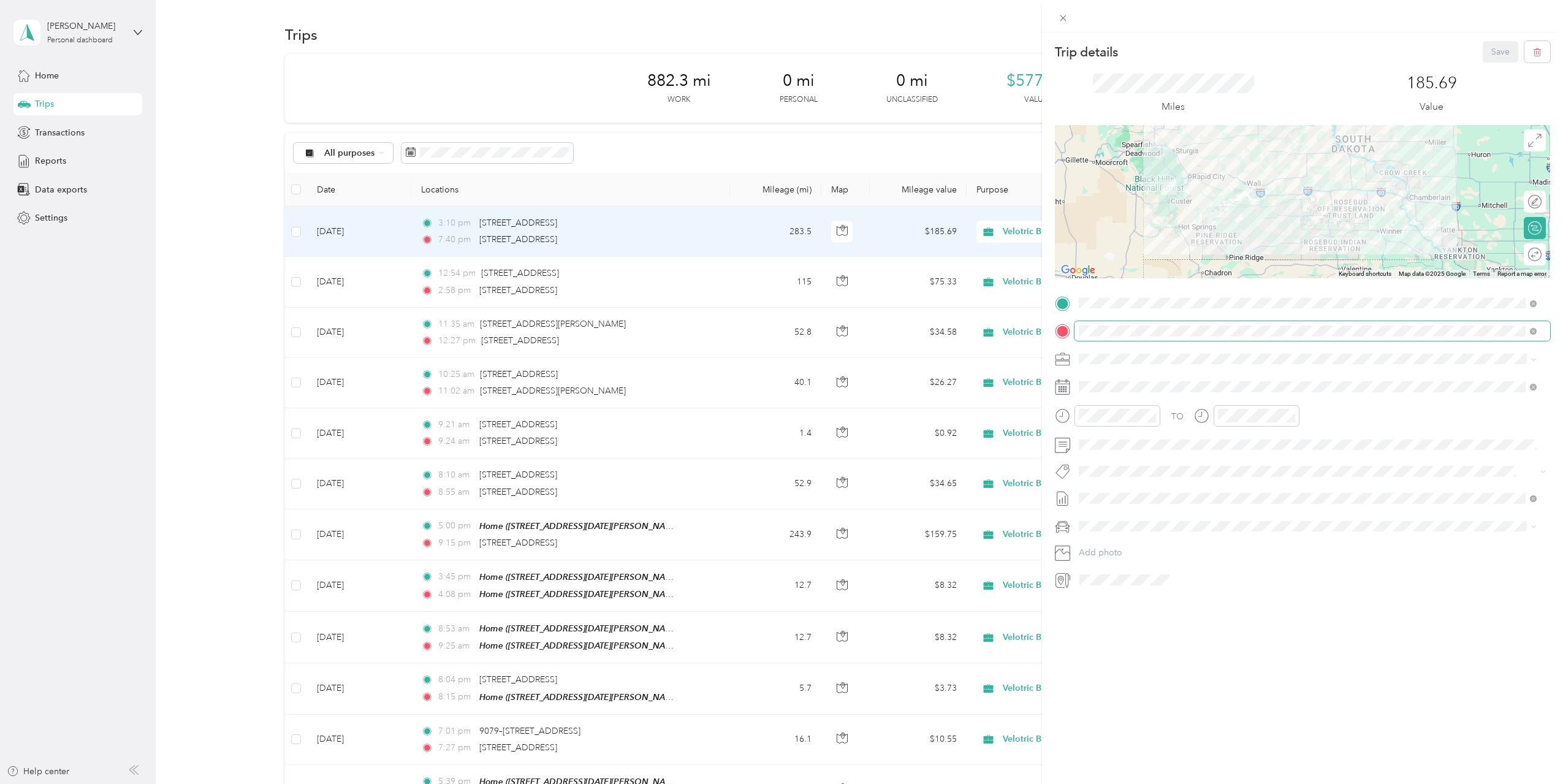
click at [1182, 337] on span at bounding box center [1312, 331] width 475 height 20
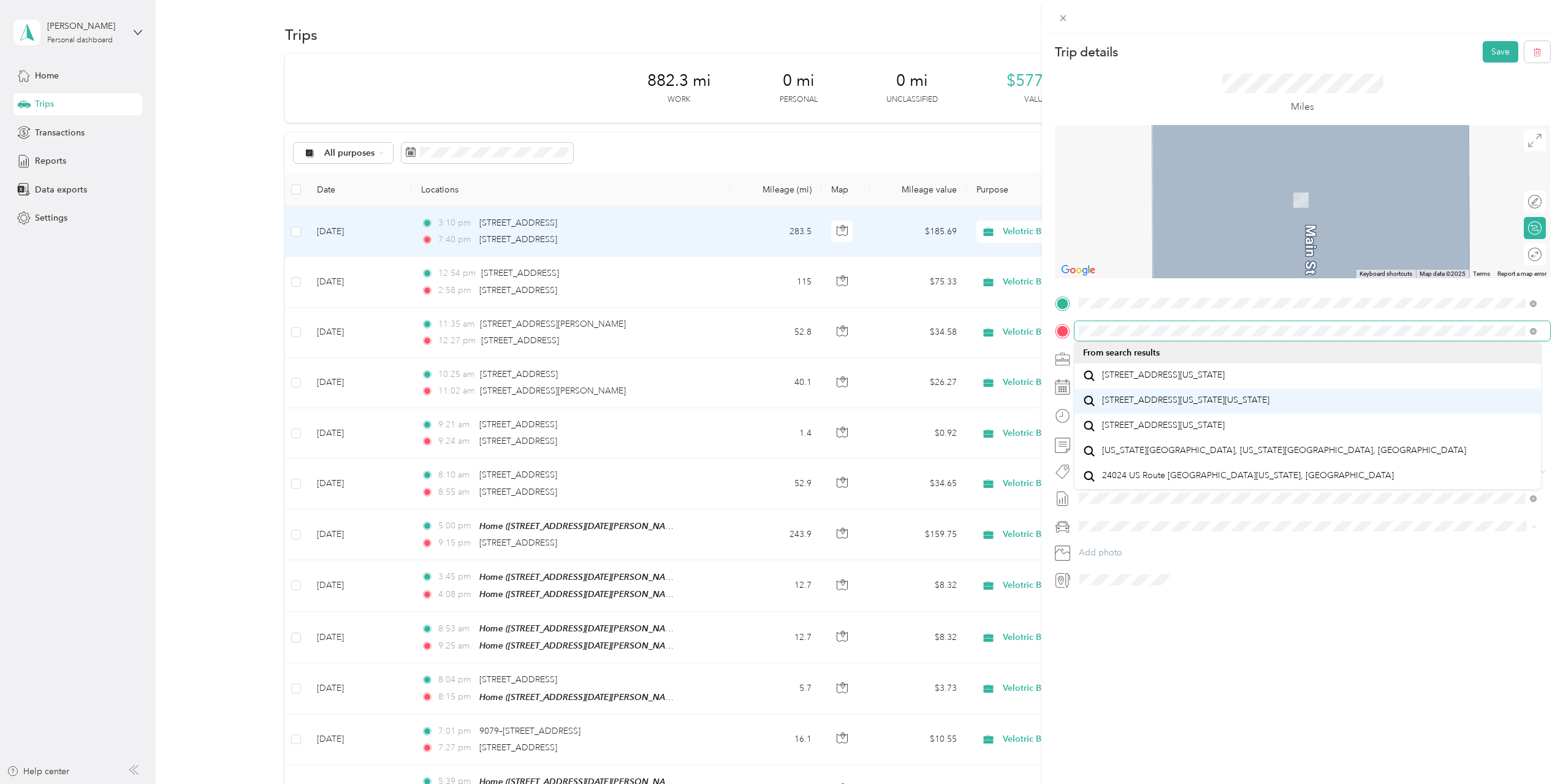
scroll to position [22, 0]
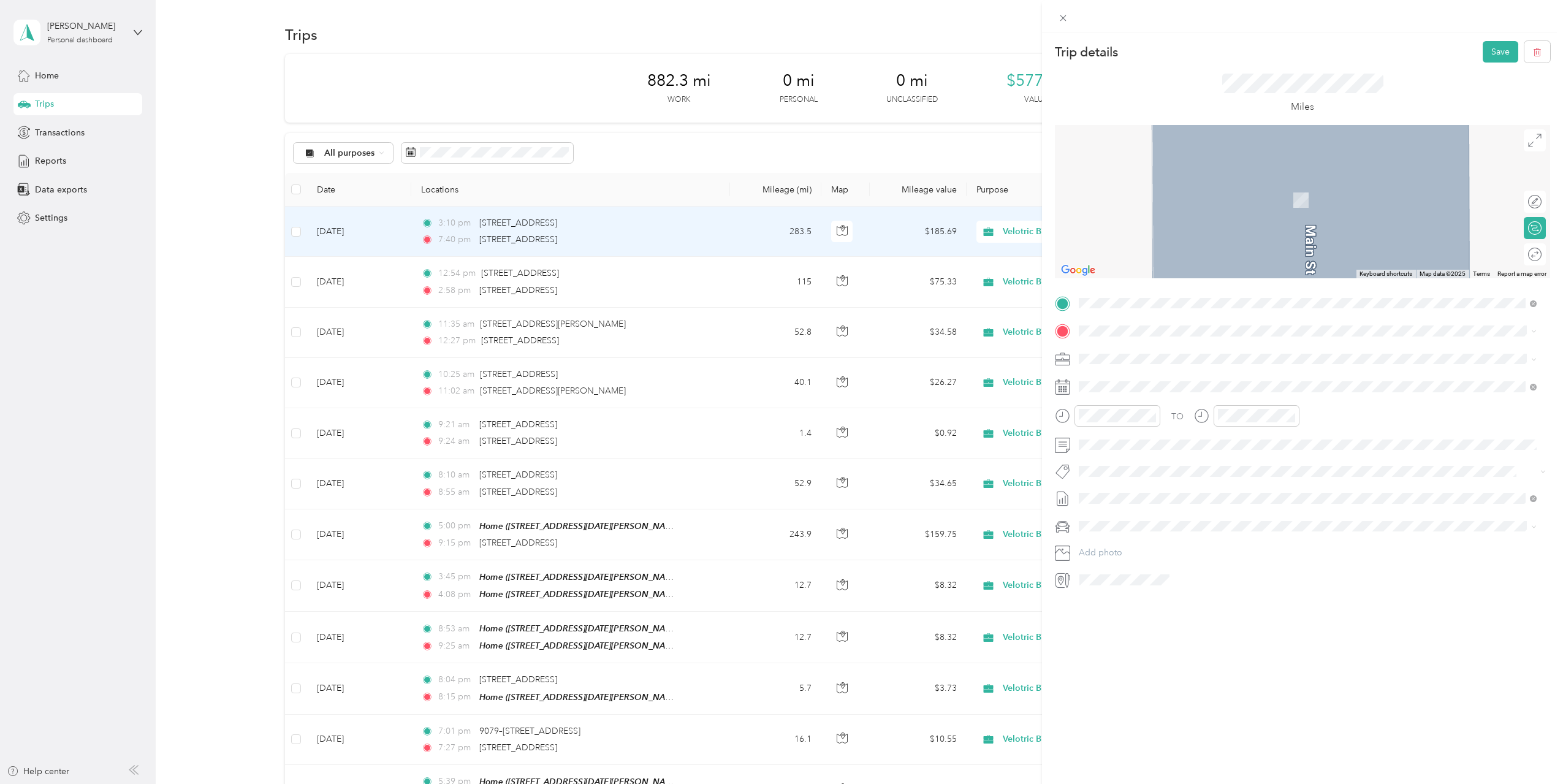
click at [1166, 481] on span "24024 US Route [GEOGRAPHIC_DATA][US_STATE], [GEOGRAPHIC_DATA]" at bounding box center [1248, 475] width 292 height 11
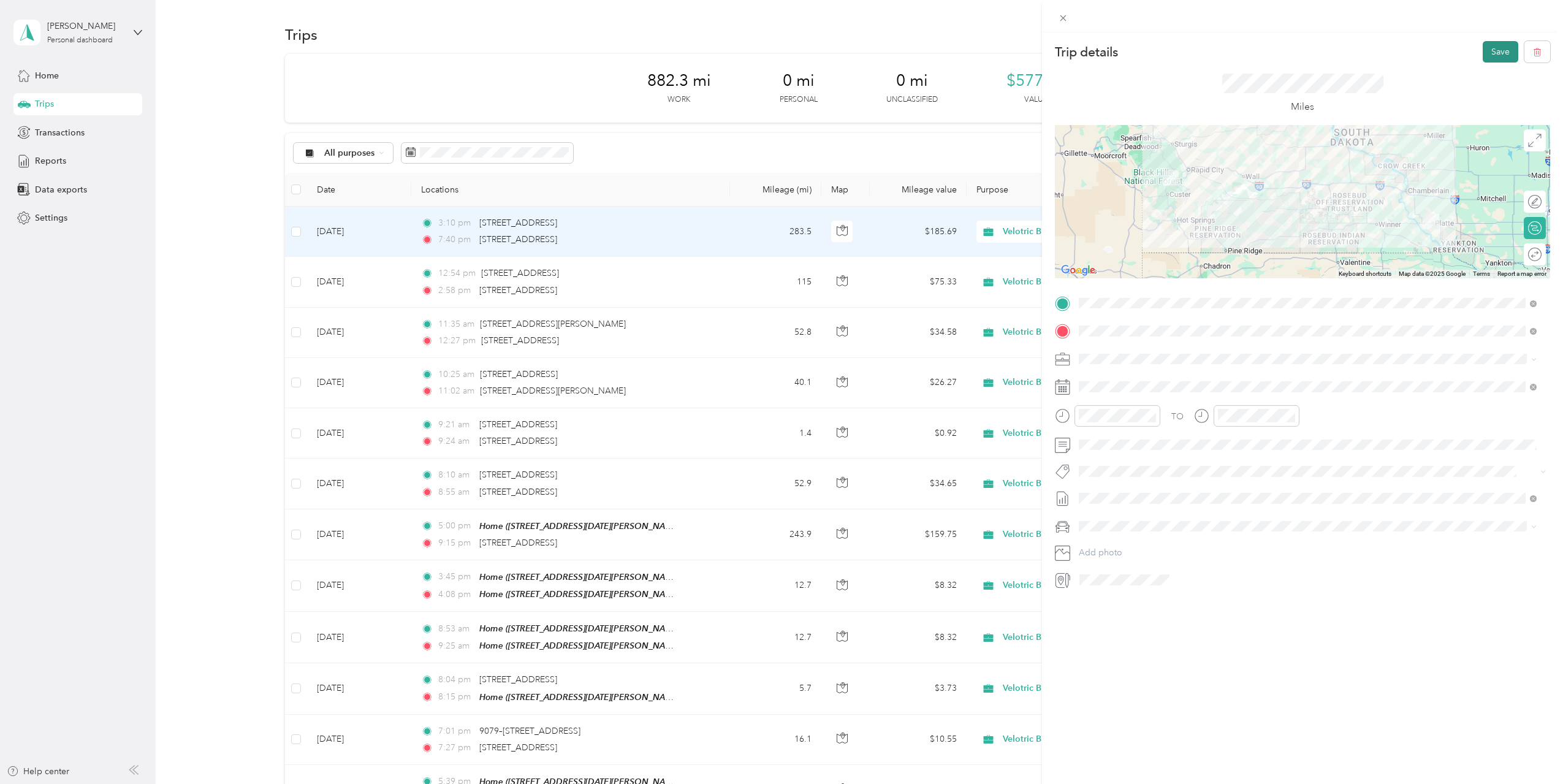
click at [1492, 51] on button "Save" at bounding box center [1500, 52] width 36 height 22
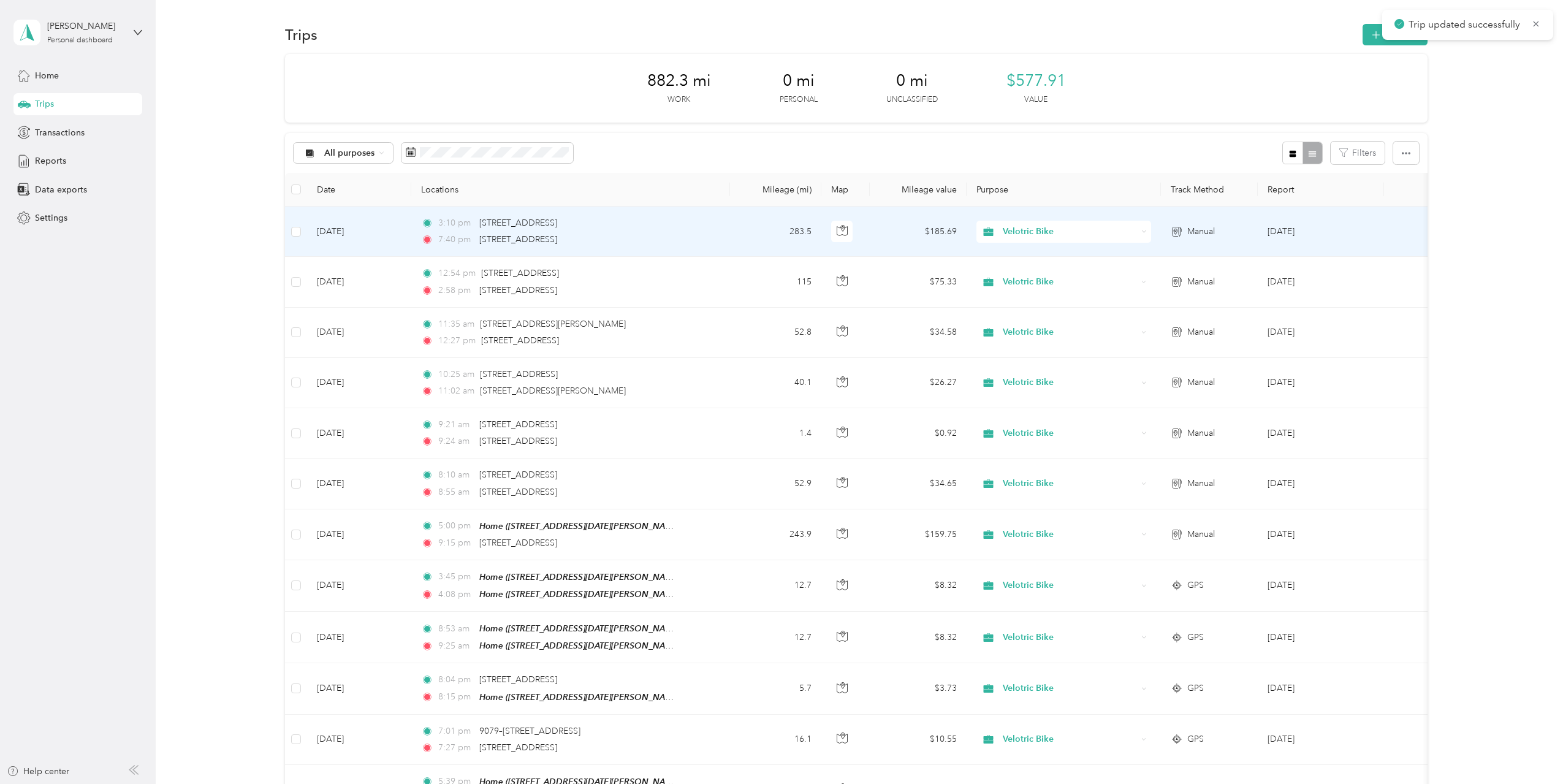
click at [671, 241] on div "7:40 pm [STREET_ADDRESS]" at bounding box center [549, 239] width 257 height 13
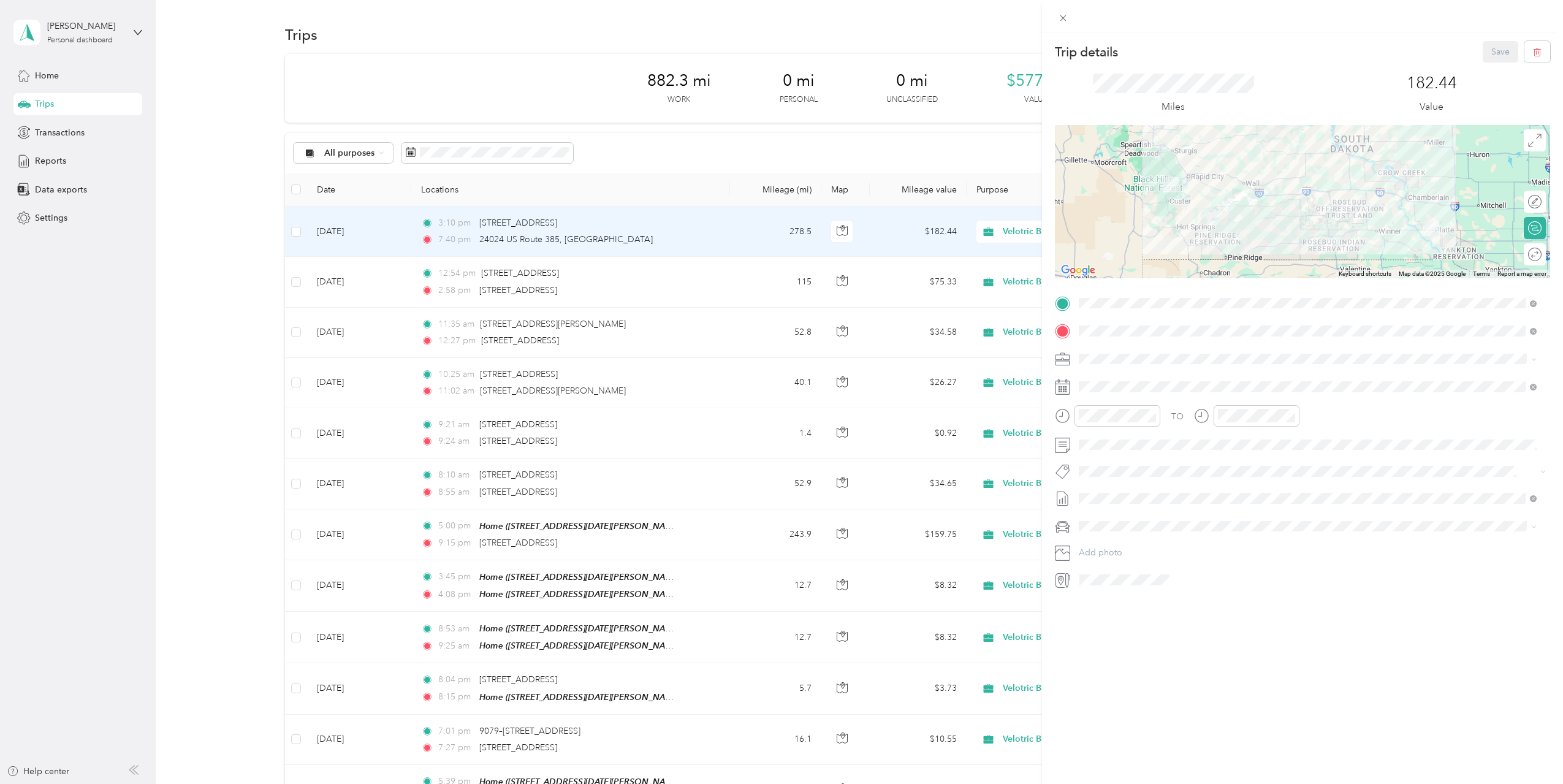
click at [947, 139] on div "Trip details Save This trip cannot be edited because it is either under review,…" at bounding box center [782, 392] width 1563 height 784
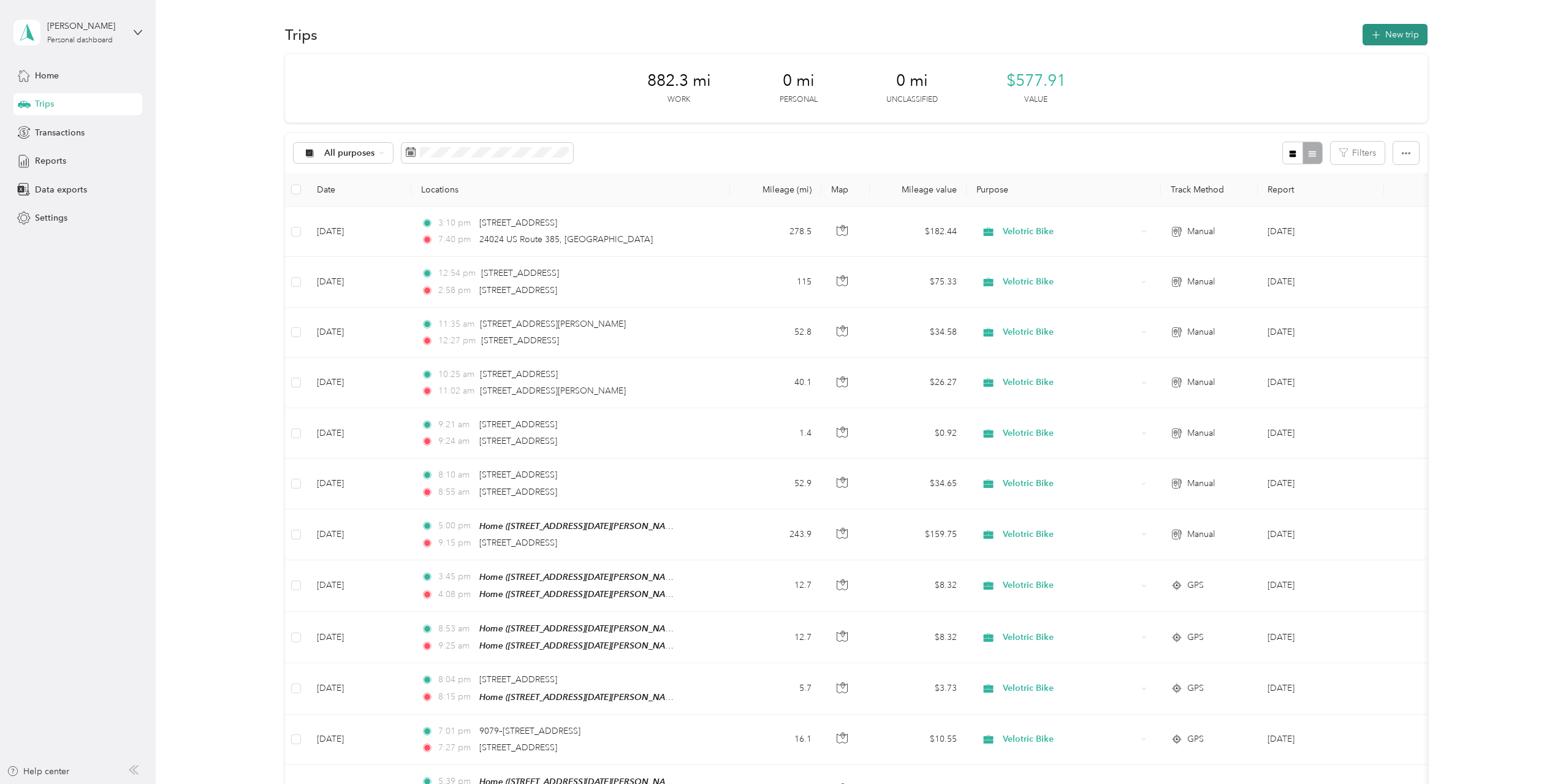
click at [1385, 33] on button "New trip" at bounding box center [1395, 34] width 65 height 22
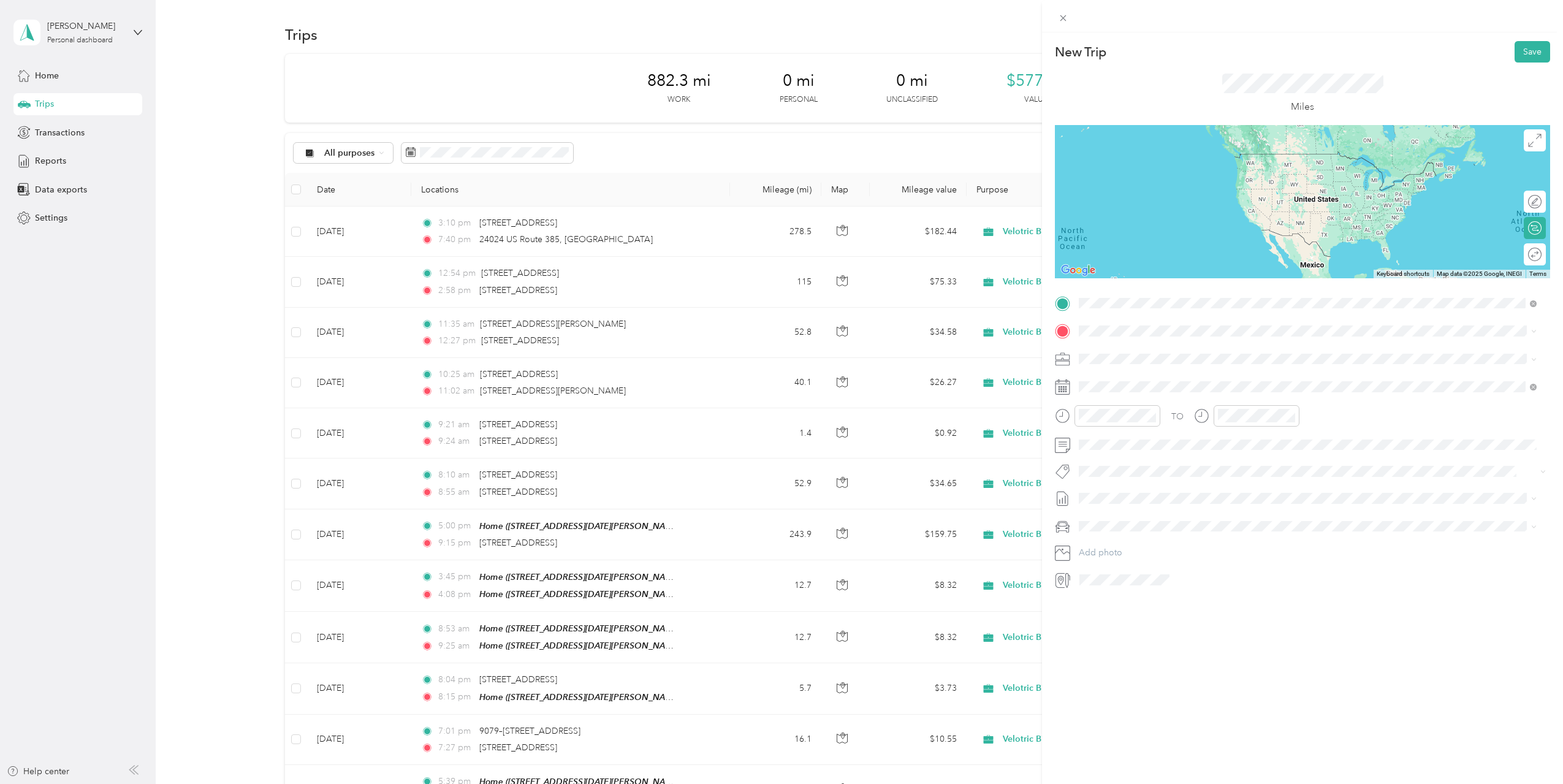
click at [1129, 356] on div "24024 US Route [GEOGRAPHIC_DATA][US_STATE], [GEOGRAPHIC_DATA]" at bounding box center [1308, 348] width 450 height 17
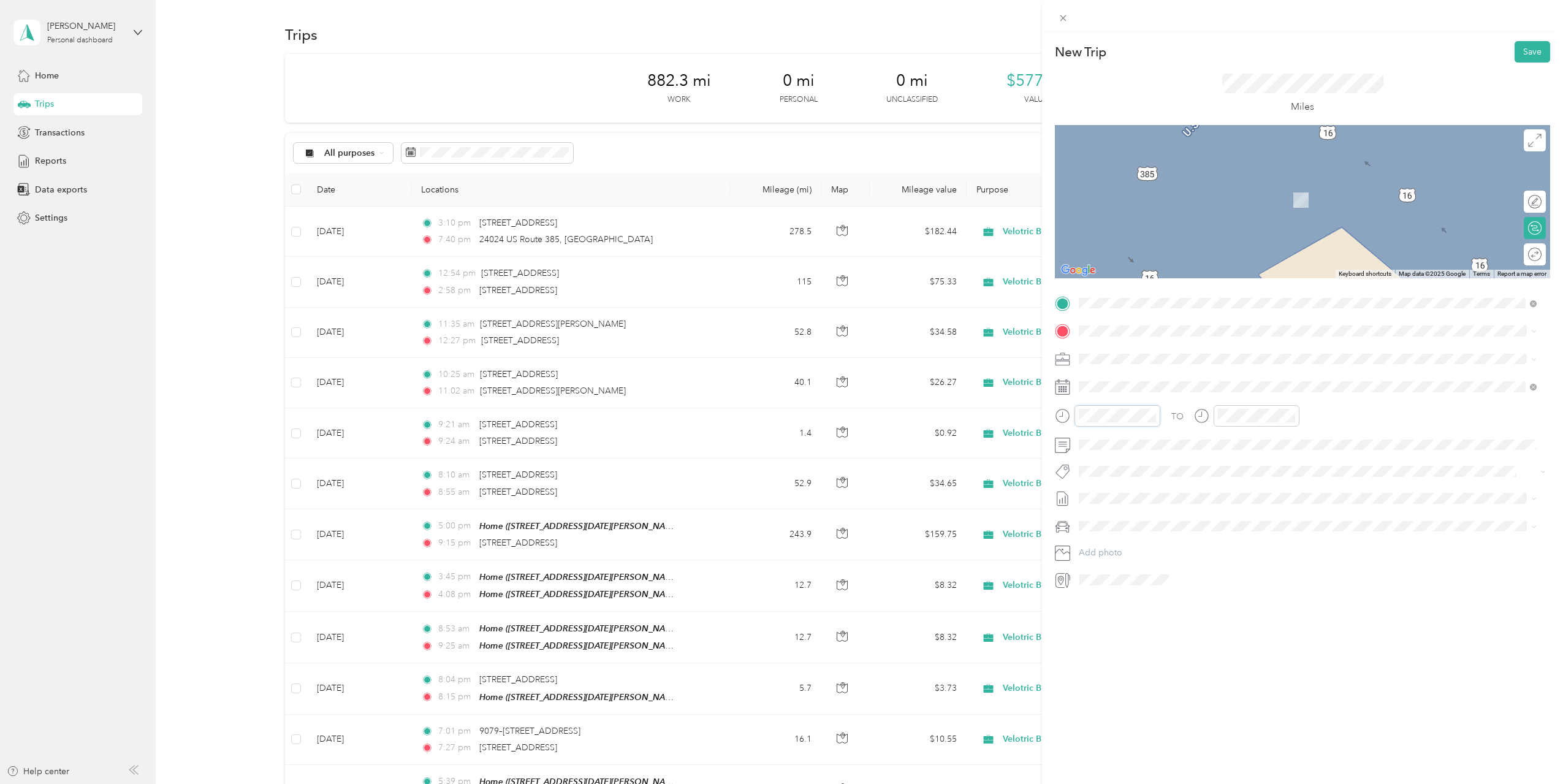
click at [1068, 416] on div at bounding box center [1107, 415] width 105 height 22
click at [1110, 461] on icon at bounding box center [1110, 456] width 13 height 13
click at [1182, 556] on div "26" at bounding box center [1183, 557] width 16 height 15
click at [1074, 421] on div at bounding box center [1107, 415] width 105 height 22
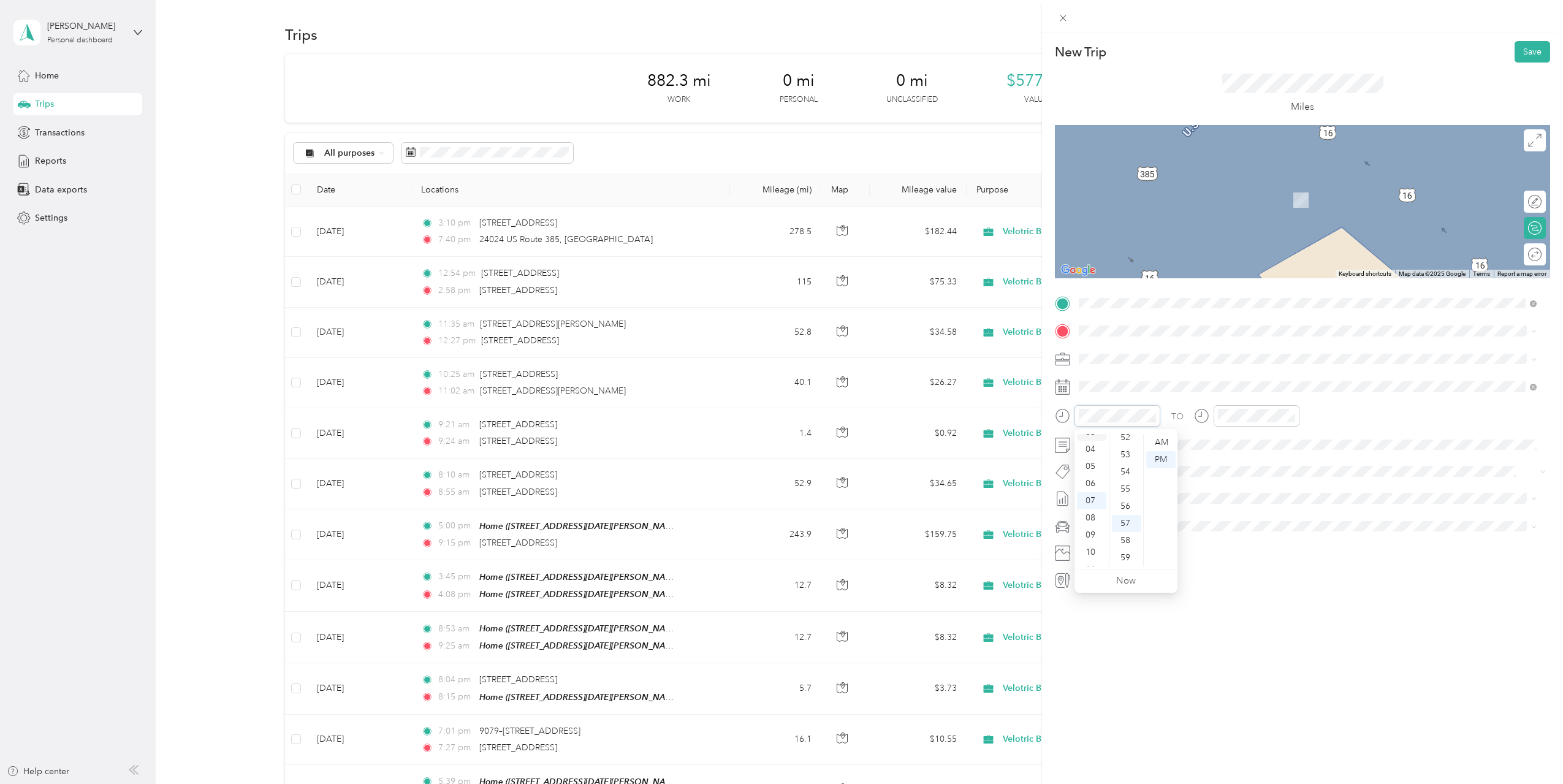
scroll to position [74, 0]
click at [1090, 542] on div "10" at bounding box center [1092, 540] width 29 height 17
click at [1158, 445] on div "AM" at bounding box center [1161, 443] width 29 height 17
click at [1213, 381] on span "24024 US Route 385 Rapid City, South Dakota 57732, United States" at bounding box center [1248, 375] width 292 height 11
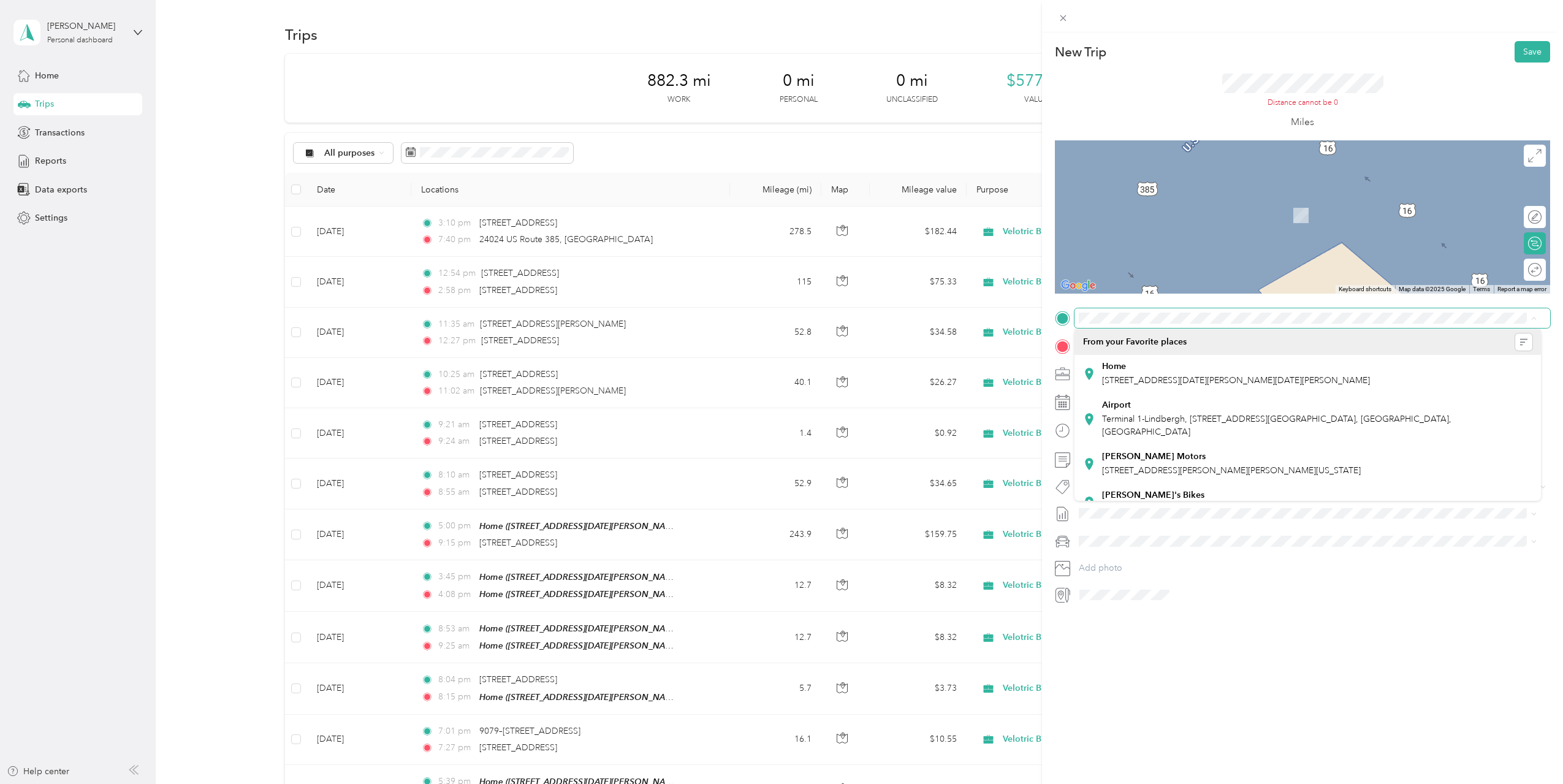
click at [1405, 699] on div "New Trip Save This trip cannot be edited because it is either under review, app…" at bounding box center [1302, 424] width 521 height 784
click at [717, 235] on div "New Trip Save This trip cannot be edited because it is either under review, app…" at bounding box center [782, 392] width 1563 height 784
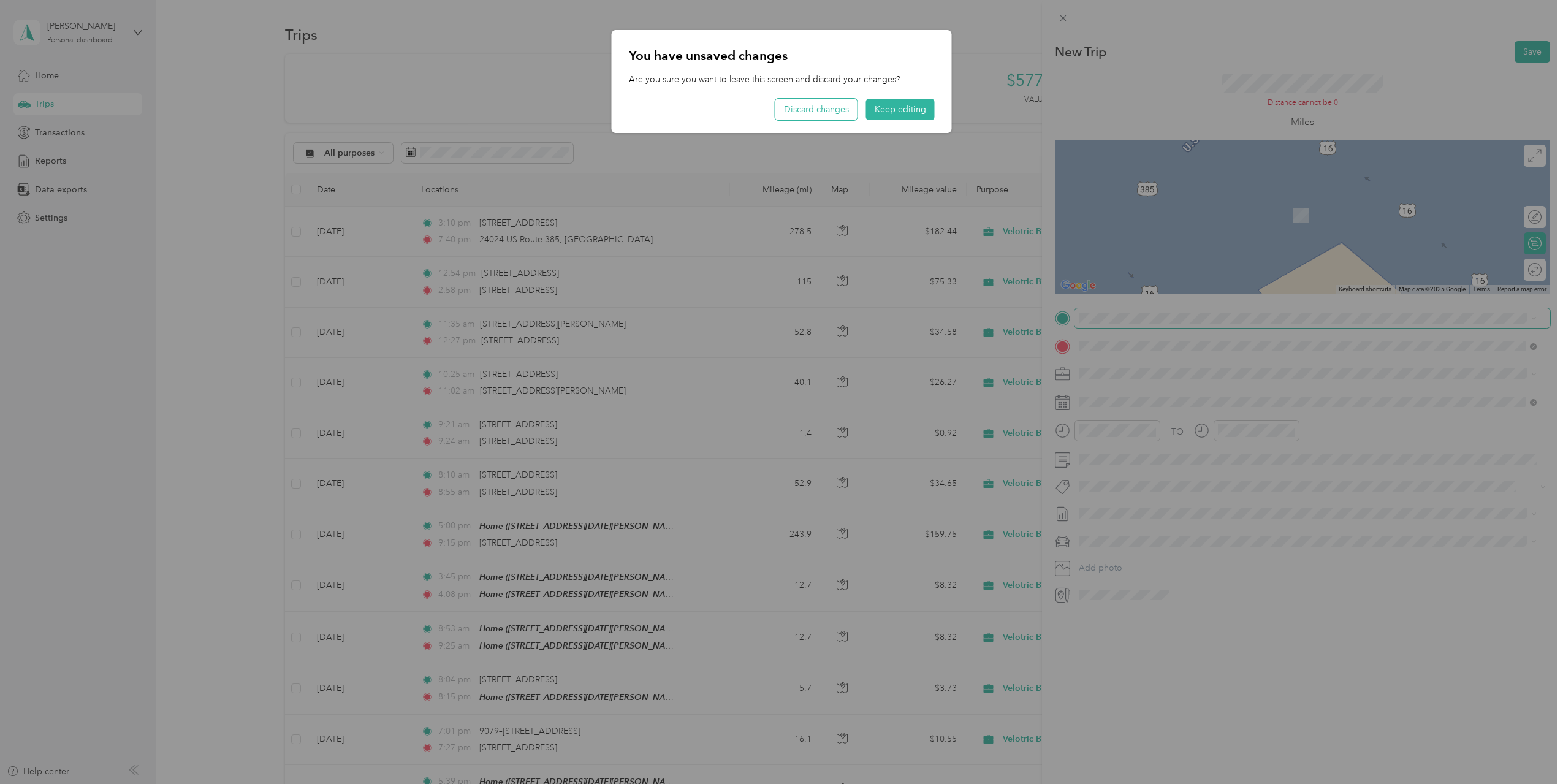
click at [845, 111] on button "Discard changes" at bounding box center [816, 109] width 82 height 22
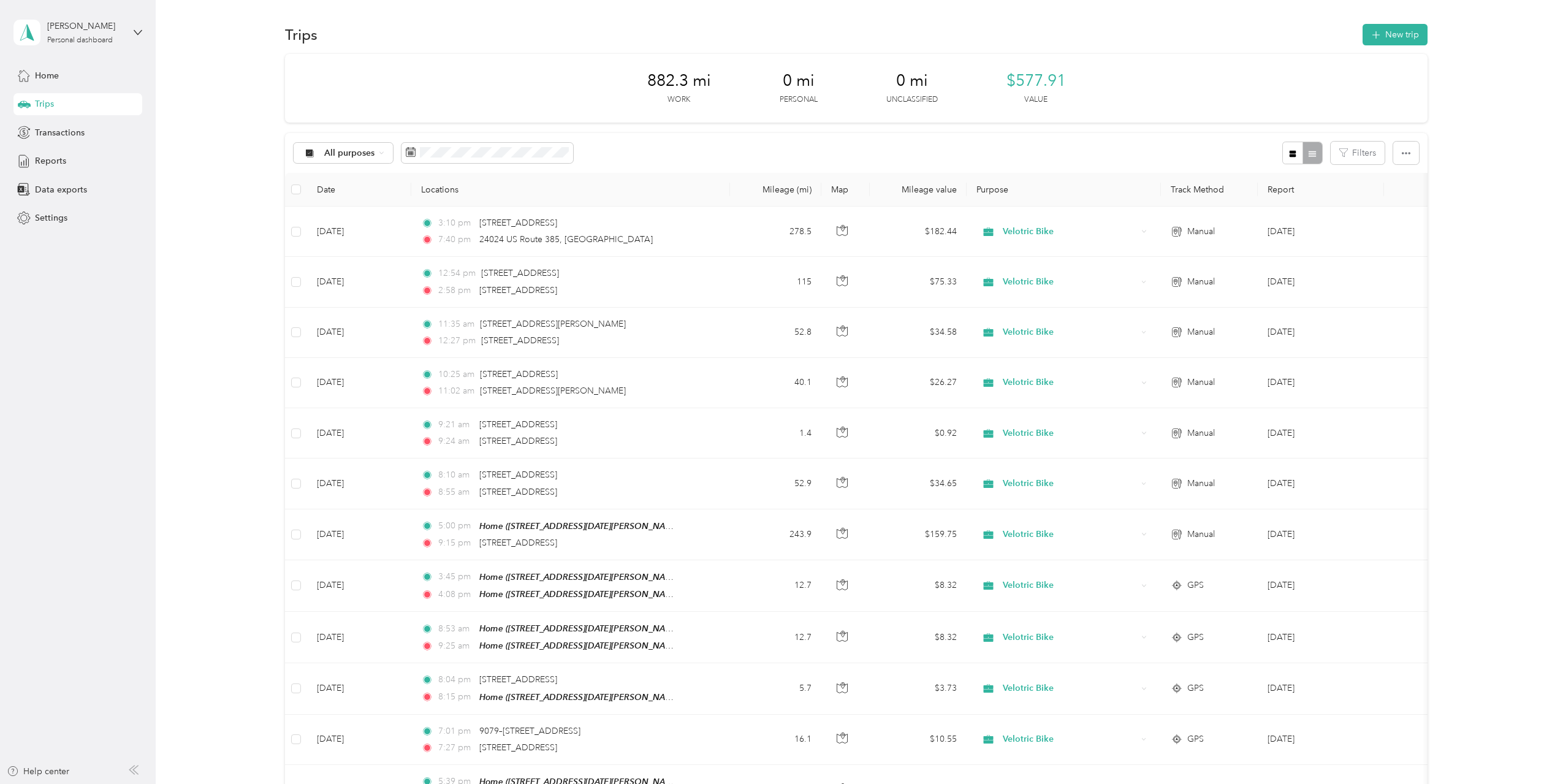
click at [696, 783] on div "New Trip Save This trip cannot be edited because it is either under review, app…" at bounding box center [778, 784] width 1557 height 0
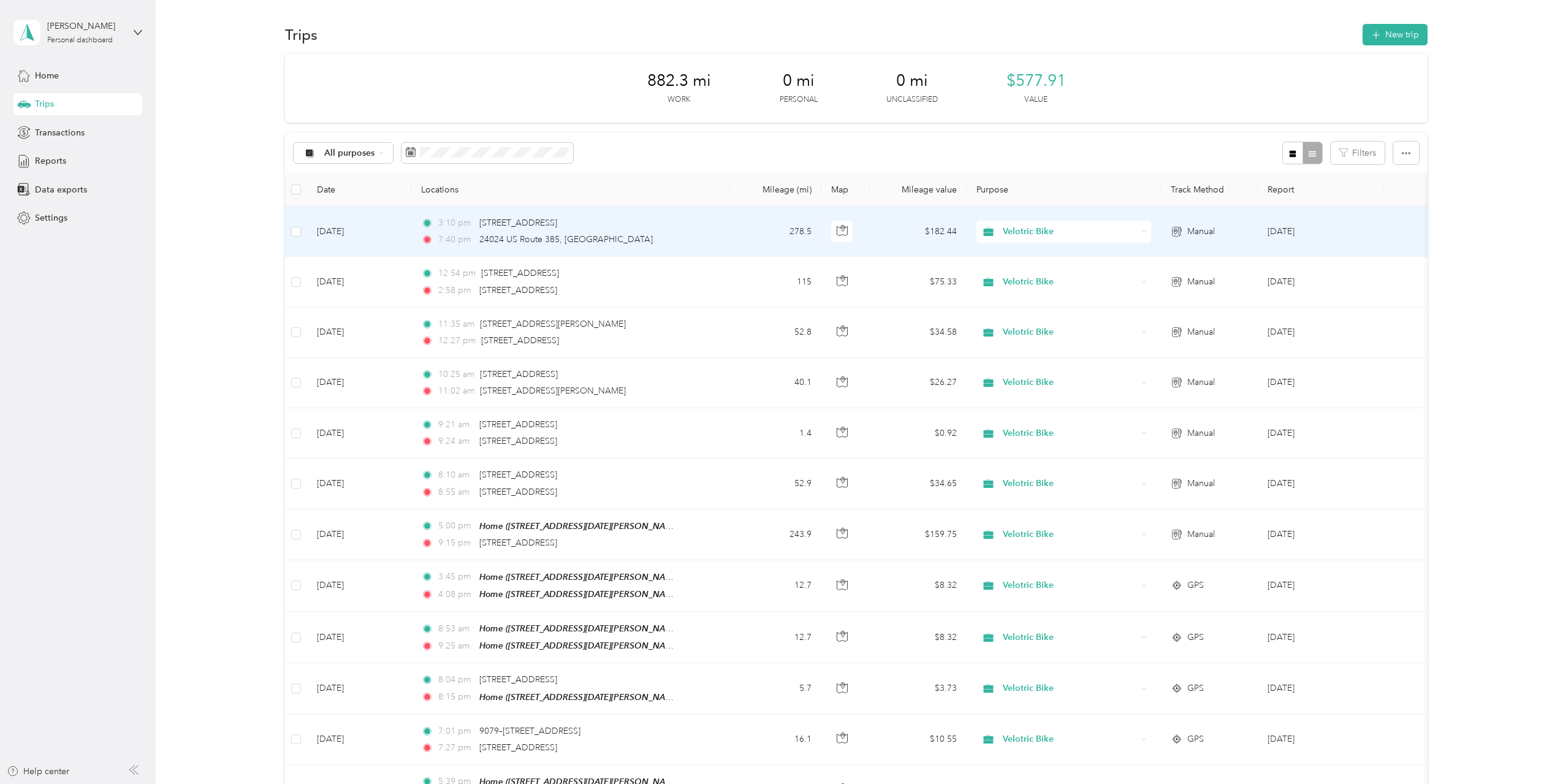
click at [697, 235] on td "3:10 pm 509 South Main Avenue, Platte 7:40 pm 24024 US Route 385, Rapid City" at bounding box center [570, 231] width 319 height 50
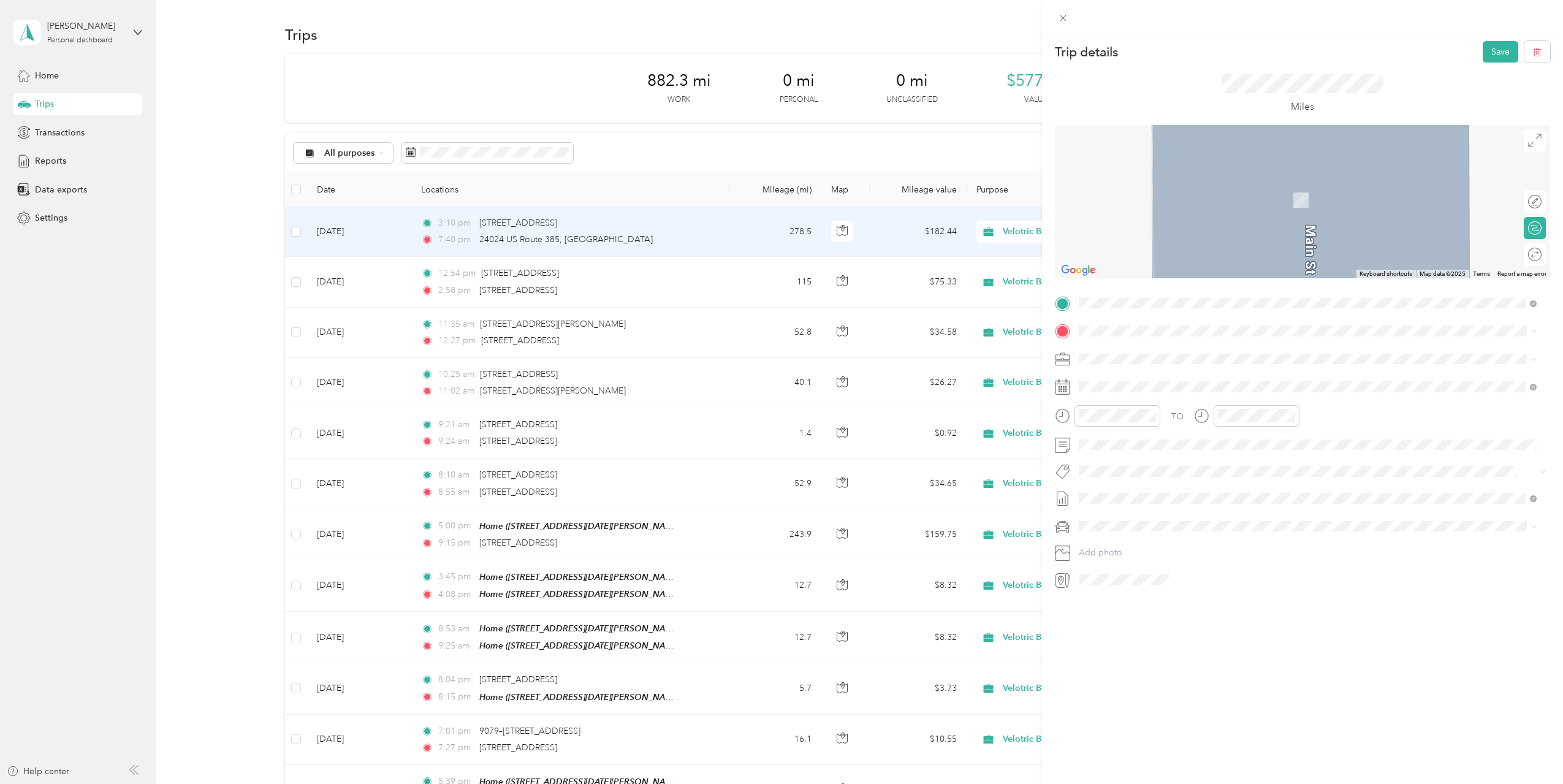
click at [1201, 375] on span "679 Reagan Avenue Box Elder, South Dakota 57719, United States" at bounding box center [1197, 369] width 190 height 11
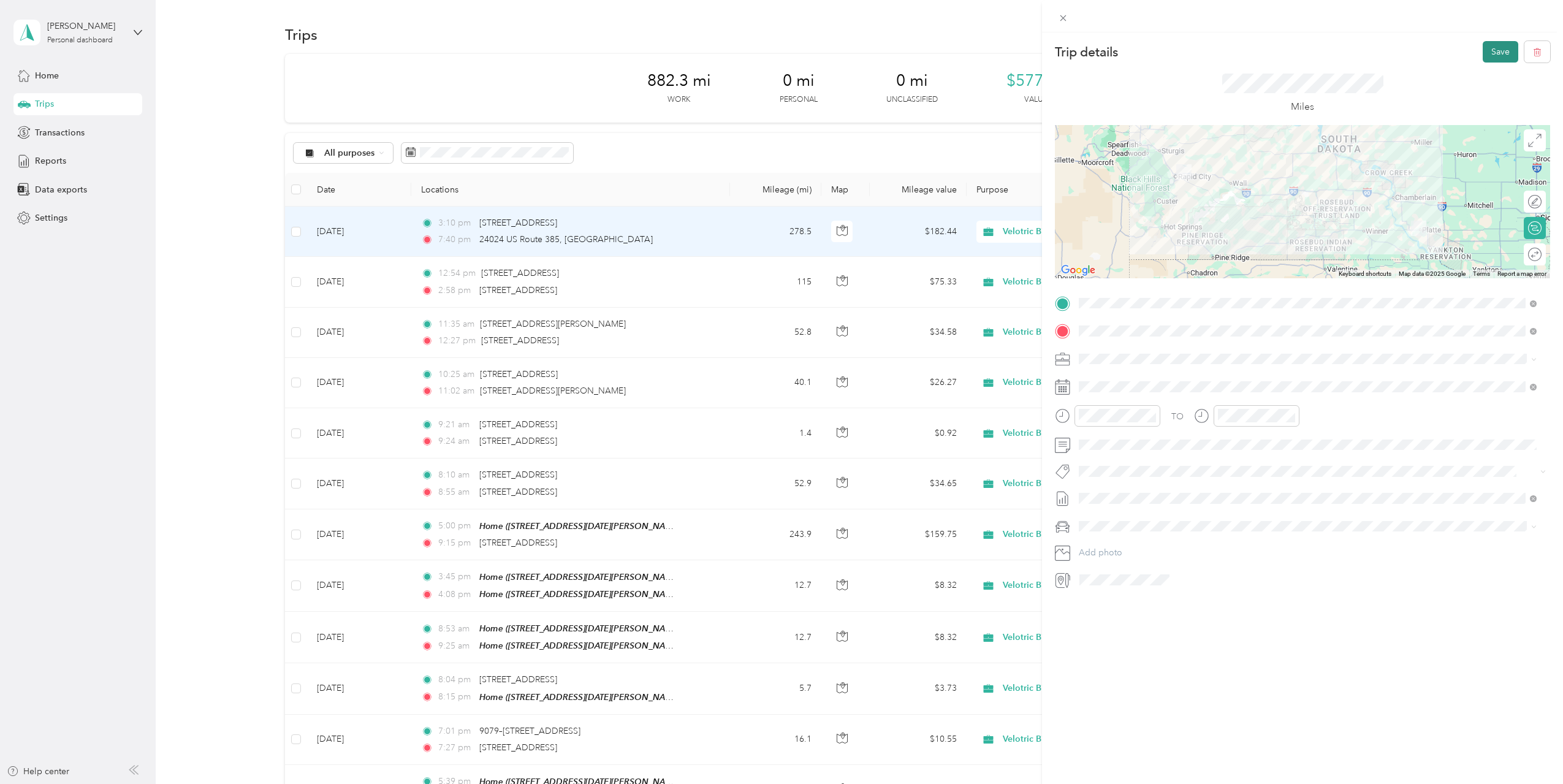
click at [1487, 49] on button "Save" at bounding box center [1500, 52] width 36 height 22
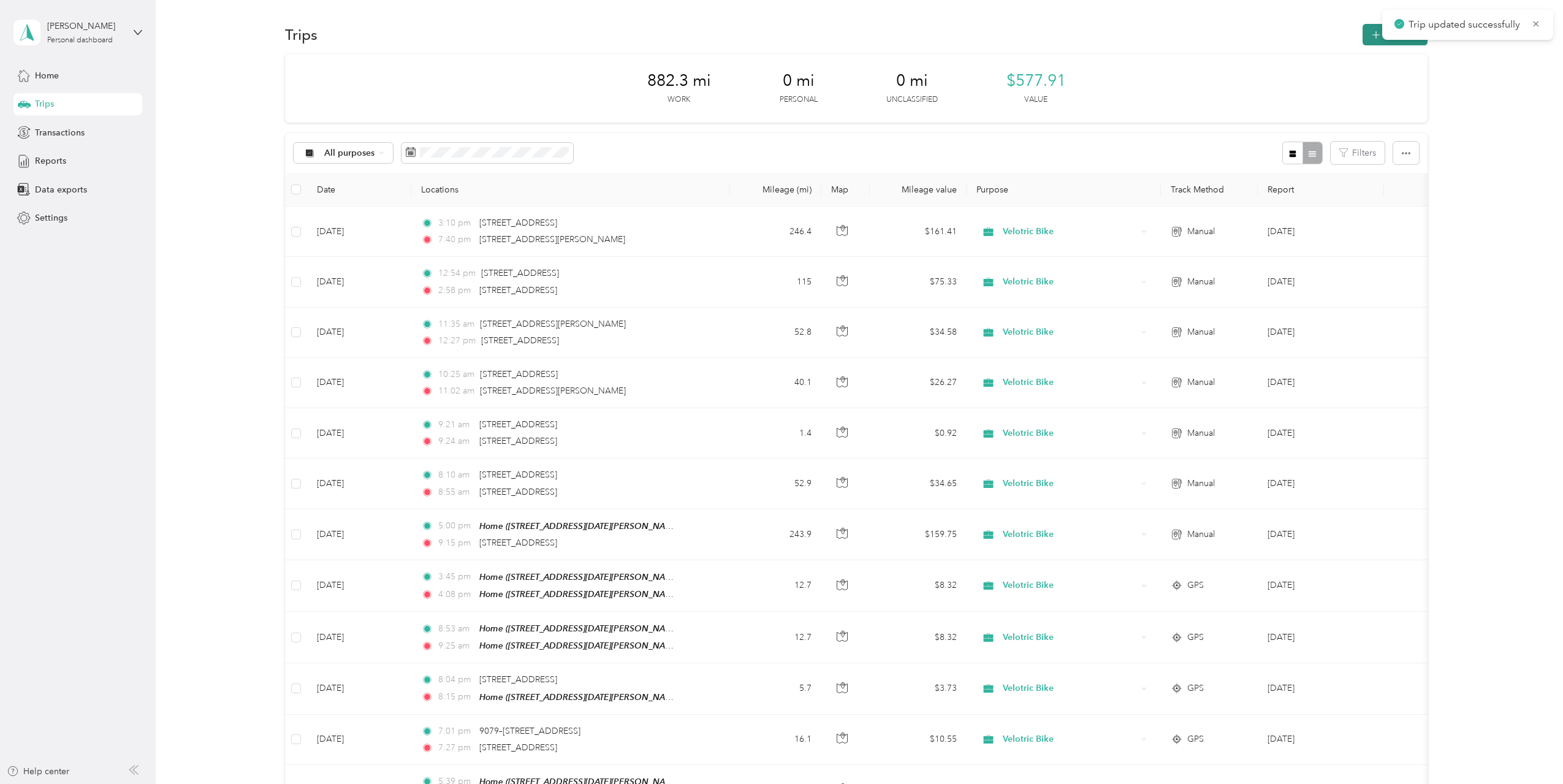
click at [1376, 38] on icon "button" at bounding box center [1376, 35] width 14 height 14
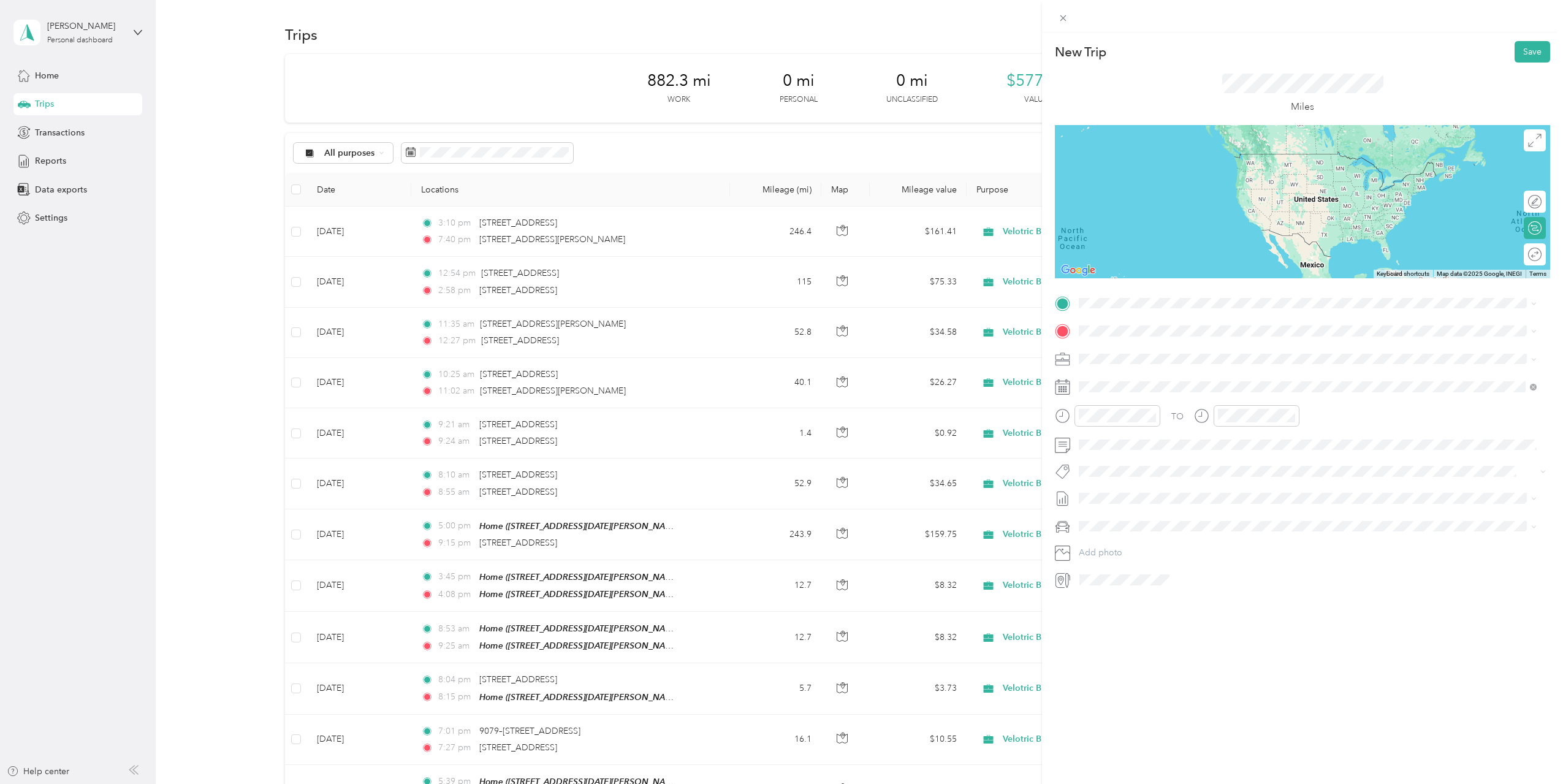
click at [1145, 346] on span "679 Reagan Avenue Box Elder, South Dakota 57719, United States" at bounding box center [1197, 340] width 190 height 11
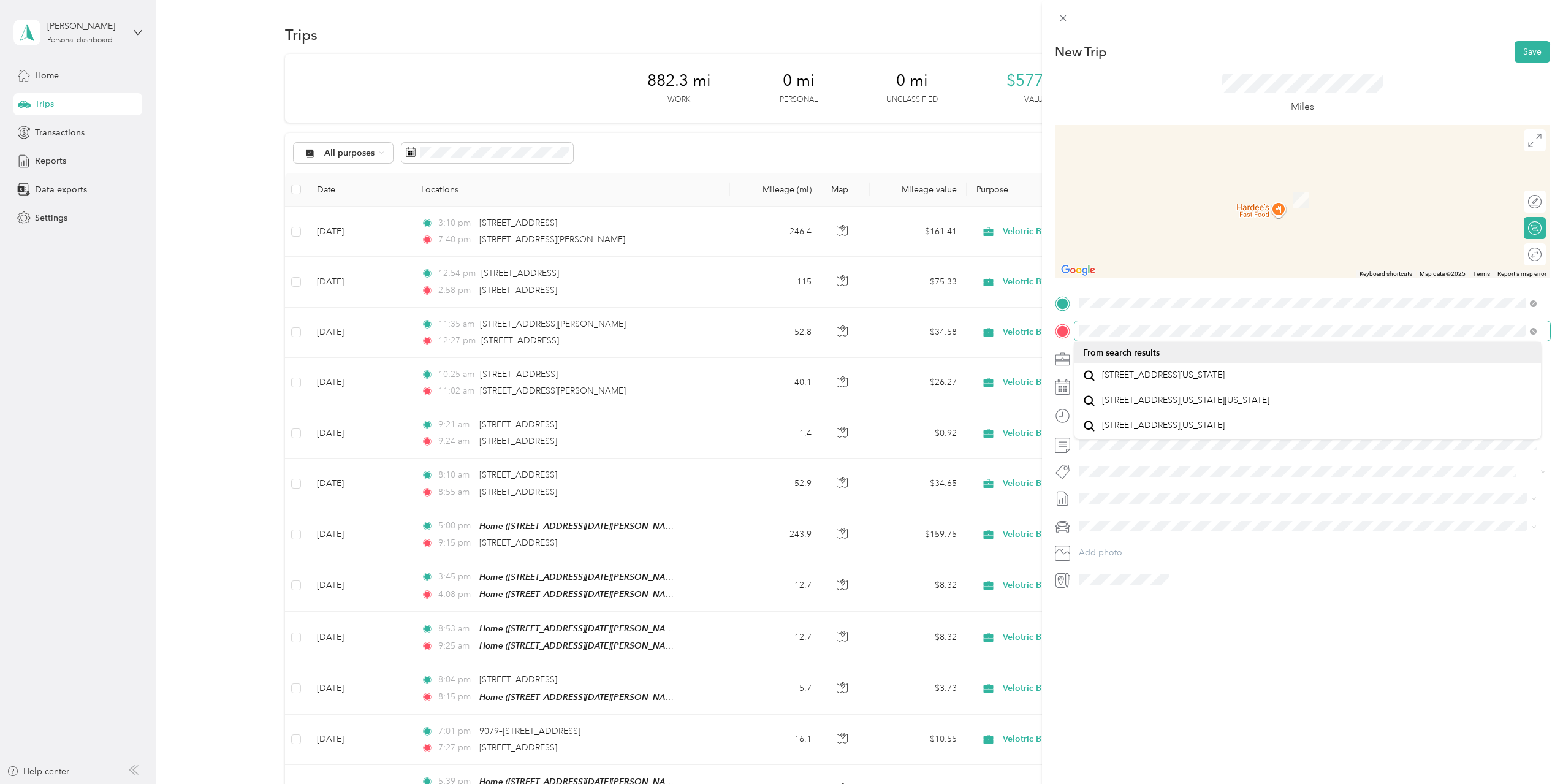
click at [920, 332] on div "New Trip Save This trip cannot be edited because it is either under review, app…" at bounding box center [782, 392] width 1563 height 784
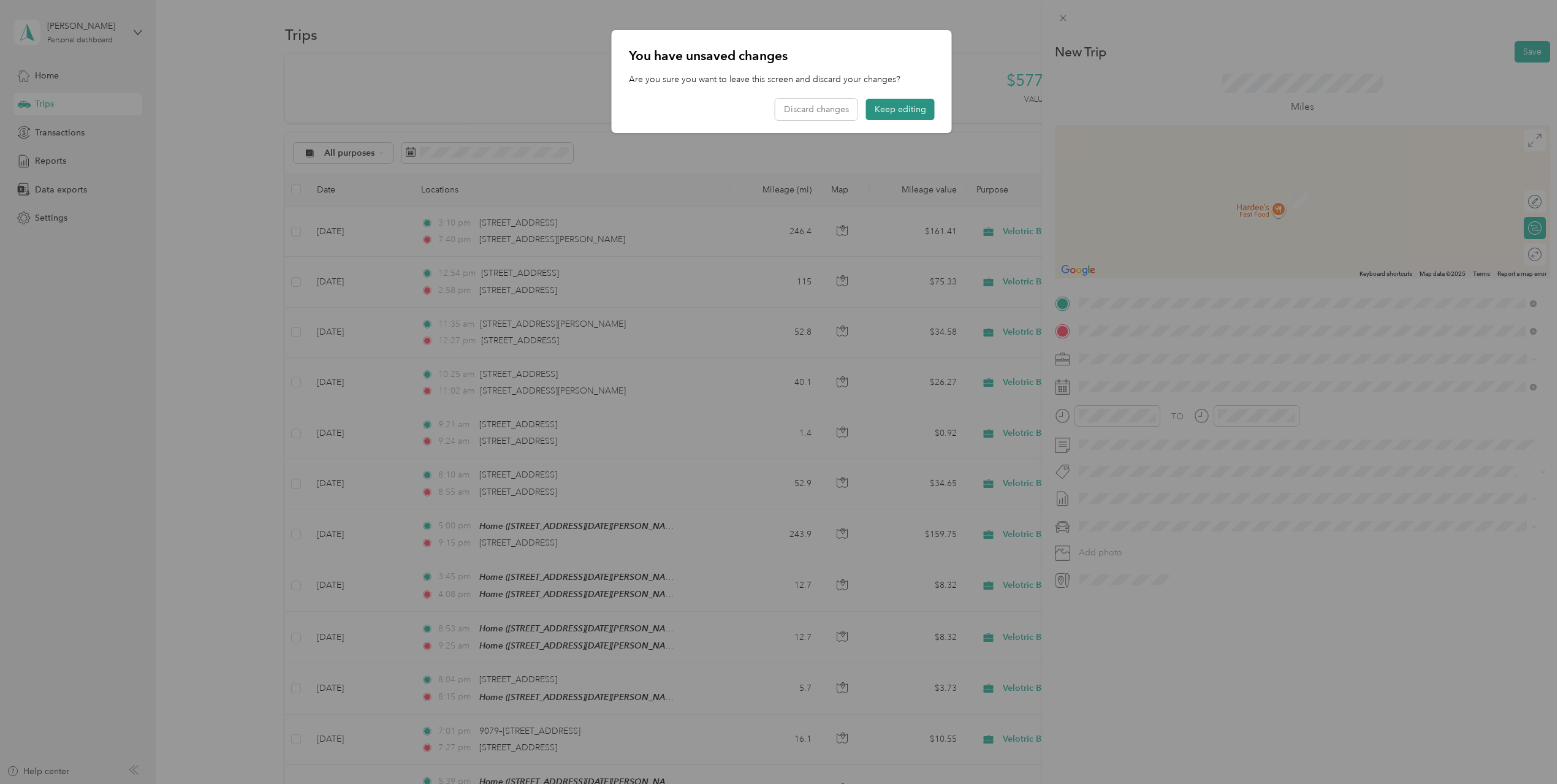
click at [900, 111] on button "Keep editing" at bounding box center [900, 109] width 68 height 22
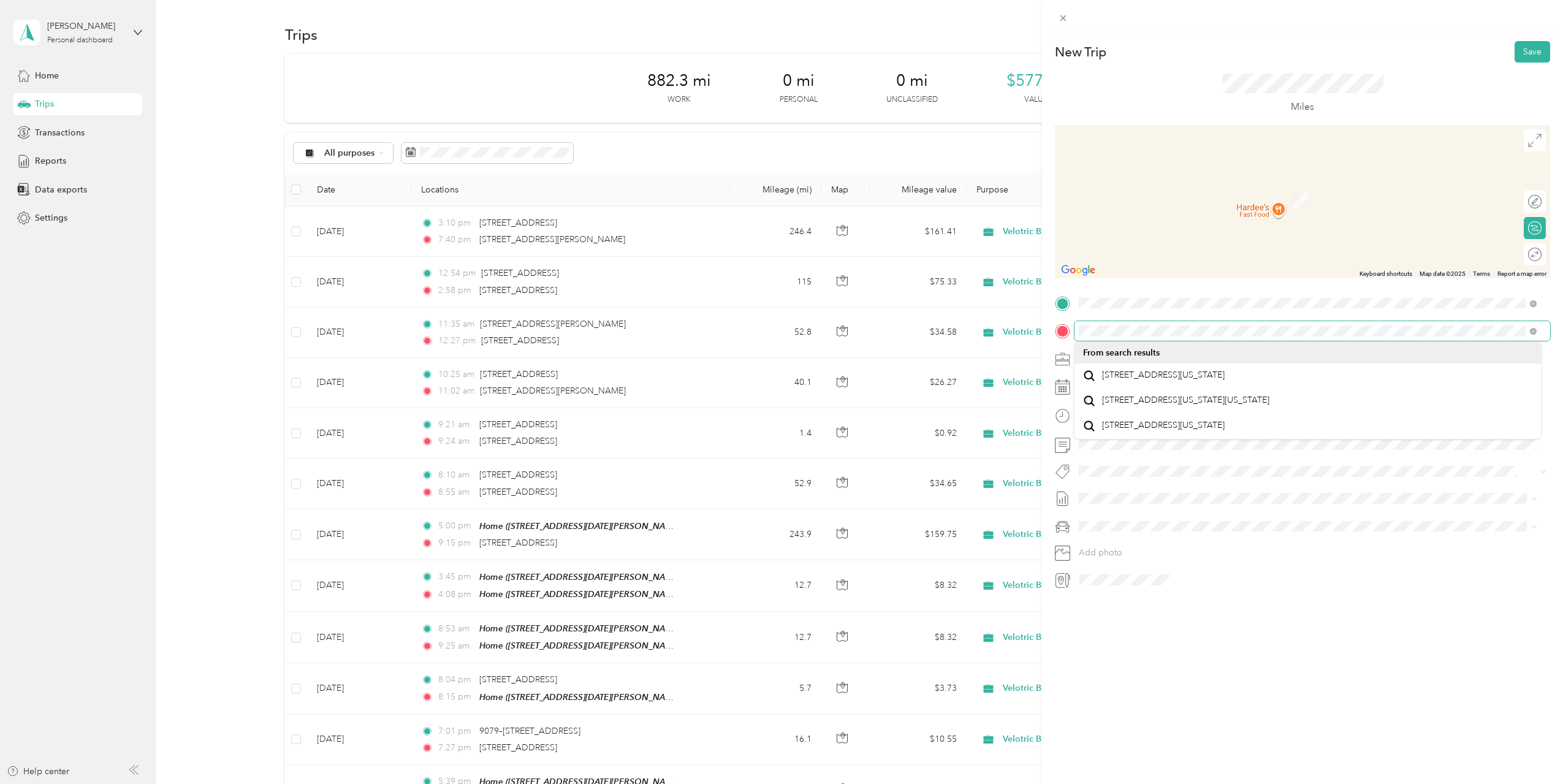
click at [1014, 332] on div "New Trip Save This trip cannot be edited because it is either under review, app…" at bounding box center [782, 392] width 1563 height 784
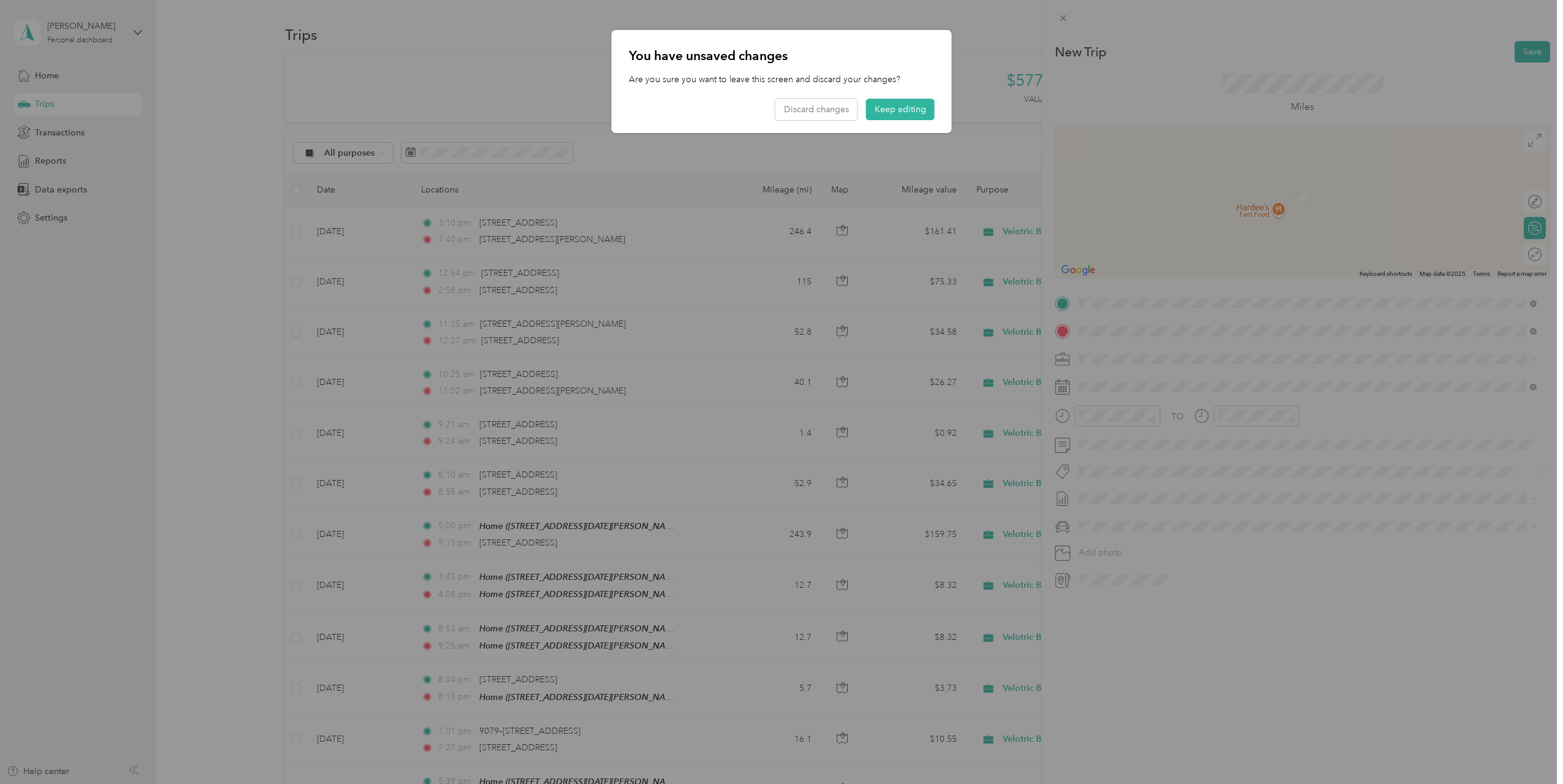
click at [1362, 590] on div at bounding box center [782, 392] width 1563 height 784
click at [1175, 333] on div at bounding box center [782, 392] width 1563 height 784
click at [897, 111] on button "Keep editing" at bounding box center [900, 109] width 68 height 22
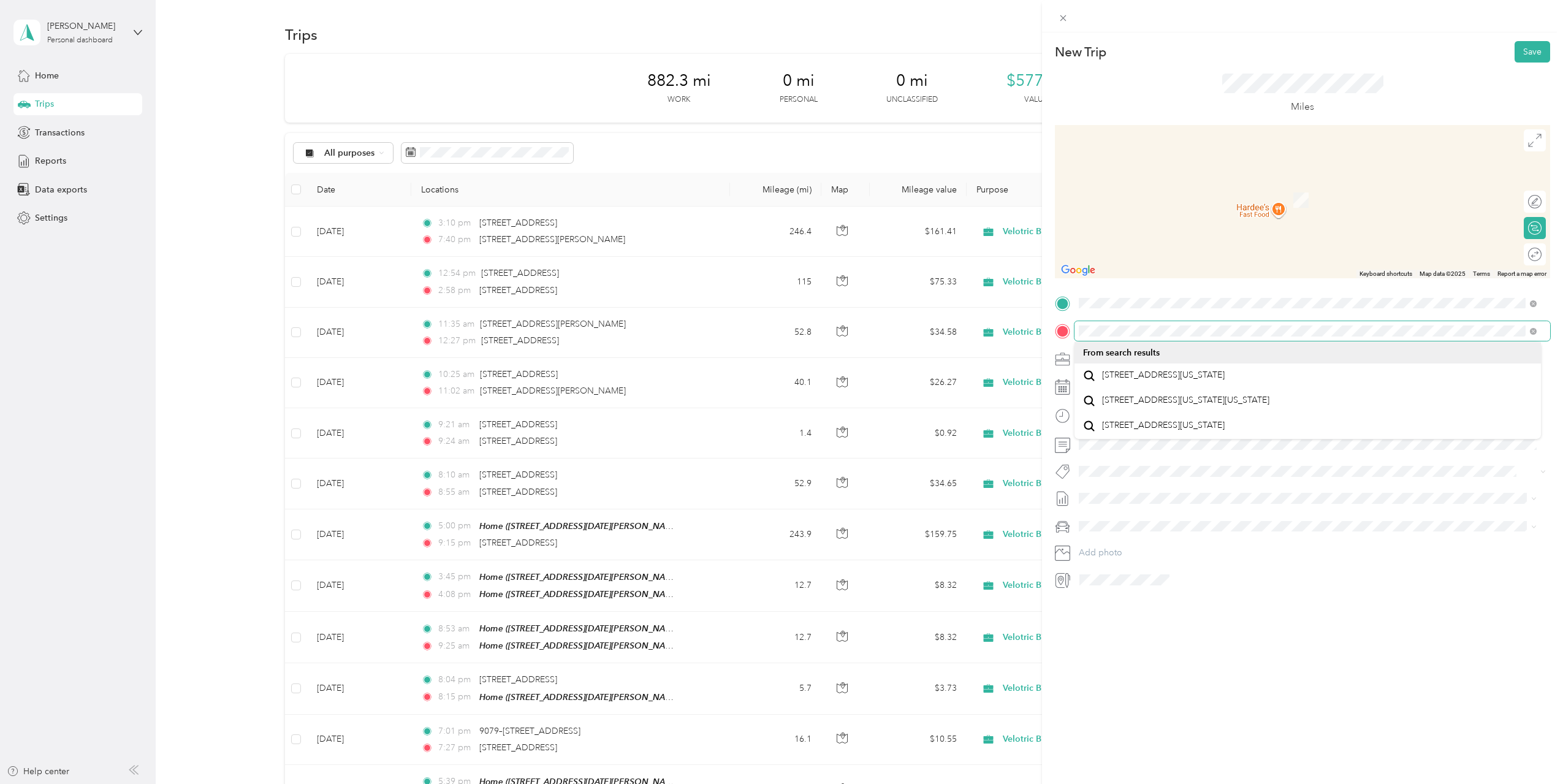
click at [1064, 326] on div at bounding box center [1302, 331] width 495 height 20
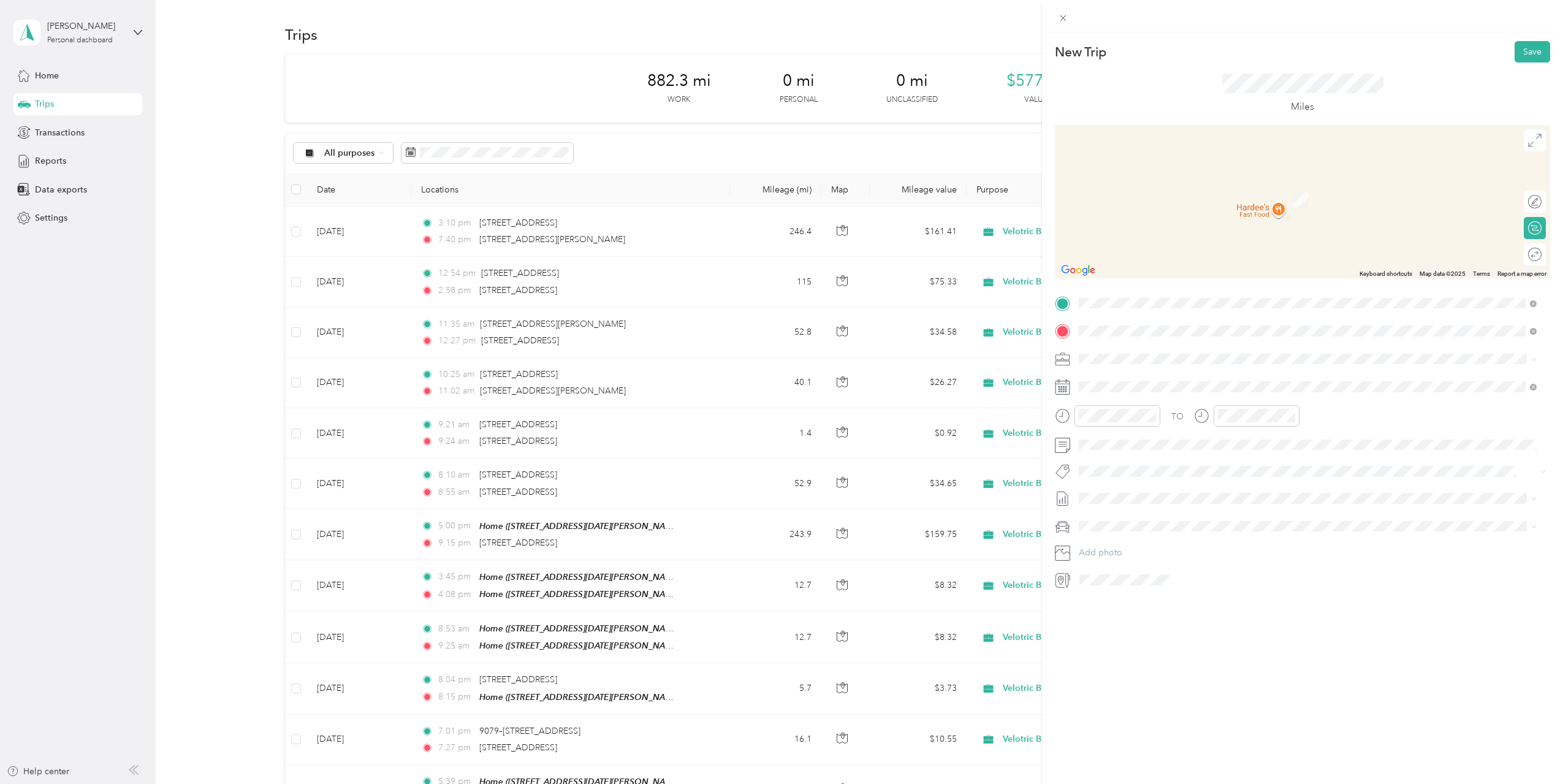
click at [1348, 414] on li "24024 South Dakota Highway 385 Hill City, South Dakota 57745, United States" at bounding box center [1307, 401] width 466 height 25
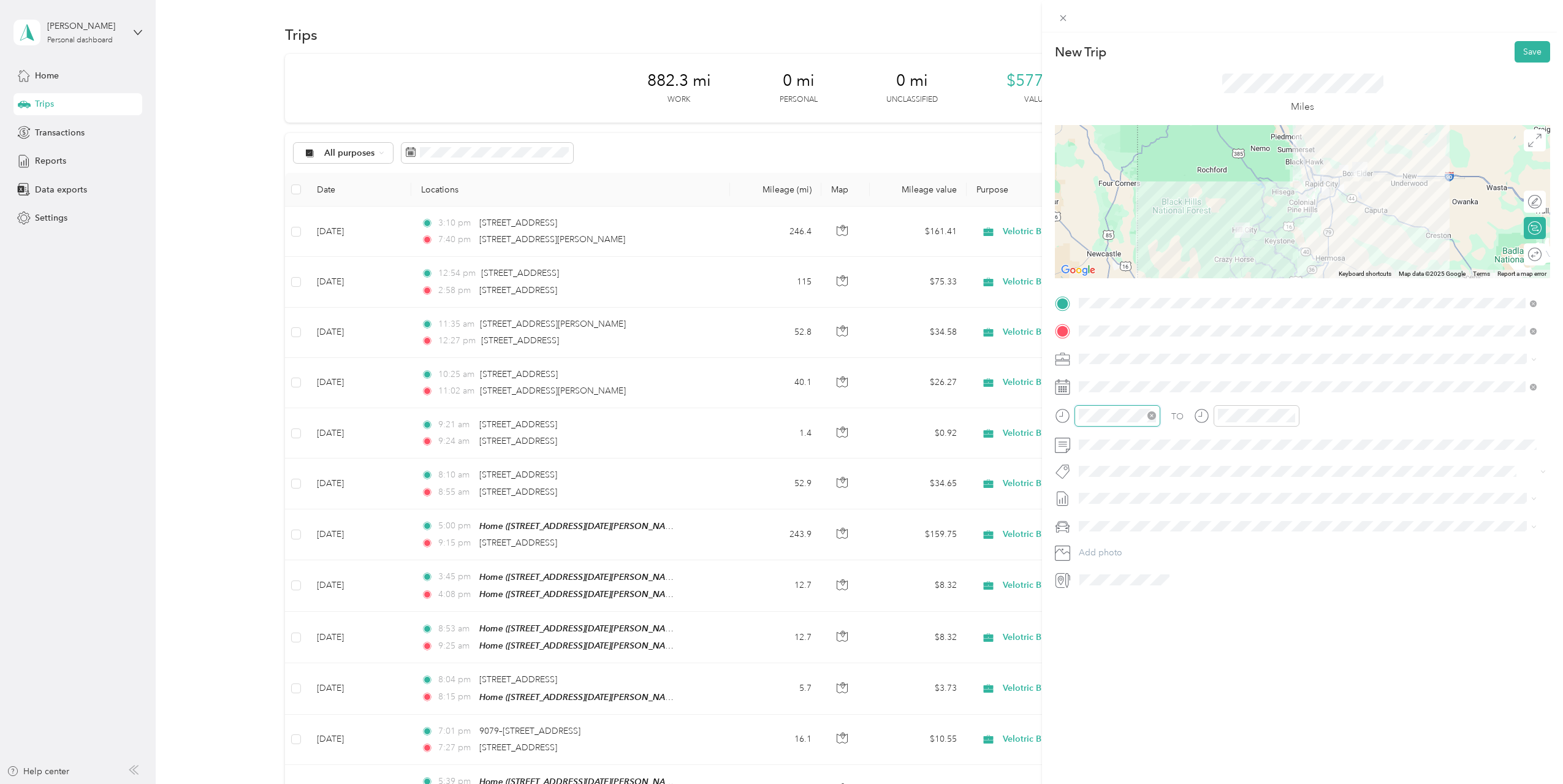
click at [1077, 413] on div at bounding box center [1117, 415] width 86 height 22
click at [1092, 522] on div "09" at bounding box center [1092, 523] width 29 height 17
click at [1231, 539] on div "10" at bounding box center [1230, 540] width 29 height 17
click at [1300, 443] on div "AM" at bounding box center [1299, 443] width 29 height 17
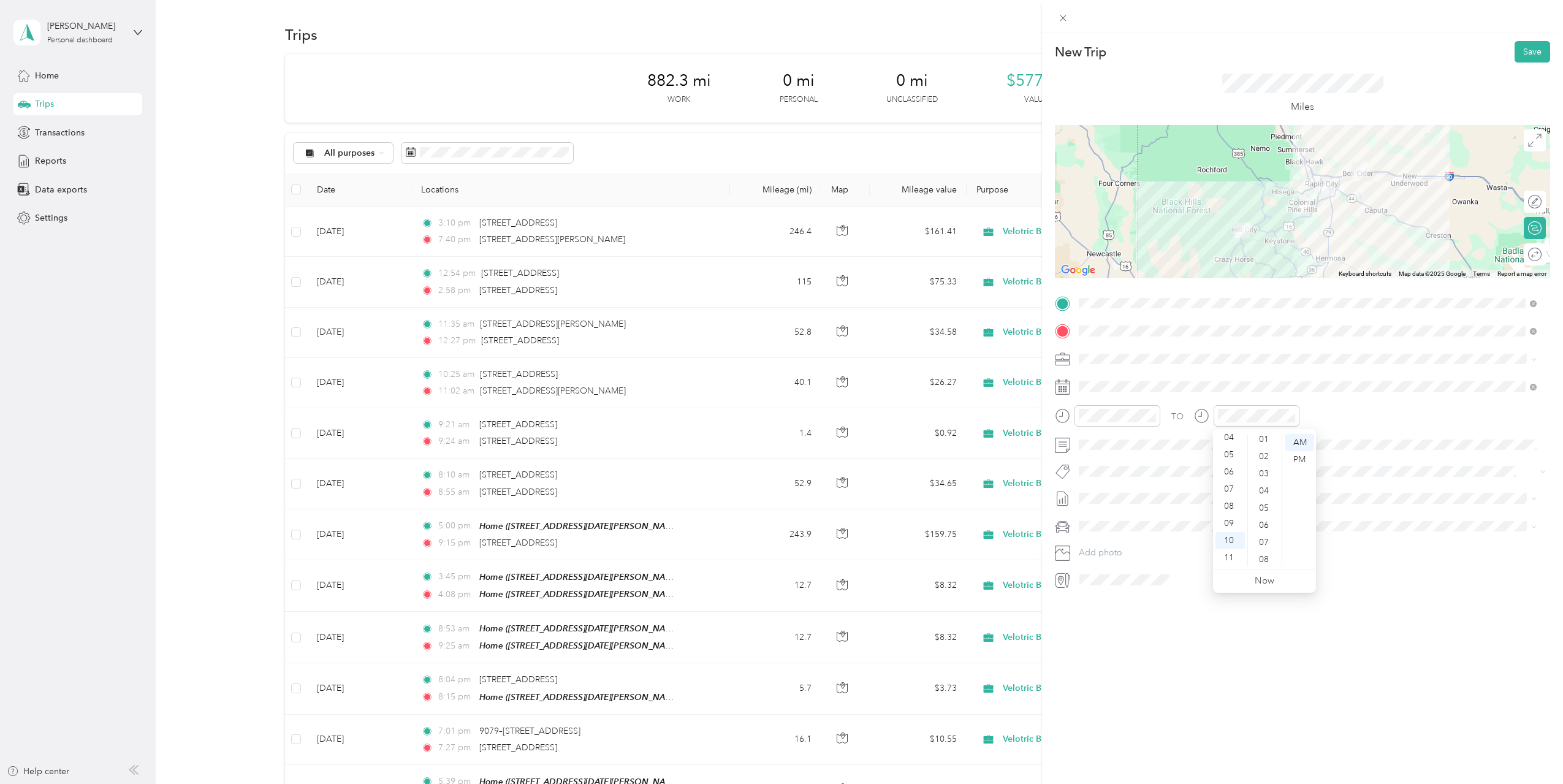
scroll to position [0, 0]
click at [1267, 456] on div "01" at bounding box center [1265, 459] width 29 height 17
click at [1241, 629] on div "New Trip Save This trip cannot be edited because it is either under review, app…" at bounding box center [1302, 424] width 521 height 784
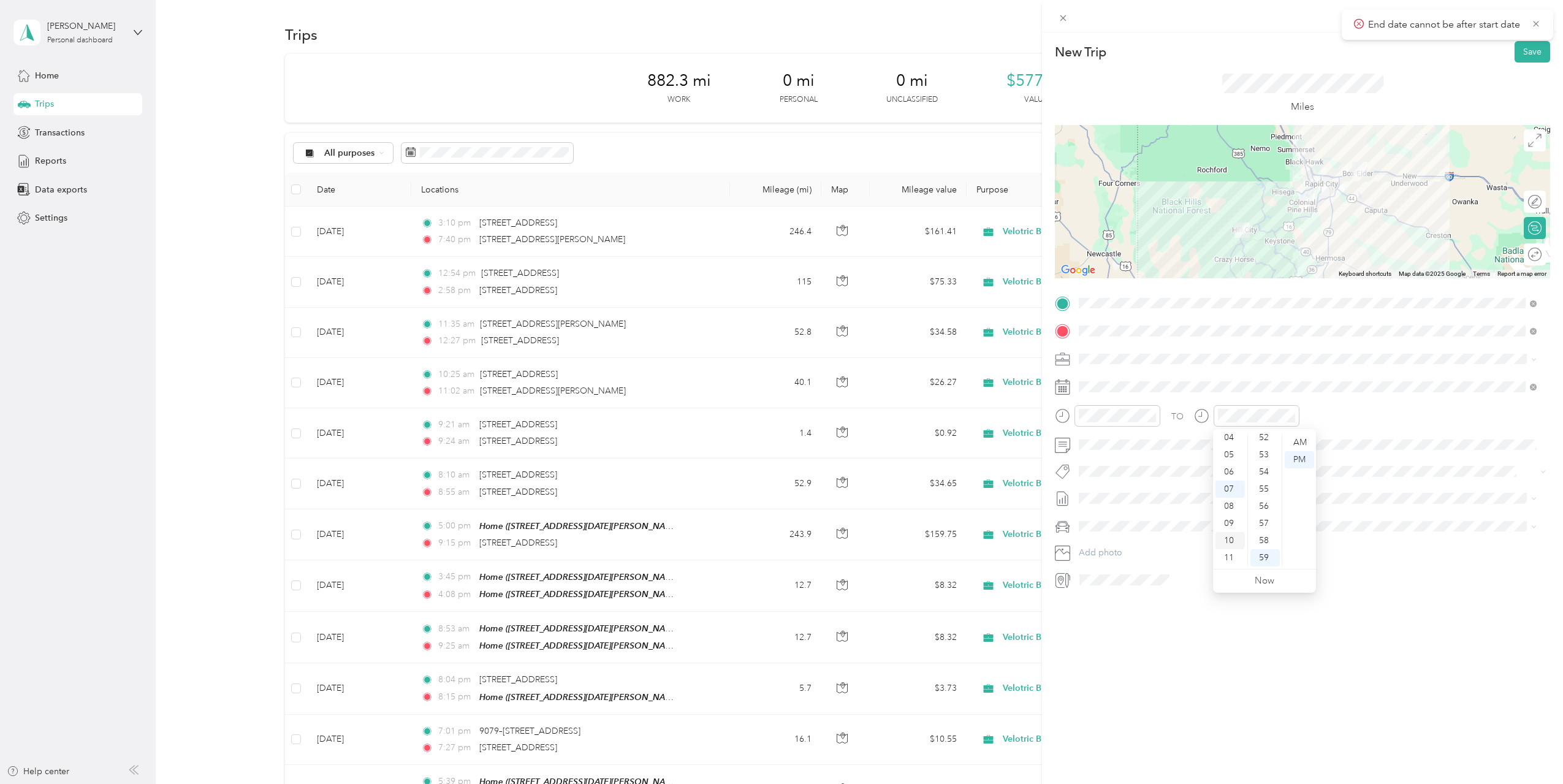
click at [1229, 537] on div "10" at bounding box center [1230, 540] width 29 height 17
click at [1295, 440] on div "AM" at bounding box center [1299, 443] width 29 height 17
click at [1267, 456] on div "01" at bounding box center [1265, 459] width 29 height 17
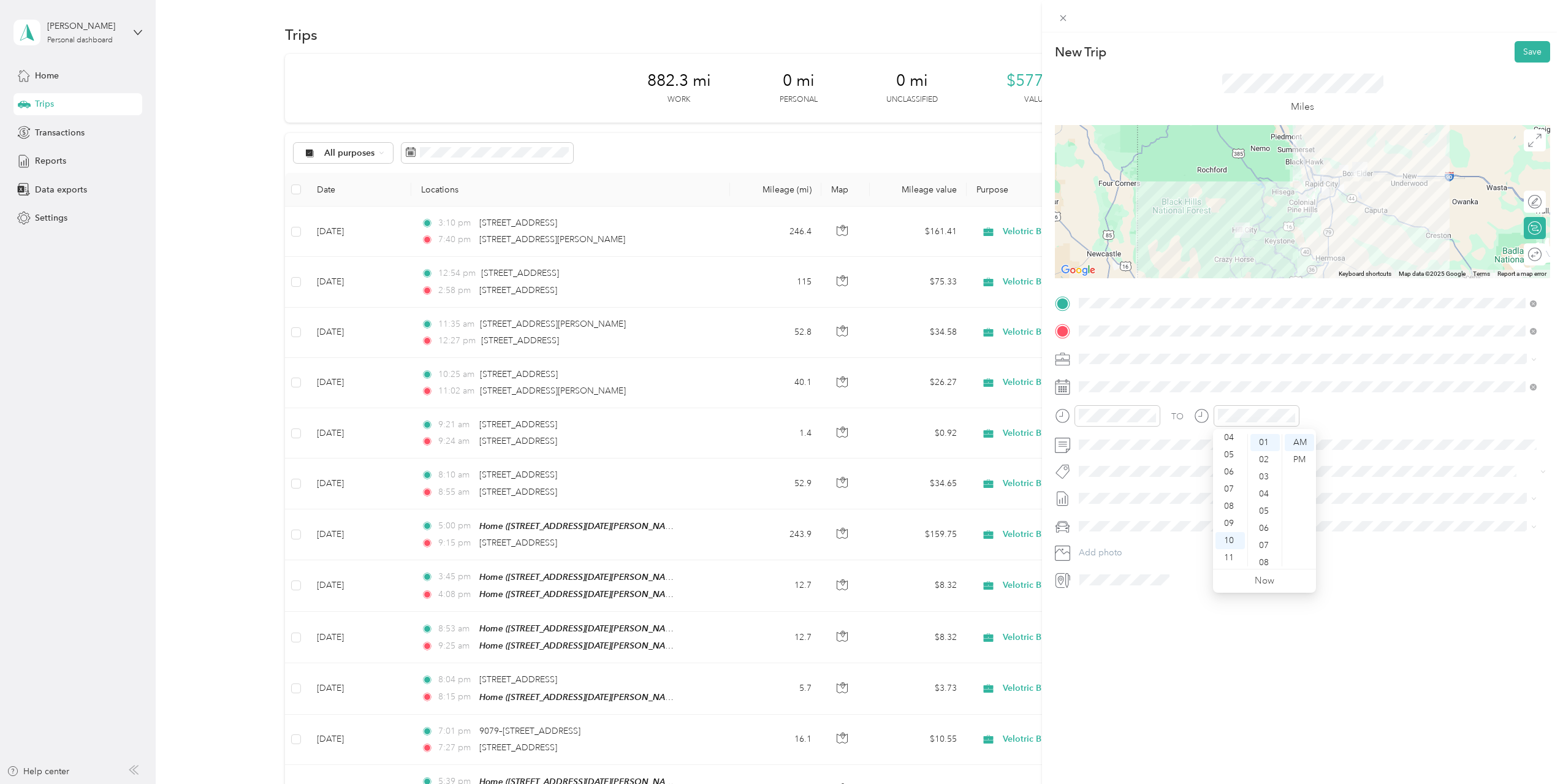
click at [1303, 677] on div "New Trip Save This trip cannot be edited because it is either under review, app…" at bounding box center [1302, 424] width 521 height 784
click at [1108, 455] on icon at bounding box center [1110, 456] width 13 height 13
click at [1172, 559] on div "25" at bounding box center [1168, 557] width 16 height 15
click at [1160, 440] on div "AM" at bounding box center [1161, 443] width 29 height 17
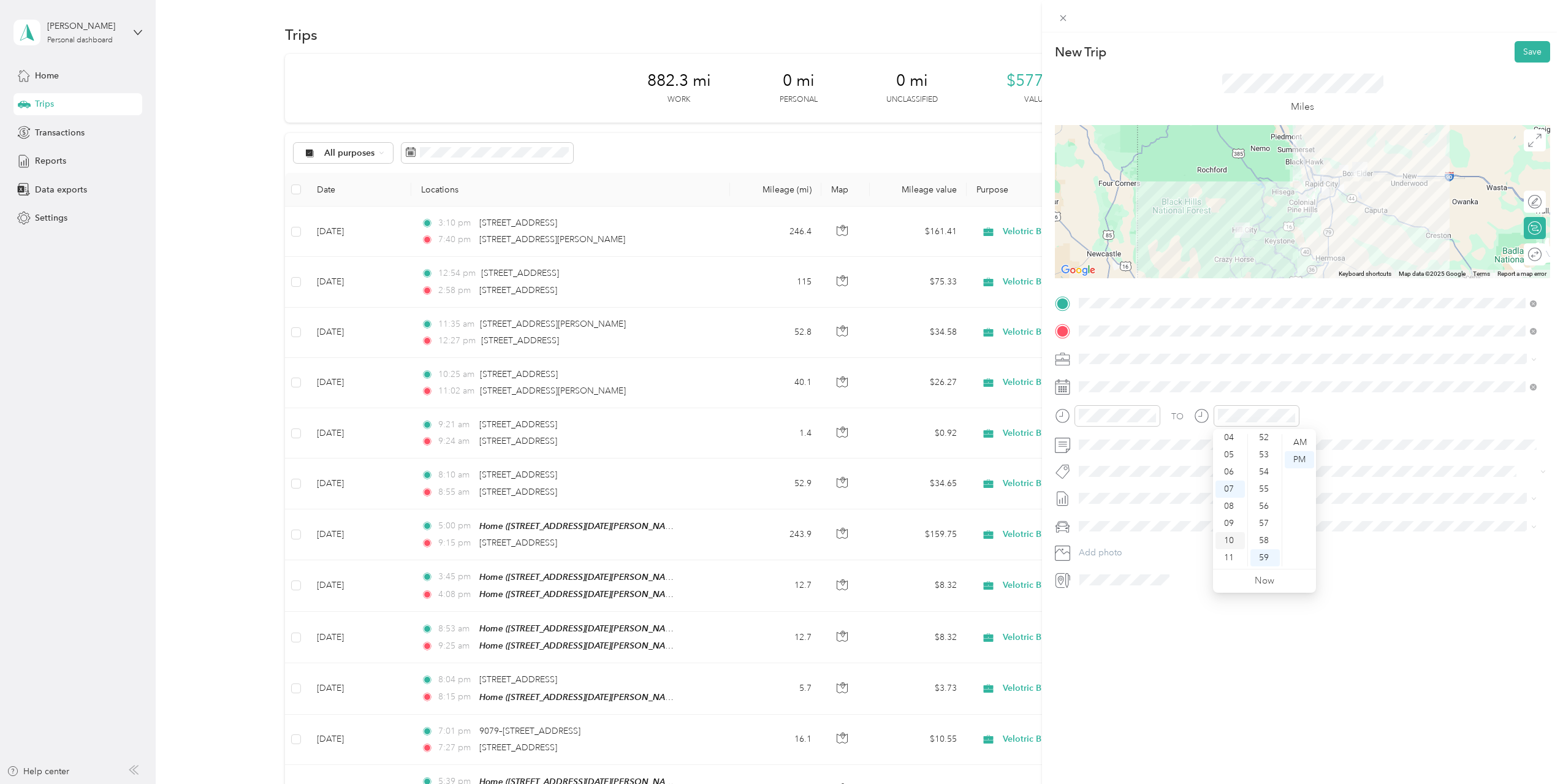
click at [1233, 537] on div "10" at bounding box center [1230, 540] width 29 height 17
click at [1303, 442] on div "AM" at bounding box center [1299, 443] width 29 height 17
click at [1261, 456] on div "01" at bounding box center [1265, 459] width 29 height 17
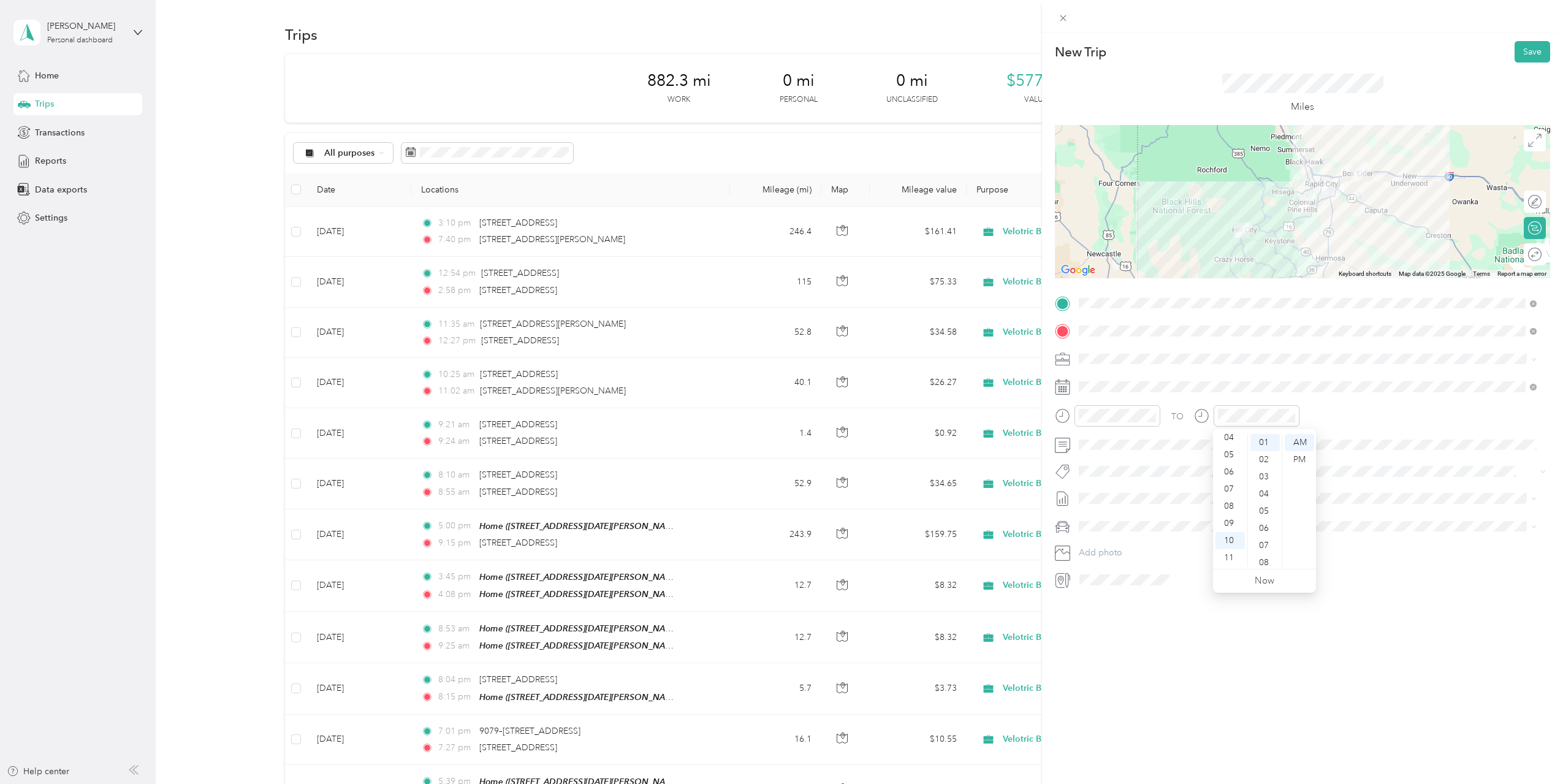
click at [1230, 642] on div "New Trip Save This trip cannot be edited because it is either under review, app…" at bounding box center [1302, 424] width 521 height 784
click at [1161, 551] on li "[DATE] Draft" at bounding box center [1307, 558] width 466 height 20
click at [1238, 650] on div "New Trip Save This trip cannot be edited because it is either under review, app…" at bounding box center [1302, 424] width 521 height 784
click at [1525, 58] on button "Save" at bounding box center [1532, 52] width 36 height 22
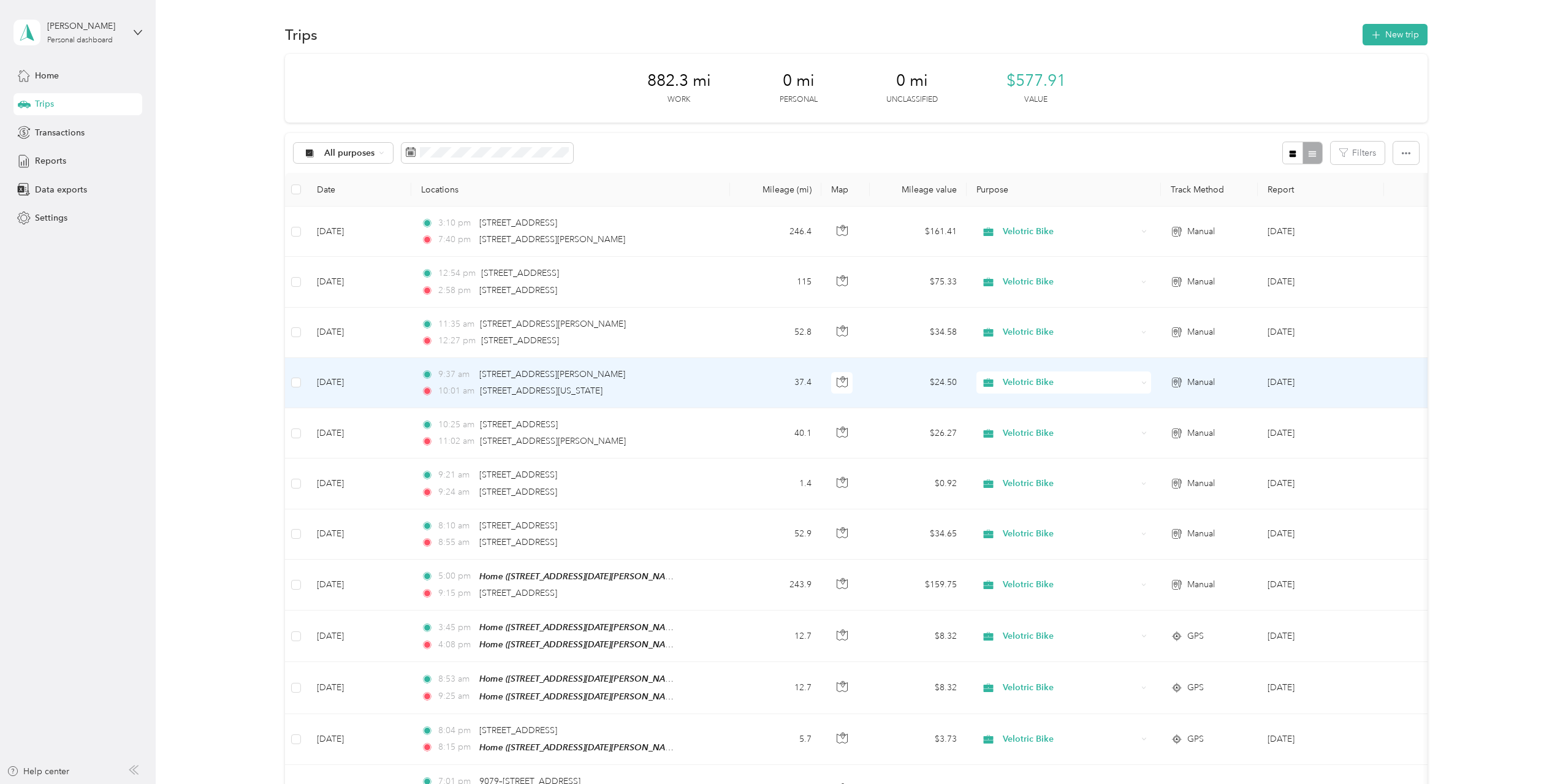
click at [729, 378] on td "9:37 am 679 Reagan Avenue, Box Elder 10:01 am 24024 South Dakota Highway 385, H…" at bounding box center [570, 383] width 319 height 50
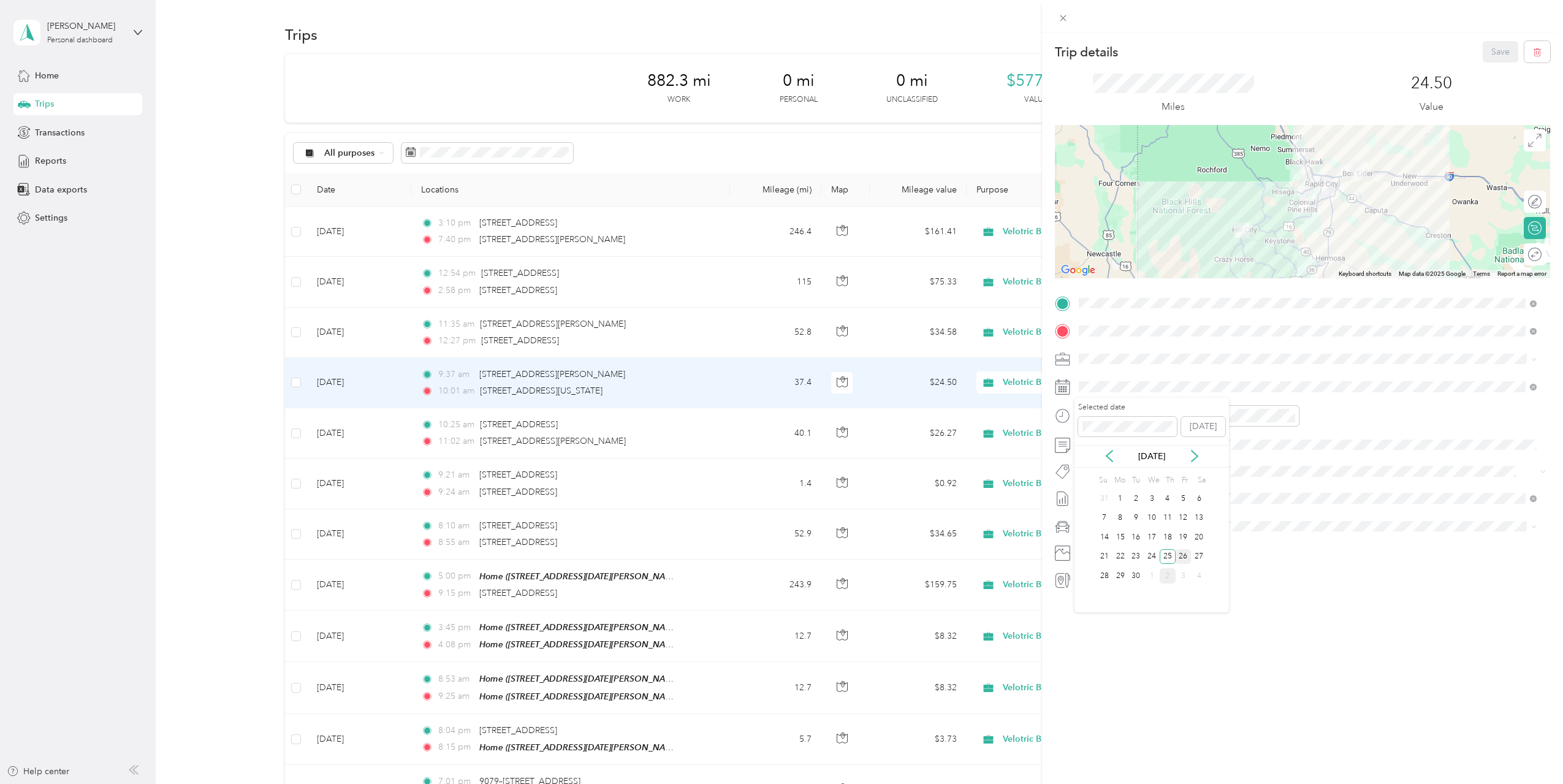
click at [1184, 552] on div "26" at bounding box center [1183, 557] width 16 height 15
click at [1497, 52] on button "Save" at bounding box center [1500, 52] width 36 height 22
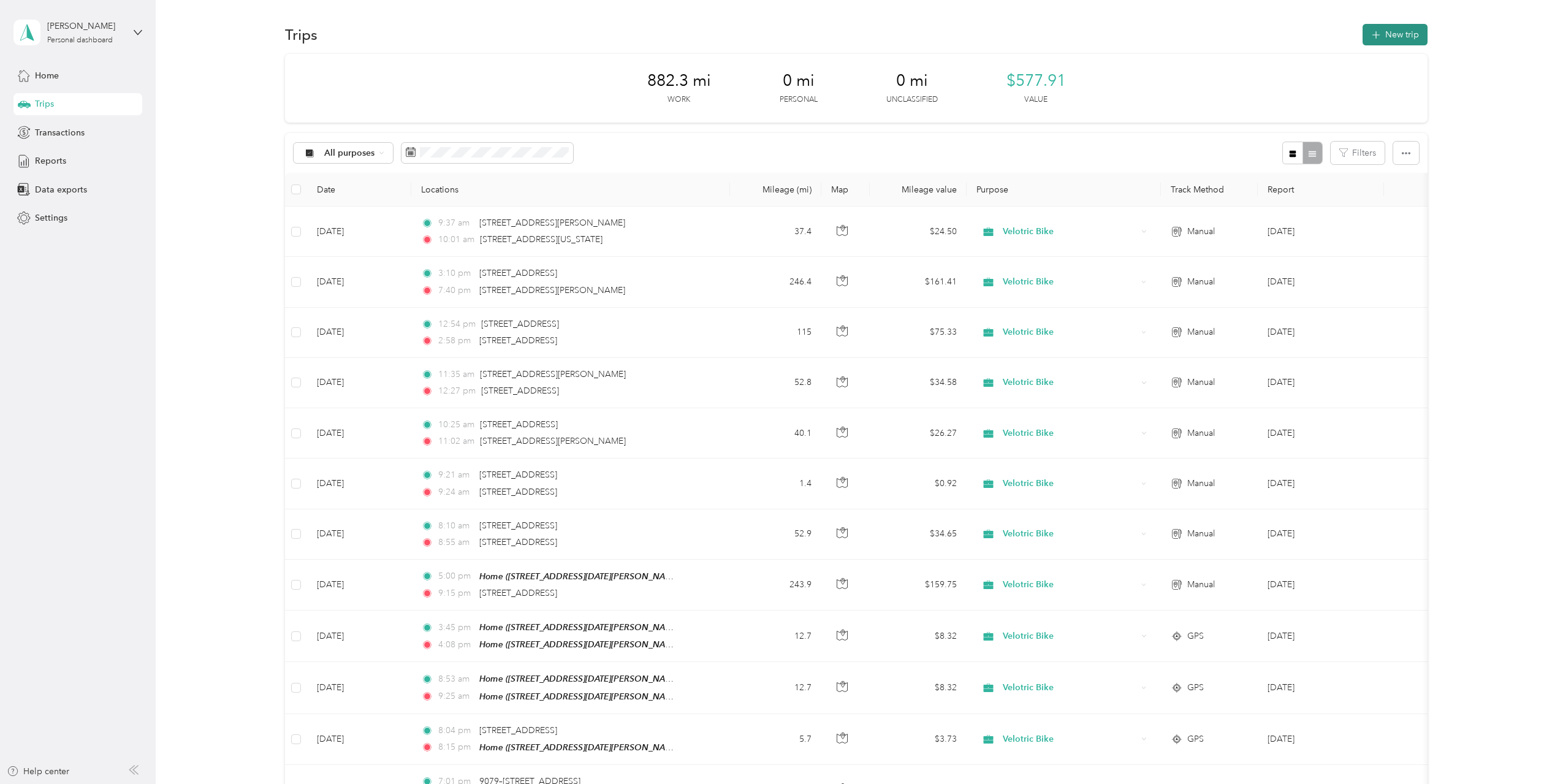
click at [1398, 33] on button "New trip" at bounding box center [1395, 34] width 65 height 22
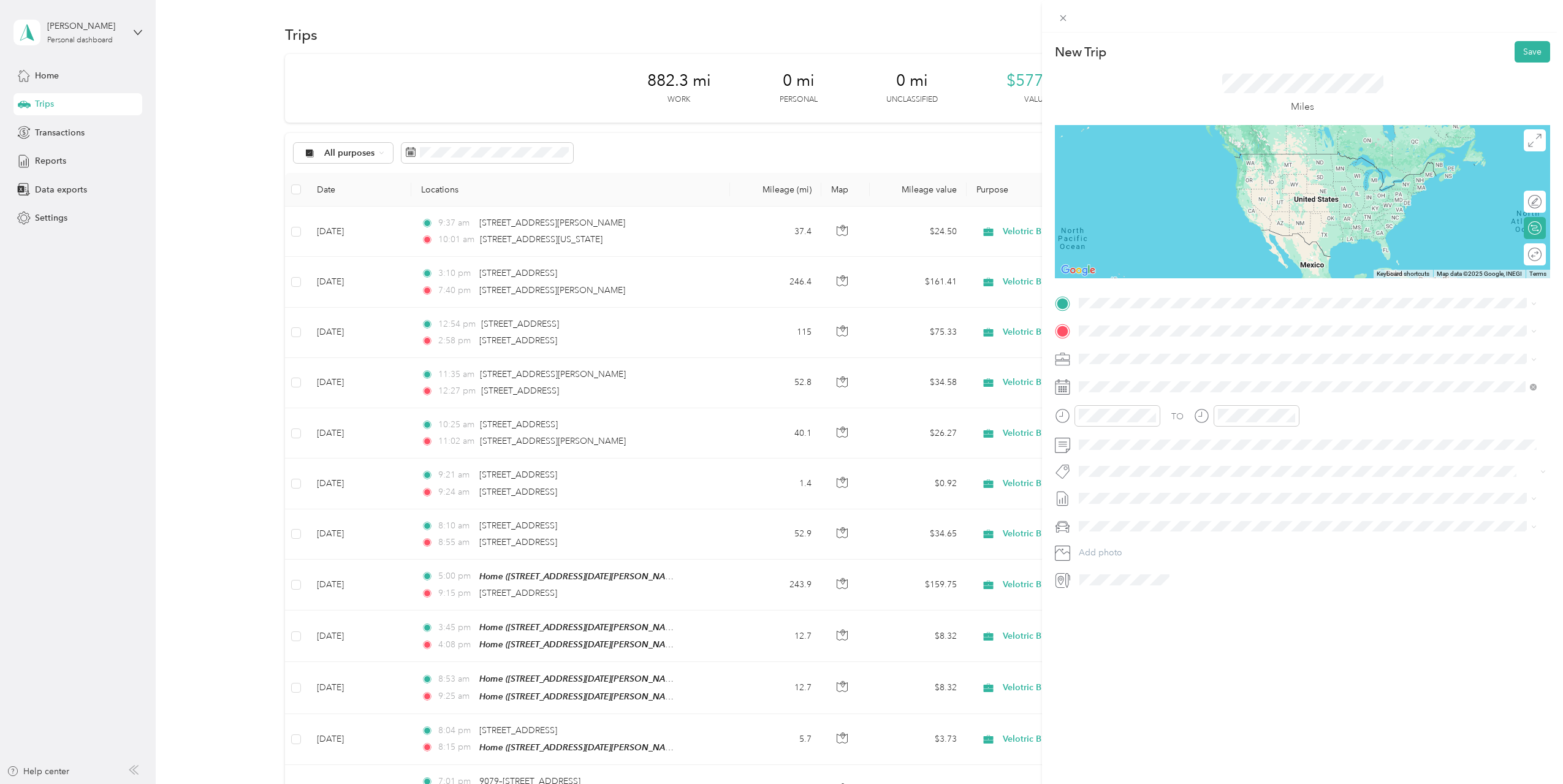
click at [1180, 378] on span "24024 South Dakota Highway 385 Hill City, South Dakota 57745, United States" at bounding box center [1186, 372] width 167 height 11
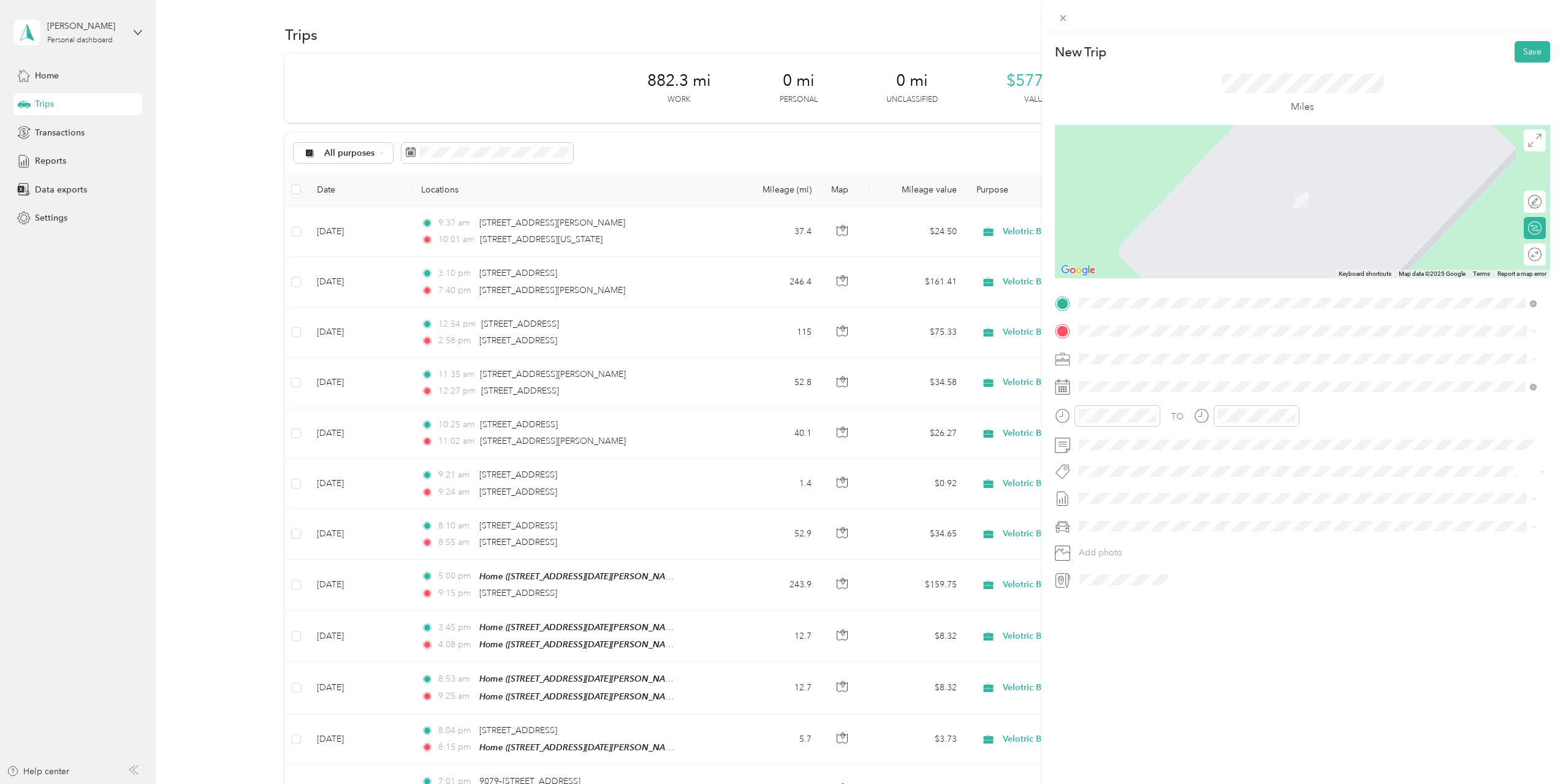
click at [1161, 374] on span "3105 West Fairground Loop Spearfish, South Dakota 57783, United States" at bounding box center [1164, 374] width 123 height 11
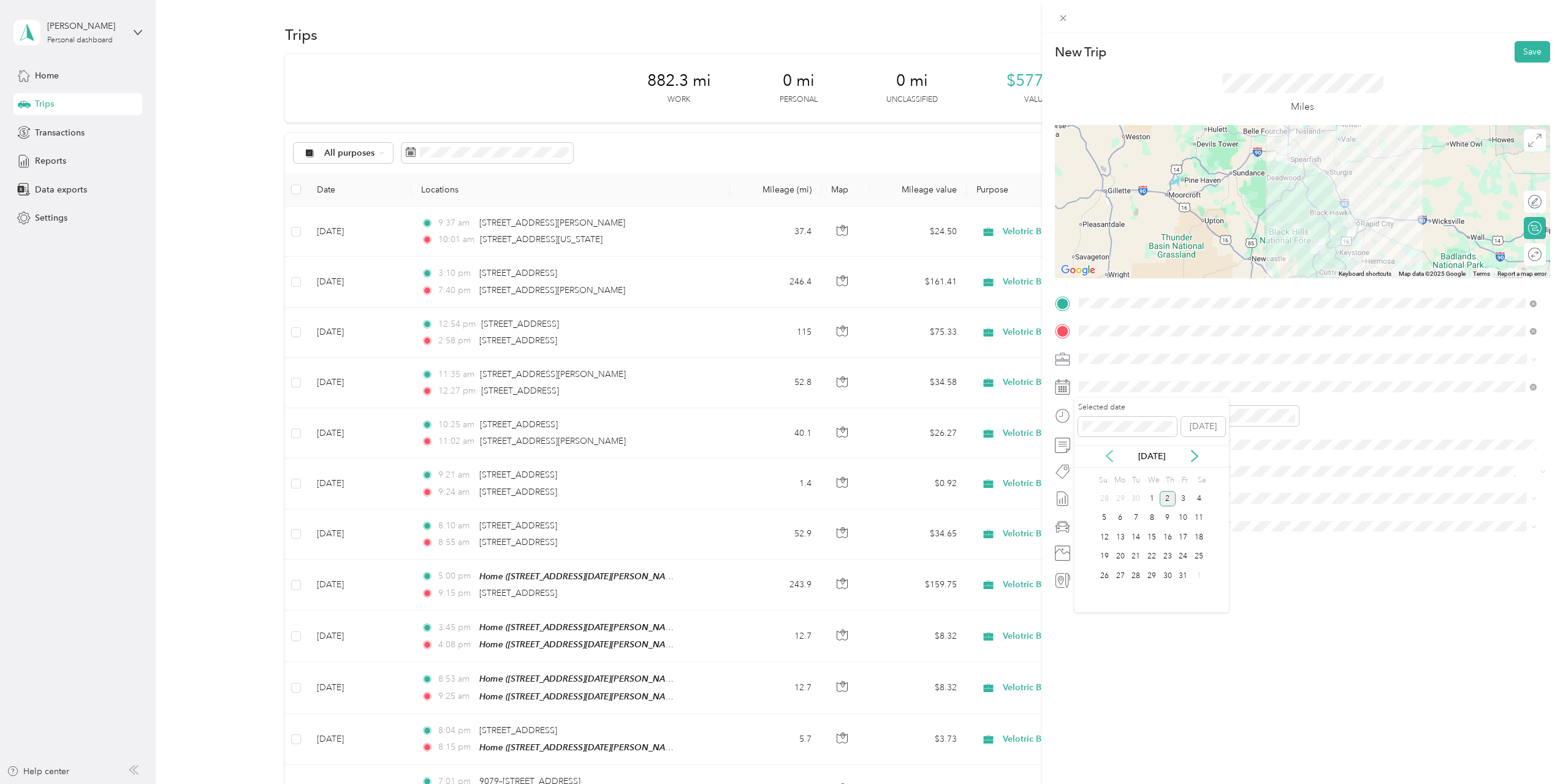
click at [1110, 454] on icon at bounding box center [1110, 456] width 13 height 13
click at [1182, 560] on div "26" at bounding box center [1183, 557] width 16 height 15
click at [1078, 416] on div at bounding box center [1117, 415] width 86 height 22
click at [1092, 537] on div "10" at bounding box center [1092, 540] width 29 height 17
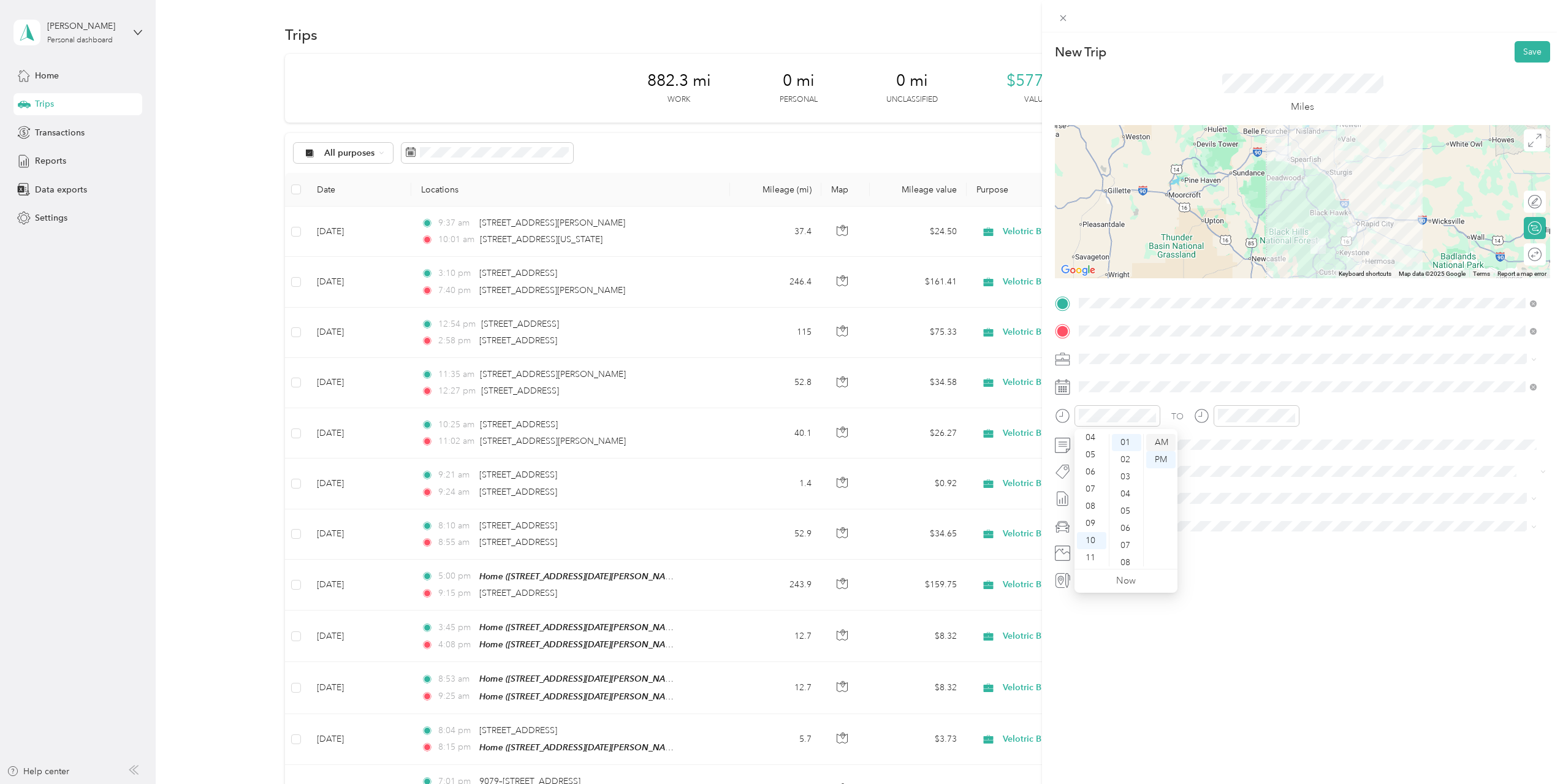
click at [1164, 445] on div "AM" at bounding box center [1161, 443] width 29 height 17
click at [1127, 536] on div "24" at bounding box center [1127, 530] width 29 height 17
click at [1233, 559] on div "11" at bounding box center [1230, 558] width 29 height 17
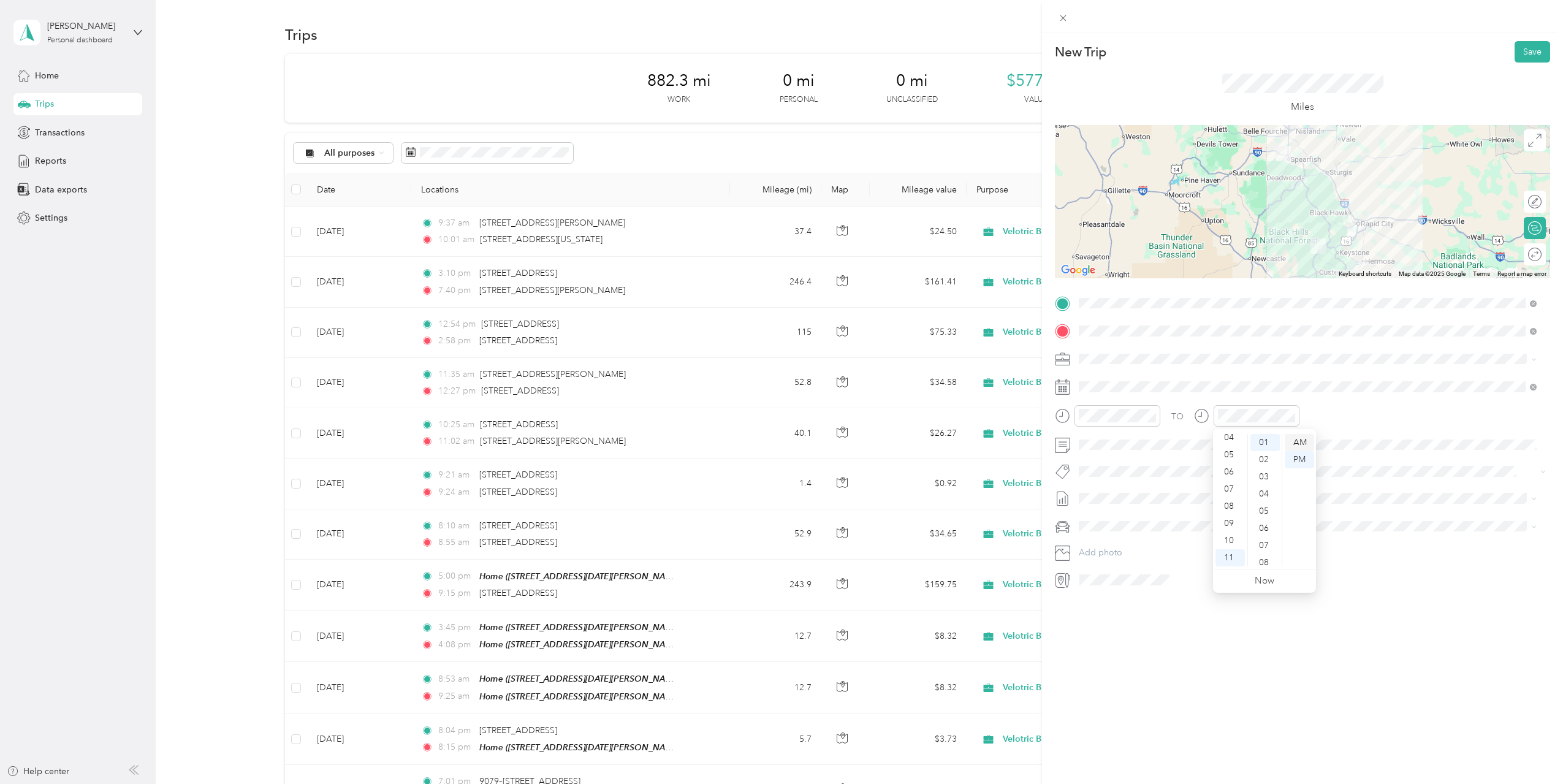
click at [1297, 443] on div "AM" at bounding box center [1299, 443] width 29 height 17
click at [1264, 484] on div "43" at bounding box center [1265, 489] width 29 height 17
click at [1270, 678] on div "New Trip Save This trip cannot be edited because it is either under review, app…" at bounding box center [1302, 424] width 521 height 784
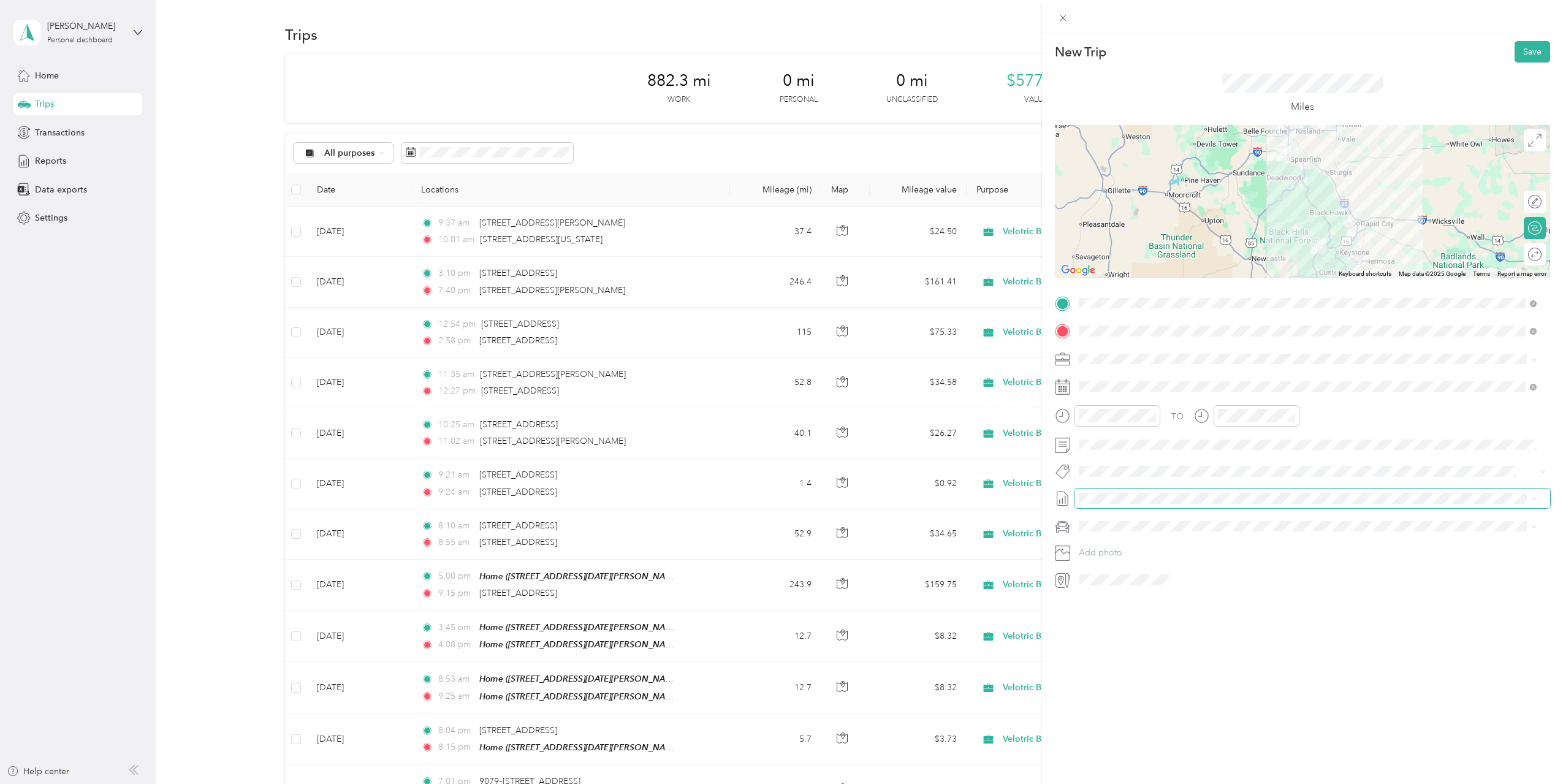
click at [1166, 504] on span at bounding box center [1312, 498] width 475 height 20
click at [1145, 549] on li "[DATE] Draft" at bounding box center [1307, 558] width 466 height 20
drag, startPoint x: 1266, startPoint y: 639, endPoint x: 1265, endPoint y: 631, distance: 8.1
click at [1267, 641] on div "New Trip Save This trip cannot be edited because it is either under review, app…" at bounding box center [1302, 424] width 521 height 784
click at [1525, 56] on button "Save" at bounding box center [1532, 52] width 36 height 22
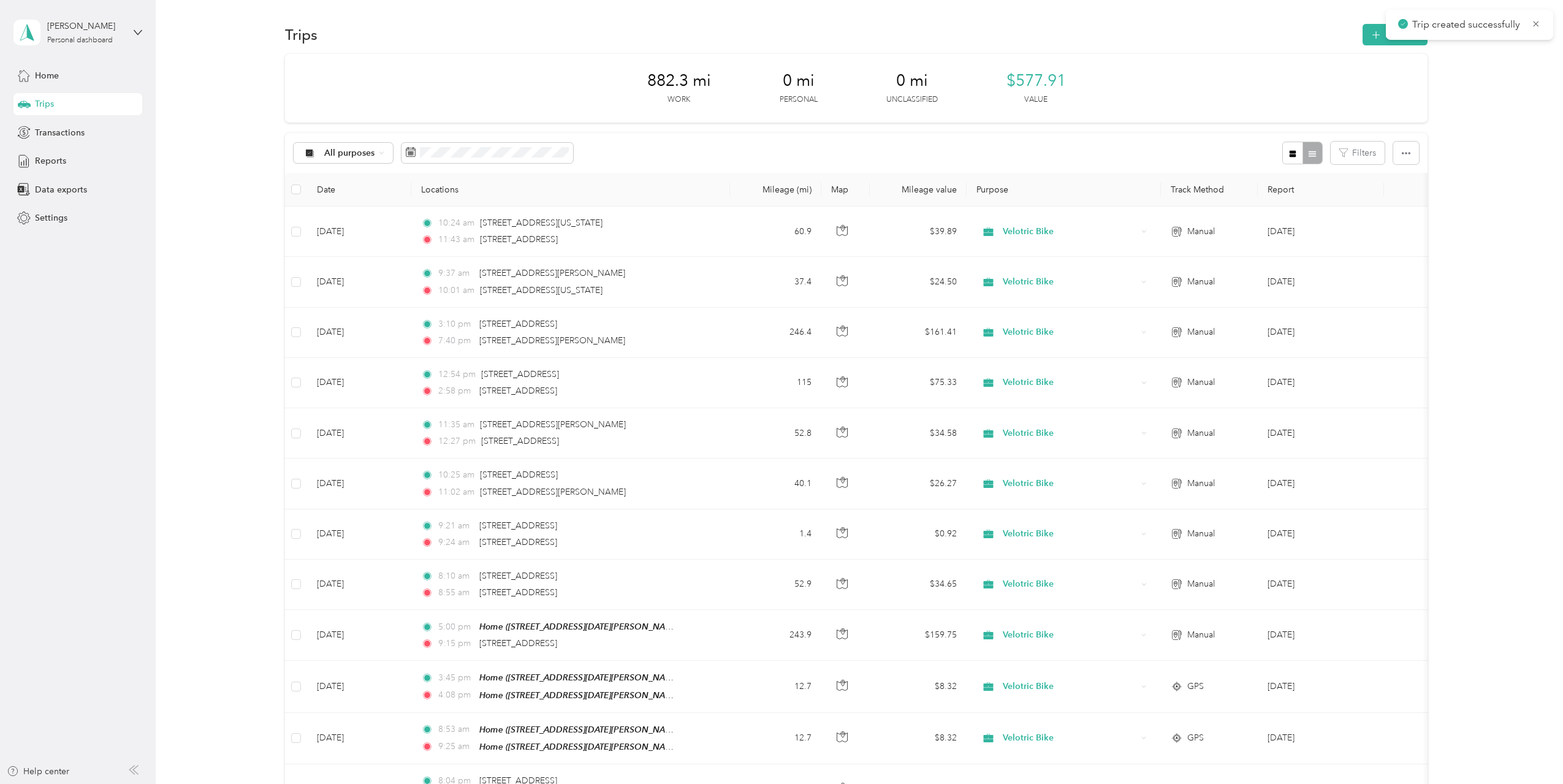
click at [1013, 146] on div "All purposes Filters" at bounding box center [856, 153] width 1143 height 40
click at [1398, 34] on button "New trip" at bounding box center [1395, 34] width 65 height 22
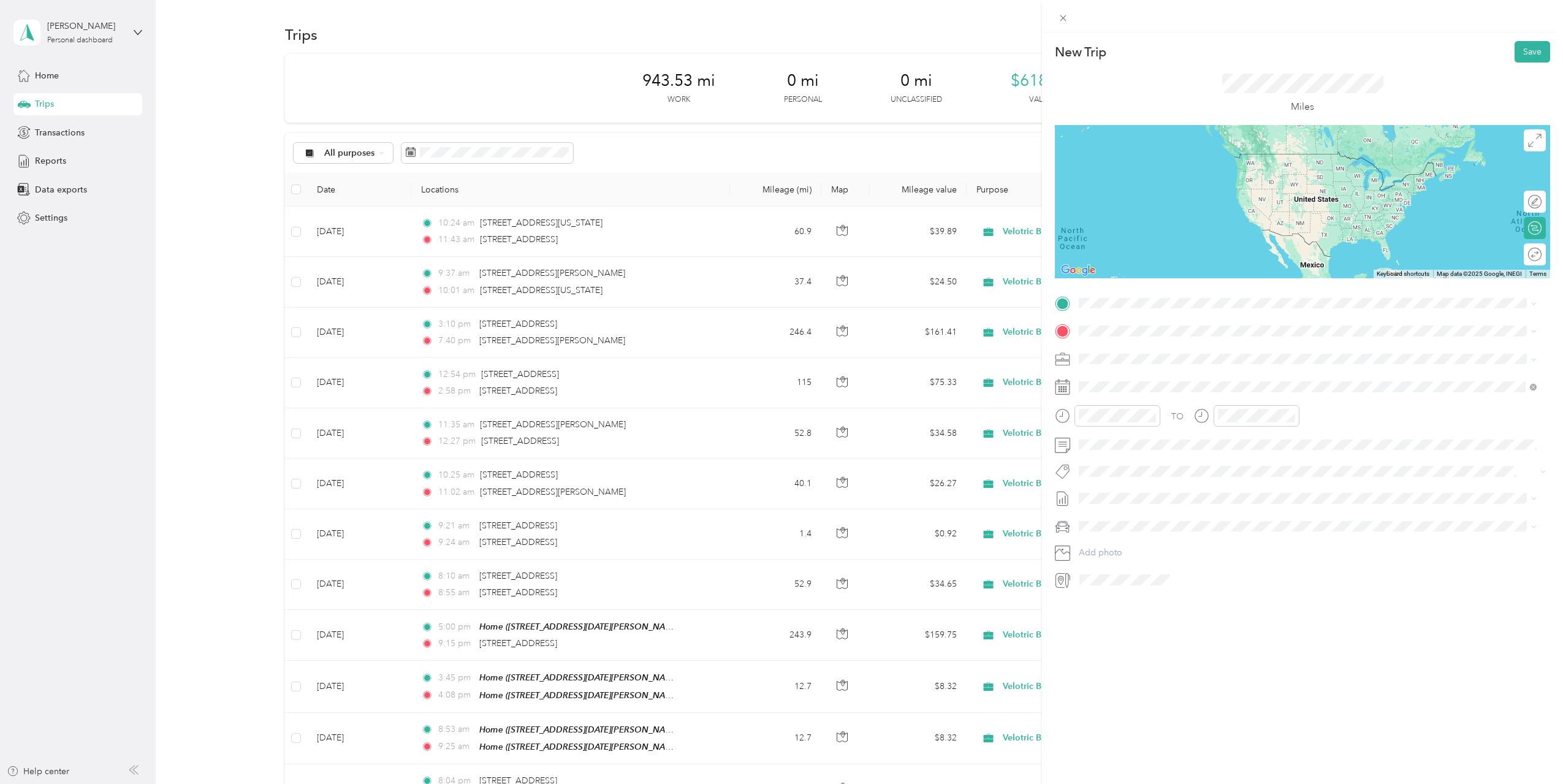
click at [1194, 352] on span "[STREET_ADDRESS][US_STATE]" at bounding box center [1164, 346] width 123 height 11
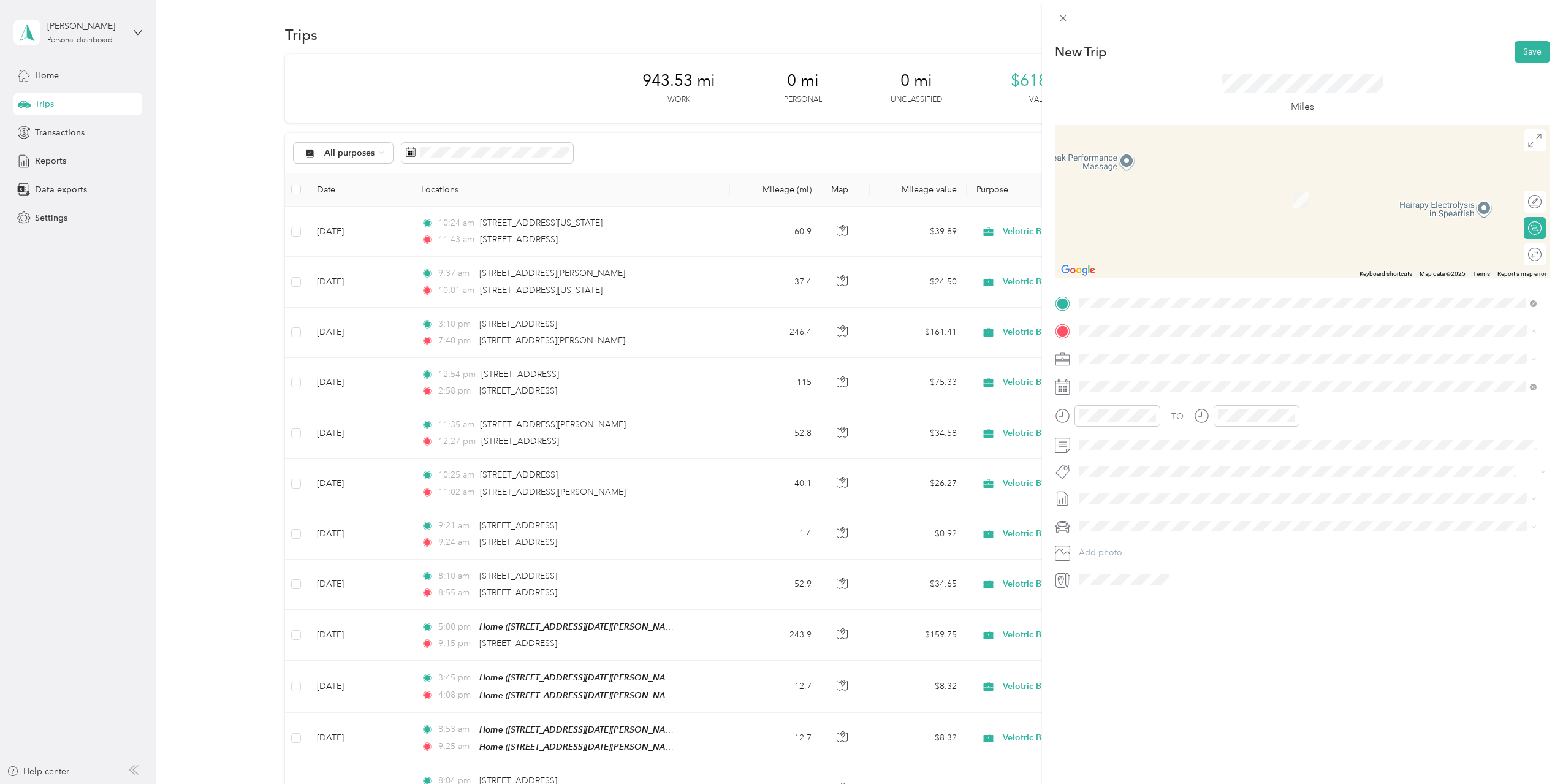
click at [1145, 383] on div "Home [STREET_ADDRESS][DATE][PERSON_NAME][DATE][PERSON_NAME]" at bounding box center [1236, 386] width 268 height 26
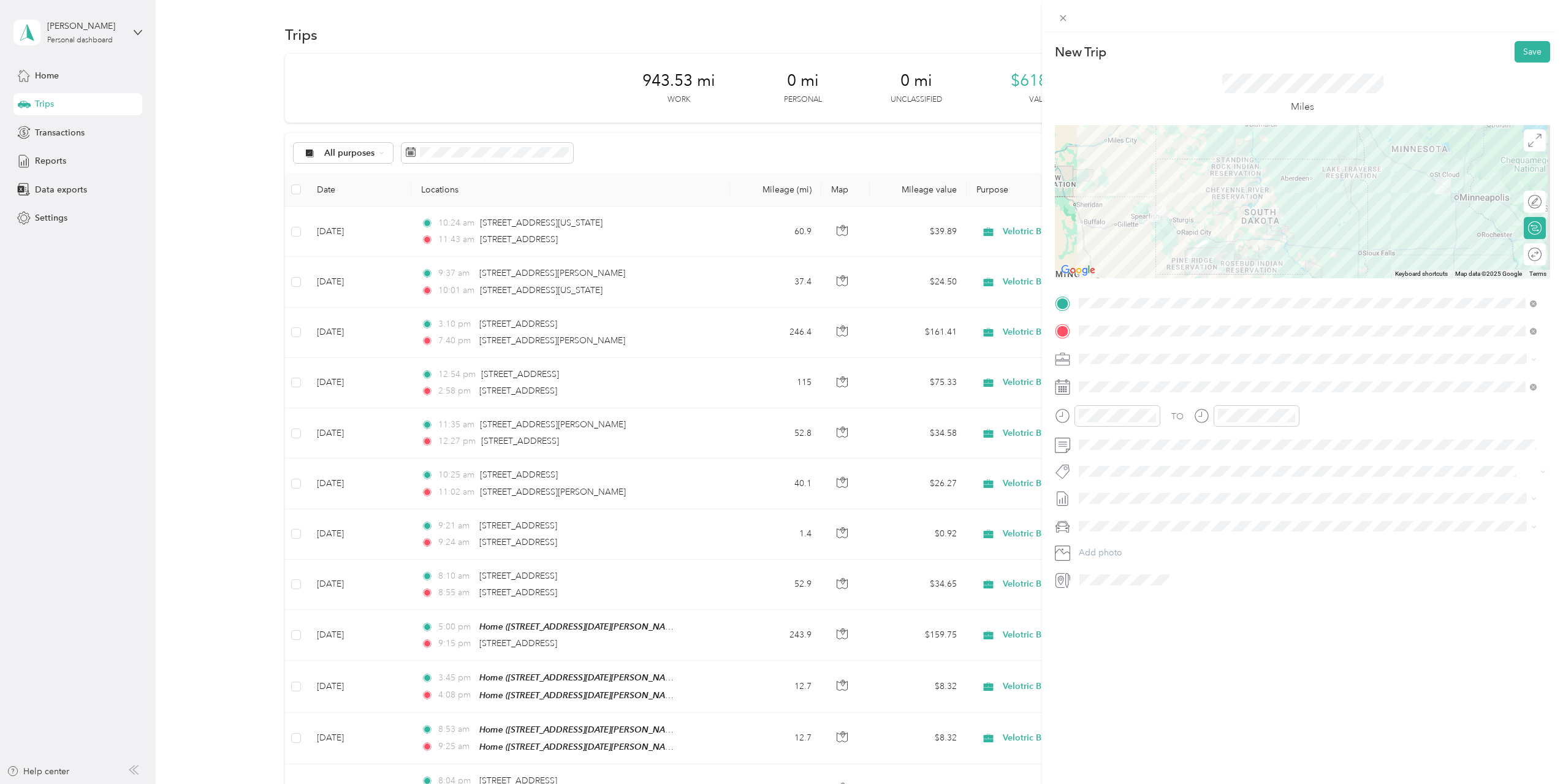
click at [1221, 195] on div at bounding box center [1302, 201] width 495 height 153
click at [1221, 190] on div at bounding box center [1302, 201] width 495 height 153
click at [1221, 193] on div at bounding box center [1302, 201] width 495 height 153
click at [1222, 249] on div at bounding box center [1302, 201] width 495 height 153
click at [1222, 246] on div at bounding box center [1302, 201] width 495 height 153
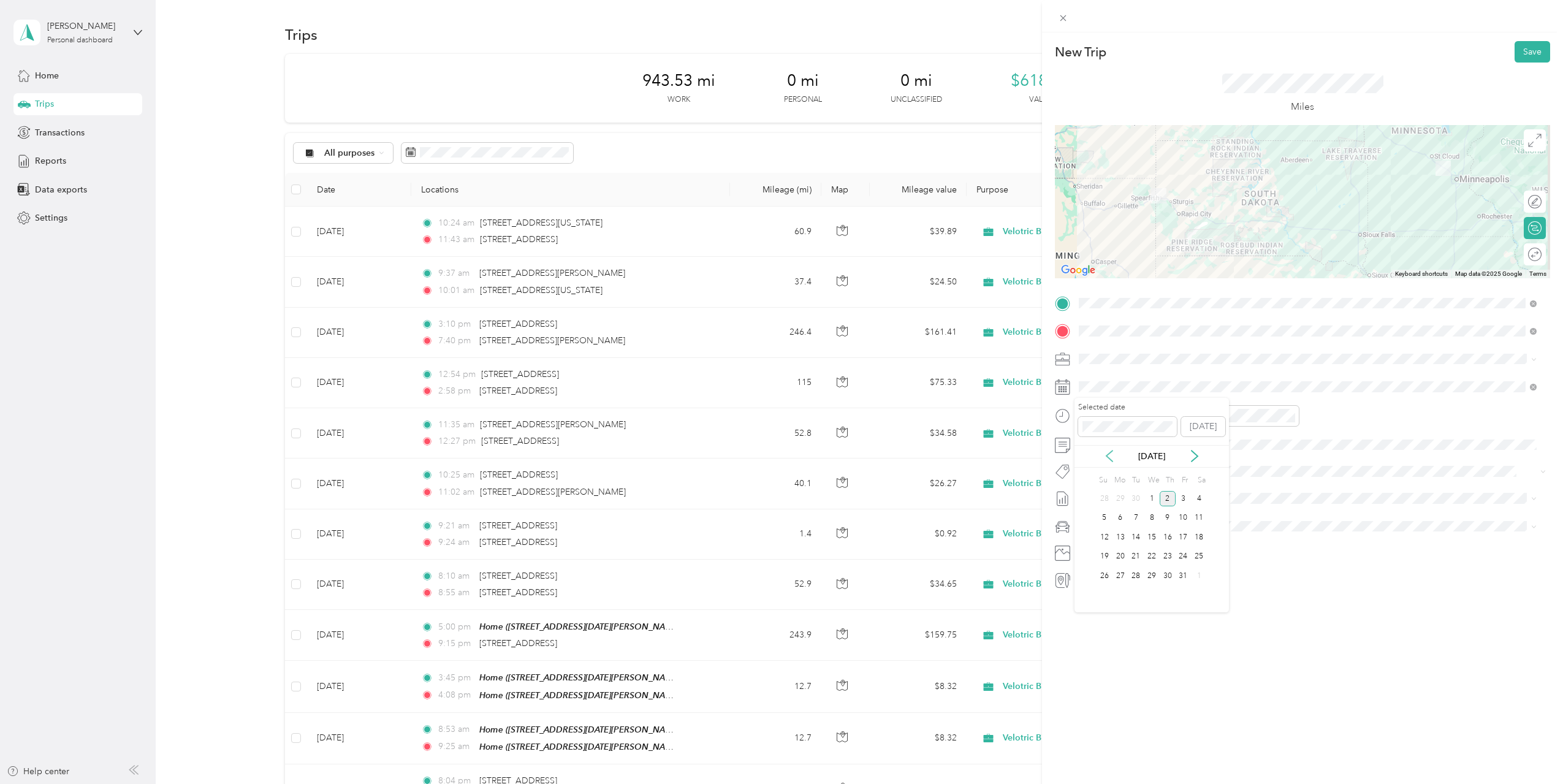
click at [1110, 459] on icon at bounding box center [1109, 456] width 6 height 11
click at [1185, 560] on div "26" at bounding box center [1183, 557] width 16 height 15
click at [1071, 417] on div at bounding box center [1107, 415] width 105 height 22
click at [1092, 444] on div "12" at bounding box center [1092, 443] width 29 height 17
click at [1288, 635] on div "New Trip Save This trip cannot be edited because it is either under review, app…" at bounding box center [1302, 424] width 521 height 784
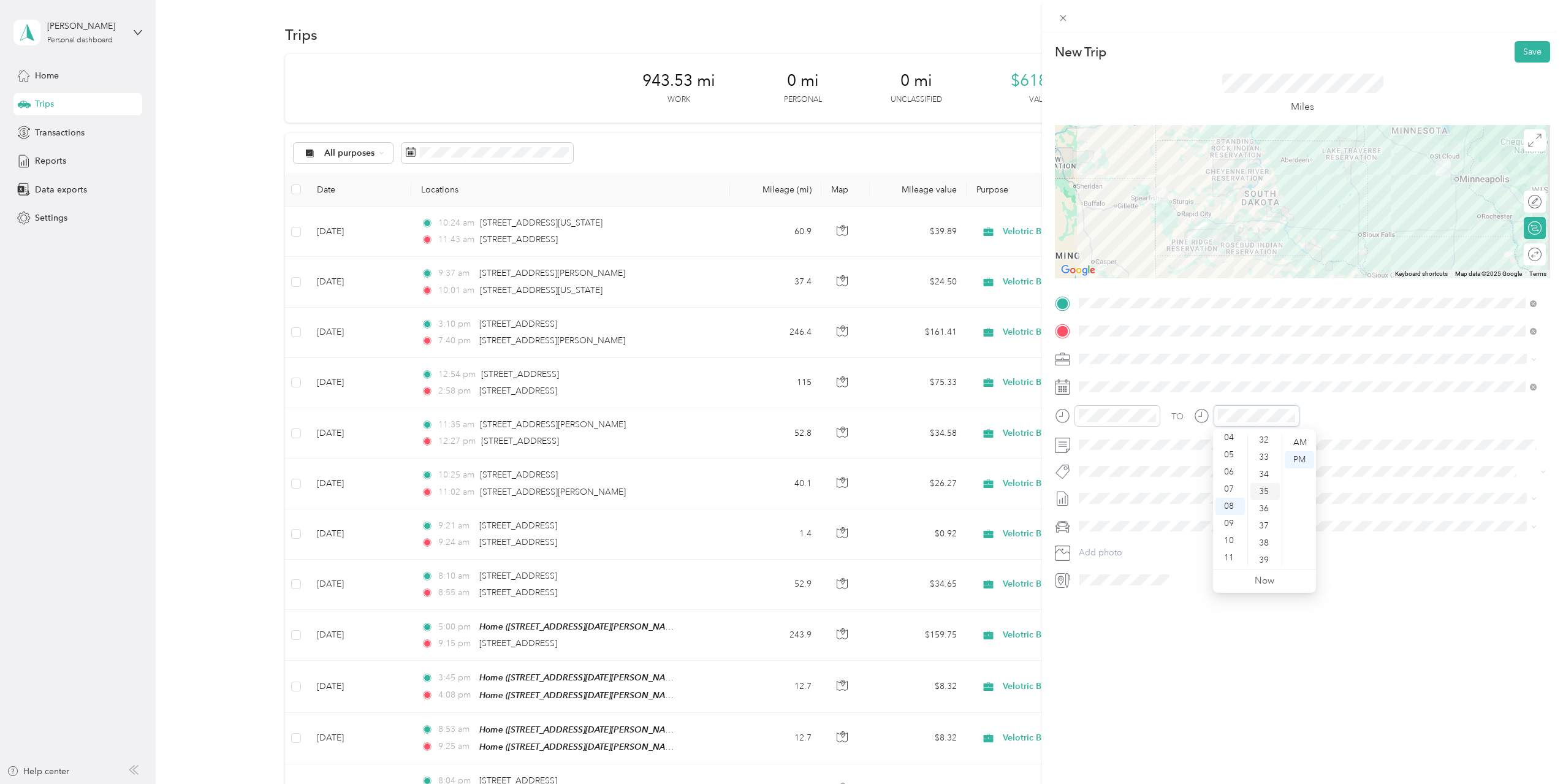
scroll to position [559, 0]
click at [1265, 505] on div "36" at bounding box center [1265, 501] width 29 height 17
click at [1278, 643] on div "New Trip Save This trip cannot be edited because it is either under review, app…" at bounding box center [1302, 424] width 521 height 784
click at [1135, 558] on span "[DATE] Draft" at bounding box center [1308, 558] width 450 height 11
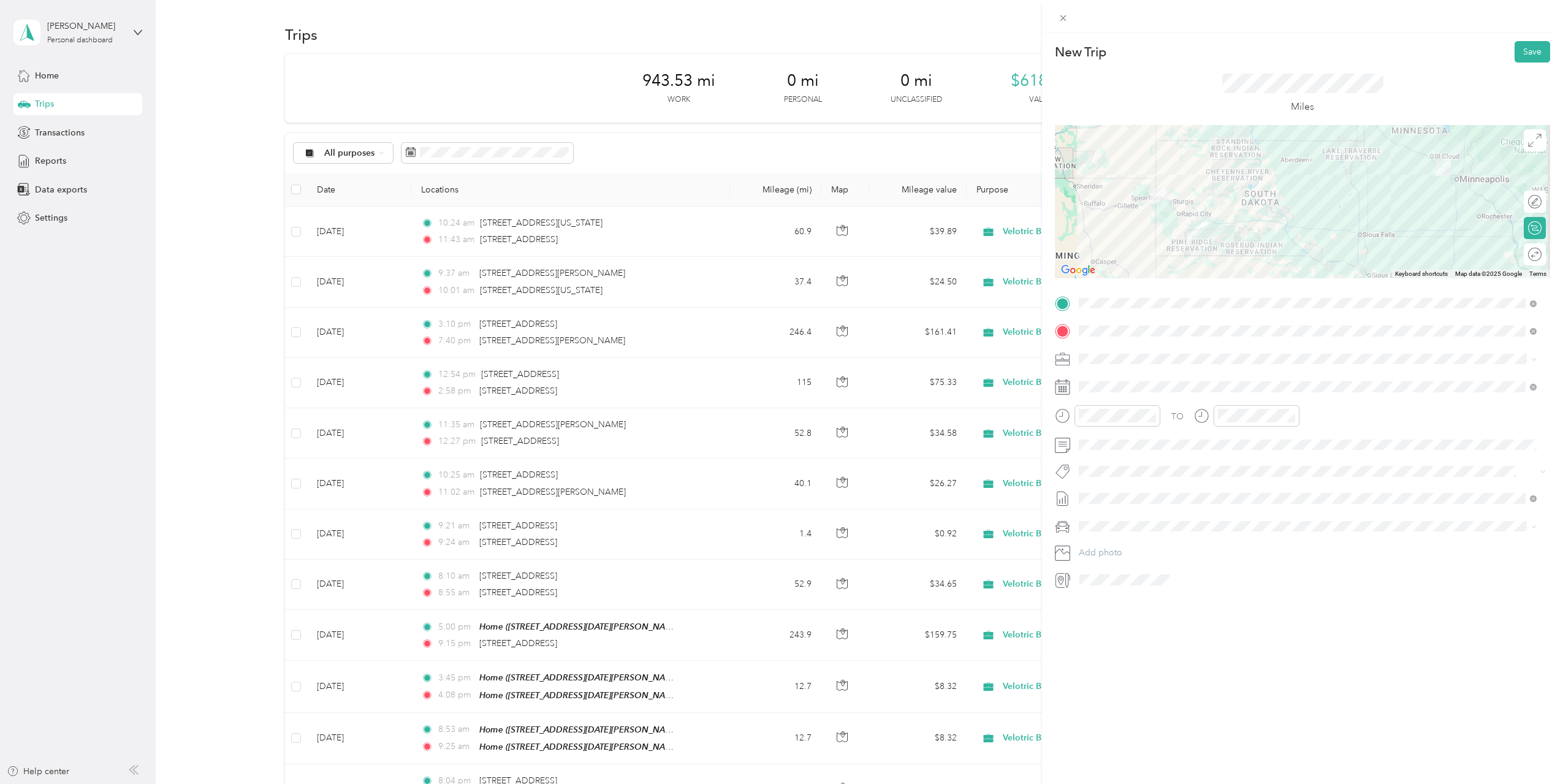
click at [1236, 677] on div "New Trip Save This trip cannot be edited because it is either under review, app…" at bounding box center [1302, 424] width 521 height 784
click at [1516, 56] on button "Save" at bounding box center [1532, 52] width 36 height 22
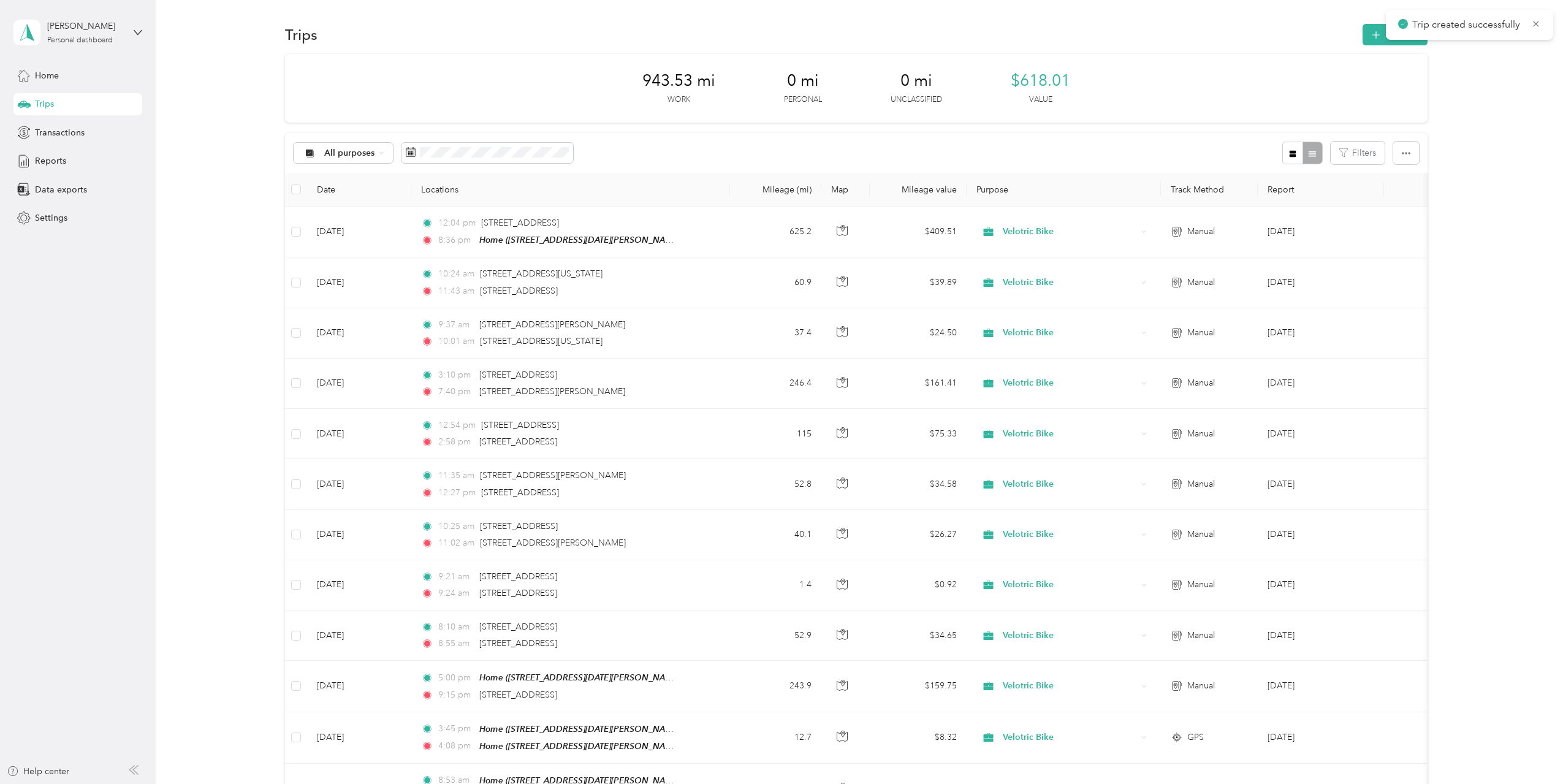
click at [1509, 151] on div "943.53 mi Work 0 mi Personal 0 mi Unclassified $618.01 Value All purposes Filte…" at bounding box center [856, 631] width 1371 height 1155
click at [496, 287] on div "12" at bounding box center [496, 284] width 16 height 15
click at [449, 341] on div "30" at bounding box center [448, 343] width 16 height 15
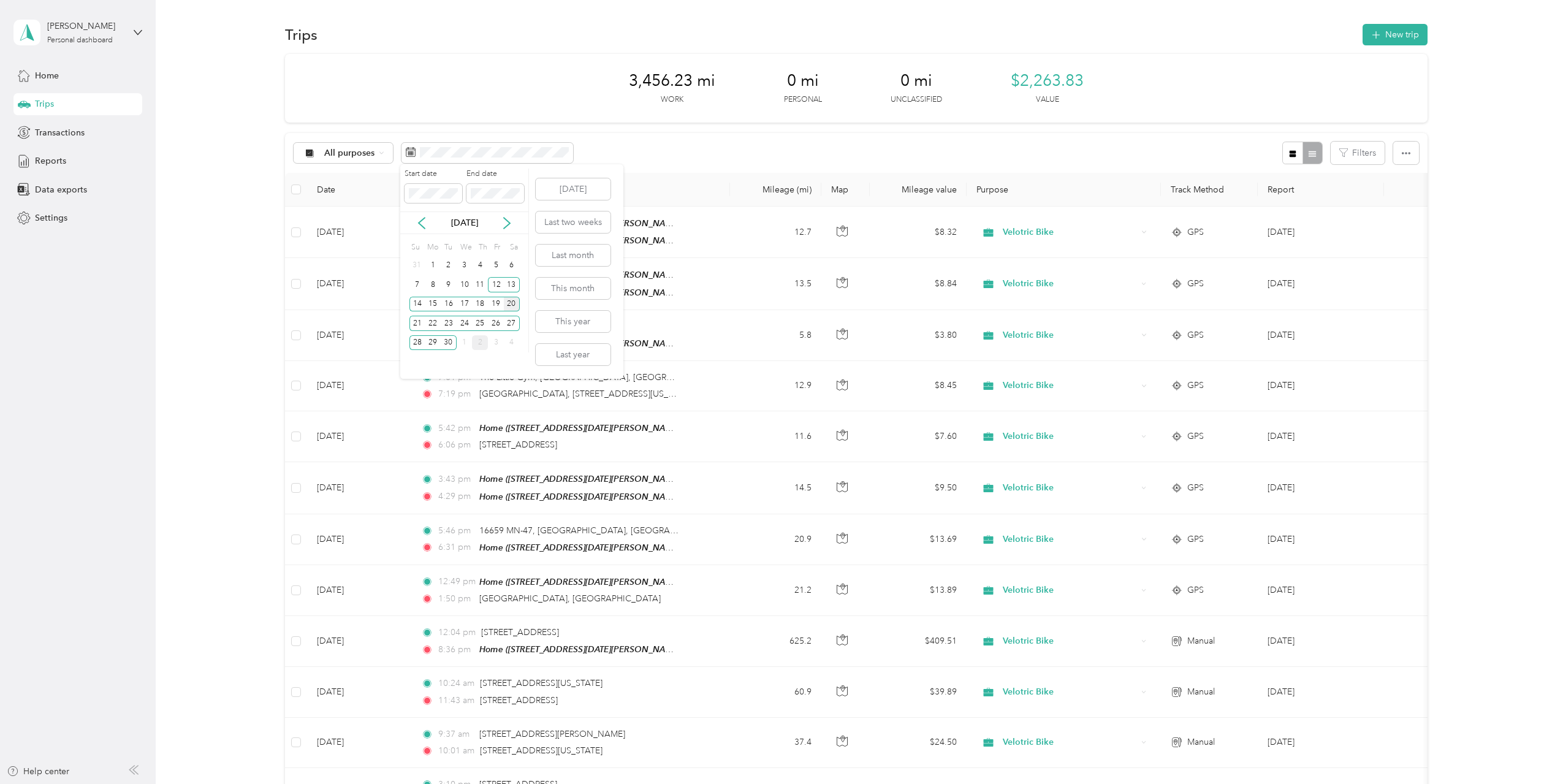
click at [510, 302] on div "20" at bounding box center [512, 305] width 16 height 15
click at [517, 322] on div "27" at bounding box center [512, 323] width 16 height 15
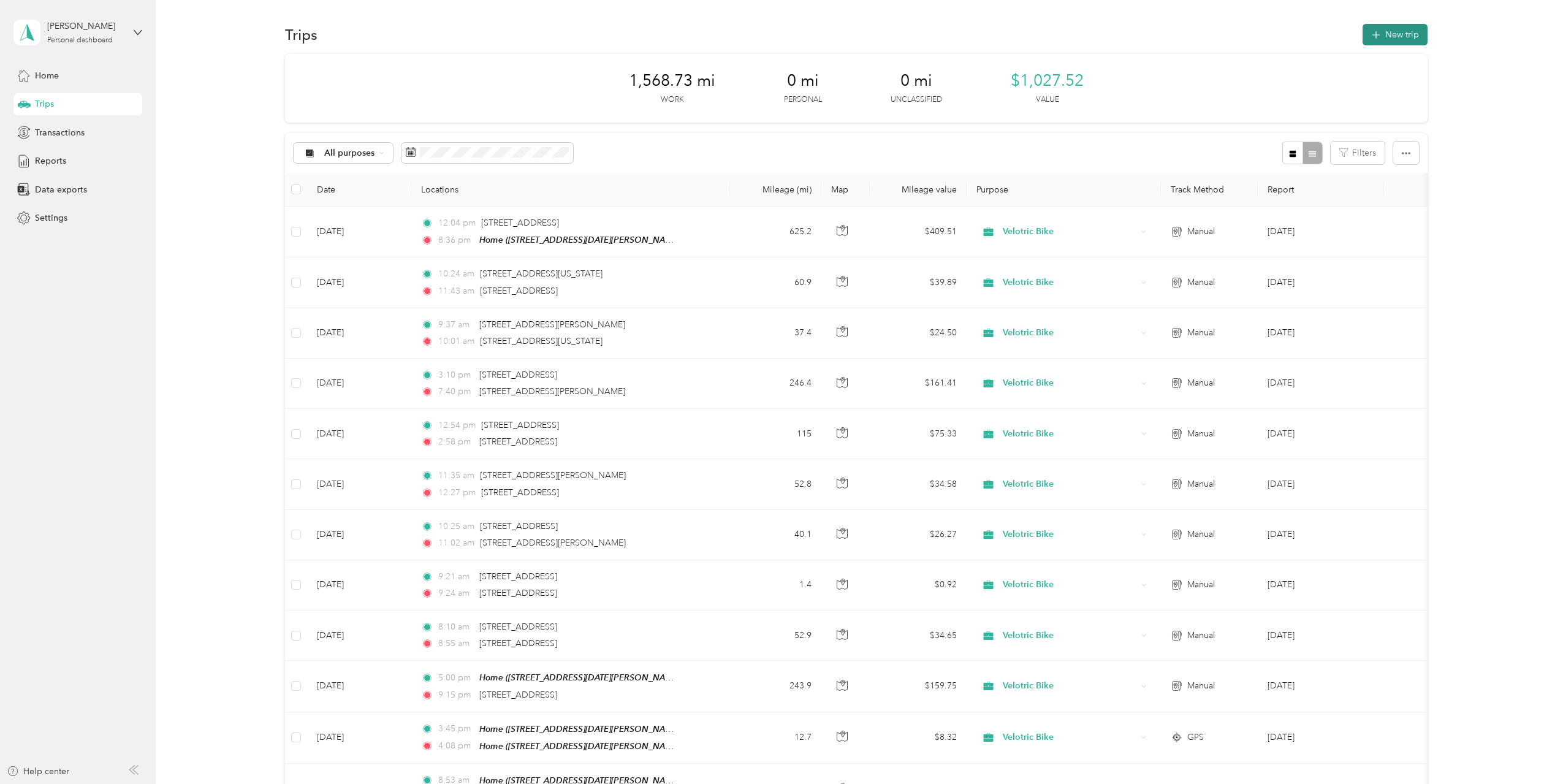
click at [1393, 36] on button "New trip" at bounding box center [1395, 34] width 65 height 22
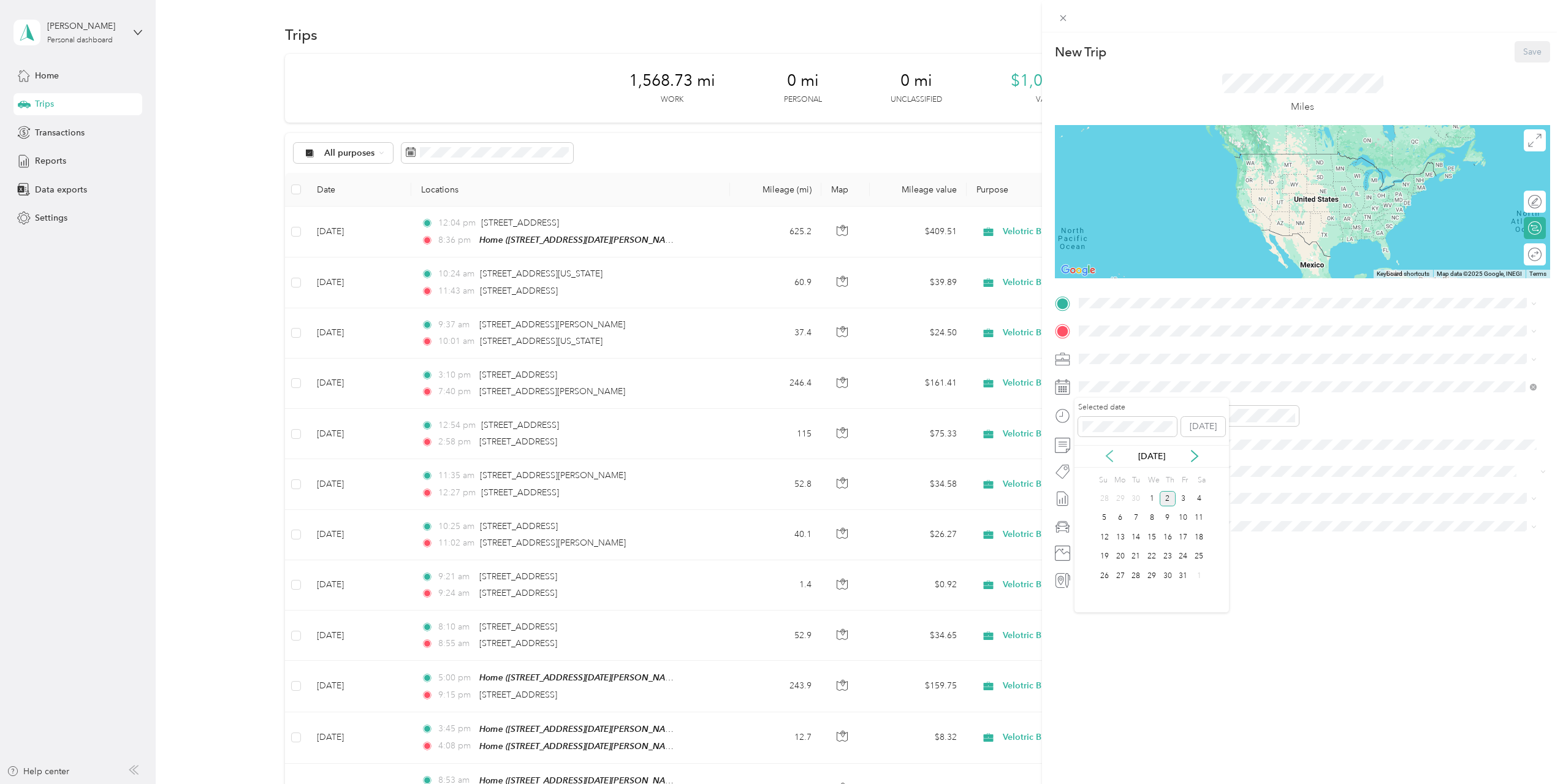
click at [1111, 459] on icon at bounding box center [1110, 456] width 13 height 13
click at [1196, 557] on div "27" at bounding box center [1198, 557] width 16 height 15
click at [1110, 353] on strong "Home" at bounding box center [1114, 352] width 24 height 11
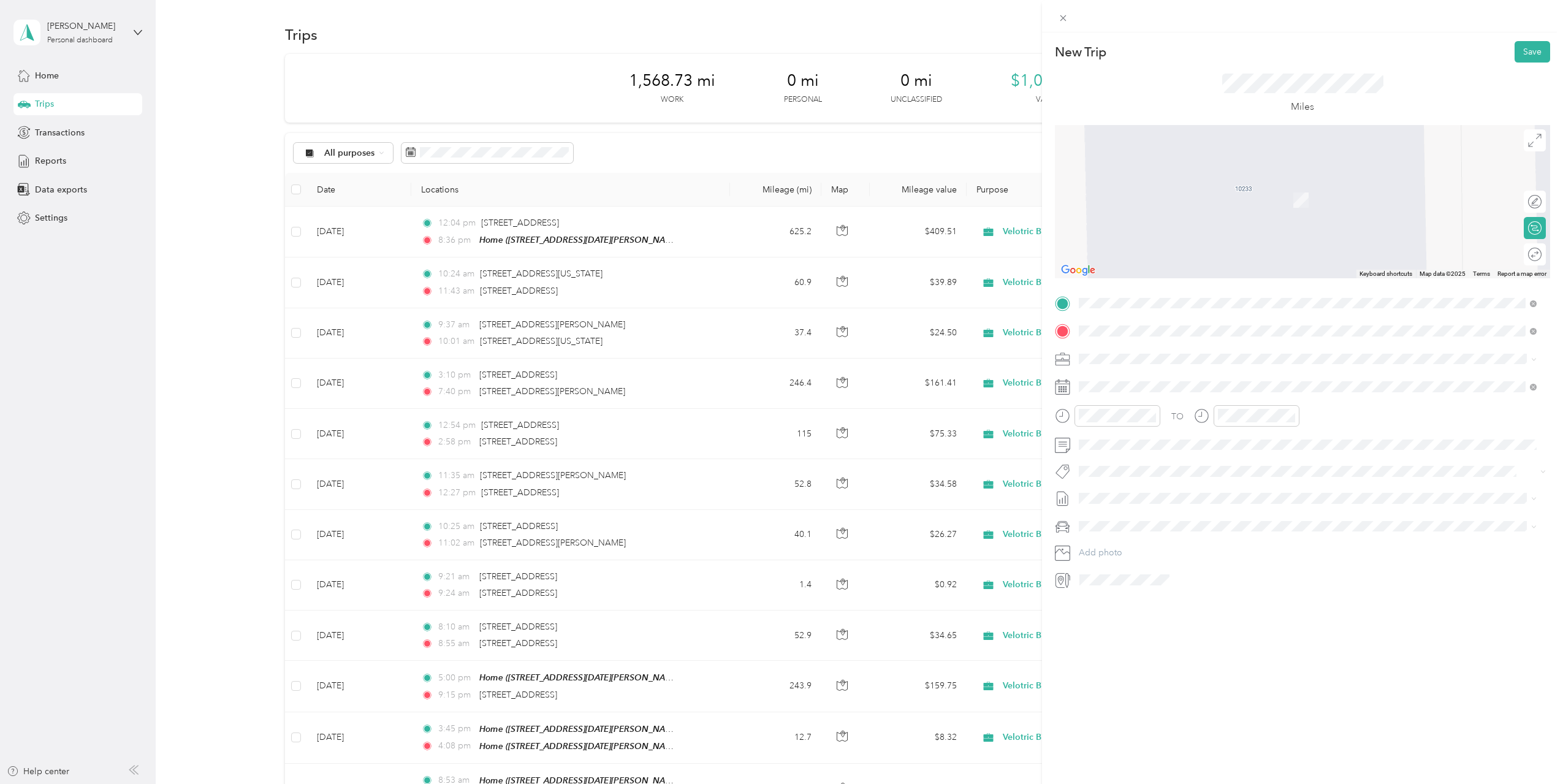
click at [1139, 376] on span "[STREET_ADDRESS][US_STATE]" at bounding box center [1164, 375] width 123 height 11
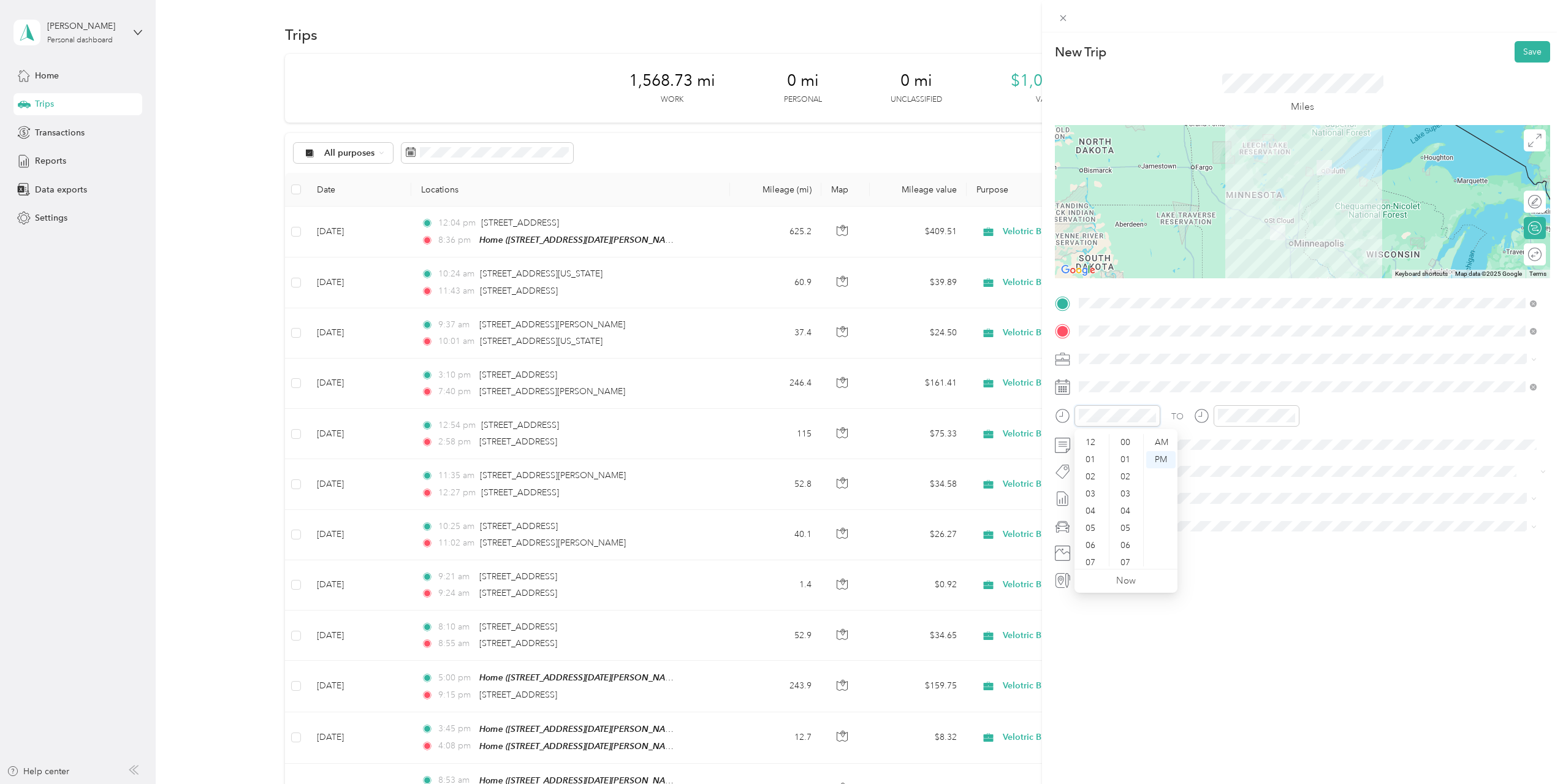
scroll to position [155, 0]
click at [1094, 504] on div "08" at bounding box center [1092, 506] width 29 height 17
click at [1159, 443] on div "AM" at bounding box center [1161, 443] width 29 height 17
click at [1258, 638] on div "New Trip Save This trip cannot be edited because it is either under review, app…" at bounding box center [1302, 424] width 521 height 784
click at [1216, 417] on div at bounding box center [1256, 415] width 86 height 22
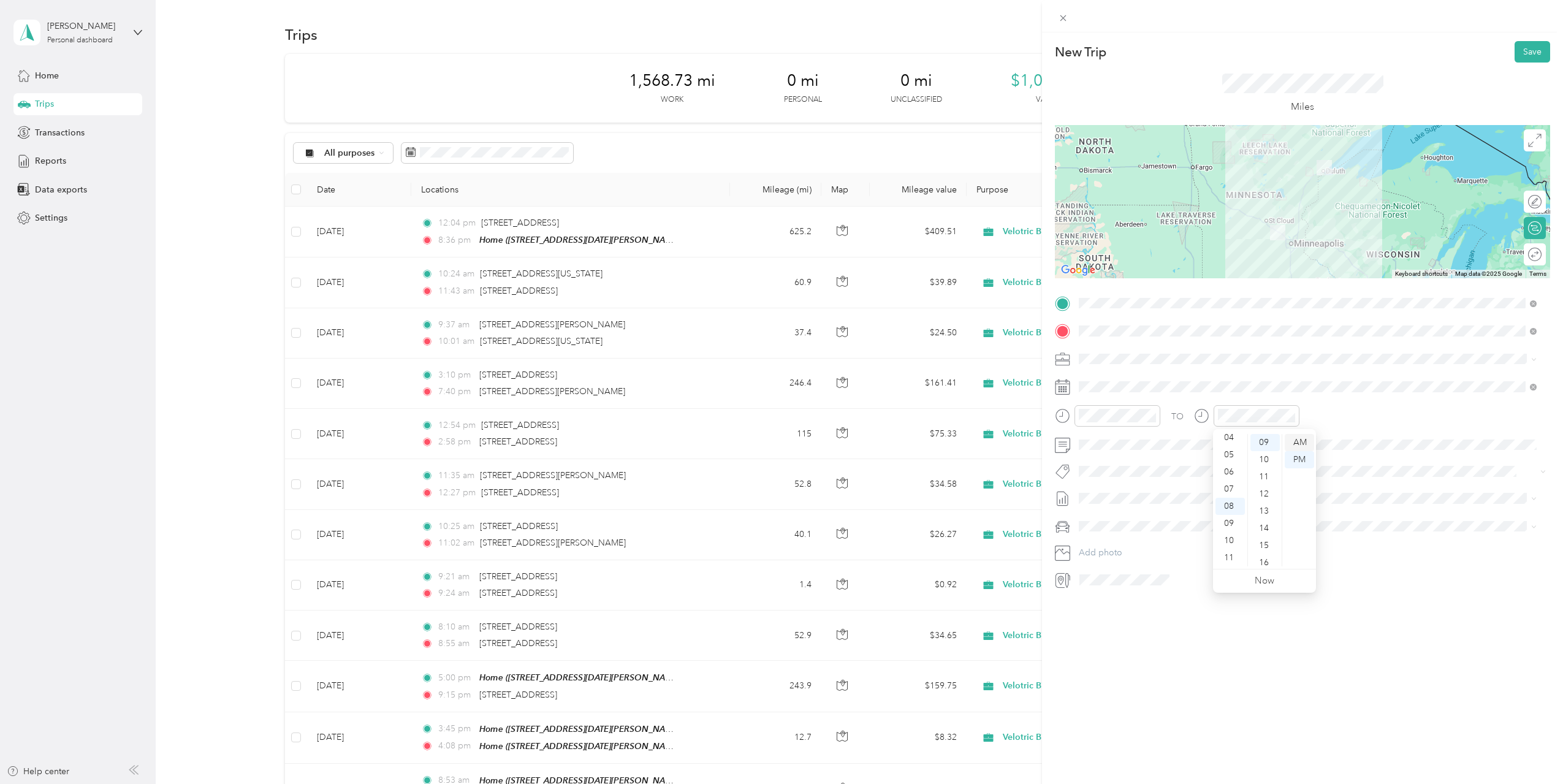
click at [1295, 445] on div "AM" at bounding box center [1299, 443] width 29 height 17
click at [1231, 542] on div "10" at bounding box center [1230, 540] width 29 height 17
click at [1270, 560] on div "44" at bounding box center [1265, 560] width 29 height 17
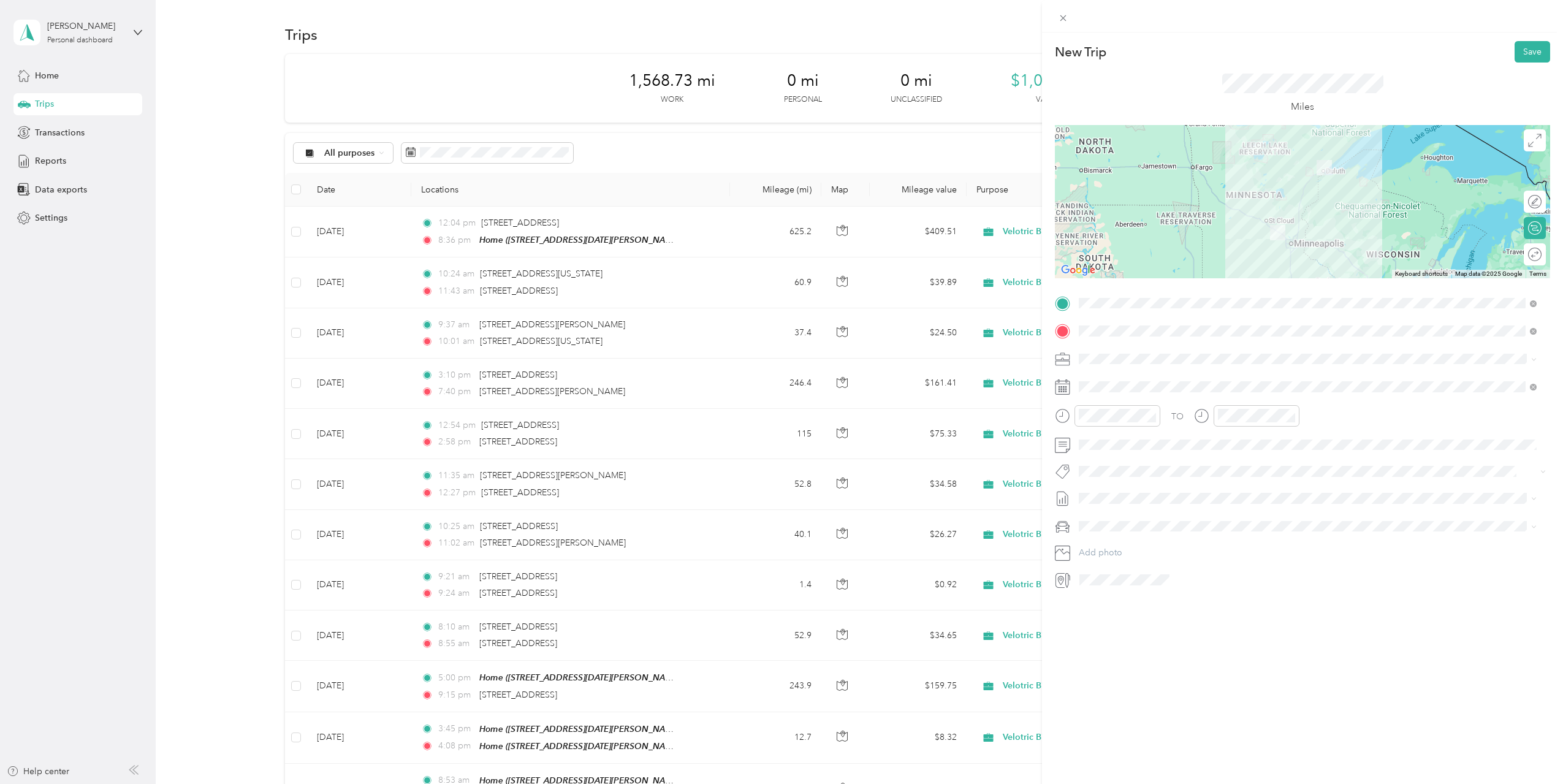
click at [1249, 650] on div "New Trip Save This trip cannot be edited because it is either under review, app…" at bounding box center [1302, 424] width 521 height 784
click at [1134, 561] on li "[DATE] Draft" at bounding box center [1307, 558] width 466 height 20
click at [1184, 643] on div "New Trip Save This trip cannot be edited because it is either under review, app…" at bounding box center [1302, 424] width 521 height 784
click at [1521, 51] on button "Save" at bounding box center [1532, 52] width 36 height 22
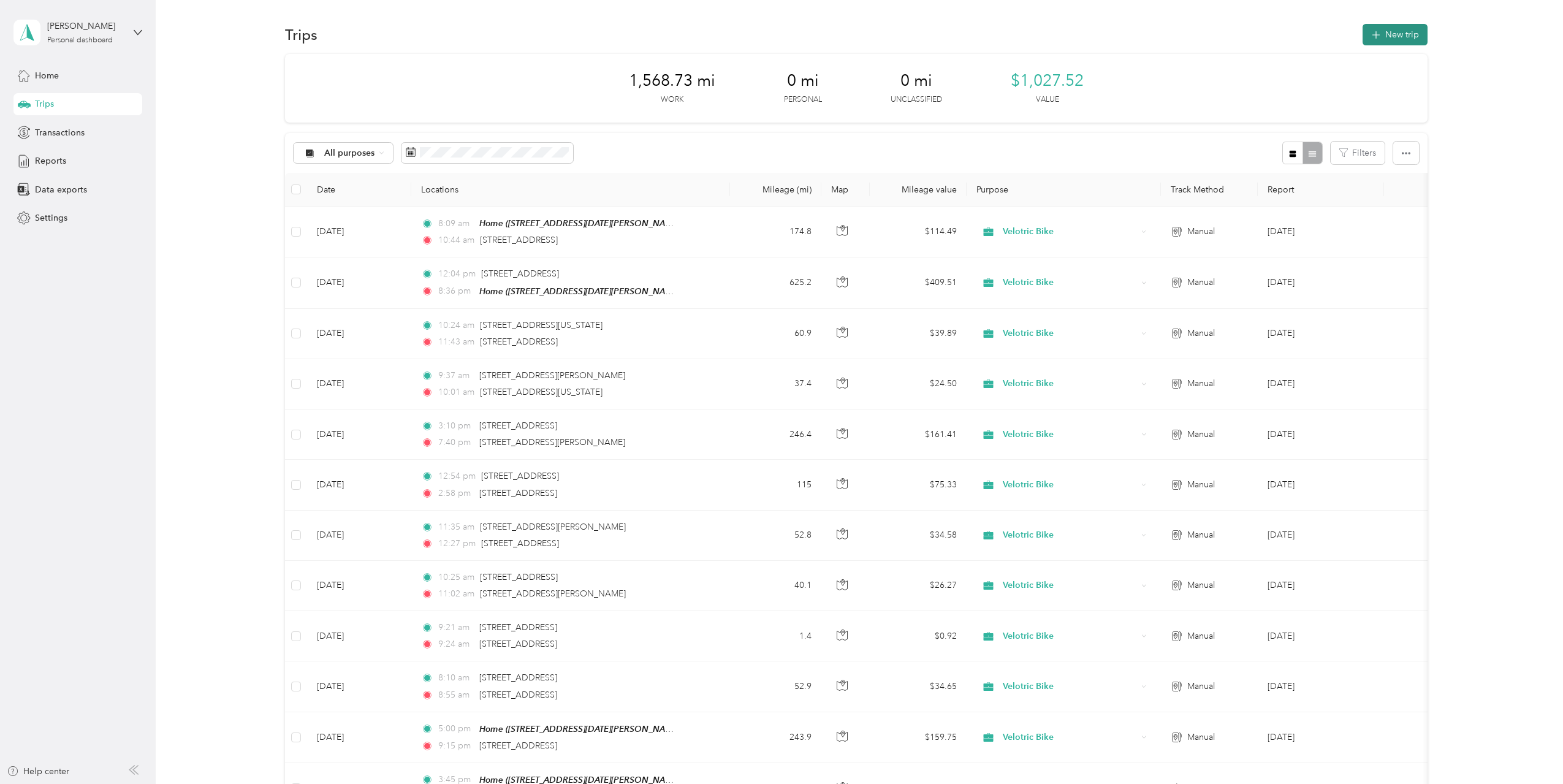
click at [1398, 29] on button "New trip" at bounding box center [1395, 34] width 65 height 22
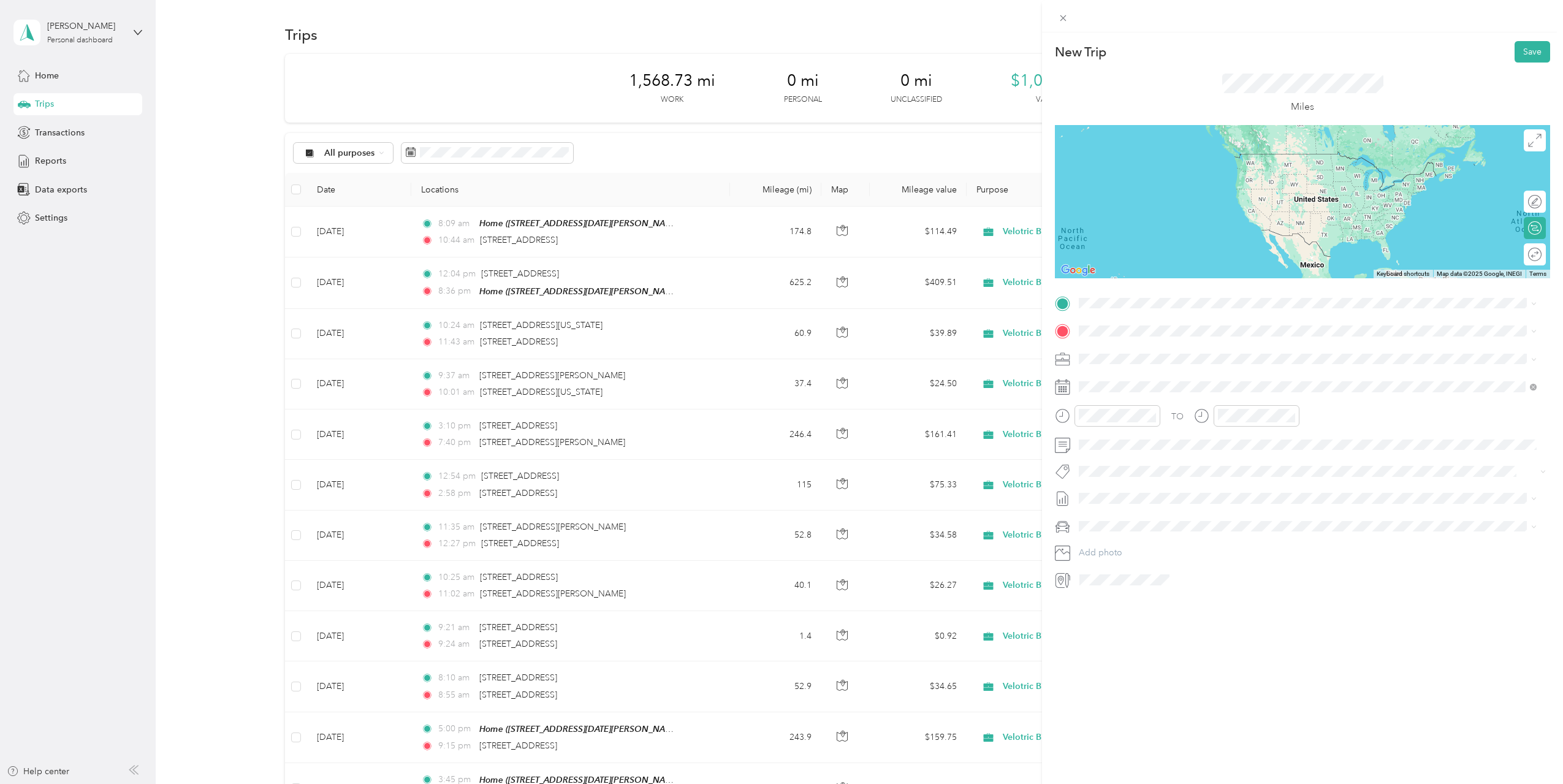
click at [1141, 376] on span "[STREET_ADDRESS][US_STATE]" at bounding box center [1164, 371] width 123 height 11
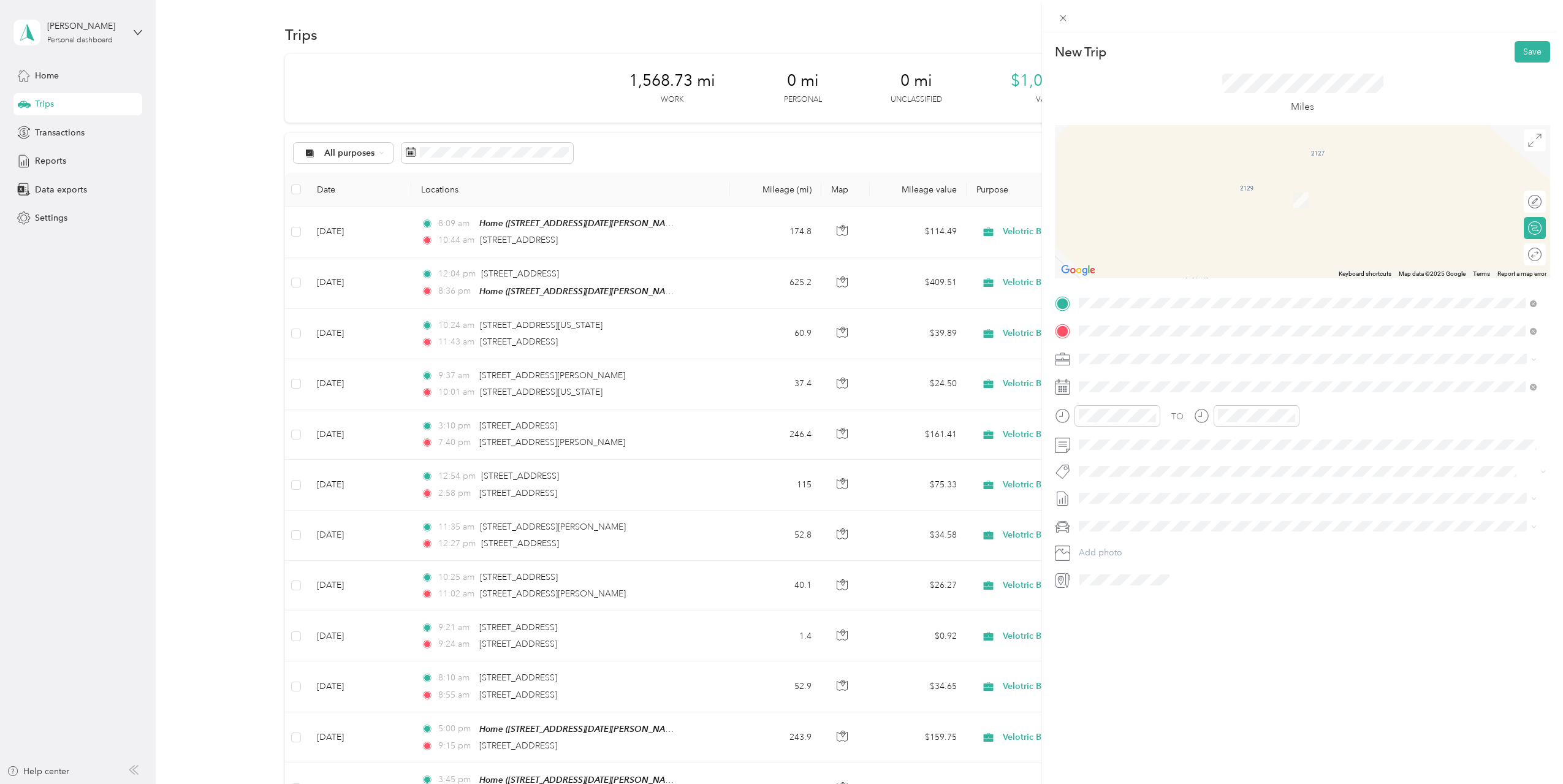
click at [1138, 345] on span "[STREET_ADDRESS][US_STATE]" at bounding box center [1164, 348] width 123 height 11
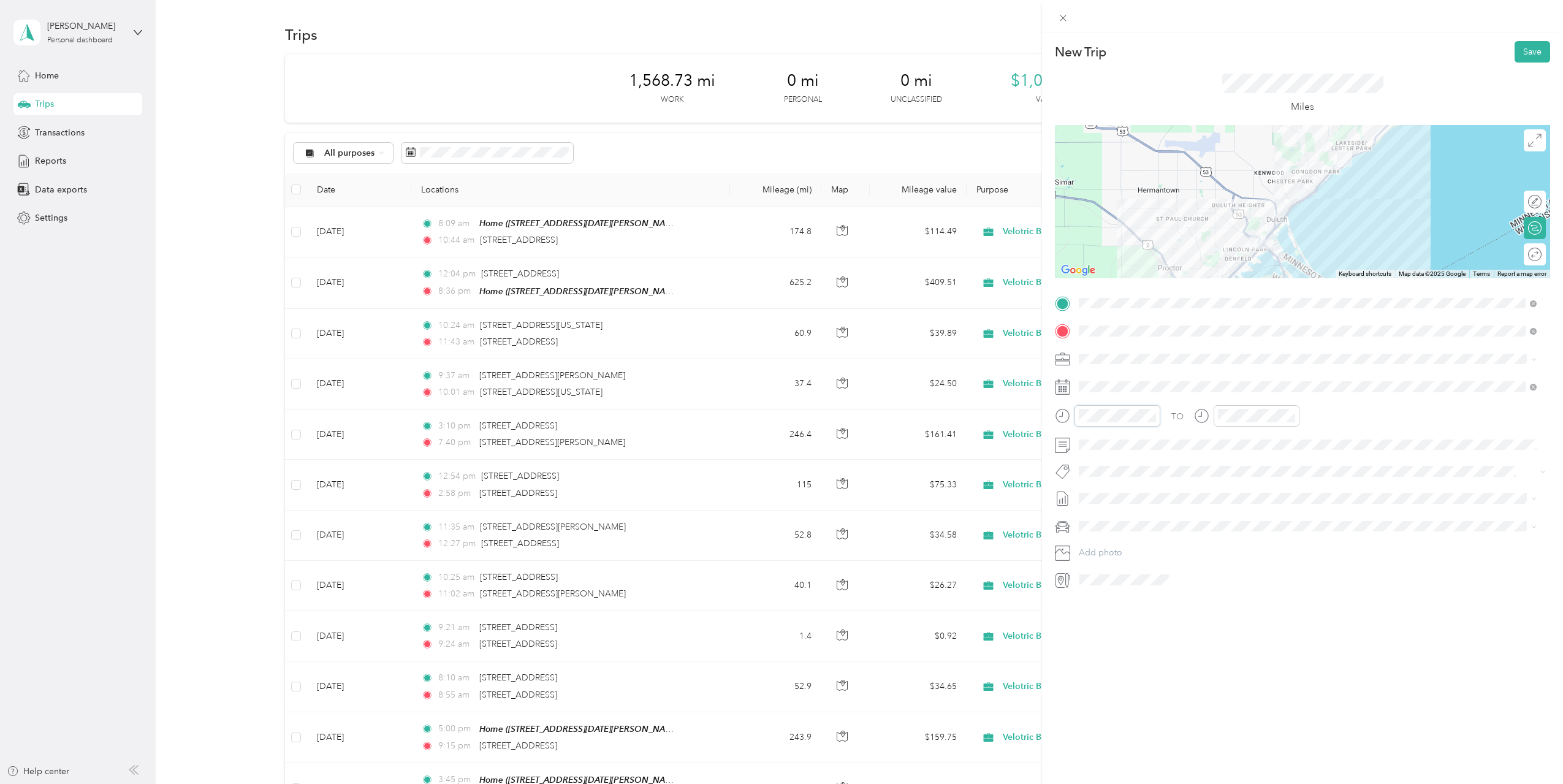
click at [1074, 416] on div at bounding box center [1107, 415] width 105 height 22
click at [1165, 442] on div "AM" at bounding box center [1161, 443] width 29 height 17
click at [1085, 544] on div "10" at bounding box center [1092, 540] width 29 height 17
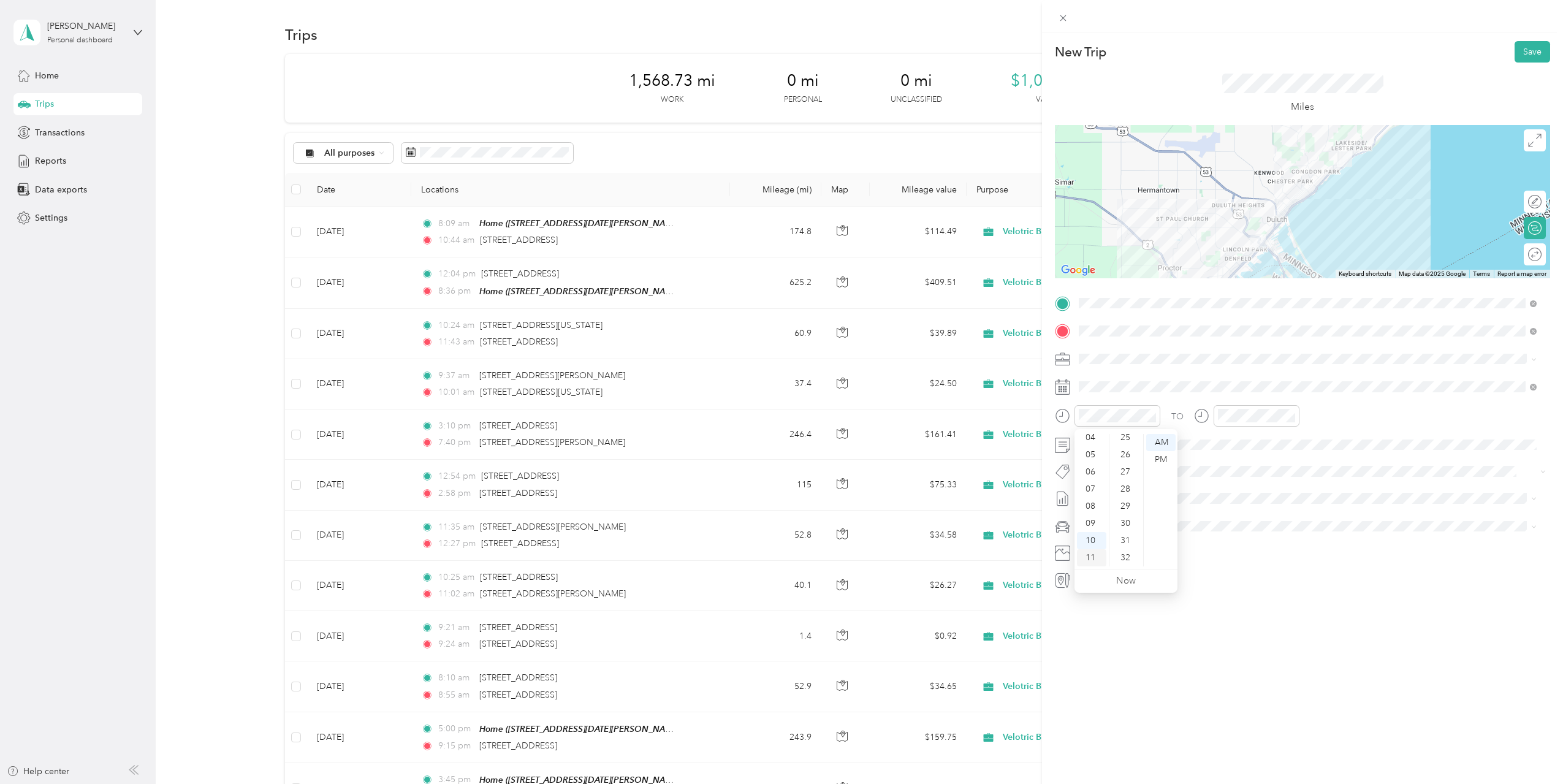
click at [1093, 558] on div "11" at bounding box center [1092, 558] width 29 height 17
click at [1127, 529] on div "05" at bounding box center [1127, 528] width 29 height 17
click at [1229, 564] on div "11" at bounding box center [1230, 558] width 29 height 17
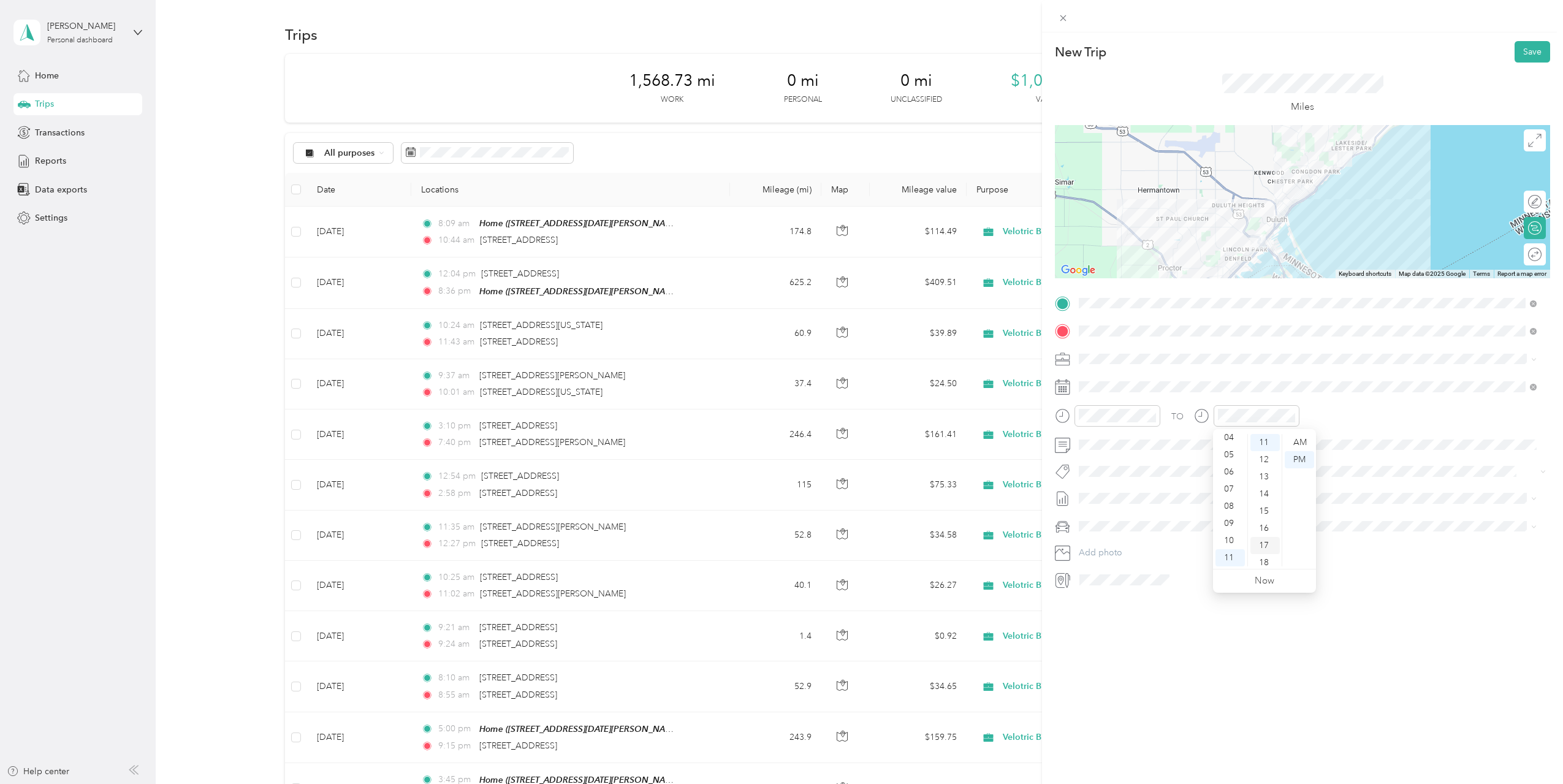
scroll to position [250, 0]
click at [1265, 502] on div "18" at bounding box center [1265, 501] width 29 height 17
click at [1211, 643] on div "New Trip Save This trip cannot be edited because it is either under review, app…" at bounding box center [1302, 424] width 521 height 784
click at [1130, 553] on span "Sep 2025 Draft" at bounding box center [1308, 555] width 450 height 11
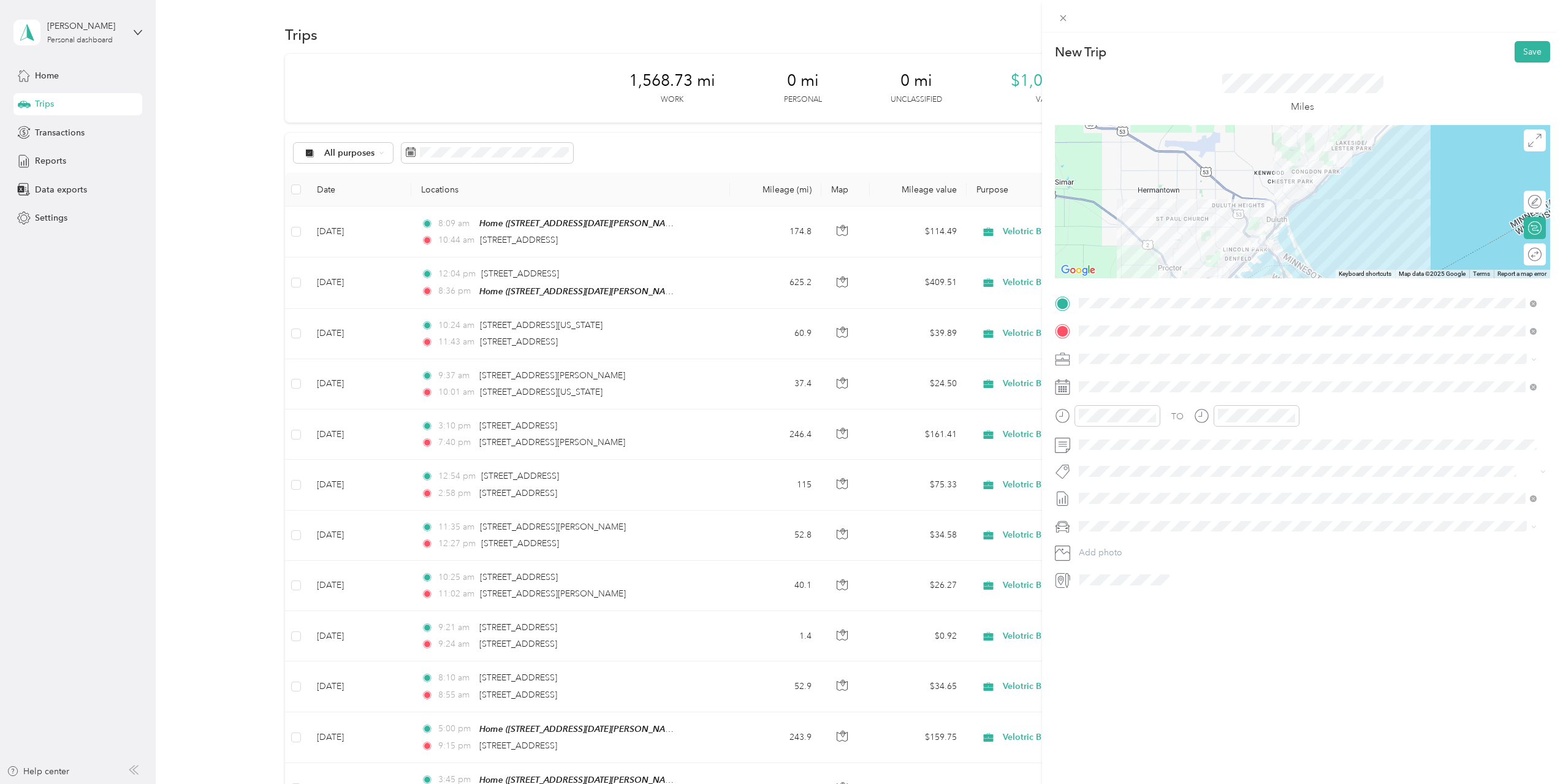
click at [1172, 650] on div "New Trip Save This trip cannot be edited because it is either under review, app…" at bounding box center [1302, 424] width 521 height 784
click at [1106, 457] on icon at bounding box center [1110, 456] width 13 height 13
click at [1196, 556] on div "27" at bounding box center [1198, 557] width 16 height 15
click at [1531, 57] on button "Save" at bounding box center [1532, 52] width 36 height 22
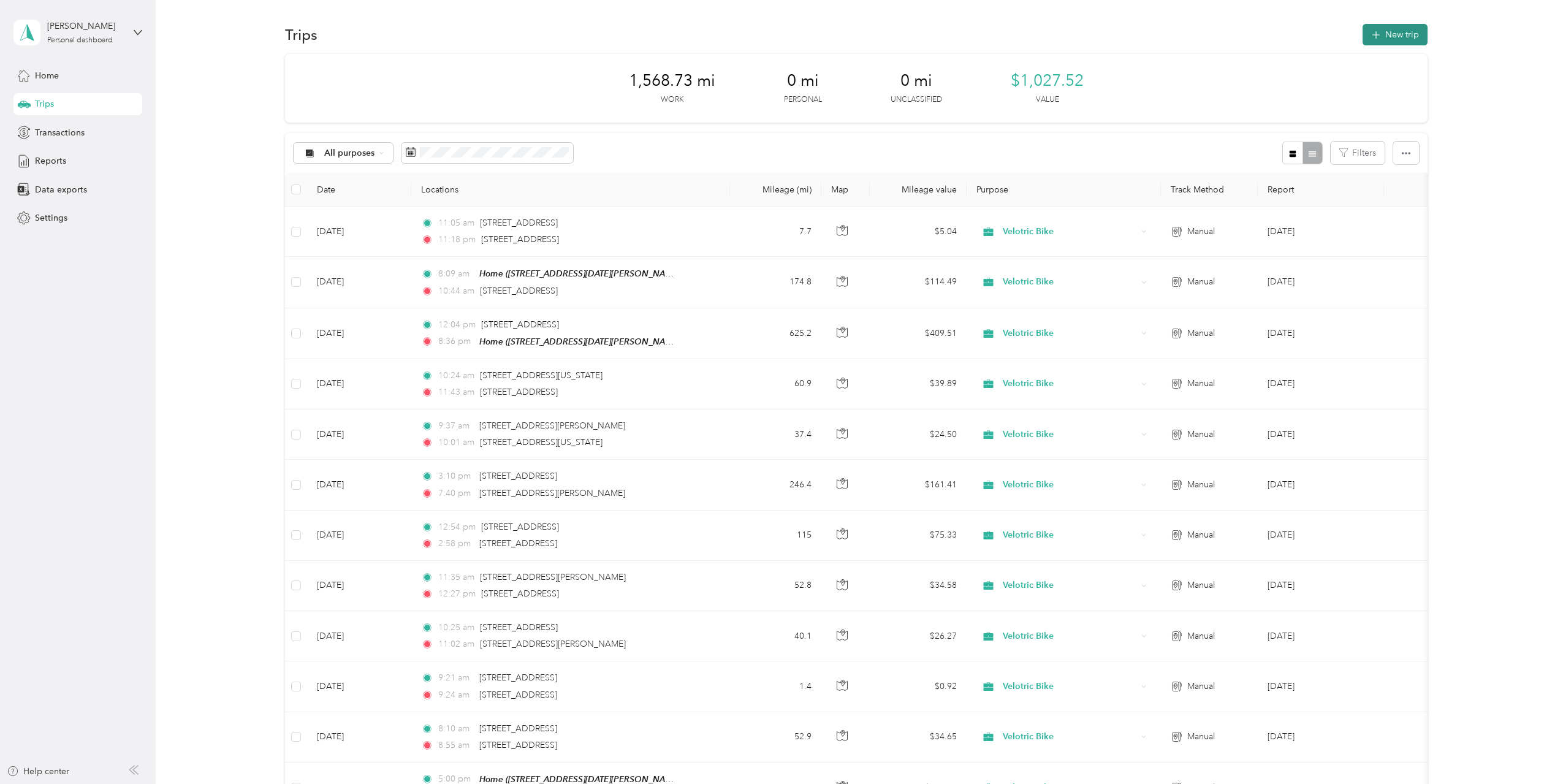
click at [1381, 33] on button "New trip" at bounding box center [1395, 34] width 65 height 22
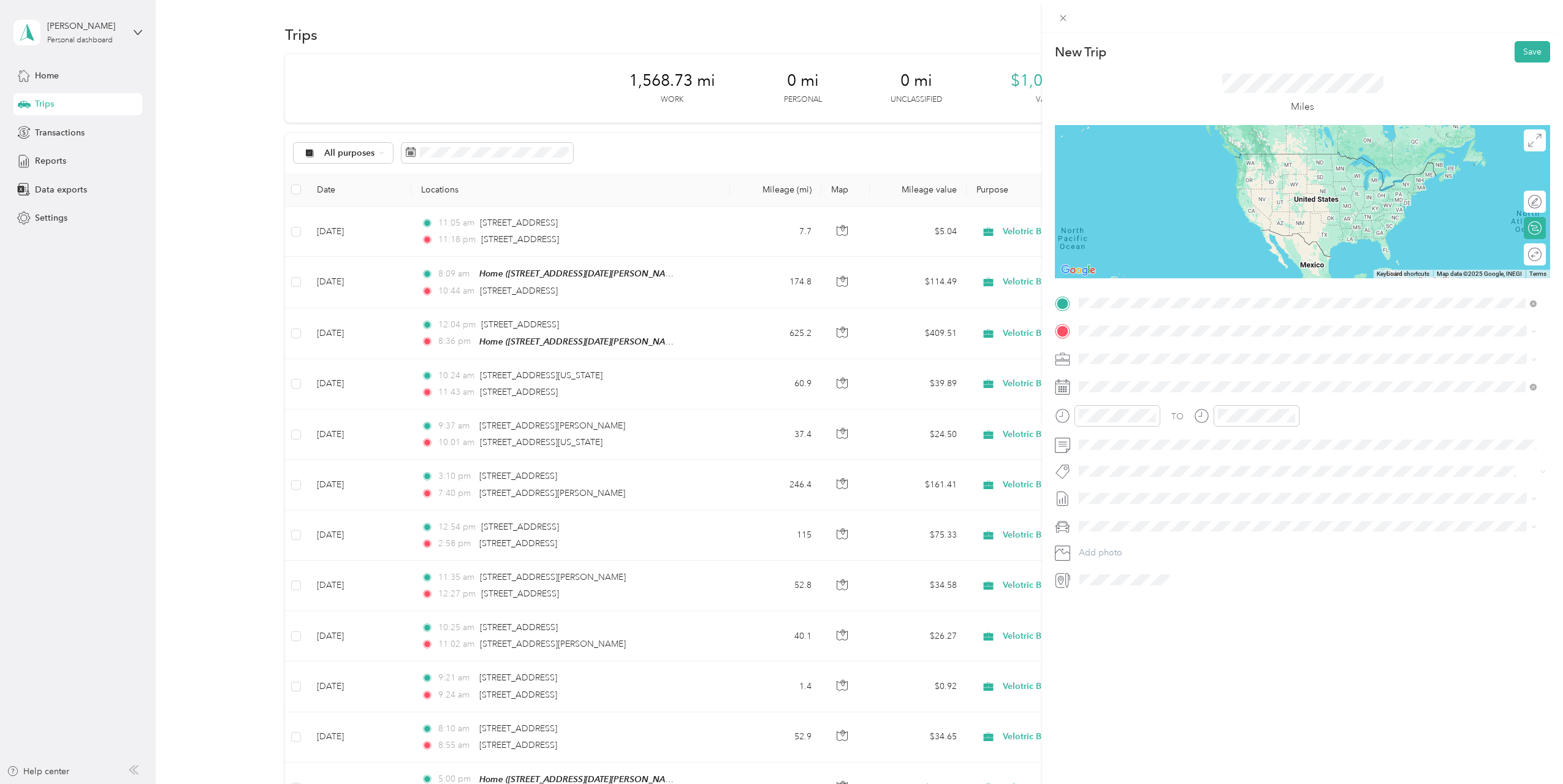
click at [1157, 348] on span "4707 East Superior Street Duluth, Minnesota 55804, United States" at bounding box center [1164, 348] width 123 height 11
click at [1207, 347] on span "2125 West Superior Street Duluth, Minnesota 55806, United States" at bounding box center [1164, 346] width 123 height 11
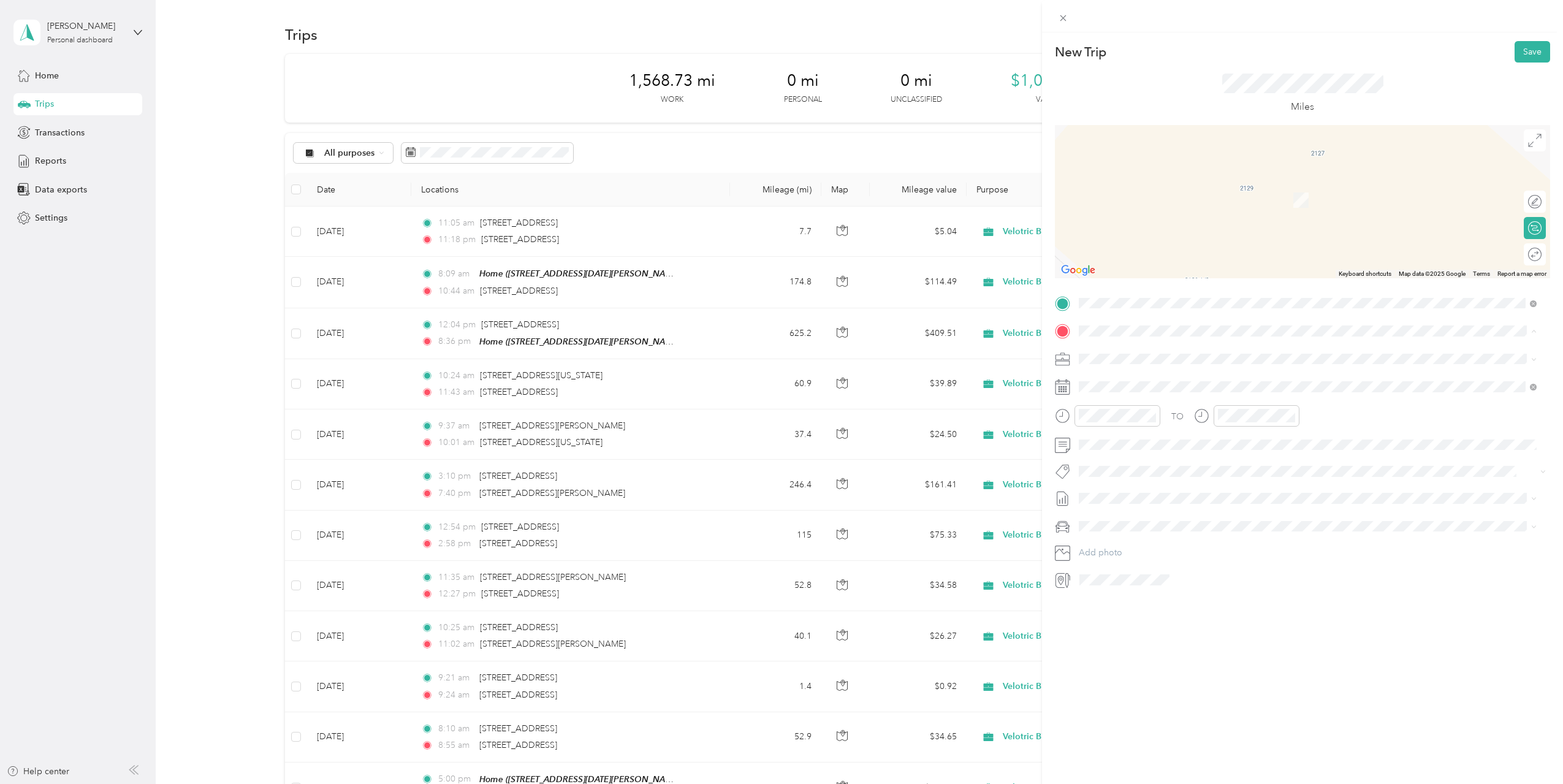
click at [1171, 374] on div "Home" at bounding box center [1236, 379] width 268 height 11
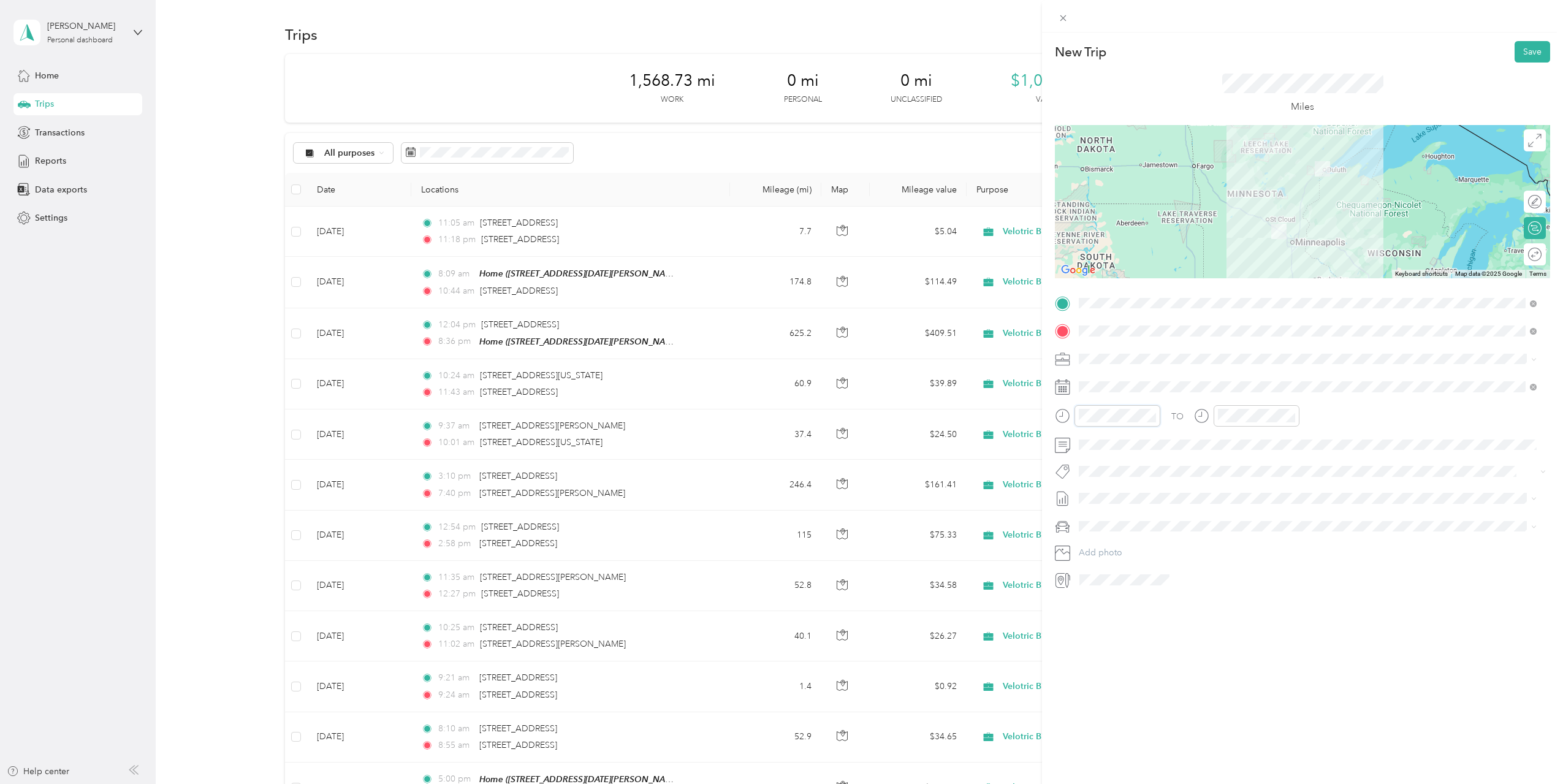
click at [1072, 414] on div at bounding box center [1107, 415] width 105 height 22
click at [1129, 498] on div "45" at bounding box center [1127, 501] width 29 height 17
click at [1164, 461] on div "PM" at bounding box center [1161, 459] width 29 height 17
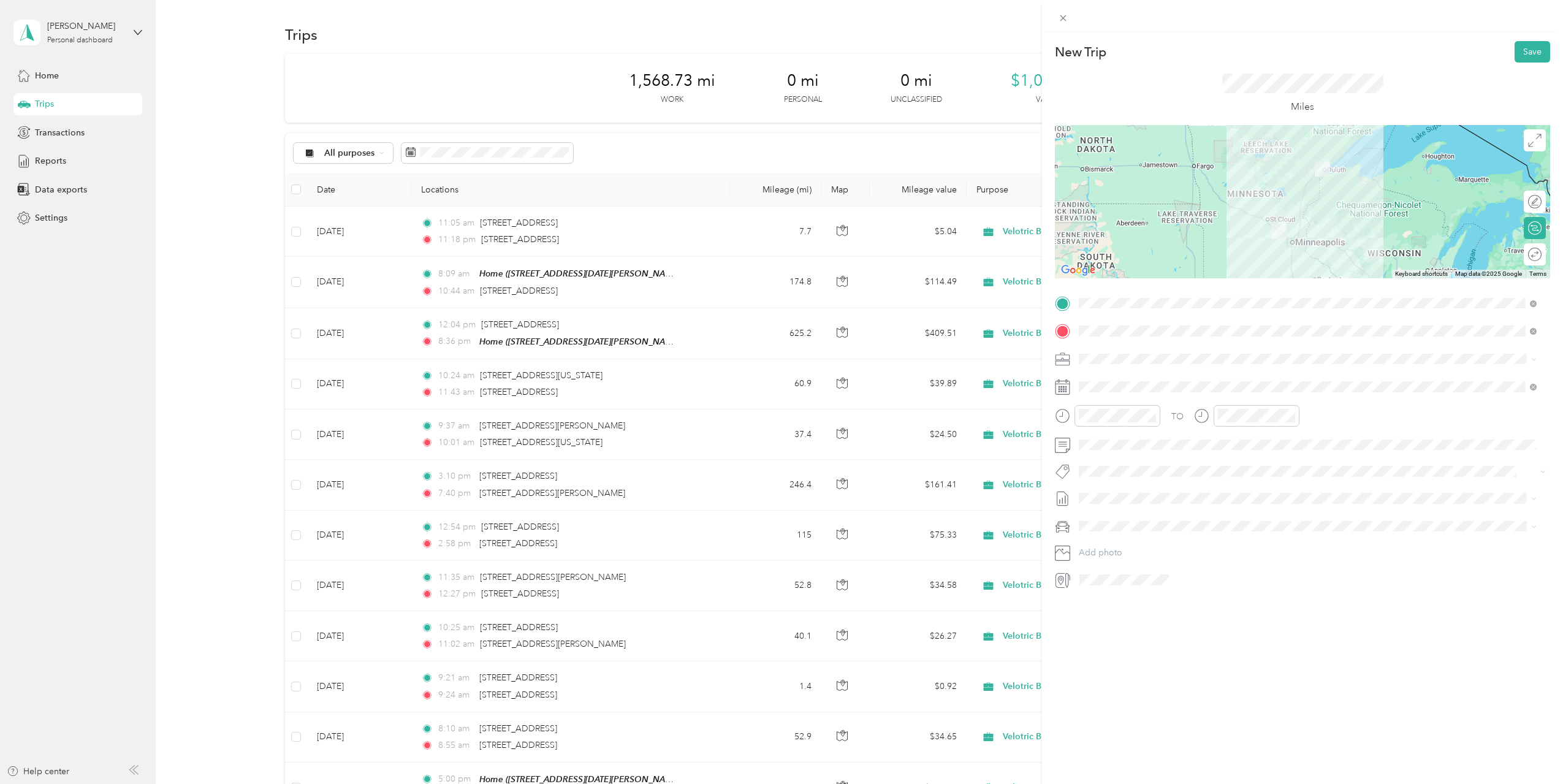
click at [1246, 679] on div "New Trip Save This trip cannot be edited because it is either under review, app…" at bounding box center [1302, 424] width 521 height 784
click at [1209, 420] on div at bounding box center [1246, 415] width 105 height 22
click at [1232, 470] on div "06" at bounding box center [1230, 472] width 29 height 17
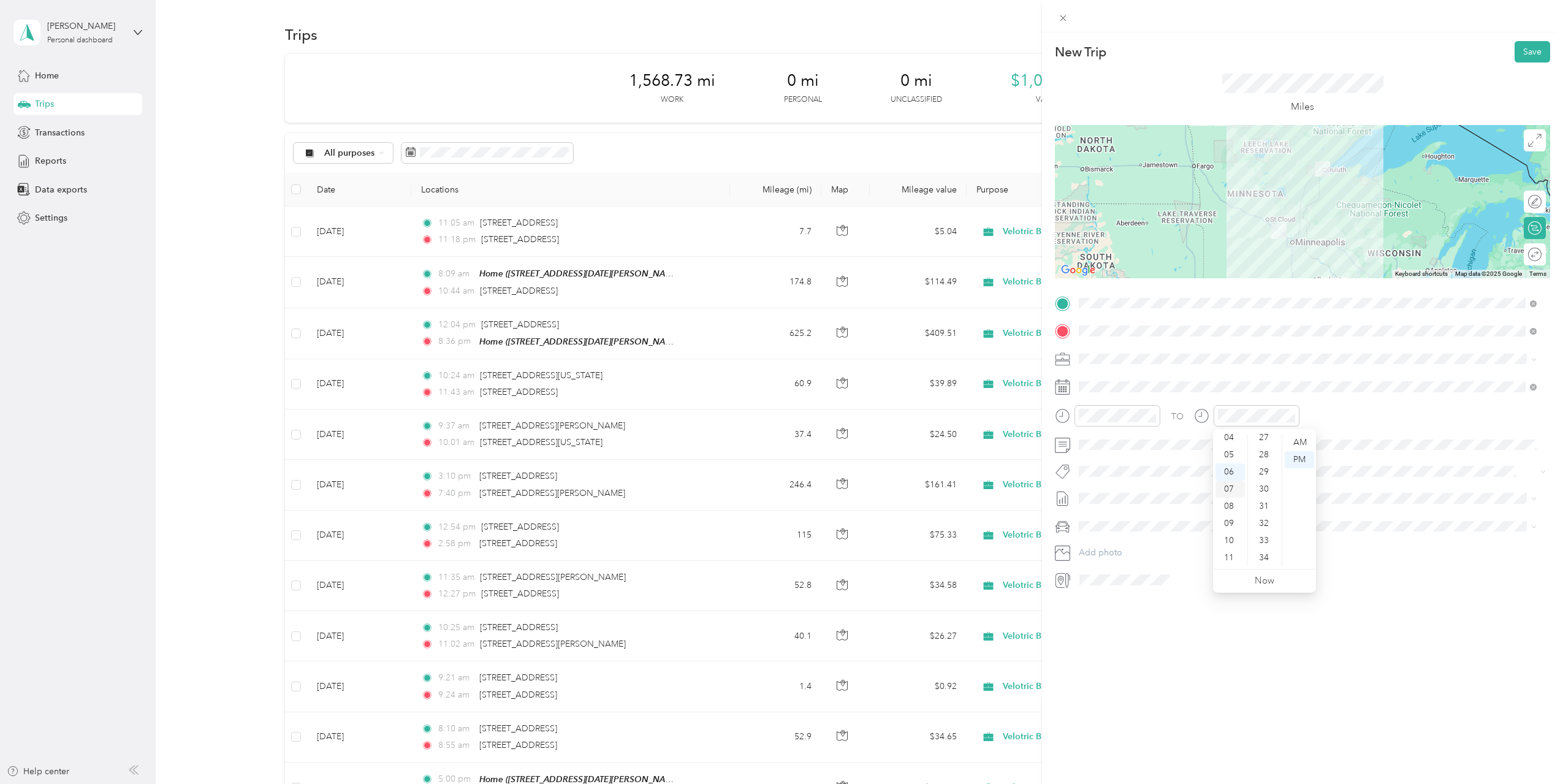
click at [1233, 489] on div "07" at bounding box center [1230, 489] width 29 height 17
click at [1270, 443] on div "13" at bounding box center [1265, 443] width 29 height 17
click at [1267, 442] on div "13" at bounding box center [1265, 443] width 29 height 17
click at [1300, 463] on div "PM" at bounding box center [1299, 459] width 29 height 17
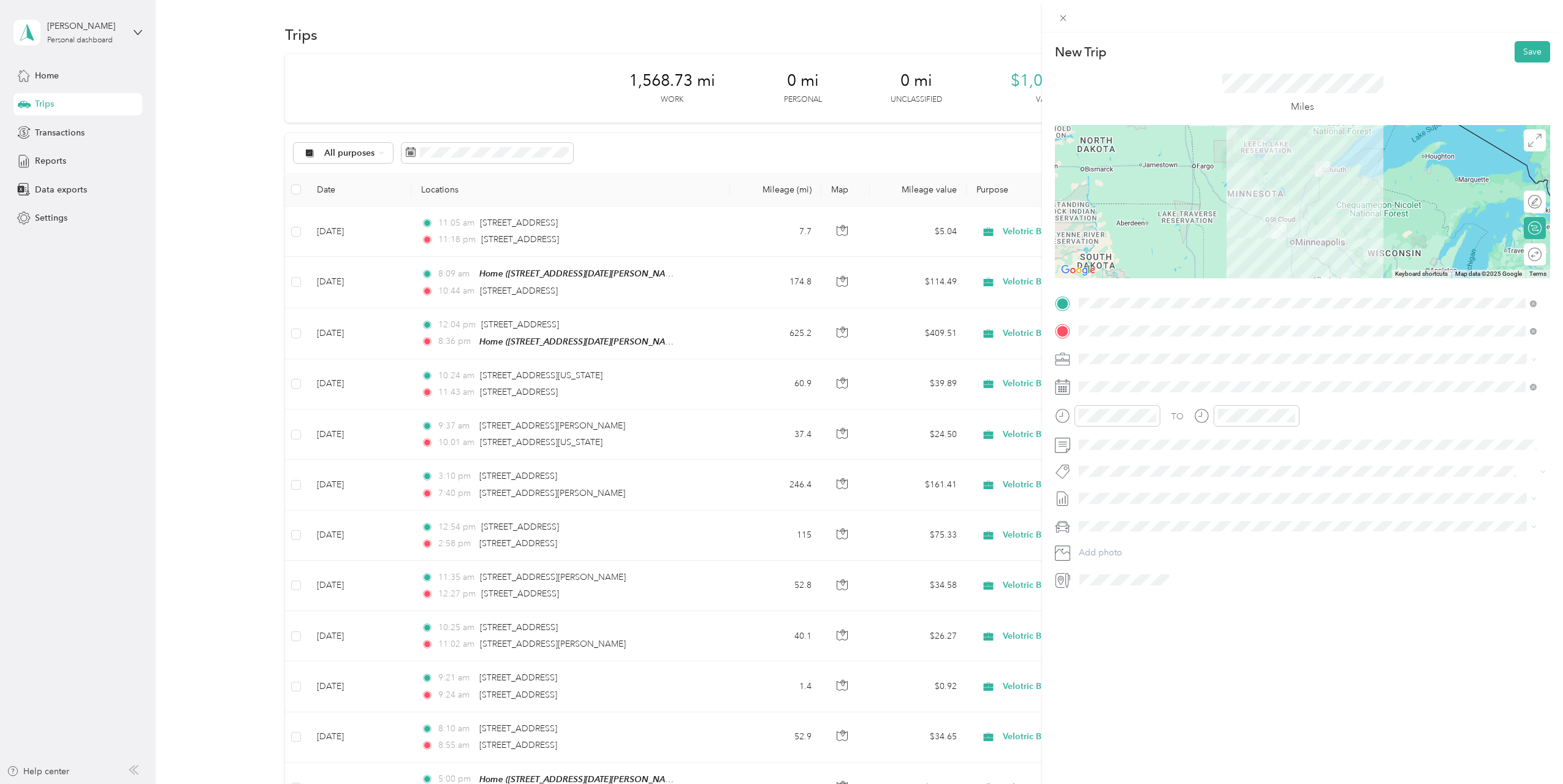
click at [1136, 560] on span "Sep 2025 Draft" at bounding box center [1308, 555] width 450 height 11
click at [1257, 678] on div "New Trip Save This trip cannot be edited because it is either under review, app…" at bounding box center [1302, 424] width 521 height 784
click at [1525, 55] on button "Save" at bounding box center [1532, 52] width 36 height 22
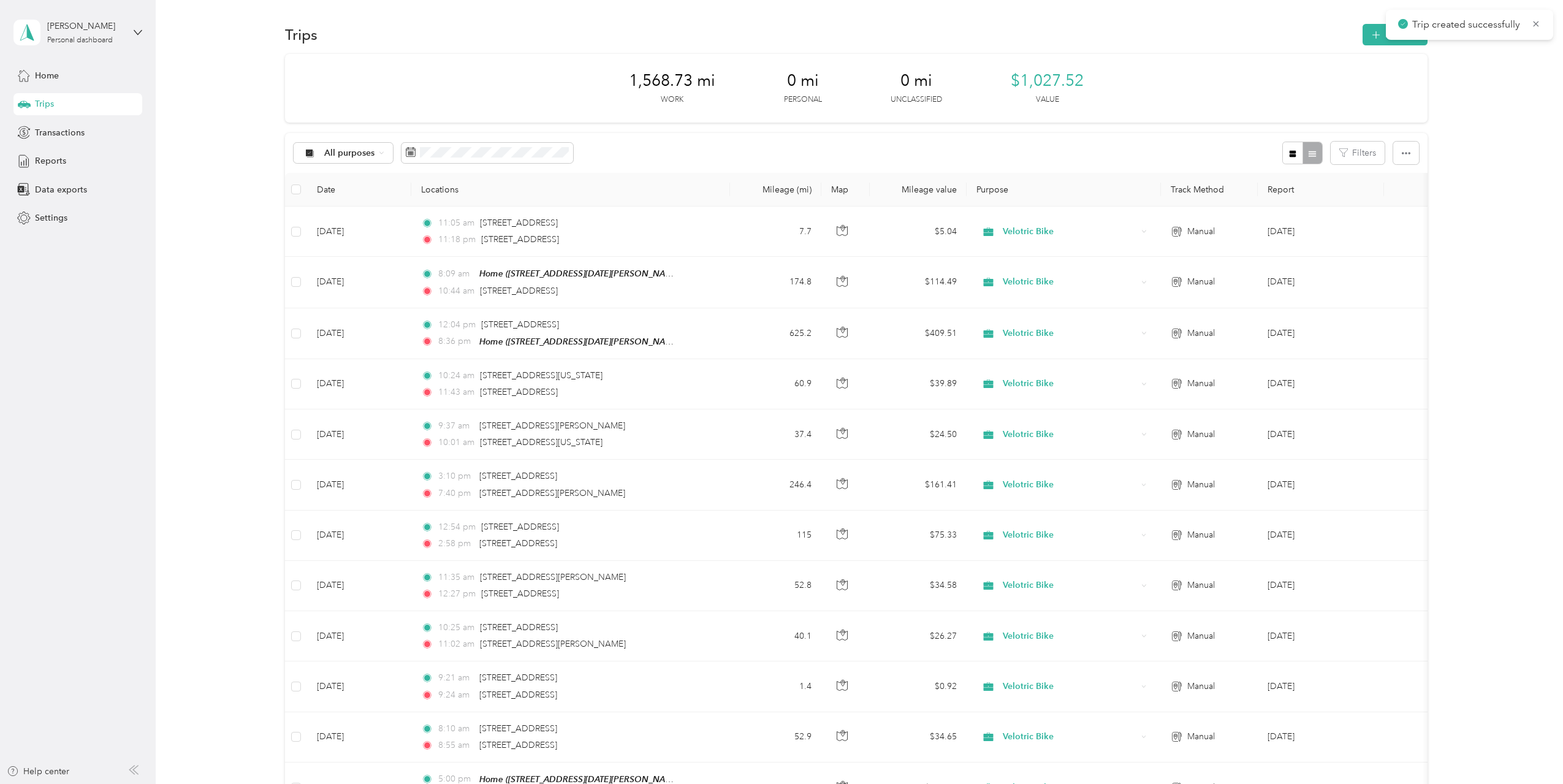
click at [1527, 143] on div "1,568.73 mi Work 0 mi Personal 0 mi Unclassified $1,027.52 Value All purposes F…" at bounding box center [856, 682] width 1371 height 1256
click at [1389, 19] on div "Trips New trip 1,751.23 mi Work 0 mi Personal 0 mi Unclassified $1,147.06 Value…" at bounding box center [856, 688] width 1401 height 1376
drag, startPoint x: 1380, startPoint y: 27, endPoint x: 1295, endPoint y: 28, distance: 85.0
click at [1295, 28] on div "Trips New trip" at bounding box center [856, 34] width 1143 height 26
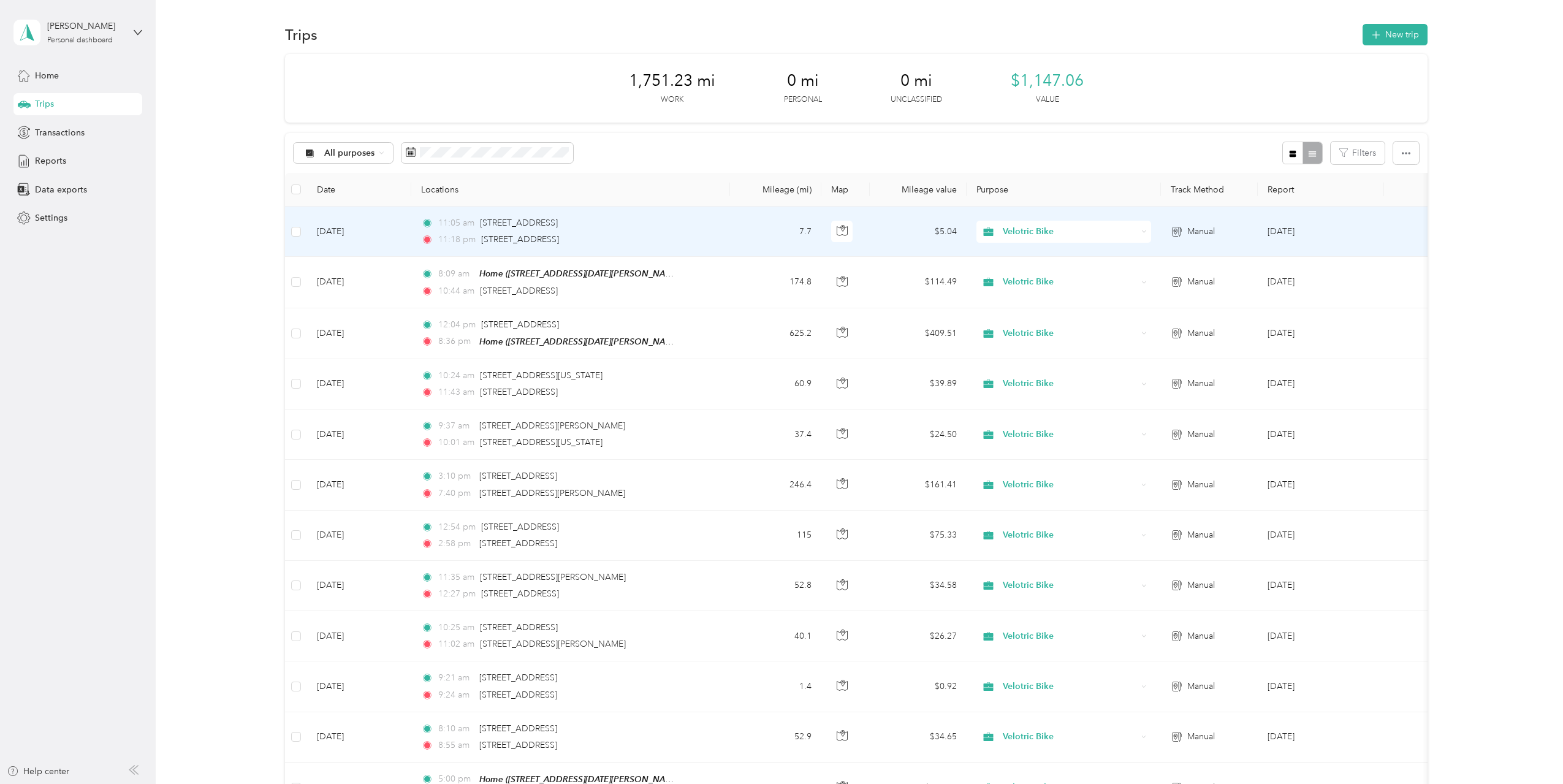
click at [701, 232] on td "11:05 am [STREET_ADDRESS] 11:18 pm [STREET_ADDRESS]" at bounding box center [570, 231] width 319 height 50
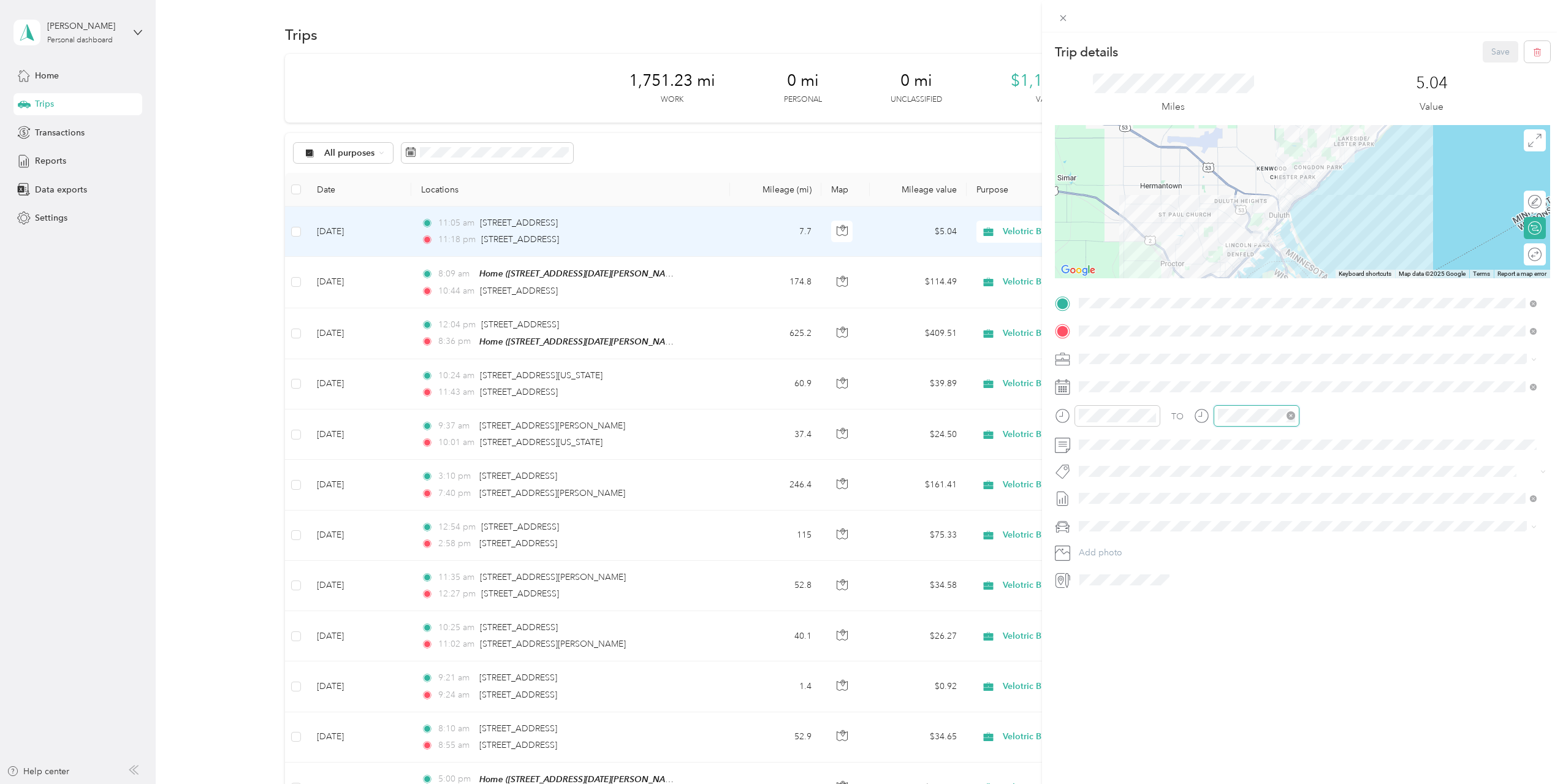
scroll to position [74, 0]
click at [1293, 442] on div "AM" at bounding box center [1299, 443] width 29 height 17
click at [1287, 655] on div "Trip details Save This trip cannot be edited because it is either under review,…" at bounding box center [1302, 424] width 521 height 784
click at [1483, 49] on button "Save" at bounding box center [1500, 52] width 36 height 22
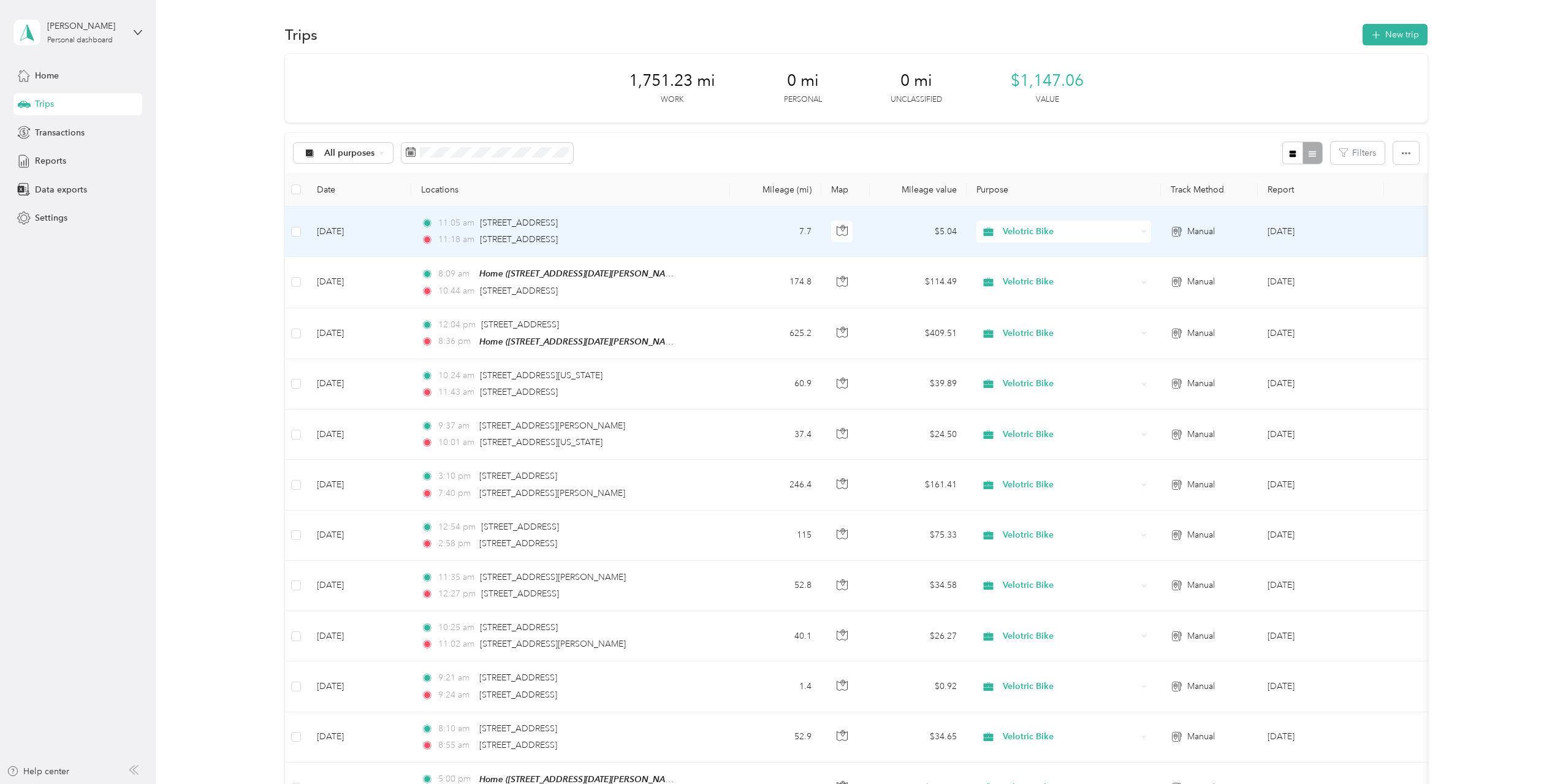
drag, startPoint x: 620, startPoint y: 241, endPoint x: 480, endPoint y: 244, distance: 140.0
click at [480, 244] on div "11:18 am 2125 West Superior Street, Duluth" at bounding box center [549, 239] width 257 height 13
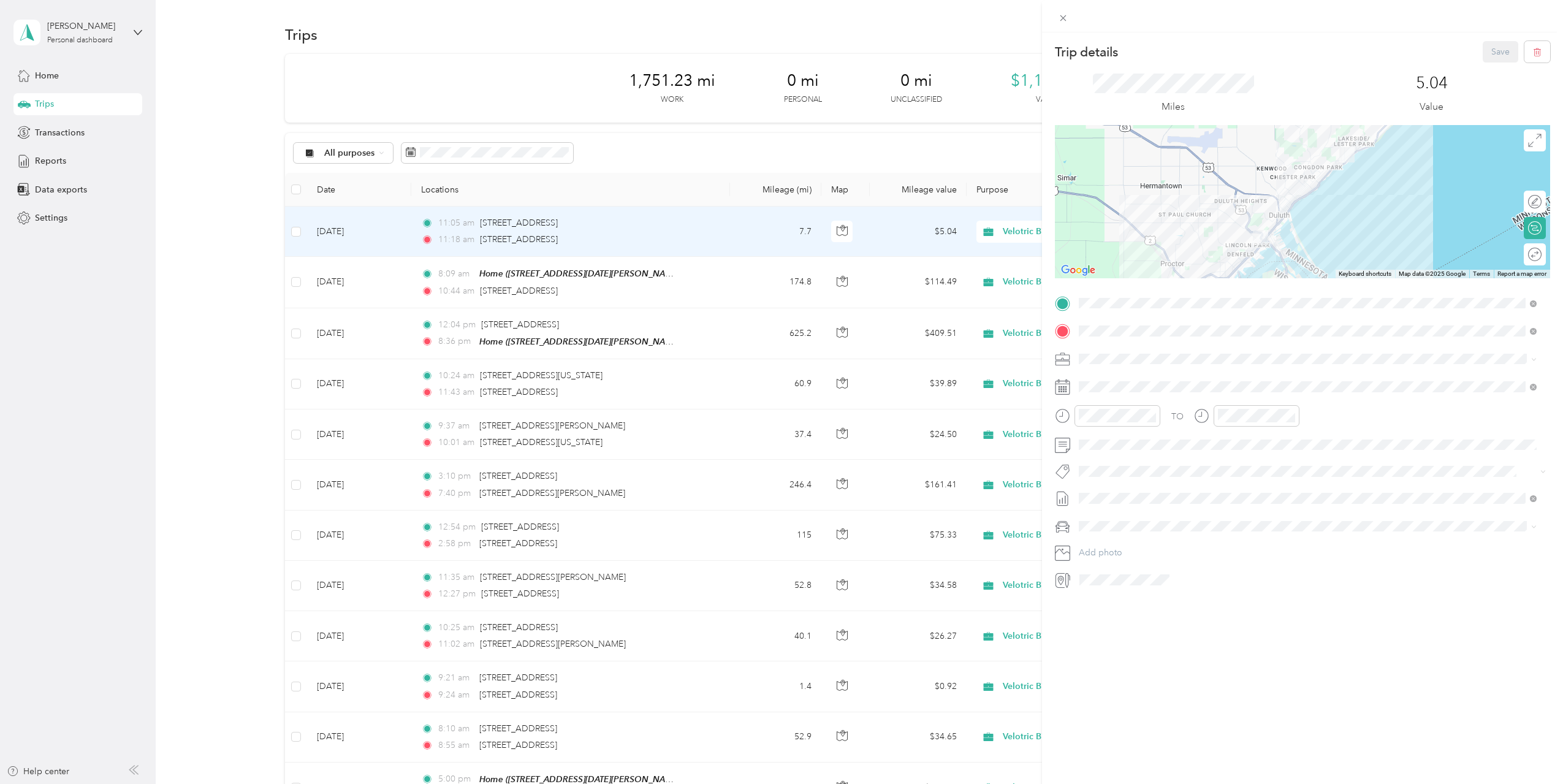
click at [986, 130] on div "Trip details Save This trip cannot be edited because it is either under review,…" at bounding box center [782, 392] width 1563 height 784
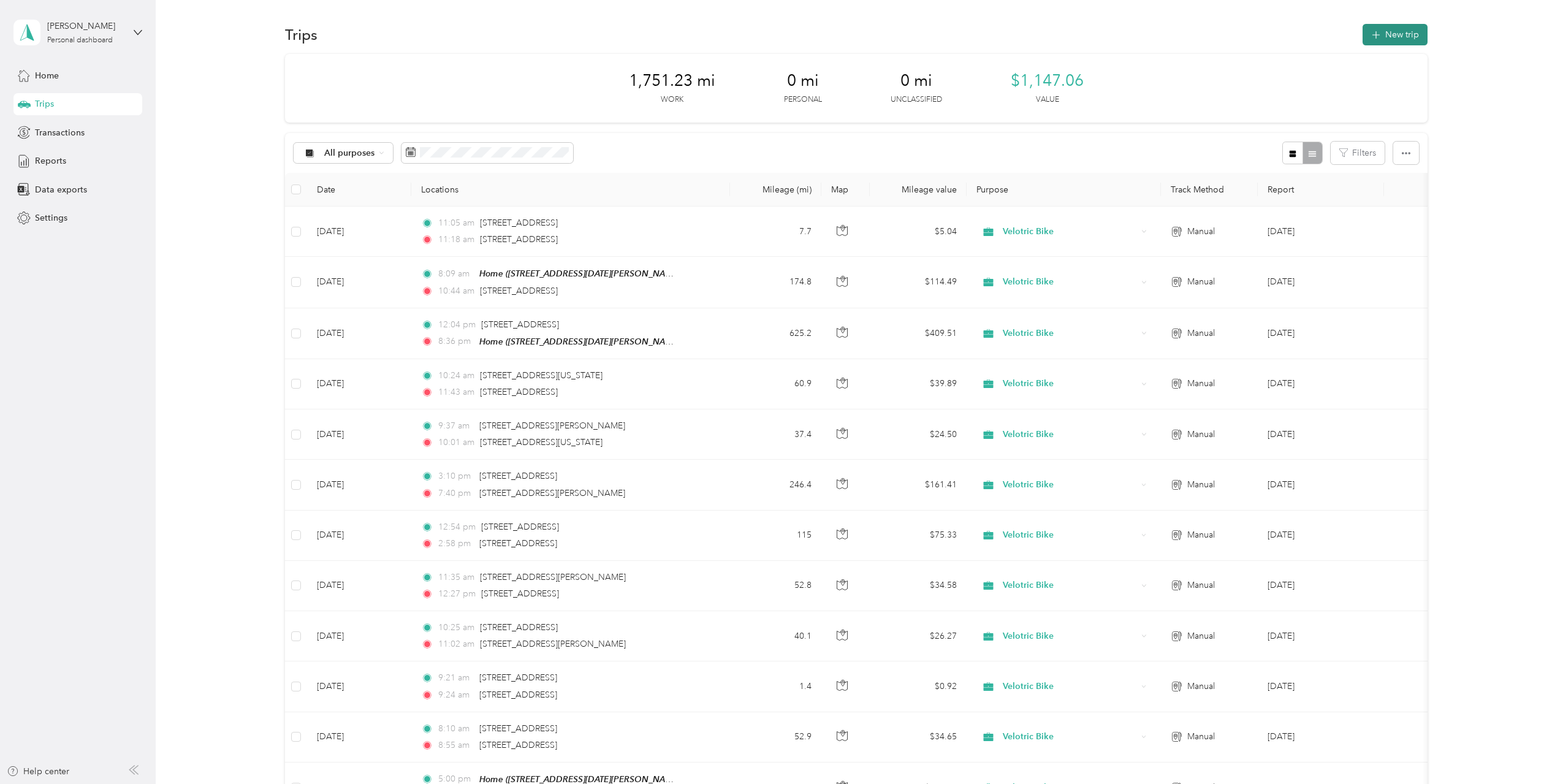
click at [1380, 31] on button "New trip" at bounding box center [1395, 34] width 65 height 22
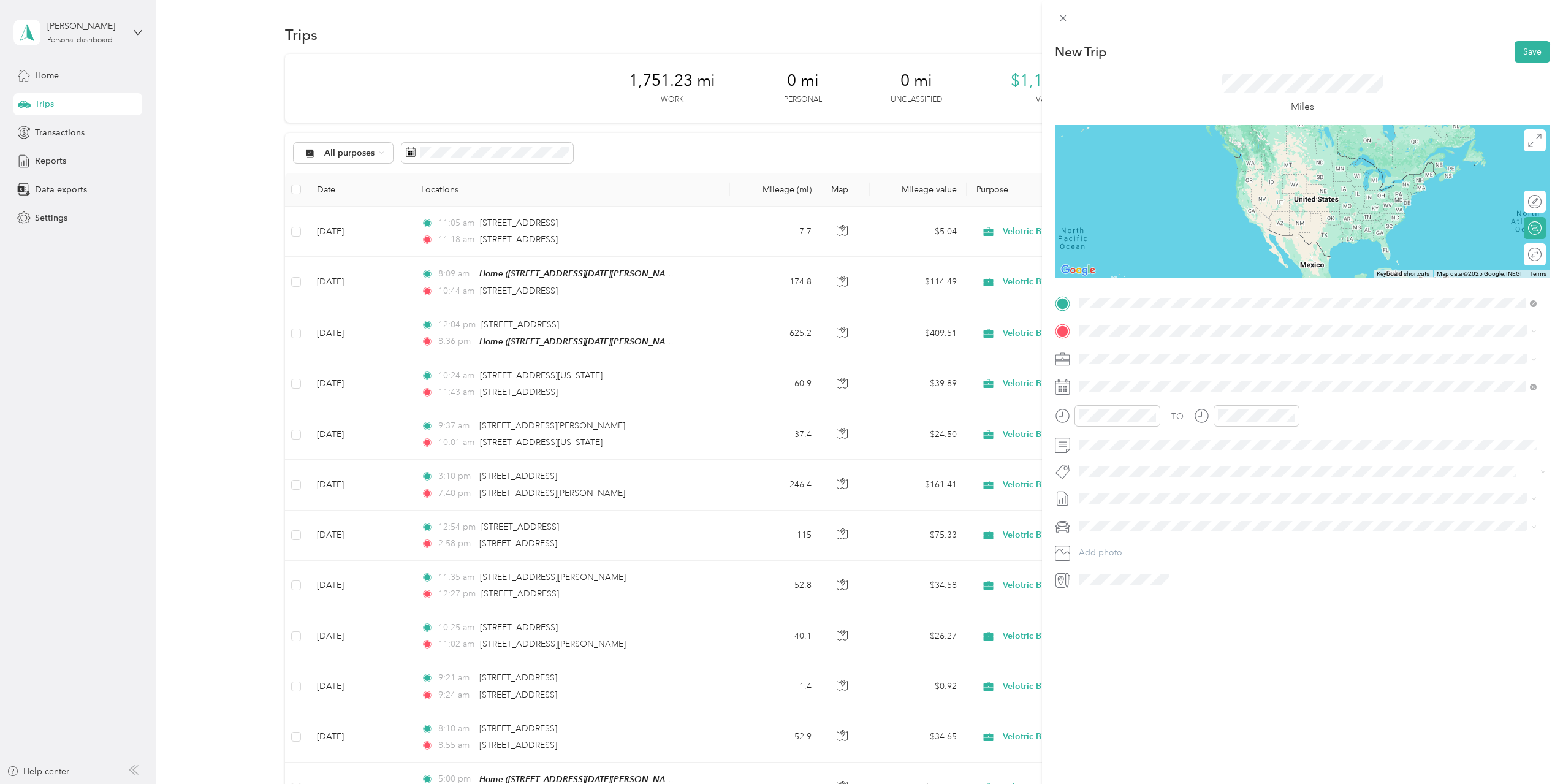
click at [1196, 348] on span "2125 West Superior Street Duluth, Minnesota 55806, United States" at bounding box center [1164, 348] width 123 height 11
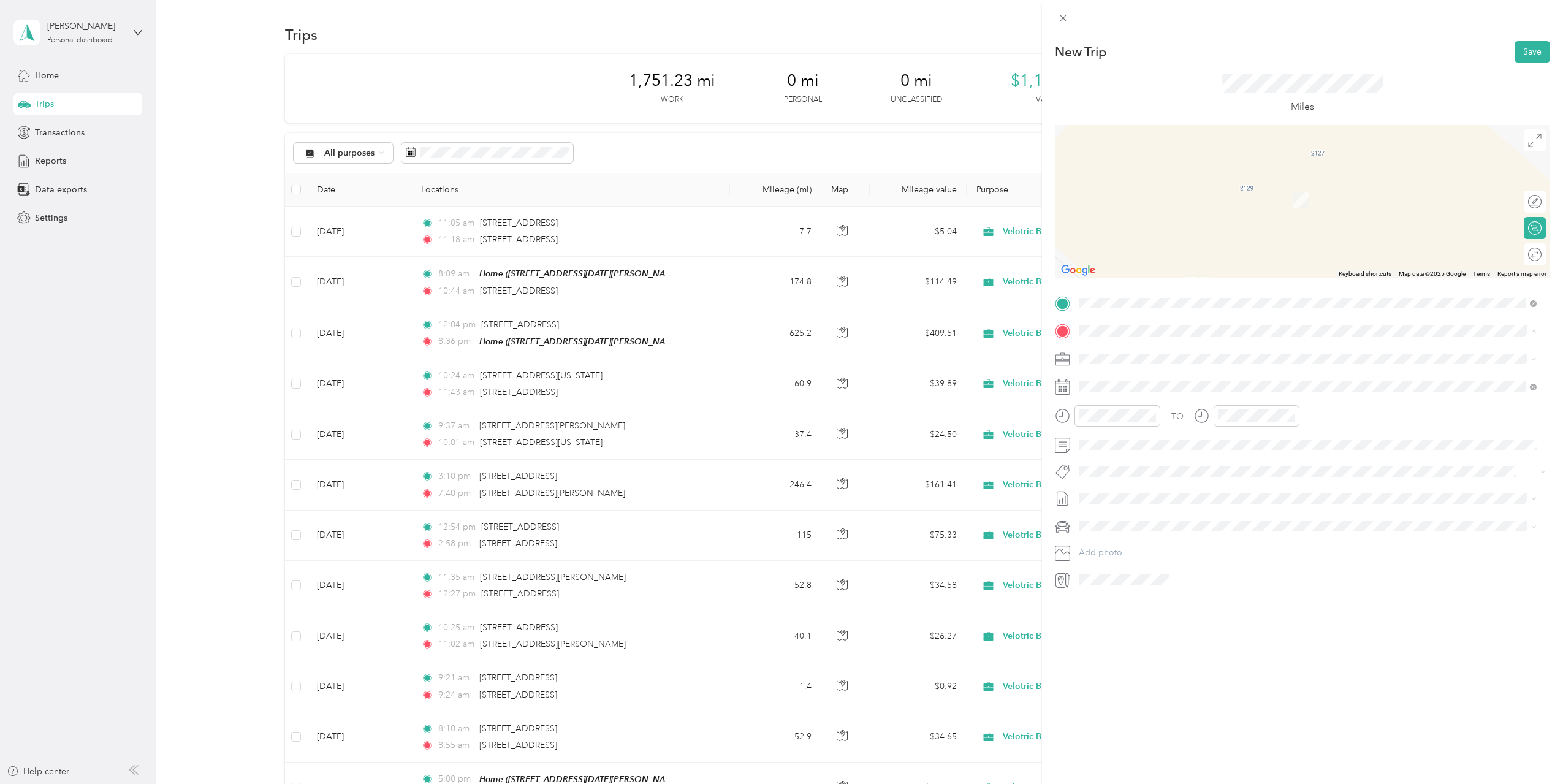
click at [1170, 383] on div "Home 10233 41st Pl NE, Saint Michael, MN, United States , 55376, Saint Michael,…" at bounding box center [1236, 386] width 268 height 26
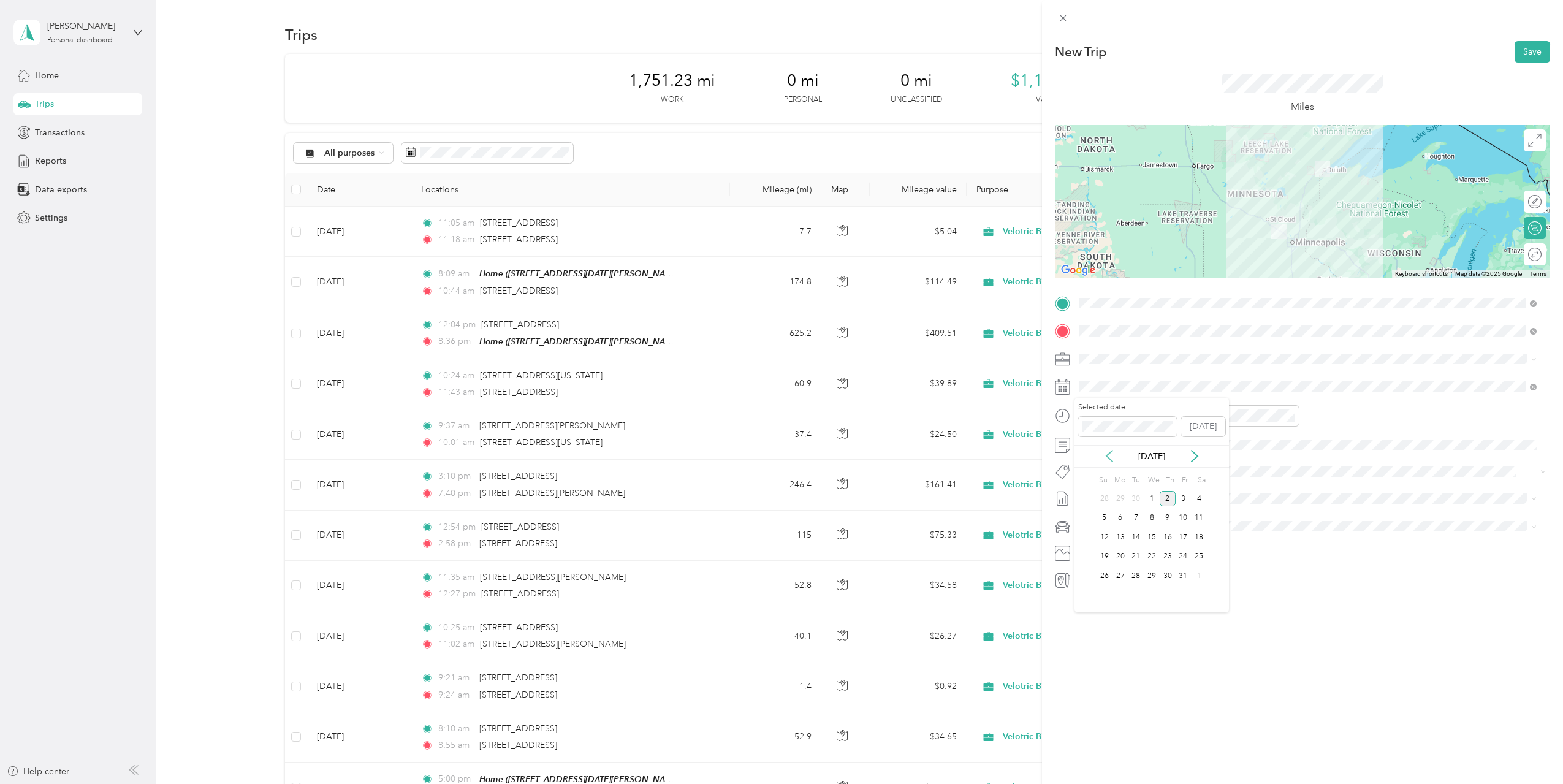
click at [1110, 454] on icon at bounding box center [1110, 456] width 13 height 13
click at [1196, 560] on div "27" at bounding box center [1198, 557] width 16 height 15
click at [1075, 416] on div at bounding box center [1117, 415] width 86 height 22
click at [1215, 418] on div at bounding box center [1256, 415] width 86 height 22
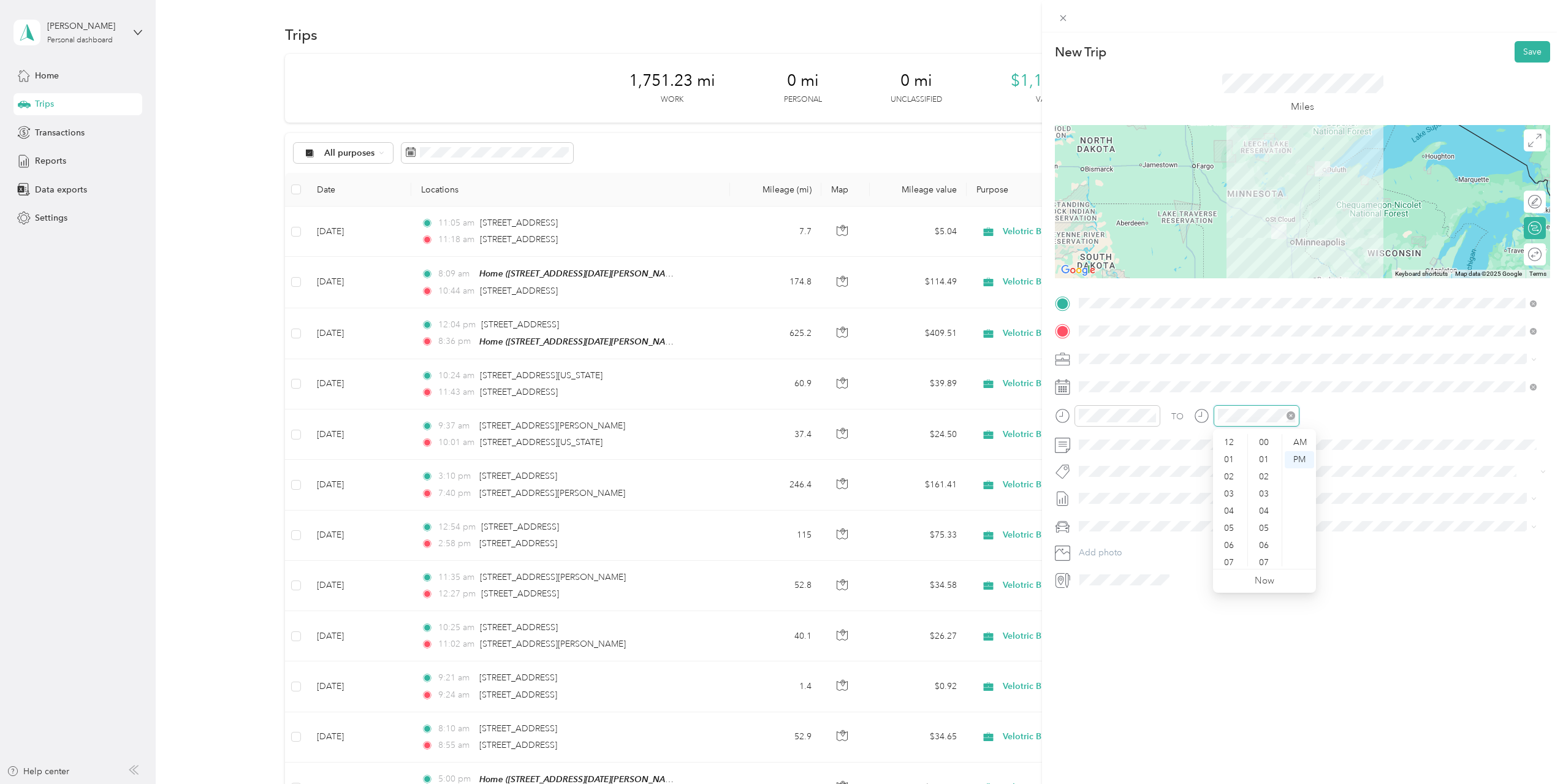
scroll to position [275, 0]
click at [1228, 490] on div "07" at bounding box center [1230, 489] width 29 height 17
click at [1266, 546] on div "51" at bounding box center [1265, 553] width 29 height 17
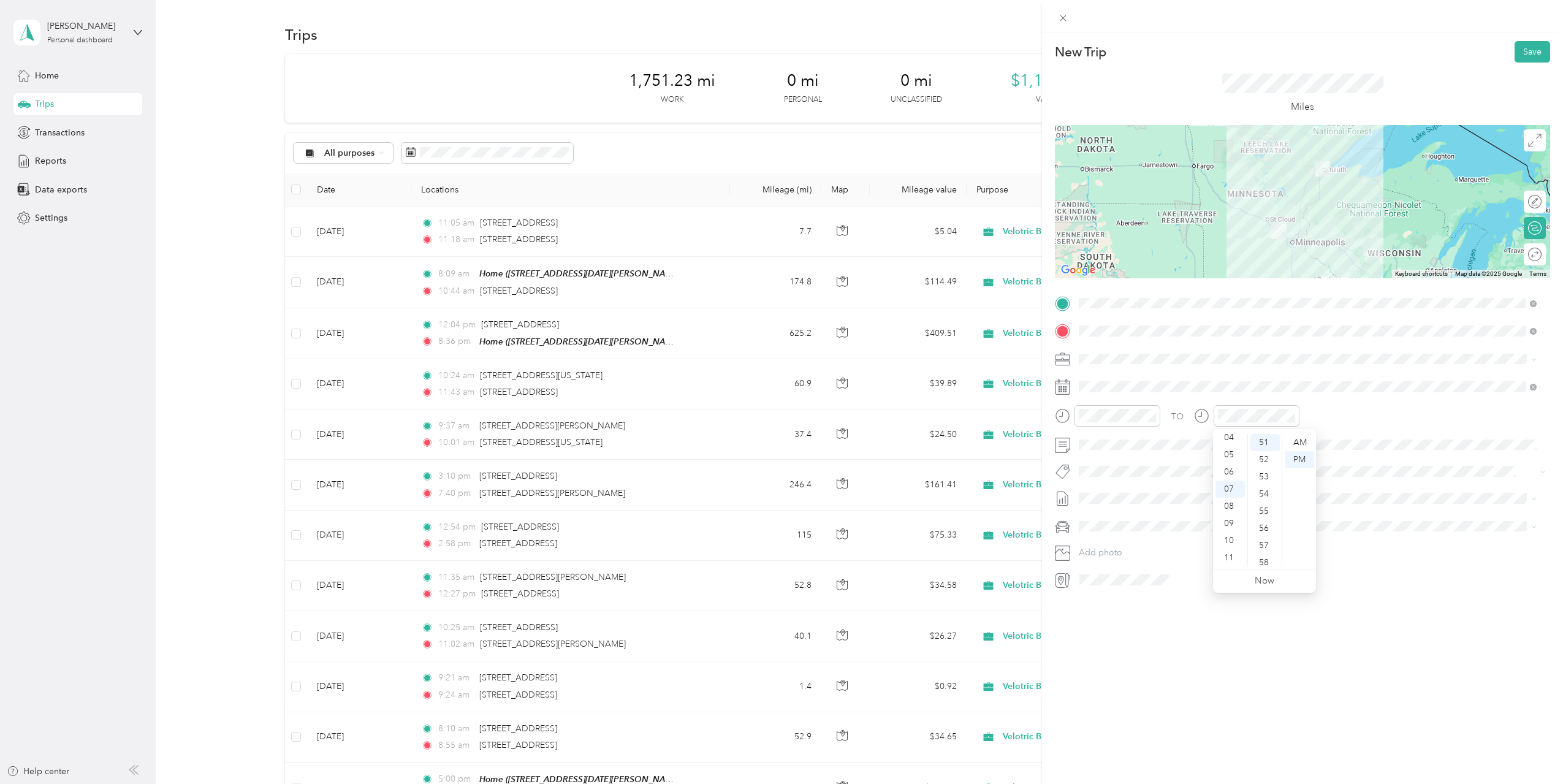
click at [1208, 647] on div "New Trip Save This trip cannot be edited because it is either under review, app…" at bounding box center [1302, 424] width 521 height 784
click at [1163, 556] on span "Sep 2025 Draft" at bounding box center [1308, 558] width 450 height 11
click at [1249, 659] on div "New Trip Save This trip cannot be edited because it is either under review, app…" at bounding box center [1302, 424] width 521 height 784
click at [1521, 49] on button "Save" at bounding box center [1532, 52] width 36 height 22
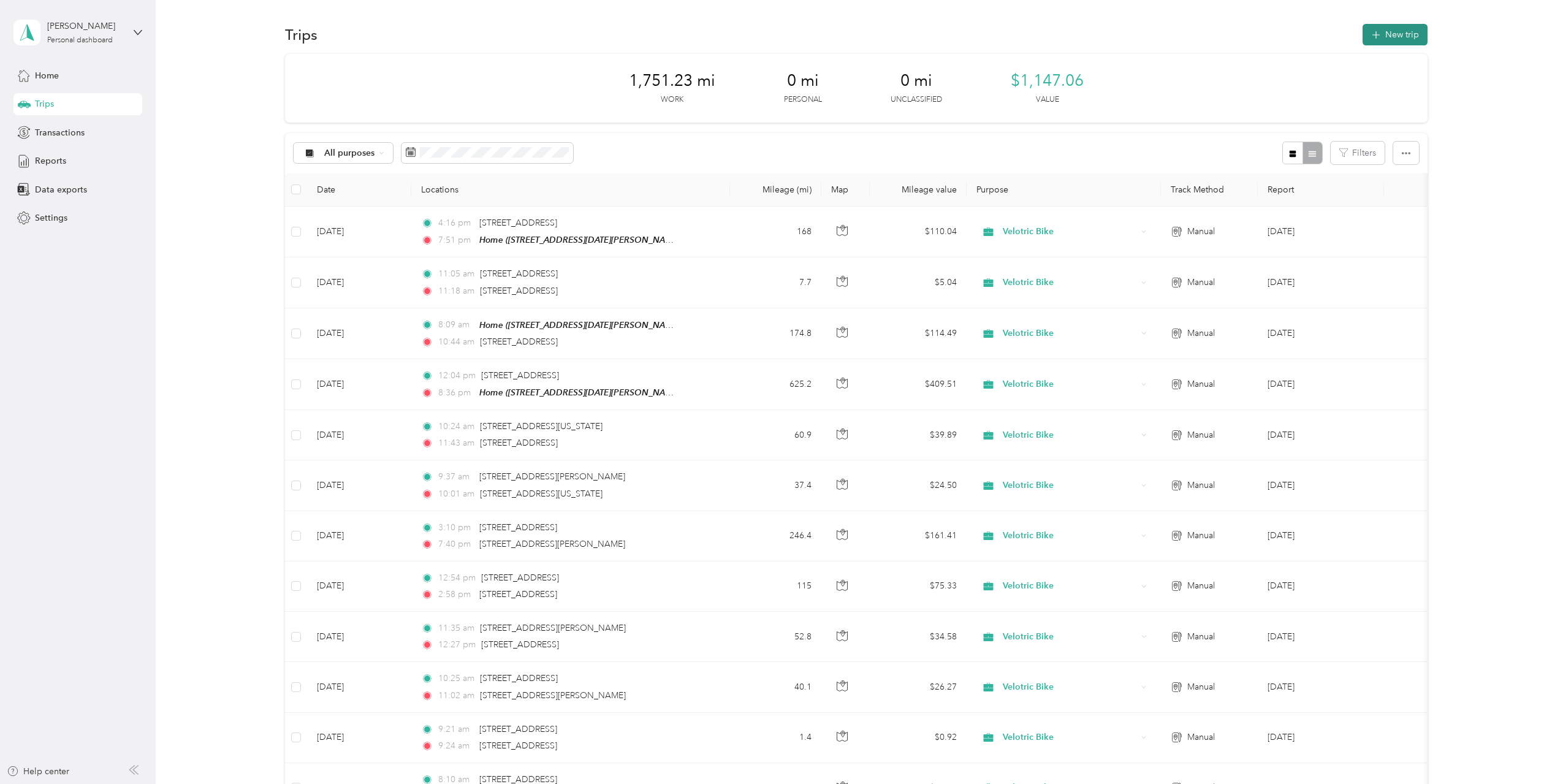
click at [1402, 31] on button "New trip" at bounding box center [1395, 34] width 65 height 22
click at [246, 378] on div "1,955.03 mi Work 0 mi Personal 0 mi Unclassified $1,280.54 Value All purposes F…" at bounding box center [856, 732] width 1371 height 1358
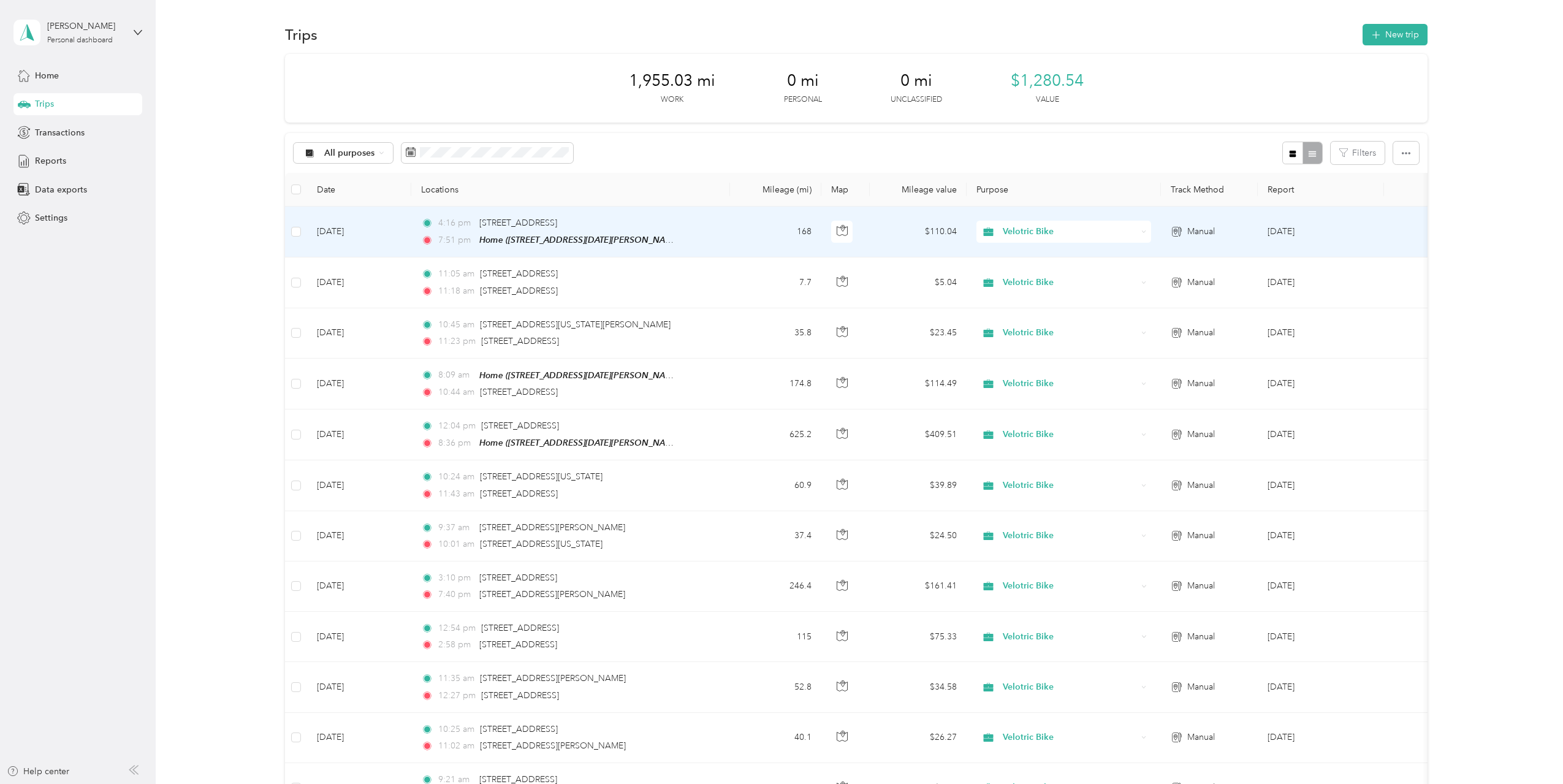
click at [376, 245] on td "[DATE]" at bounding box center [359, 231] width 104 height 51
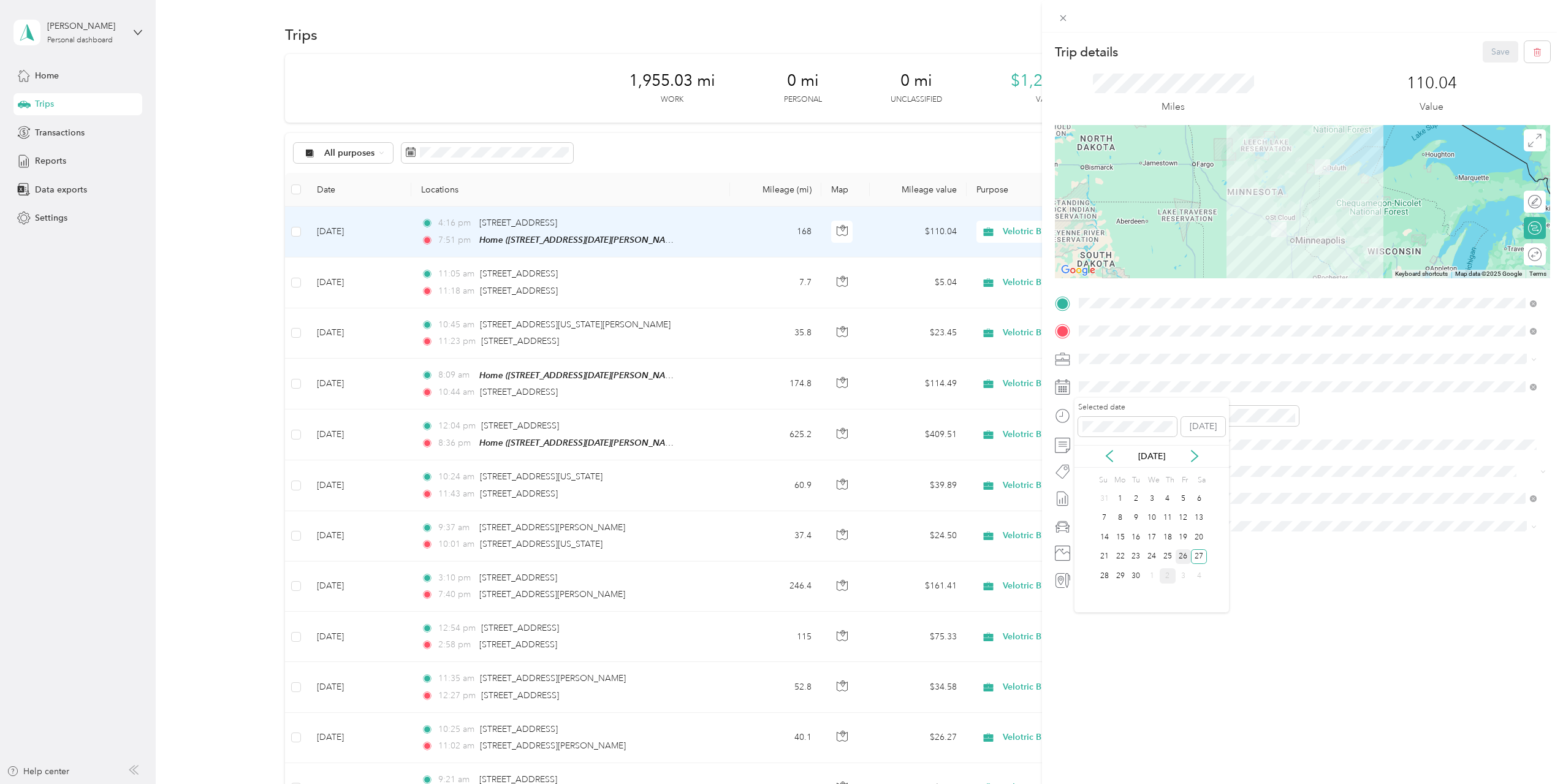
click at [1185, 555] on div "26" at bounding box center [1183, 557] width 16 height 15
click at [1484, 49] on button "Save" at bounding box center [1500, 52] width 36 height 22
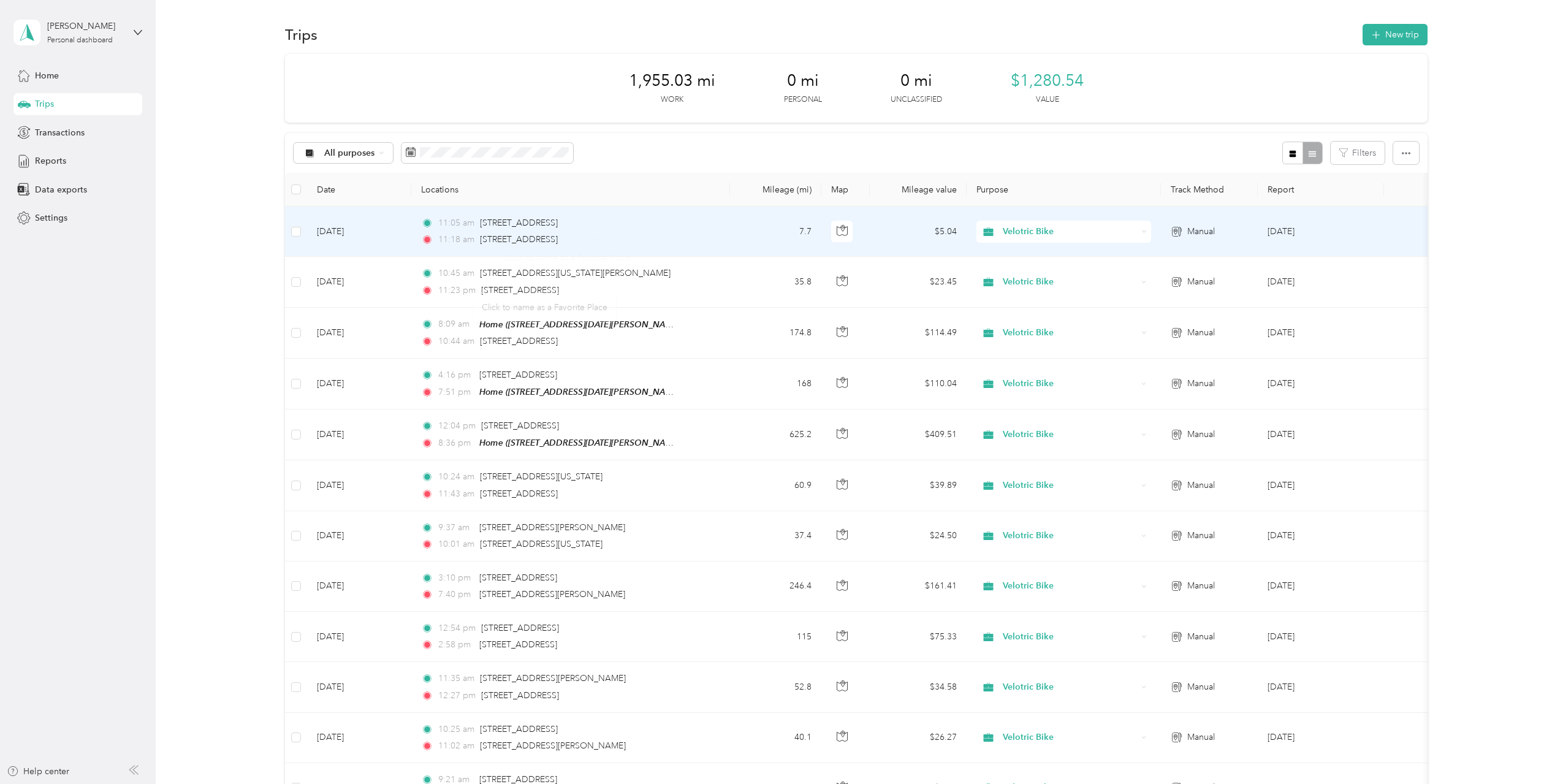
click at [666, 228] on div "11:05 am [STREET_ADDRESS]" at bounding box center [549, 222] width 257 height 13
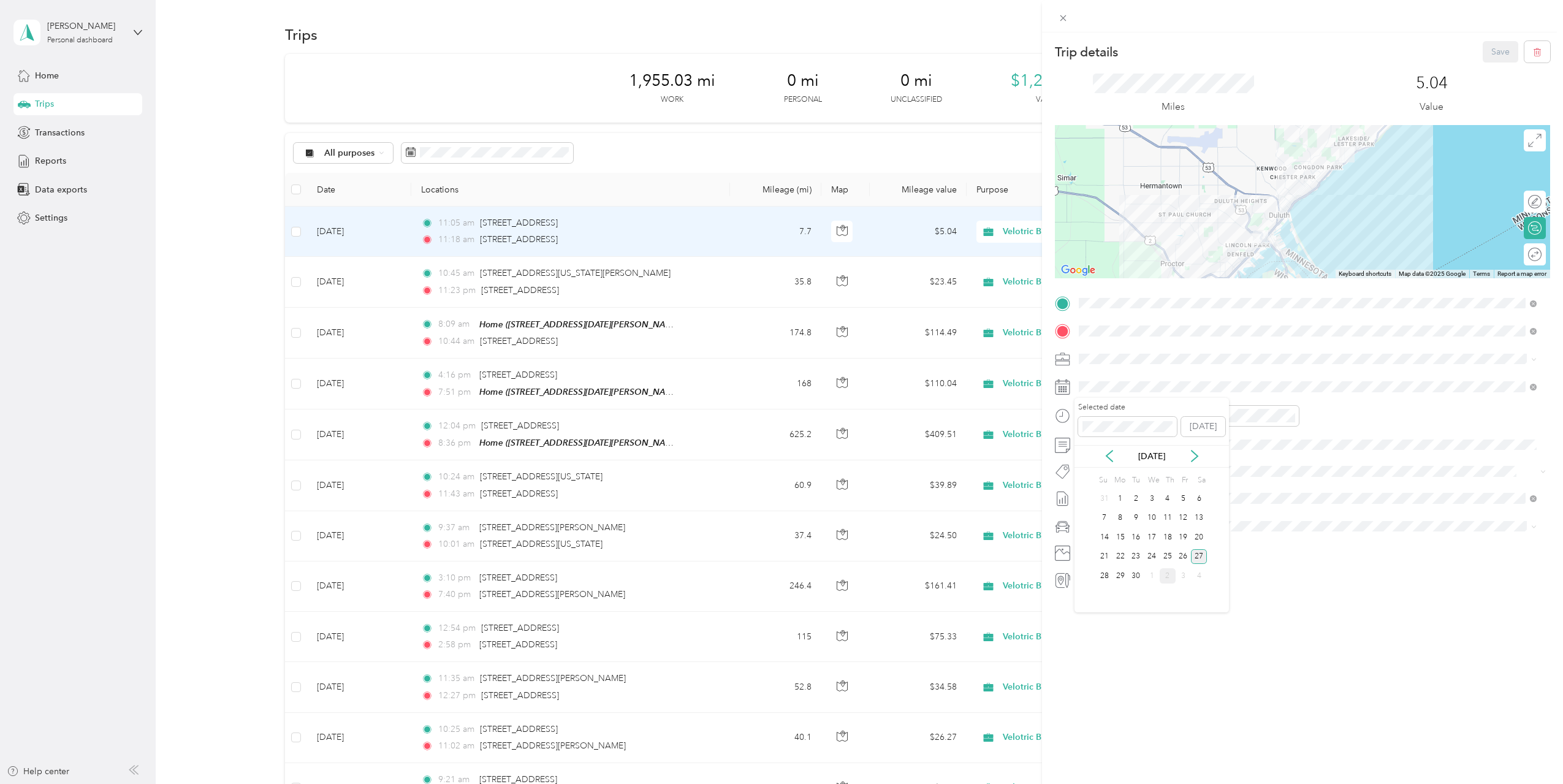
click at [1197, 555] on div "27" at bounding box center [1198, 557] width 16 height 15
click at [1497, 61] on button "Save" at bounding box center [1500, 52] width 36 height 22
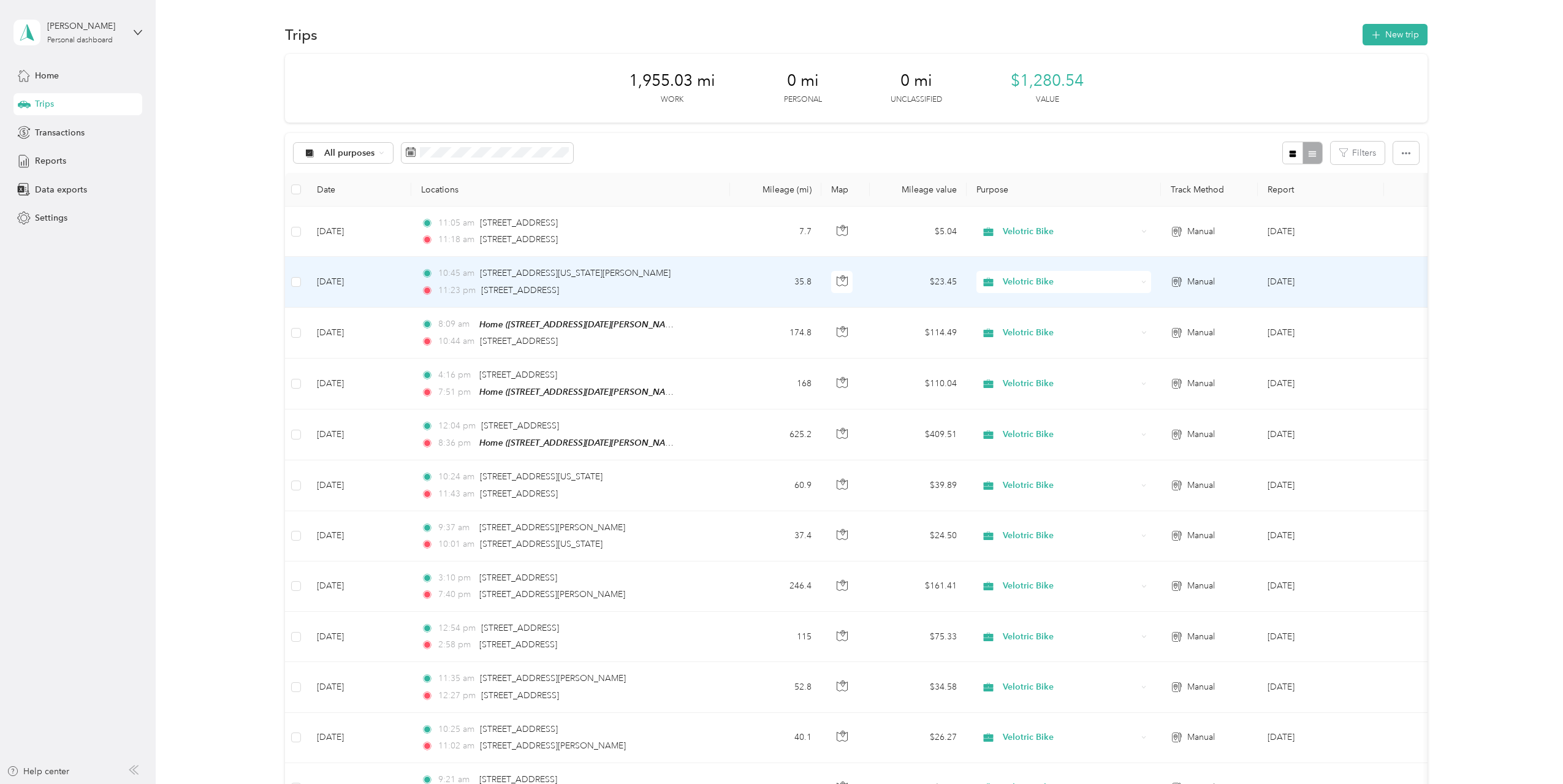
click at [711, 282] on td "10:45 am [GEOGRAPHIC_DATA][STREET_ADDRESS][US_STATE][PERSON_NAME] 11:23 pm [STR…" at bounding box center [570, 282] width 319 height 50
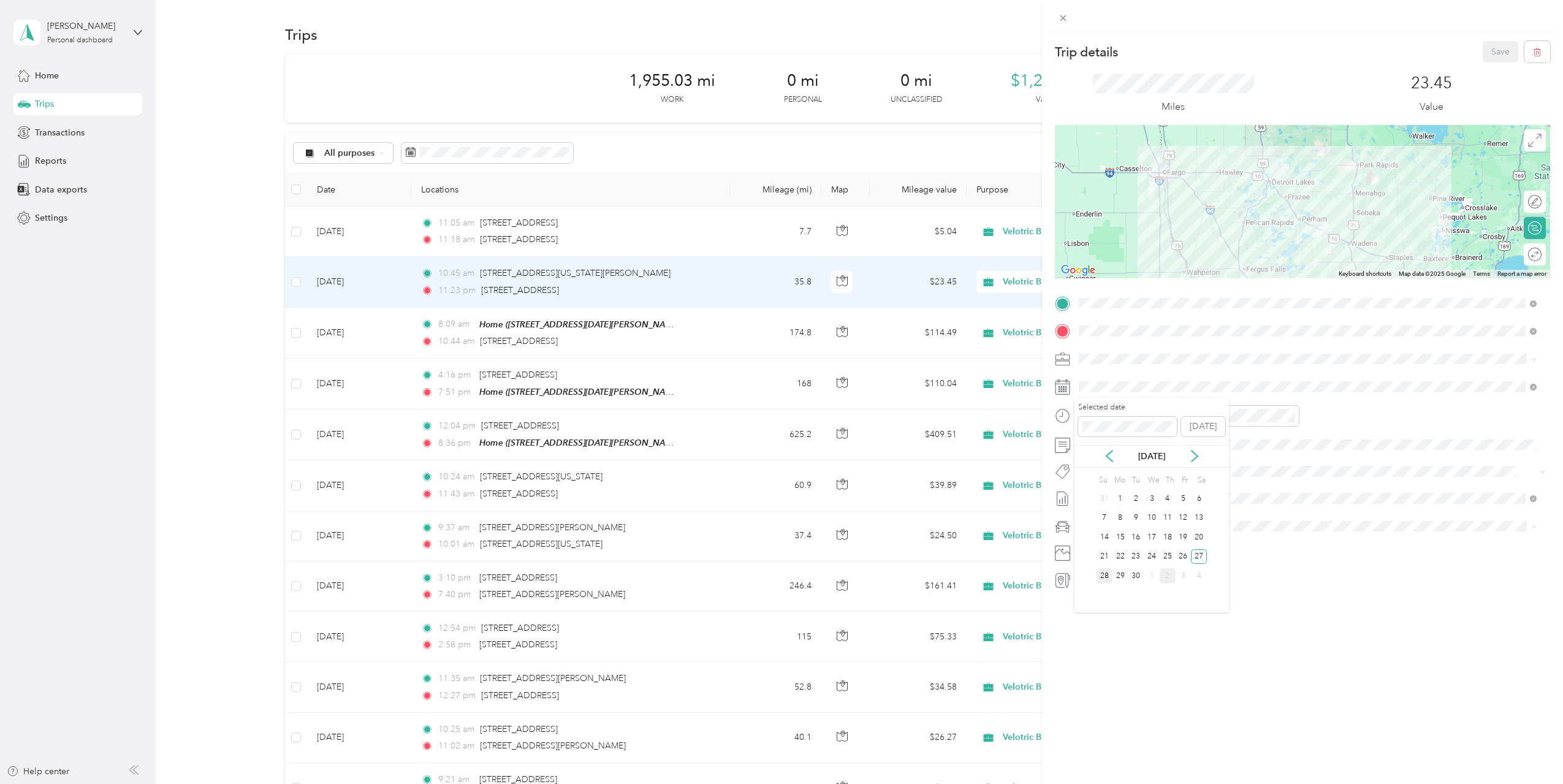
click at [1105, 576] on div "28" at bounding box center [1104, 576] width 16 height 15
click at [1485, 49] on button "Save" at bounding box center [1500, 52] width 36 height 22
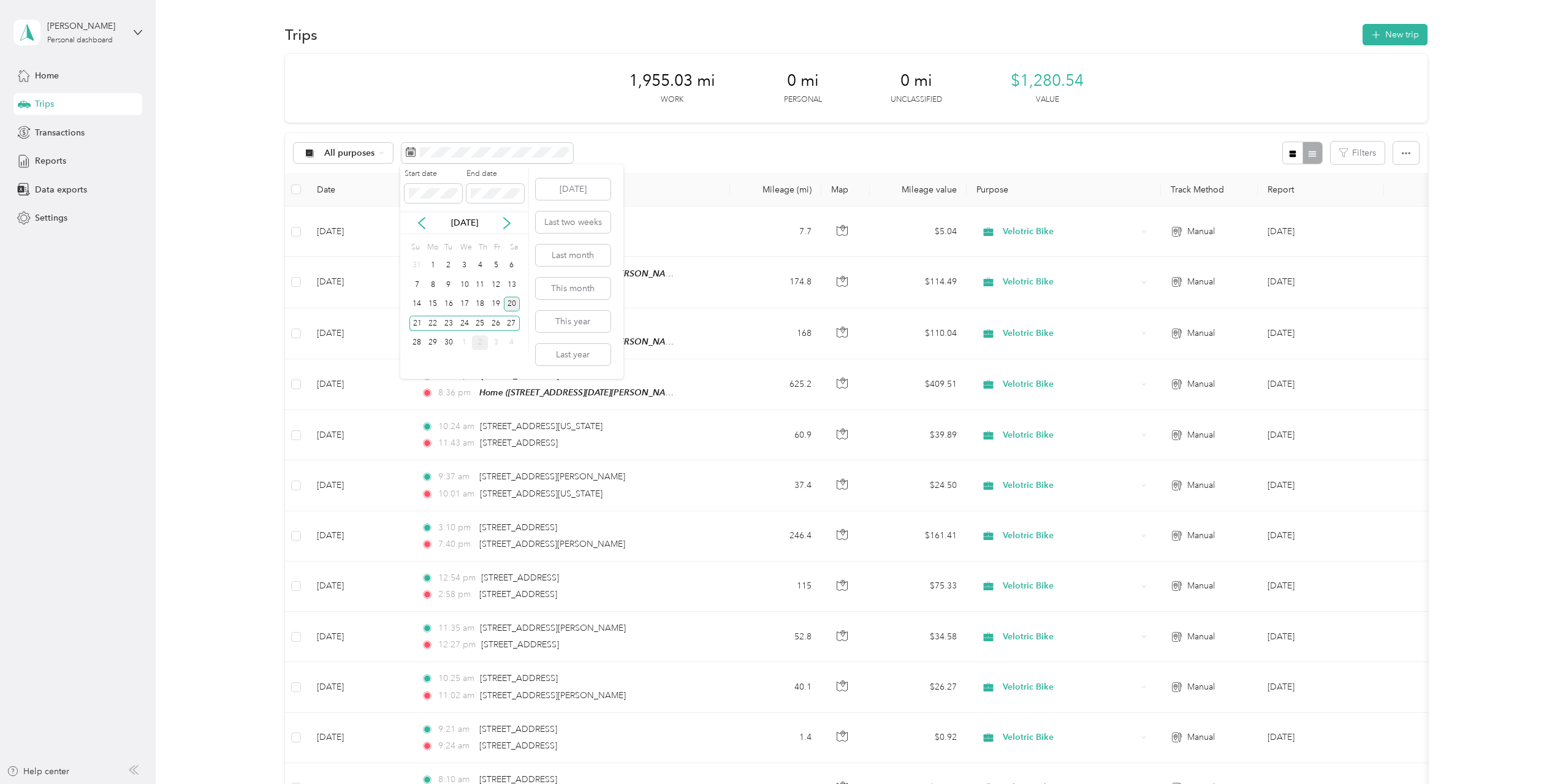
click at [512, 307] on div "20" at bounding box center [512, 305] width 16 height 15
click at [418, 345] on div "28" at bounding box center [417, 343] width 16 height 15
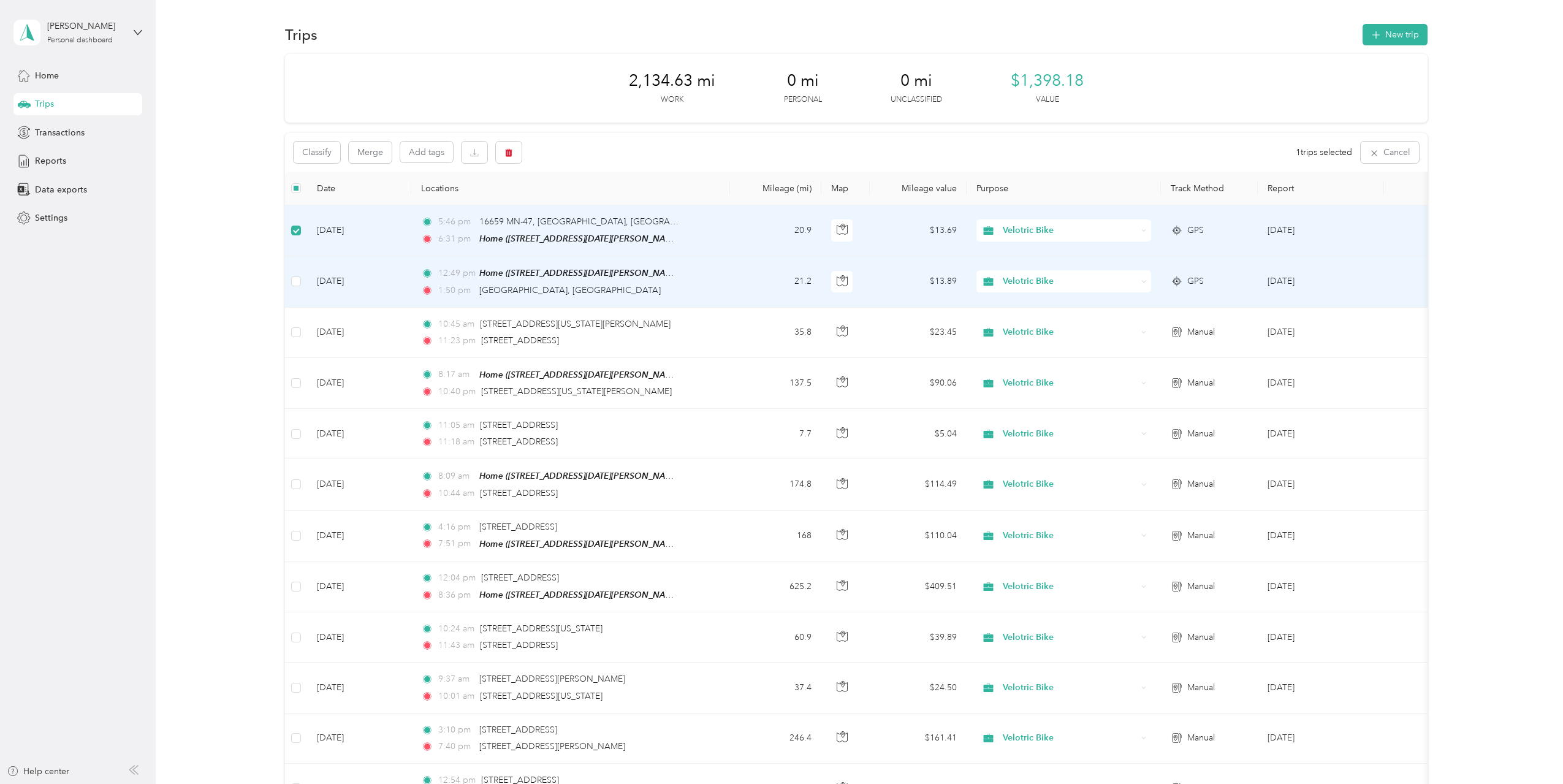
click at [302, 285] on td at bounding box center [296, 282] width 22 height 51
click at [514, 156] on button "button" at bounding box center [508, 152] width 26 height 22
click at [596, 206] on button "Yes" at bounding box center [600, 203] width 24 height 20
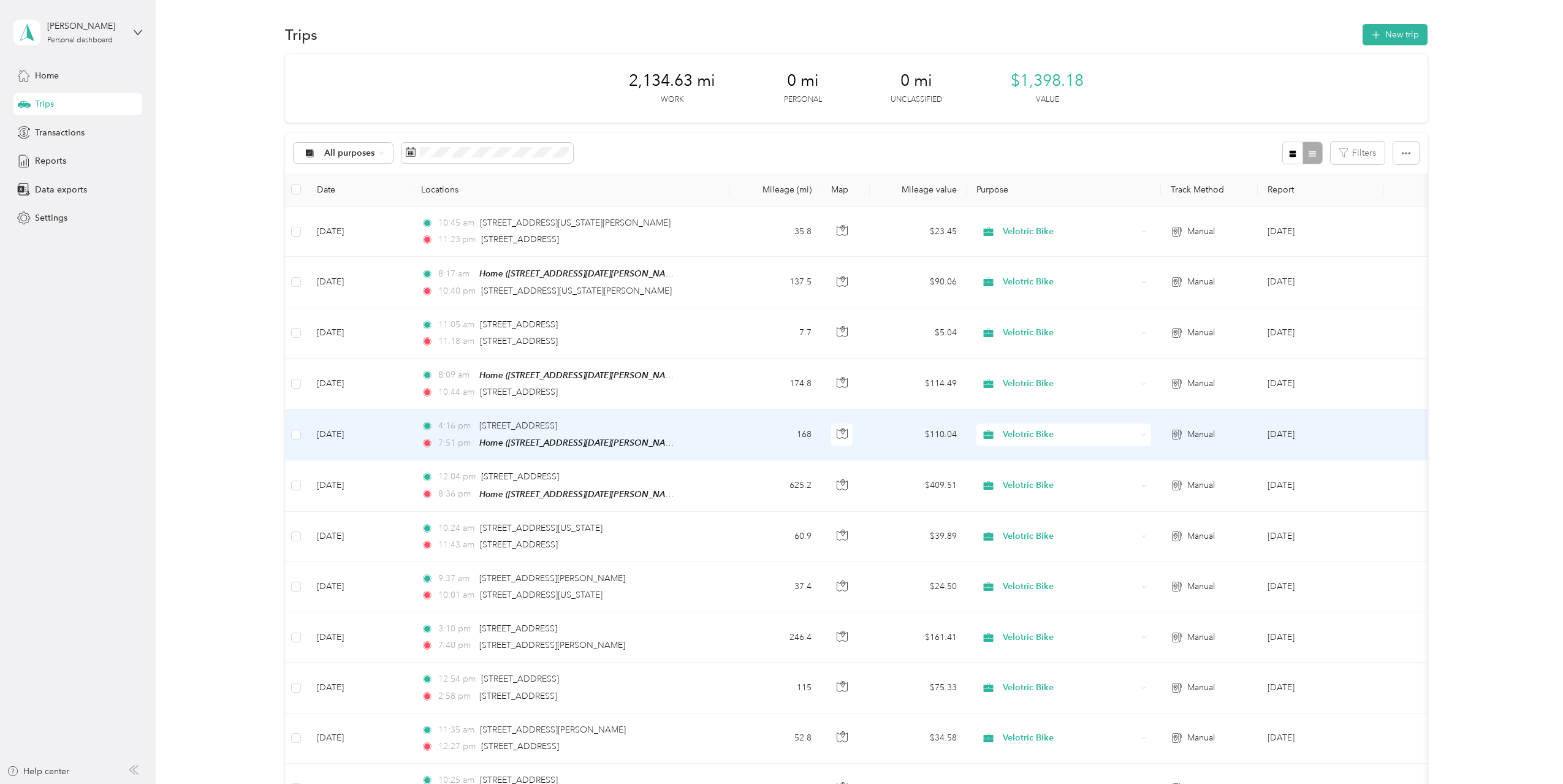
click at [694, 427] on td "4:16 pm 2125 West Superior Street, Duluth 7:51 pm Home (10233 41st Pl NE, Saint…" at bounding box center [570, 434] width 319 height 51
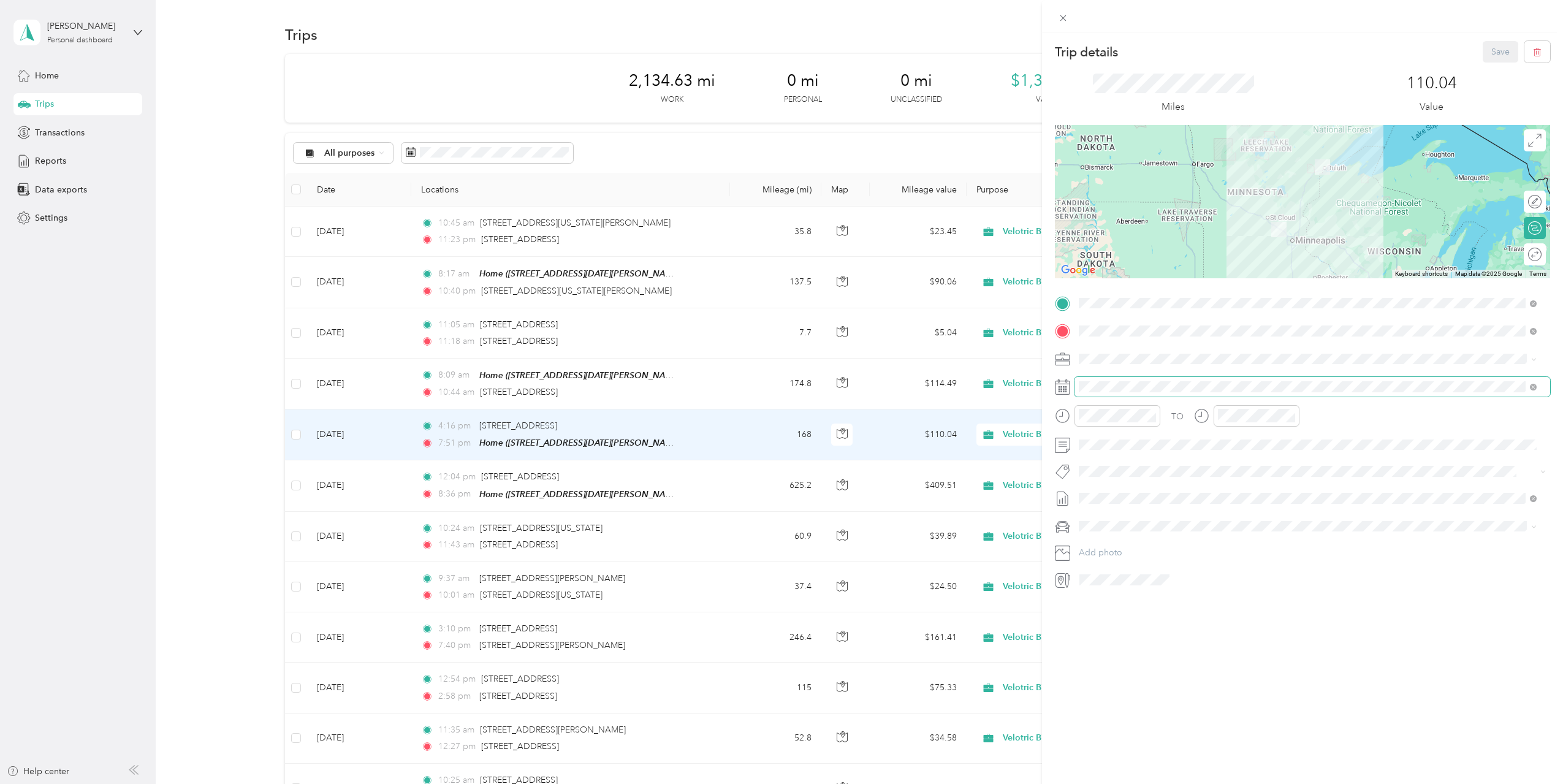
click at [1099, 378] on span at bounding box center [1312, 387] width 475 height 20
click at [1196, 551] on div "27" at bounding box center [1198, 557] width 16 height 15
click at [1483, 46] on button "Save" at bounding box center [1500, 52] width 36 height 22
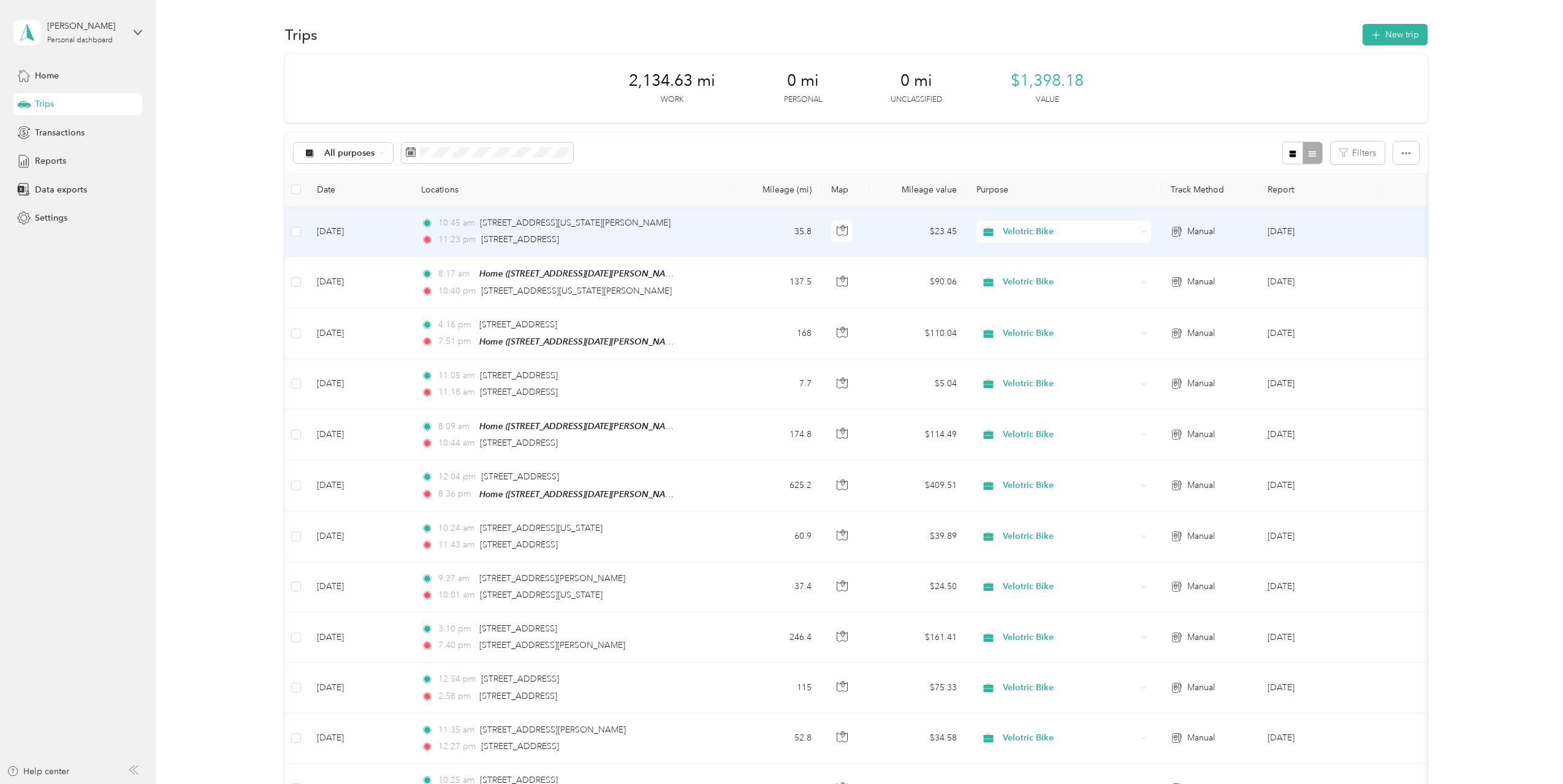
drag, startPoint x: 655, startPoint y: 240, endPoint x: 478, endPoint y: 243, distance: 177.0
click at [478, 243] on div "11:23 pm 21331 Northeast Pickerel Lake Drive, Rochert" at bounding box center [549, 239] width 257 height 13
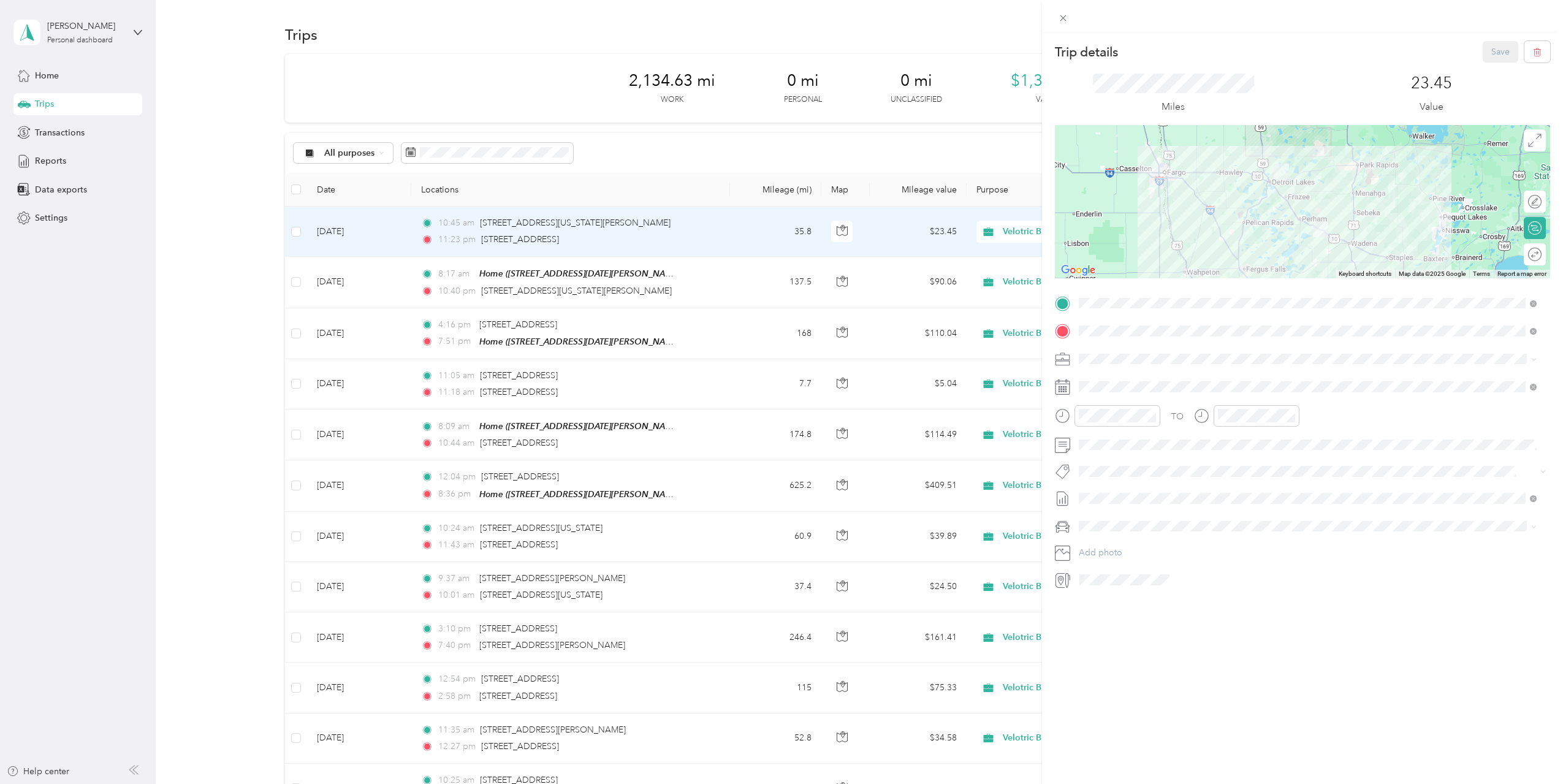
click at [948, 132] on div "Trip details Save This trip cannot be edited because it is either under review,…" at bounding box center [782, 392] width 1563 height 784
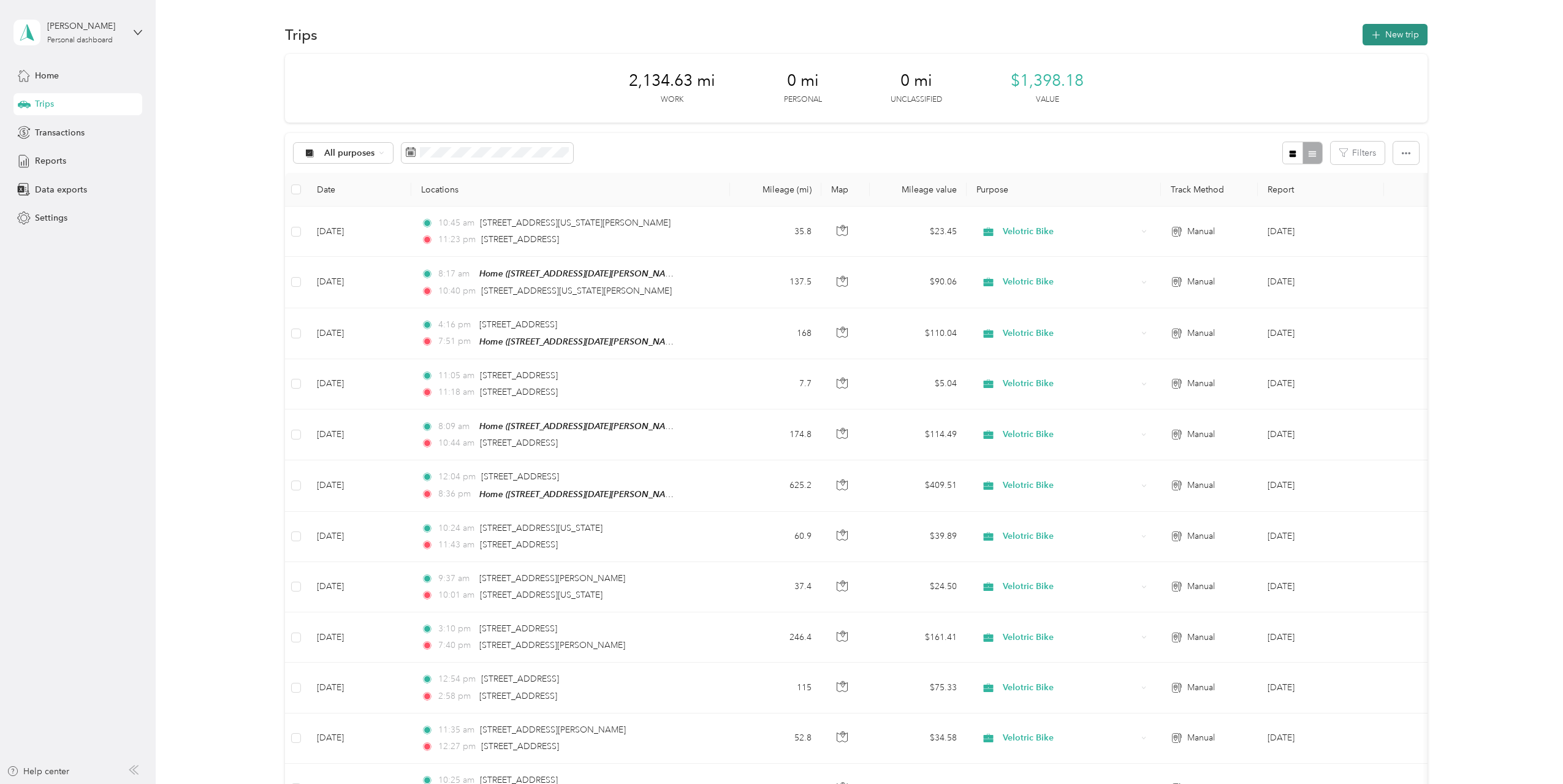
click at [1385, 31] on button "New trip" at bounding box center [1395, 34] width 65 height 22
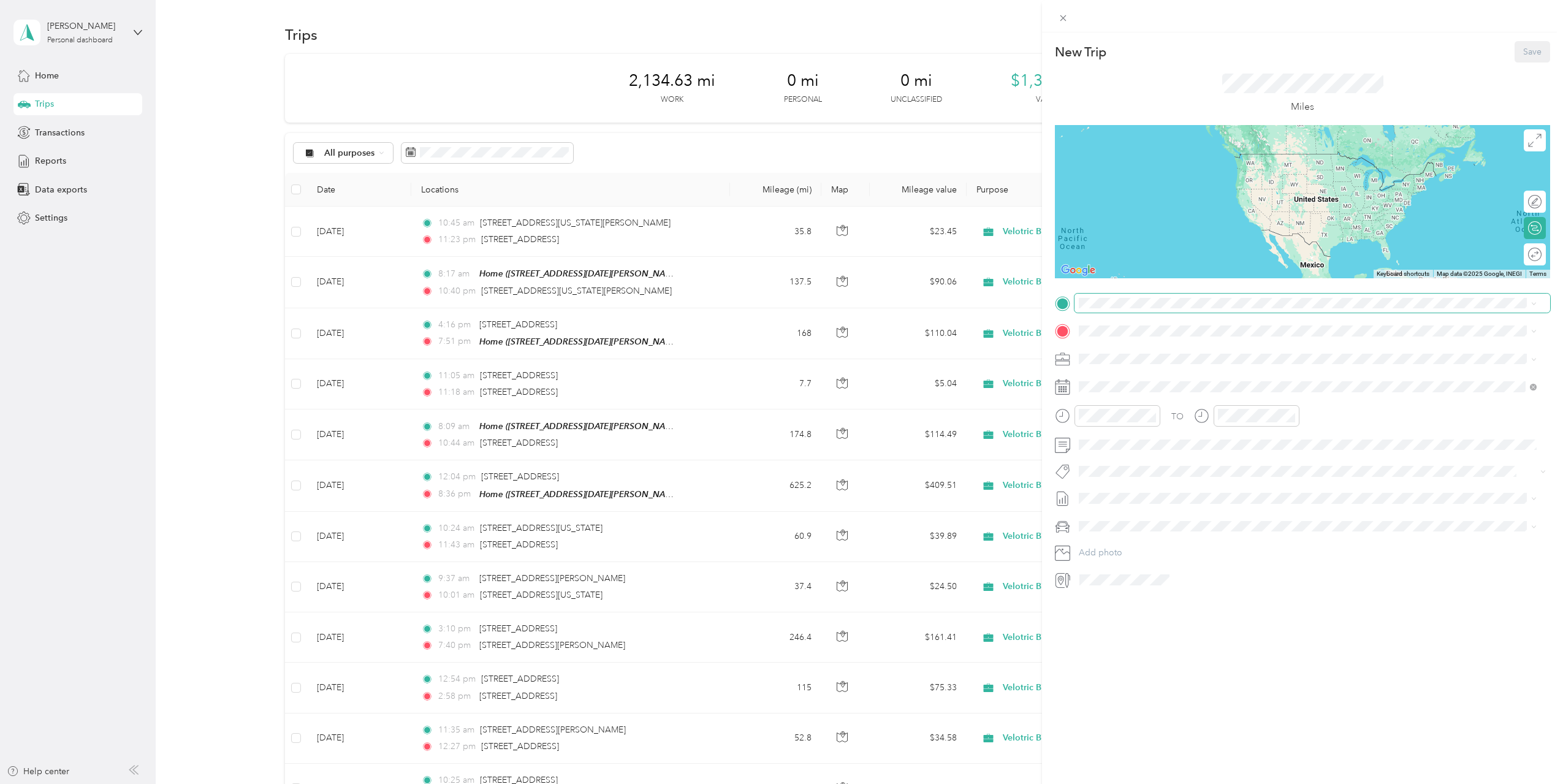
click at [1151, 308] on span at bounding box center [1312, 303] width 475 height 20
click at [1159, 348] on span "21331 Northwest Pickerel Lake Road Detroit Lakes, Minnesota 56501, United States" at bounding box center [1164, 343] width 123 height 11
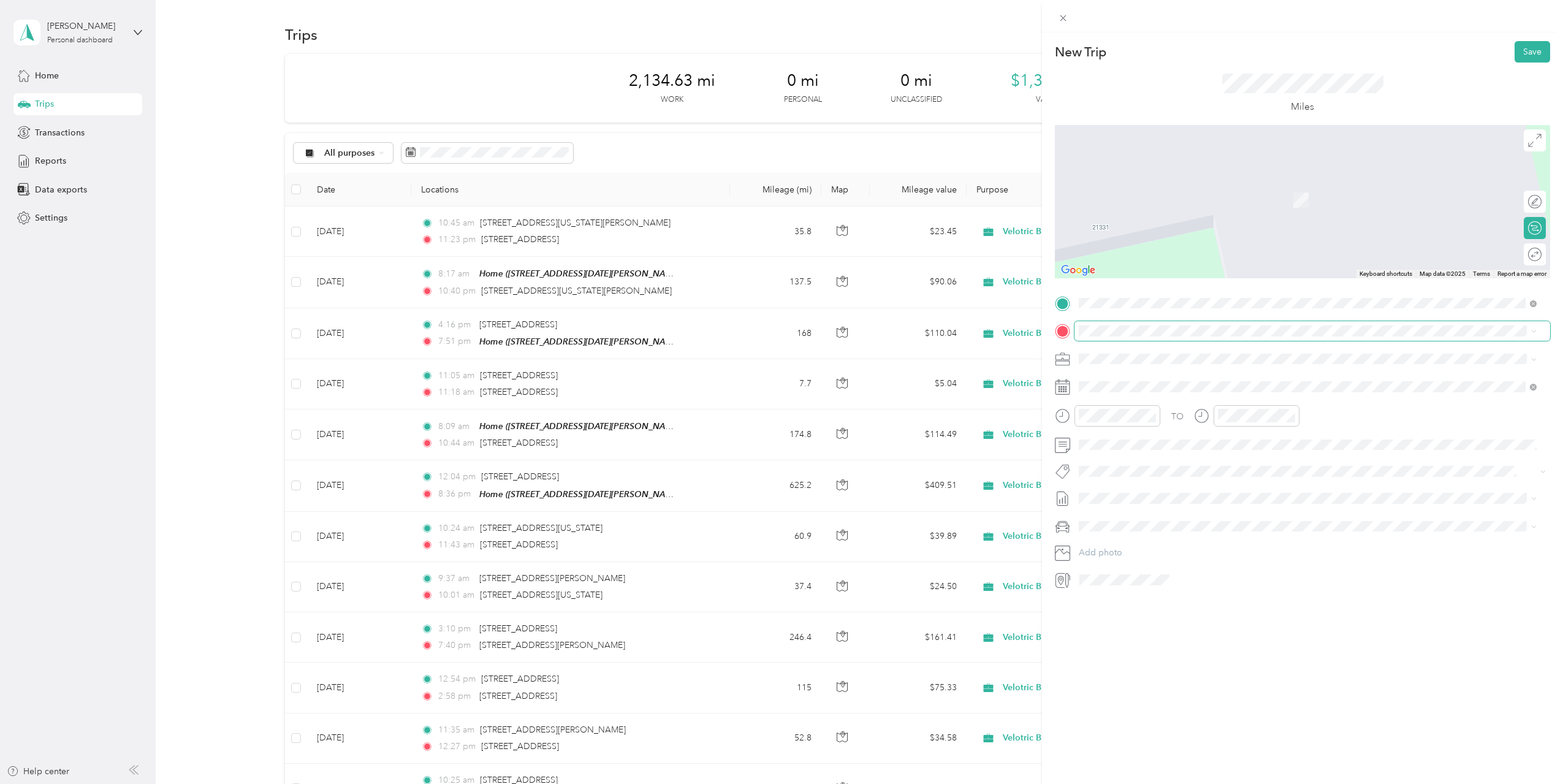
click at [1150, 323] on span at bounding box center [1312, 331] width 475 height 20
click at [1150, 394] on span "[STREET_ADDRESS][DATE][PERSON_NAME][DATE][PERSON_NAME]" at bounding box center [1236, 393] width 268 height 10
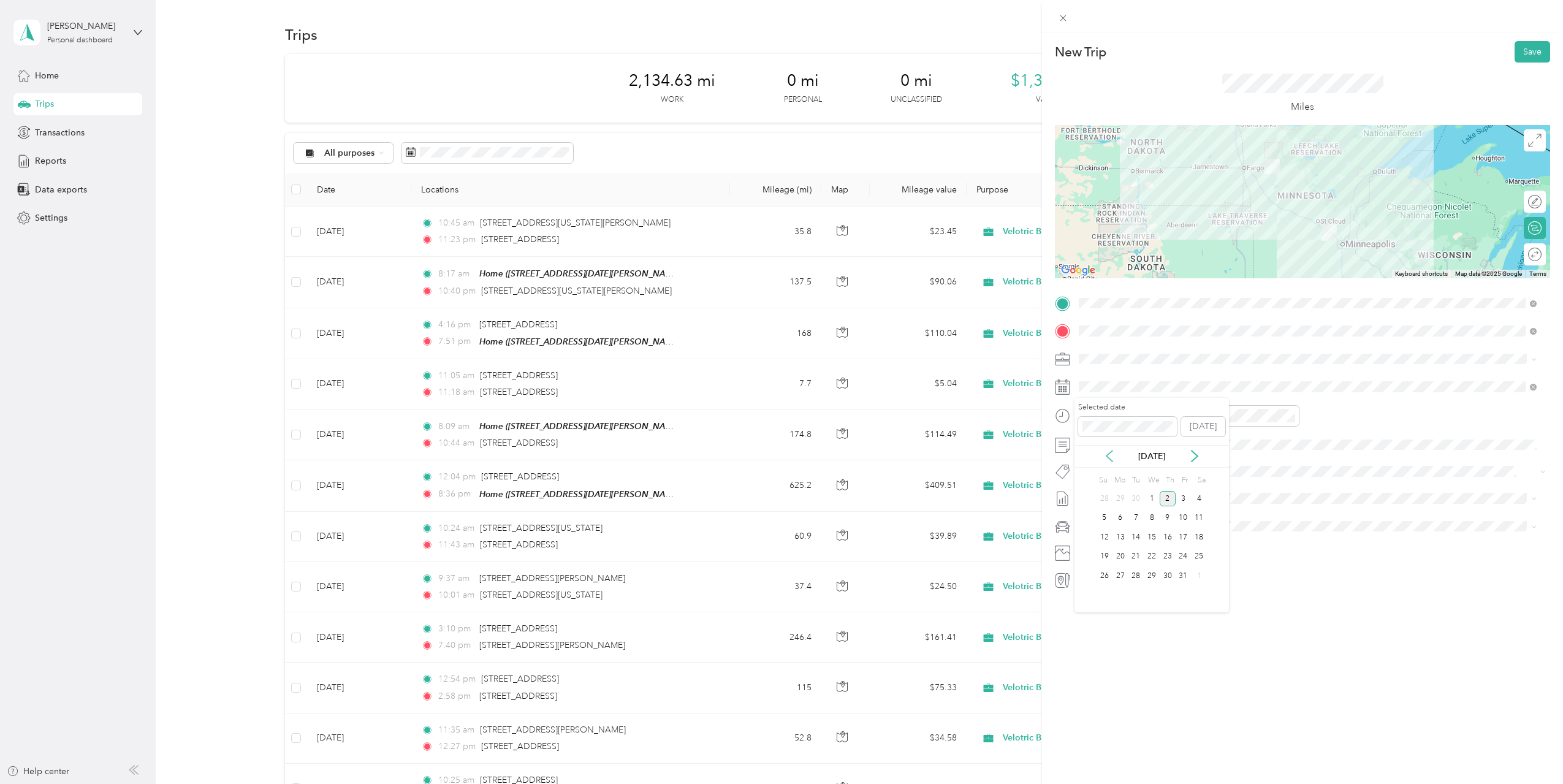
click at [1112, 459] on icon at bounding box center [1110, 456] width 13 height 13
click at [1106, 575] on div "28" at bounding box center [1104, 576] width 16 height 15
click at [1515, 51] on button "Save" at bounding box center [1532, 52] width 36 height 22
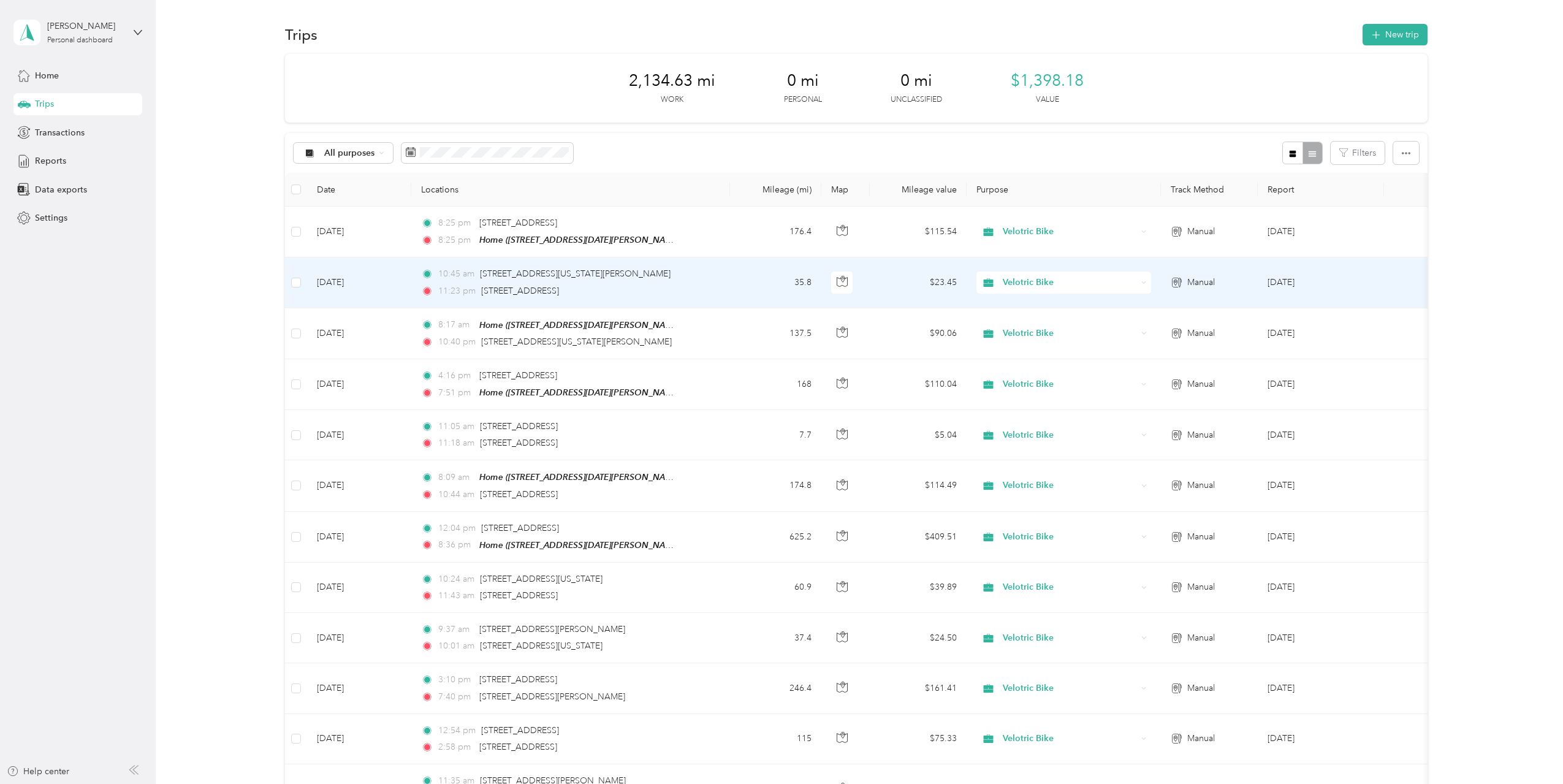
click at [712, 293] on td "10:45 am 17 East Centennial 84 Drive, New York Mills 11:23 pm 21331 Northeast P…" at bounding box center [570, 282] width 319 height 50
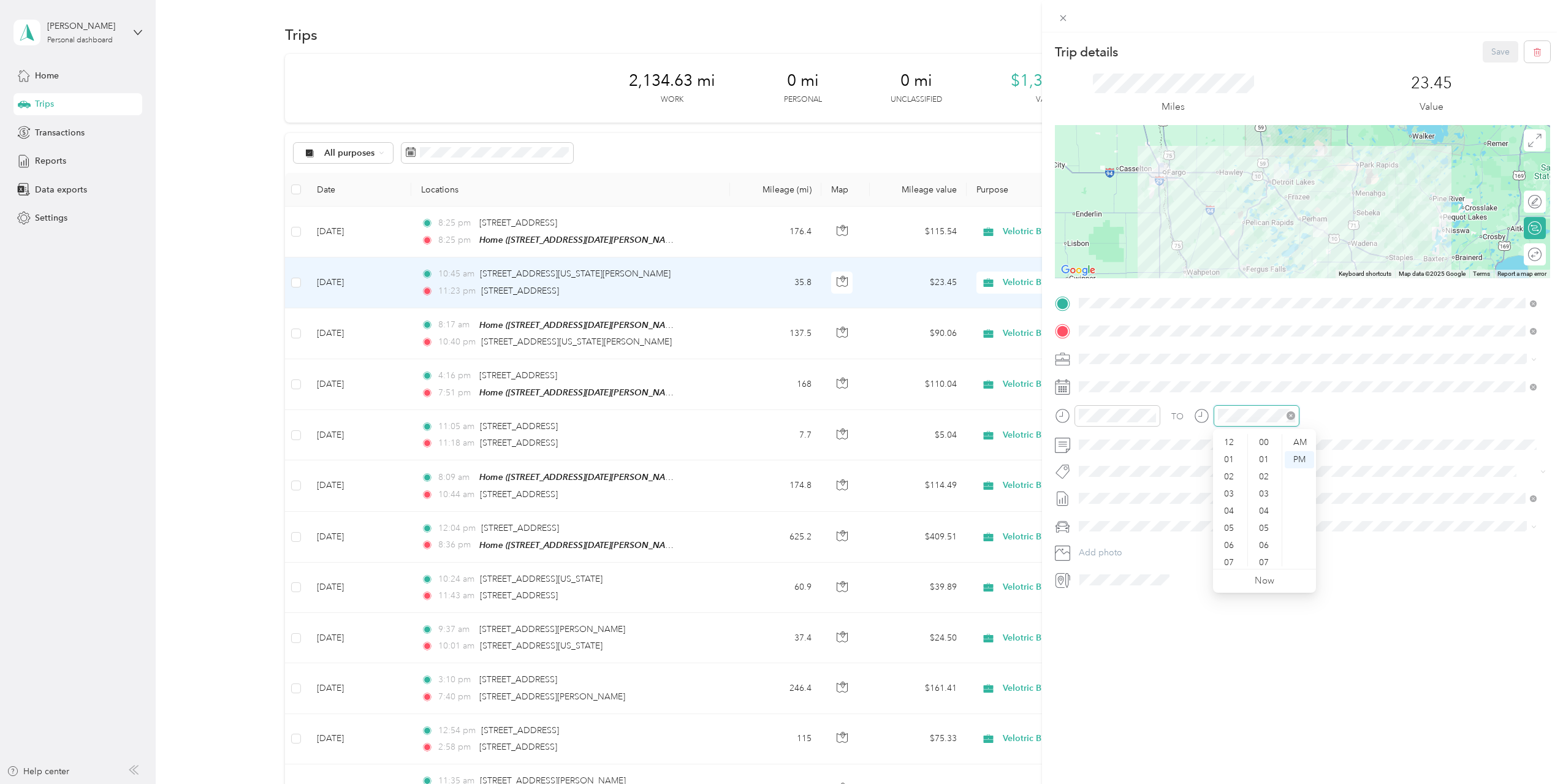
scroll to position [394, 0]
click at [1296, 440] on div "AM" at bounding box center [1299, 443] width 29 height 17
click at [1231, 623] on div "Trip details Save This trip cannot be edited because it is either under review,…" at bounding box center [1302, 424] width 521 height 784
click at [1483, 47] on button "Save" at bounding box center [1500, 52] width 36 height 22
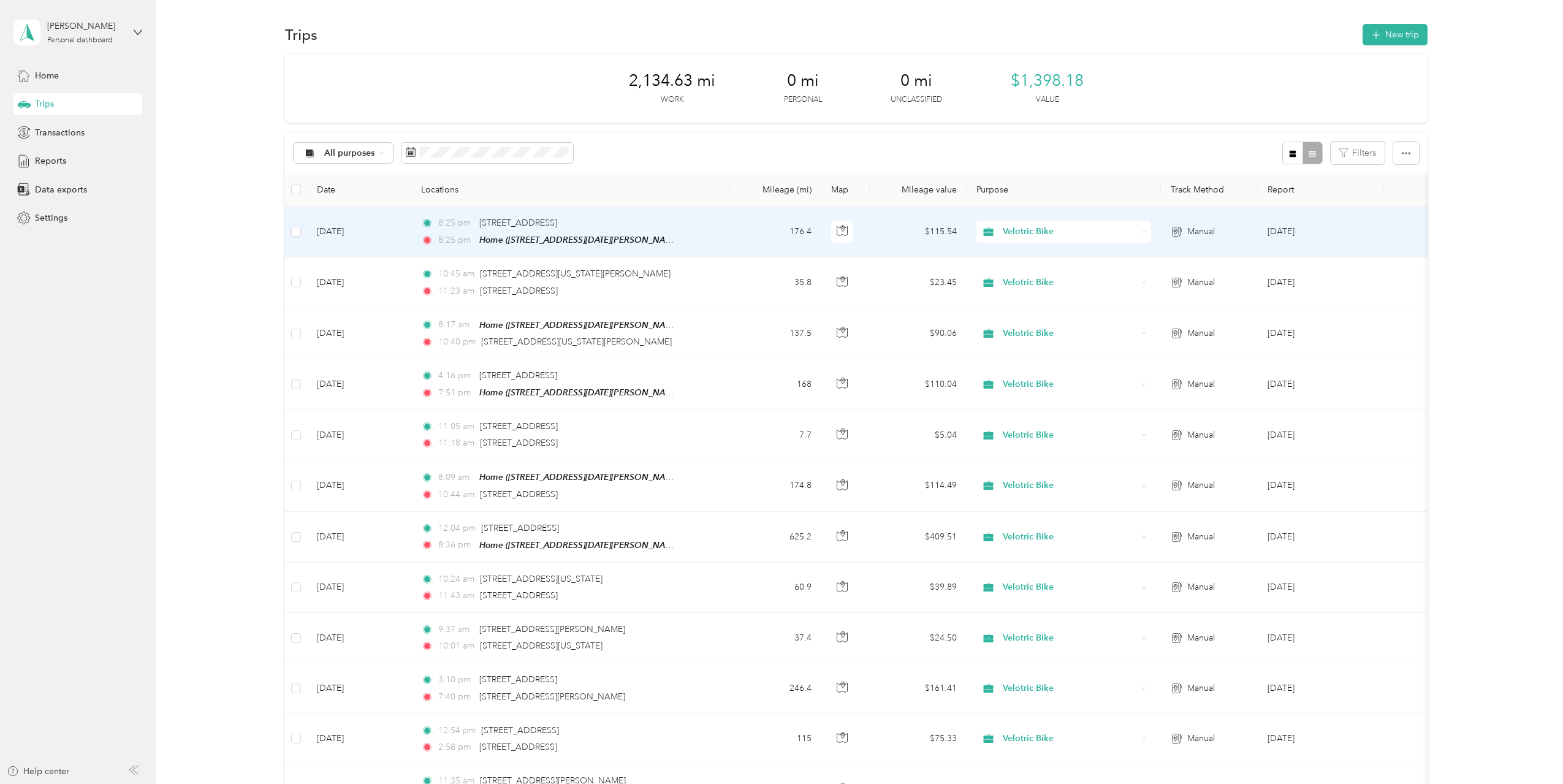
click at [719, 236] on td "8:25 pm 21331 Northwest Pickerel Lake Road, Detroit Lakes 8:25 pm Home (10233 4…" at bounding box center [570, 231] width 319 height 51
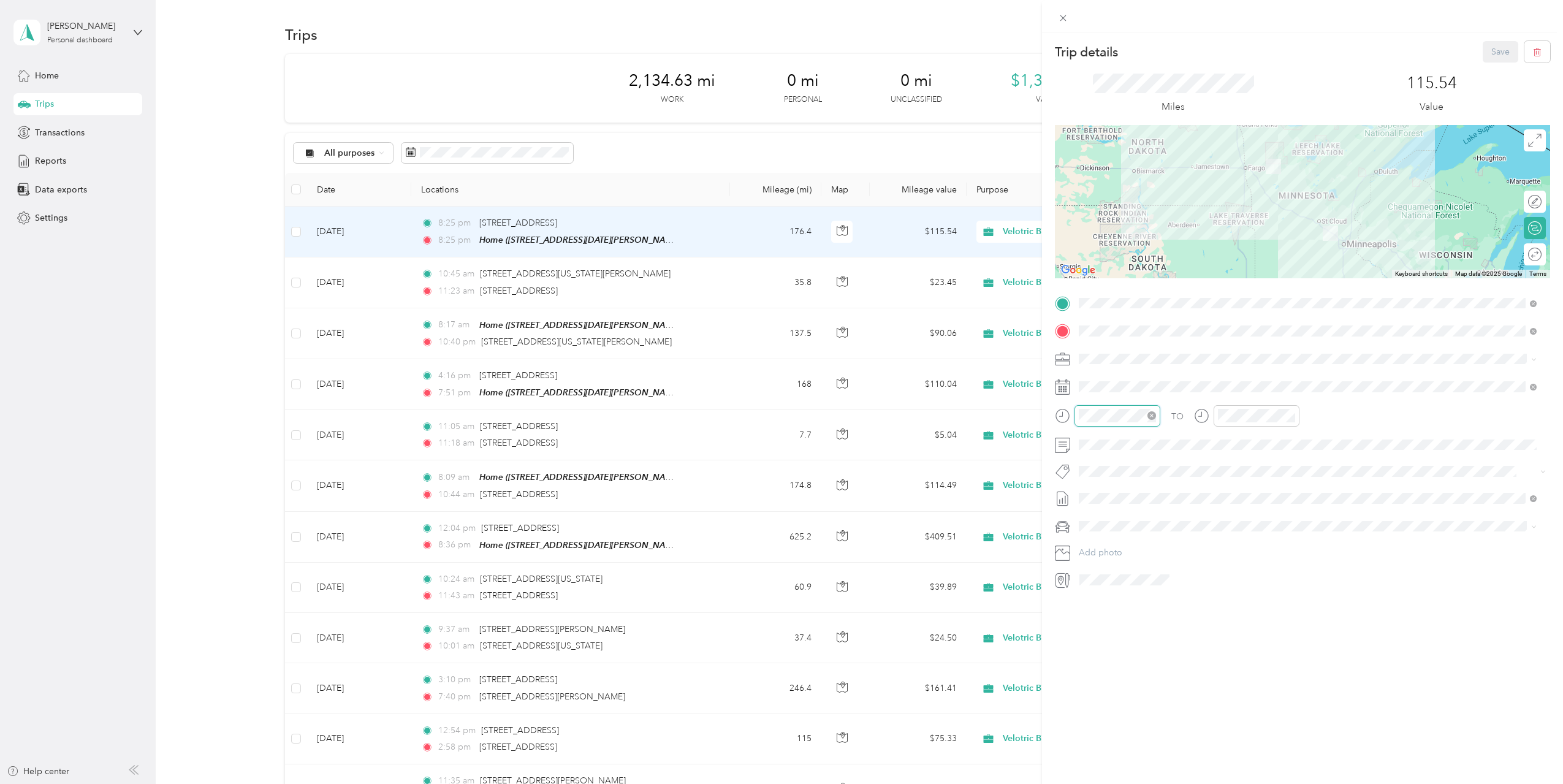
click at [1078, 419] on div at bounding box center [1117, 415] width 86 height 22
click at [1095, 512] on div "04" at bounding box center [1092, 511] width 29 height 17
click at [1131, 468] on div "30" at bounding box center [1127, 467] width 29 height 17
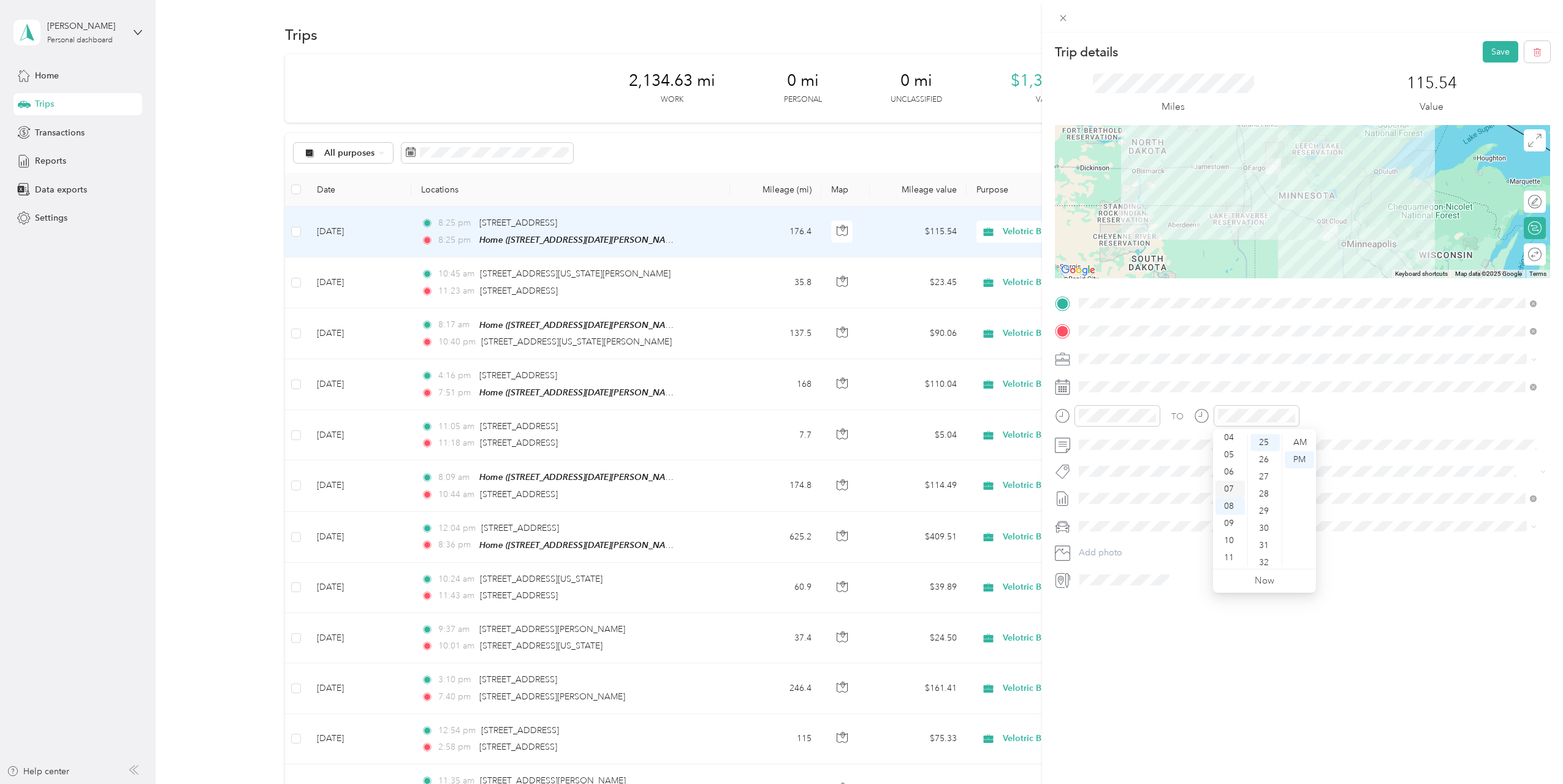
click at [1230, 492] on div "07" at bounding box center [1230, 489] width 29 height 17
click at [1266, 468] on div "23" at bounding box center [1265, 469] width 29 height 17
click at [1235, 652] on div "Trip details Save This trip cannot be edited because it is either under review,…" at bounding box center [1302, 424] width 521 height 784
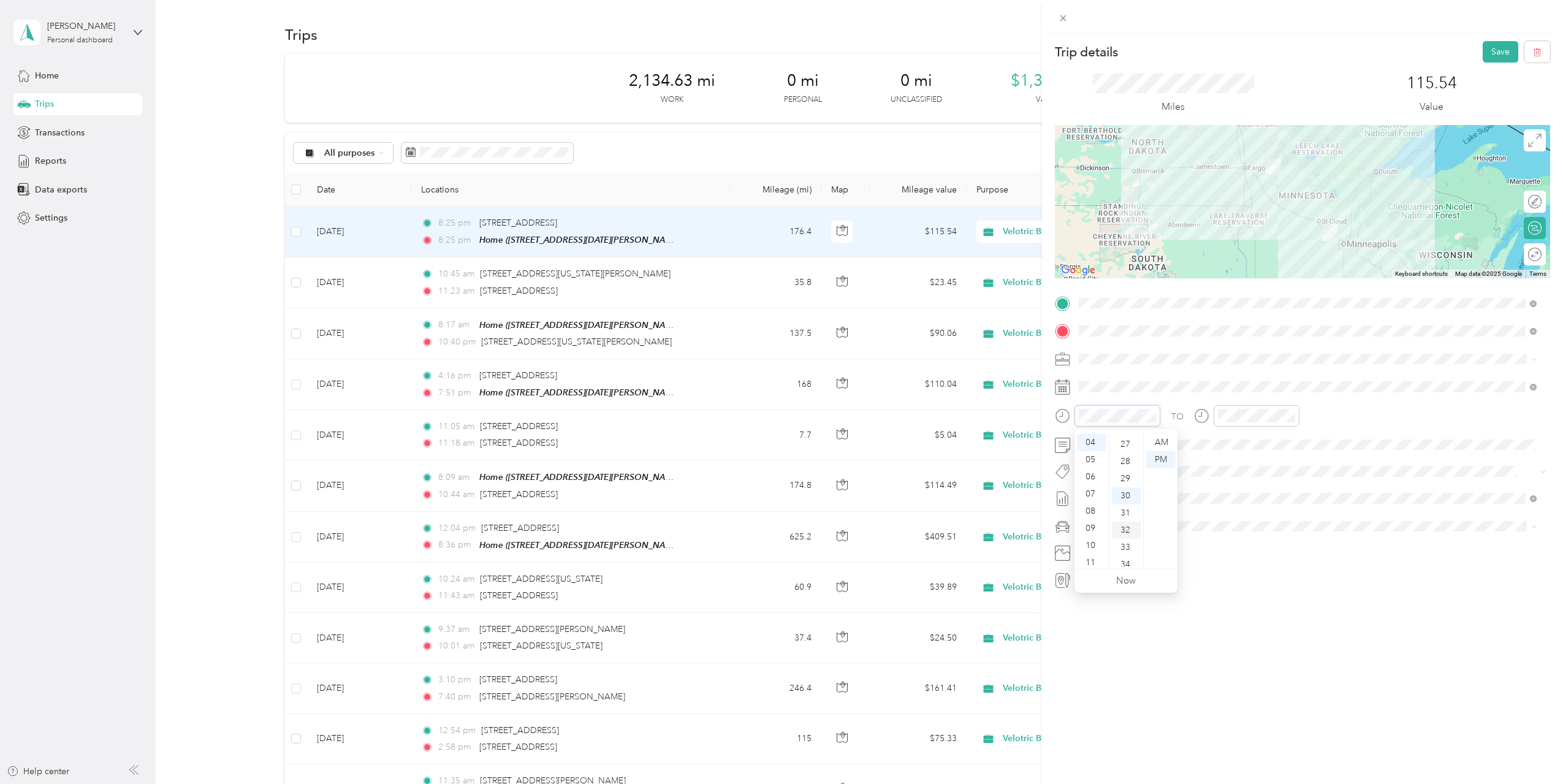
scroll to position [454, 0]
click at [1129, 489] on div "29" at bounding box center [1127, 486] width 29 height 17
click at [1253, 643] on div "Trip details Save This trip cannot be edited because it is either under review,…" at bounding box center [1302, 424] width 521 height 784
click at [1483, 52] on button "Save" at bounding box center [1500, 52] width 36 height 22
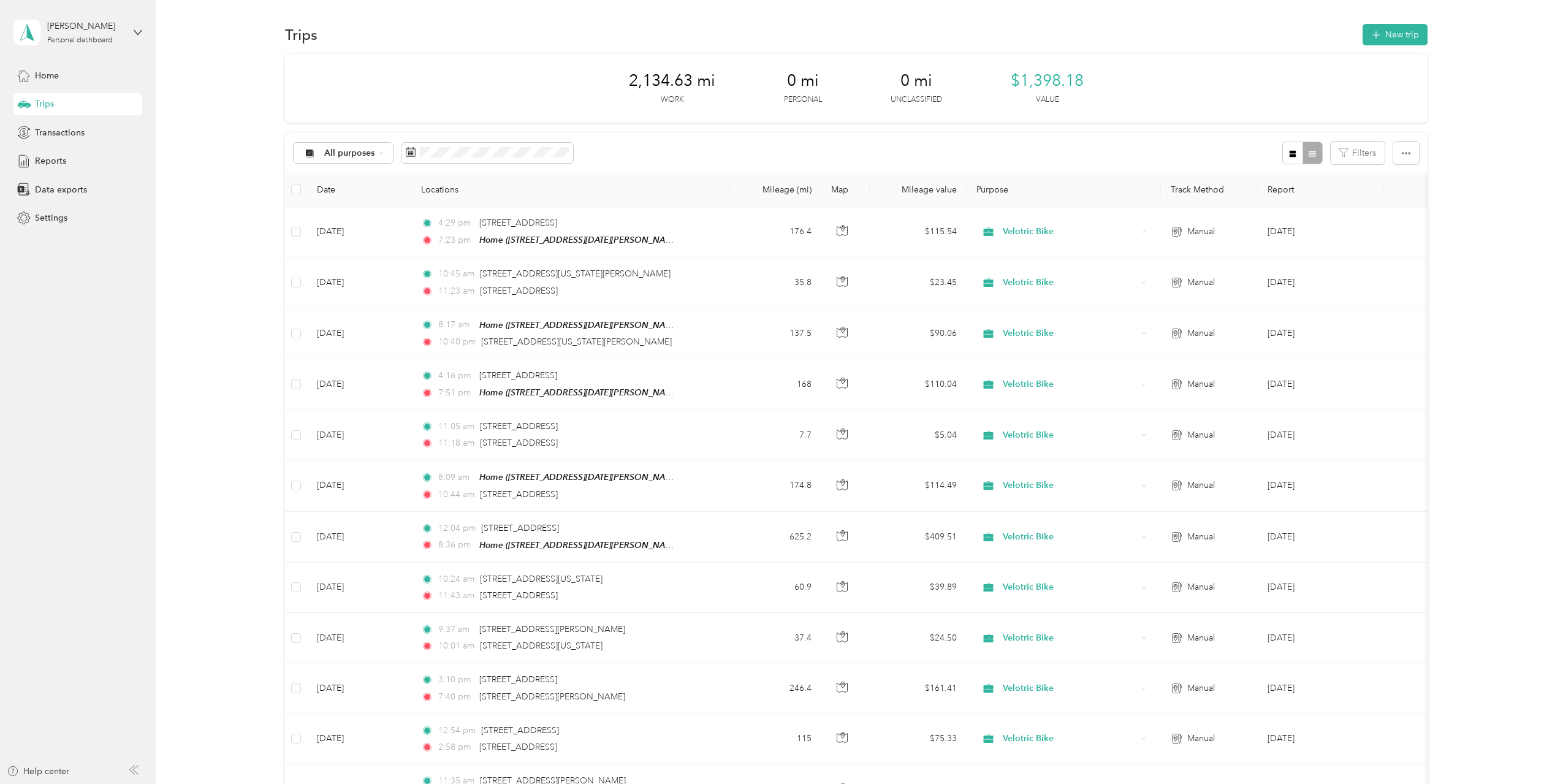
click at [799, 165] on div "All purposes Filters" at bounding box center [856, 153] width 1143 height 40
click at [62, 109] on div "Trips" at bounding box center [77, 105] width 129 height 22
click at [574, 256] on button "Last month" at bounding box center [573, 255] width 75 height 22
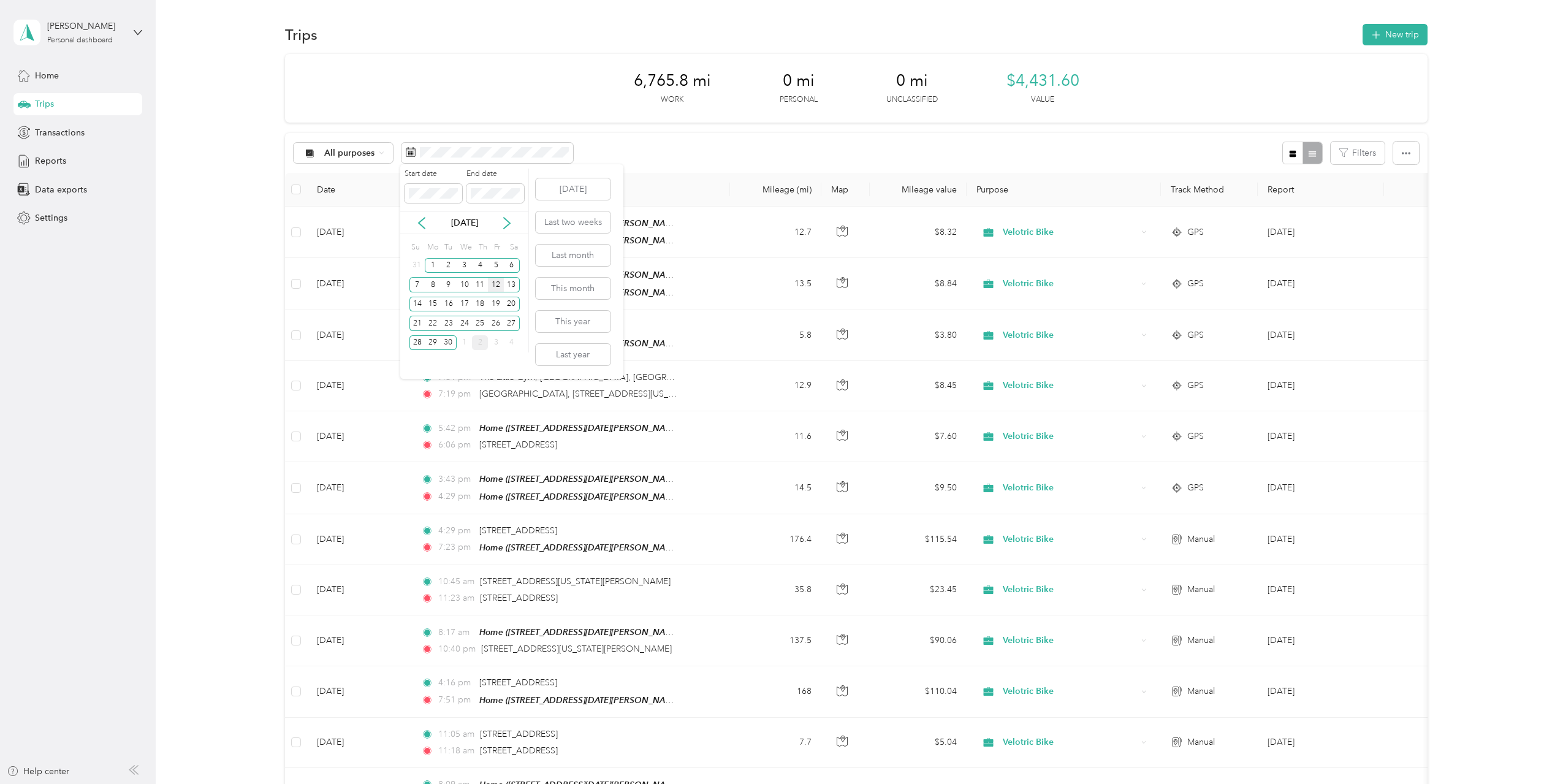
click at [498, 286] on div "12" at bounding box center [496, 284] width 16 height 15
click at [448, 337] on div "30" at bounding box center [448, 343] width 16 height 15
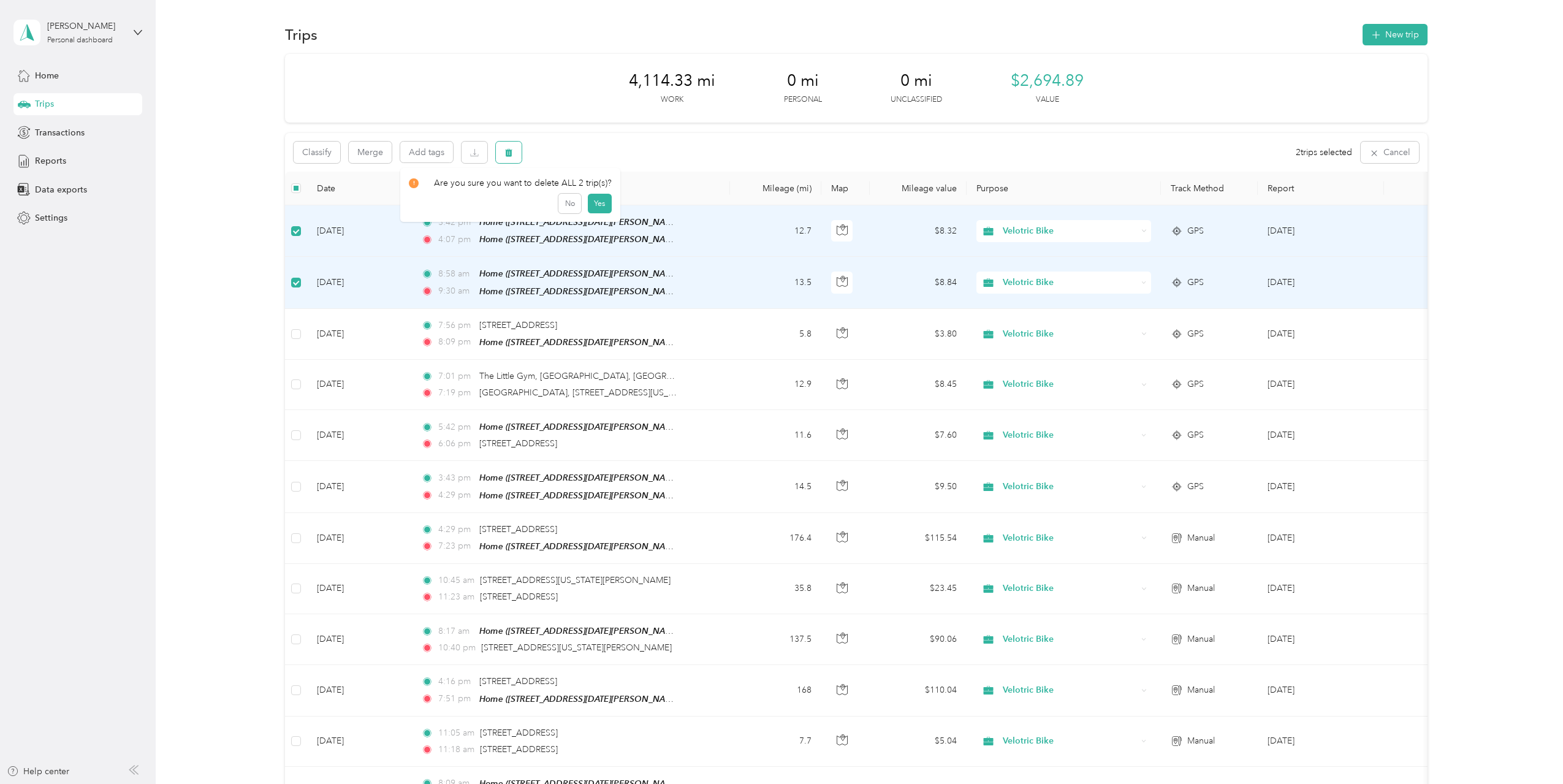
drag, startPoint x: 504, startPoint y: 153, endPoint x: 521, endPoint y: 153, distance: 17.0
click at [521, 153] on button "button" at bounding box center [508, 152] width 26 height 22
click at [514, 153] on button "button" at bounding box center [508, 152] width 26 height 22
click at [591, 203] on button "Yes" at bounding box center [600, 203] width 24 height 20
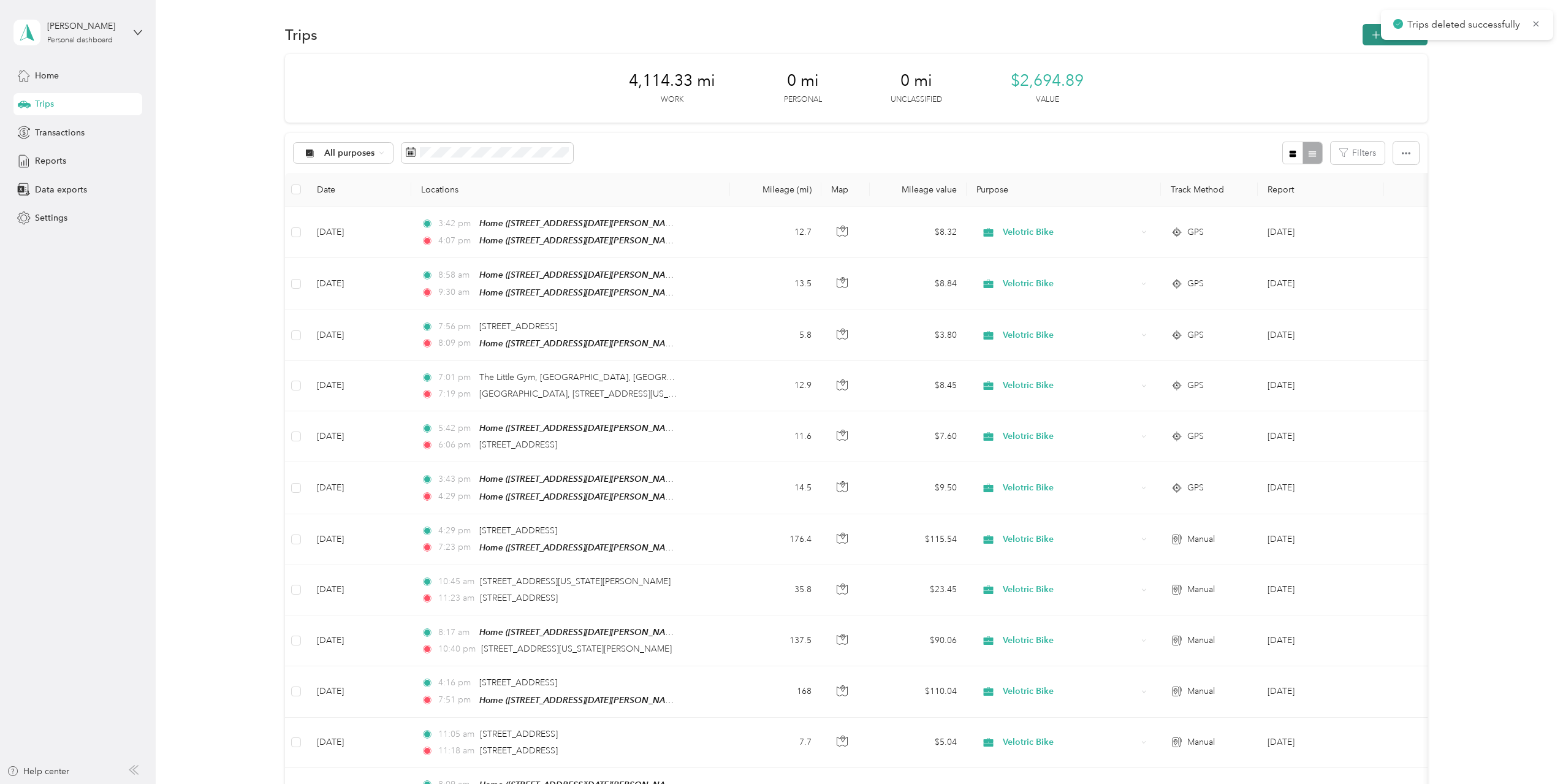
click at [1369, 33] on icon "button" at bounding box center [1376, 35] width 14 height 14
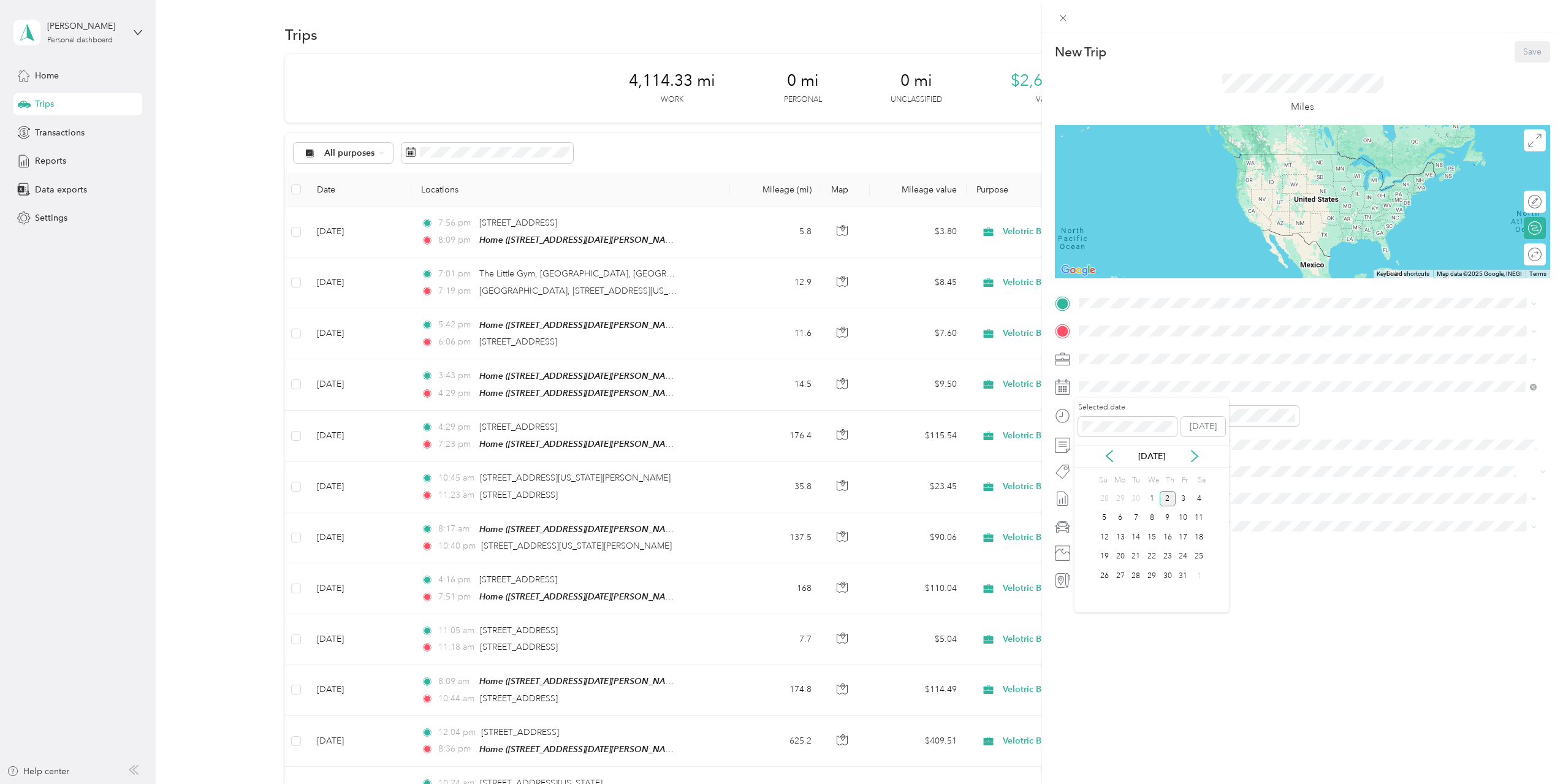
drag, startPoint x: 1111, startPoint y: 454, endPoint x: 1120, endPoint y: 470, distance: 18.4
click at [1111, 454] on icon at bounding box center [1110, 456] width 13 height 13
click at [1141, 574] on div "30" at bounding box center [1136, 576] width 16 height 15
click at [1150, 361] on span "[STREET_ADDRESS][DATE][PERSON_NAME][DATE][PERSON_NAME]" at bounding box center [1236, 365] width 268 height 10
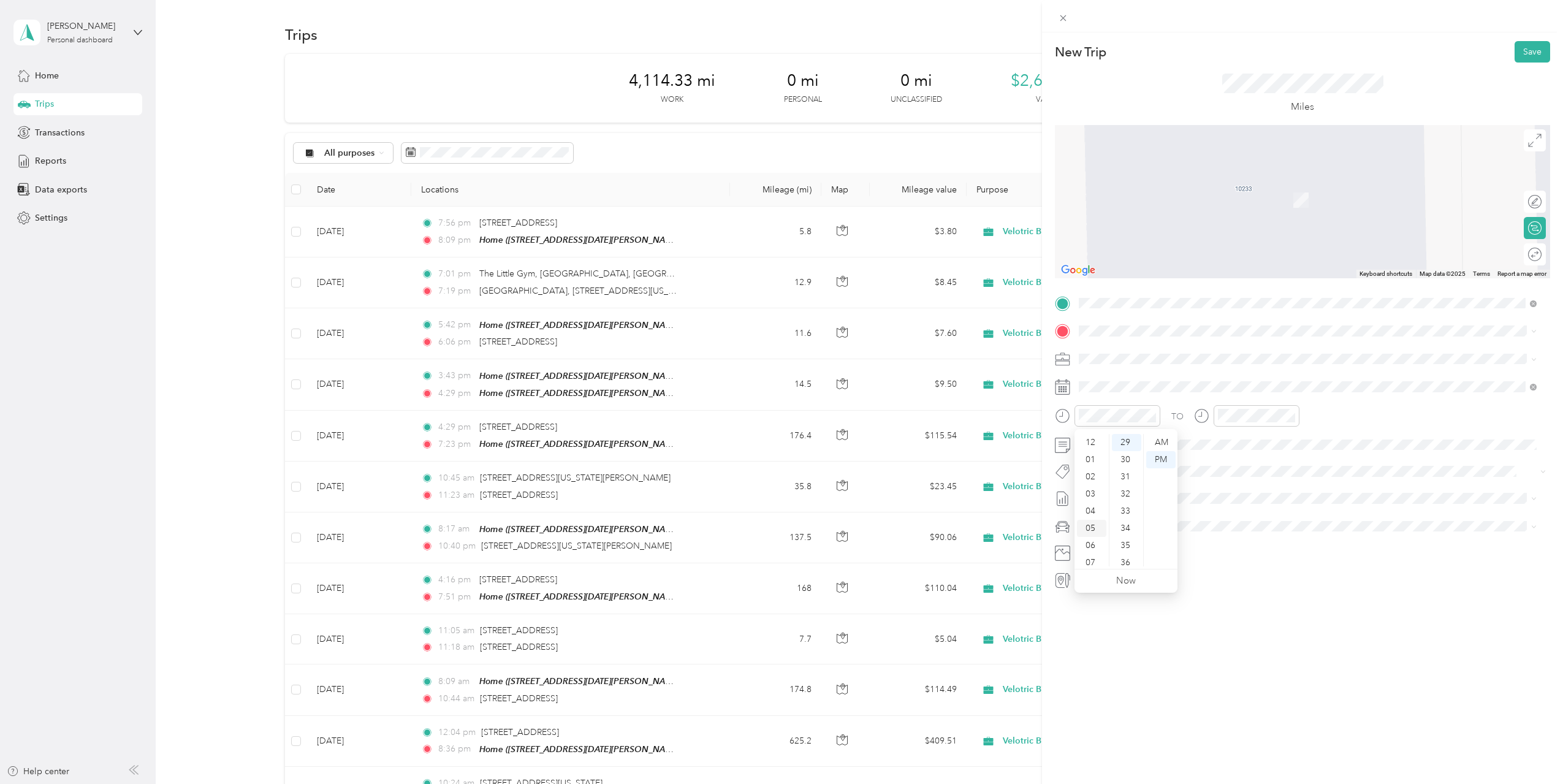
click at [1096, 530] on div "05" at bounding box center [1092, 528] width 29 height 17
click at [1127, 456] on div "30" at bounding box center [1127, 459] width 29 height 17
click at [1258, 683] on div "New Trip Save This trip cannot be edited because it is either under review, app…" at bounding box center [1302, 424] width 521 height 784
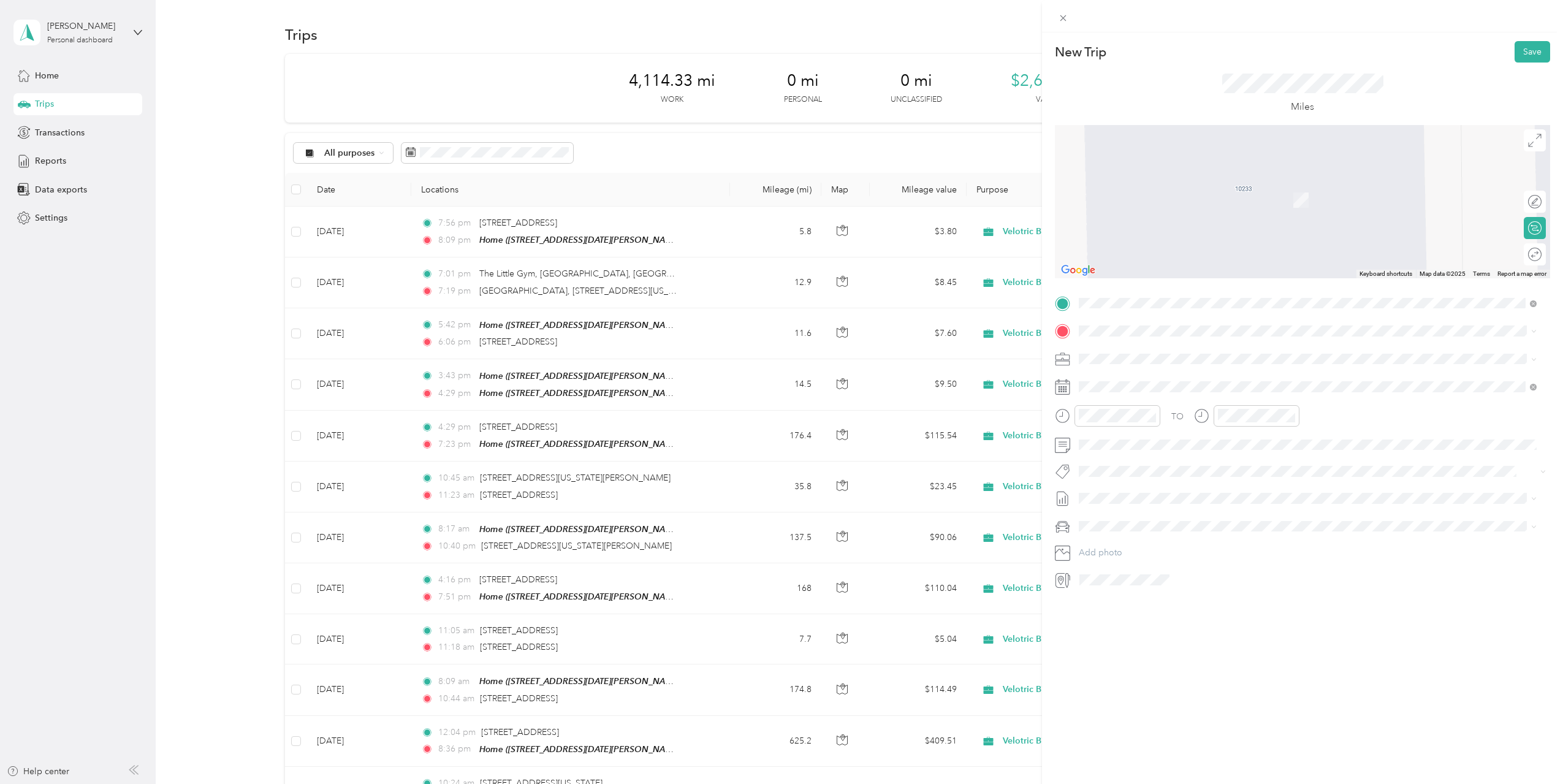
click at [1177, 381] on span "[STREET_ADDRESS][US_STATE]" at bounding box center [1164, 375] width 123 height 11
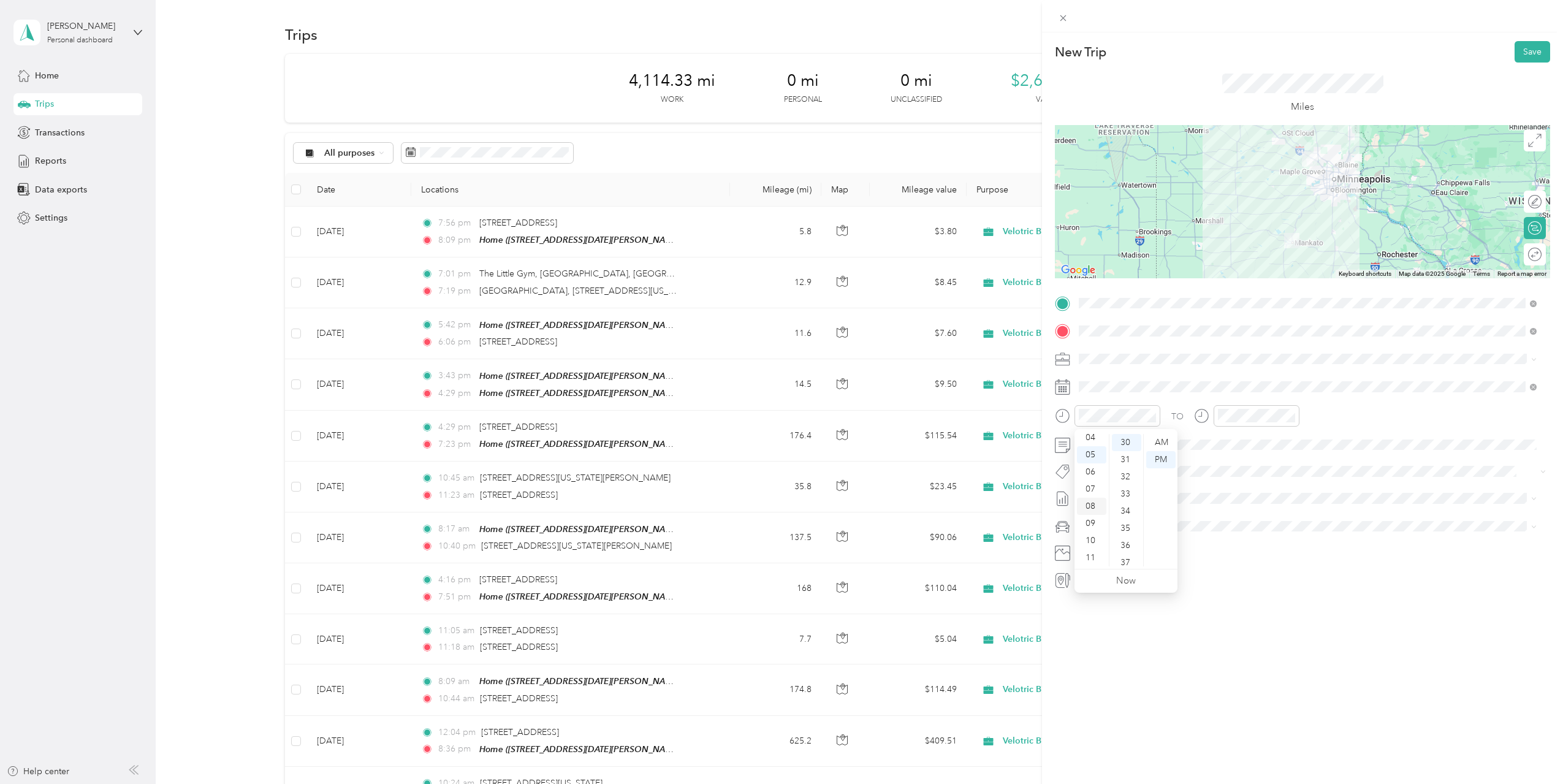
click at [1095, 510] on div "08" at bounding box center [1092, 506] width 29 height 17
click at [1123, 440] on div "30" at bounding box center [1127, 443] width 29 height 17
click at [1277, 654] on div "New Trip Save This trip cannot be edited because it is either under review, app…" at bounding box center [1302, 424] width 521 height 784
click at [1157, 444] on div "AM" at bounding box center [1161, 443] width 29 height 17
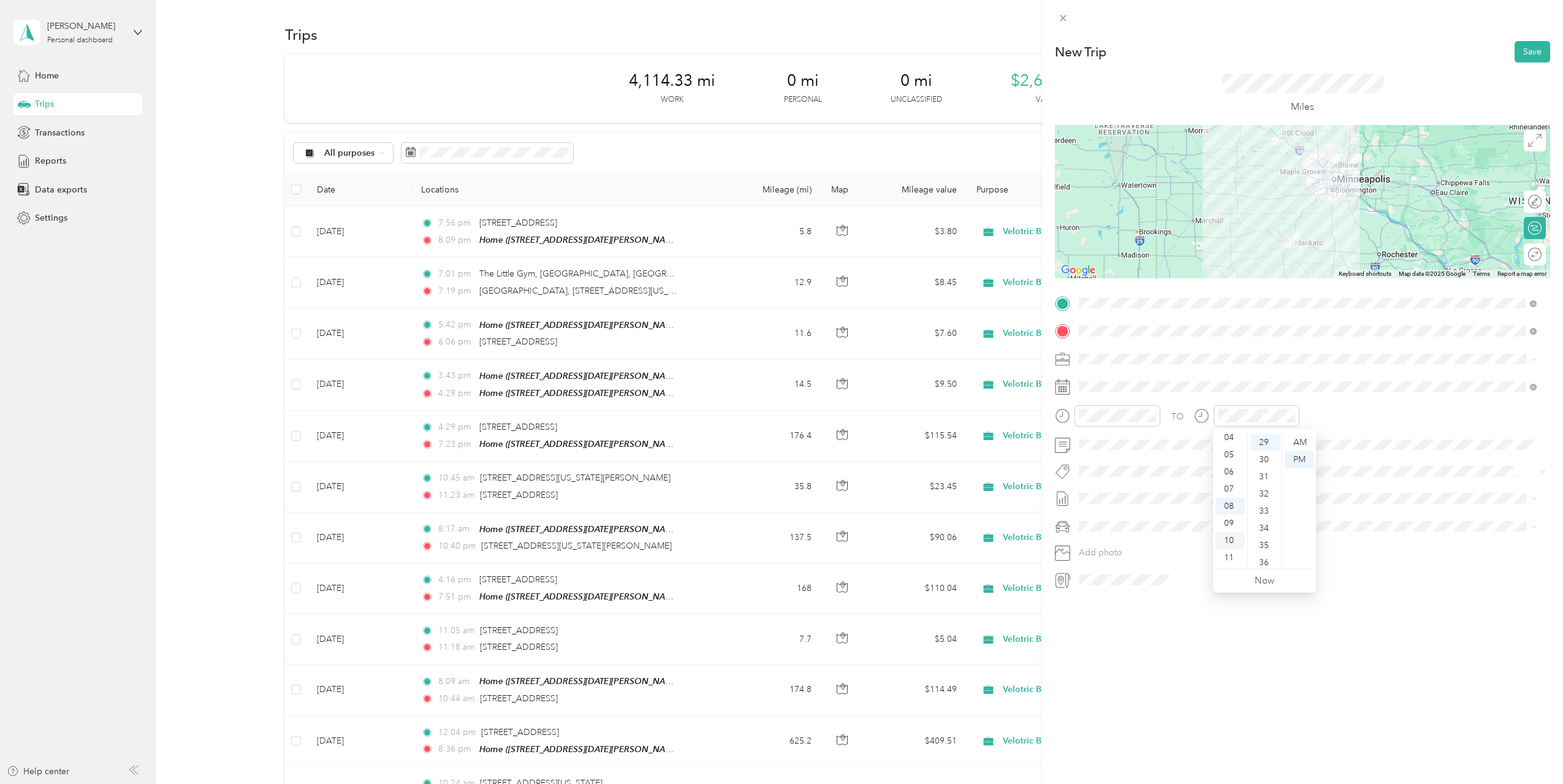
click at [1232, 543] on div "10" at bounding box center [1230, 540] width 29 height 17
click at [1268, 520] on div "08" at bounding box center [1265, 518] width 29 height 17
click at [1263, 636] on div "New Trip Save This trip cannot be edited because it is either under review, app…" at bounding box center [1302, 424] width 521 height 784
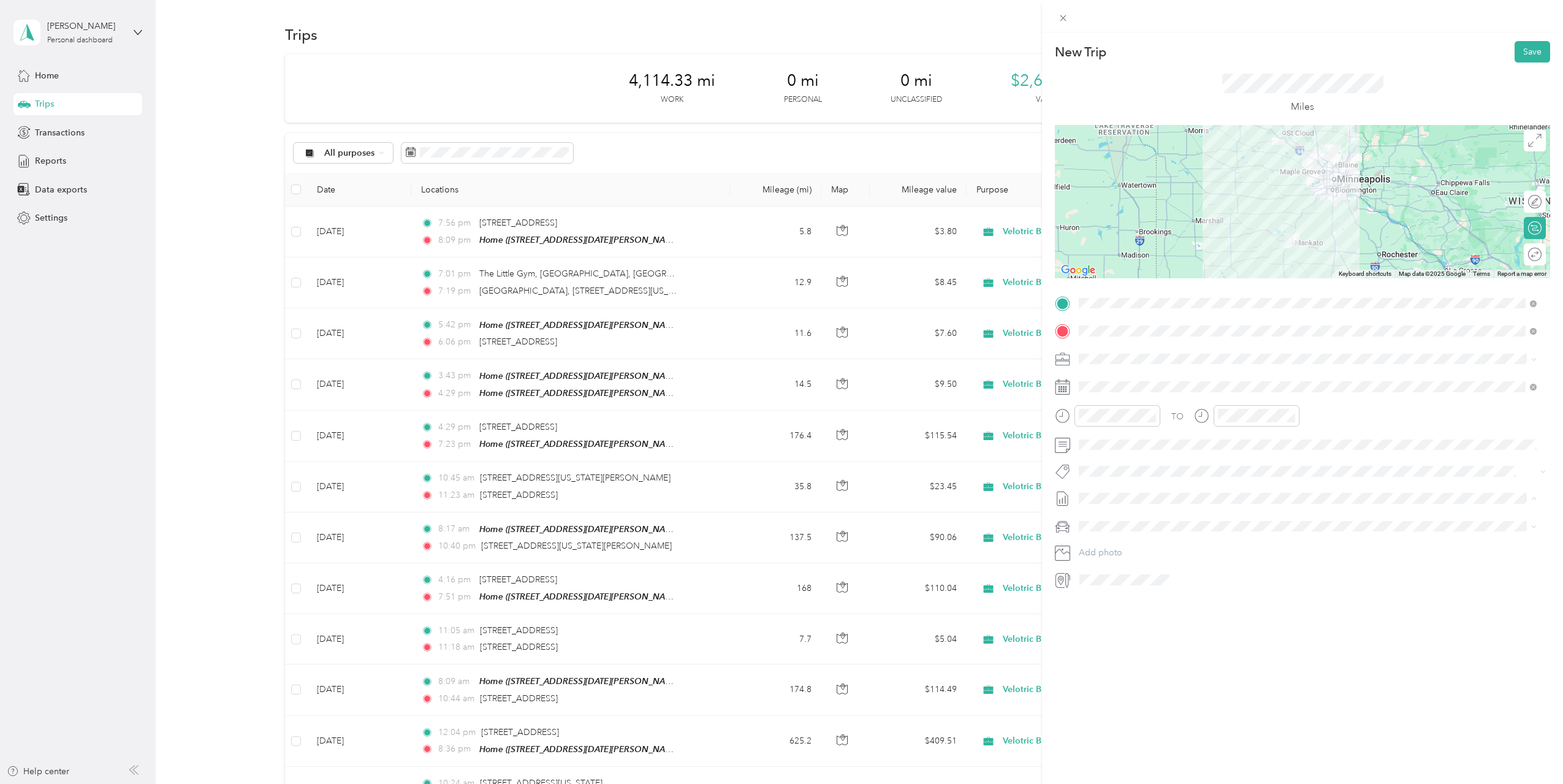
click at [1162, 556] on span "[DATE] Draft" at bounding box center [1308, 558] width 450 height 11
click at [1213, 646] on div "New Trip Save This trip cannot be edited because it is either under review, app…" at bounding box center [1302, 424] width 521 height 784
drag, startPoint x: 1518, startPoint y: 55, endPoint x: 1270, endPoint y: 457, distance: 472.3
click at [1306, 463] on div "New Trip Save This trip cannot be edited because it is either under review, app…" at bounding box center [1302, 315] width 495 height 548
click at [1297, 443] on div "AM" at bounding box center [1299, 443] width 29 height 17
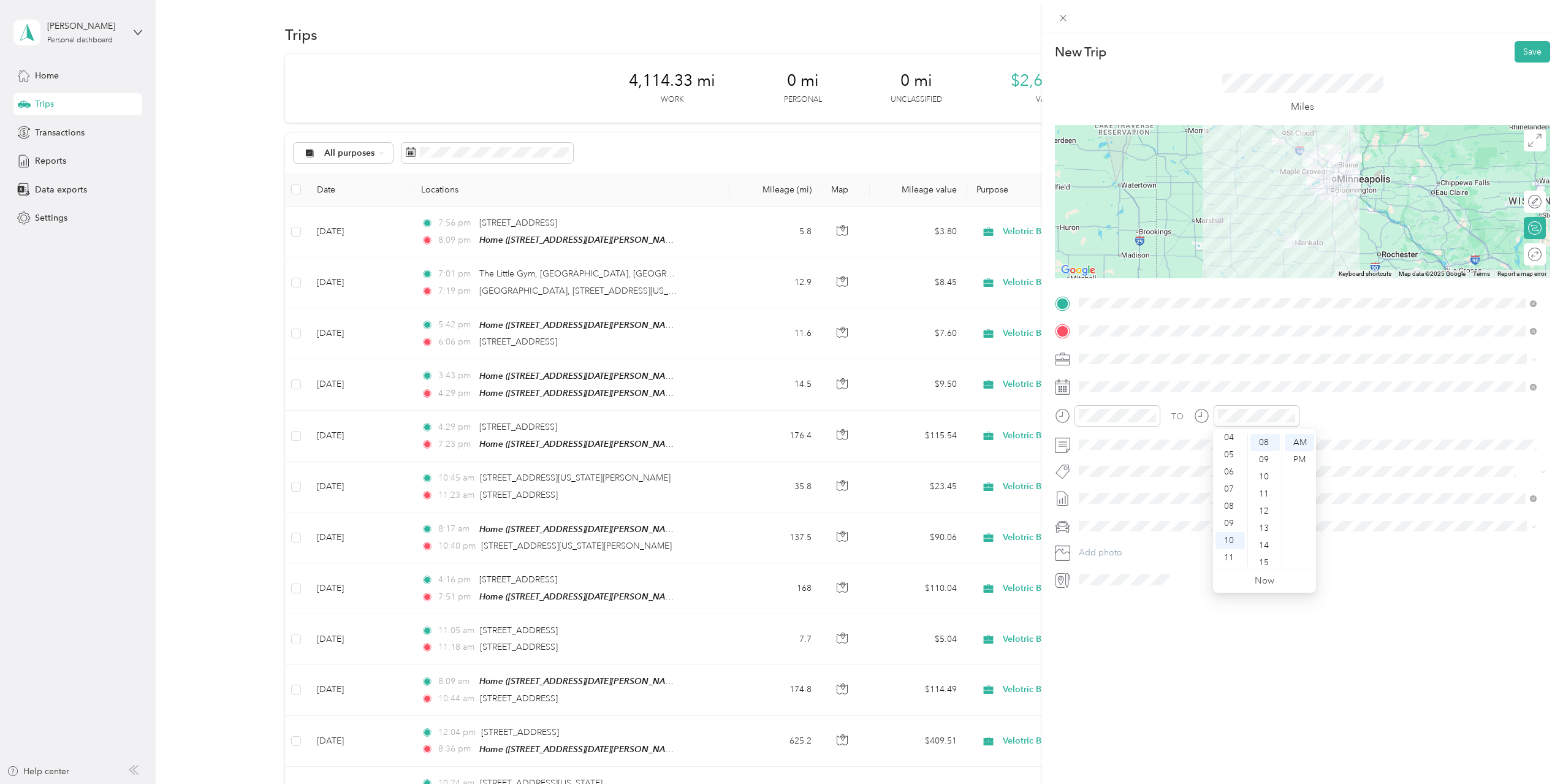
click at [1415, 683] on div "New Trip Save This trip cannot be edited because it is either under review, app…" at bounding box center [1302, 424] width 521 height 784
click at [1529, 50] on button "Save" at bounding box center [1532, 52] width 36 height 22
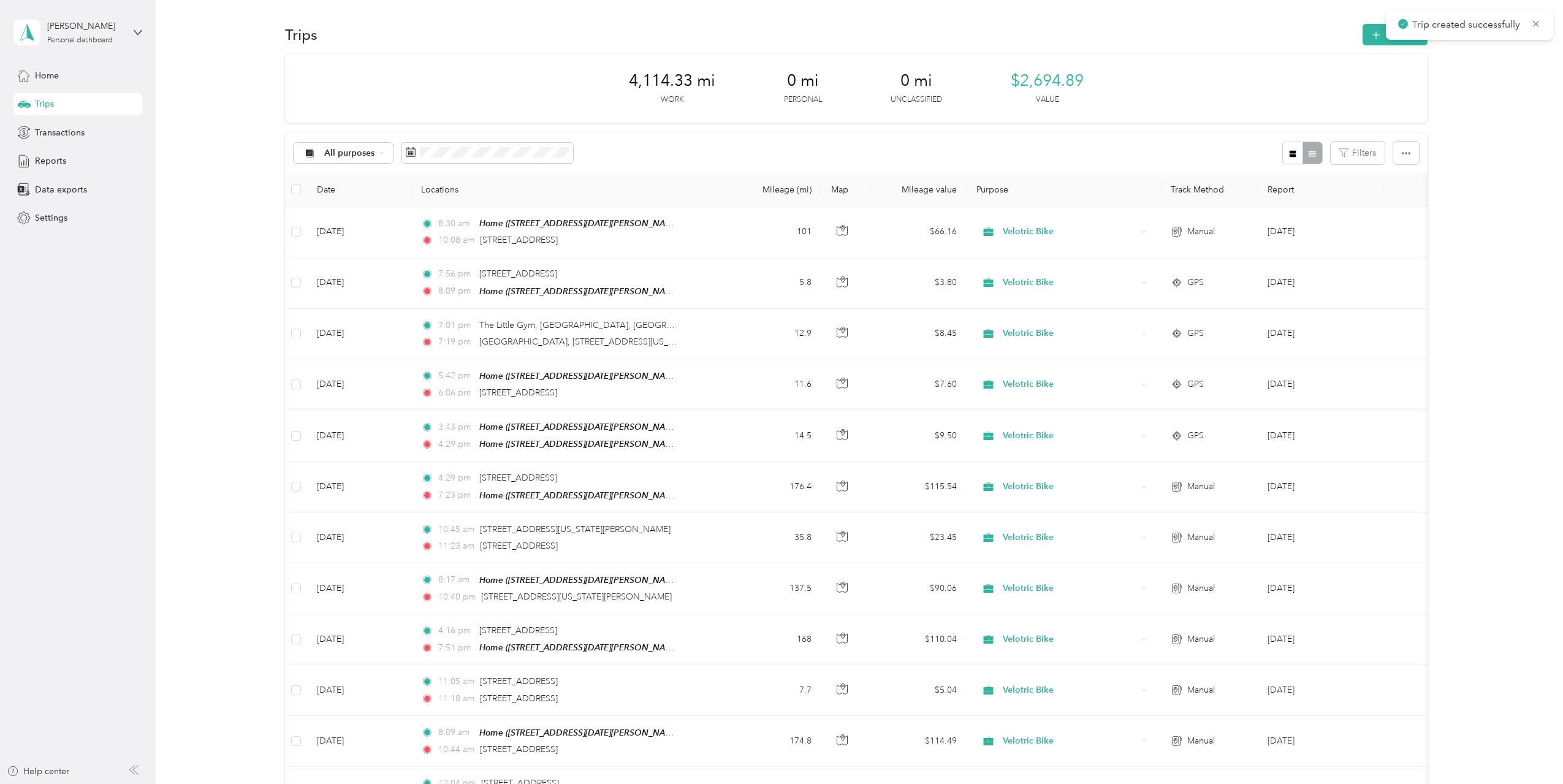
click at [1384, 30] on button "New trip" at bounding box center [1395, 34] width 65 height 22
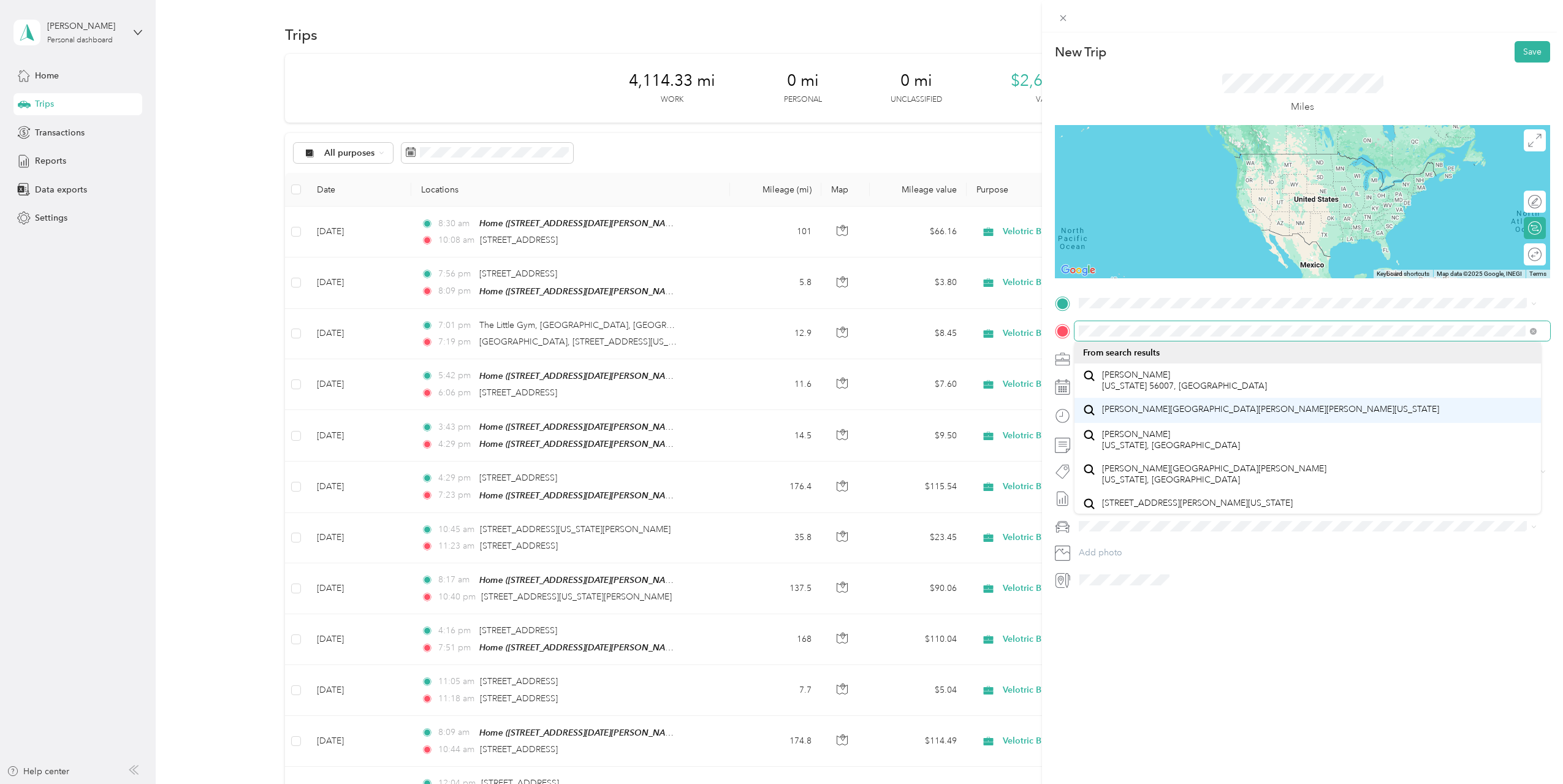
scroll to position [22, 0]
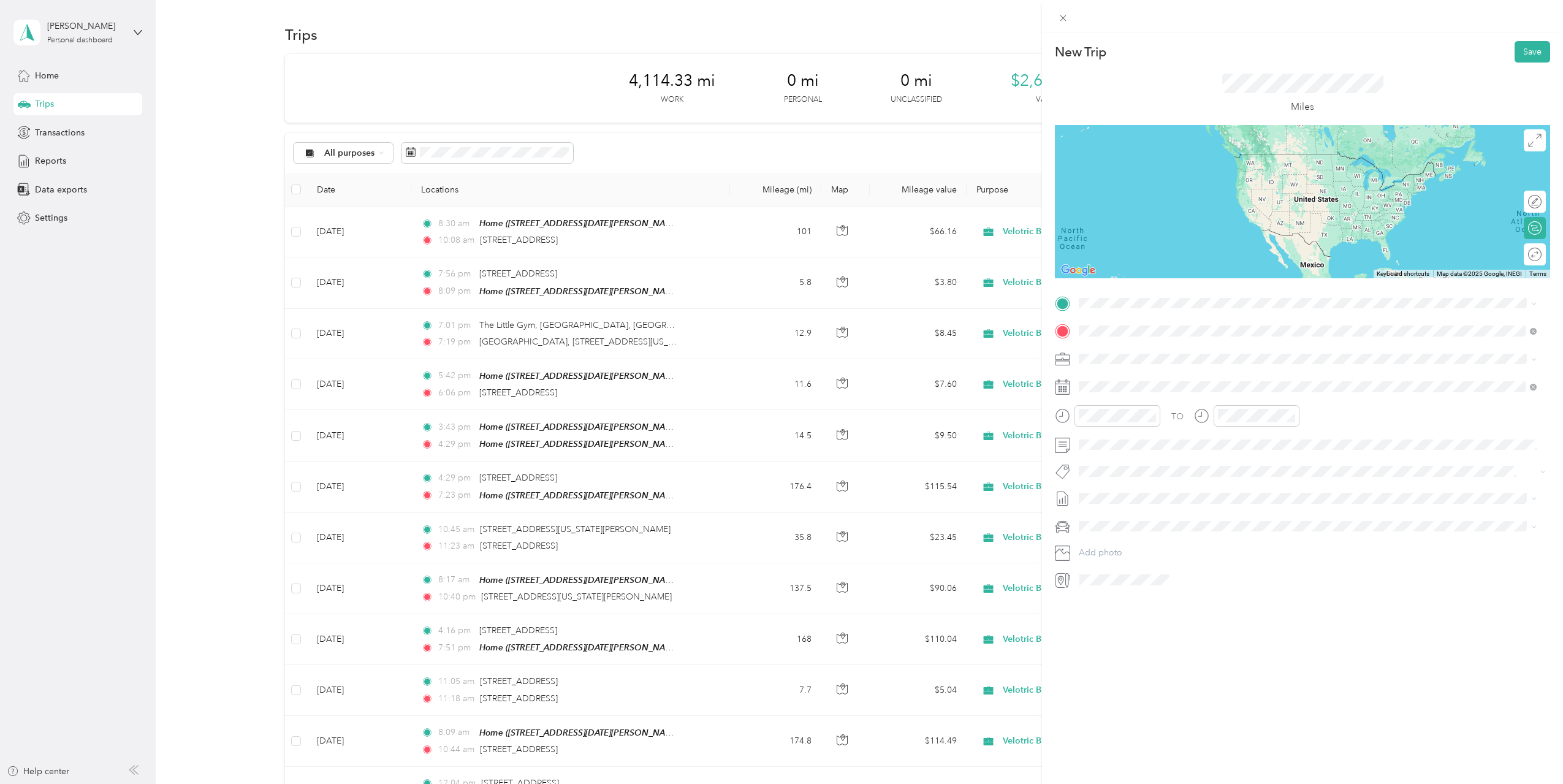
click at [1177, 374] on span "[STREET_ADDRESS][PERSON_NAME][US_STATE]" at bounding box center [1197, 375] width 190 height 11
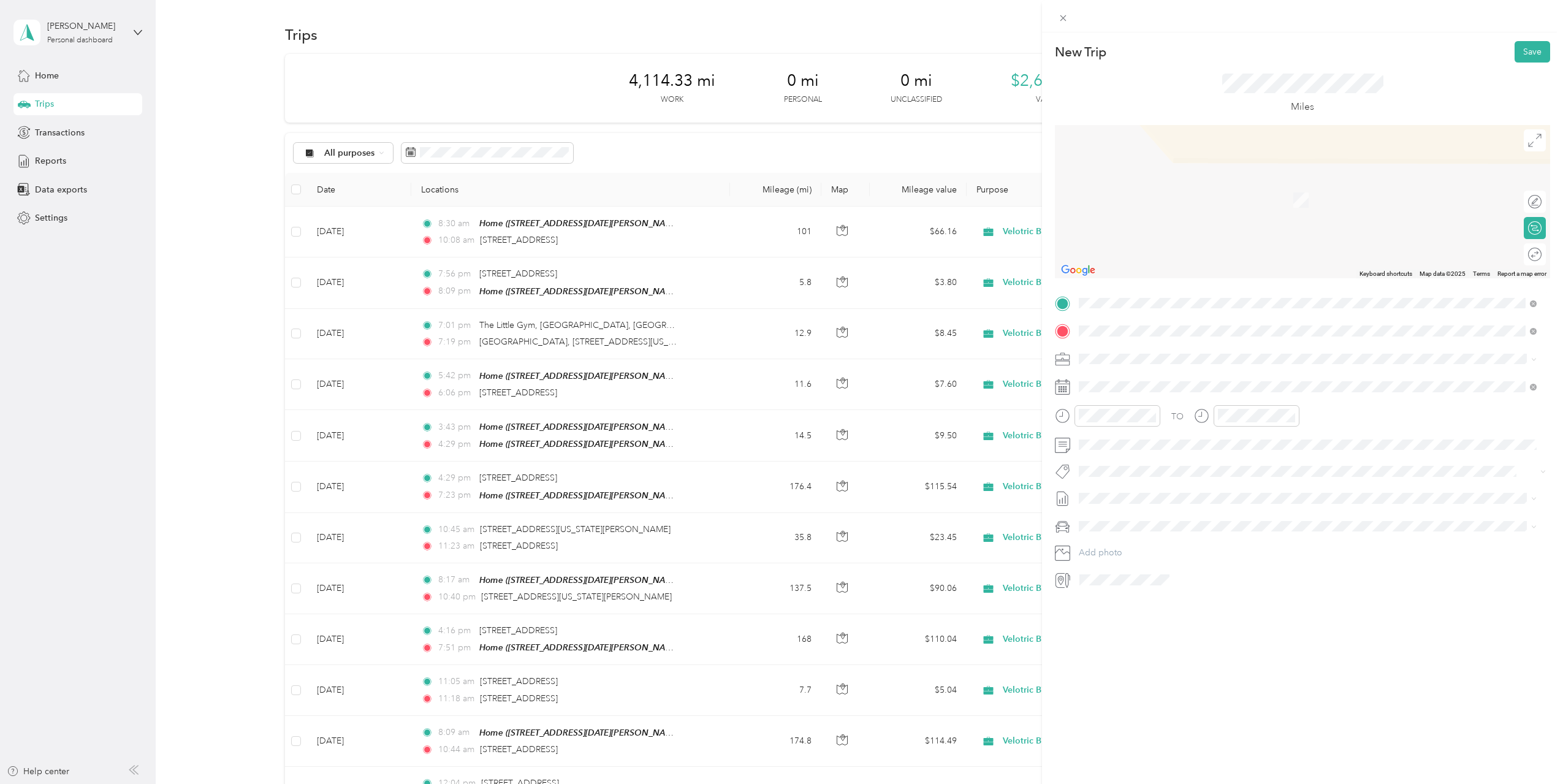
click at [1148, 344] on span "[STREET_ADDRESS][US_STATE]" at bounding box center [1164, 348] width 123 height 11
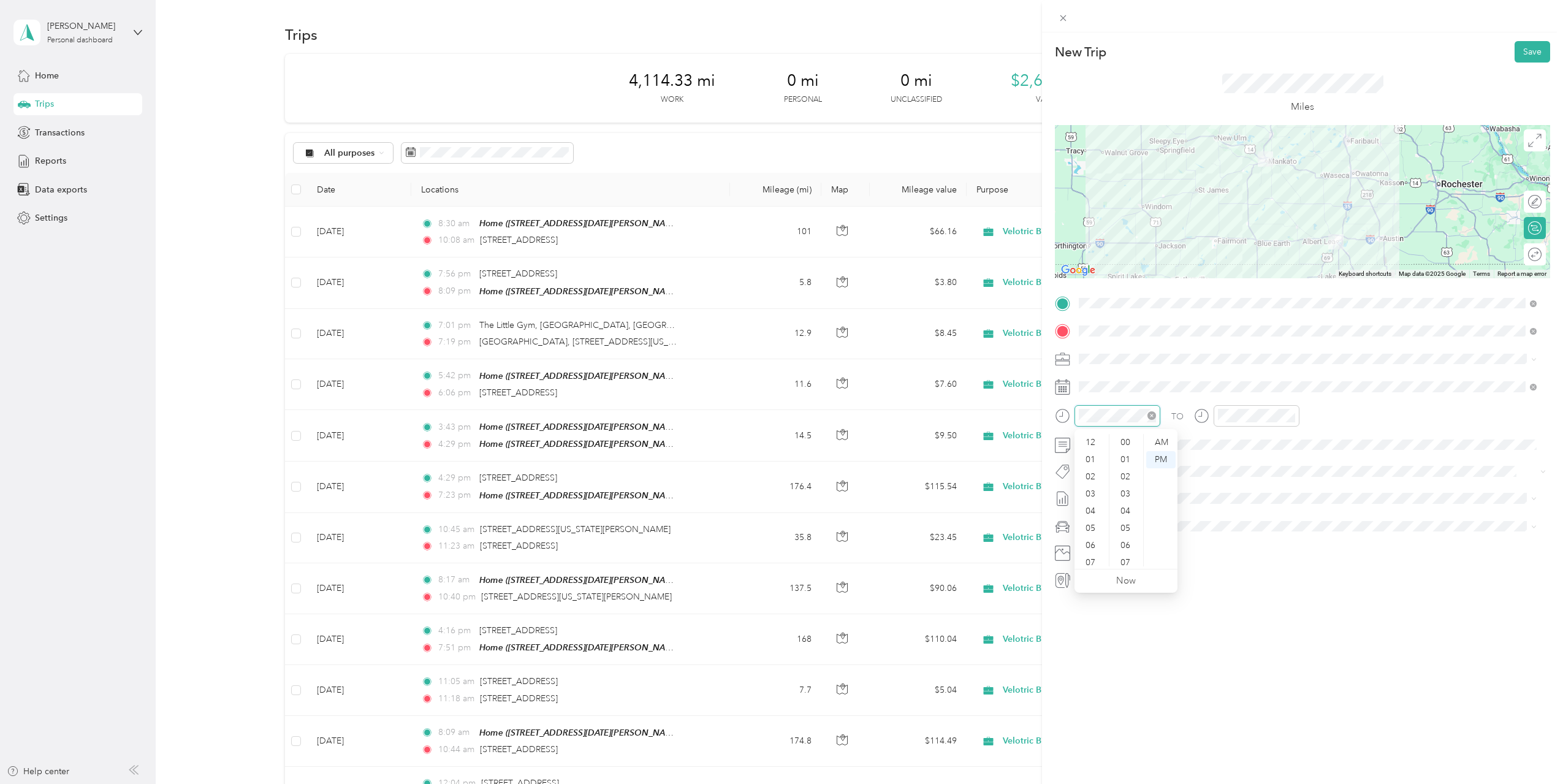
scroll to position [566, 0]
click at [1099, 541] on div "10" at bounding box center [1092, 540] width 29 height 17
click at [1156, 445] on div "AM" at bounding box center [1161, 443] width 29 height 17
click at [1129, 515] on div "37" at bounding box center [1127, 511] width 29 height 17
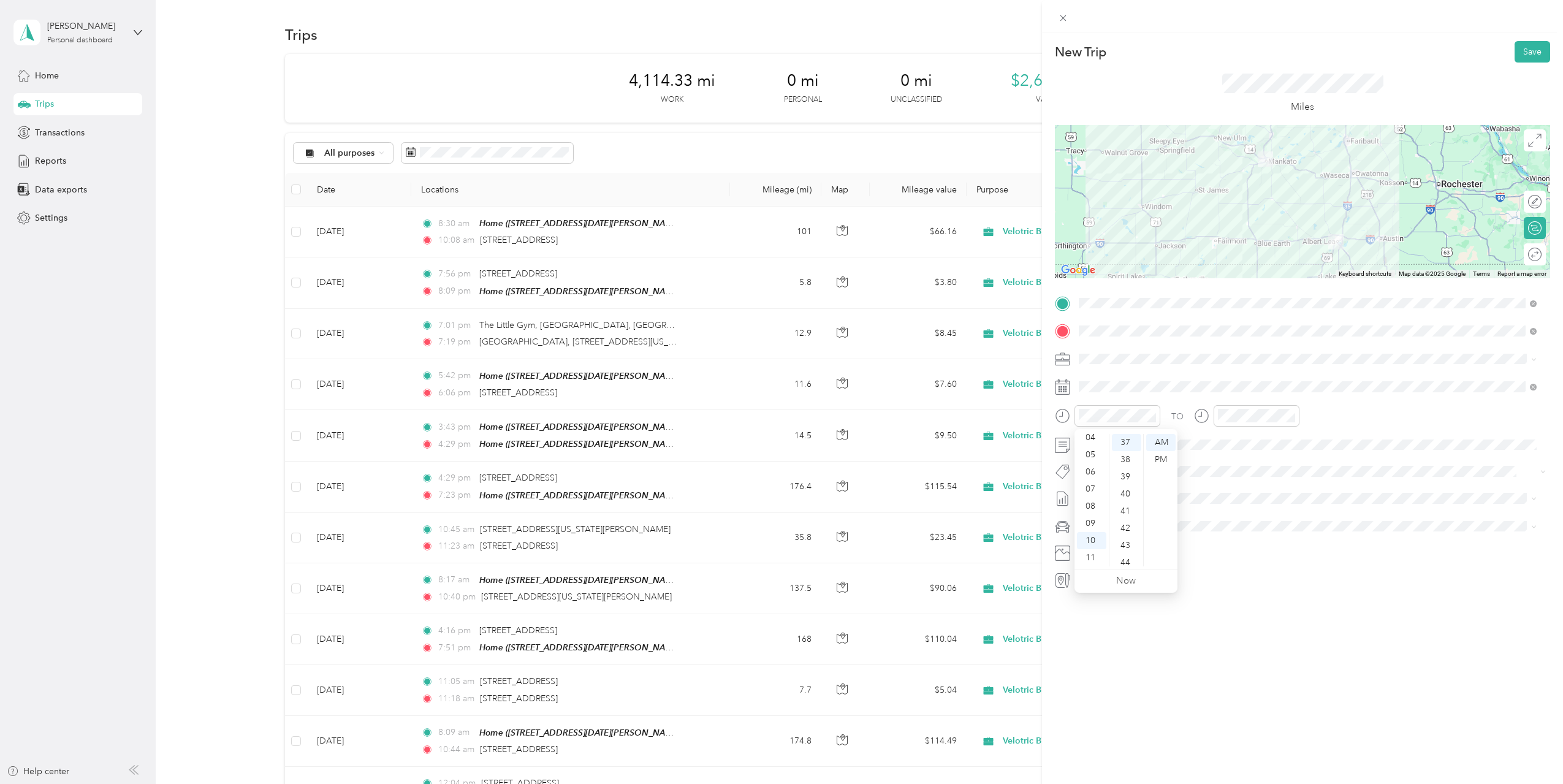
click at [1187, 633] on div "New Trip Save This trip cannot be edited because it is either under review, app…" at bounding box center [1302, 424] width 521 height 784
click at [1231, 552] on div "11" at bounding box center [1230, 558] width 29 height 17
click at [1267, 559] on div "45" at bounding box center [1265, 562] width 29 height 17
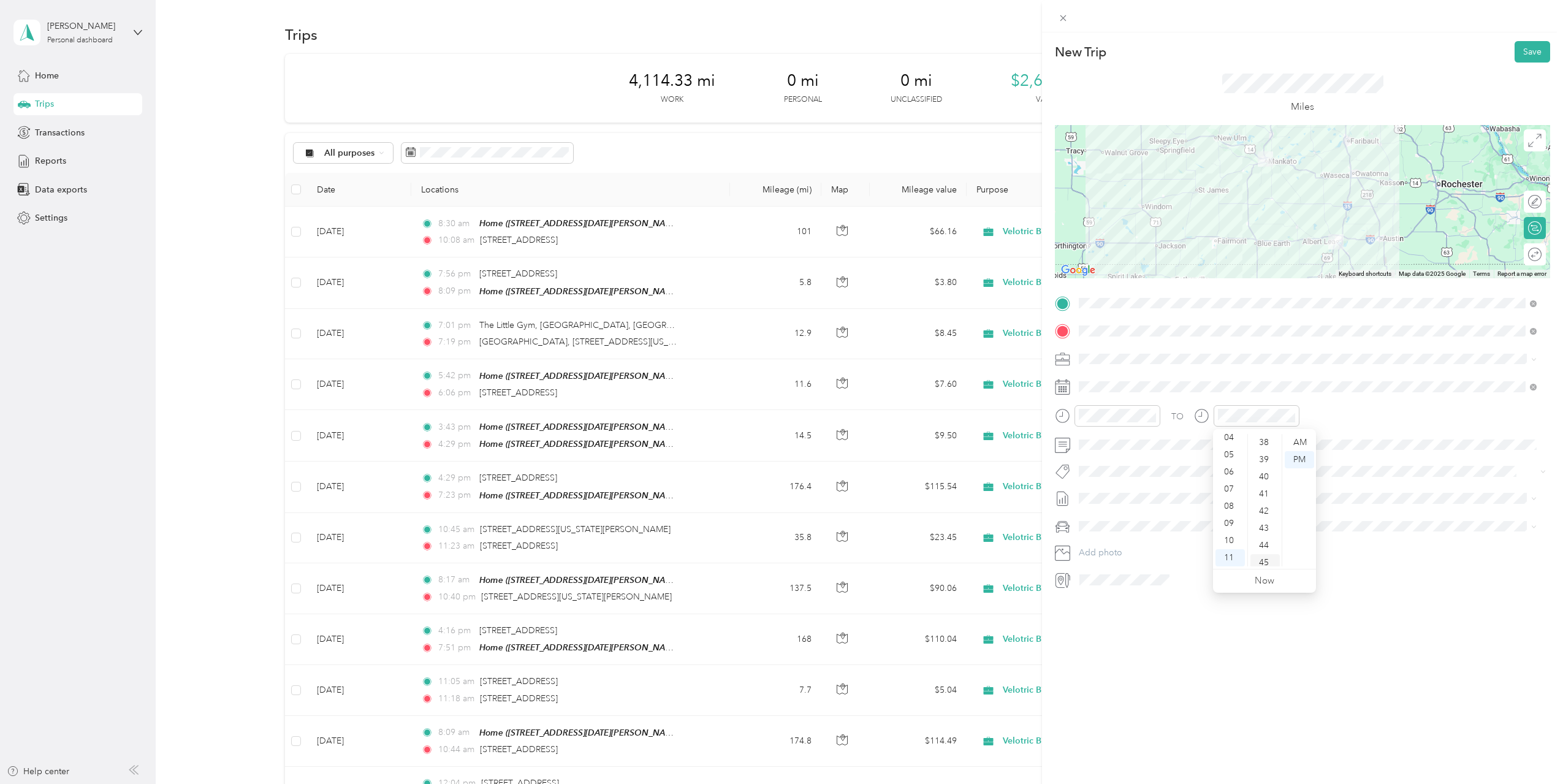
scroll to position [772, 0]
click at [1261, 641] on div "New Trip Save This trip cannot be edited because it is either under review, app…" at bounding box center [1302, 424] width 521 height 784
click at [1137, 561] on li "Sep 2025 Draft" at bounding box center [1307, 557] width 466 height 20
click at [1106, 459] on icon at bounding box center [1110, 456] width 13 height 13
click at [1136, 581] on div "30" at bounding box center [1136, 576] width 16 height 15
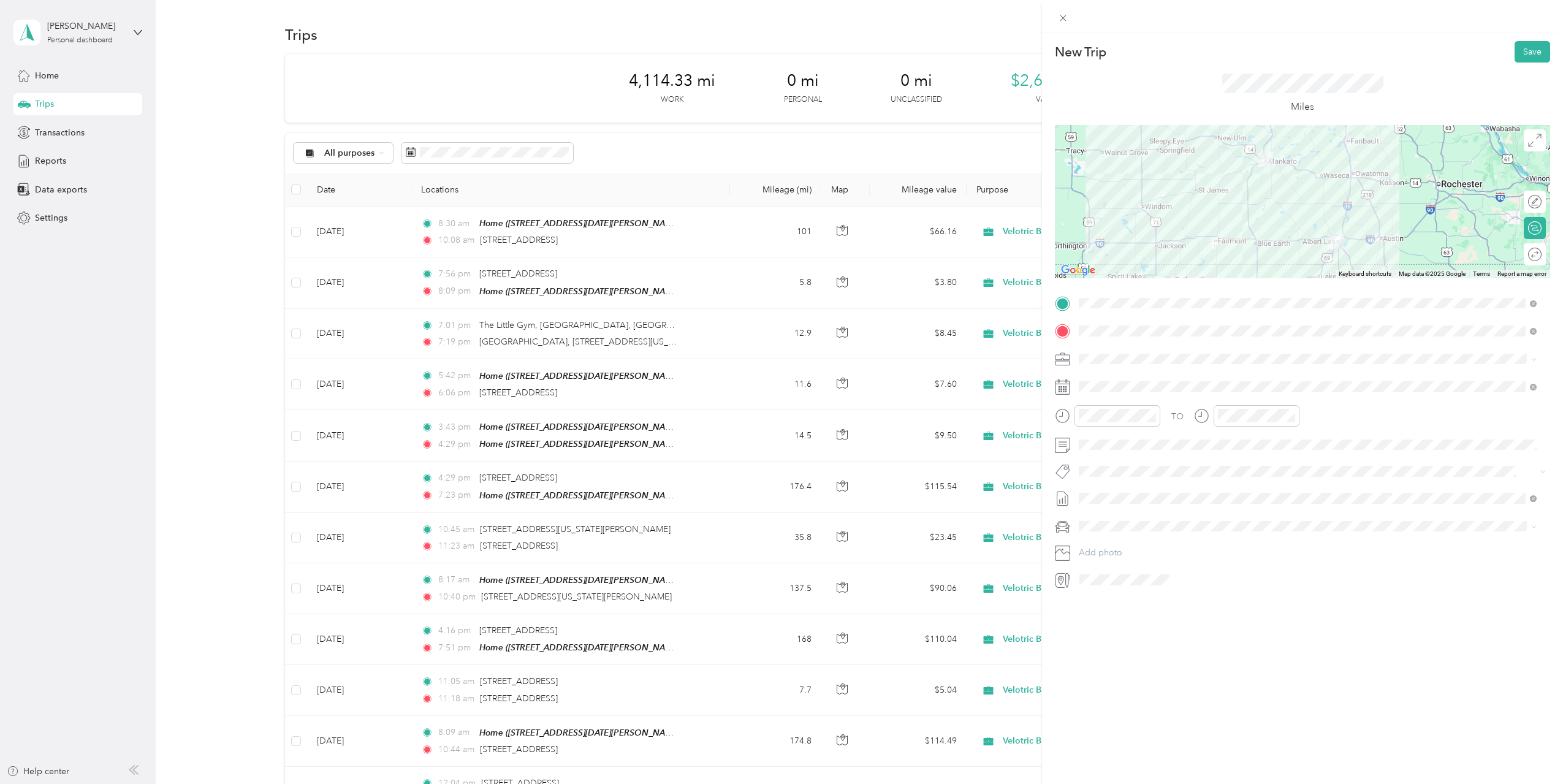
click at [1205, 638] on div "New Trip Save This trip cannot be edited because it is either under review, app…" at bounding box center [1302, 424] width 521 height 784
click at [1288, 443] on div "AM" at bounding box center [1299, 443] width 29 height 17
click at [1331, 615] on div "New Trip Save This trip cannot be edited because it is either under review, app…" at bounding box center [1302, 424] width 521 height 784
click at [1524, 48] on button "Save" at bounding box center [1532, 52] width 36 height 22
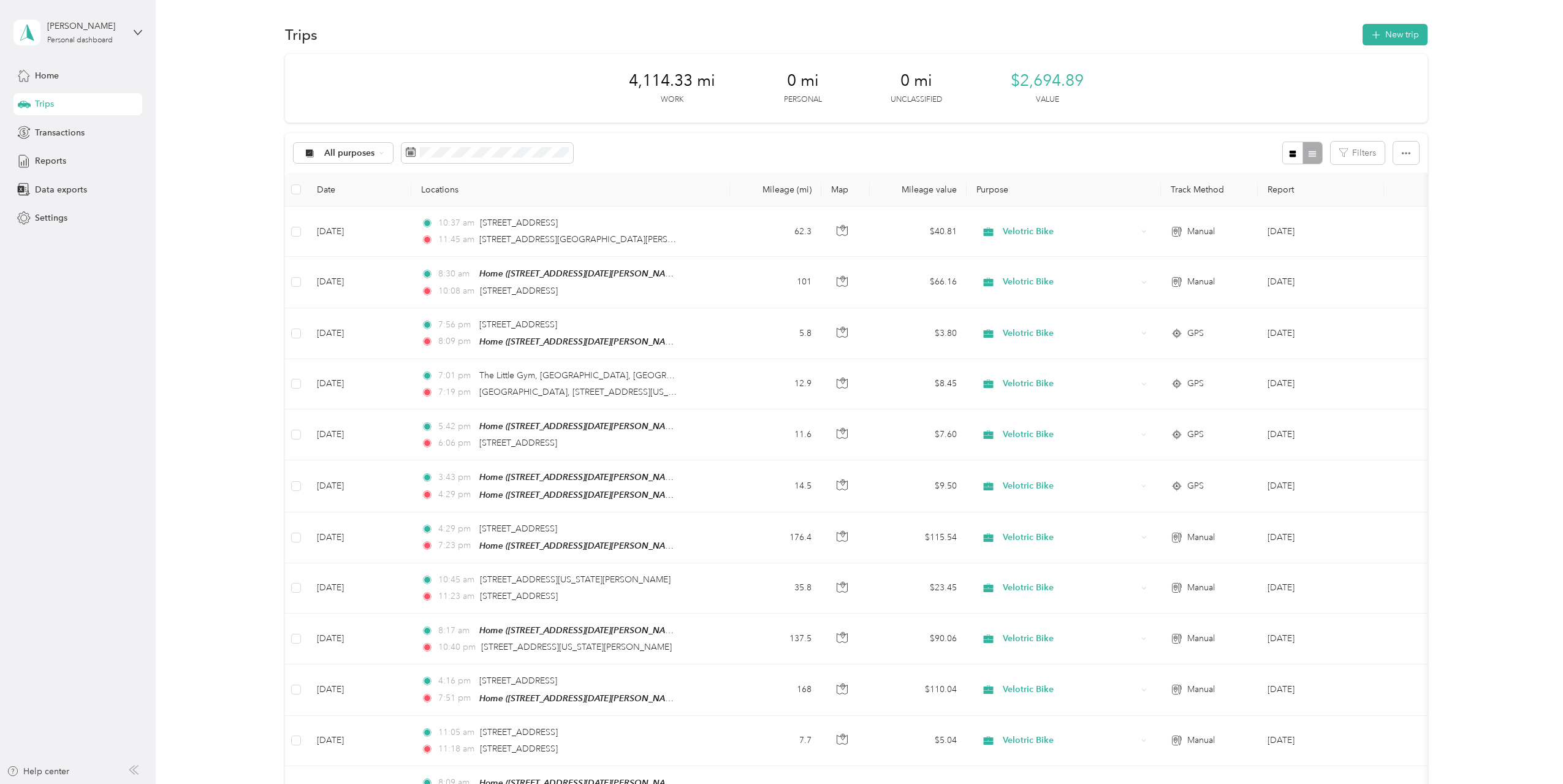
click at [1379, 33] on button "New trip" at bounding box center [1395, 34] width 65 height 22
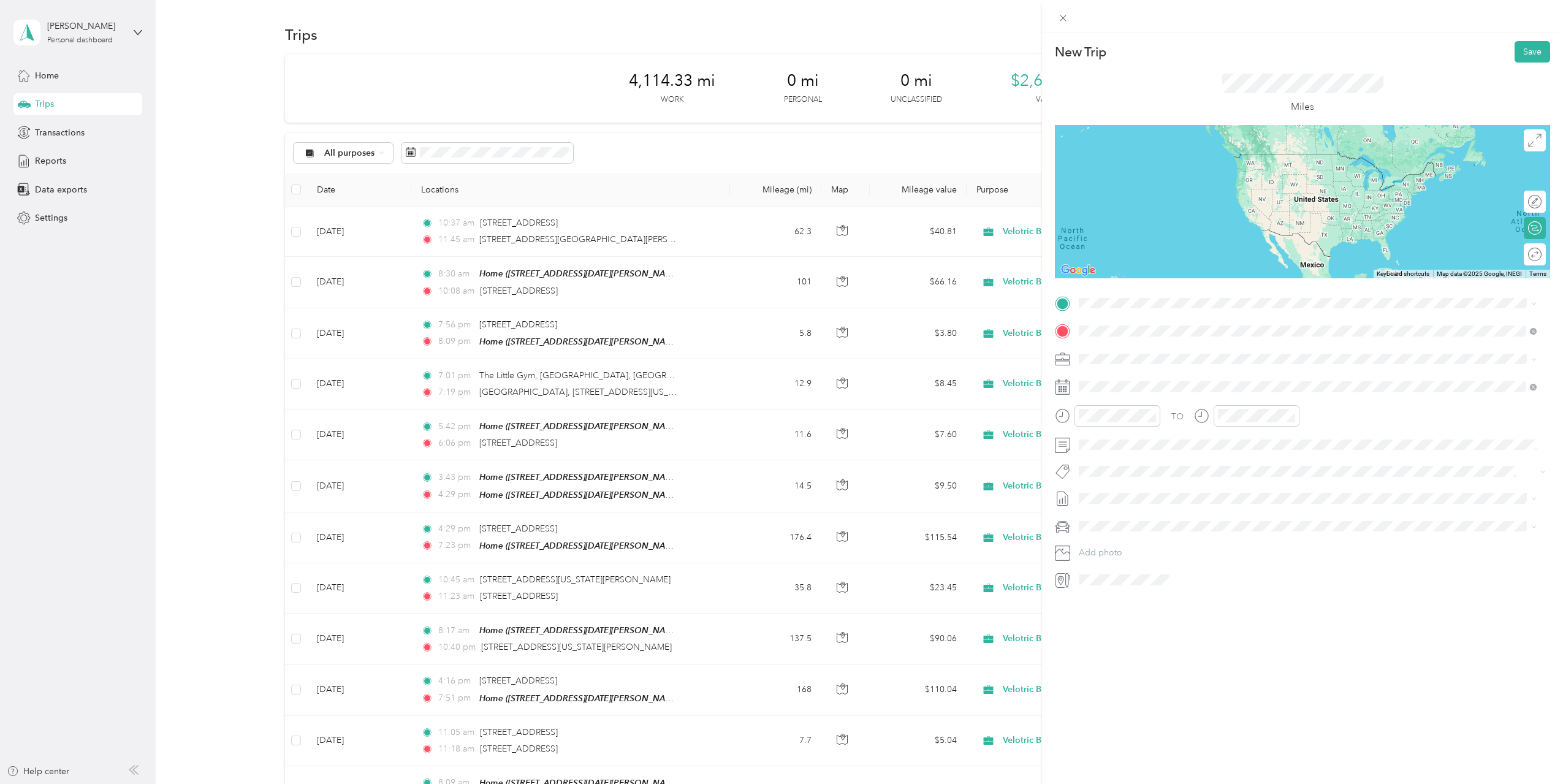
click at [1173, 381] on span "1211 7th Street Northwest Rochester, Minnesota 55901, United States" at bounding box center [1164, 375] width 123 height 11
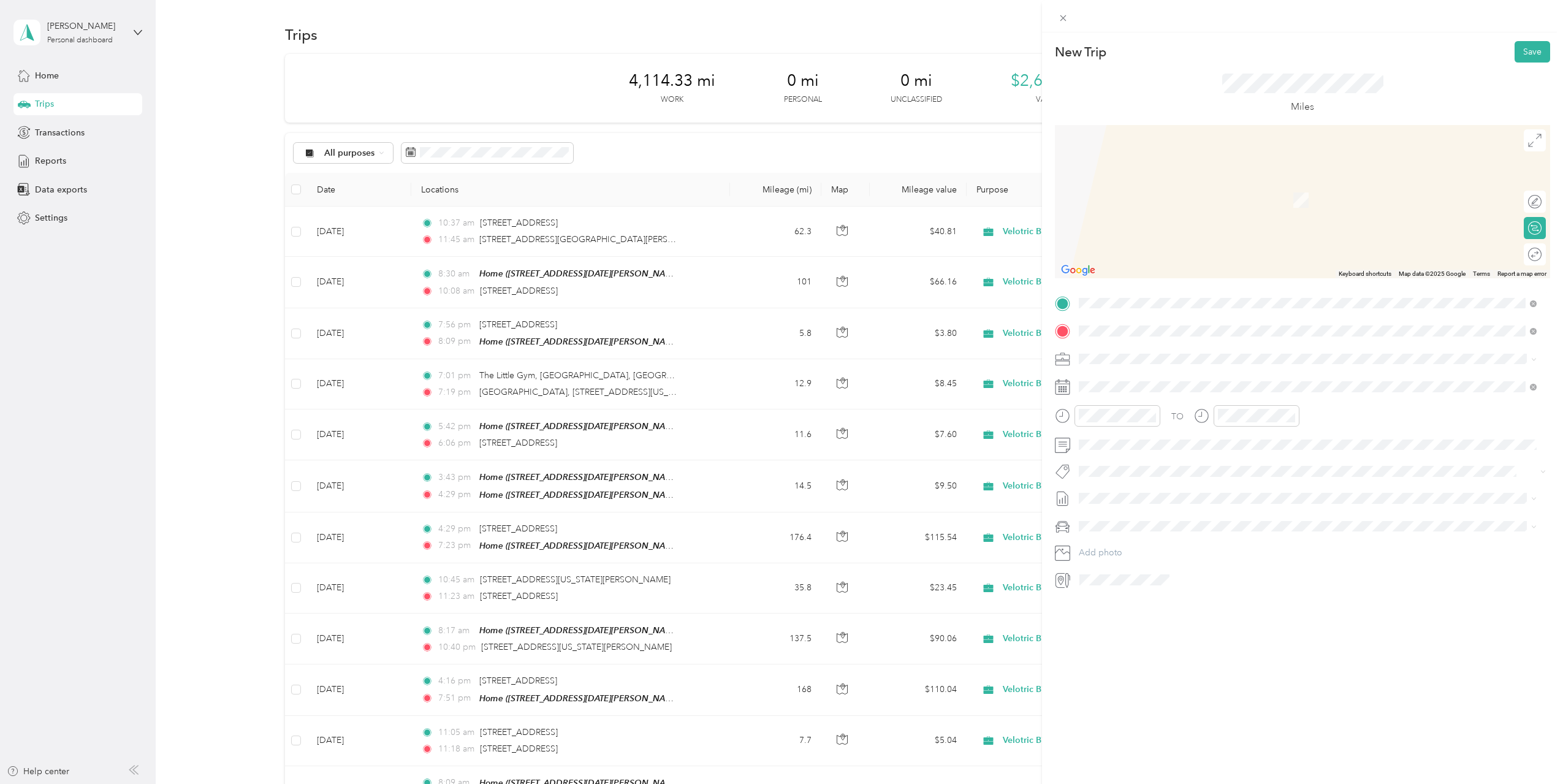
click at [1293, 351] on div "1137 South Broadway Avenue Albert Lea, Minnesota 56007, United States" at bounding box center [1308, 348] width 450 height 17
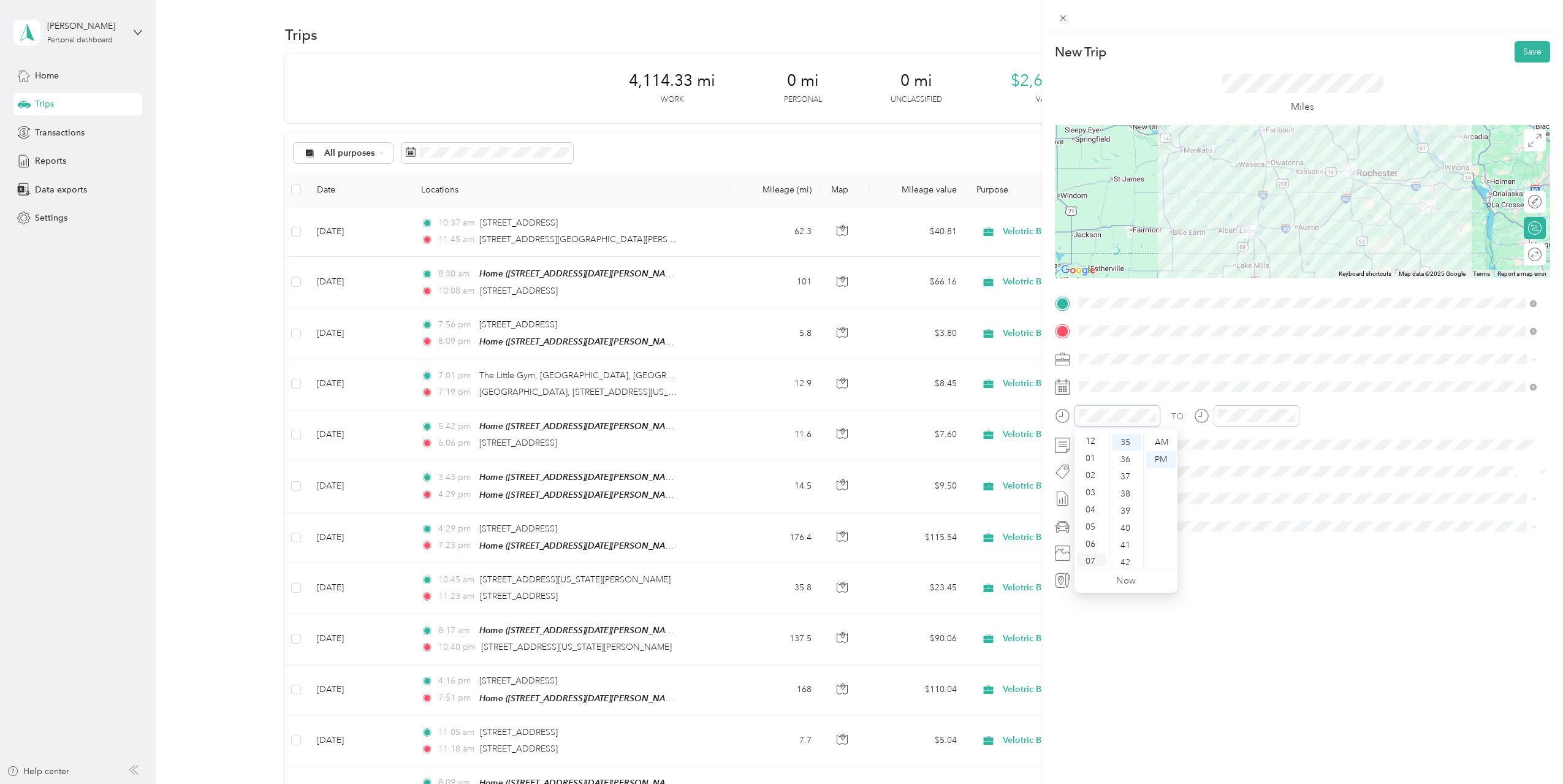
scroll to position [0, 0]
click at [1094, 440] on div "12" at bounding box center [1092, 443] width 29 height 17
click at [1129, 445] on div "10" at bounding box center [1127, 443] width 29 height 17
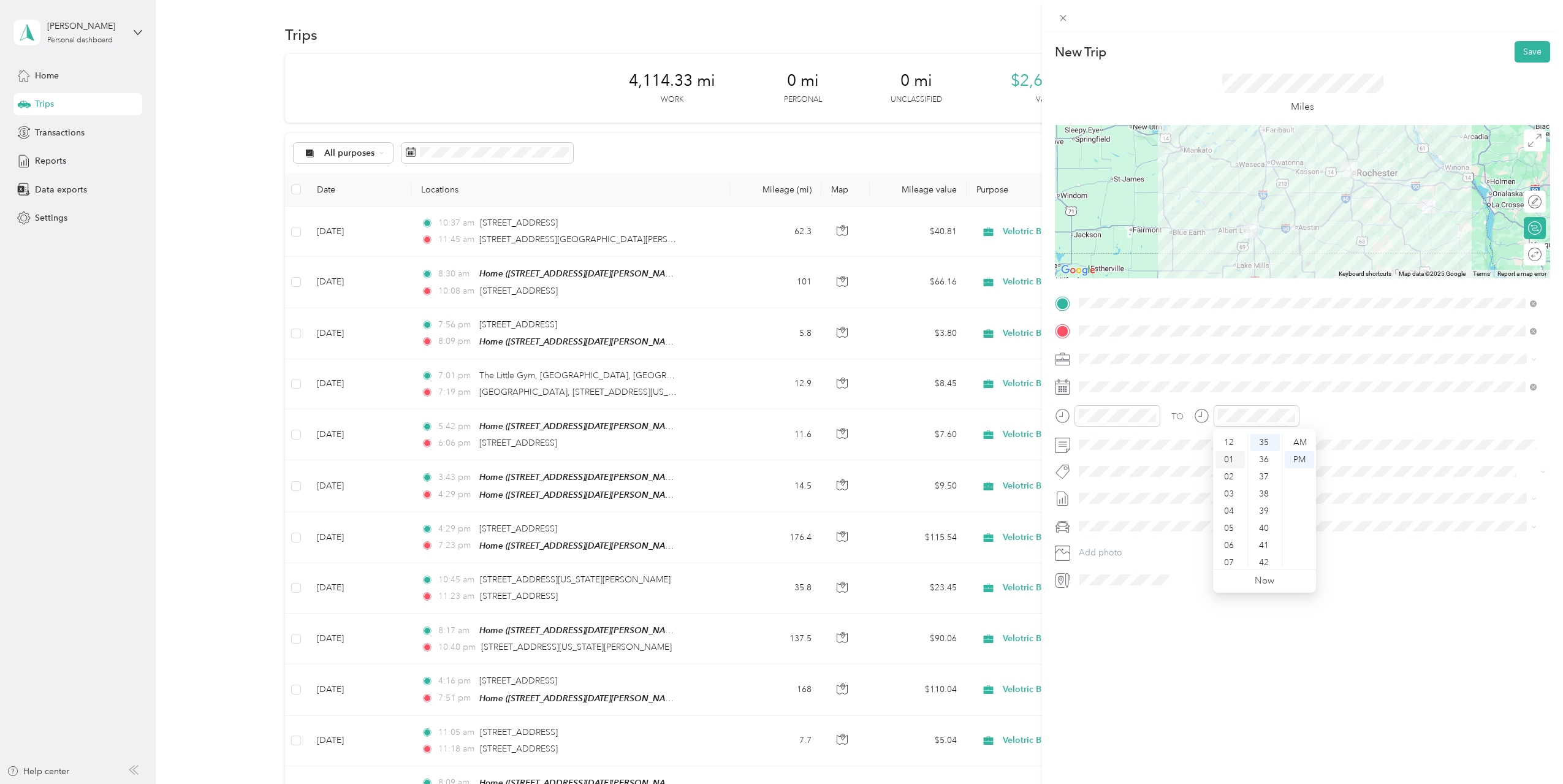
click at [1230, 459] on div "01" at bounding box center [1230, 459] width 29 height 17
click at [1274, 461] on div "36" at bounding box center [1265, 459] width 29 height 17
click at [1359, 661] on div "New Trip Save This trip cannot be edited because it is either under review, app…" at bounding box center [1302, 424] width 521 height 784
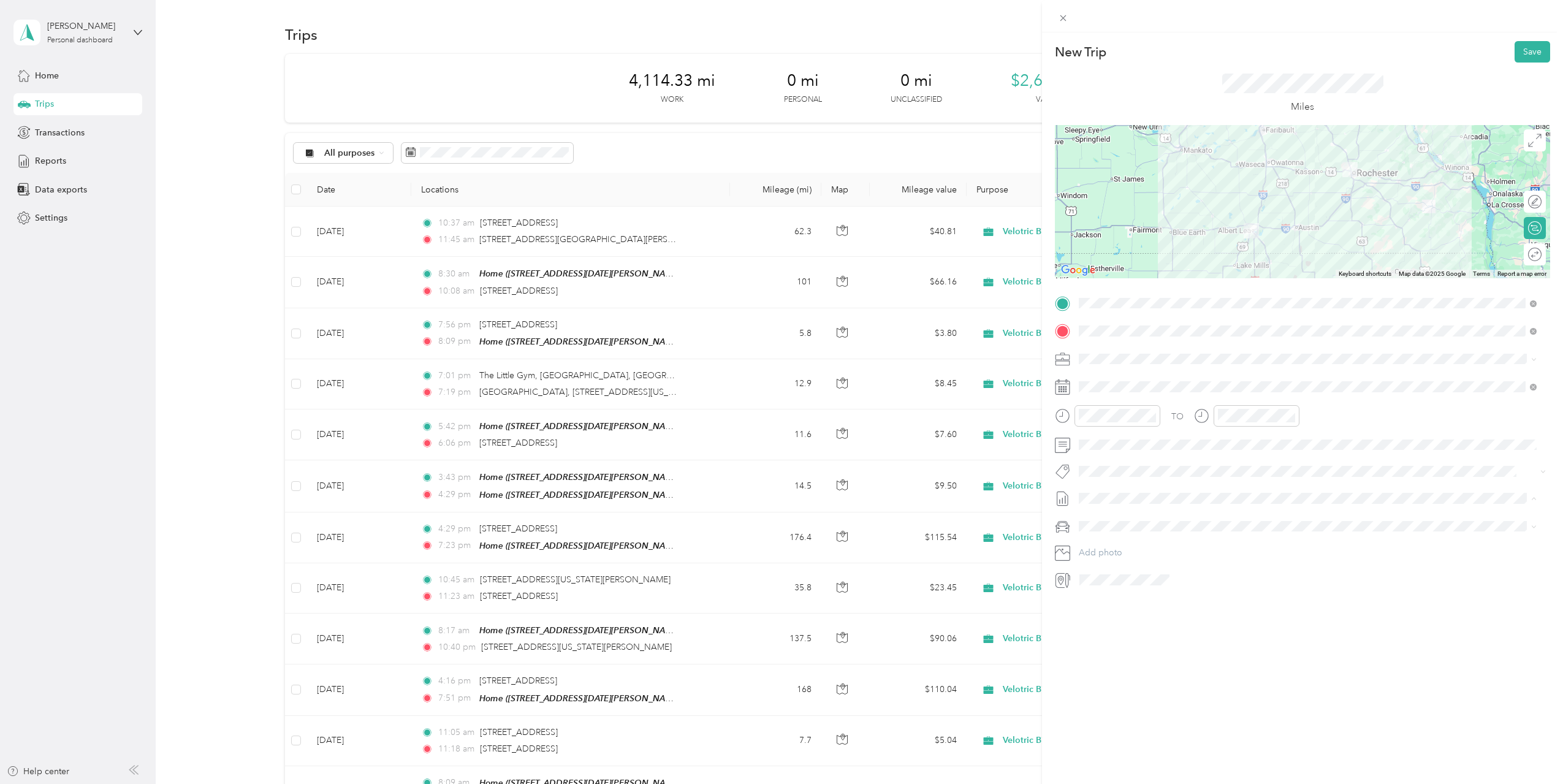
click at [1171, 558] on span "[DATE] Draft" at bounding box center [1308, 558] width 450 height 11
click at [1261, 654] on div "New Trip Save This trip cannot be edited because it is either under review, app…" at bounding box center [1302, 424] width 521 height 784
click at [1515, 55] on button "Save" at bounding box center [1532, 52] width 36 height 22
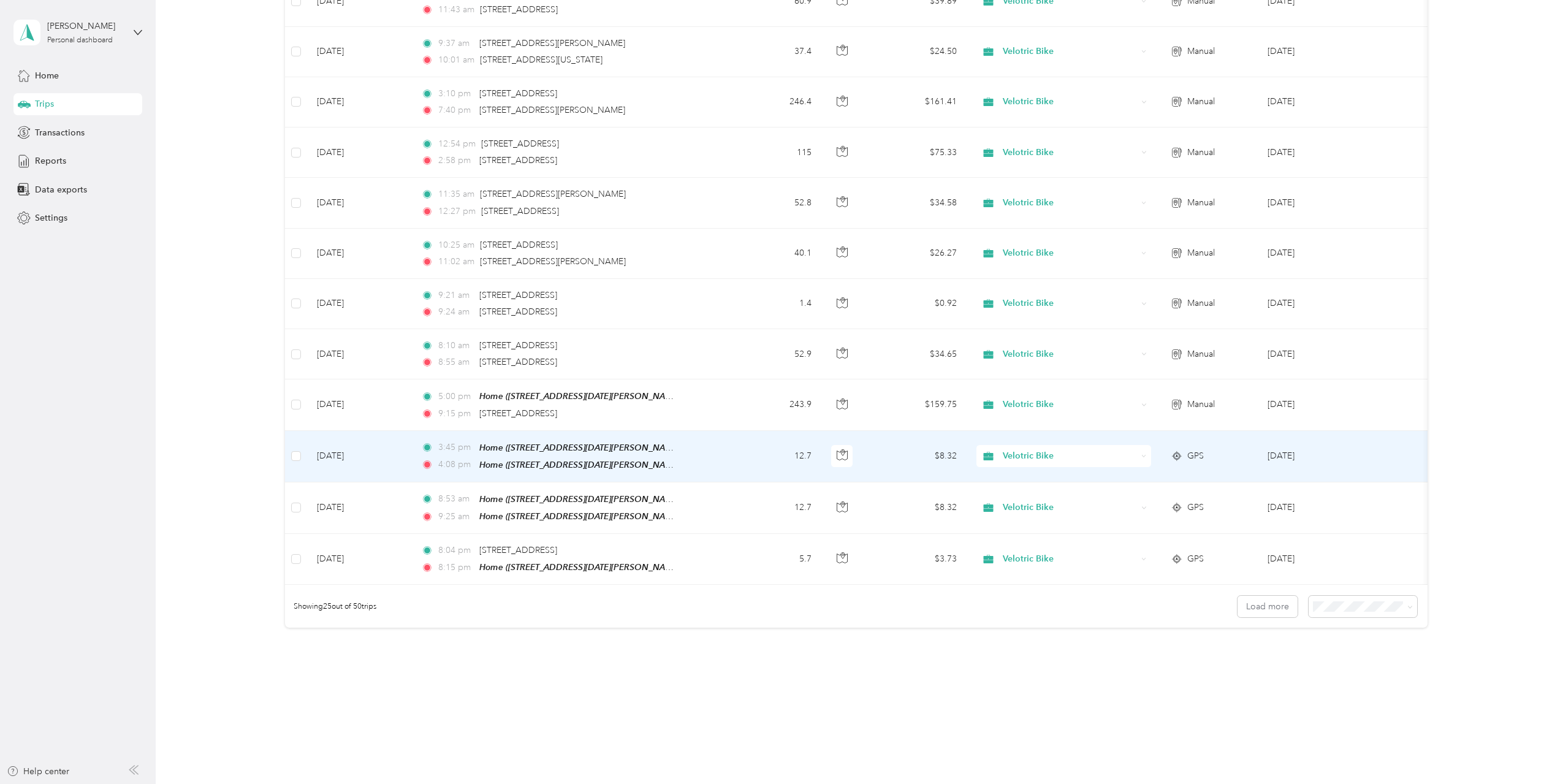
scroll to position [905, 0]
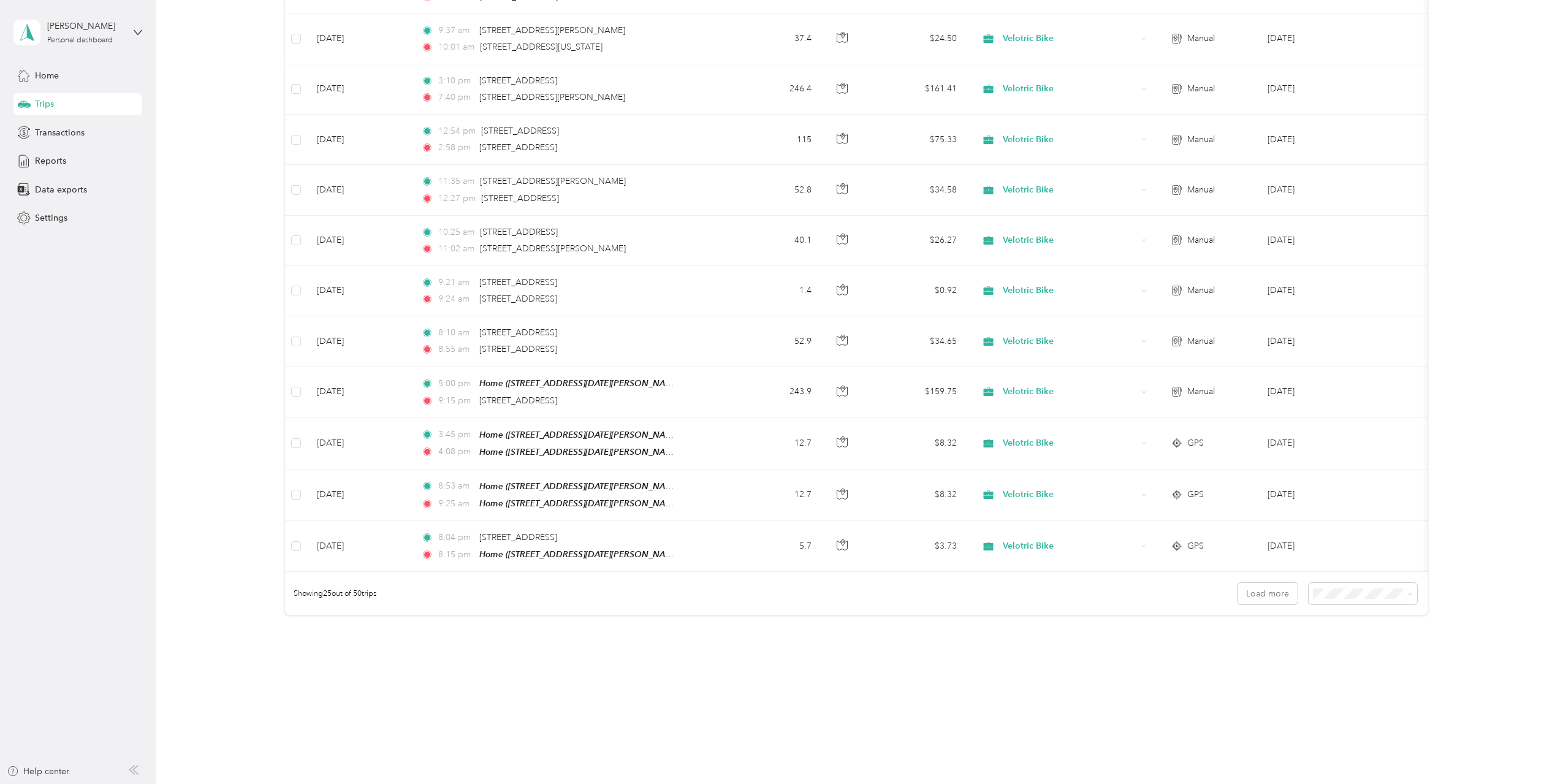
click at [1336, 655] on span "100 per load" at bounding box center [1339, 658] width 50 height 10
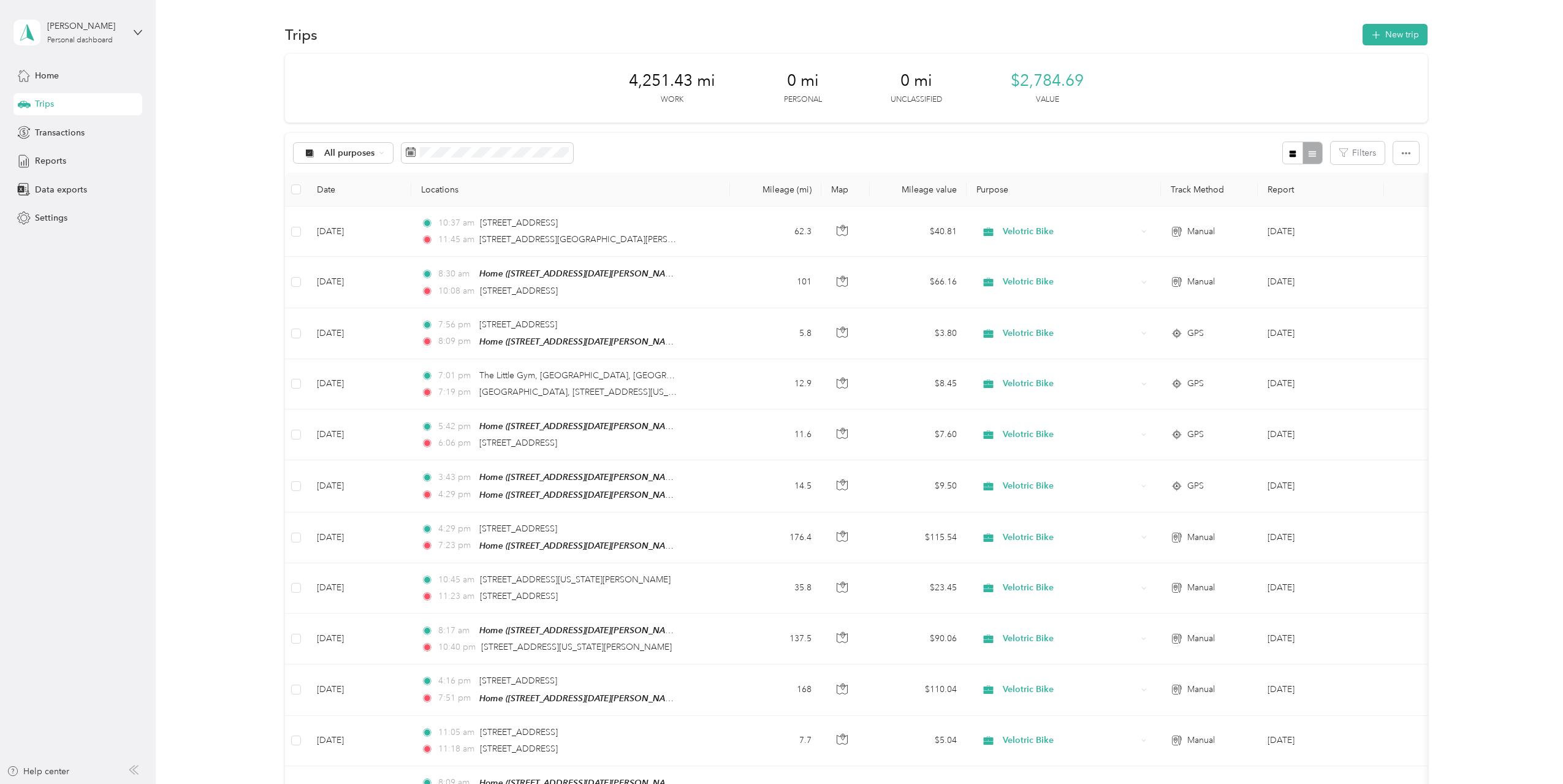
click at [61, 93] on div "Trips" at bounding box center [77, 105] width 129 height 22
click at [75, 69] on div "Home" at bounding box center [77, 75] width 129 height 22
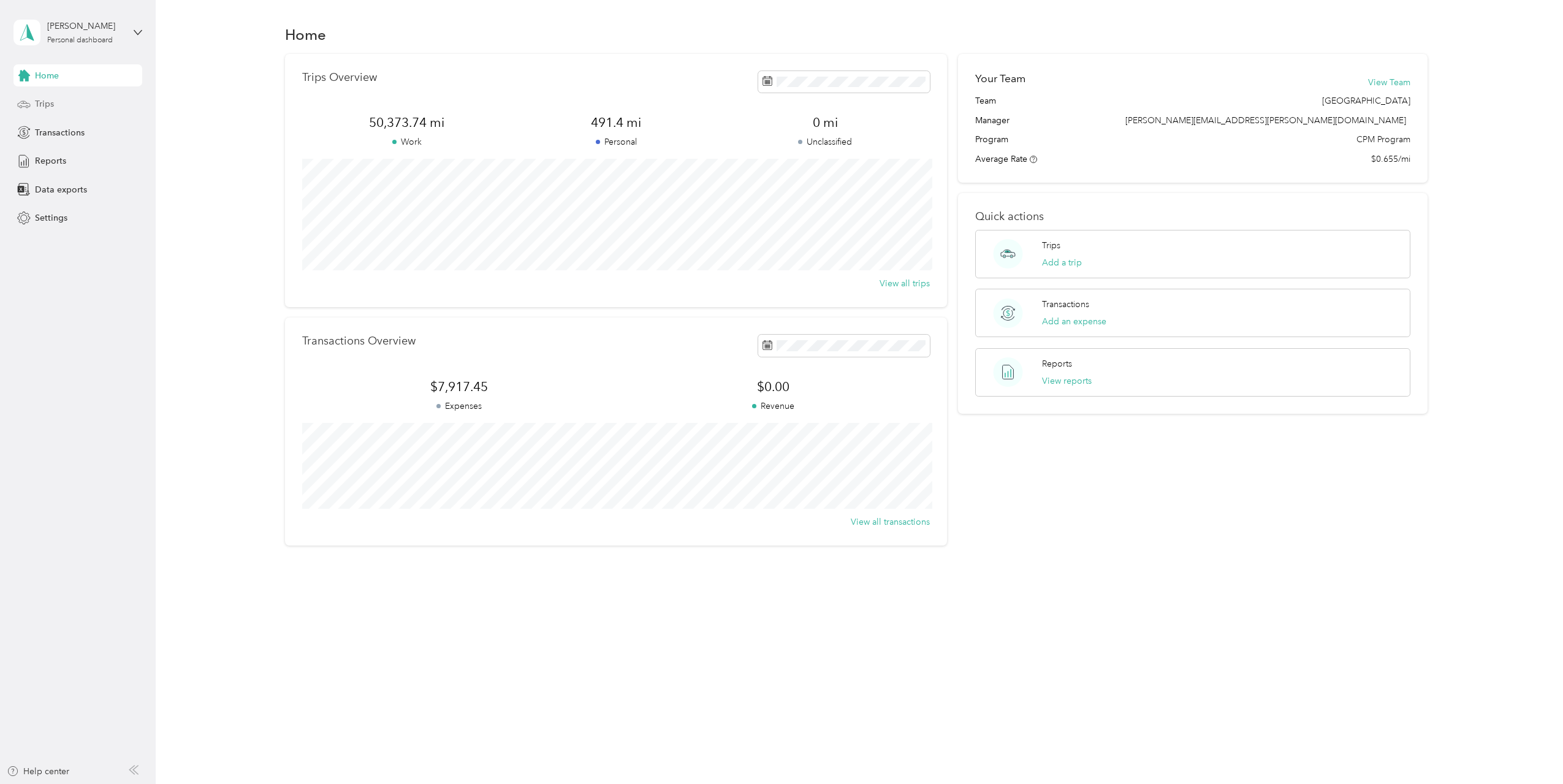
click at [84, 104] on div "Trips" at bounding box center [77, 105] width 129 height 22
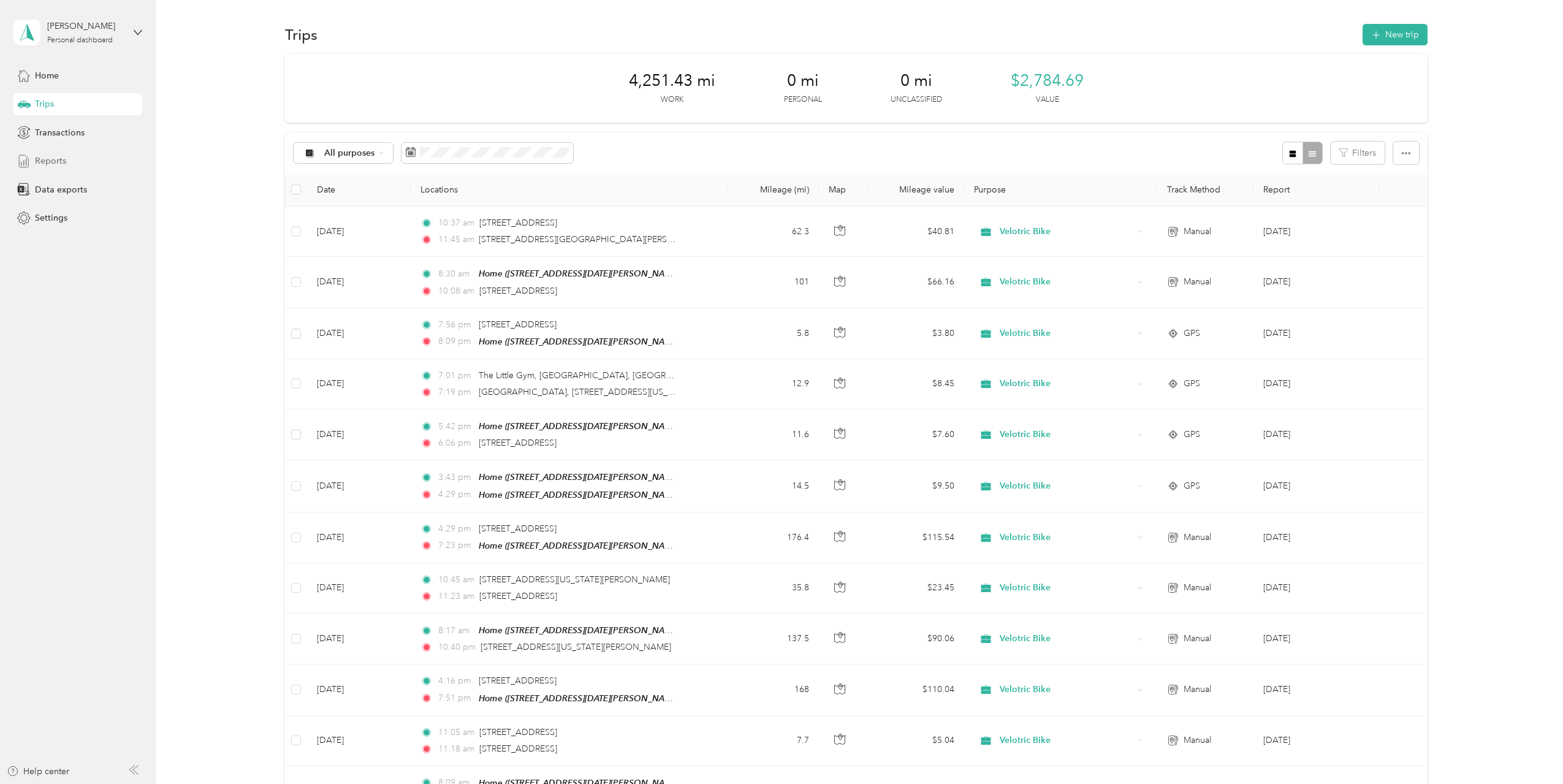
click at [66, 160] on div "Reports" at bounding box center [77, 161] width 129 height 22
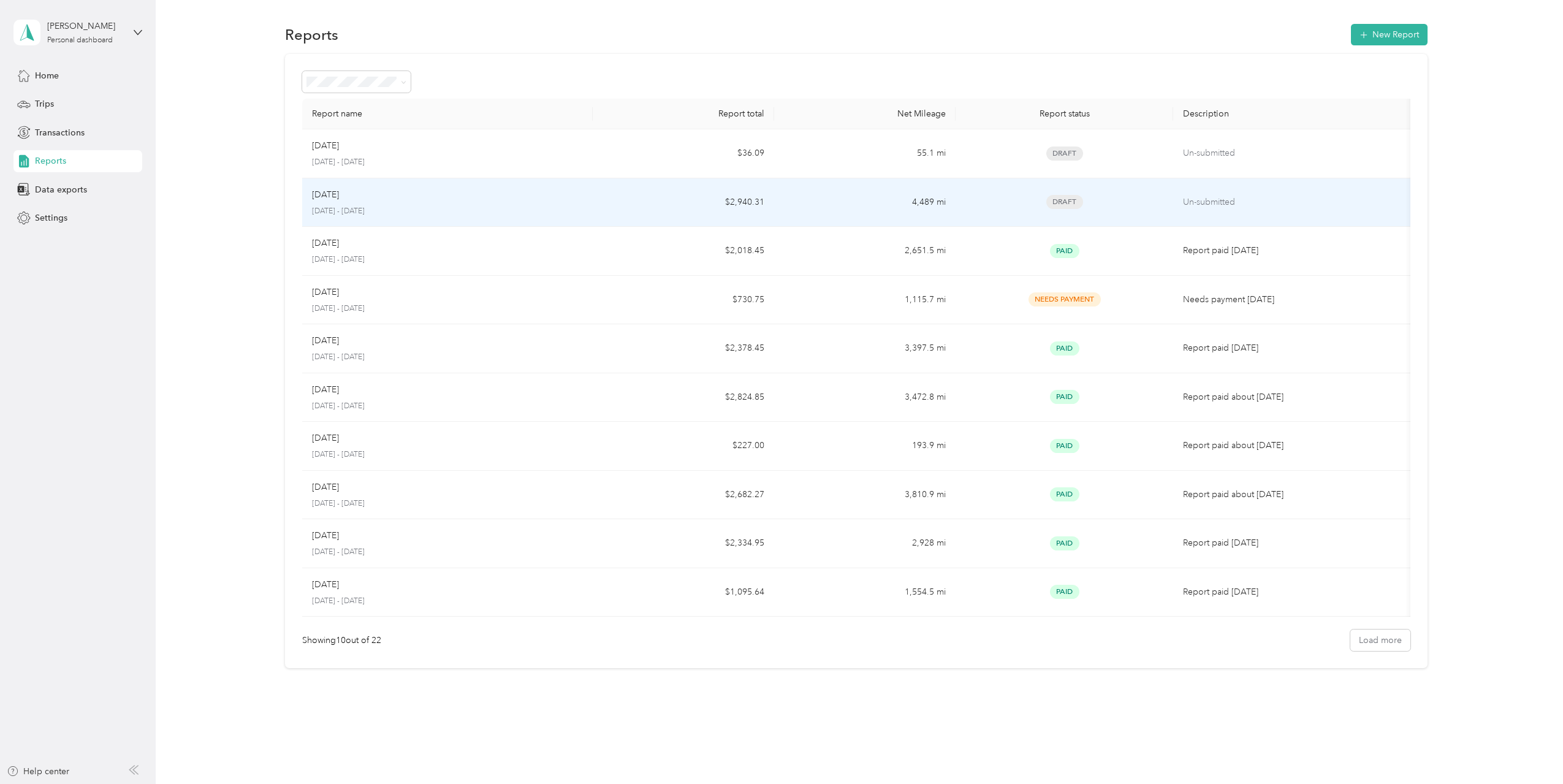
click at [676, 206] on td "$2,940.31" at bounding box center [683, 203] width 181 height 49
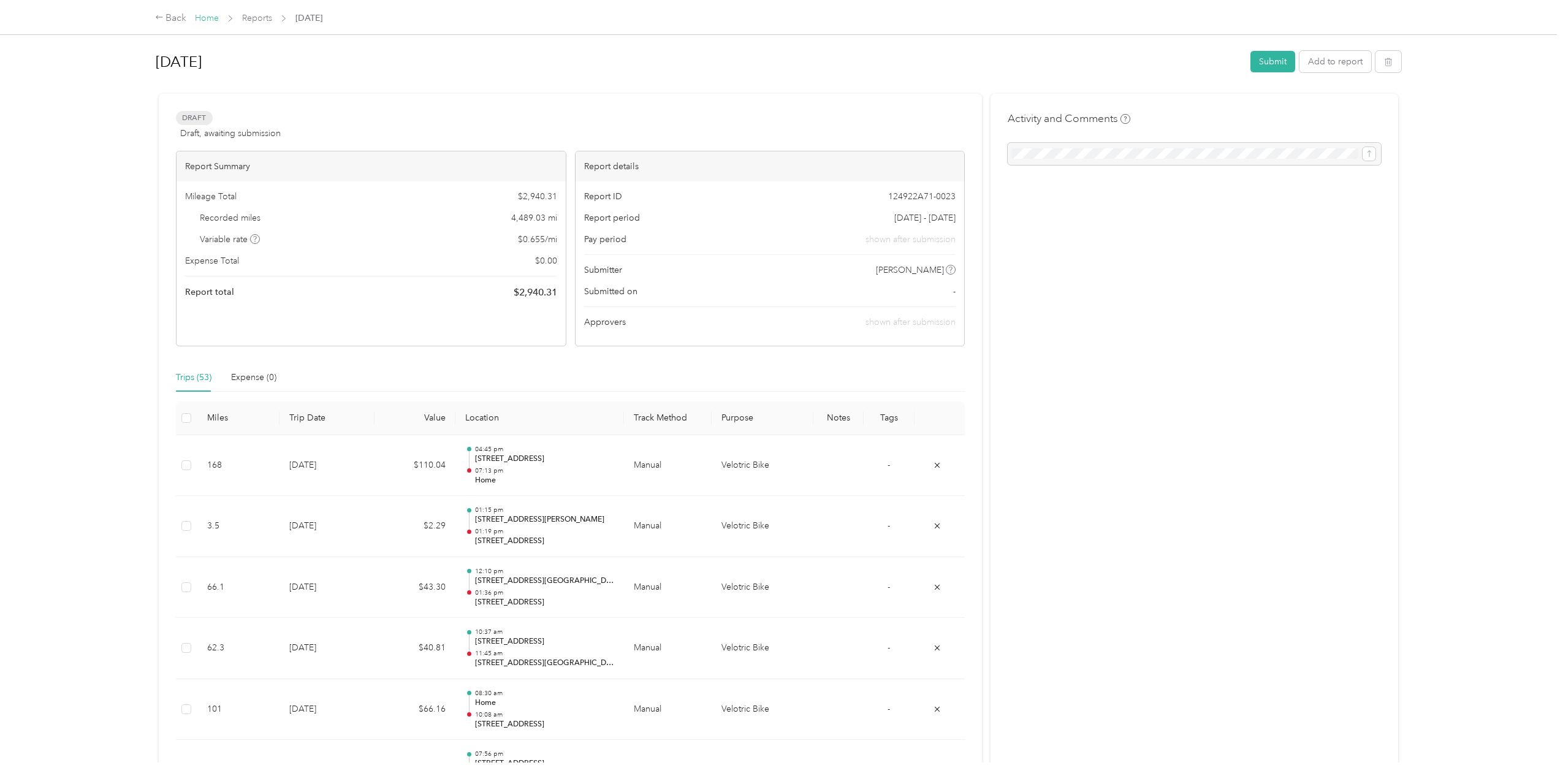
click at [201, 17] on link "Home" at bounding box center [207, 17] width 24 height 10
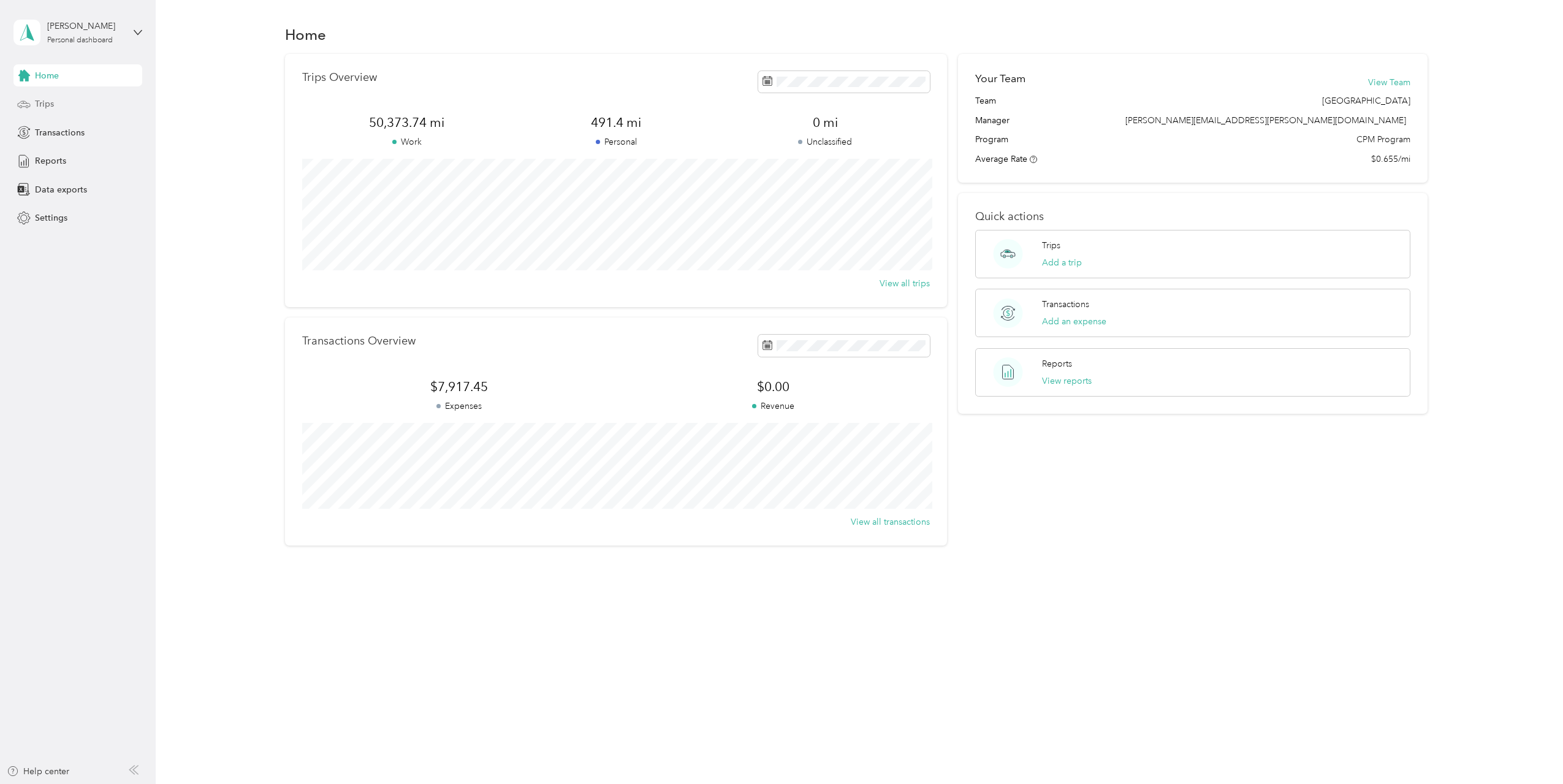
click at [44, 98] on span "Trips" at bounding box center [44, 104] width 19 height 13
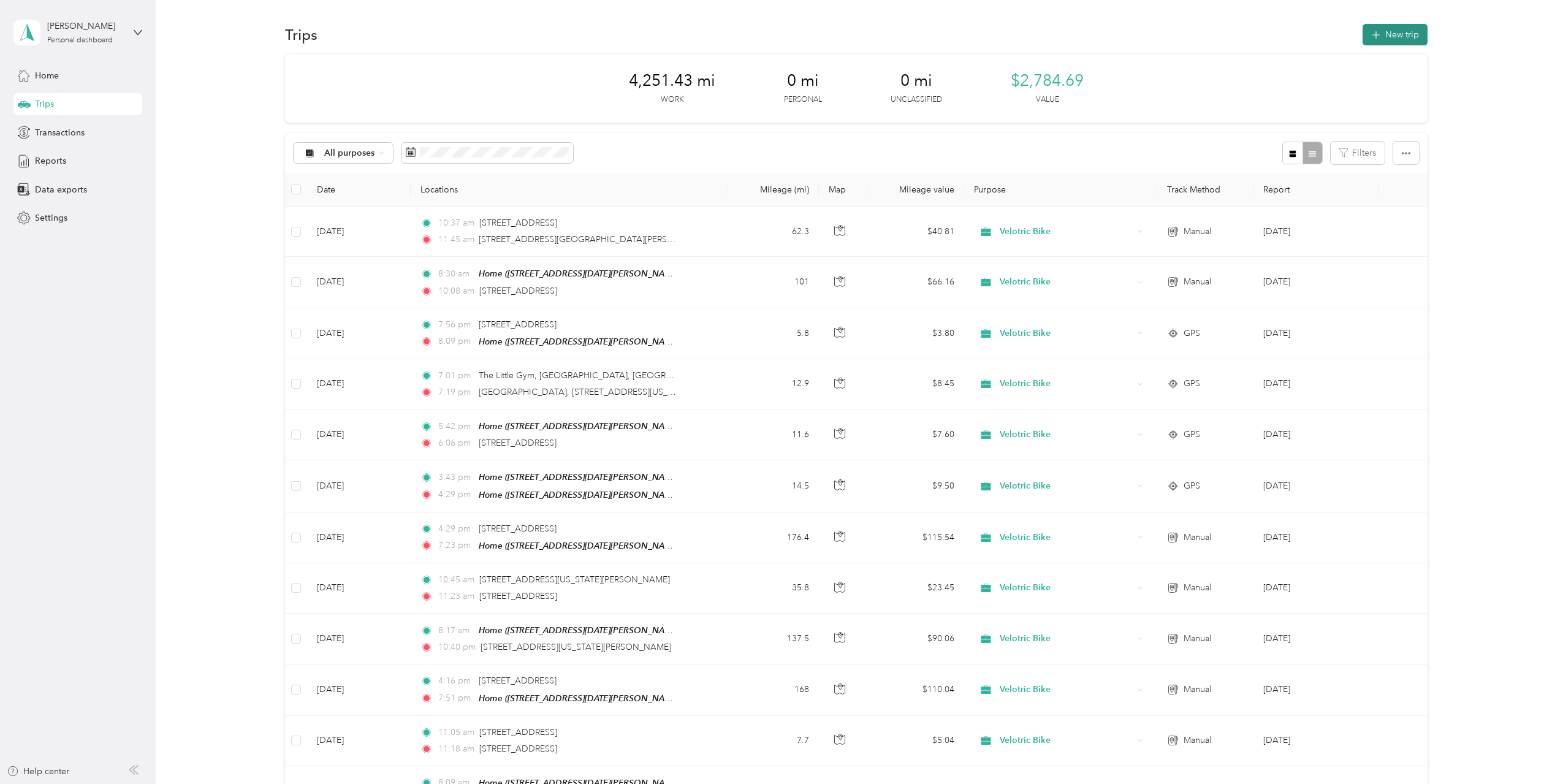
click at [1376, 35] on icon "button" at bounding box center [1375, 35] width 8 height 8
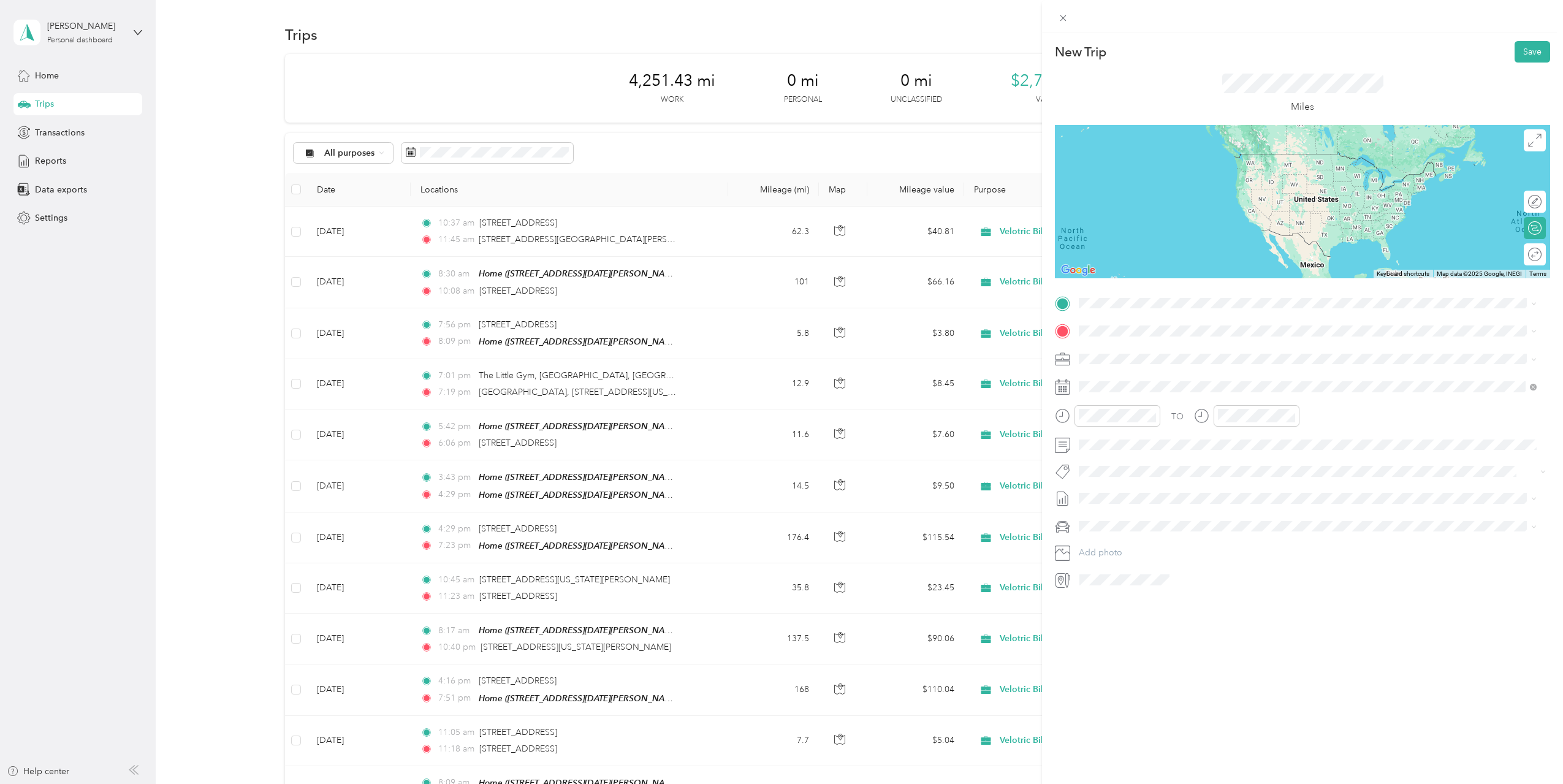
click at [1167, 381] on span "[STREET_ADDRESS][US_STATE]" at bounding box center [1164, 375] width 123 height 11
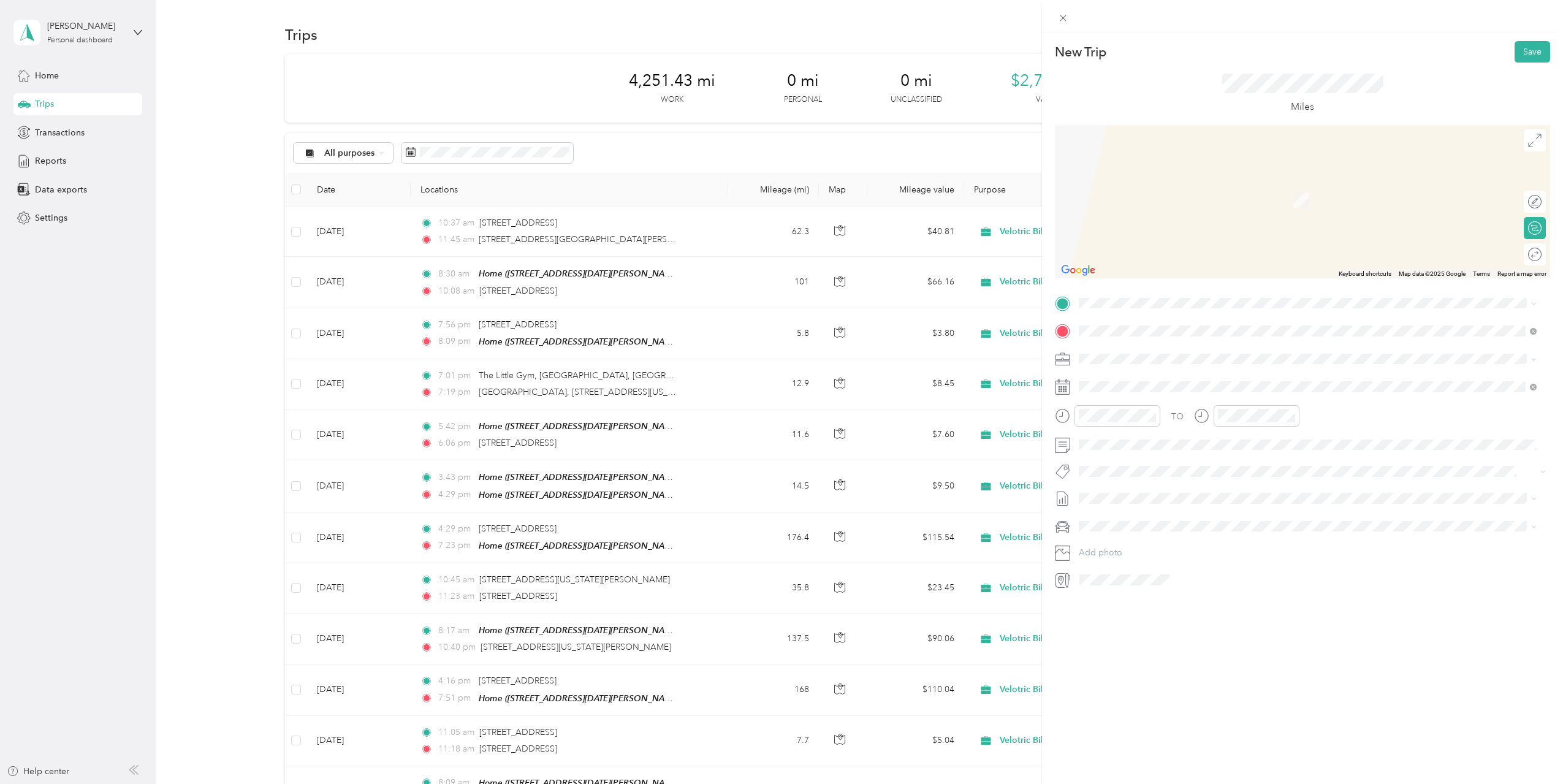
click at [1210, 350] on span "1137 South Broadway Avenue Albert Lea, Minnesota 56007, United States" at bounding box center [1197, 344] width 190 height 11
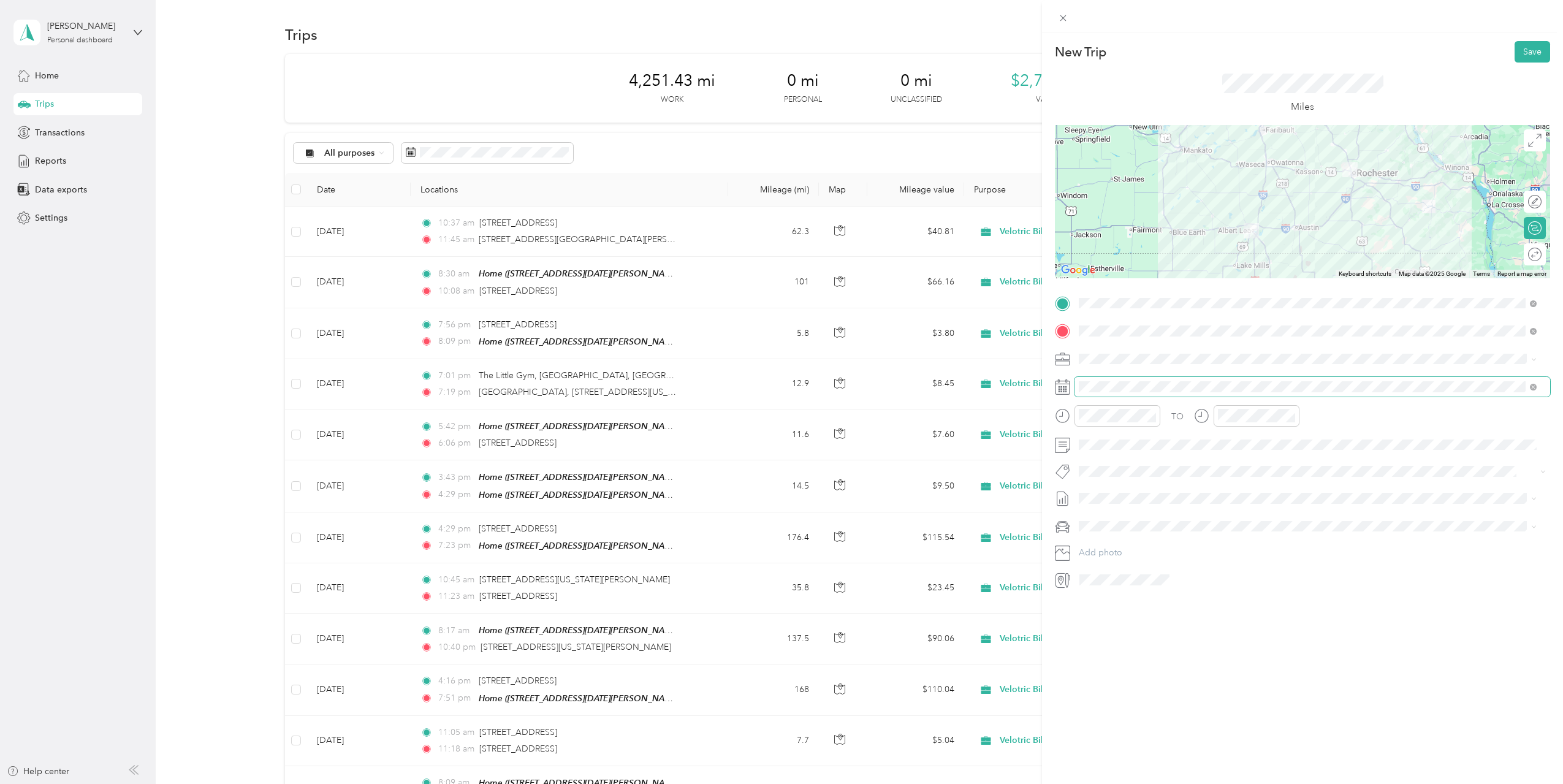
click at [1125, 377] on span at bounding box center [1312, 387] width 475 height 20
click at [1106, 452] on icon at bounding box center [1110, 456] width 13 height 13
click at [1139, 576] on div "30" at bounding box center [1136, 576] width 16 height 15
click at [1094, 555] on div "11" at bounding box center [1092, 558] width 29 height 17
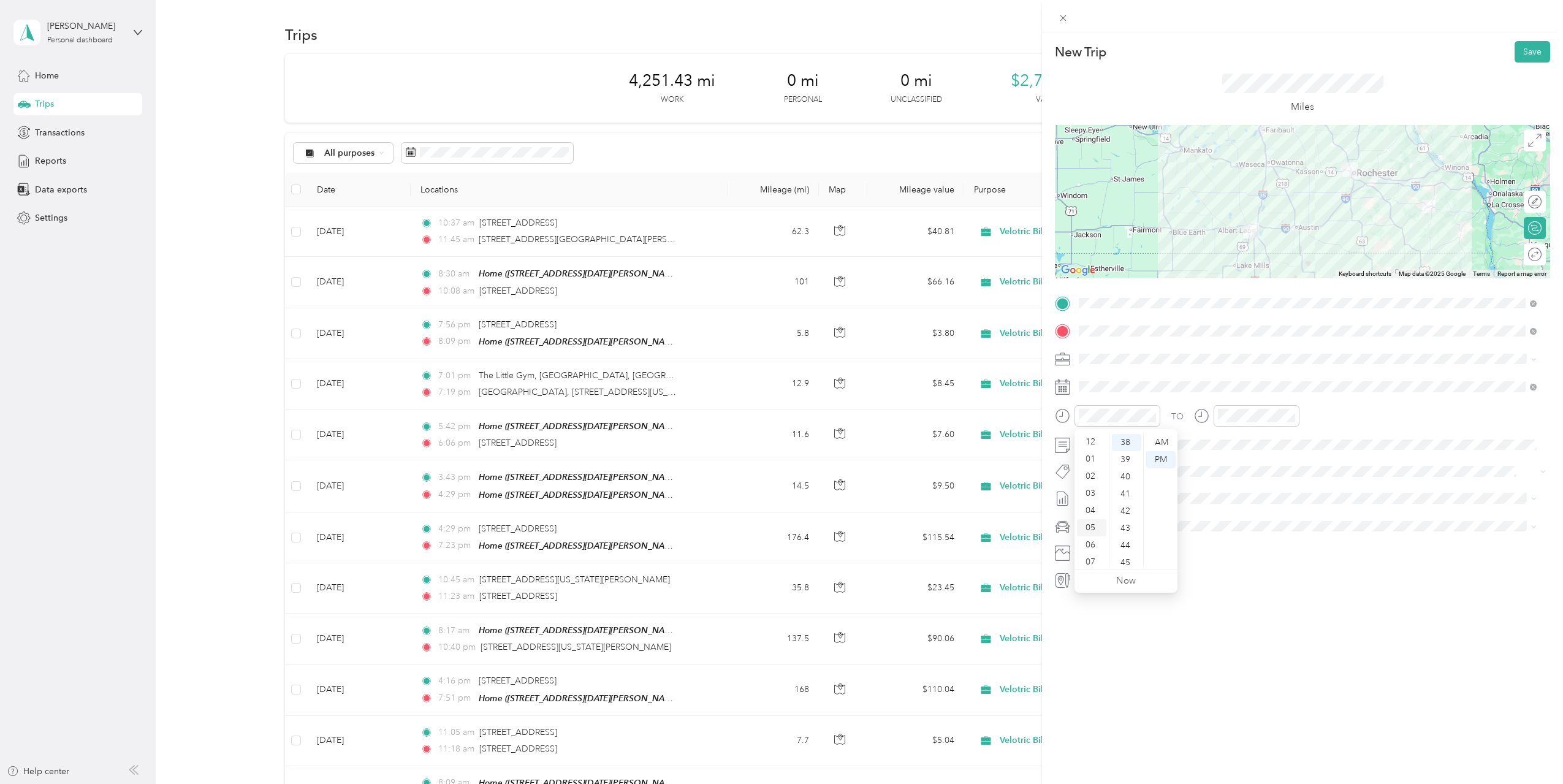
scroll to position [0, 0]
click at [1095, 442] on div "12" at bounding box center [1092, 443] width 29 height 17
click at [1125, 550] on div "10" at bounding box center [1127, 553] width 29 height 17
click at [1169, 459] on div "PM" at bounding box center [1161, 459] width 29 height 17
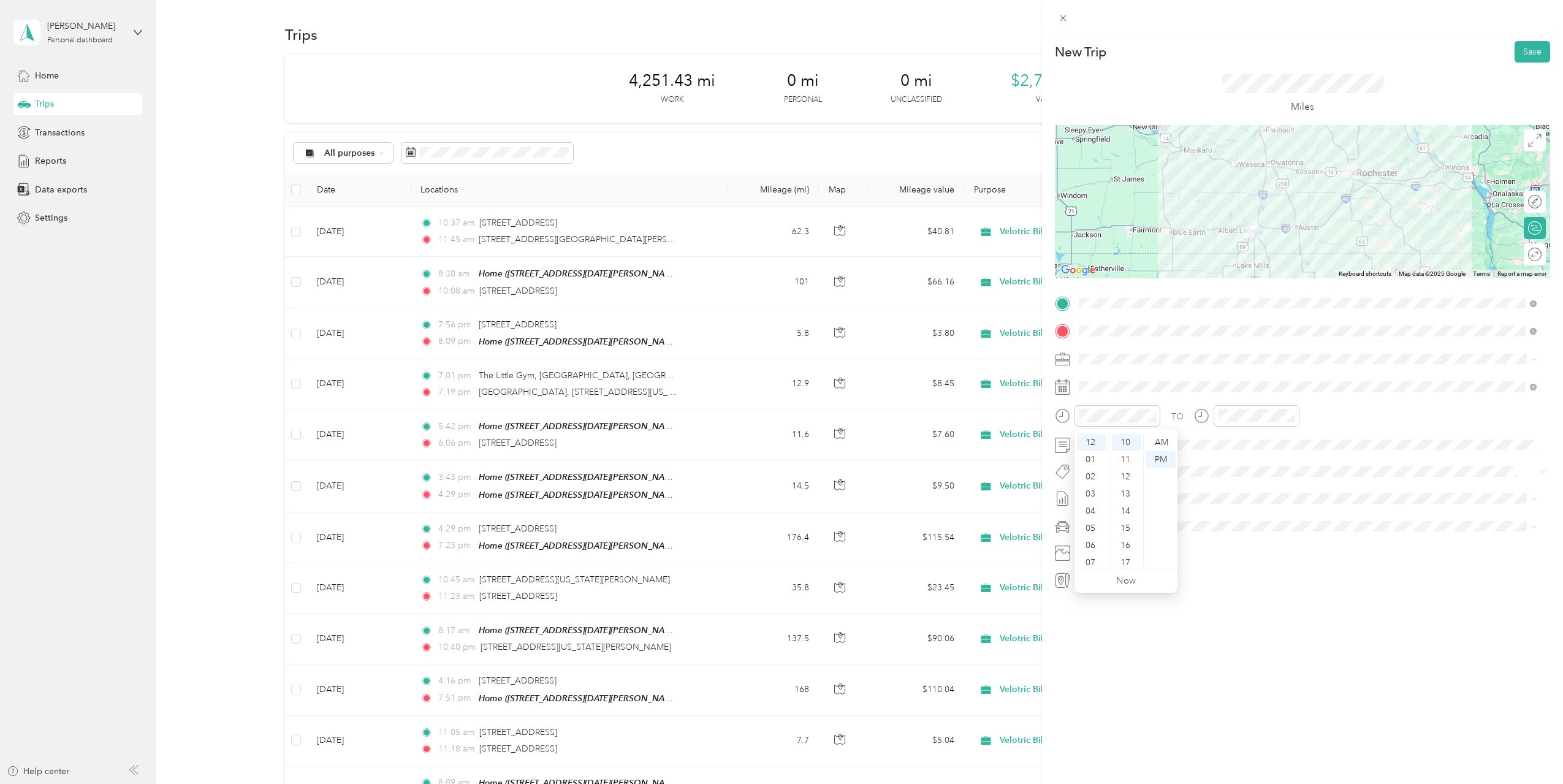
click at [1308, 645] on div "New Trip Save This trip cannot be edited because it is either under review, app…" at bounding box center [1302, 424] width 521 height 784
click at [1182, 558] on span "Sep 2025 Draft" at bounding box center [1308, 558] width 450 height 11
click at [1258, 662] on div "New Trip Save This trip cannot be edited because it is either under review, app…" at bounding box center [1302, 424] width 521 height 784
click at [1214, 420] on div at bounding box center [1256, 415] width 86 height 22
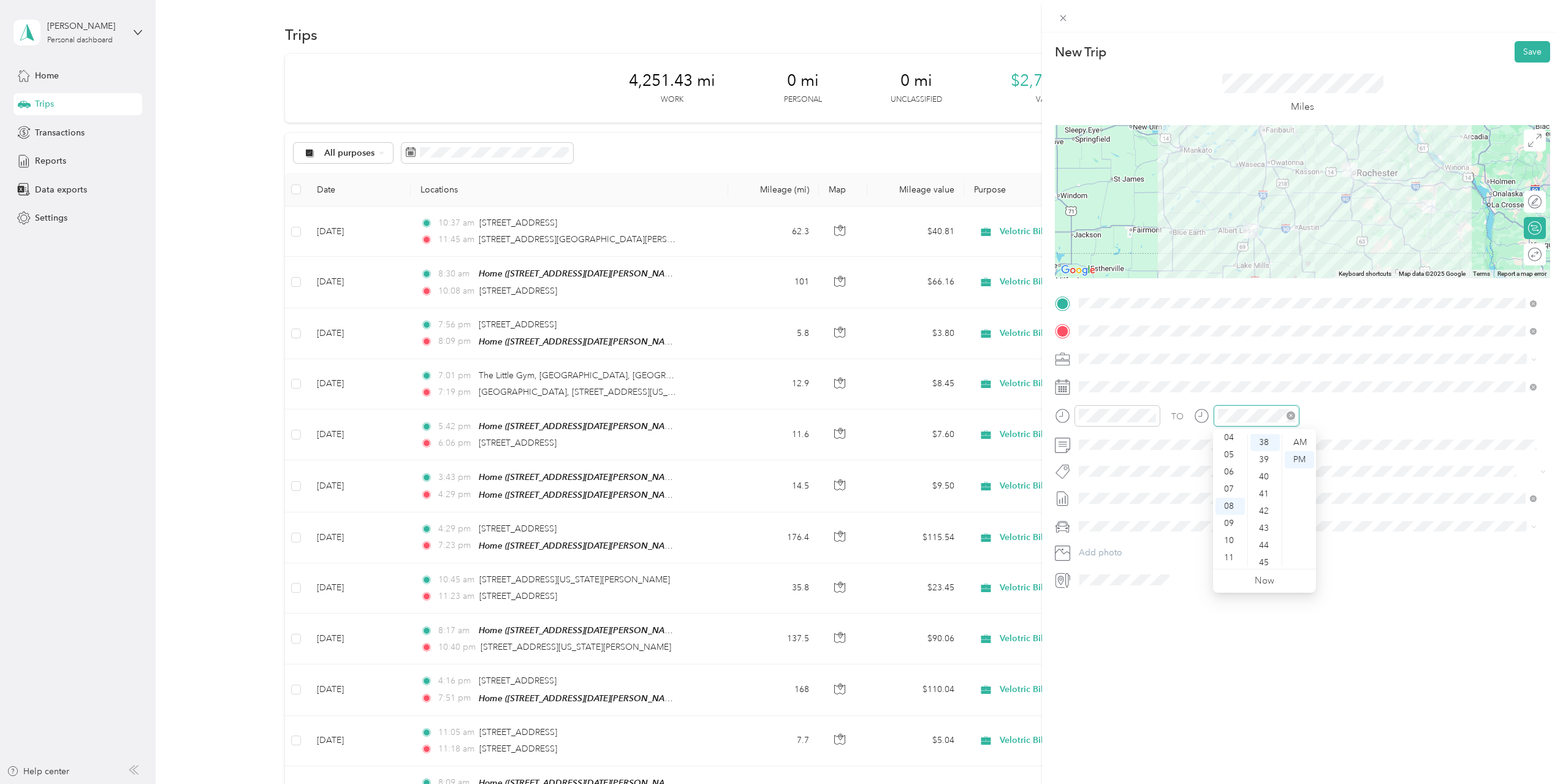
click at [1214, 418] on div at bounding box center [1256, 415] width 86 height 22
click at [1270, 536] on div "16" at bounding box center [1265, 533] width 29 height 17
click at [1278, 637] on div "New Trip Save This trip cannot be edited because it is either under review, app…" at bounding box center [1302, 424] width 521 height 784
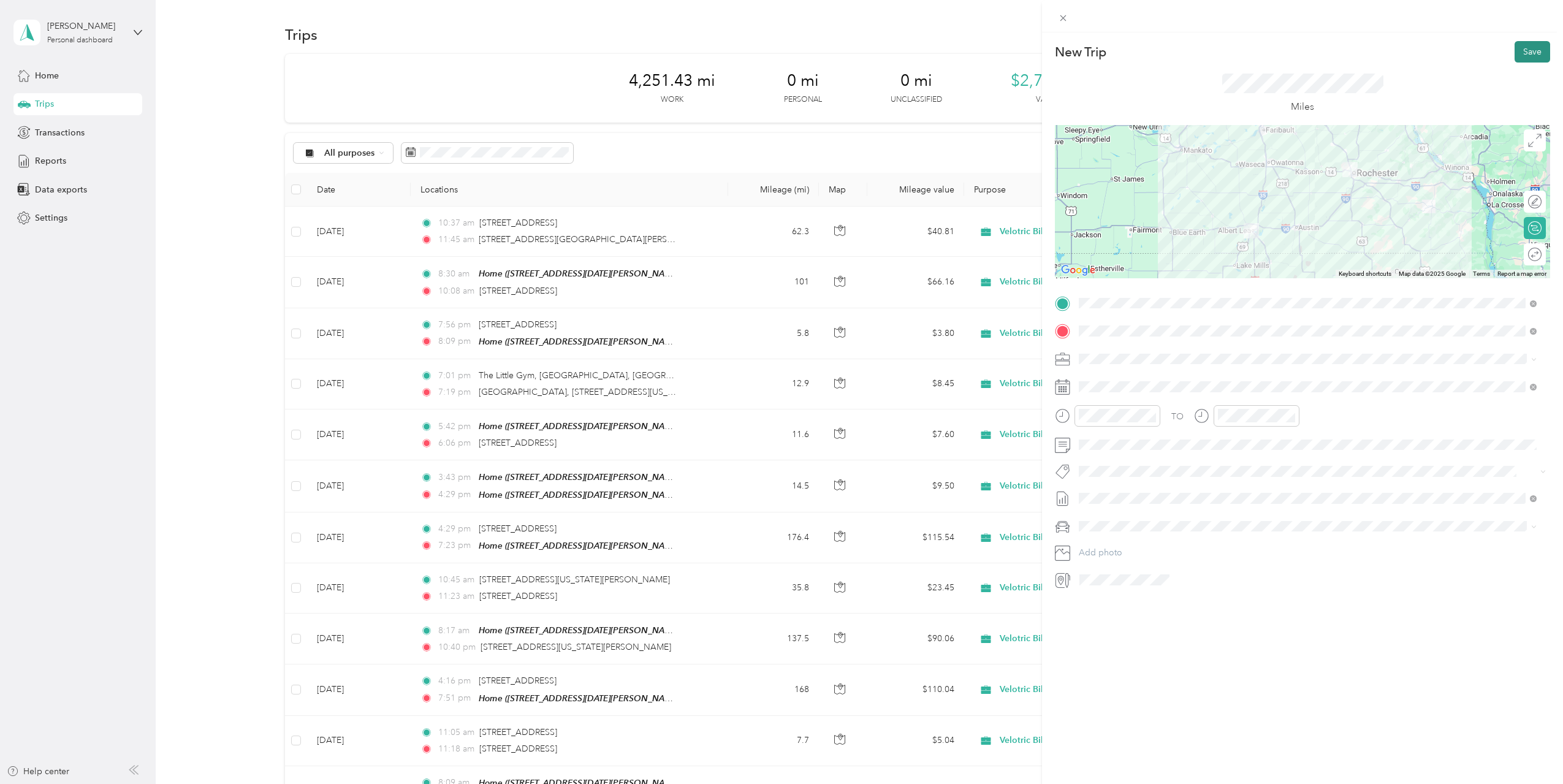
click at [1518, 43] on button "Save" at bounding box center [1532, 52] width 36 height 22
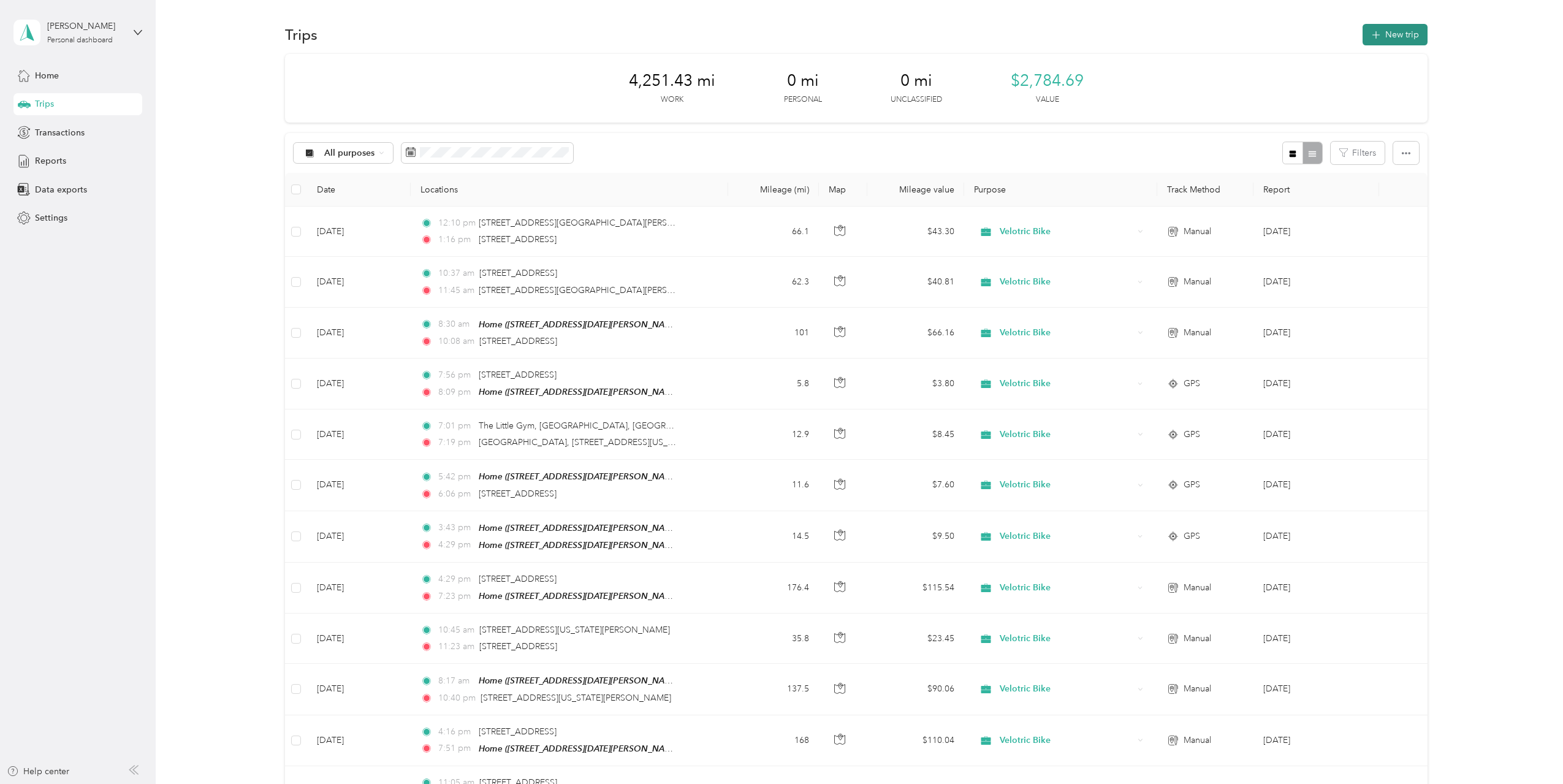
click at [1406, 40] on button "New trip" at bounding box center [1395, 34] width 65 height 22
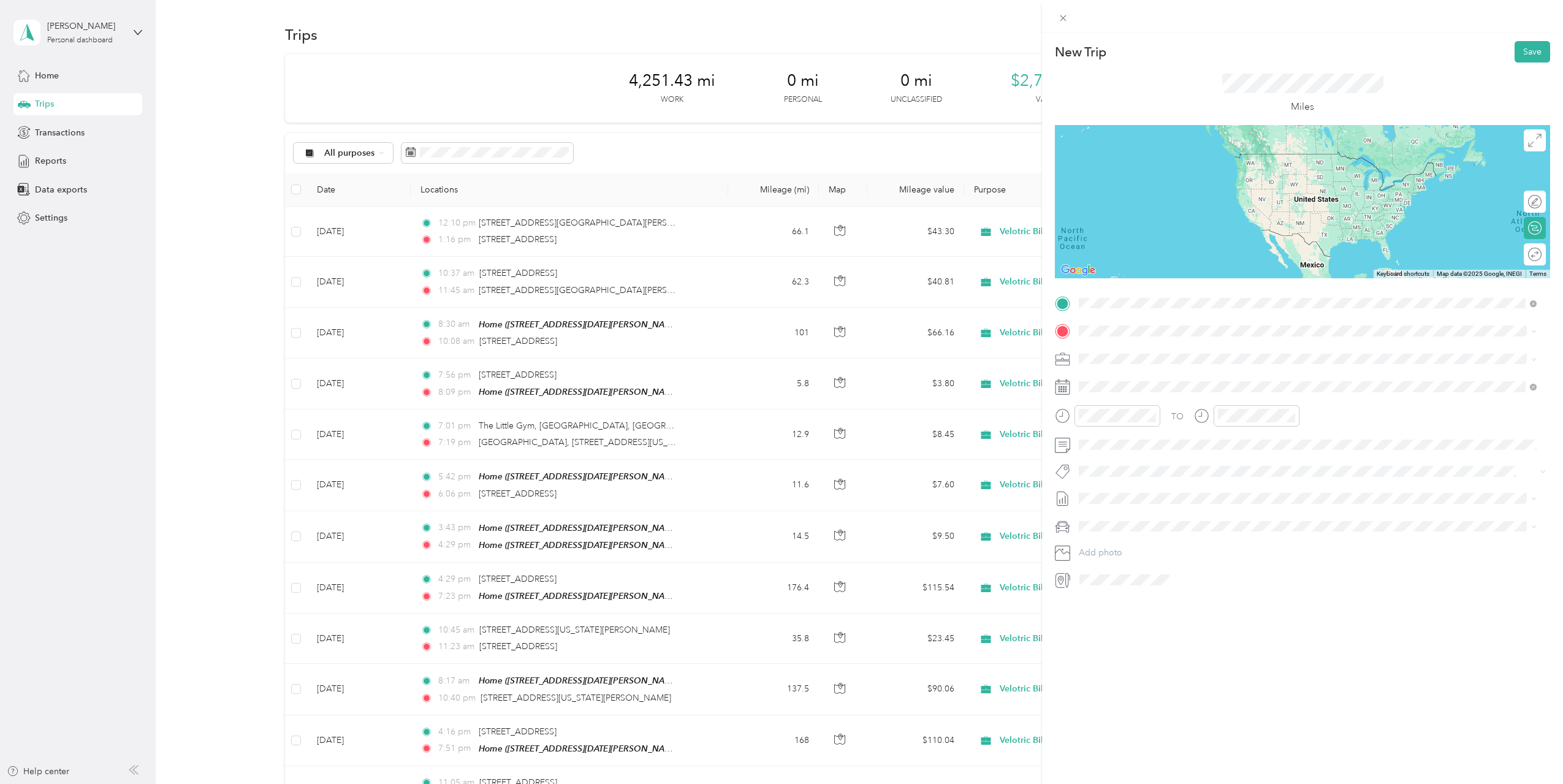
click at [1225, 348] on span "1211 7th Street Northwest Rochester, Minnesota 55901, United States" at bounding box center [1164, 348] width 123 height 11
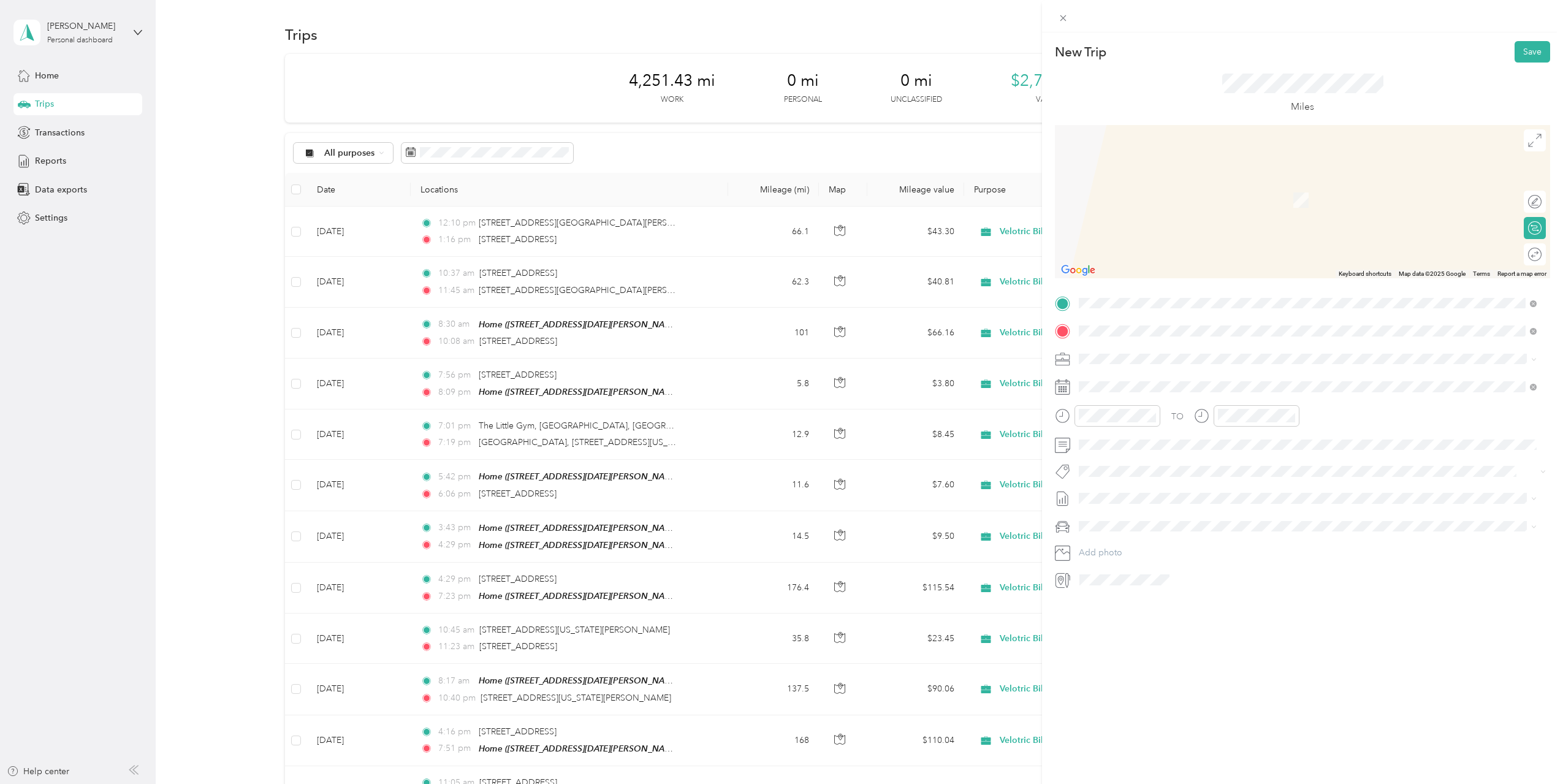
click at [1189, 376] on div "Home" at bounding box center [1236, 379] width 268 height 11
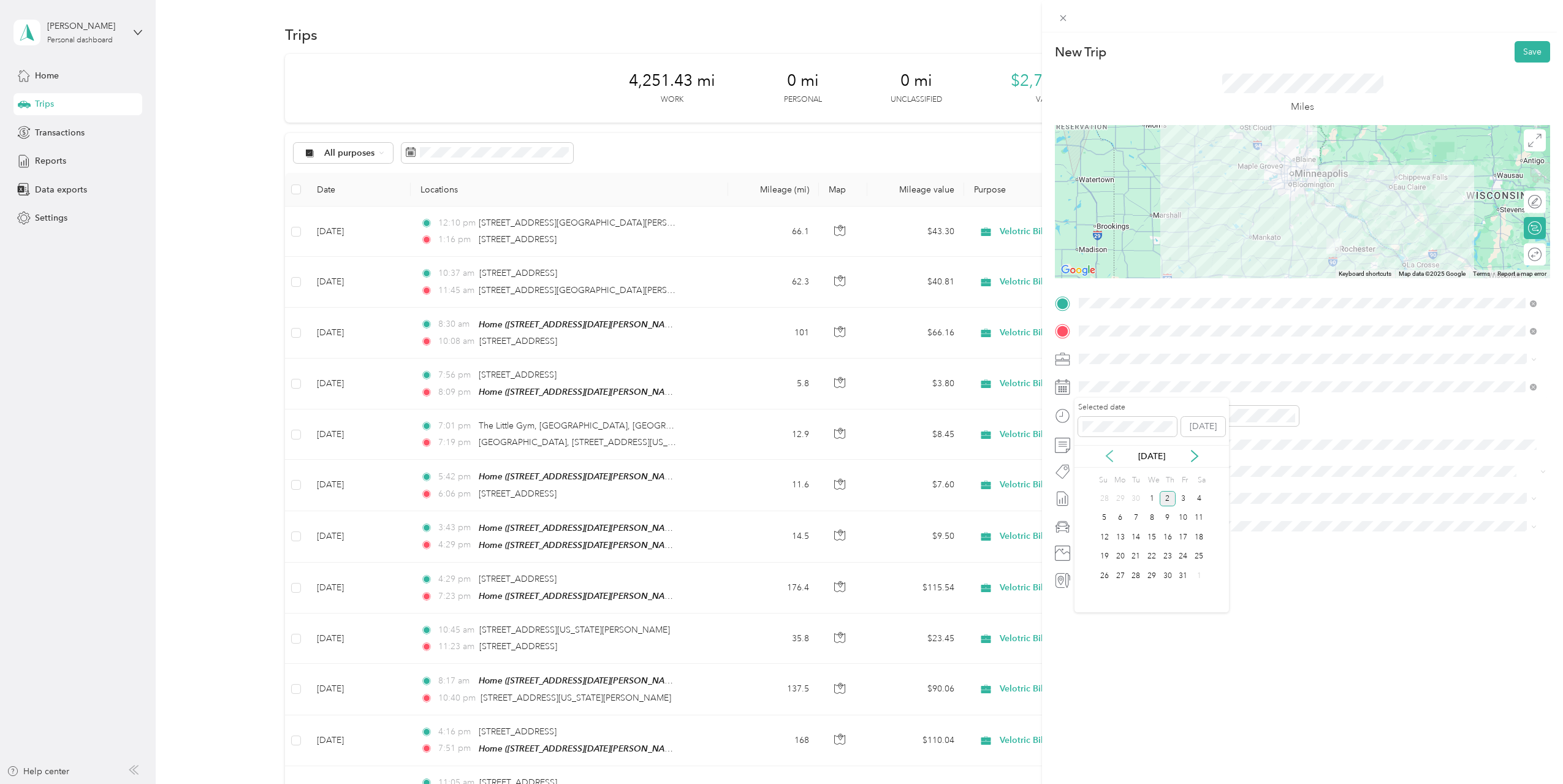
click at [1108, 459] on icon at bounding box center [1110, 456] width 13 height 13
click at [1137, 576] on div "30" at bounding box center [1136, 576] width 16 height 15
drag, startPoint x: 1221, startPoint y: 651, endPoint x: 1211, endPoint y: 628, distance: 25.1
click at [1221, 652] on div "New Trip Save This trip cannot be edited because it is either under review, app…" at bounding box center [1302, 424] width 521 height 784
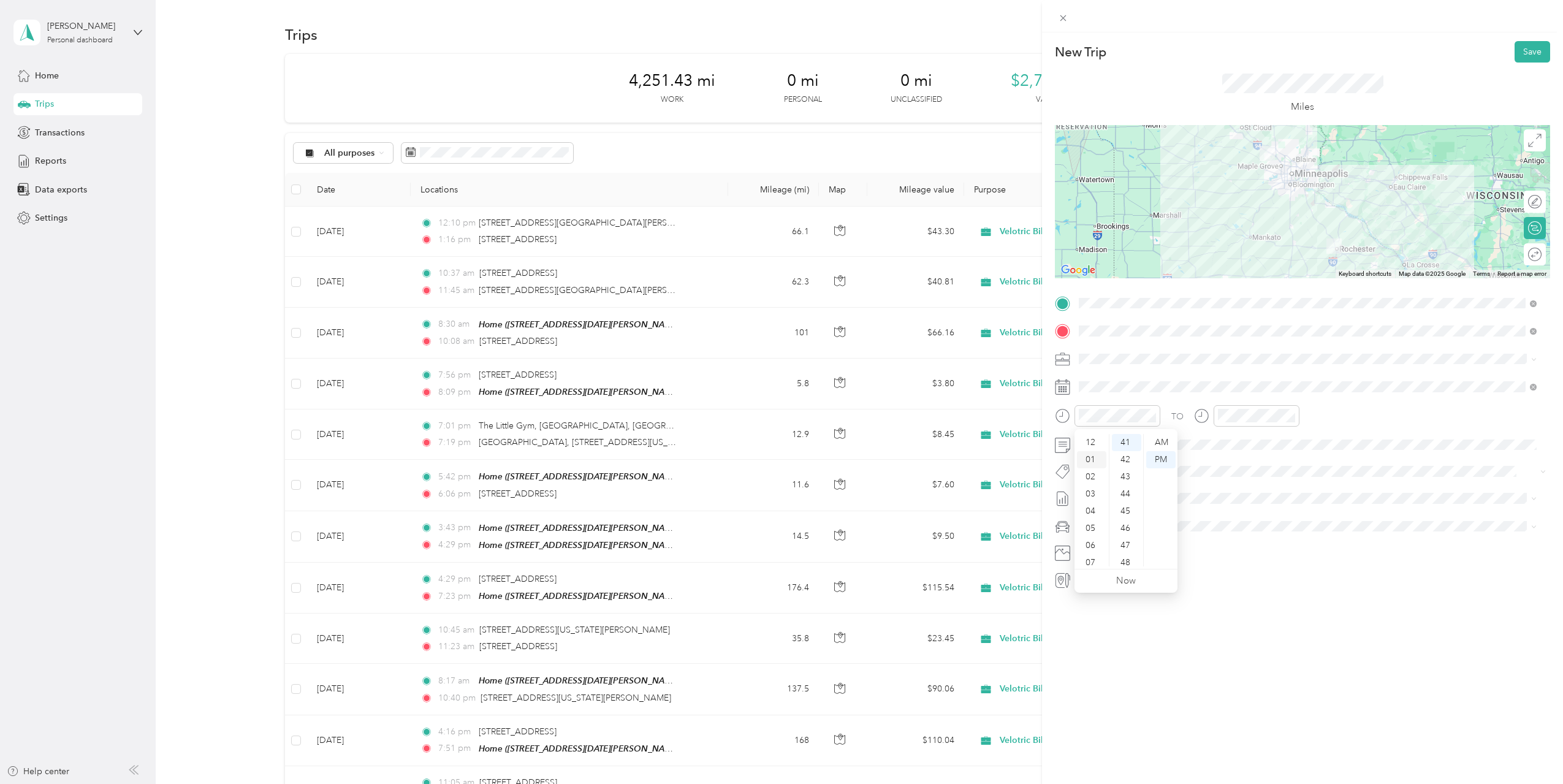
click at [1094, 458] on div "01" at bounding box center [1092, 459] width 29 height 17
click at [1127, 462] on div "35" at bounding box center [1127, 462] width 29 height 17
click at [1127, 525] on div "40" at bounding box center [1127, 528] width 29 height 17
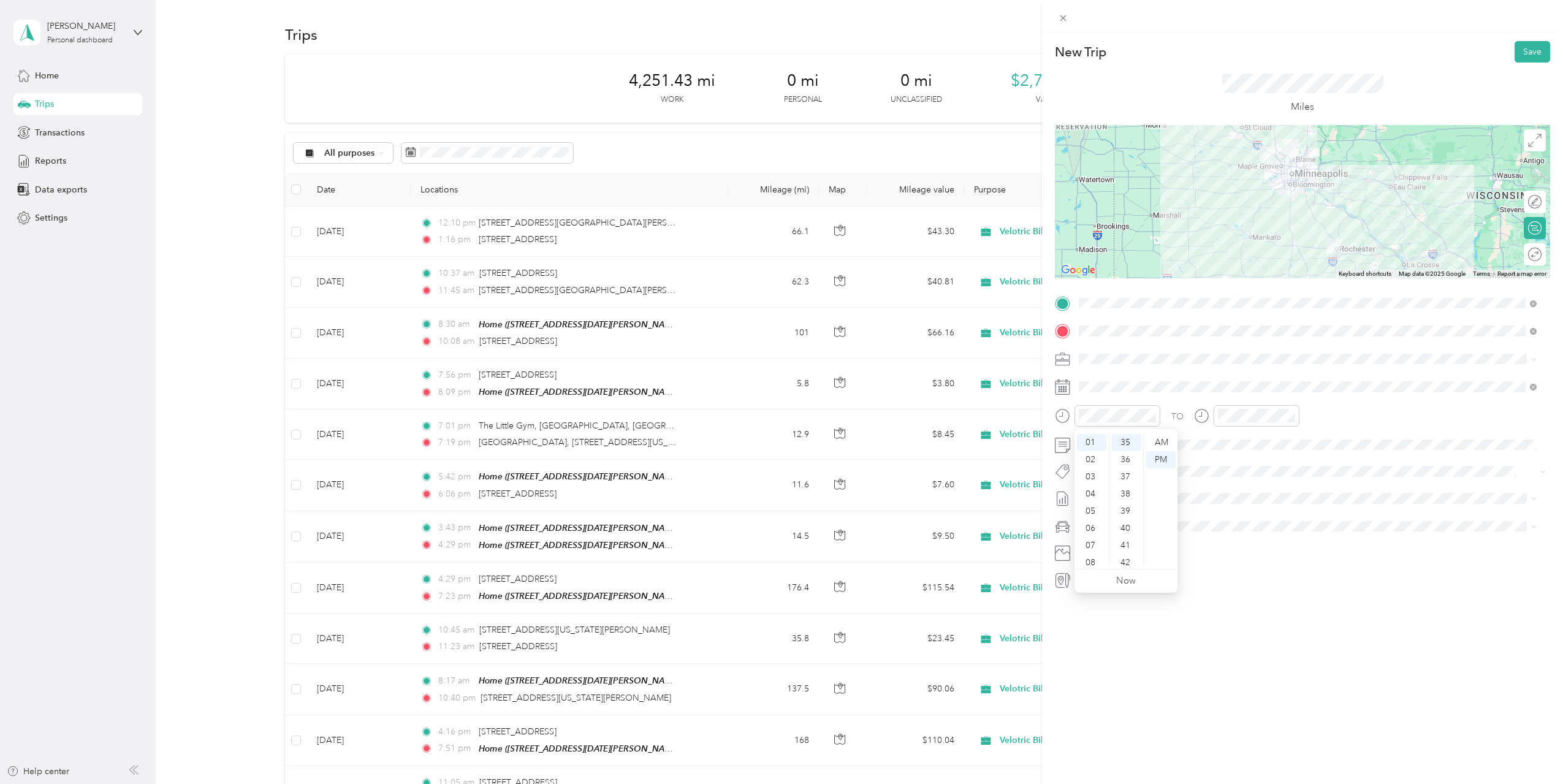
scroll to position [686, 0]
click at [1260, 636] on div "New Trip Save This trip cannot be edited because it is either under review, app…" at bounding box center [1302, 424] width 521 height 784
click at [1228, 508] on div "04" at bounding box center [1230, 511] width 29 height 17
click at [1264, 492] on div "03" at bounding box center [1265, 493] width 29 height 17
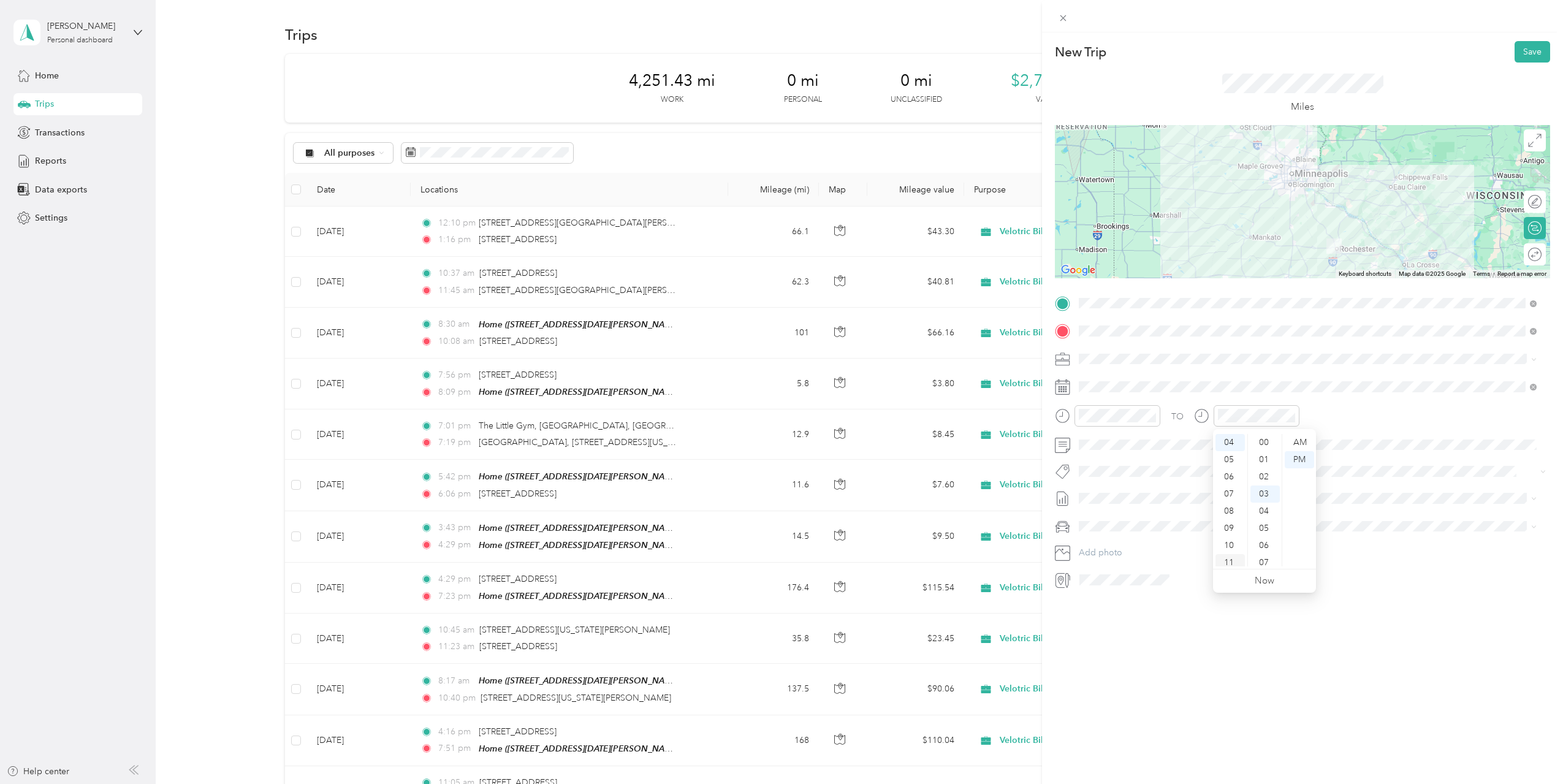
scroll to position [52, 0]
click at [1227, 639] on div "New Trip Save This trip cannot be edited because it is either under review, app…" at bounding box center [1302, 424] width 521 height 784
click at [1159, 555] on span "Sep 2025 Draft" at bounding box center [1308, 558] width 450 height 11
click at [1270, 709] on div "New Trip Save This trip cannot be edited because it is either under review, app…" at bounding box center [1302, 424] width 521 height 784
click at [1515, 48] on button "Save" at bounding box center [1532, 52] width 36 height 22
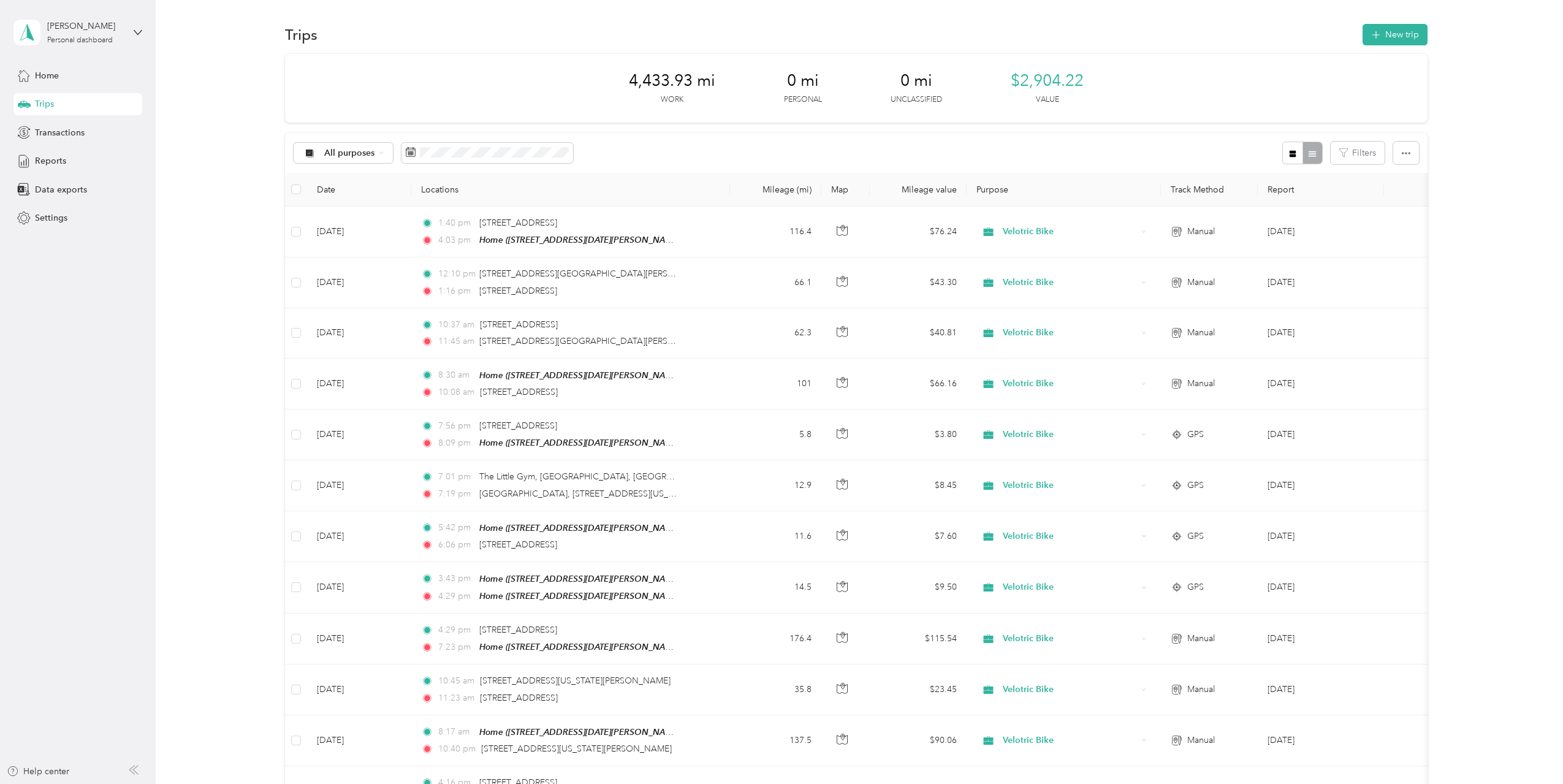
click at [53, 77] on span "Home" at bounding box center [47, 75] width 24 height 13
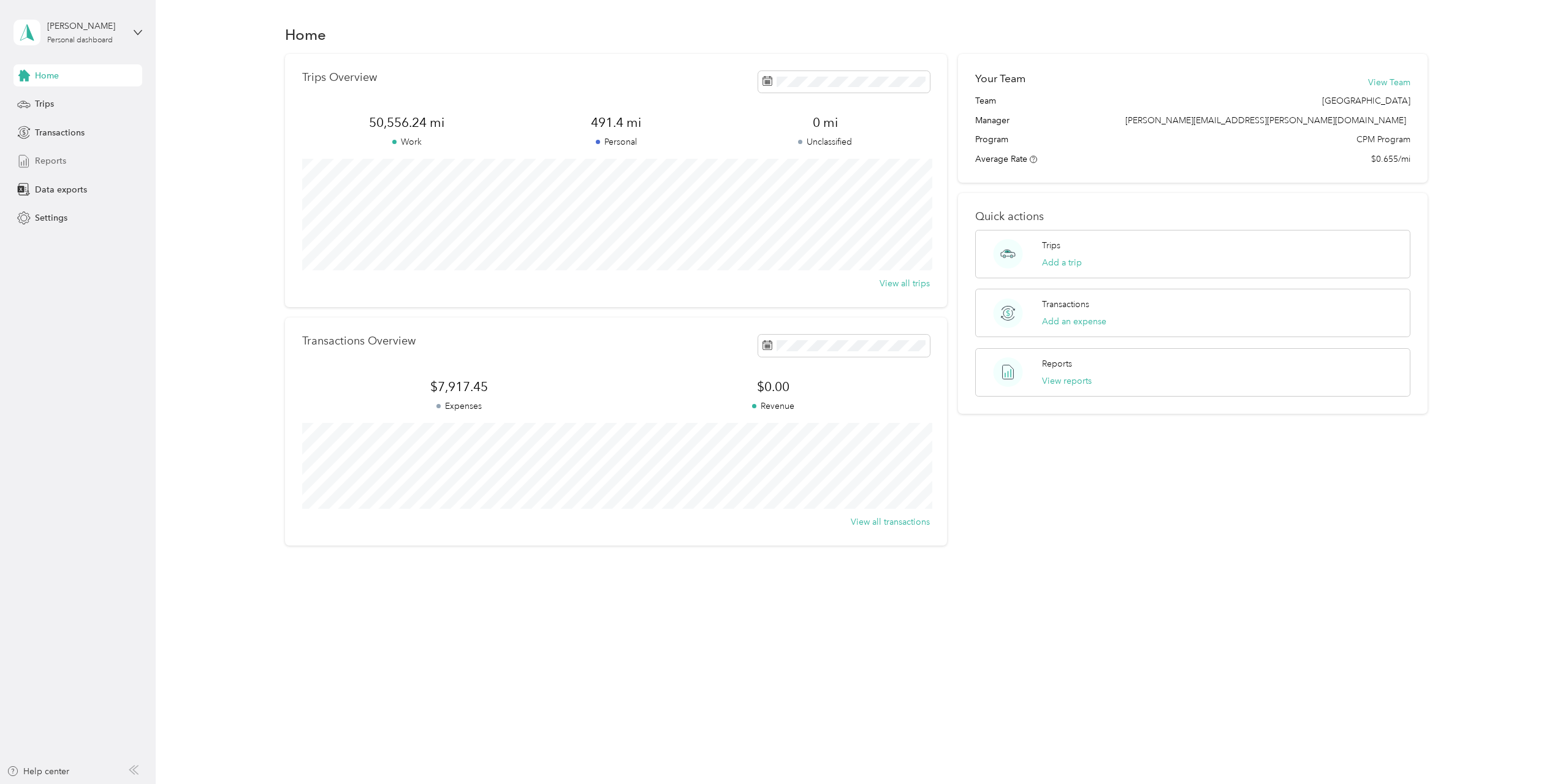
click at [64, 157] on span "Reports" at bounding box center [50, 161] width 31 height 13
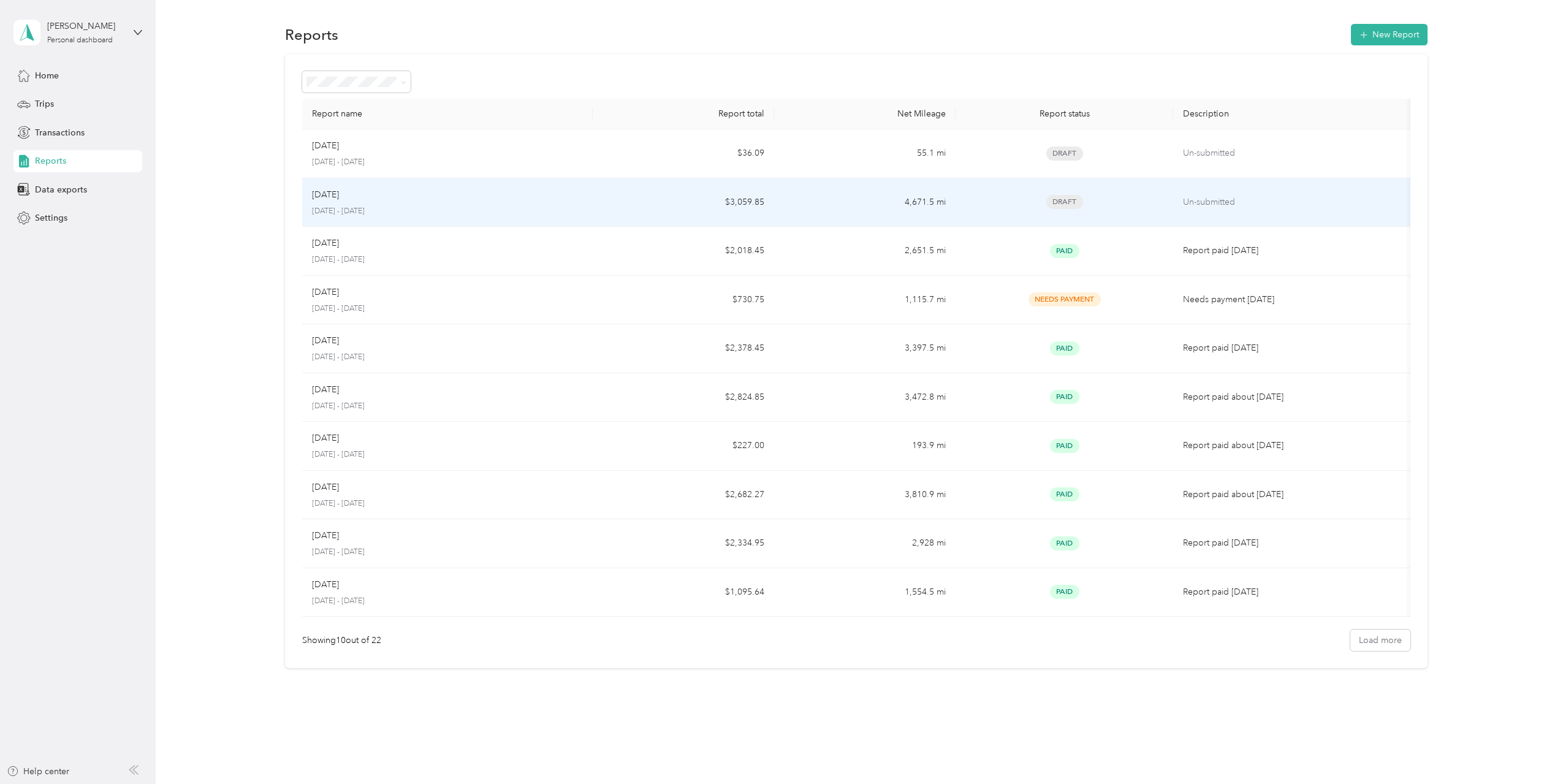
click at [798, 215] on td "4,671.5 mi" at bounding box center [865, 203] width 181 height 49
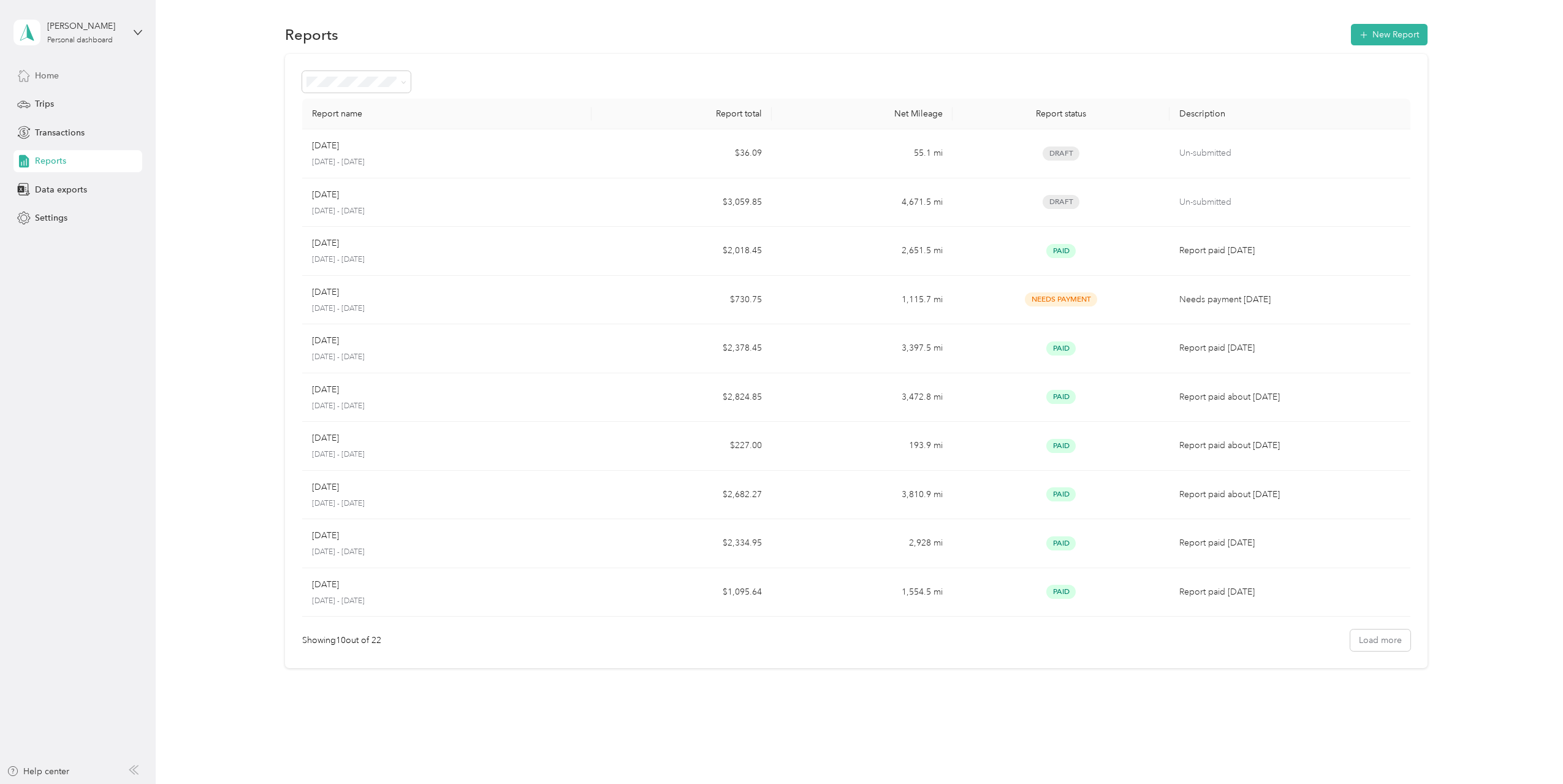
click at [80, 74] on div "Home" at bounding box center [77, 75] width 129 height 22
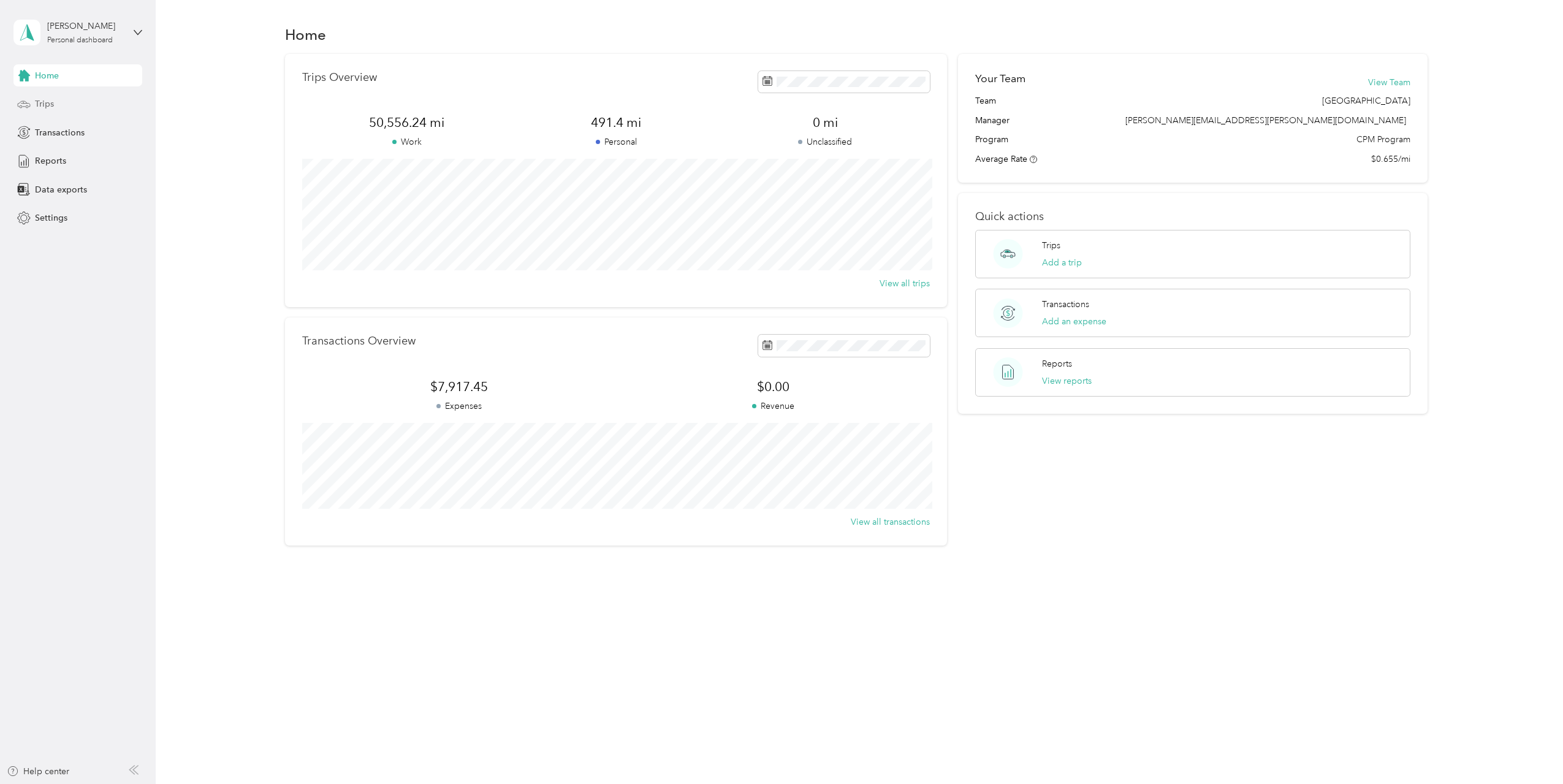
click at [56, 105] on div "Trips" at bounding box center [77, 105] width 129 height 22
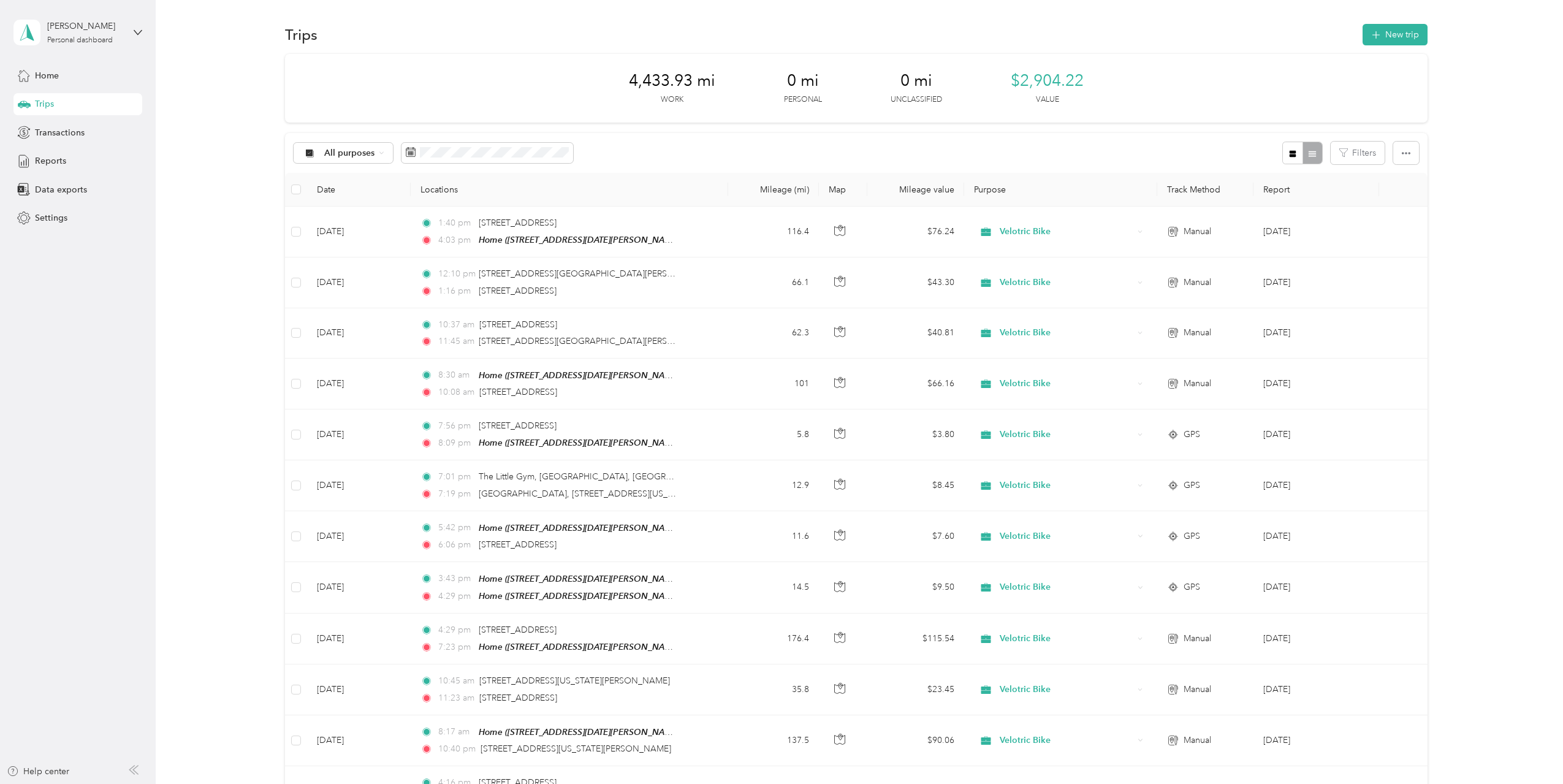
click at [56, 105] on div "Trips" at bounding box center [77, 105] width 129 height 22
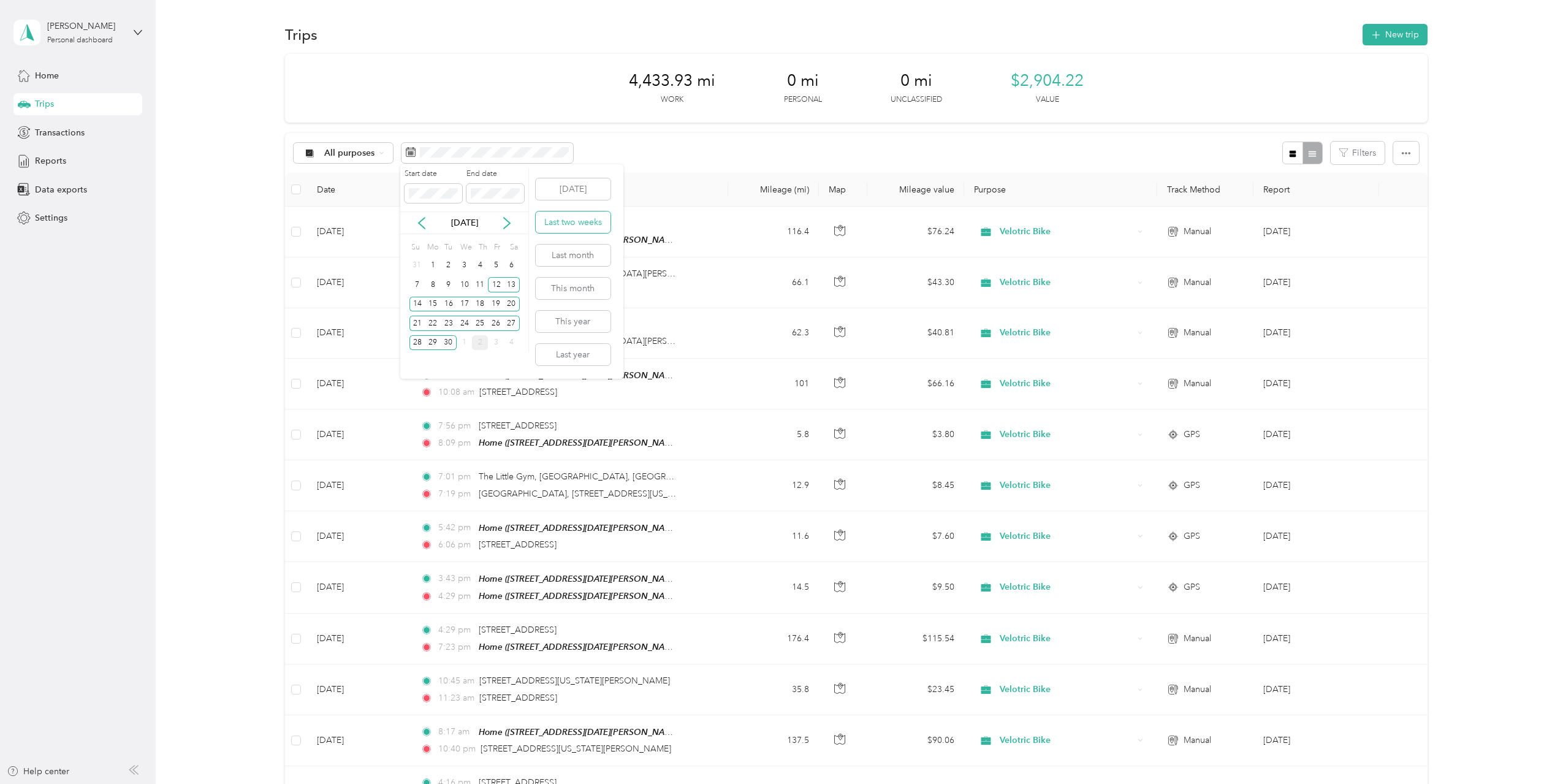
click at [579, 232] on button "Last two weeks" at bounding box center [573, 222] width 75 height 22
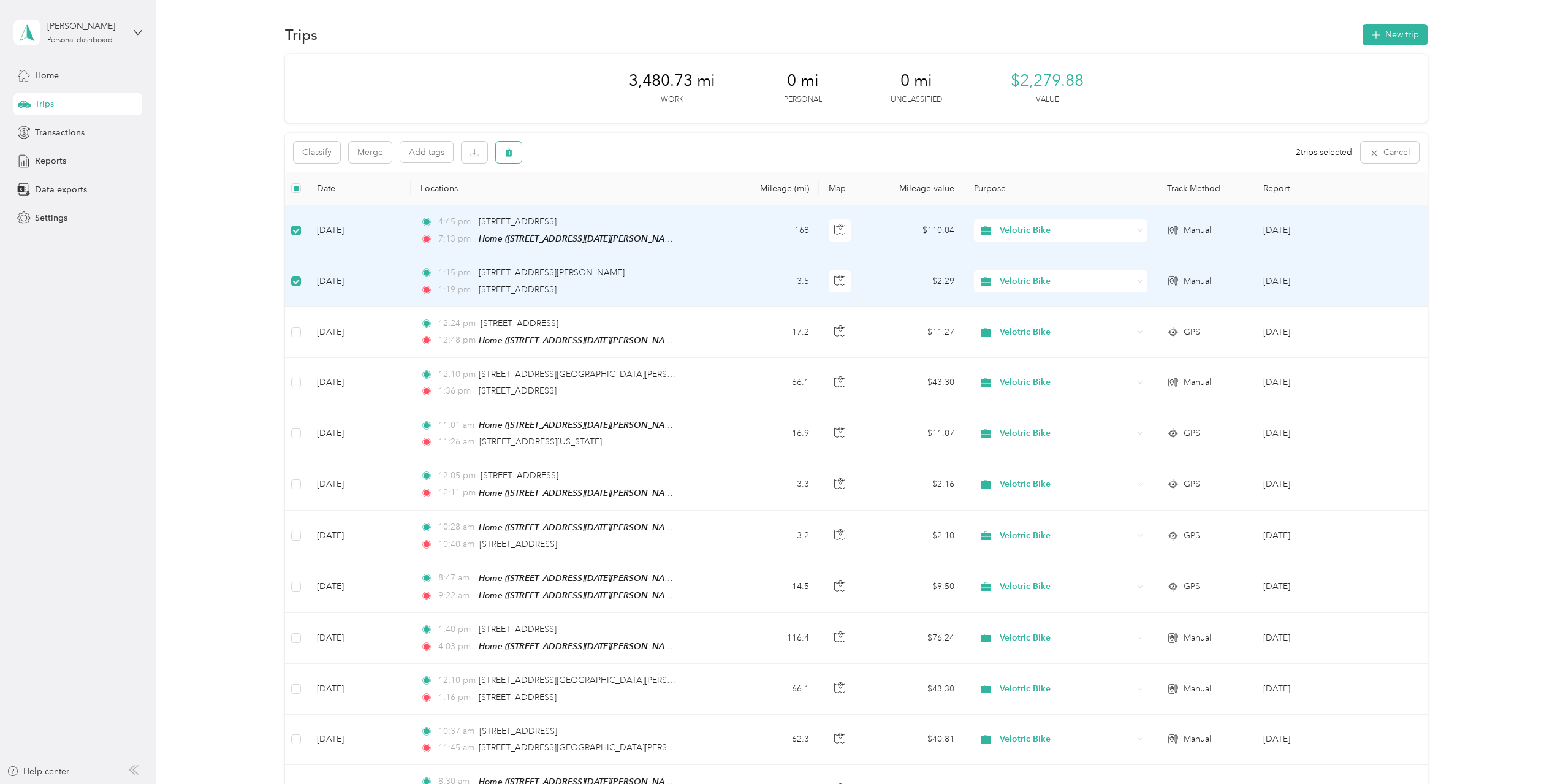
click at [521, 158] on button "button" at bounding box center [508, 152] width 26 height 22
click at [595, 202] on button "Yes" at bounding box center [600, 203] width 24 height 20
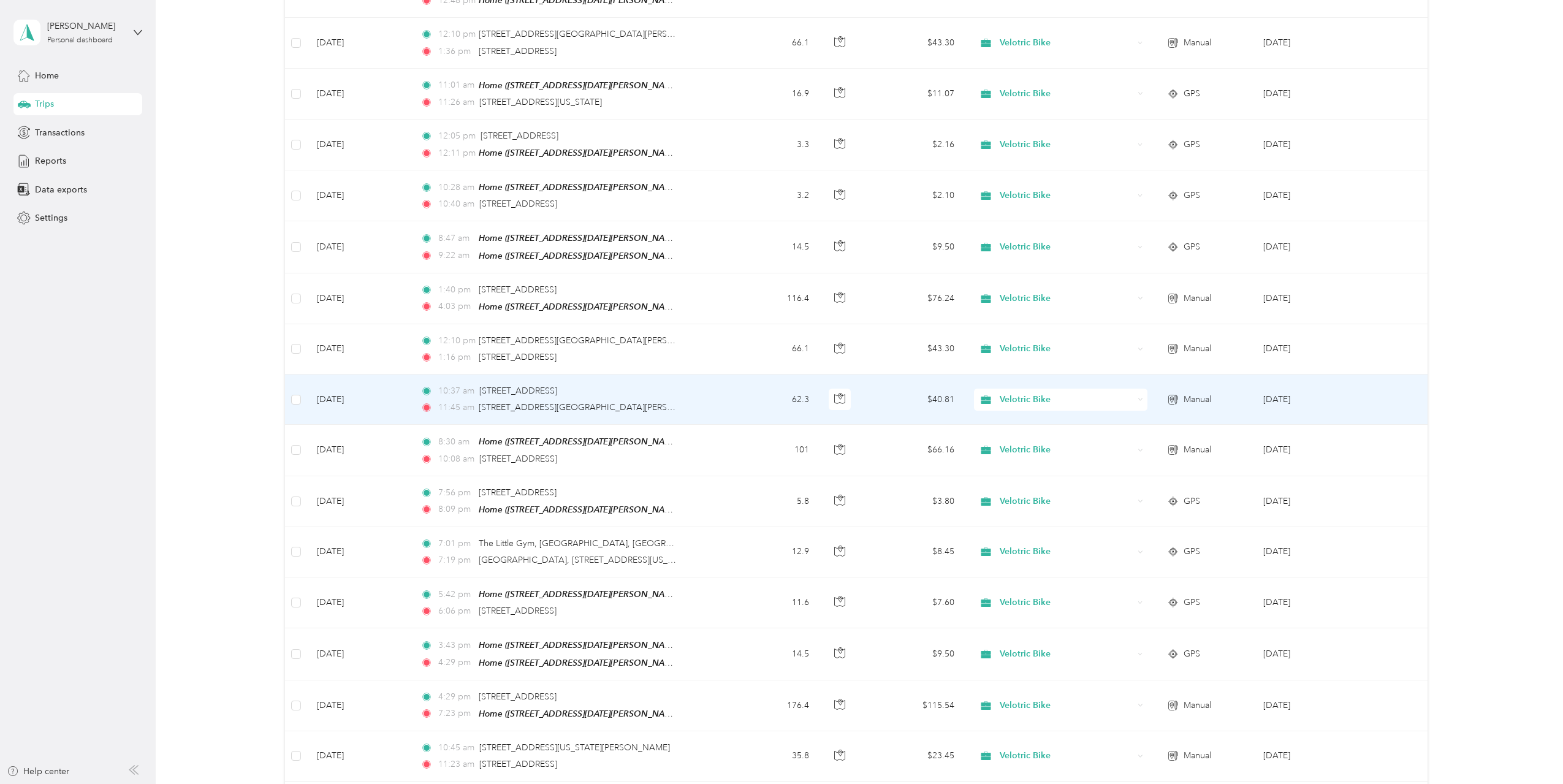
scroll to position [245, 0]
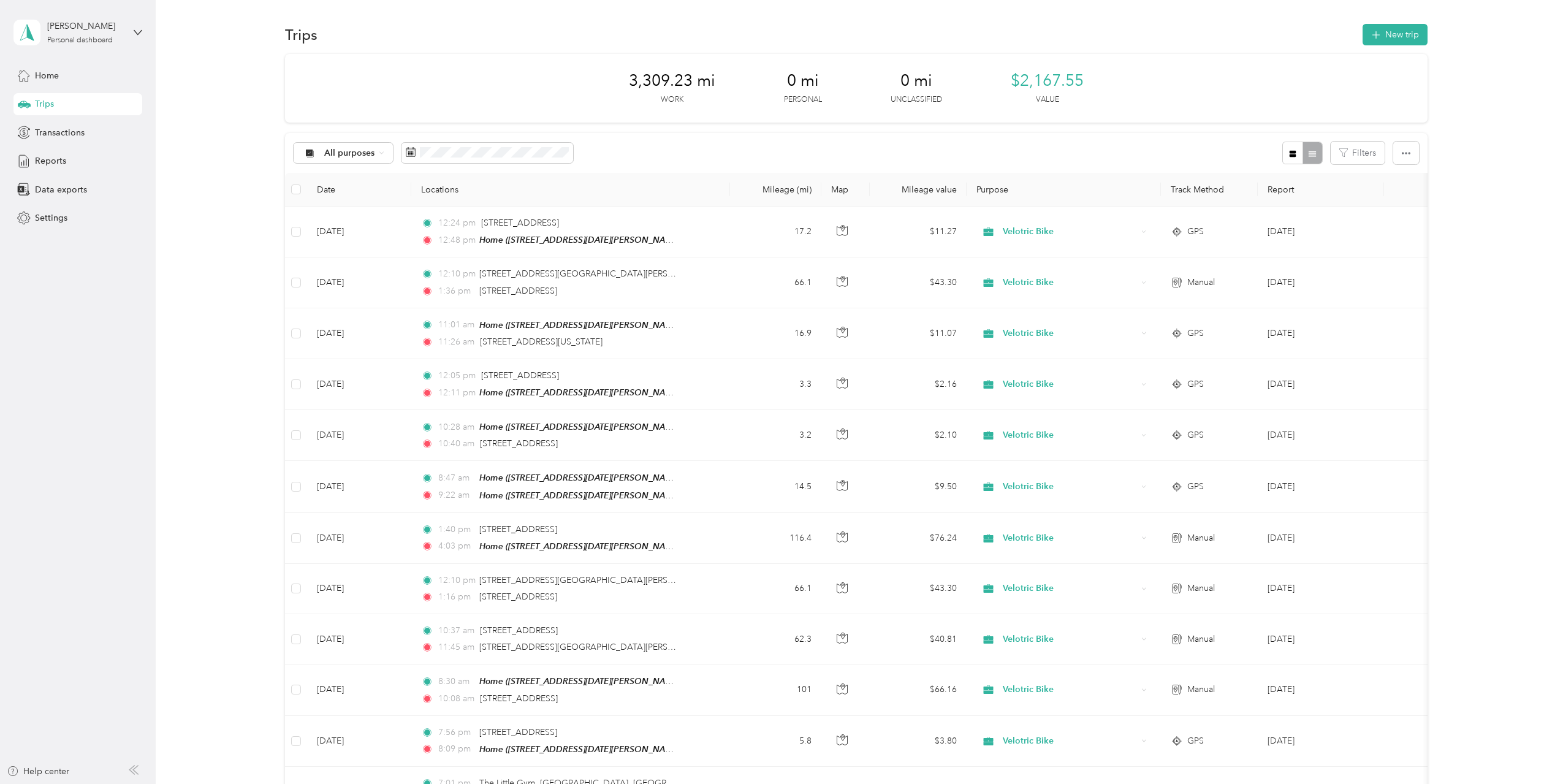
click at [71, 108] on div "Trips" at bounding box center [77, 105] width 129 height 22
click at [66, 164] on div "Reports" at bounding box center [77, 161] width 129 height 22
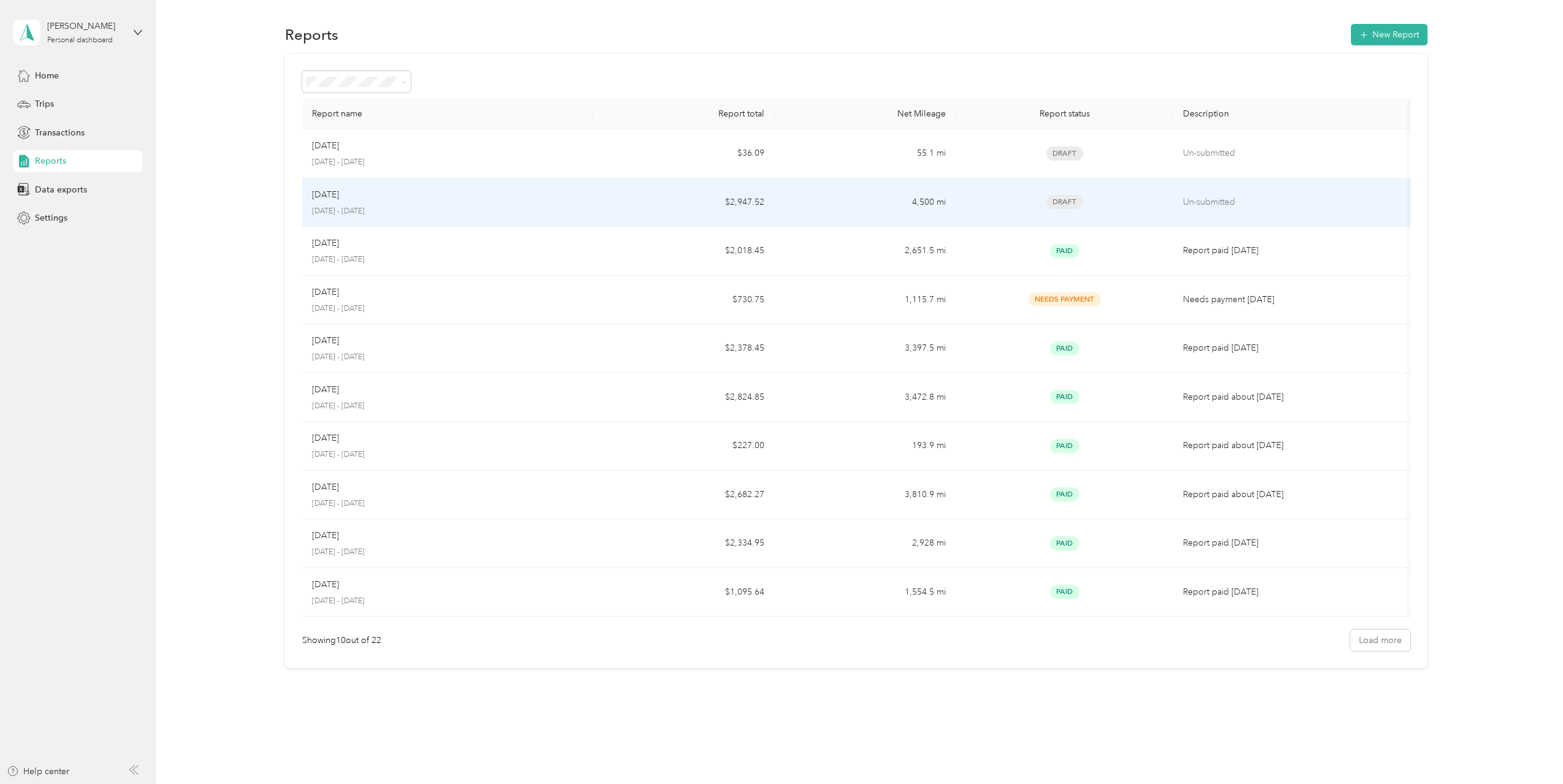
click at [863, 209] on td "4,500 mi" at bounding box center [865, 203] width 181 height 49
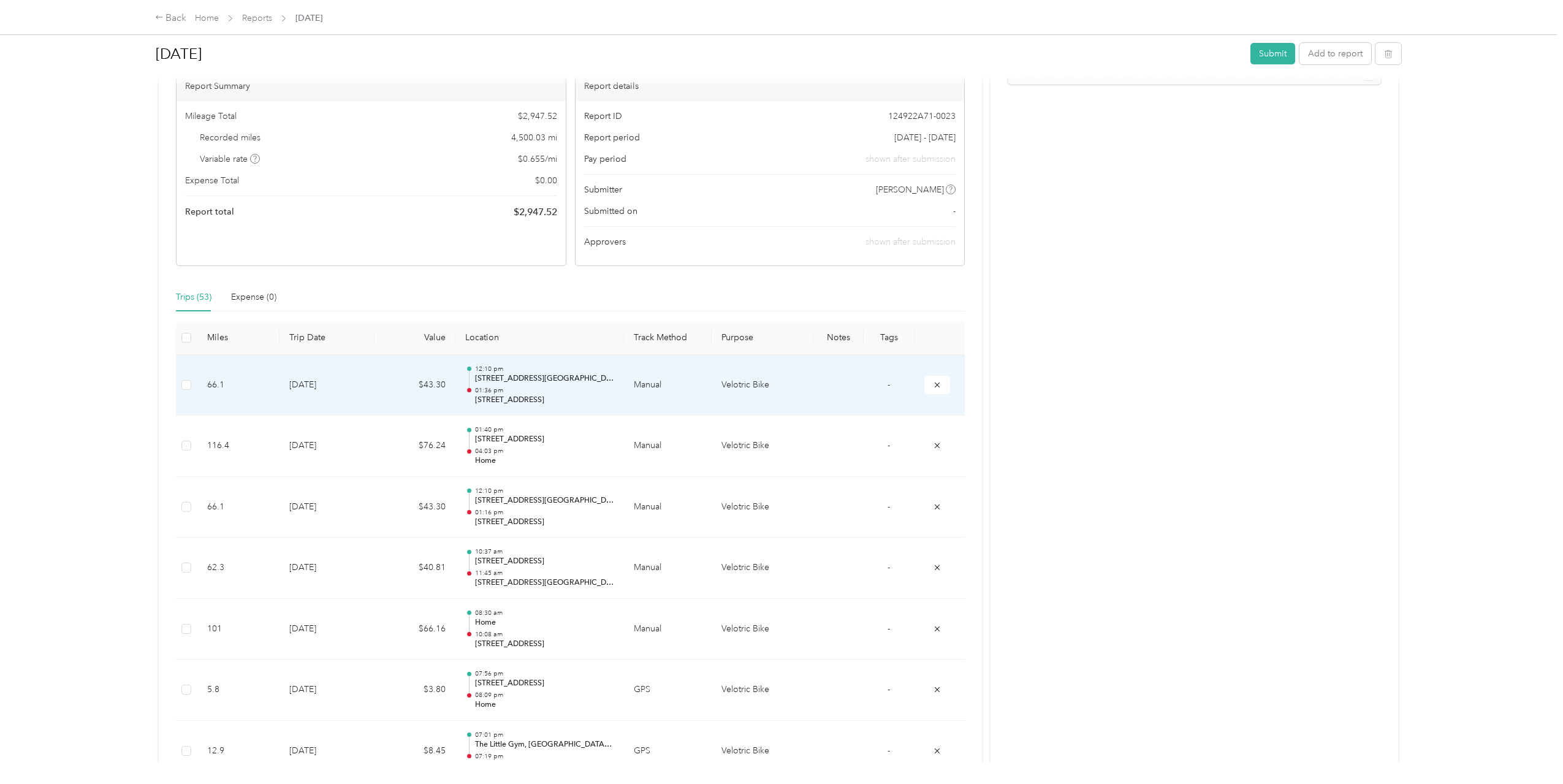
scroll to position [61, 0]
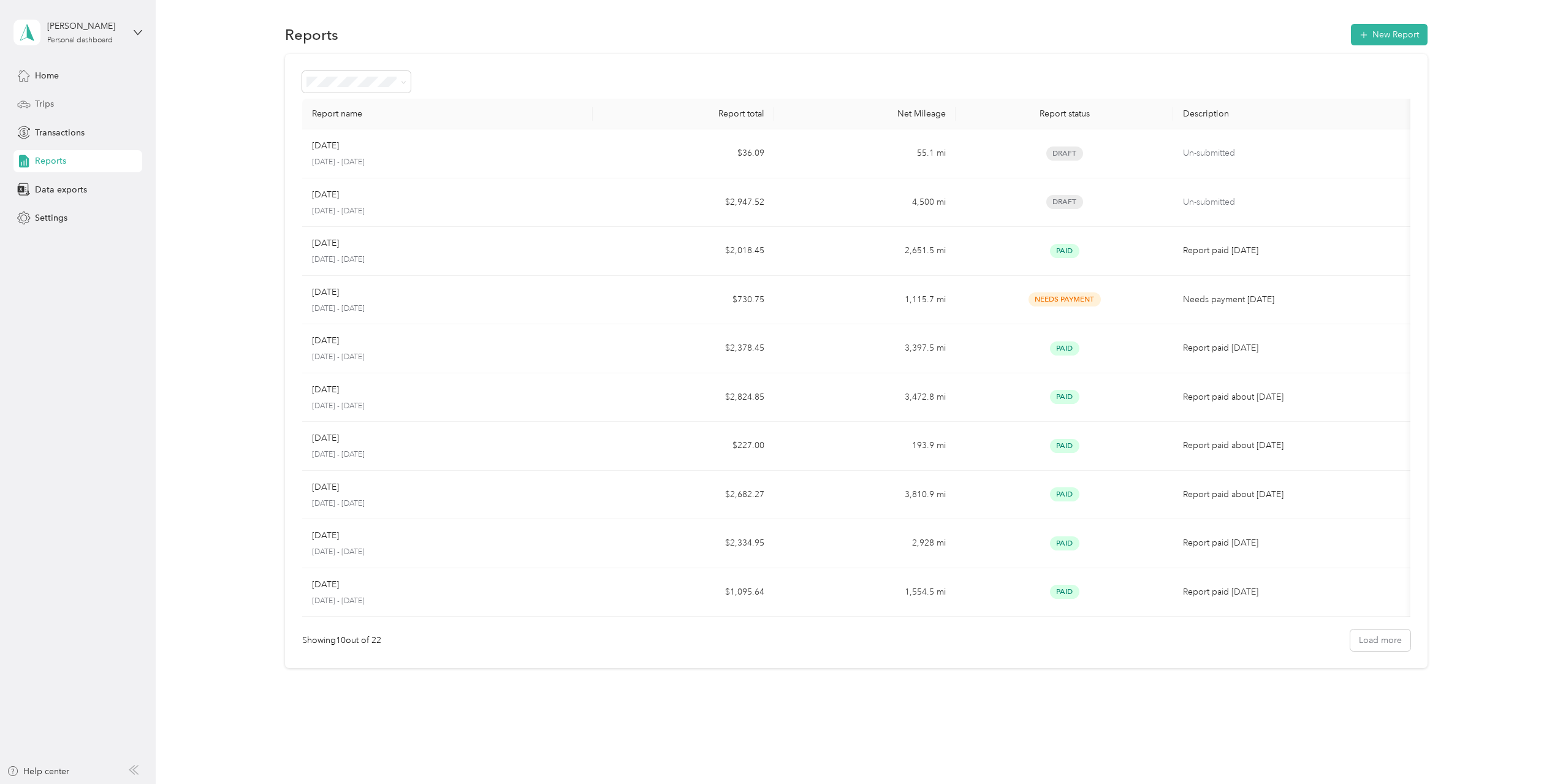
click at [61, 102] on div "Trips" at bounding box center [77, 105] width 129 height 22
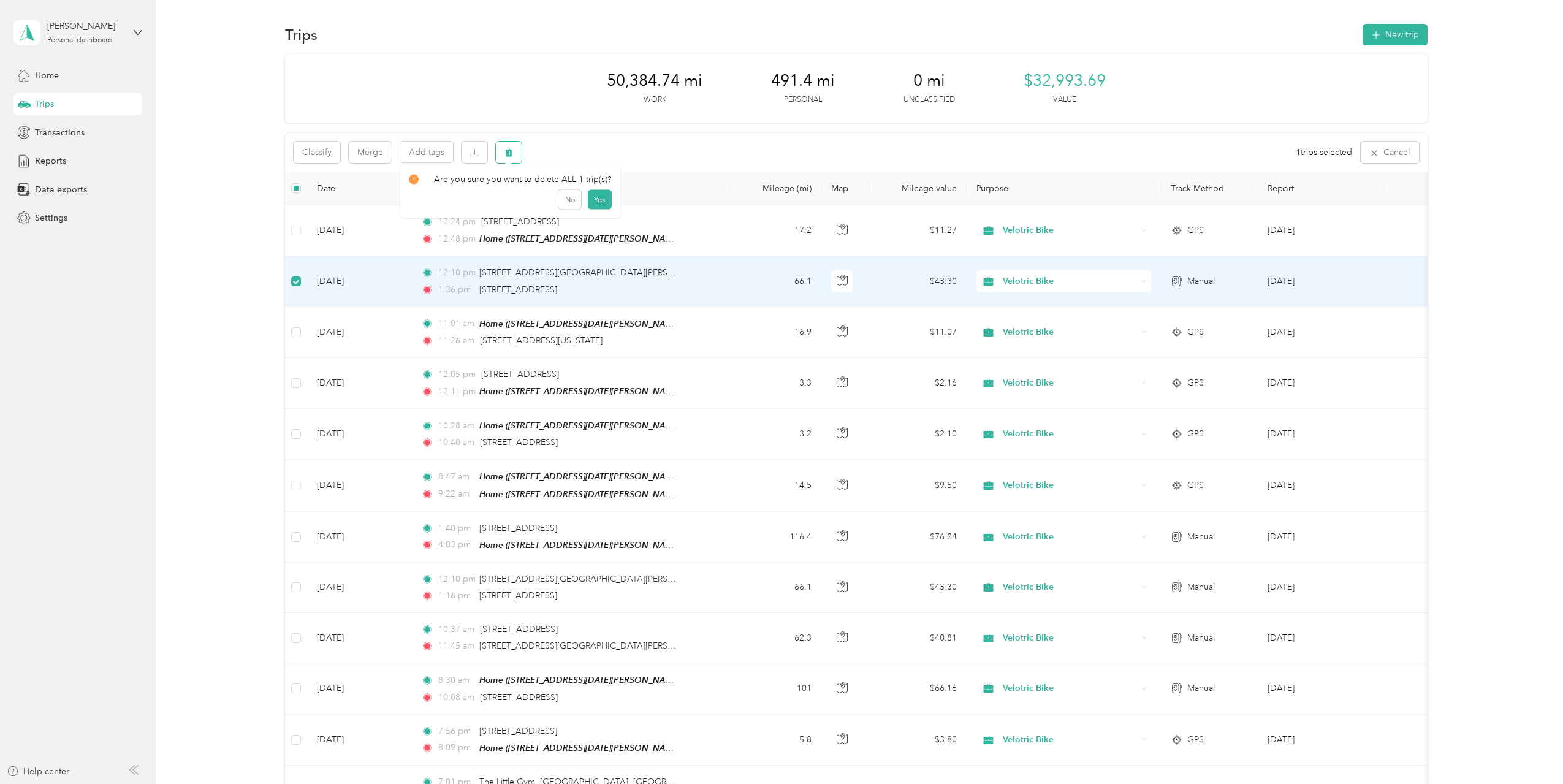
click at [502, 155] on button "button" at bounding box center [508, 152] width 26 height 22
click at [597, 205] on button "Yes" at bounding box center [600, 203] width 24 height 20
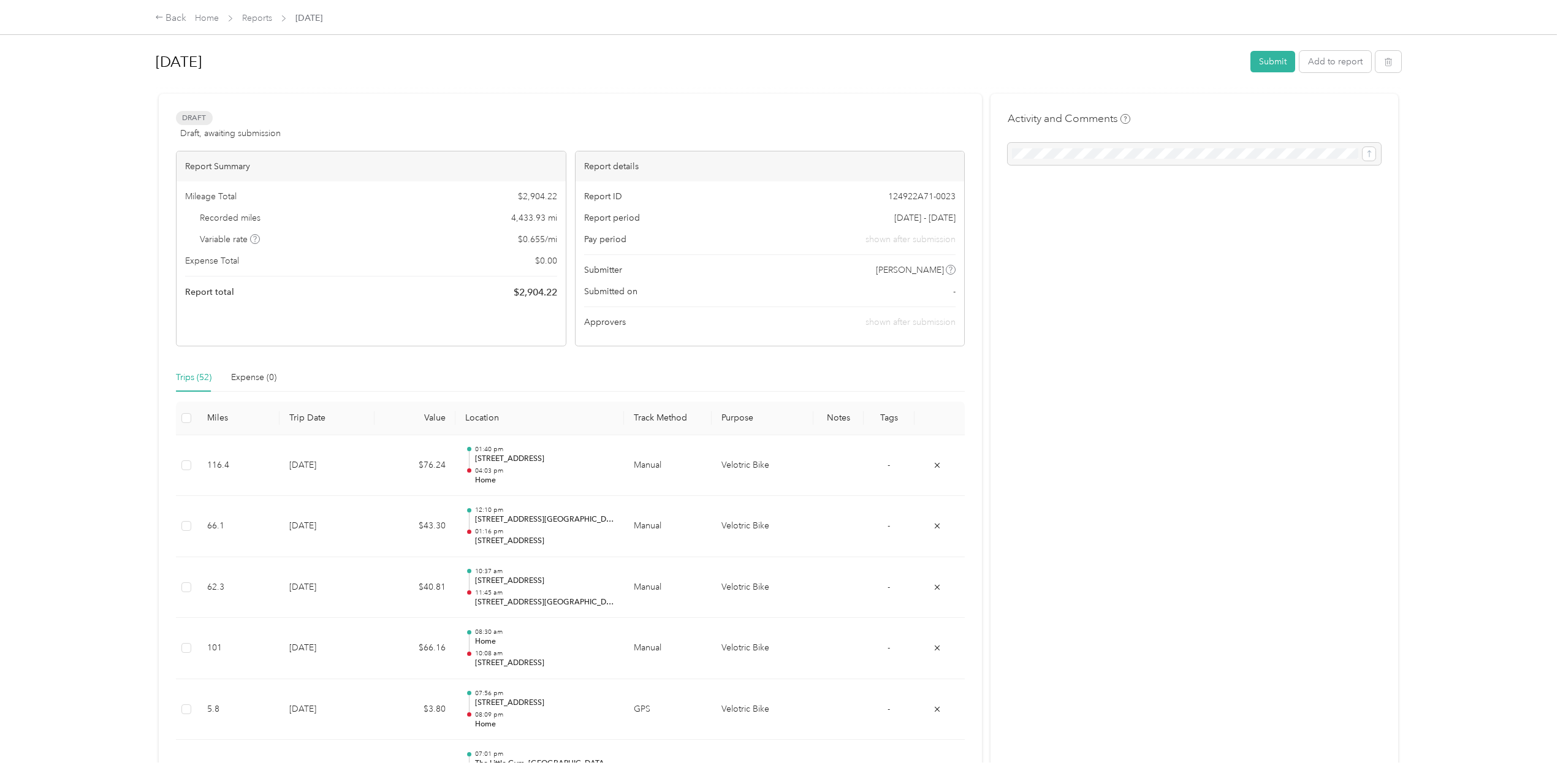
click at [1227, 155] on div at bounding box center [1194, 154] width 373 height 22
click at [1262, 63] on button "Submit" at bounding box center [1273, 61] width 45 height 22
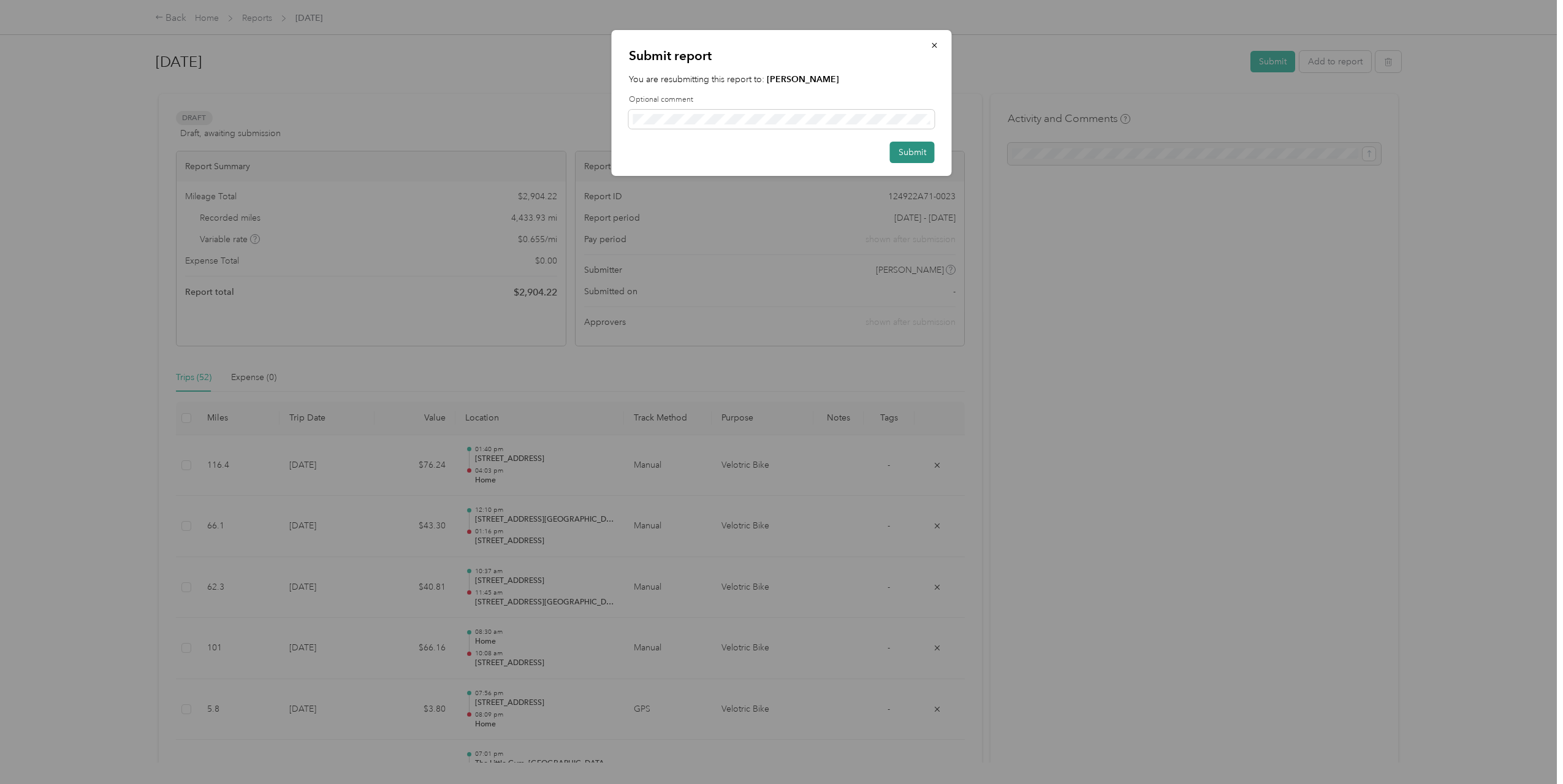
click at [906, 150] on button "Submit" at bounding box center [913, 152] width 45 height 22
